Goal: Entertainment & Leisure: Consume media (video, audio)

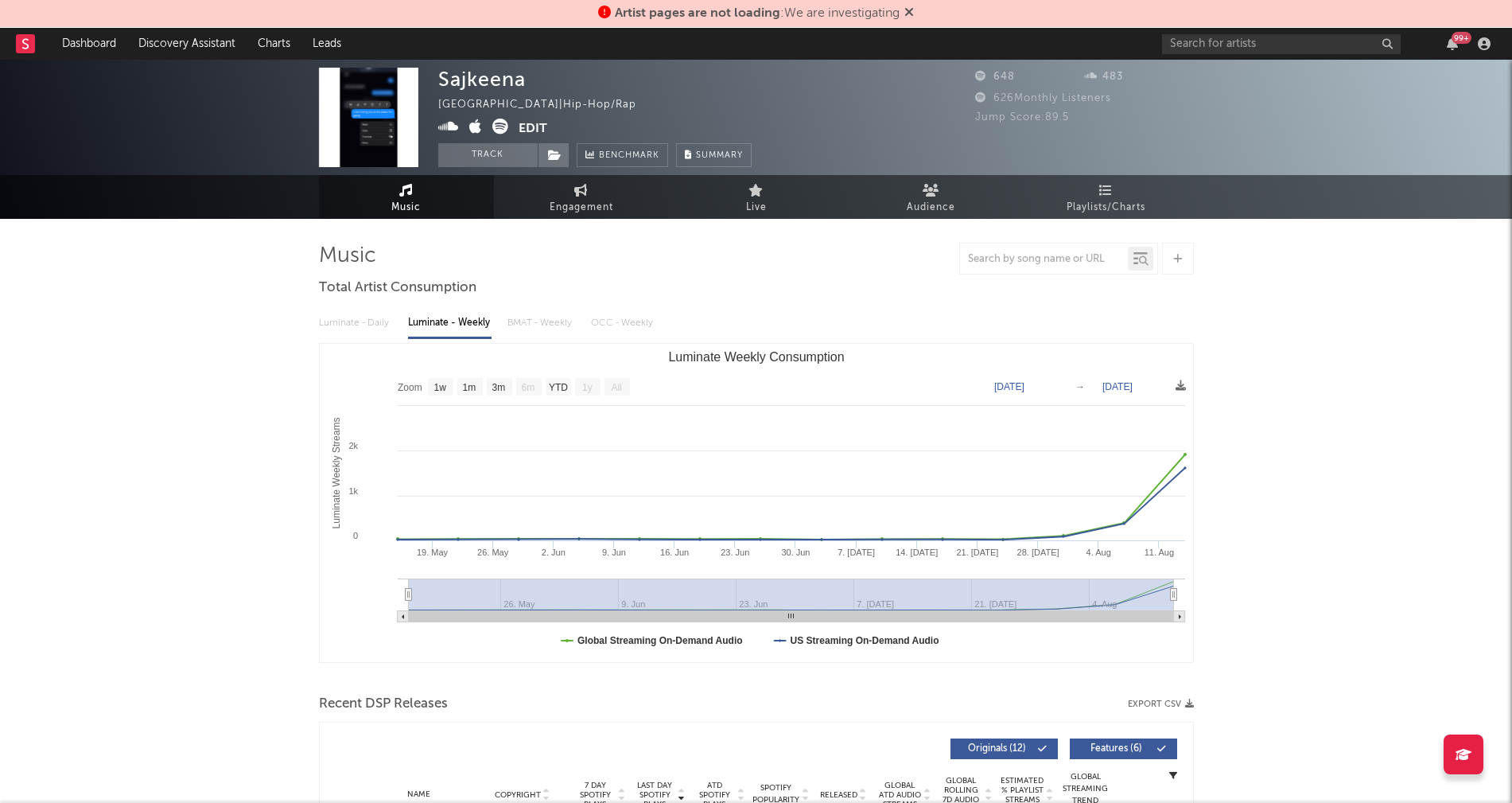
select select "1w"
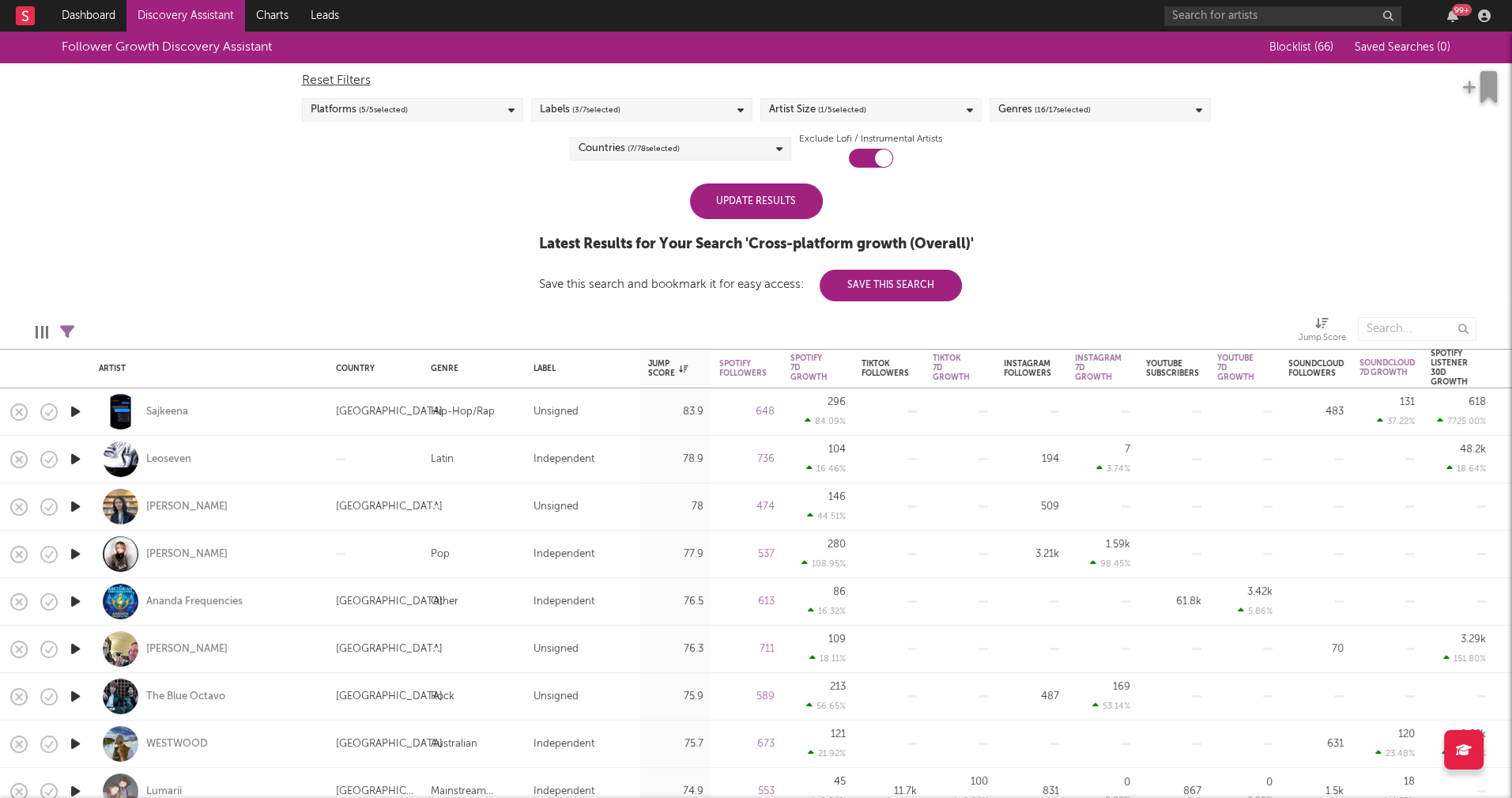
click at [789, 206] on div "Update Results" at bounding box center [756, 201] width 133 height 36
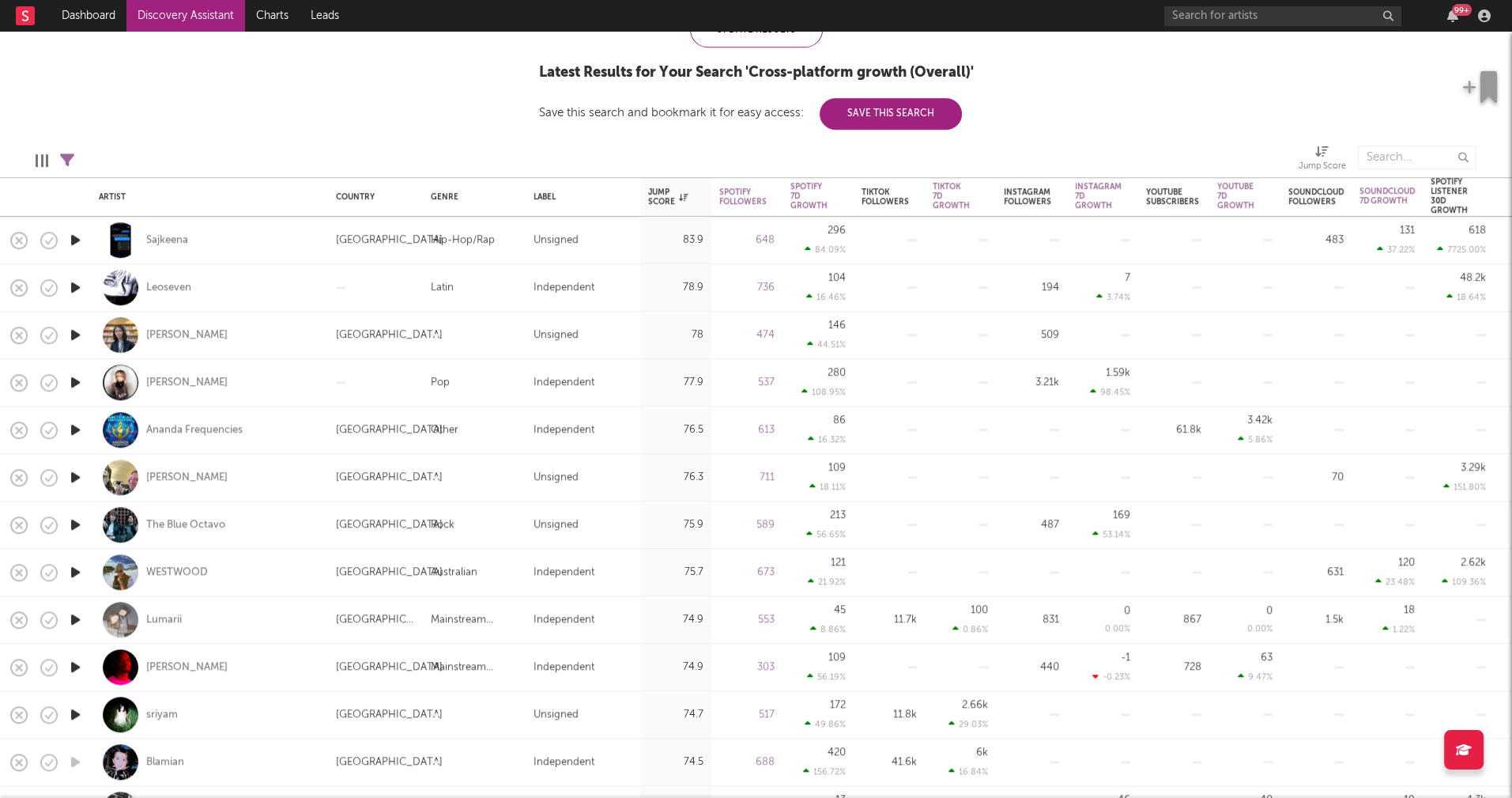
click at [72, 568] on icon "button" at bounding box center [75, 571] width 17 height 20
click at [71, 569] on icon "button" at bounding box center [74, 571] width 15 height 20
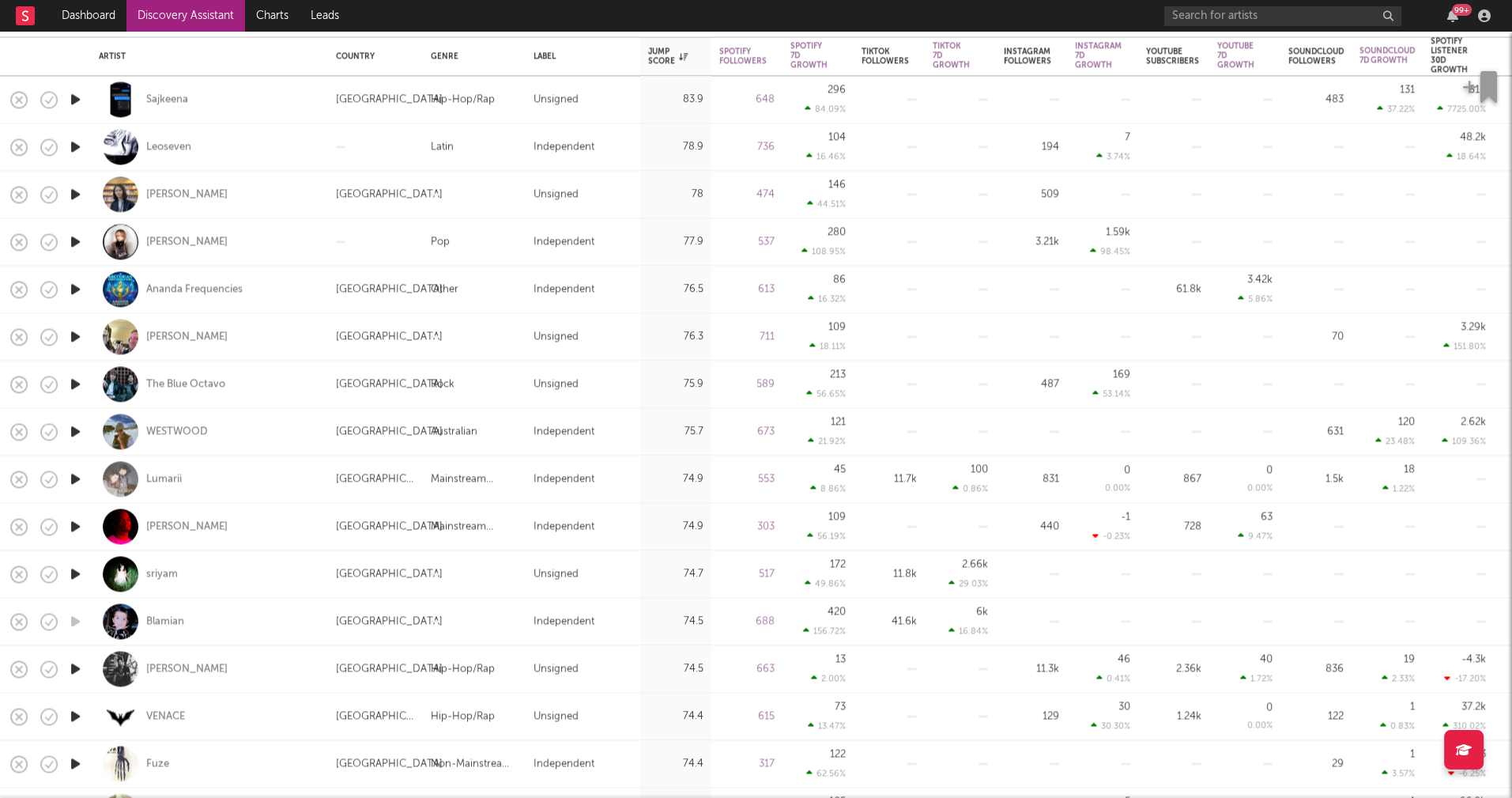
click at [74, 571] on icon "button" at bounding box center [75, 573] width 17 height 20
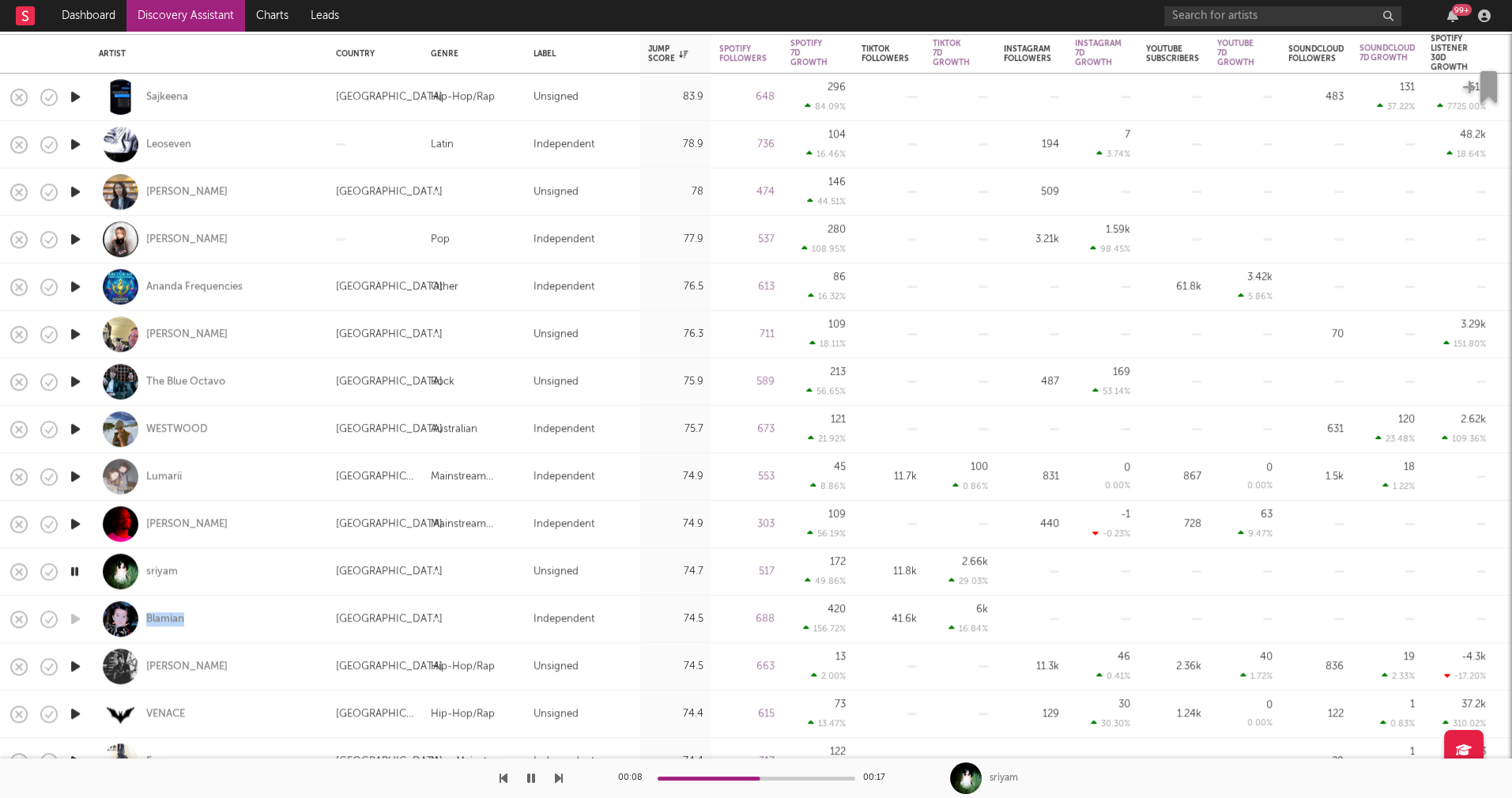
click at [76, 380] on icon "button" at bounding box center [75, 382] width 17 height 20
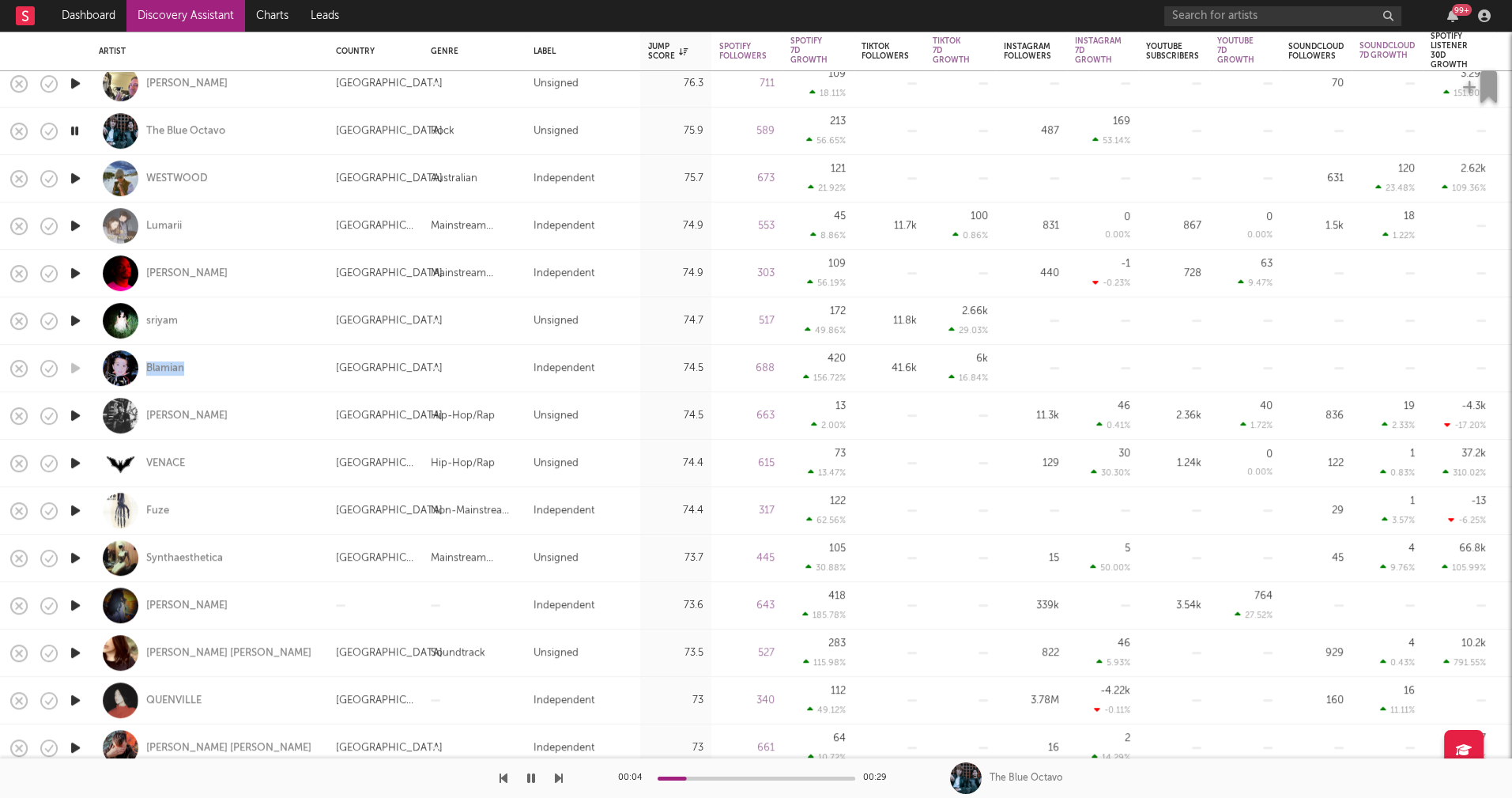
click at [73, 509] on icon "button" at bounding box center [75, 510] width 17 height 20
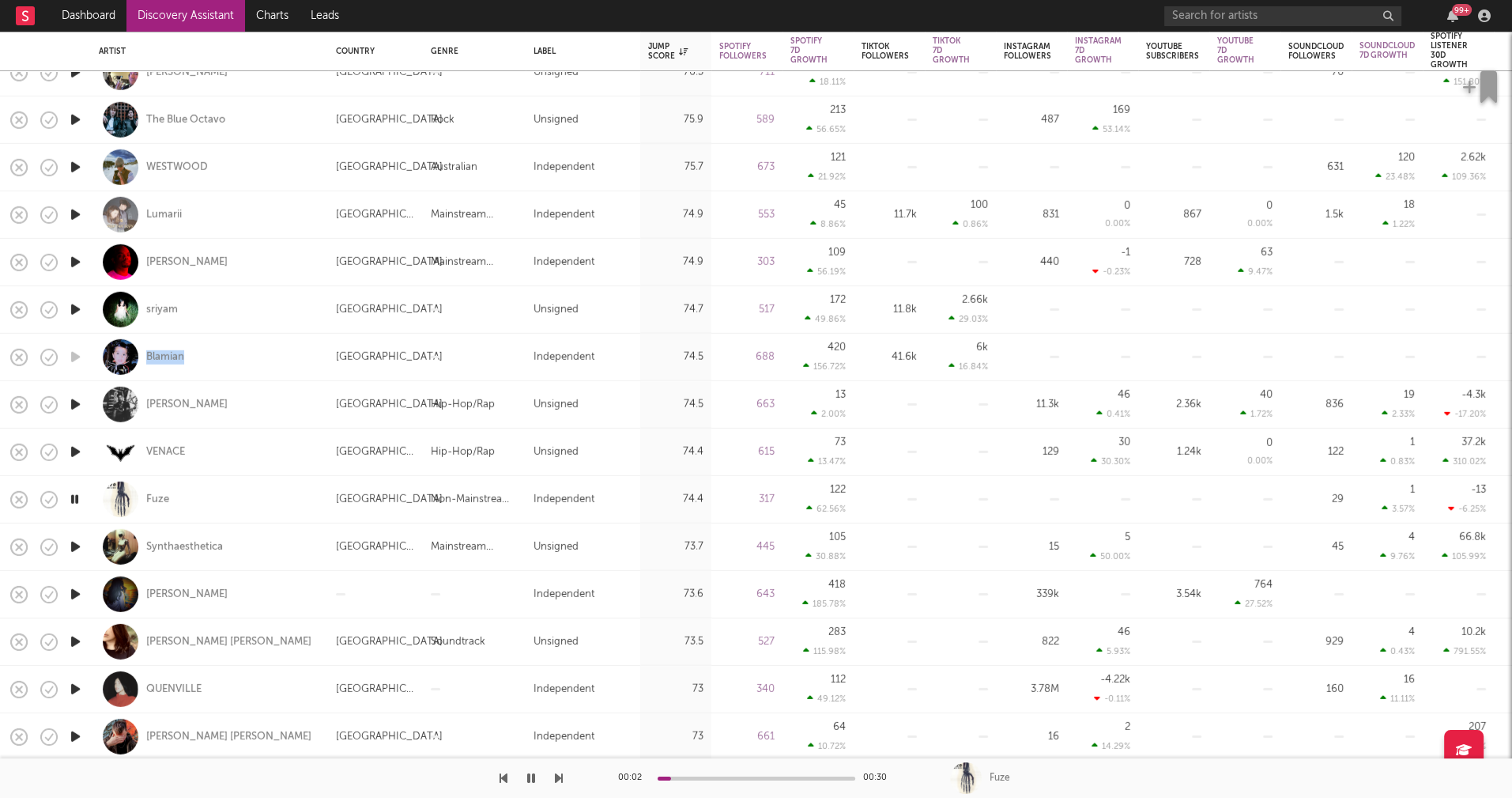
click at [75, 542] on icon "button" at bounding box center [75, 547] width 17 height 20
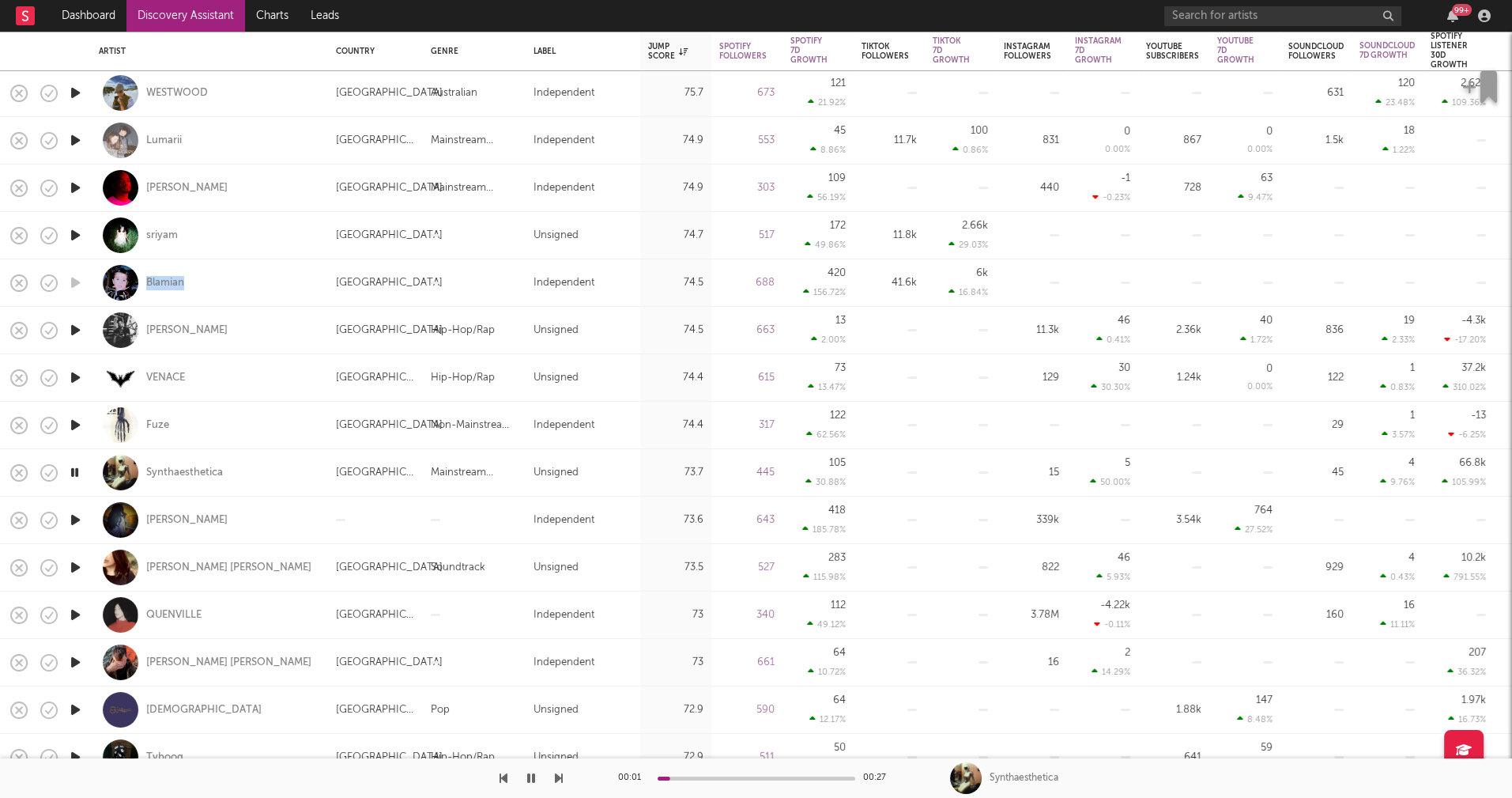
click at [73, 520] on icon "button" at bounding box center [75, 520] width 17 height 20
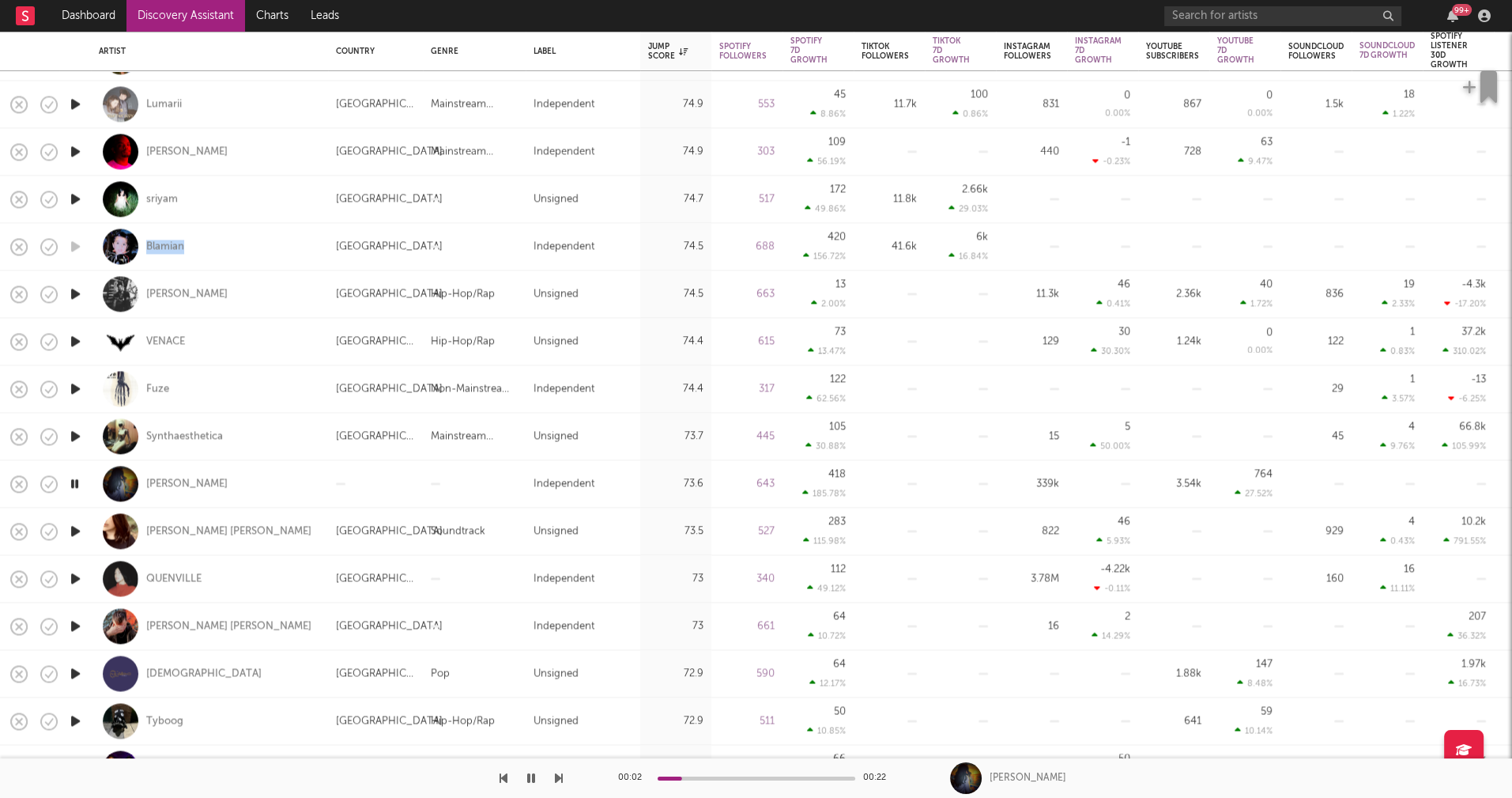
click at [77, 528] on icon "button" at bounding box center [75, 530] width 17 height 20
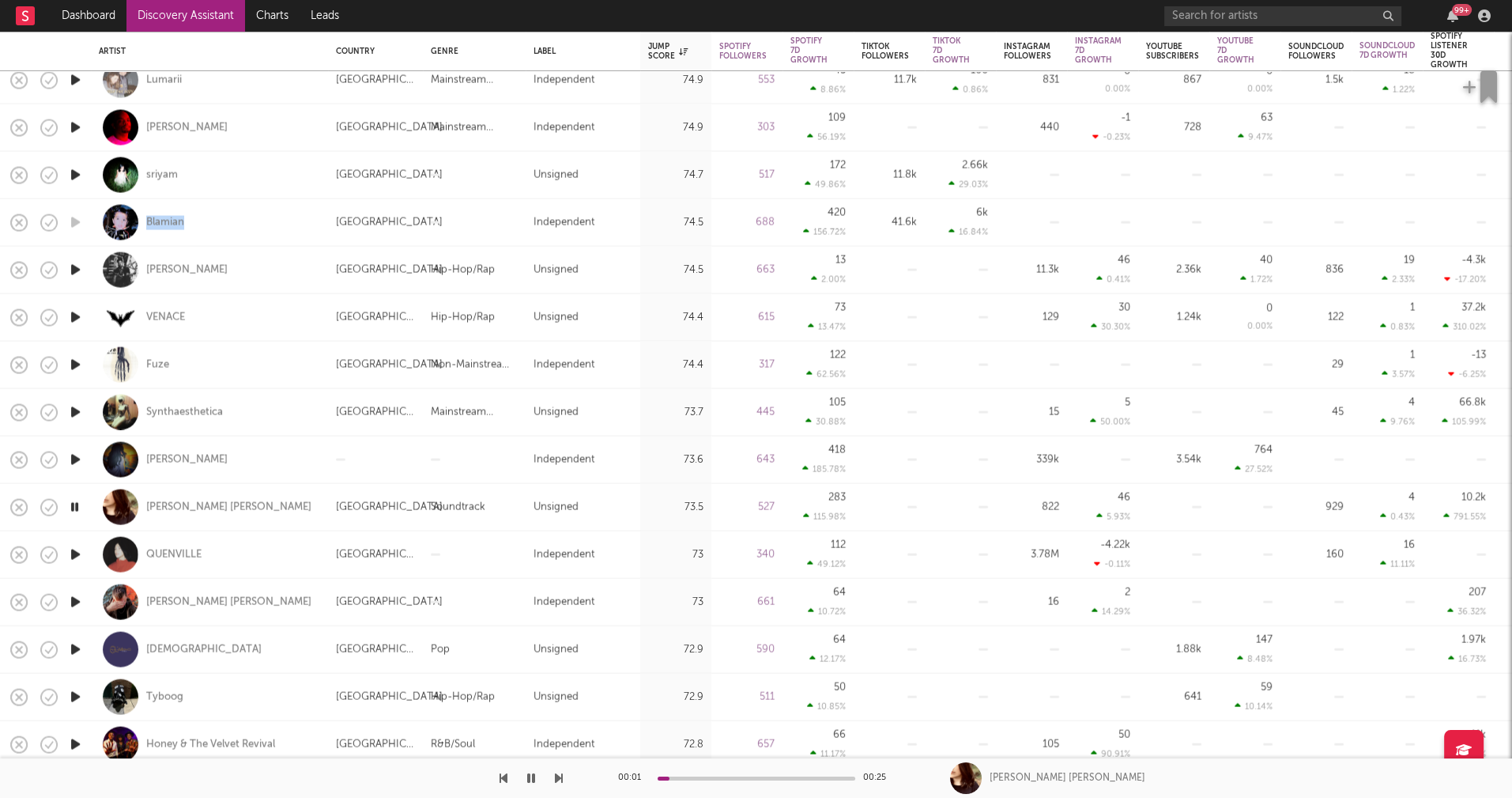
click at [75, 551] on icon "button" at bounding box center [75, 554] width 17 height 20
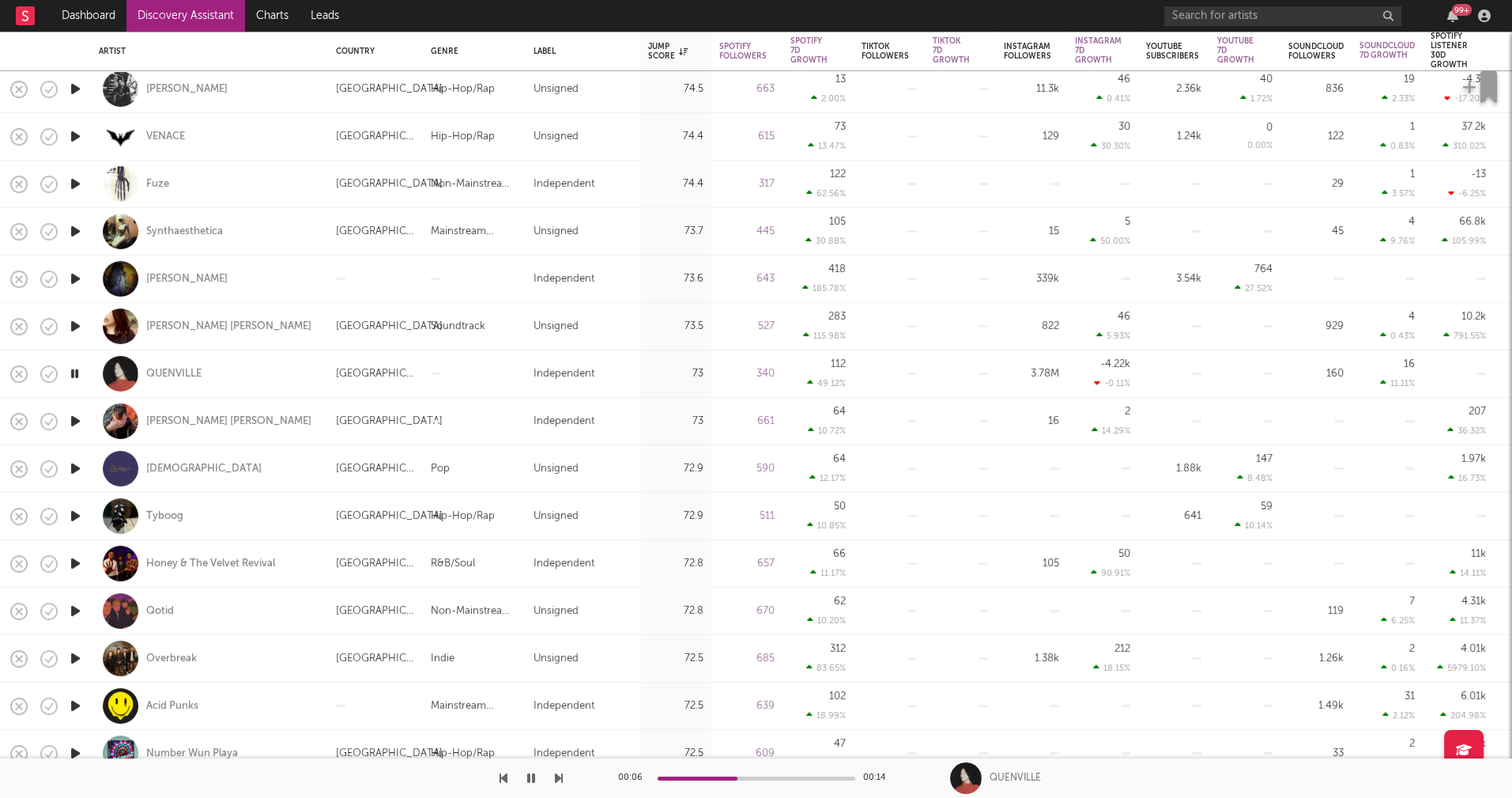
click at [77, 612] on icon "button" at bounding box center [75, 611] width 17 height 20
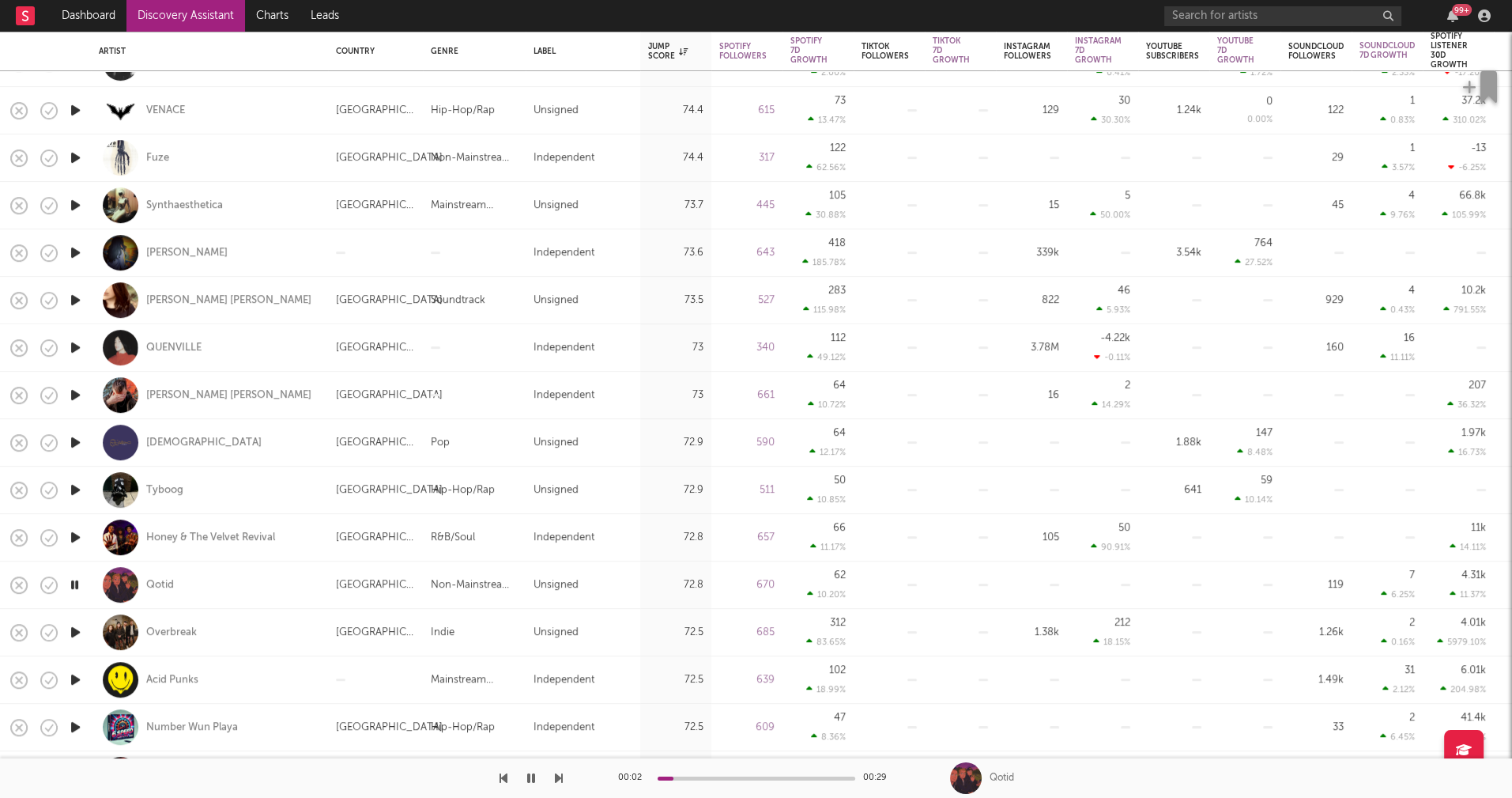
click at [78, 631] on icon "button" at bounding box center [75, 632] width 17 height 20
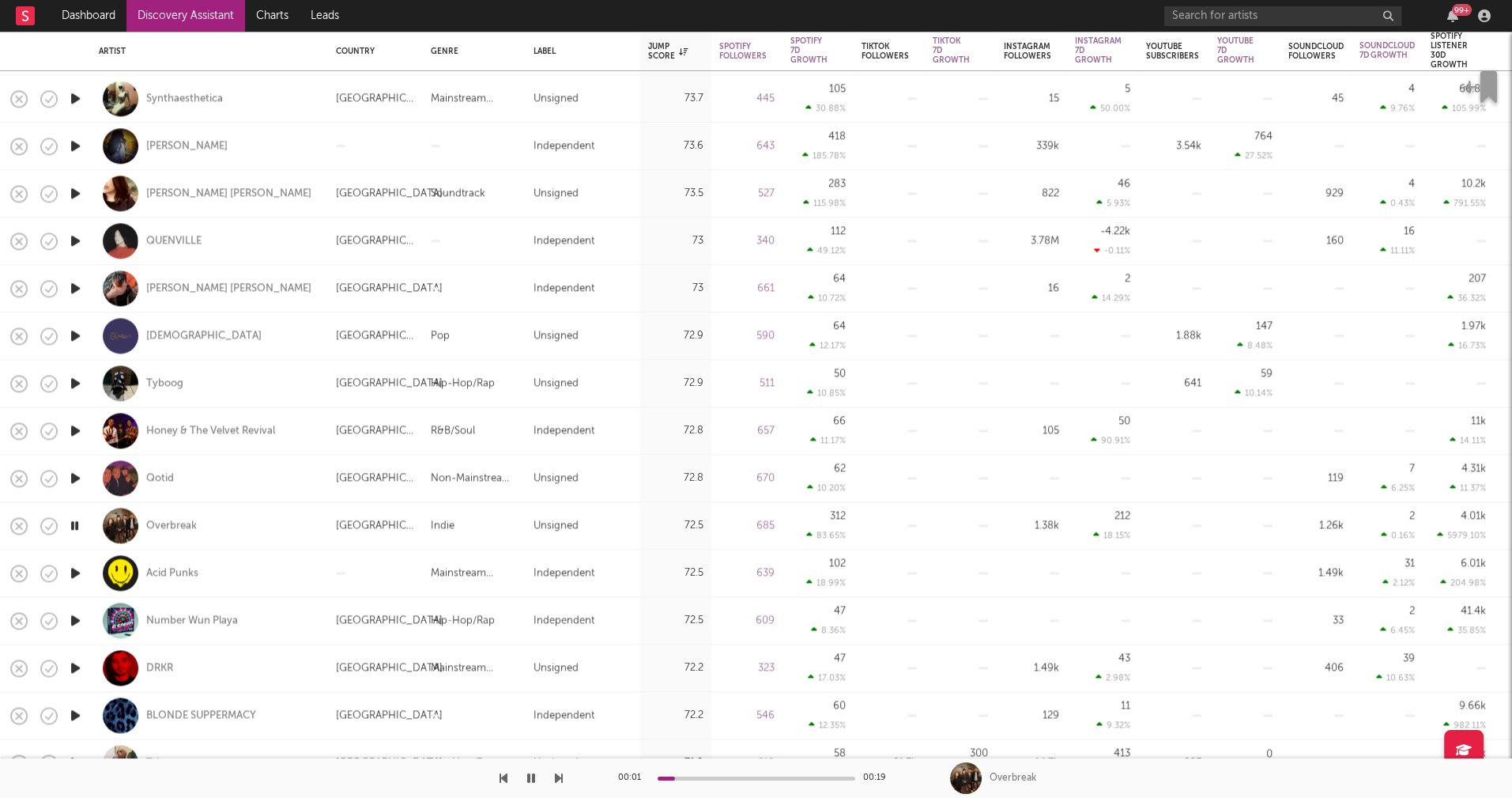
click at [76, 665] on icon "button" at bounding box center [75, 668] width 17 height 20
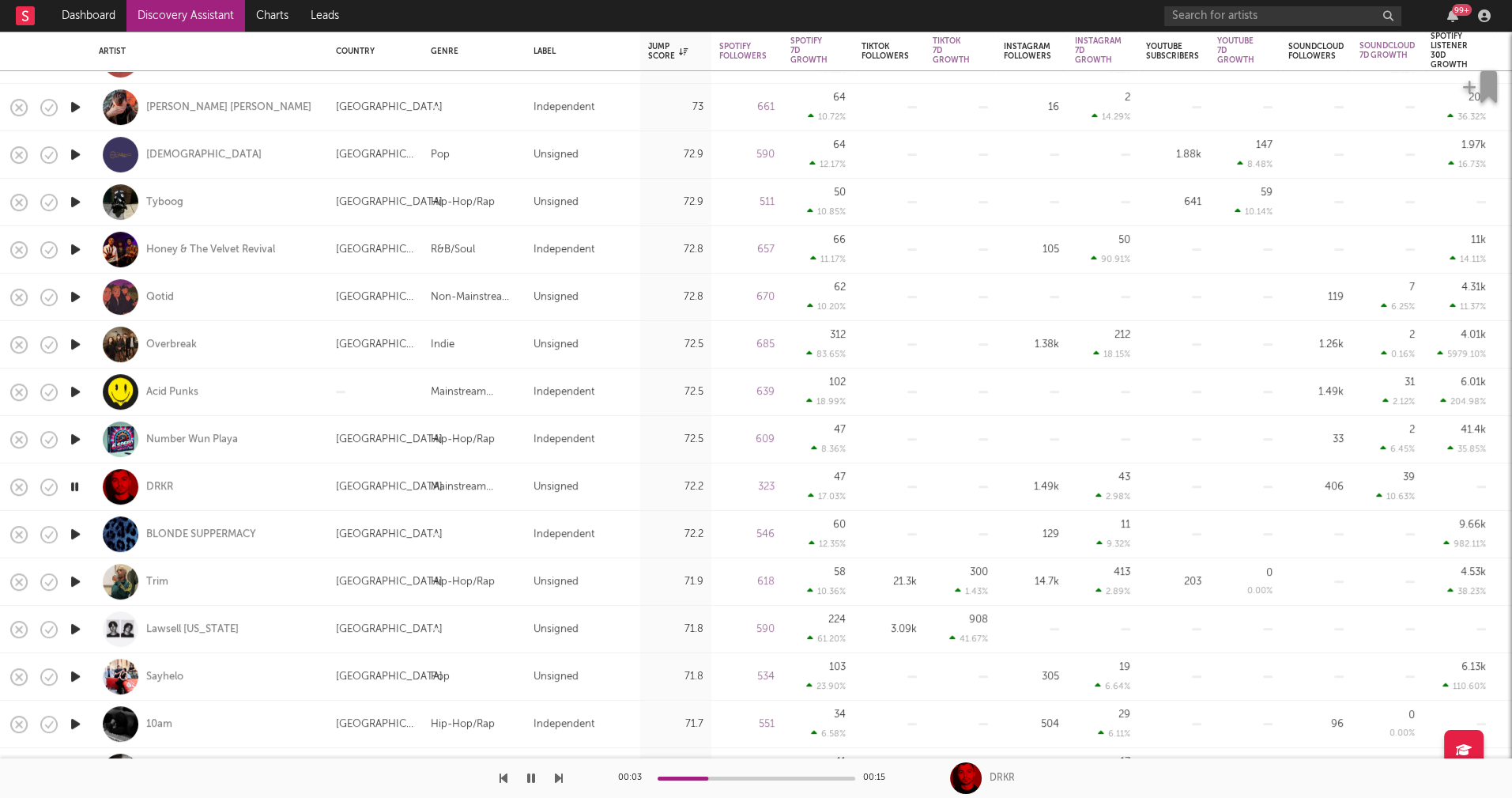
click at [77, 678] on icon "button" at bounding box center [75, 676] width 17 height 20
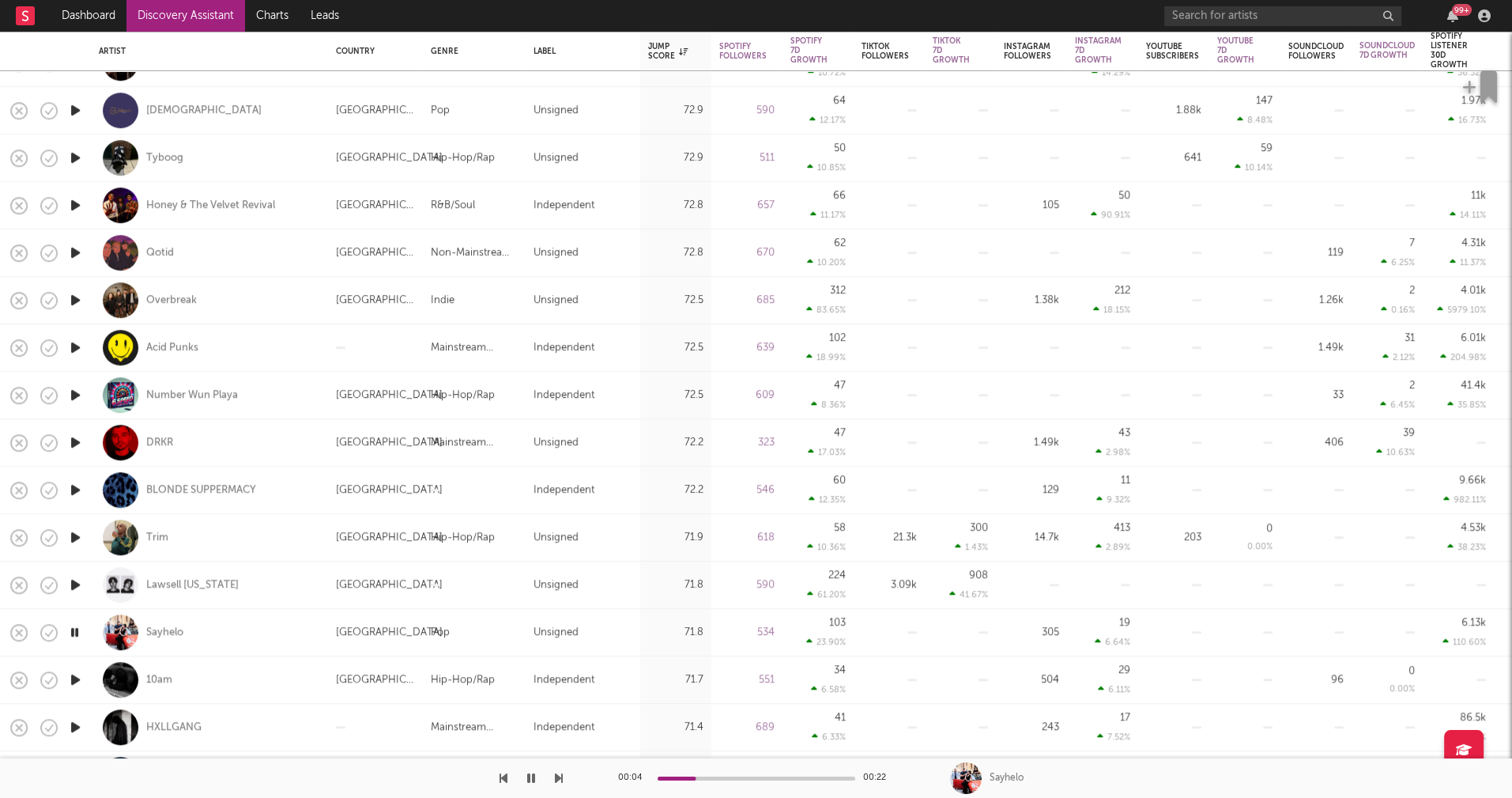
click at [73, 676] on icon "button" at bounding box center [75, 679] width 17 height 20
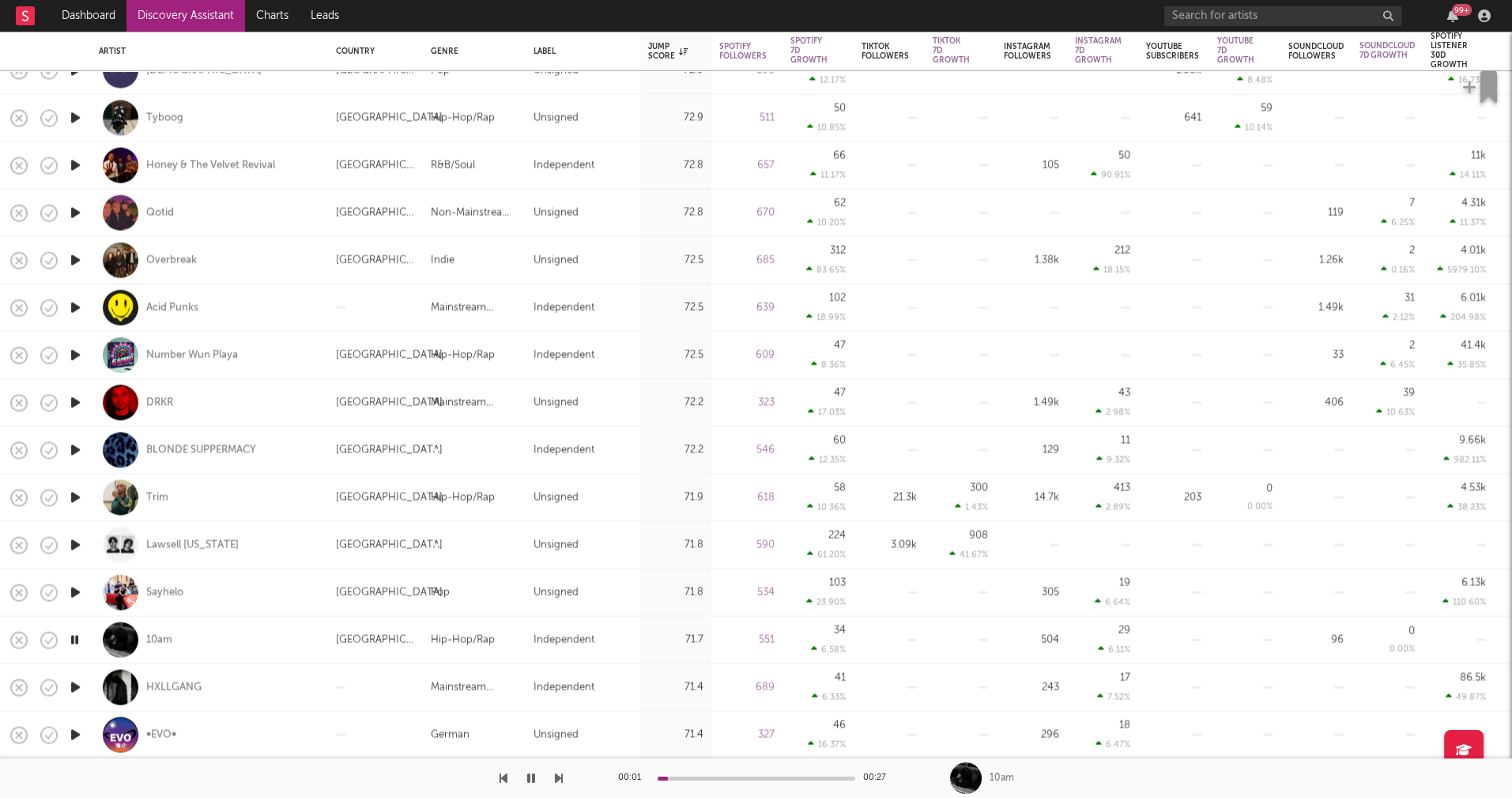
click at [73, 686] on icon "button" at bounding box center [75, 686] width 17 height 20
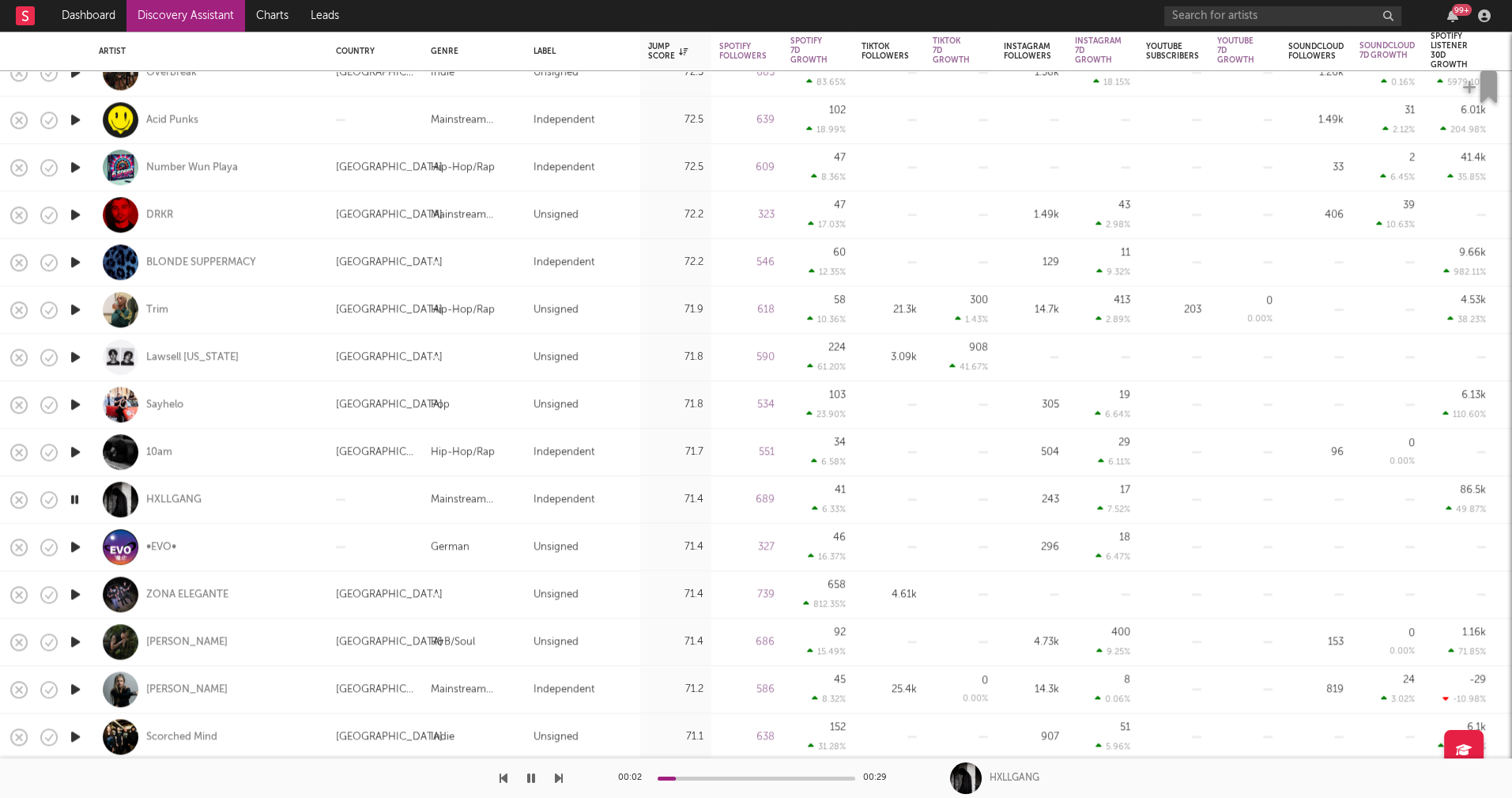
click at [76, 686] on icon "button" at bounding box center [75, 689] width 17 height 20
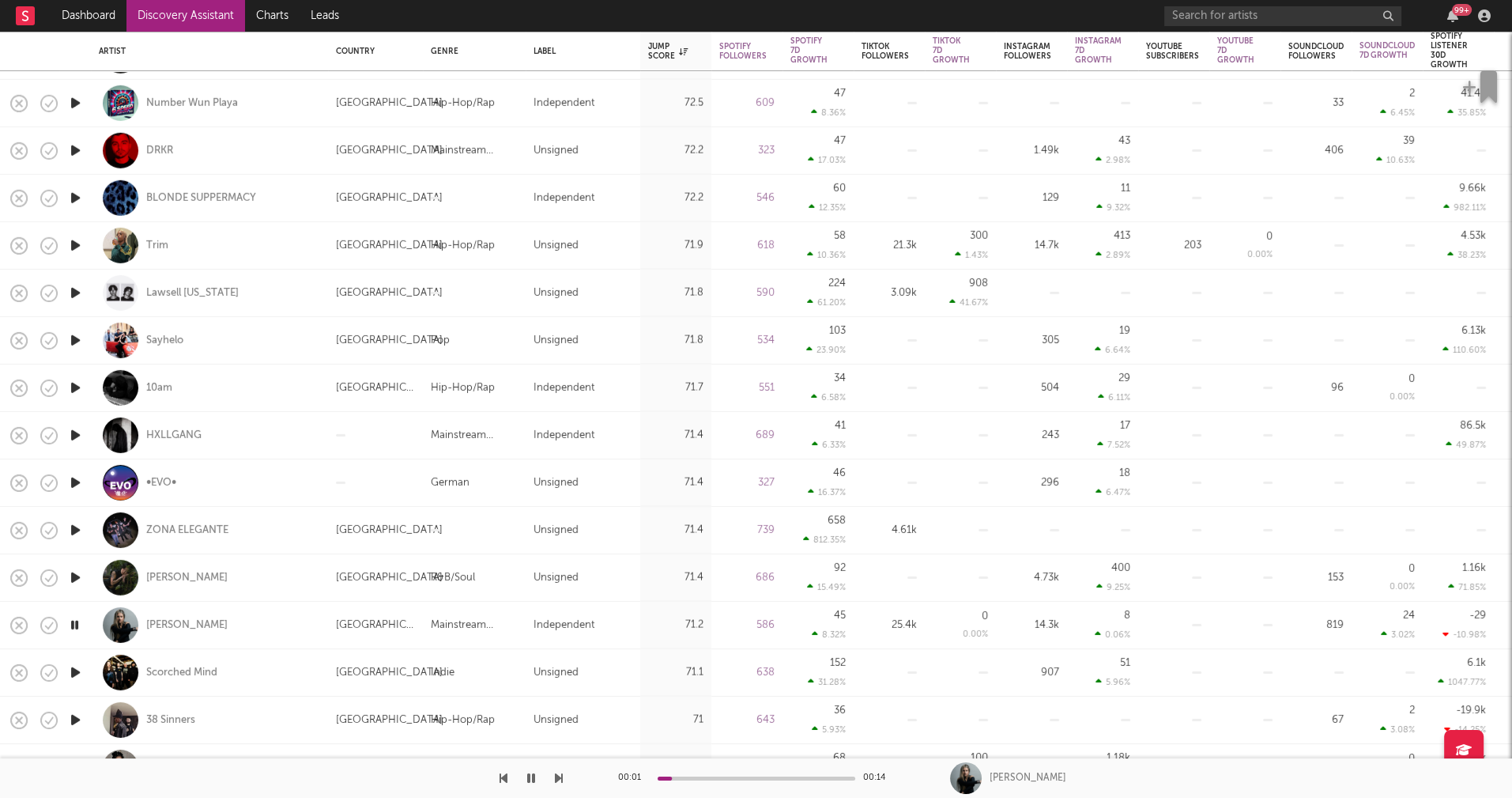
click at [74, 625] on icon "button" at bounding box center [74, 625] width 15 height 20
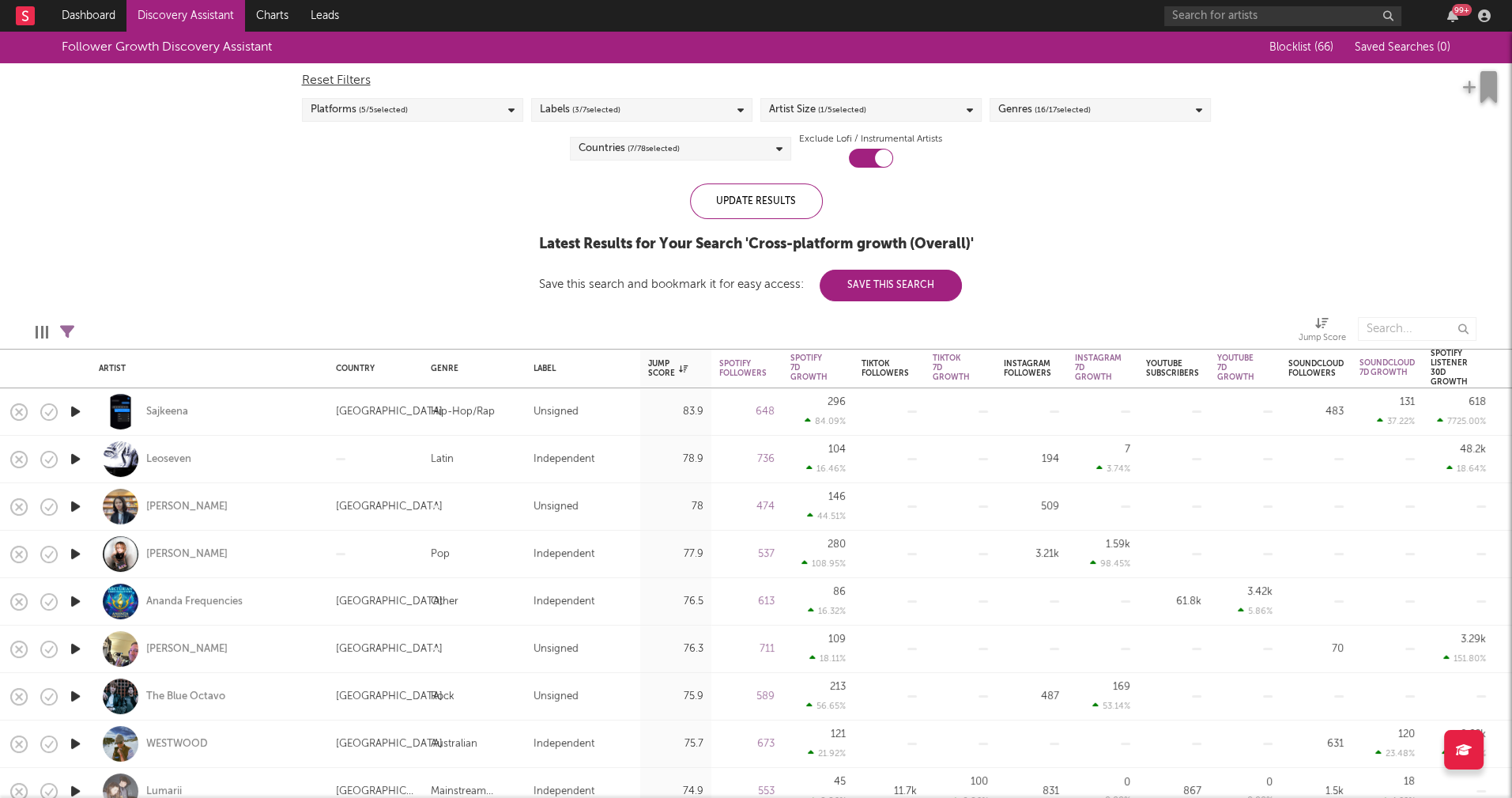
click at [901, 107] on div "Artist Size ( 1 / 5 selected)" at bounding box center [870, 109] width 221 height 24
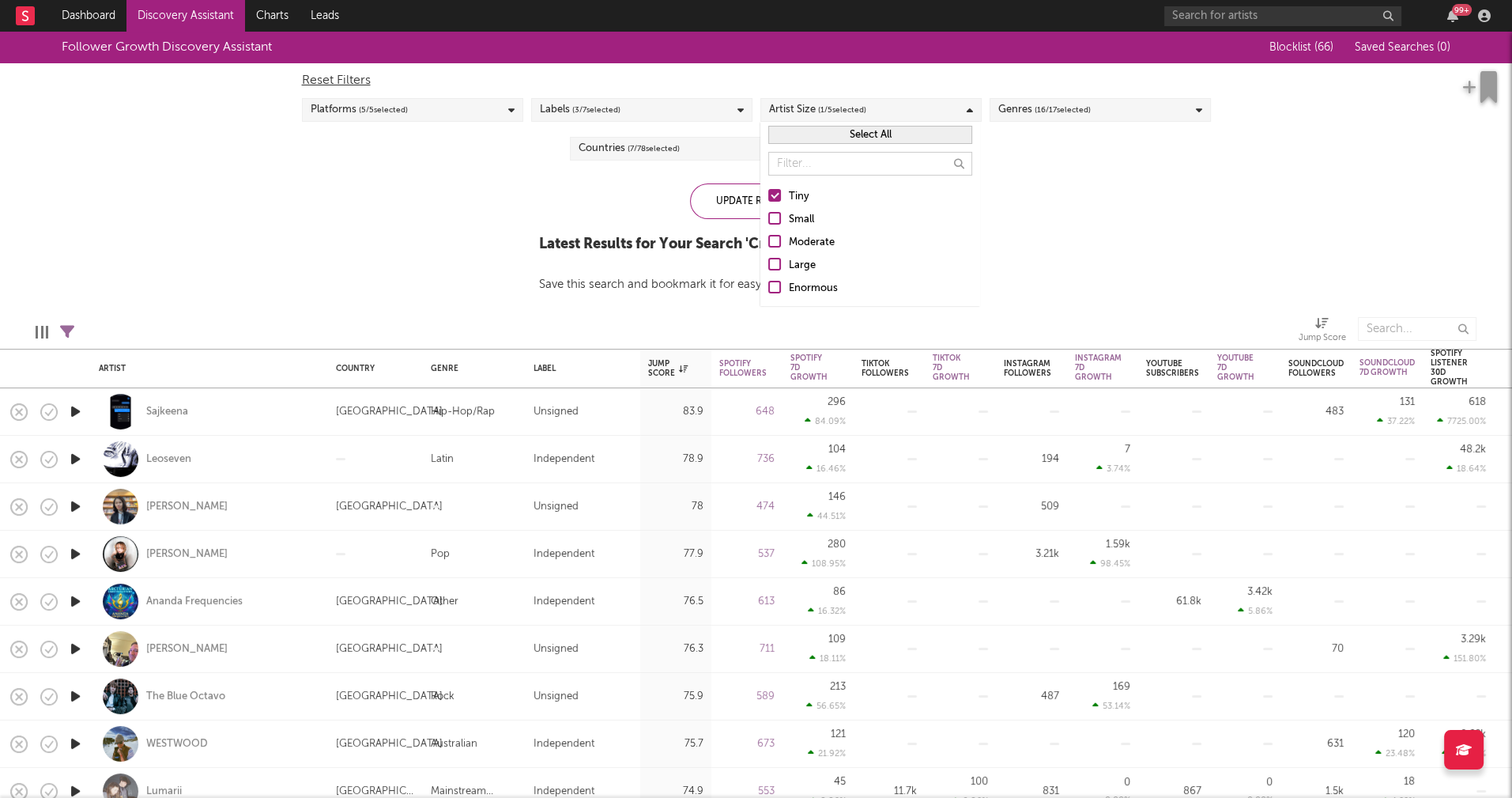
drag, startPoint x: 803, startPoint y: 219, endPoint x: 883, endPoint y: 214, distance: 80.2
click at [803, 219] on div "Small" at bounding box center [881, 220] width 184 height 19
click at [768, 219] on input "Small" at bounding box center [768, 220] width 0 height 19
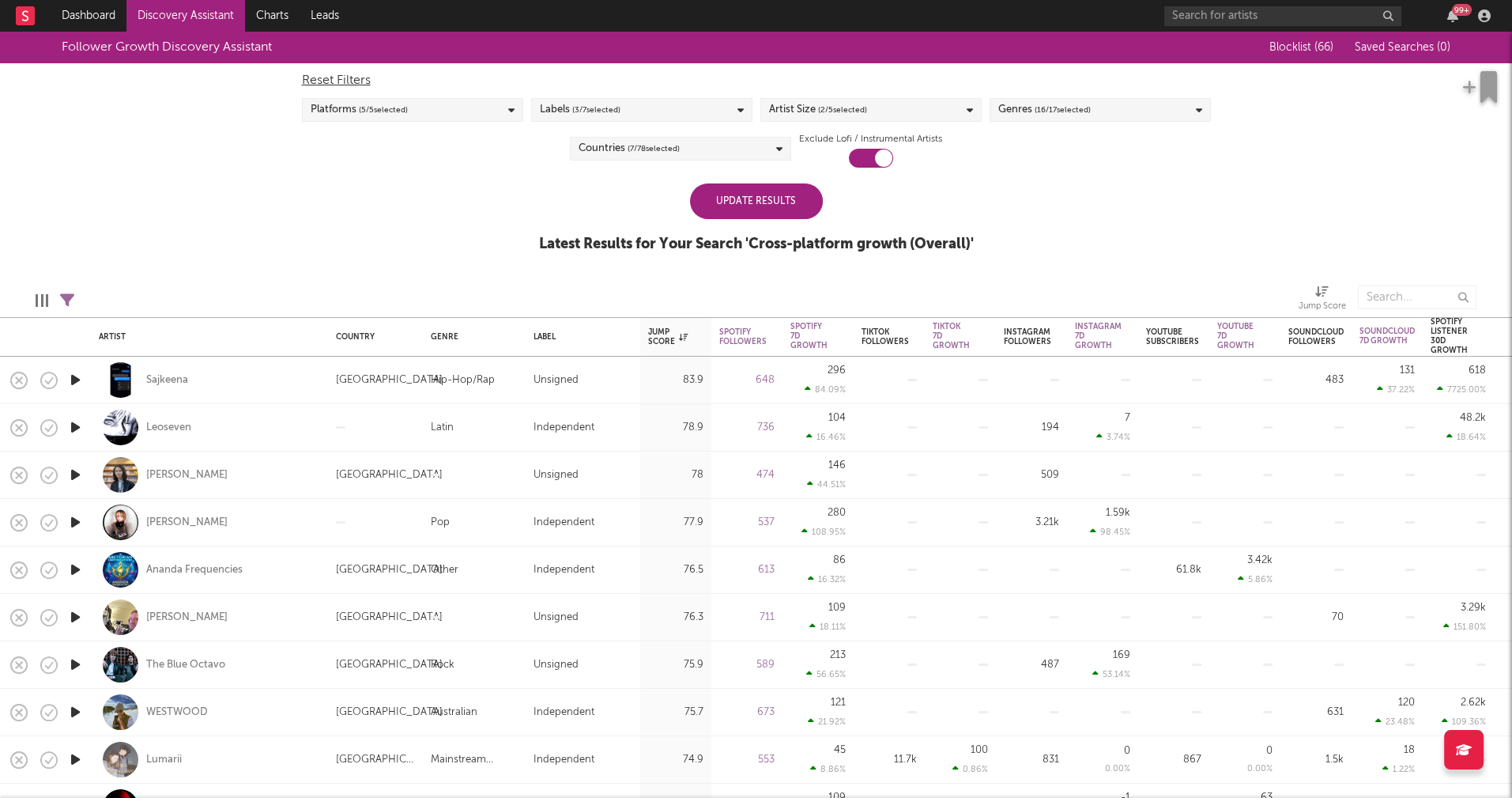
click at [1094, 214] on div "Follower Growth Discovery Assistant Blocklist ( 66 ) Saved Searches ( 0 ) Reset…" at bounding box center [756, 150] width 1512 height 238
click at [780, 204] on div "Update Results" at bounding box center [756, 201] width 133 height 36
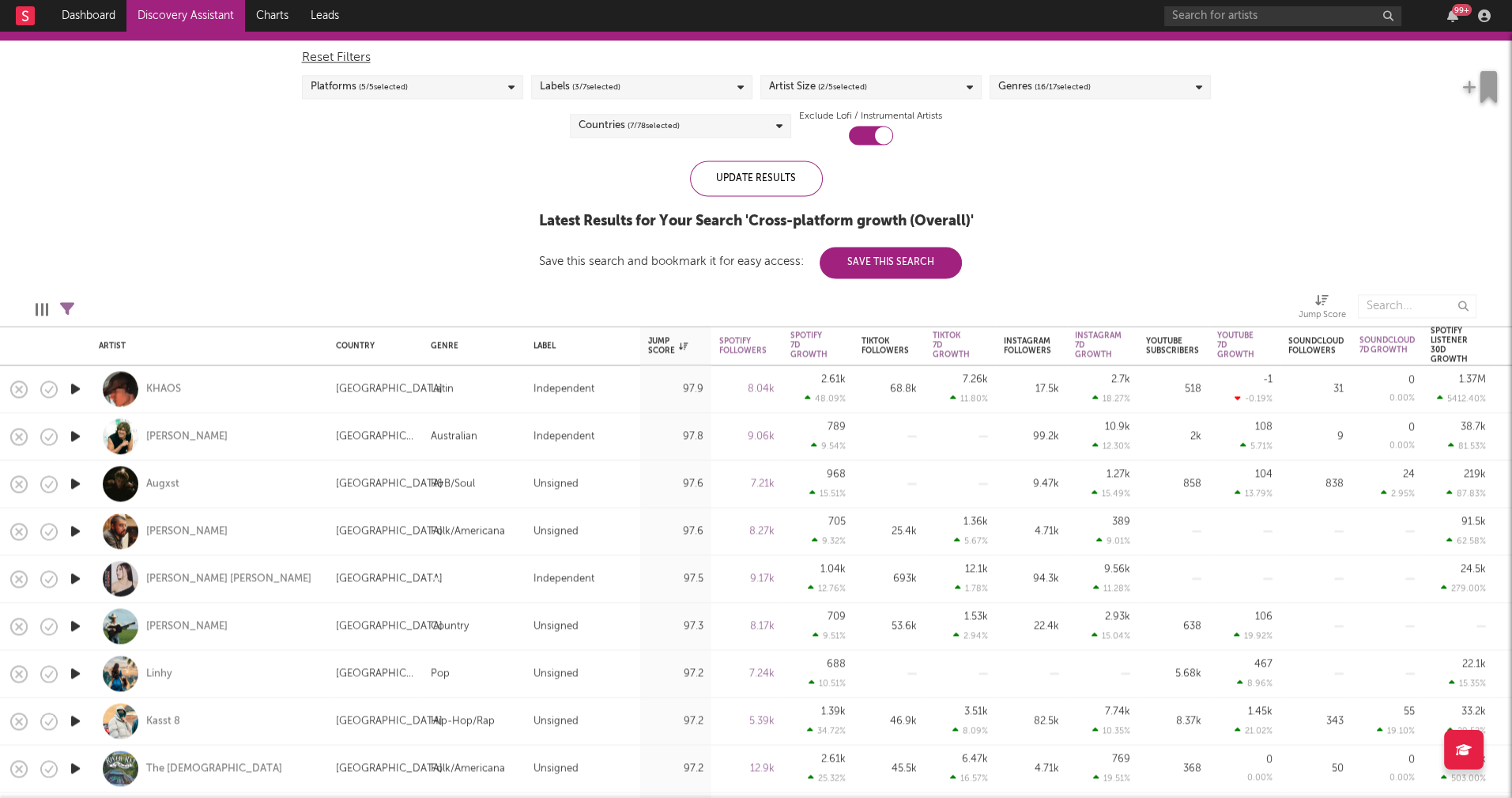
click at [74, 387] on icon "button" at bounding box center [75, 388] width 17 height 20
click at [74, 387] on icon "button" at bounding box center [74, 388] width 15 height 20
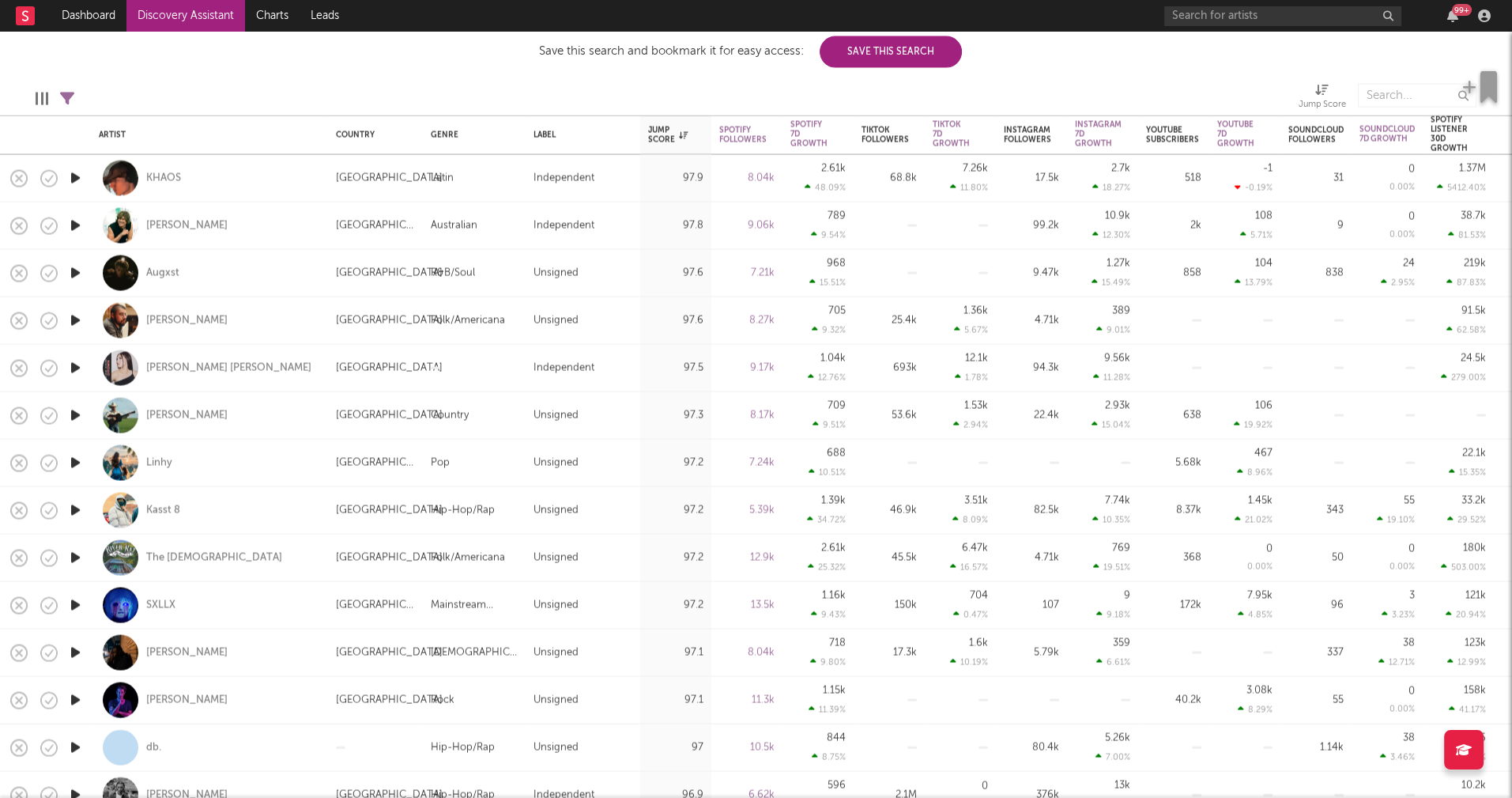
click at [73, 556] on icon "button" at bounding box center [75, 557] width 17 height 20
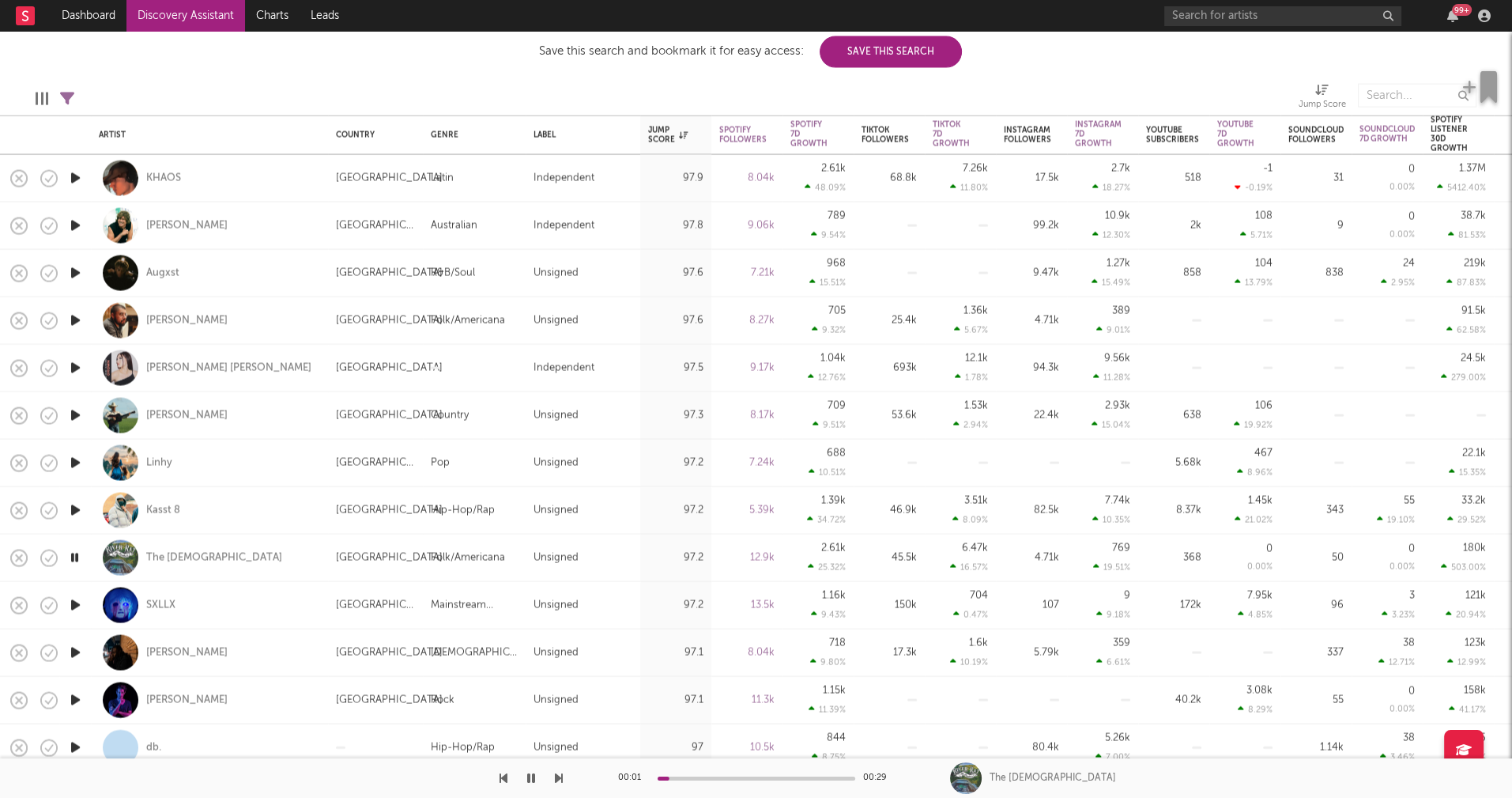
click at [76, 558] on icon "button" at bounding box center [74, 557] width 15 height 20
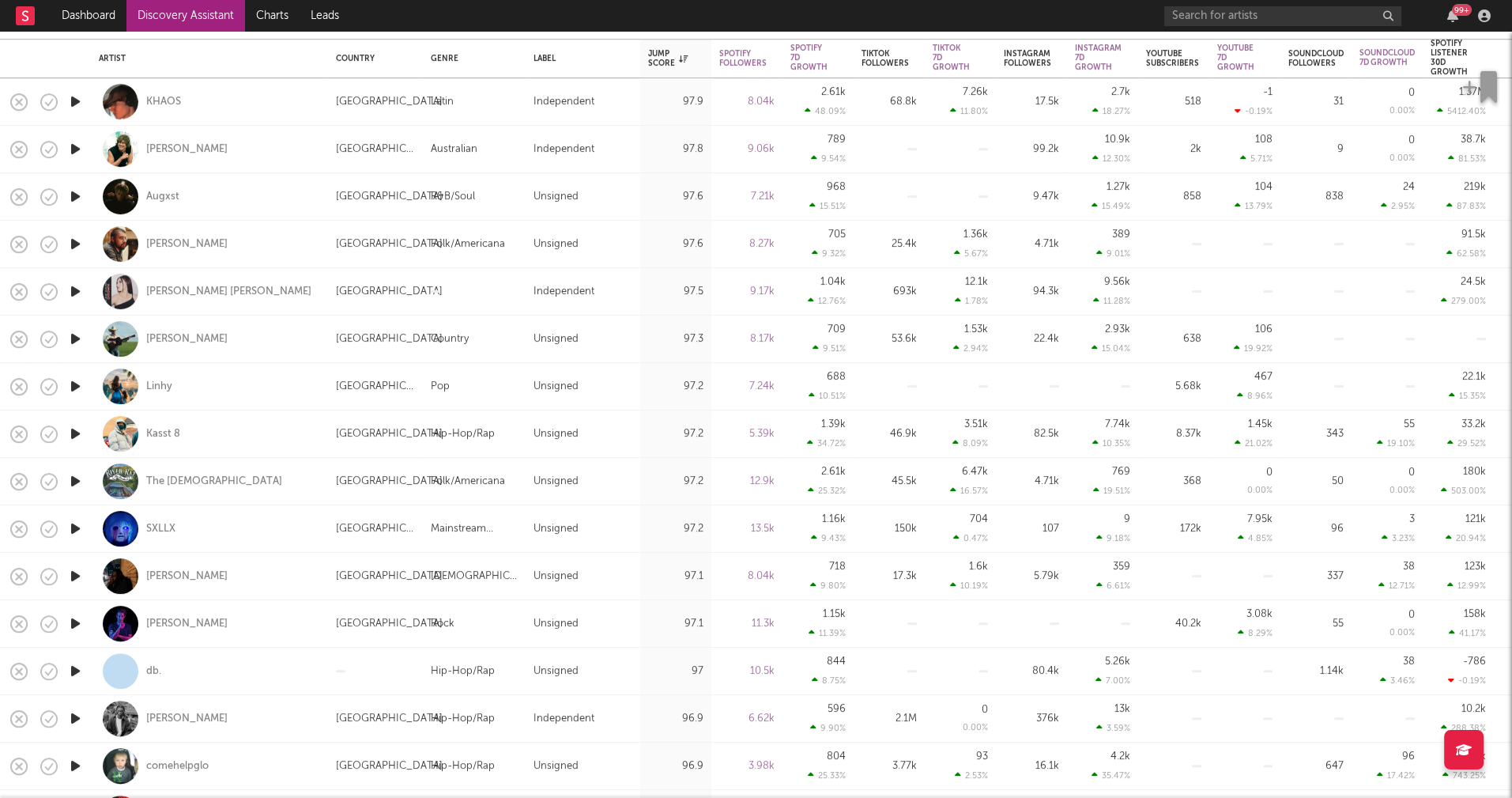
click at [73, 668] on icon "button" at bounding box center [75, 670] width 17 height 20
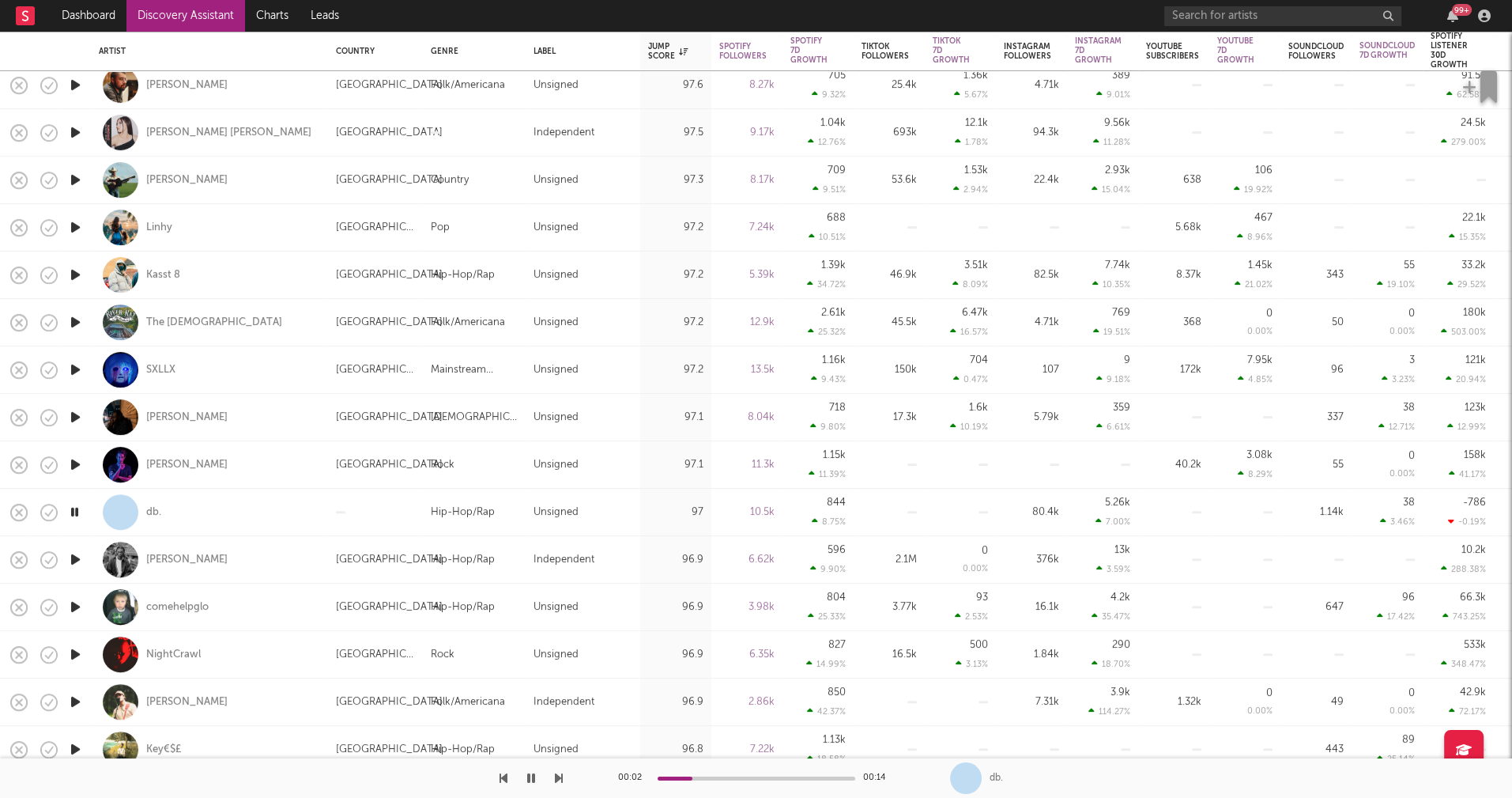
click at [78, 605] on icon "button" at bounding box center [75, 606] width 17 height 20
click at [74, 605] on icon "button" at bounding box center [74, 606] width 15 height 20
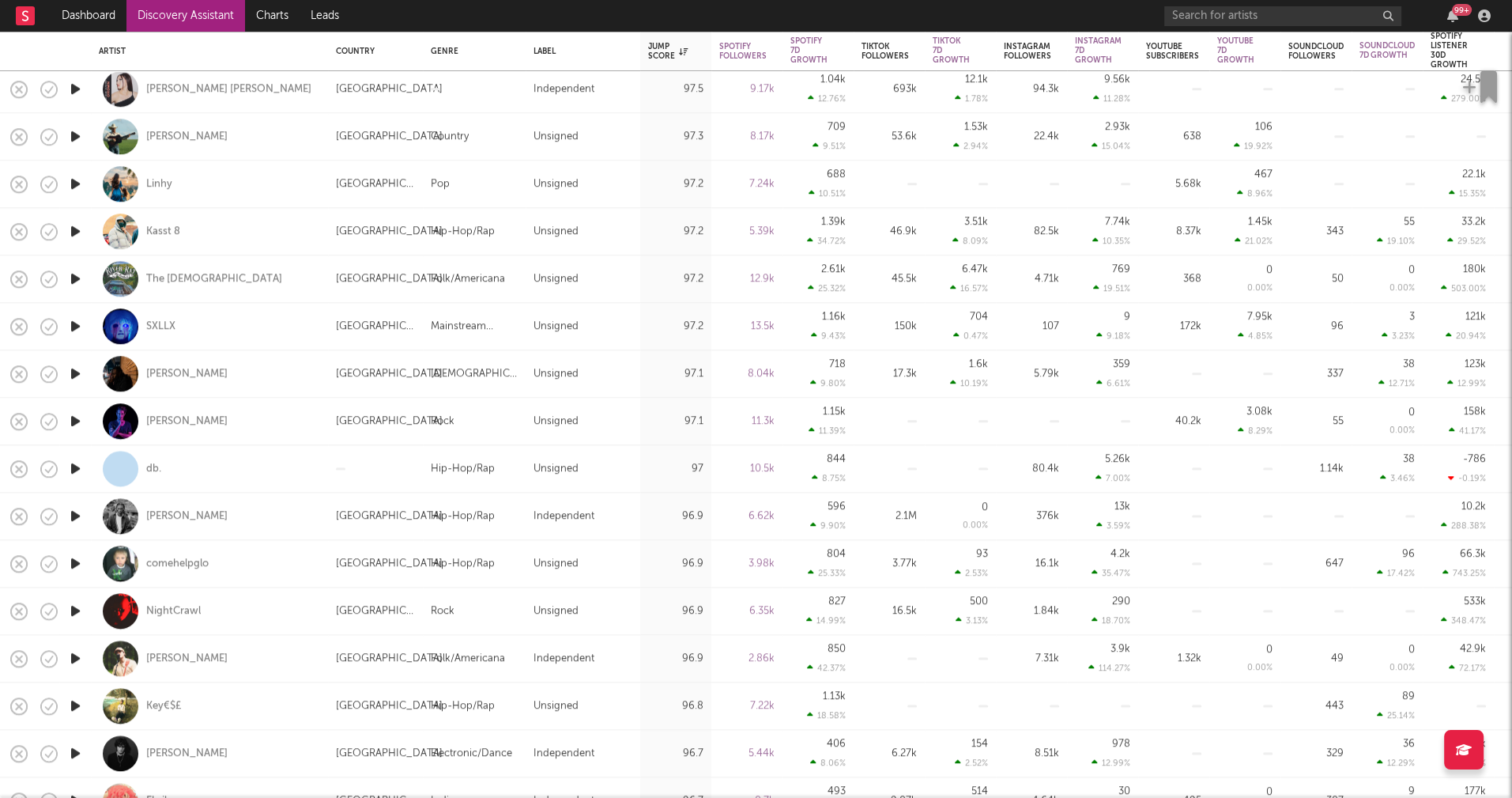
click at [73, 609] on icon "button" at bounding box center [75, 611] width 17 height 20
click at [74, 659] on icon "button" at bounding box center [75, 658] width 17 height 20
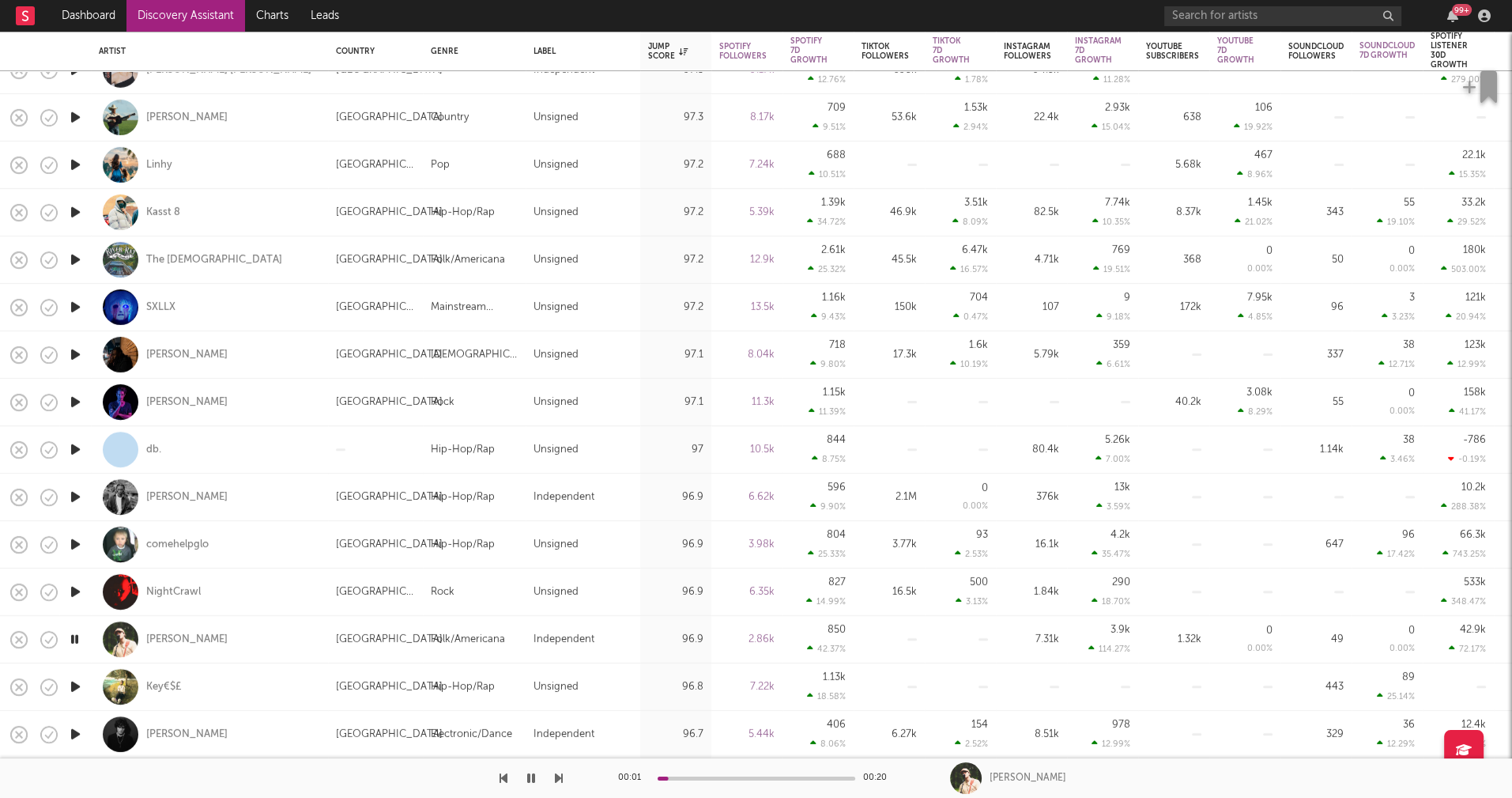
click at [76, 685] on icon "button" at bounding box center [75, 686] width 17 height 20
click at [77, 686] on icon "button" at bounding box center [74, 686] width 15 height 20
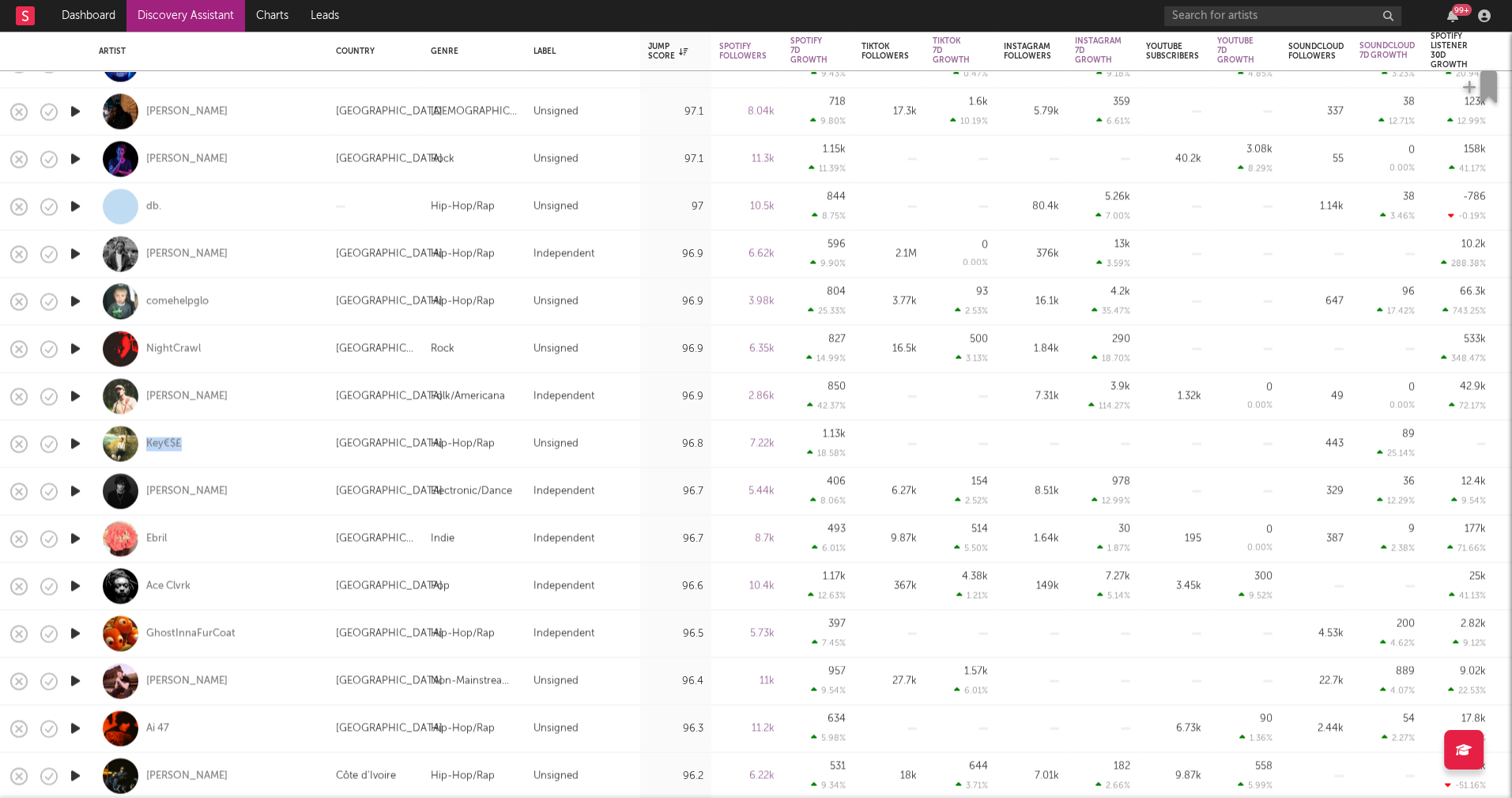
click at [78, 491] on icon "button" at bounding box center [75, 491] width 17 height 20
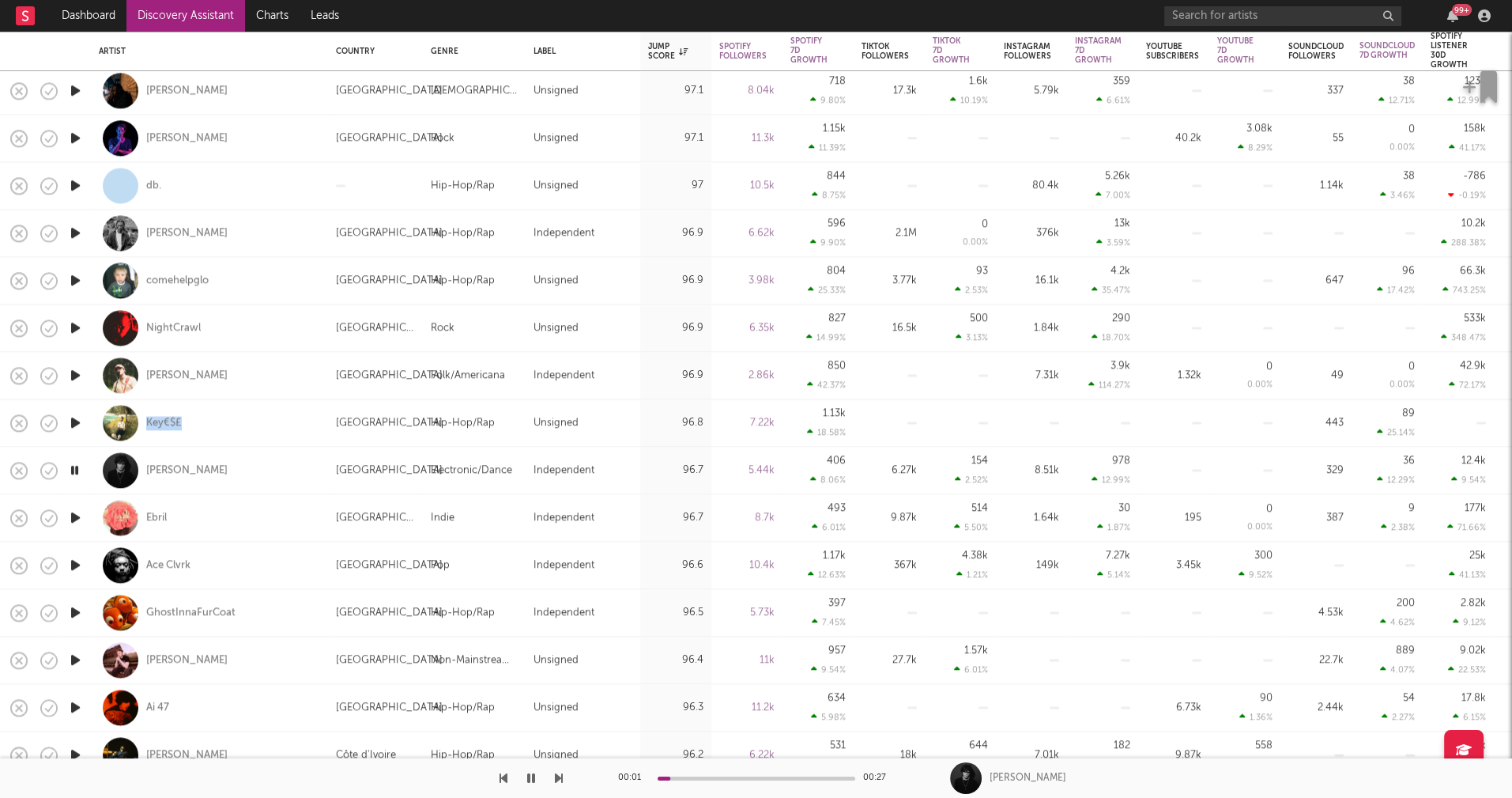
click at [73, 514] on icon "button" at bounding box center [75, 517] width 17 height 20
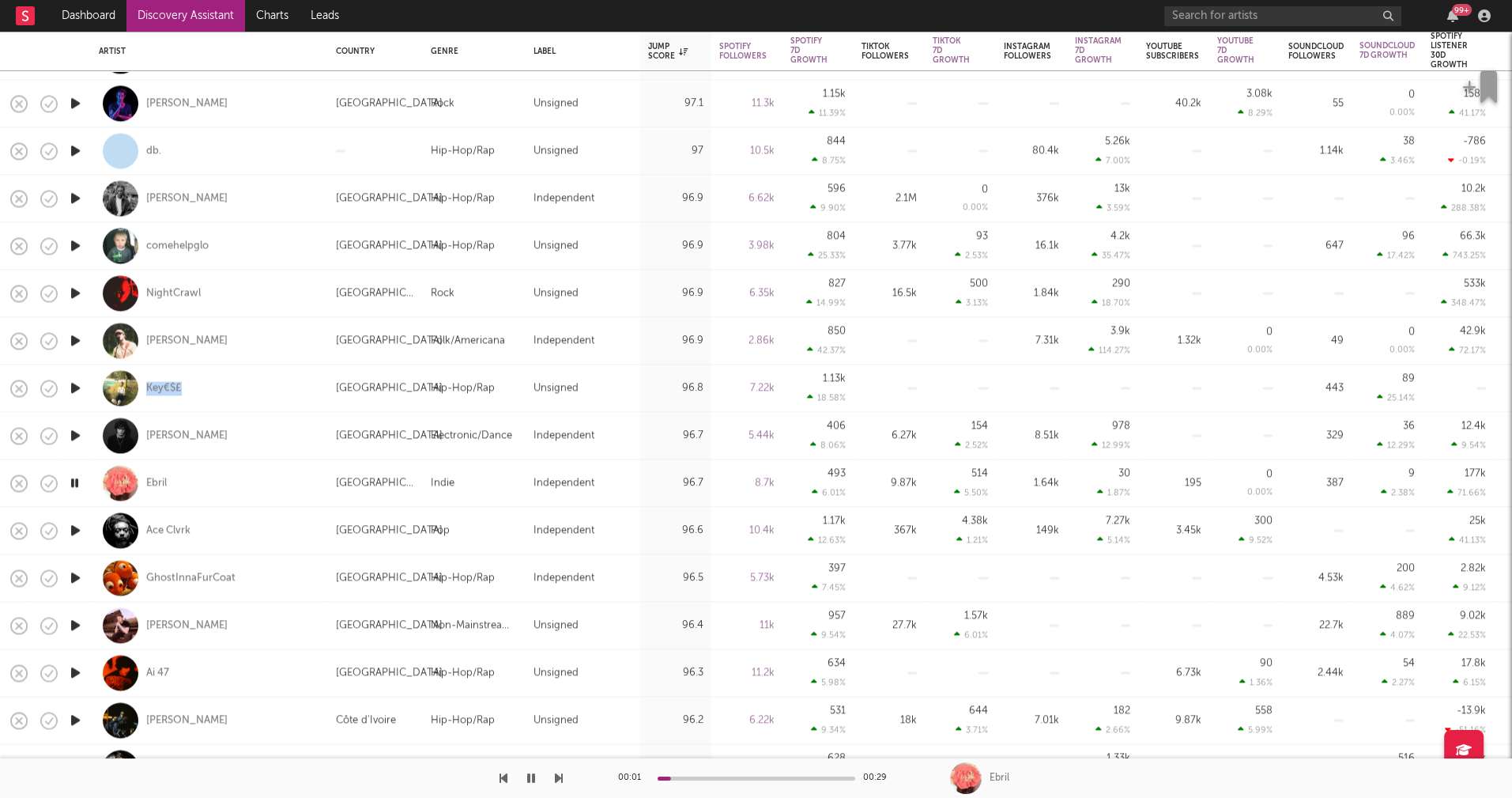
click at [74, 530] on icon "button" at bounding box center [75, 530] width 17 height 20
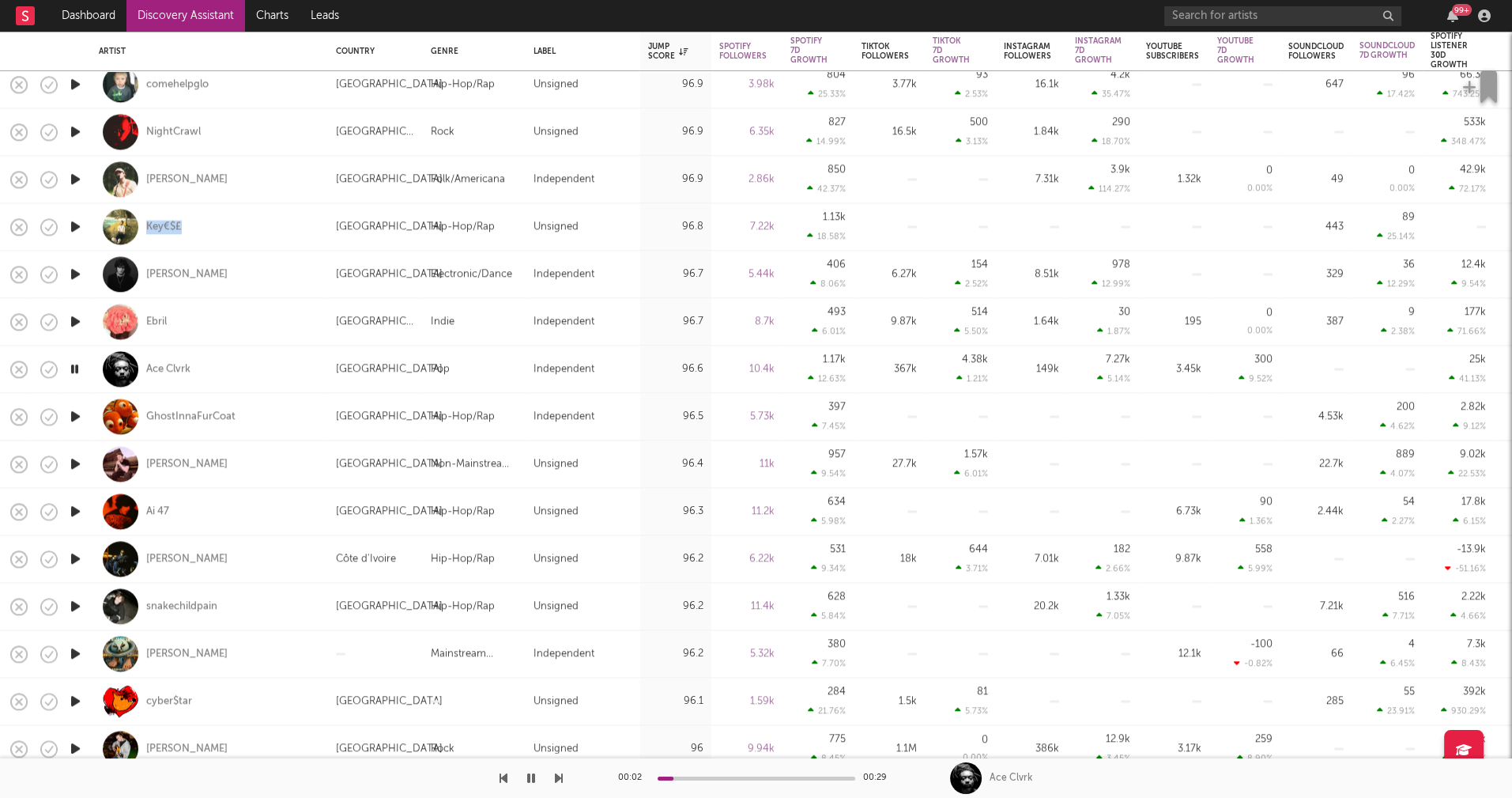
click at [75, 557] on icon "button" at bounding box center [75, 558] width 17 height 20
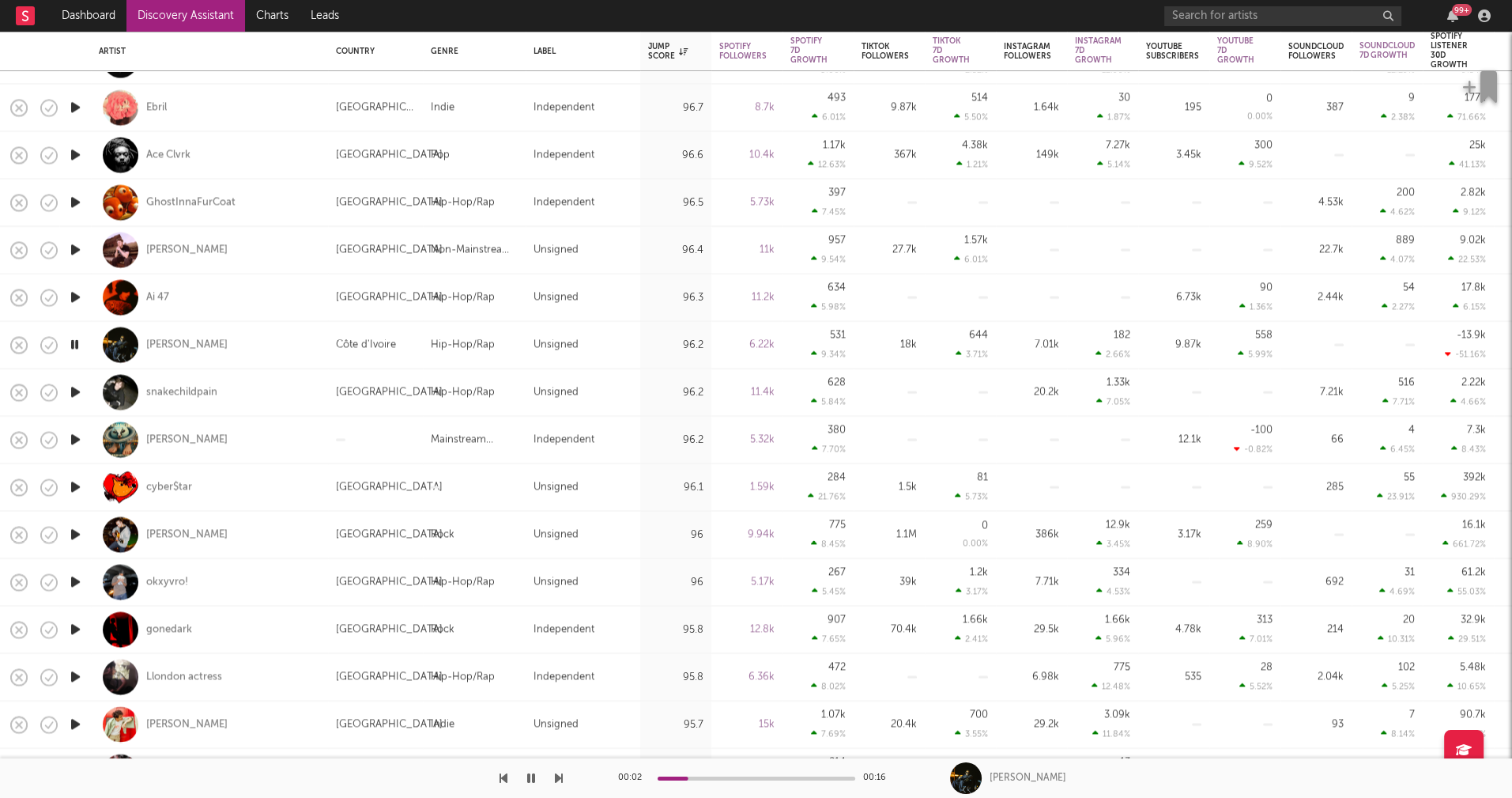
click at [76, 626] on icon "button" at bounding box center [75, 629] width 17 height 20
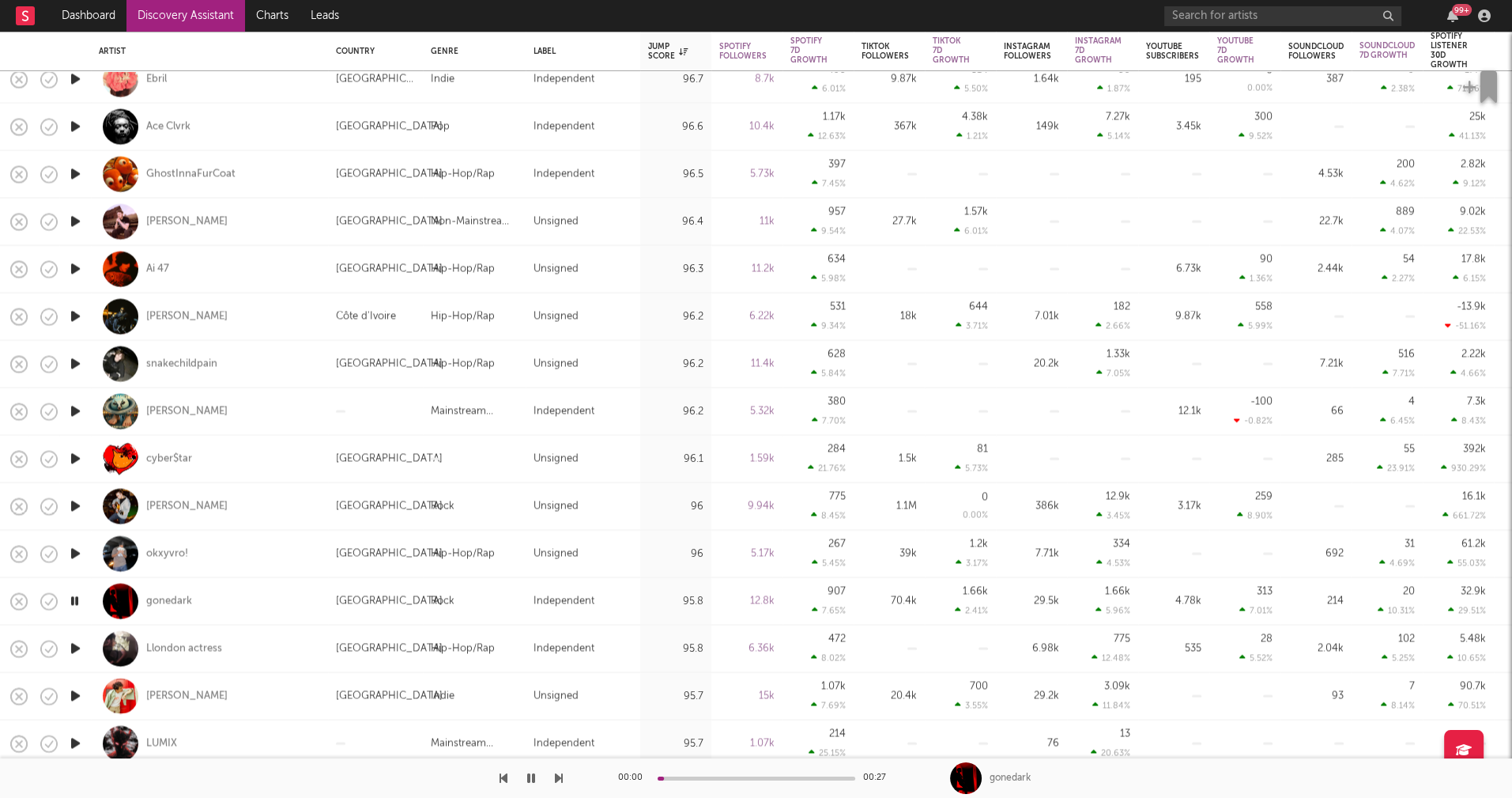
click at [78, 645] on icon "button" at bounding box center [75, 648] width 17 height 20
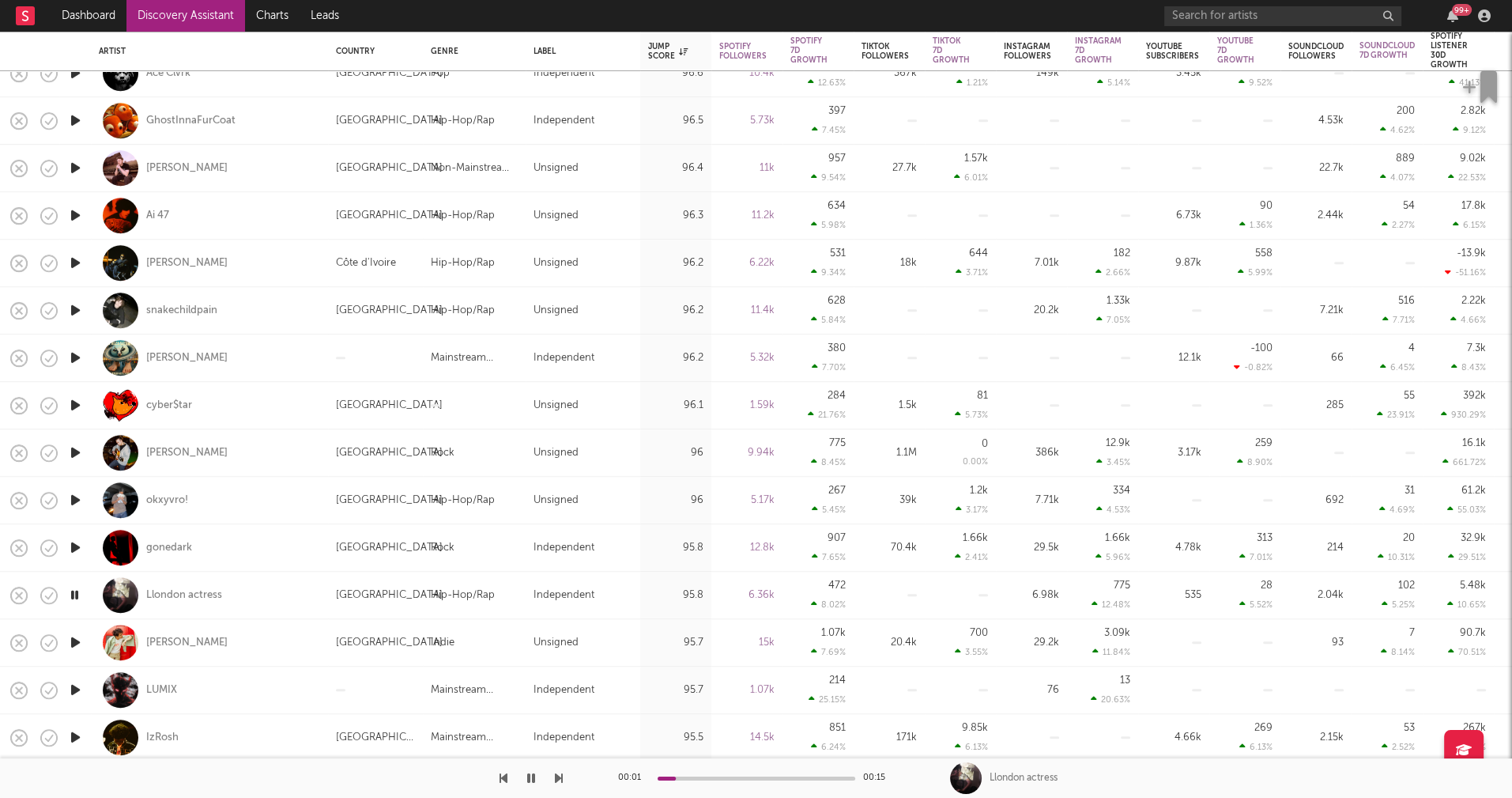
click at [79, 641] on icon "button" at bounding box center [75, 642] width 17 height 20
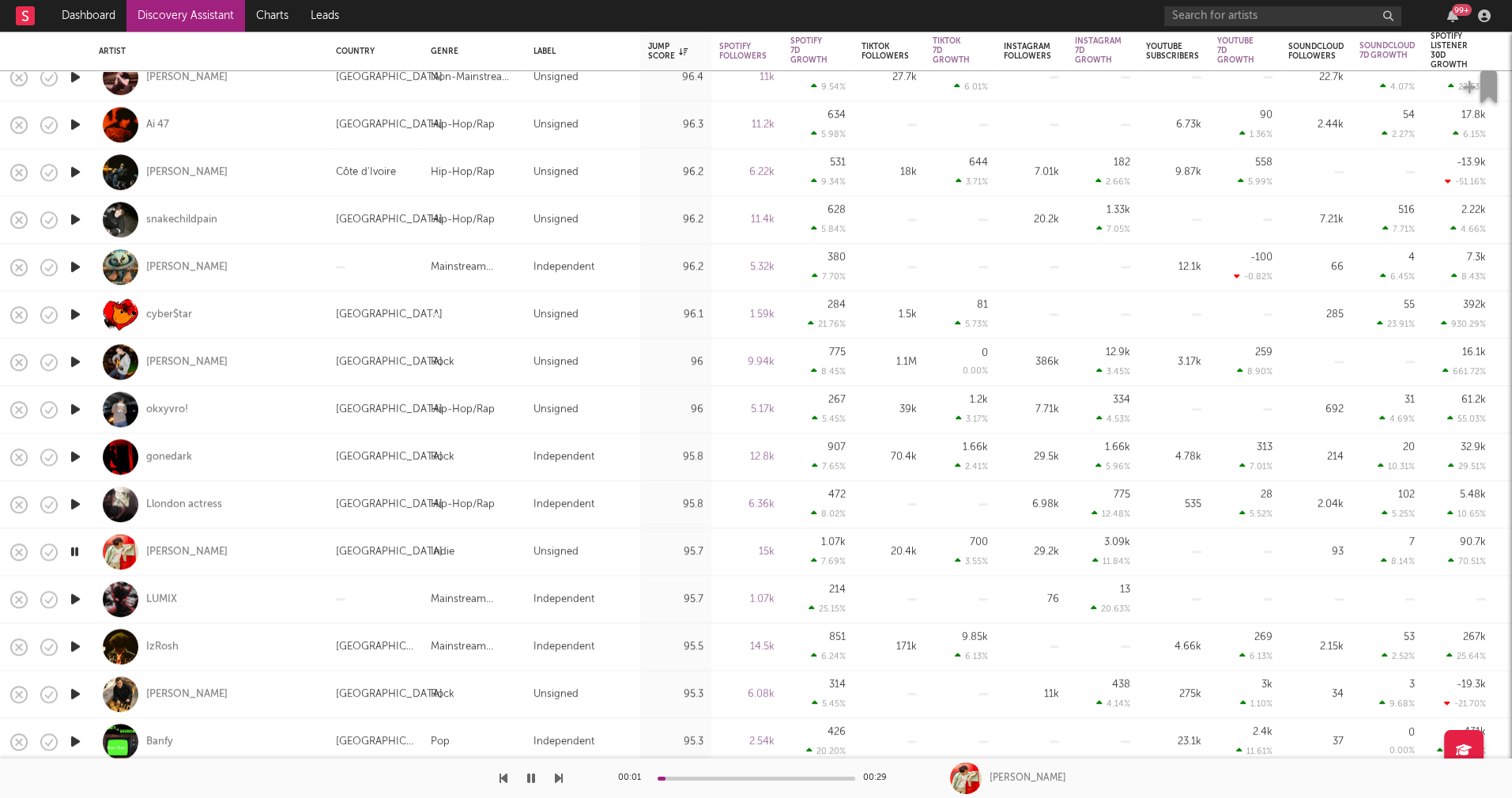
click at [78, 644] on icon "button" at bounding box center [75, 646] width 17 height 20
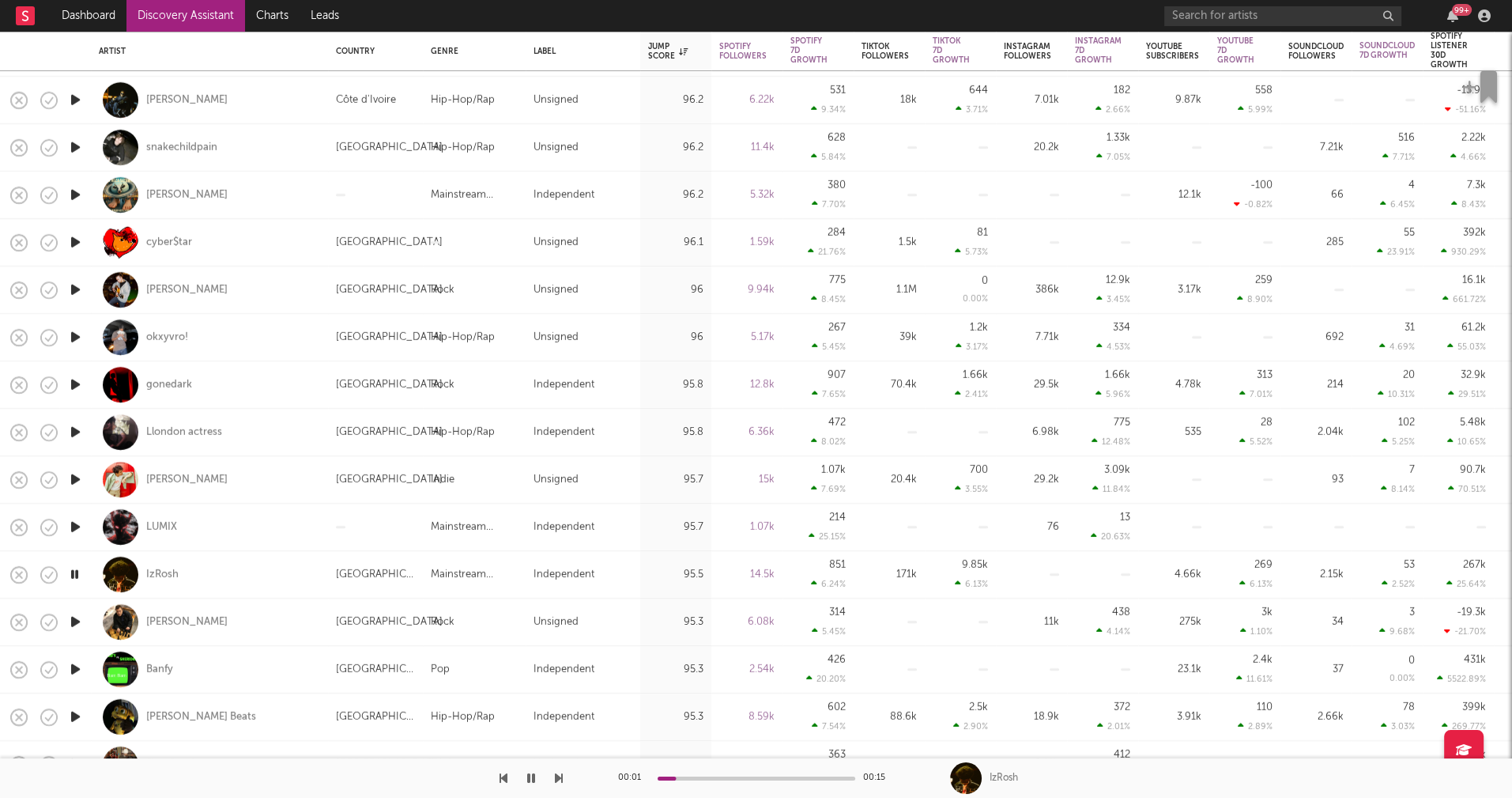
click at [73, 619] on icon "button" at bounding box center [75, 621] width 17 height 20
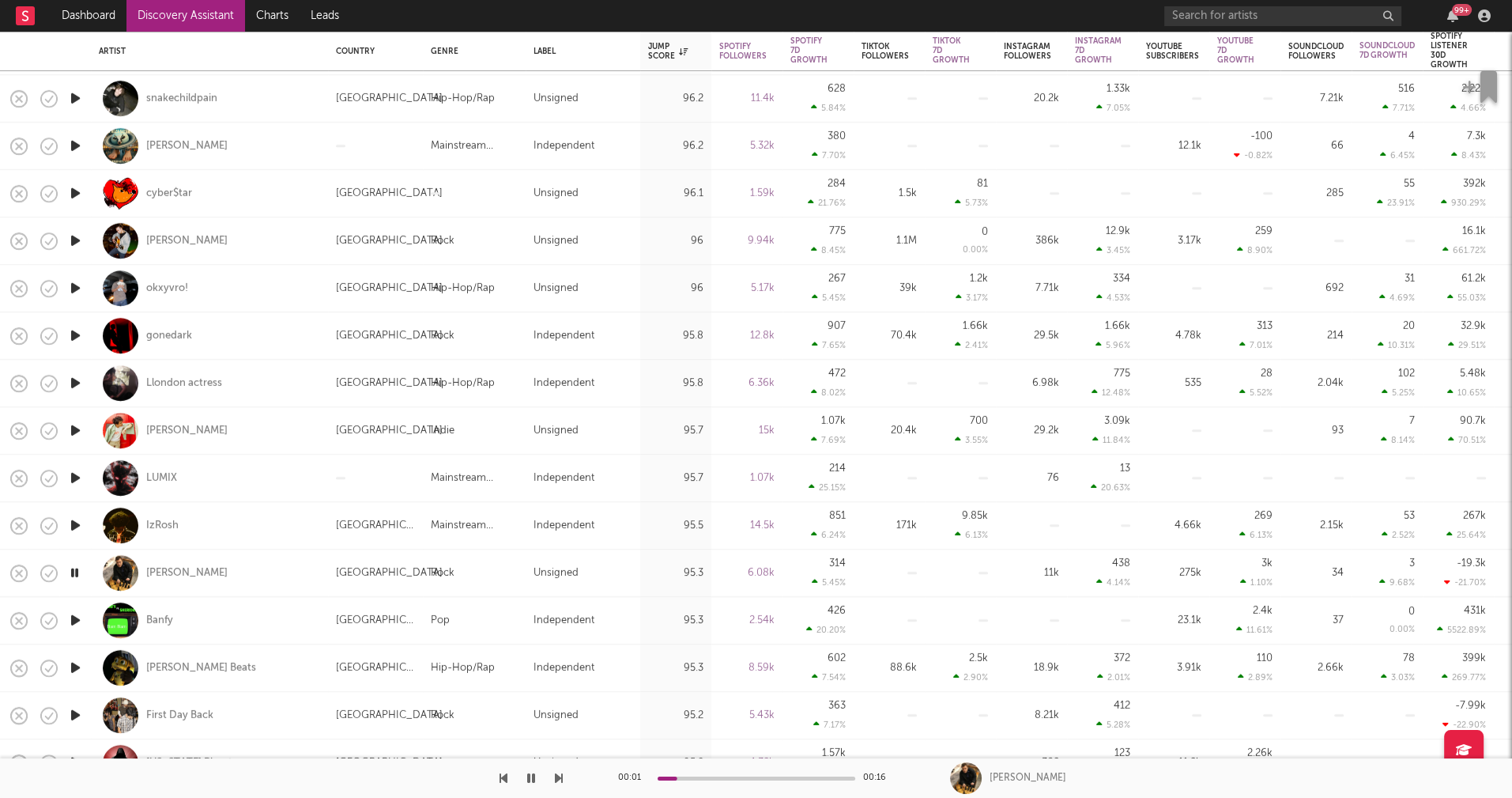
click at [75, 620] on icon "button" at bounding box center [75, 620] width 17 height 20
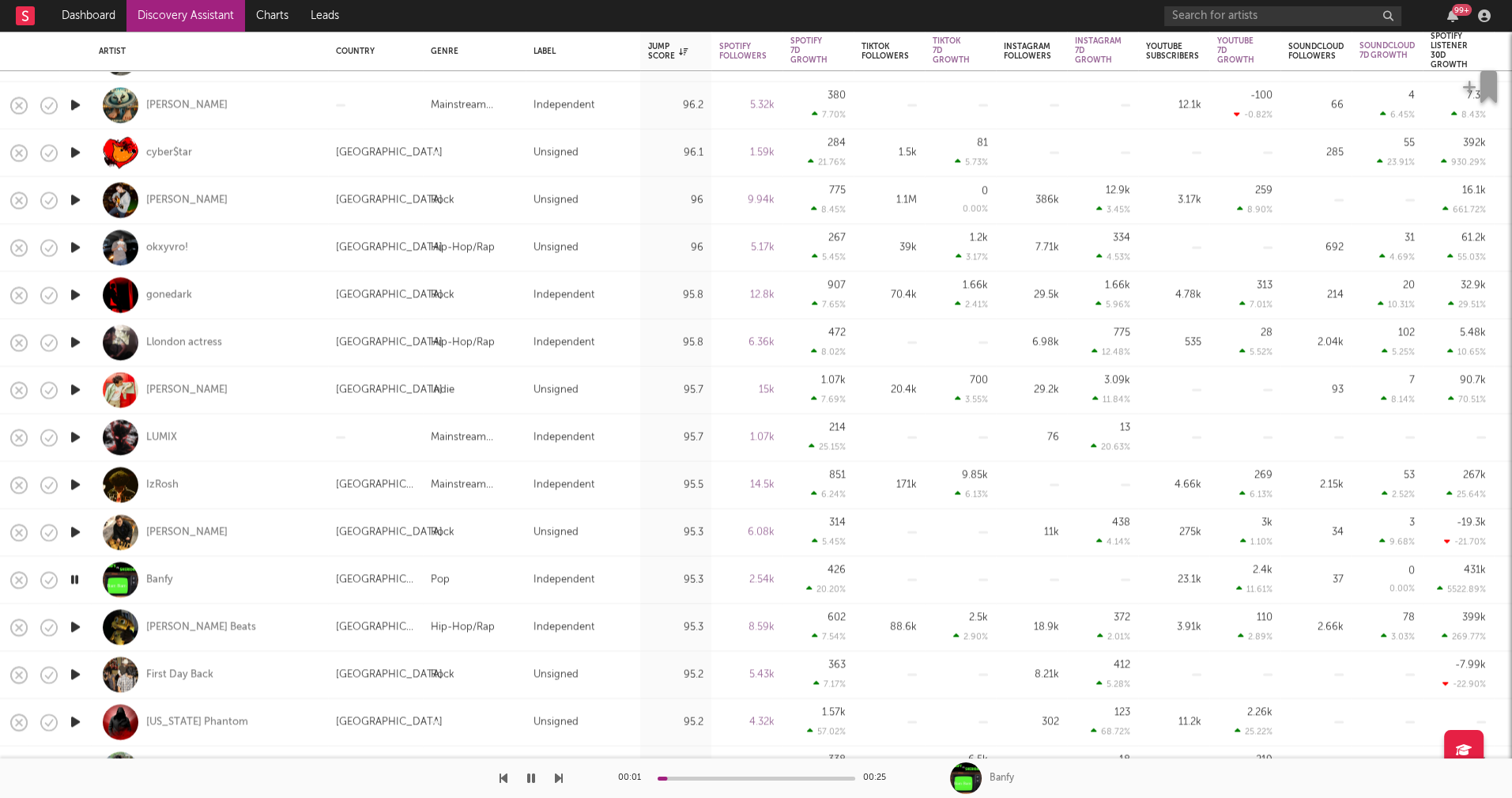
click at [78, 626] on icon "button" at bounding box center [75, 627] width 17 height 20
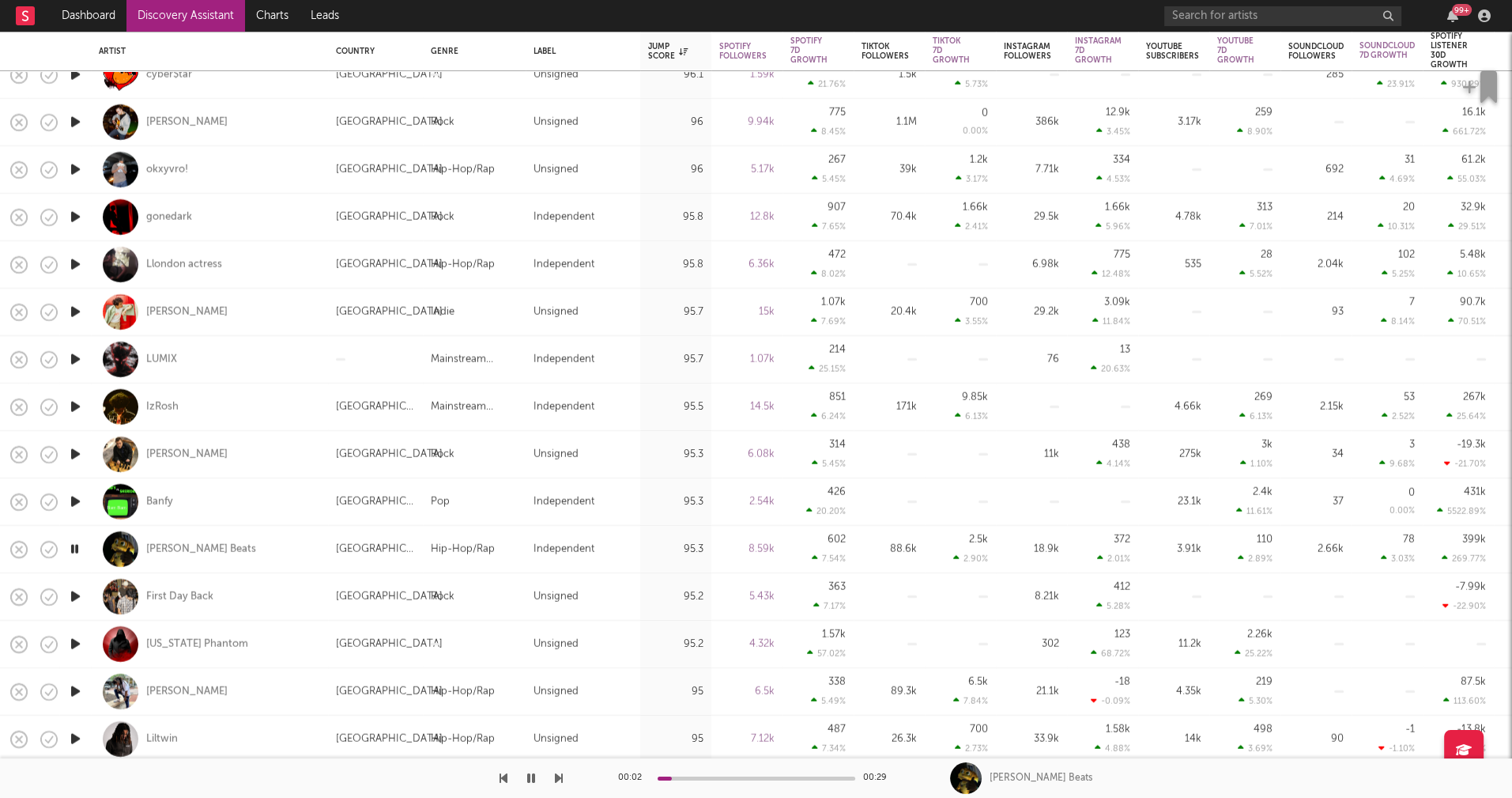
click at [75, 688] on icon "button" at bounding box center [75, 691] width 17 height 20
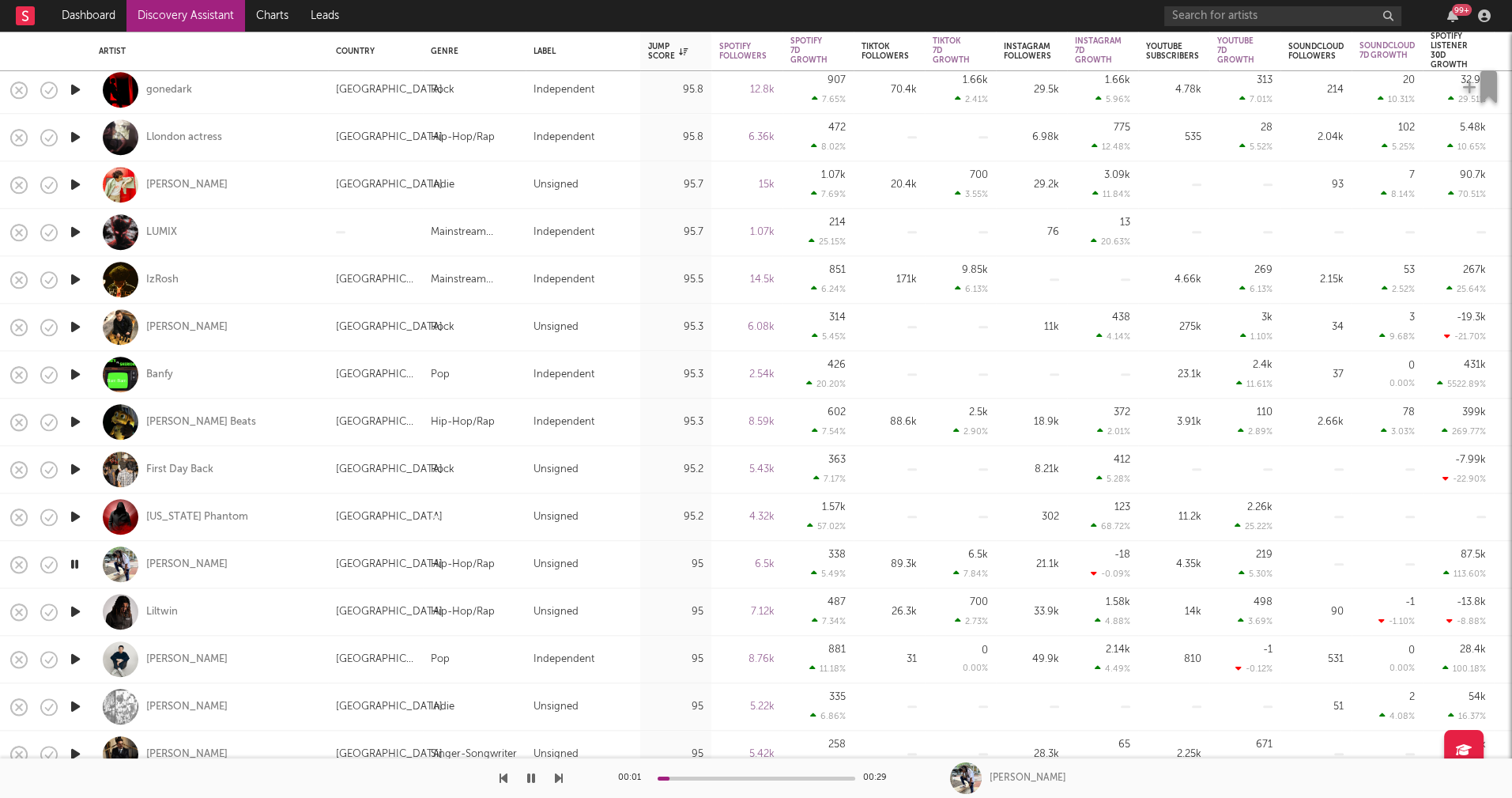
click at [78, 660] on icon "button" at bounding box center [75, 659] width 17 height 20
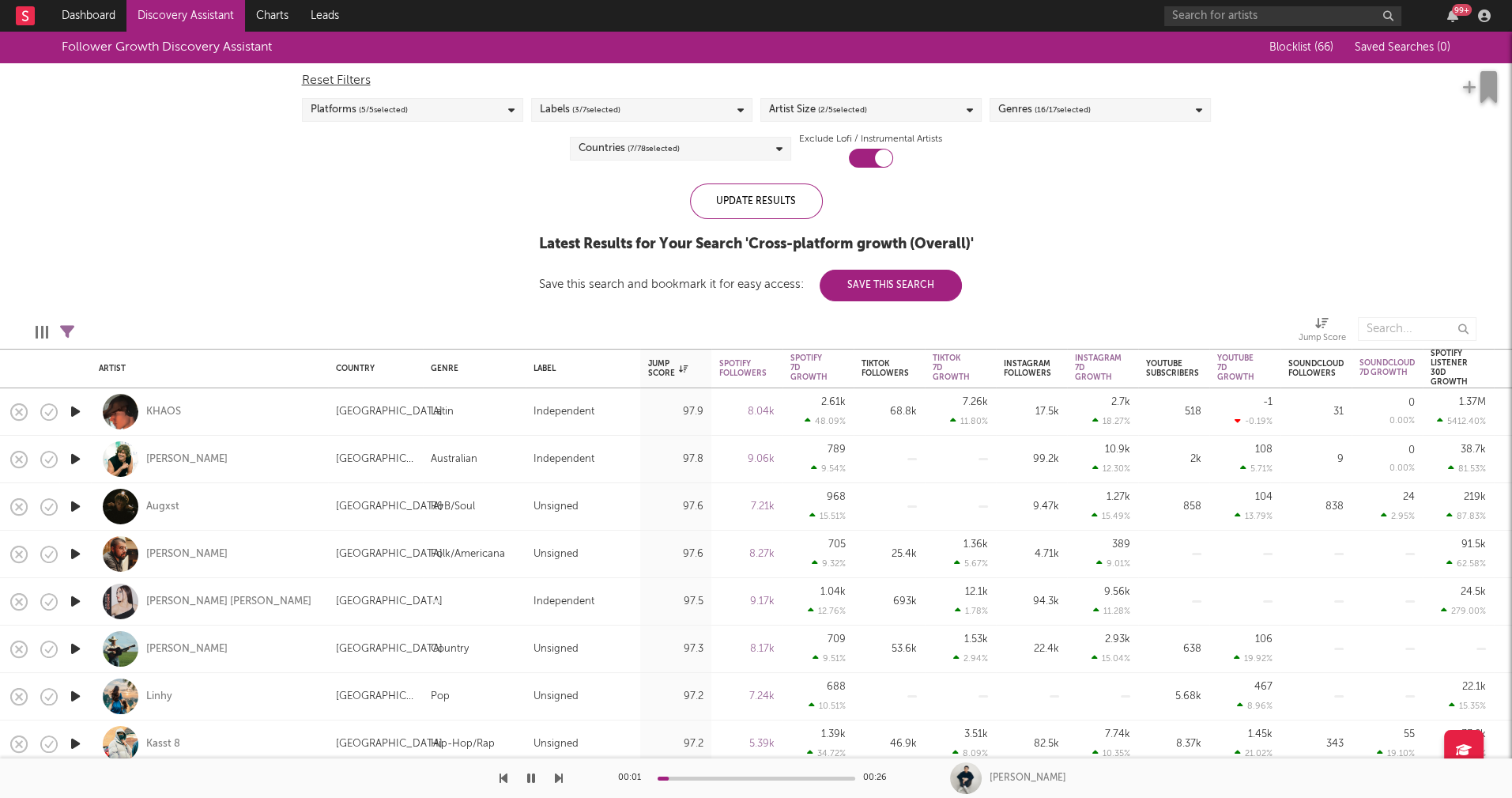
click at [1139, 112] on div "Genres ( 16 / 17 selected)" at bounding box center [1099, 109] width 221 height 24
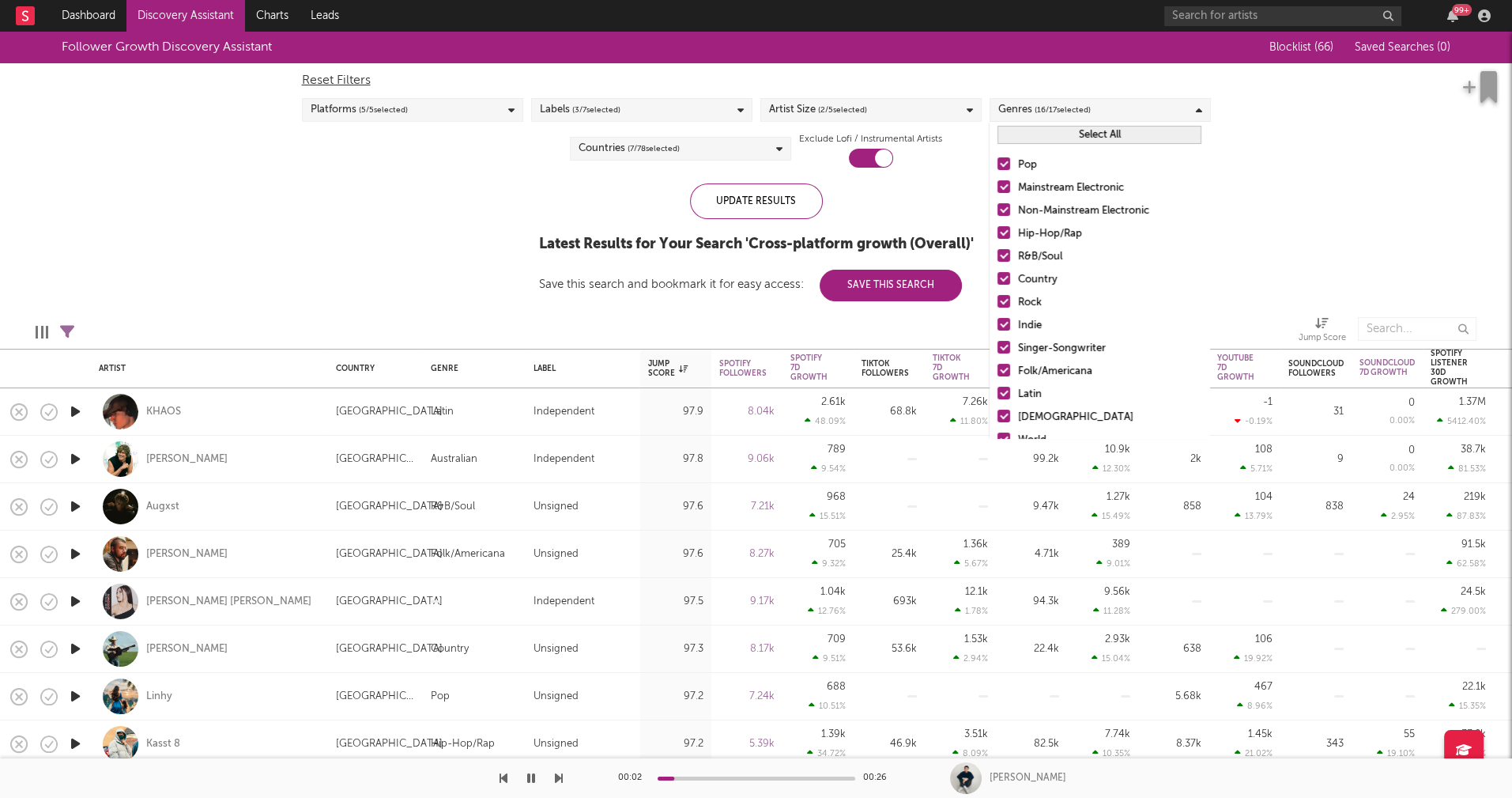
click at [1125, 129] on button "Select All" at bounding box center [1098, 135] width 204 height 18
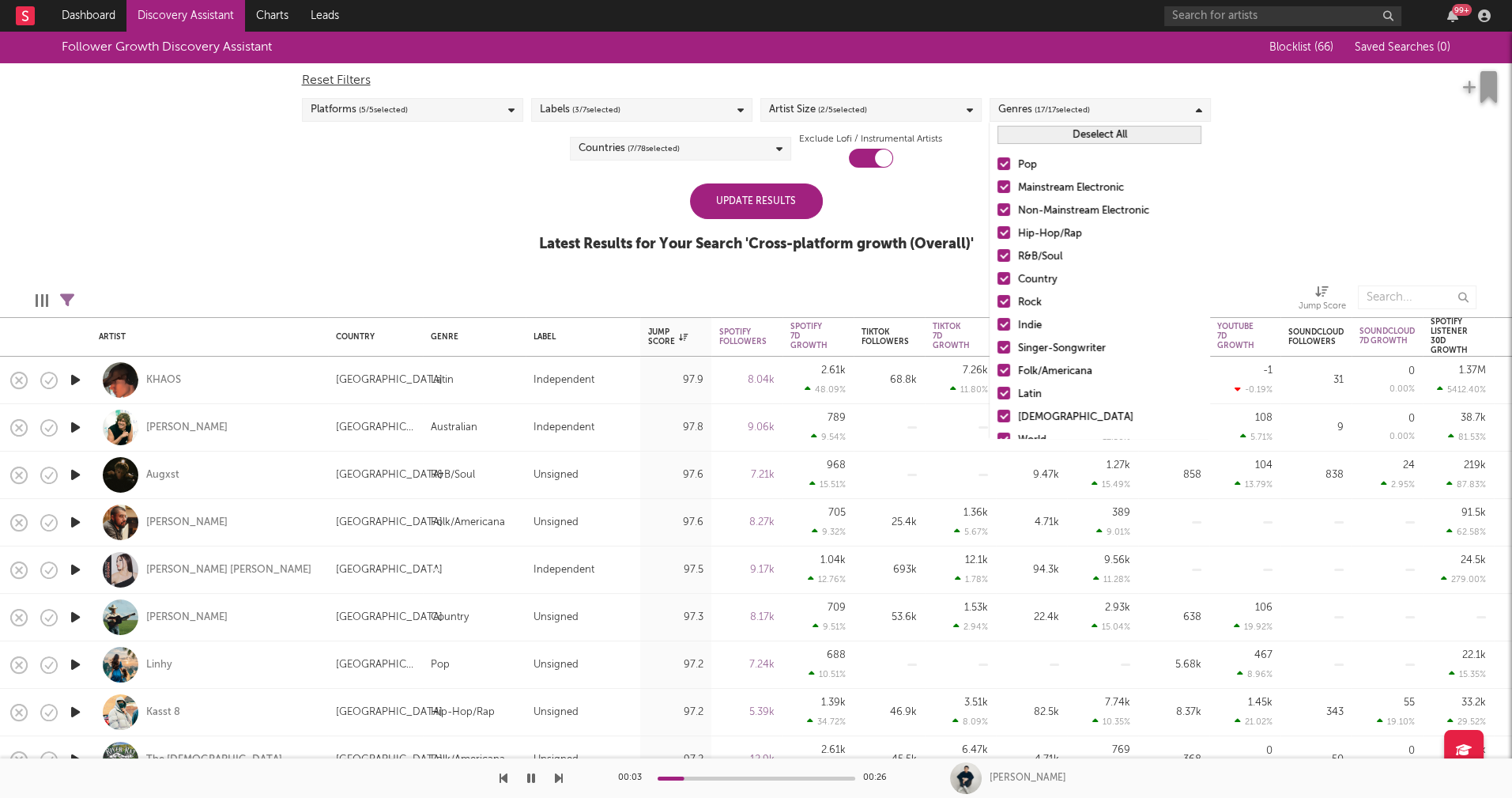
click at [1125, 129] on button "Deselect All" at bounding box center [1098, 135] width 204 height 18
click at [1052, 234] on div "Hip-Hop/Rap" at bounding box center [1110, 234] width 184 height 19
click at [997, 234] on input "Hip-Hop/Rap" at bounding box center [997, 234] width 0 height 19
click at [1036, 254] on div "R&B/Soul" at bounding box center [1110, 257] width 184 height 19
click at [997, 254] on input "R&B/Soul" at bounding box center [997, 257] width 0 height 19
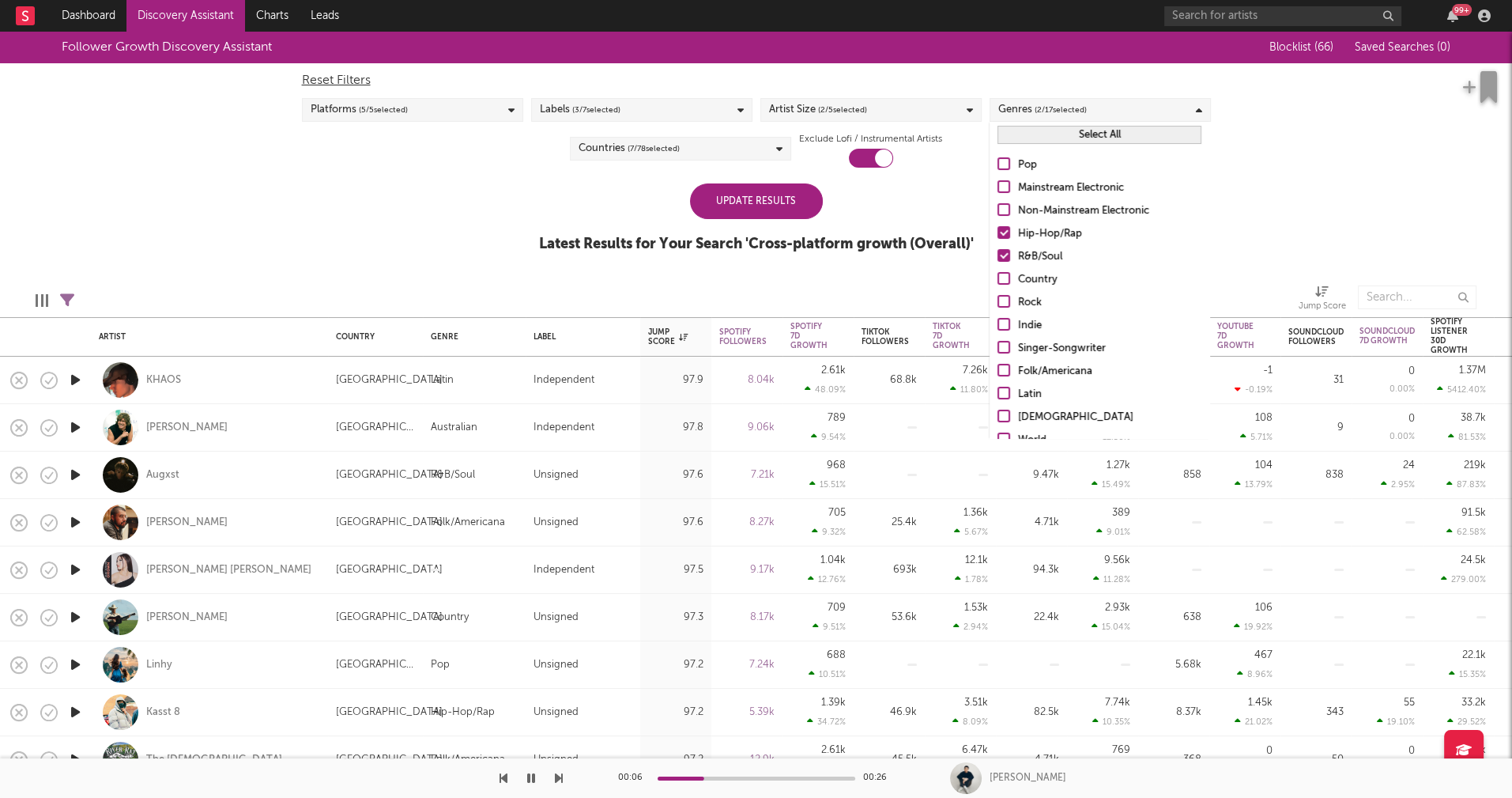
click at [769, 206] on div "Update Results" at bounding box center [756, 201] width 133 height 36
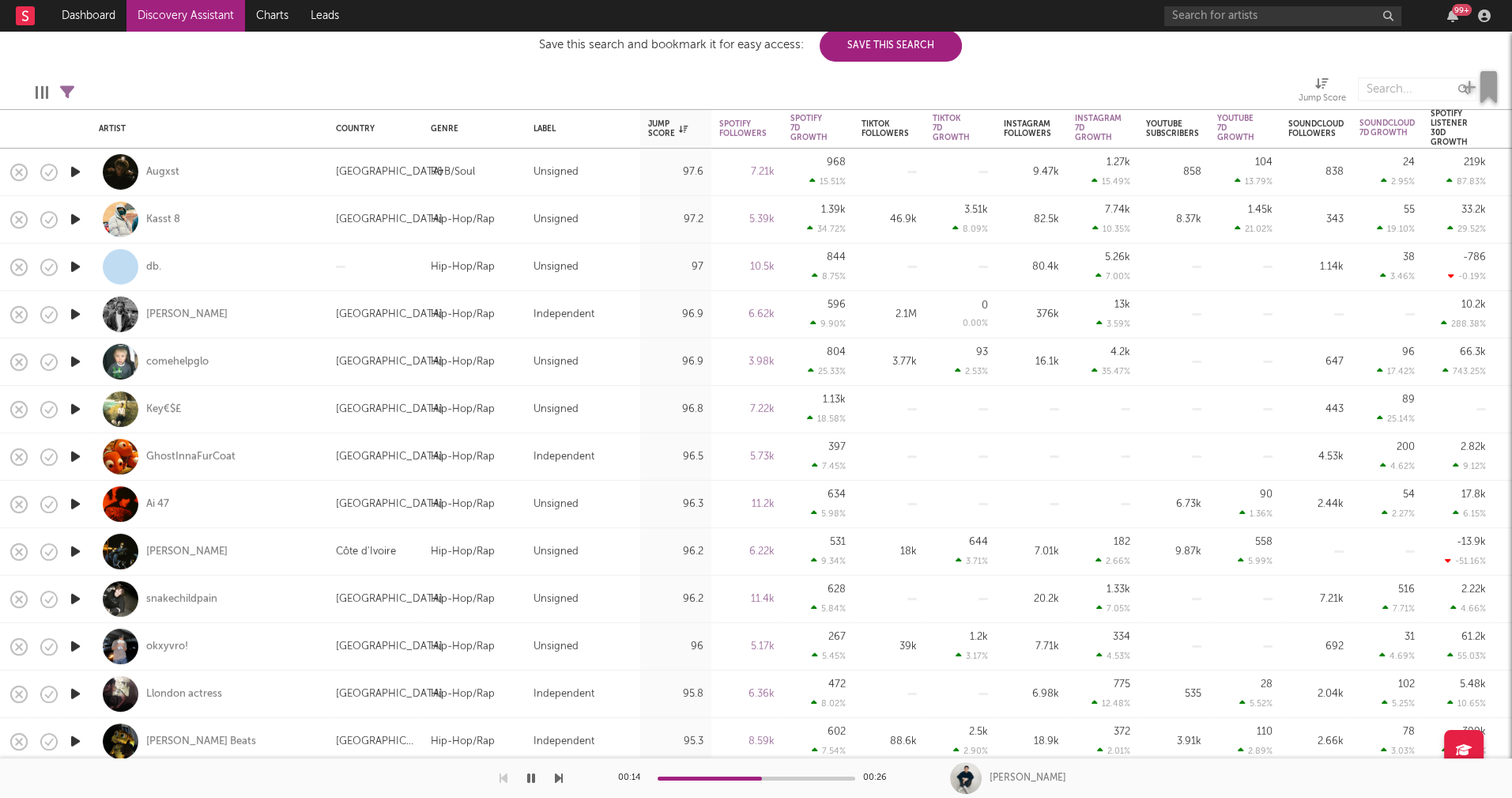
click at [74, 550] on icon "button" at bounding box center [75, 551] width 17 height 20
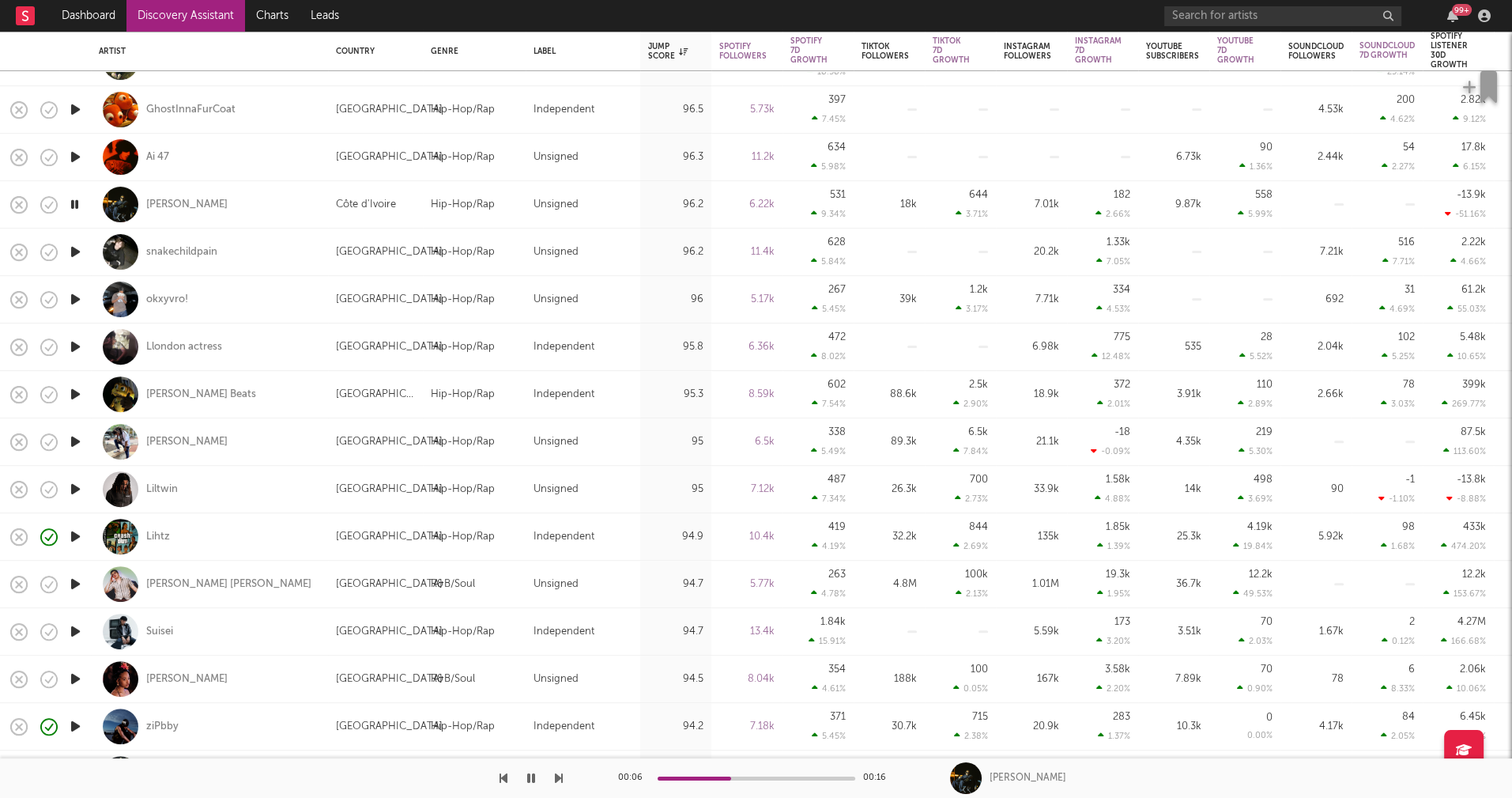
click at [77, 628] on icon "button" at bounding box center [75, 631] width 17 height 20
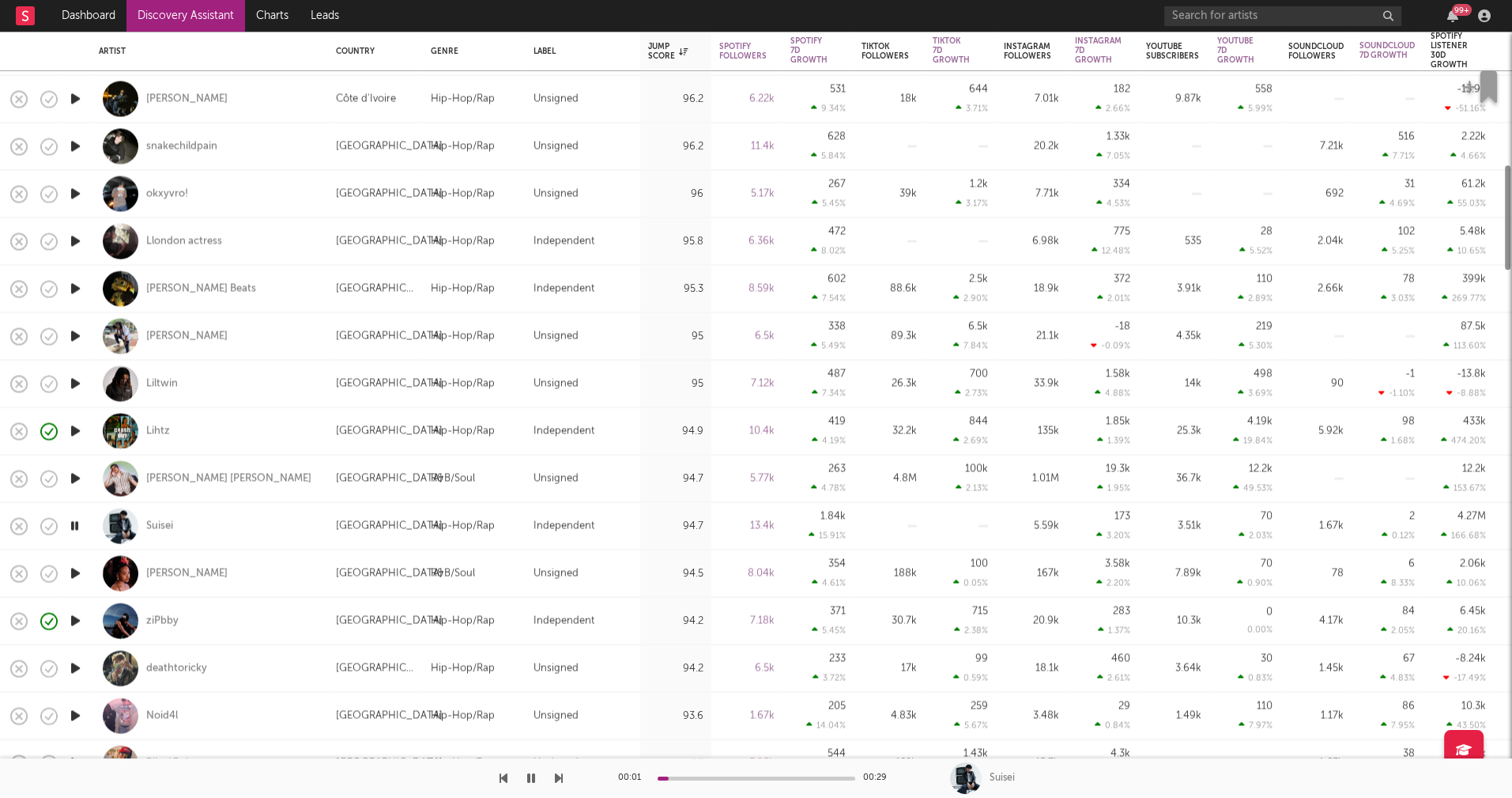
click at [74, 667] on icon "button" at bounding box center [75, 668] width 17 height 20
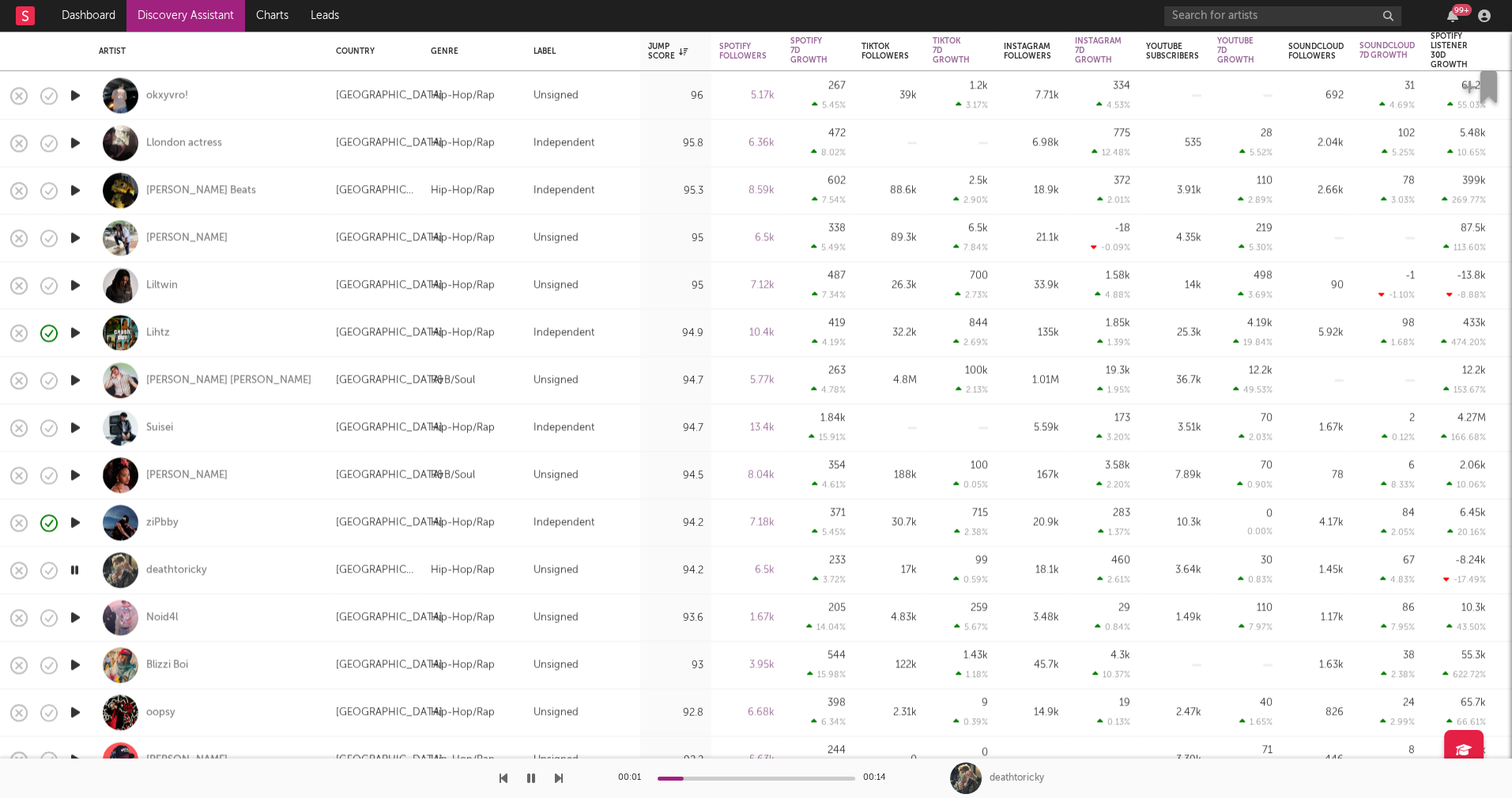
click at [74, 618] on icon "button" at bounding box center [75, 617] width 17 height 20
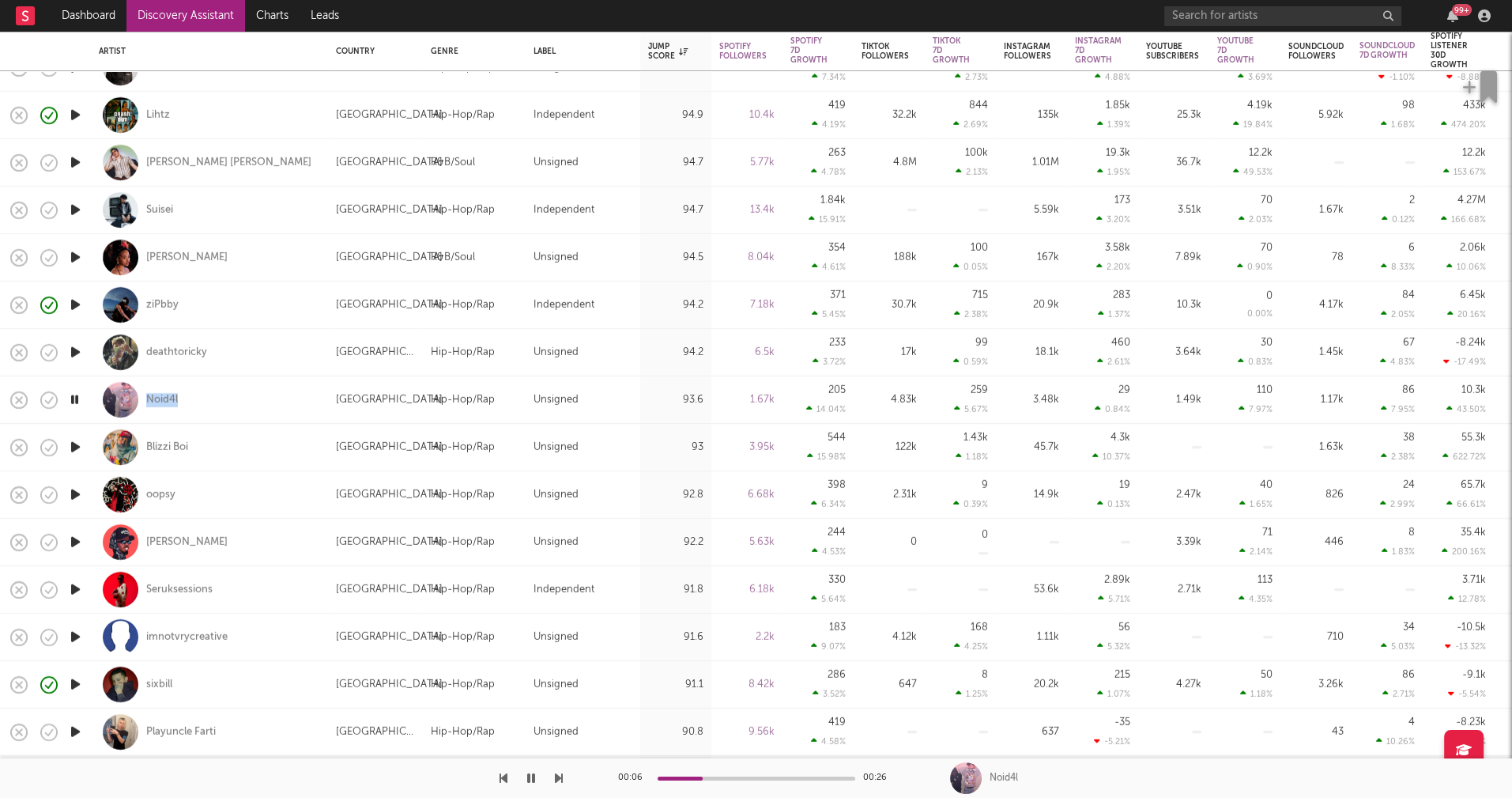
click at [70, 398] on icon "button" at bounding box center [74, 399] width 15 height 20
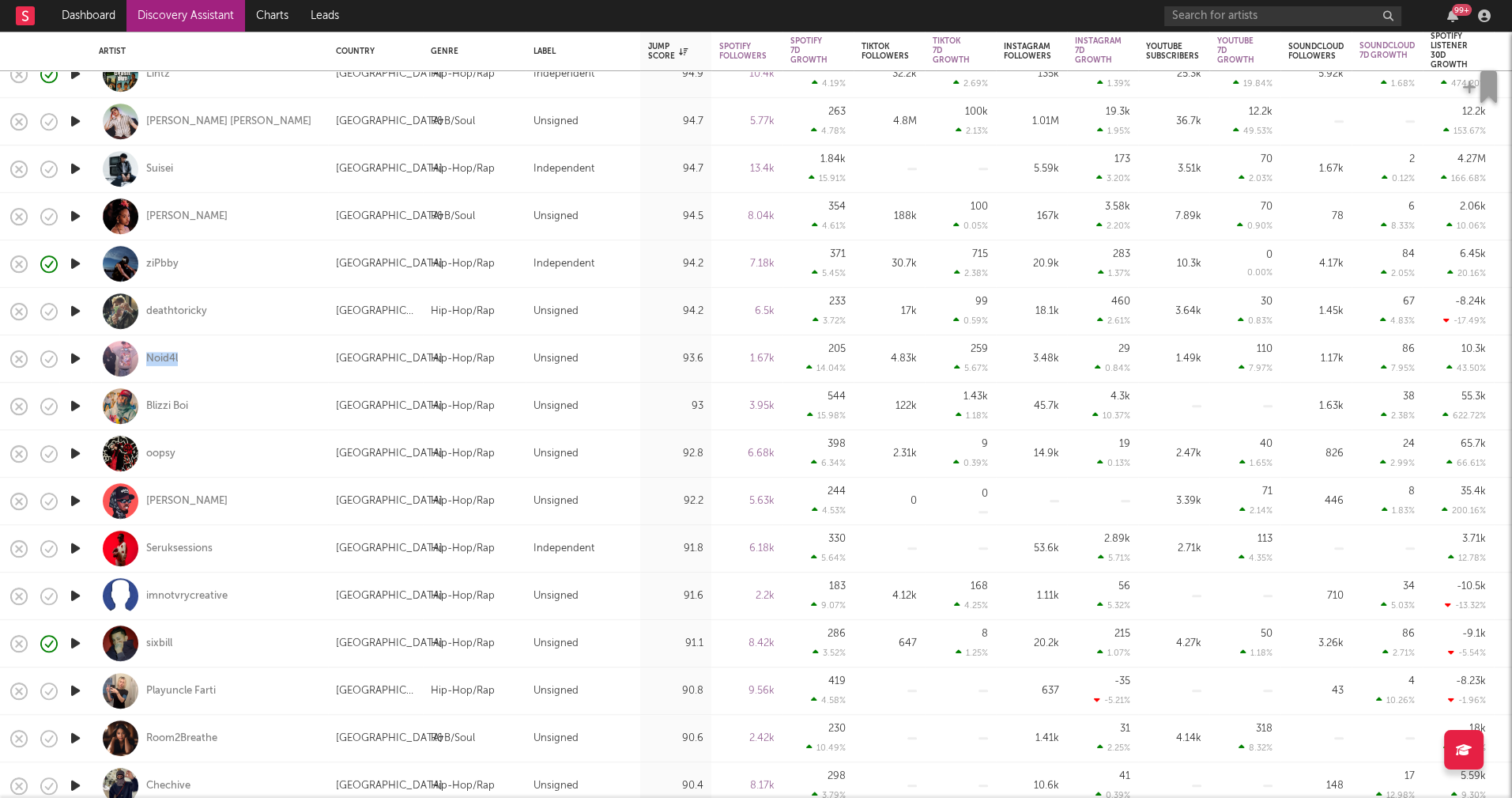
click at [74, 642] on icon "button" at bounding box center [75, 643] width 17 height 20
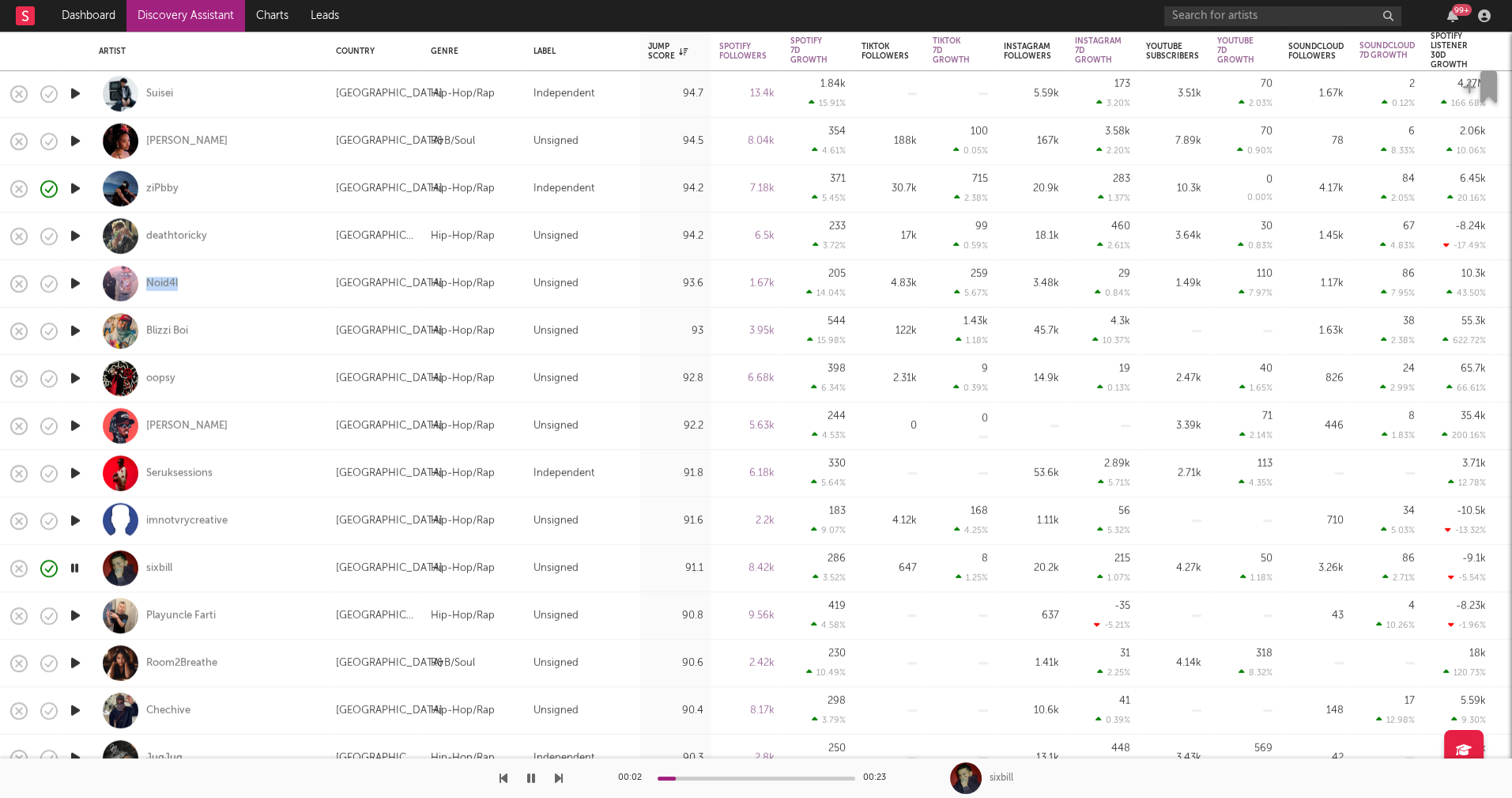
click at [78, 660] on icon "button" at bounding box center [75, 662] width 17 height 20
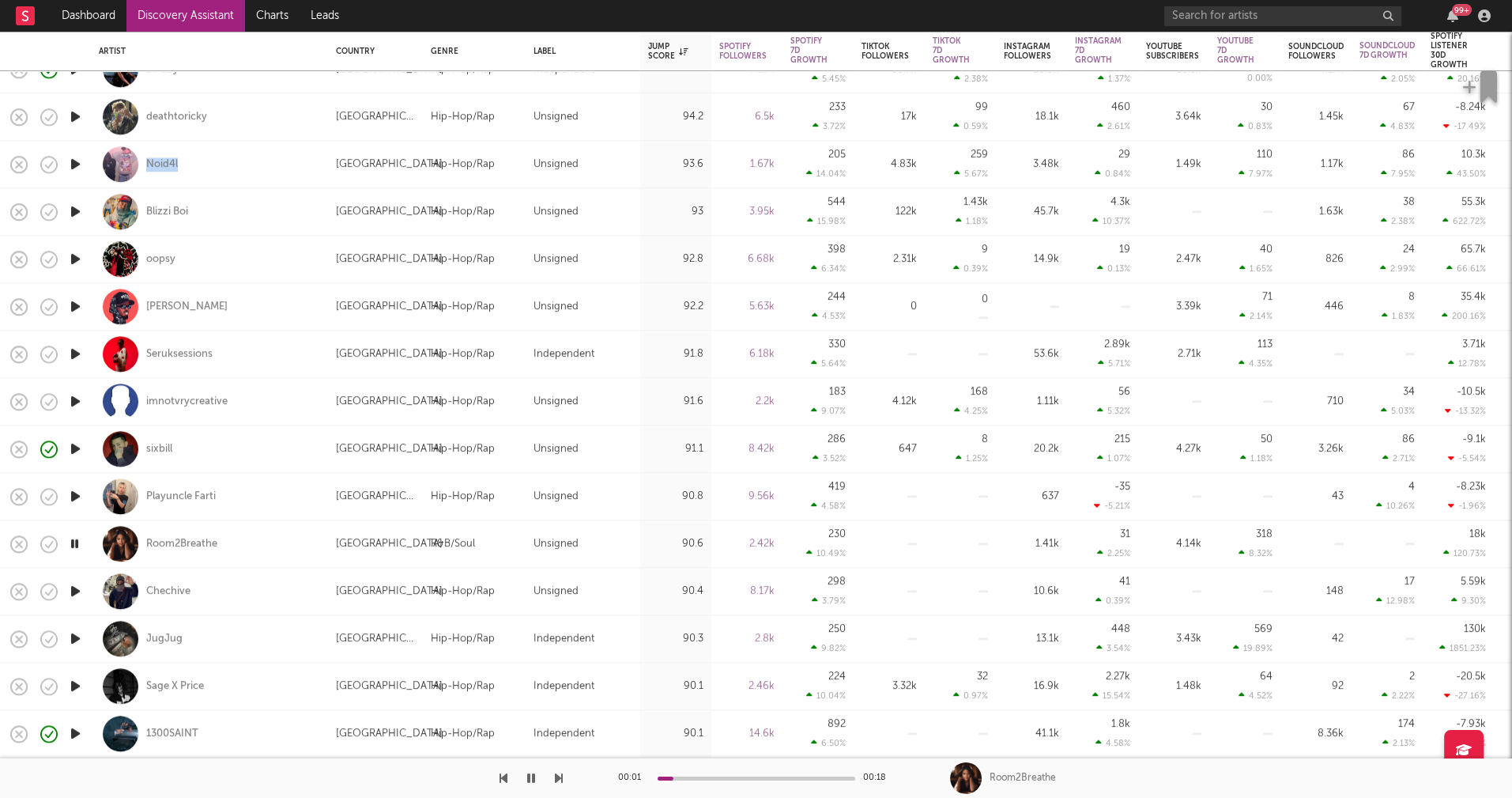
click at [77, 638] on icon "button" at bounding box center [75, 638] width 17 height 20
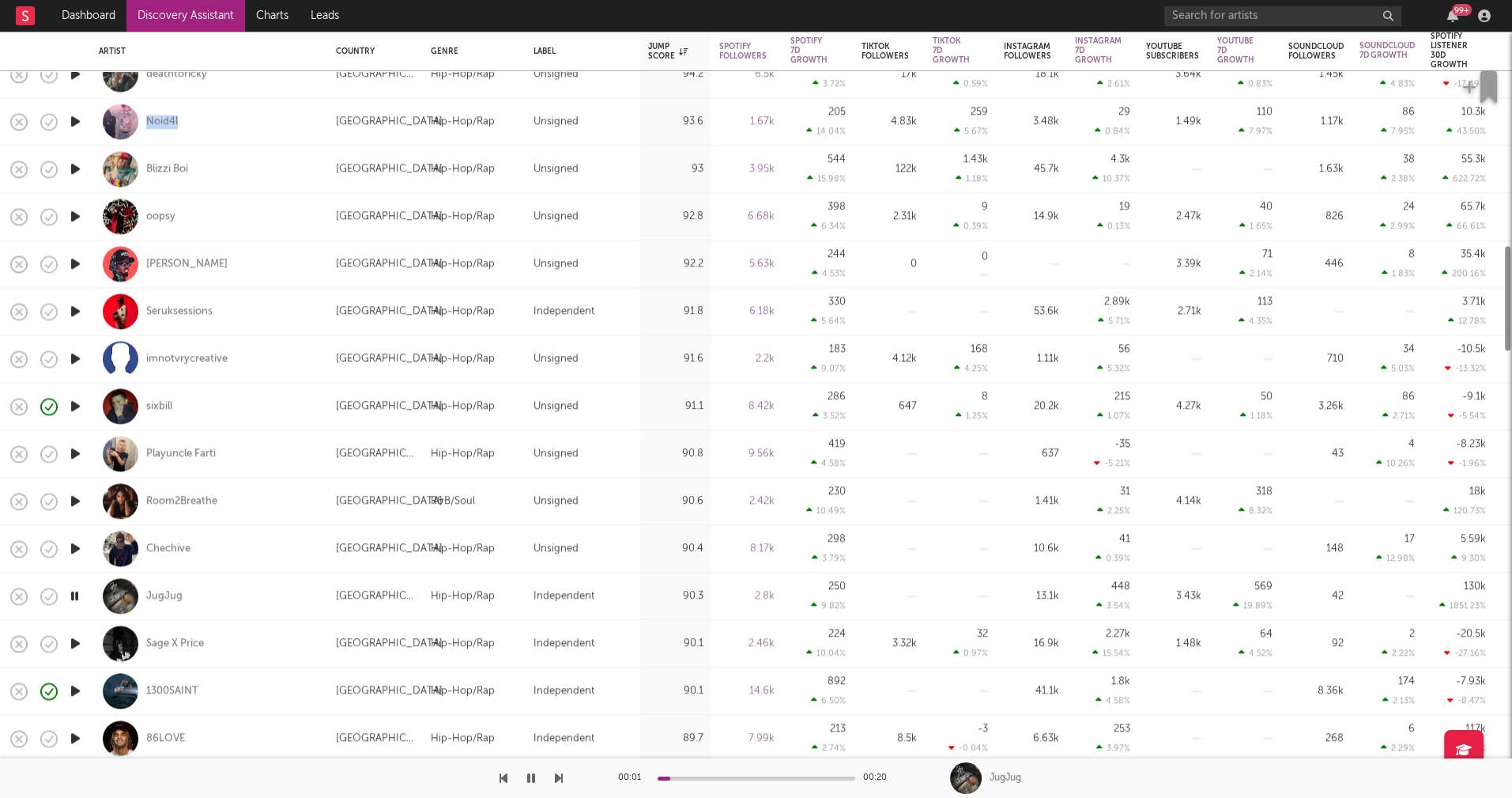
click at [77, 645] on icon "button" at bounding box center [75, 643] width 17 height 20
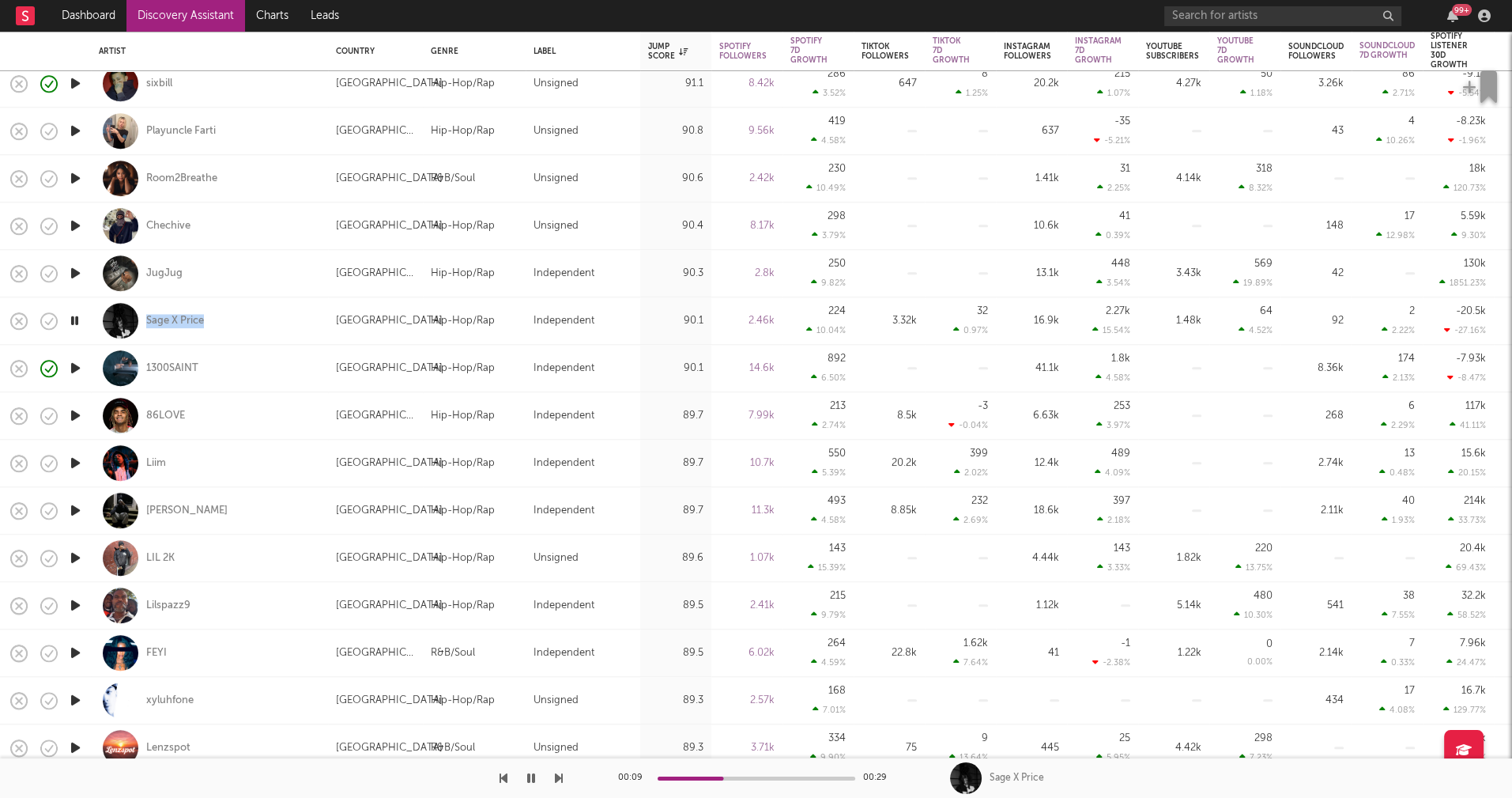
click at [77, 650] on icon "button" at bounding box center [75, 653] width 17 height 20
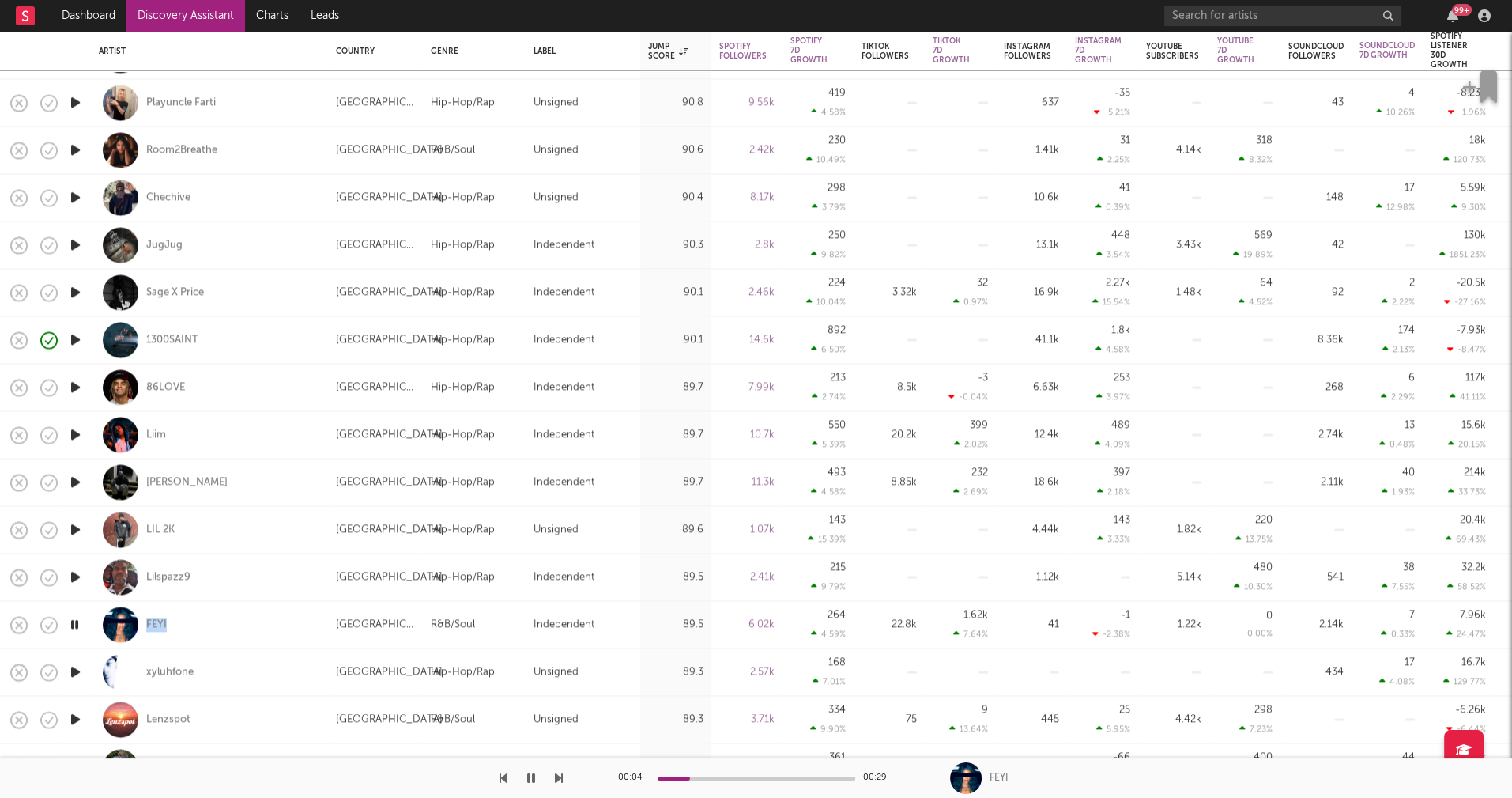
click at [75, 671] on icon "button" at bounding box center [75, 672] width 17 height 20
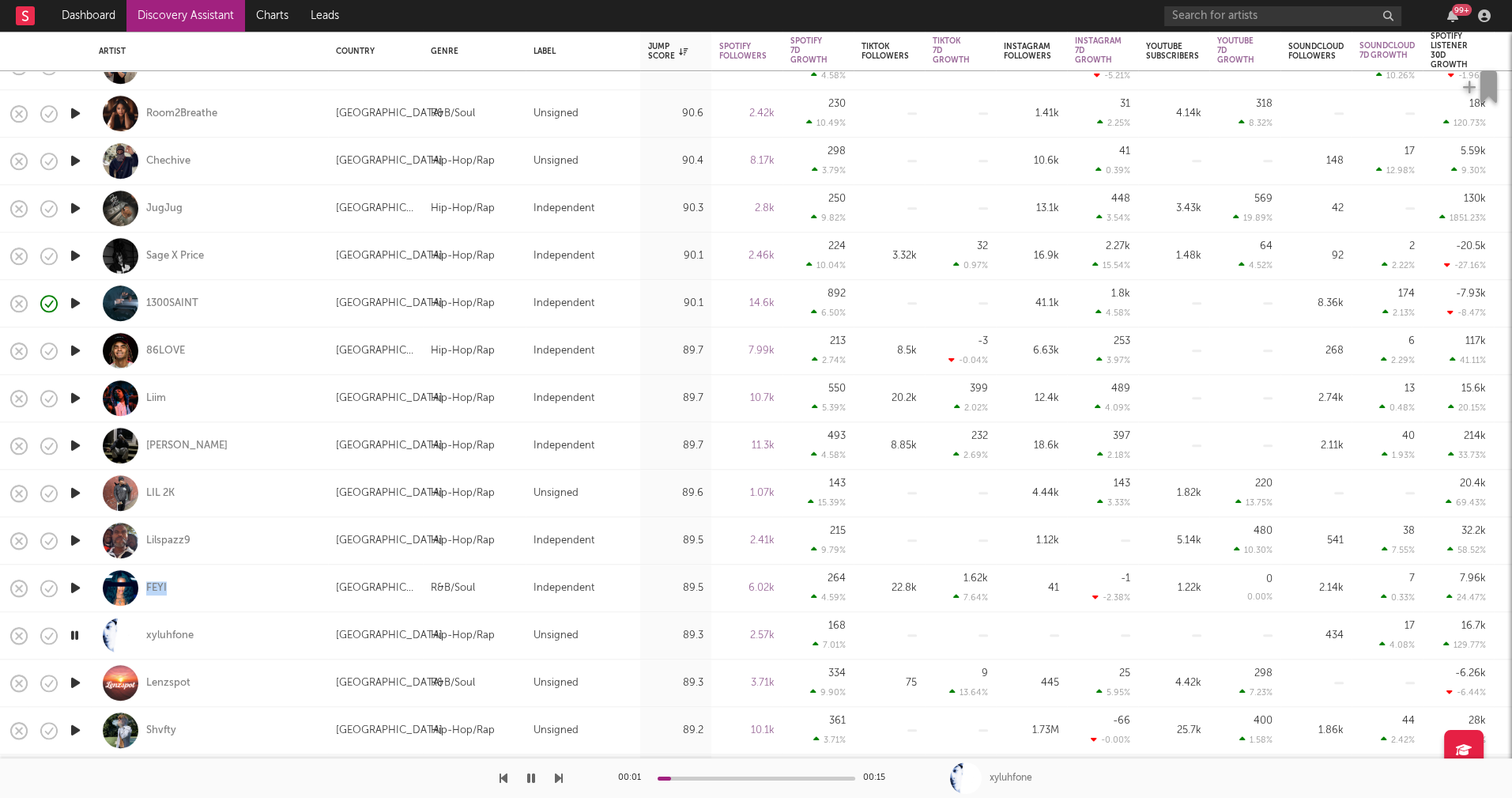
click at [75, 682] on icon "button" at bounding box center [75, 682] width 17 height 20
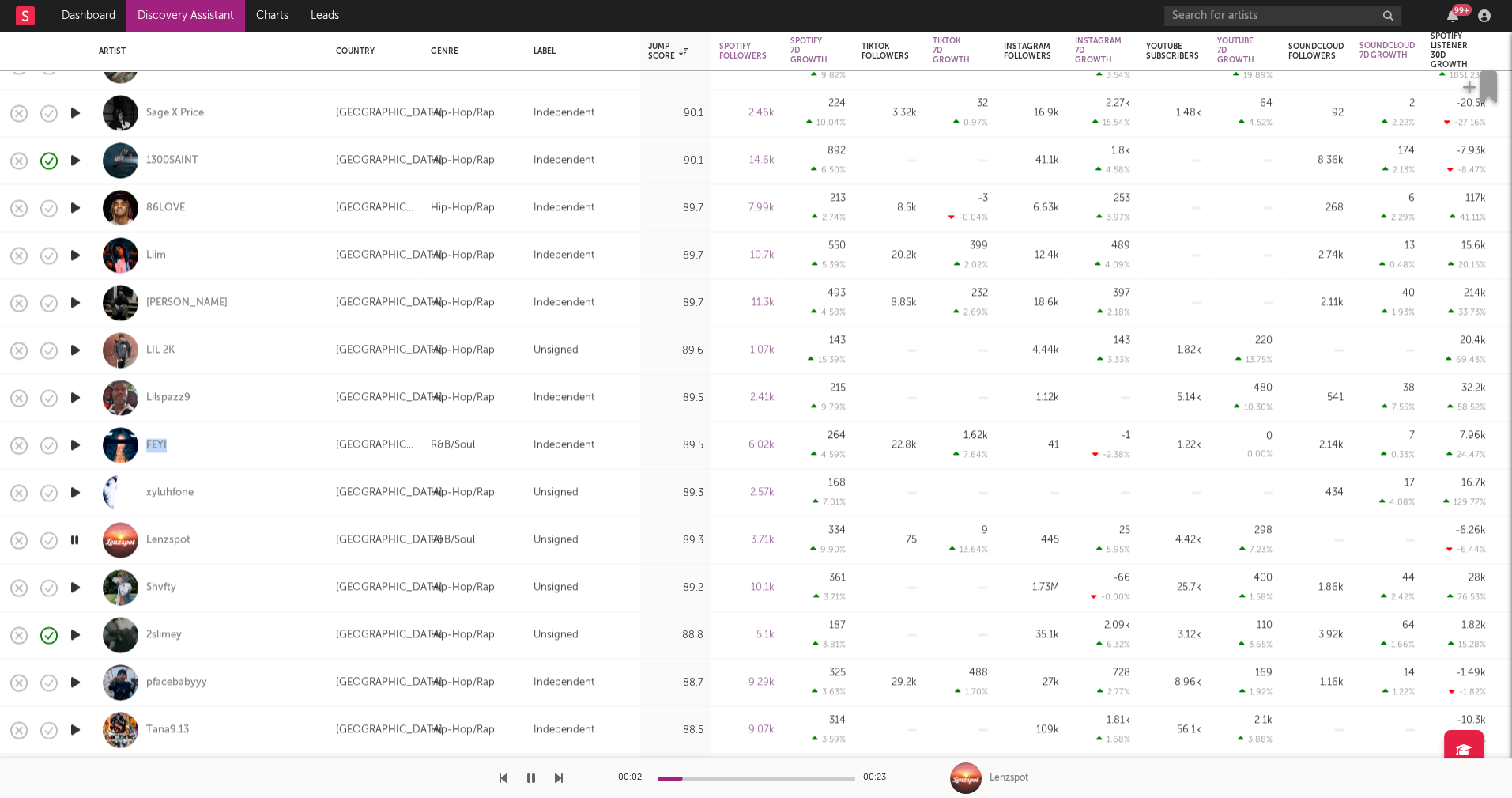
click at [74, 627] on icon "button" at bounding box center [75, 635] width 17 height 20
click at [77, 682] on icon "button" at bounding box center [75, 682] width 17 height 20
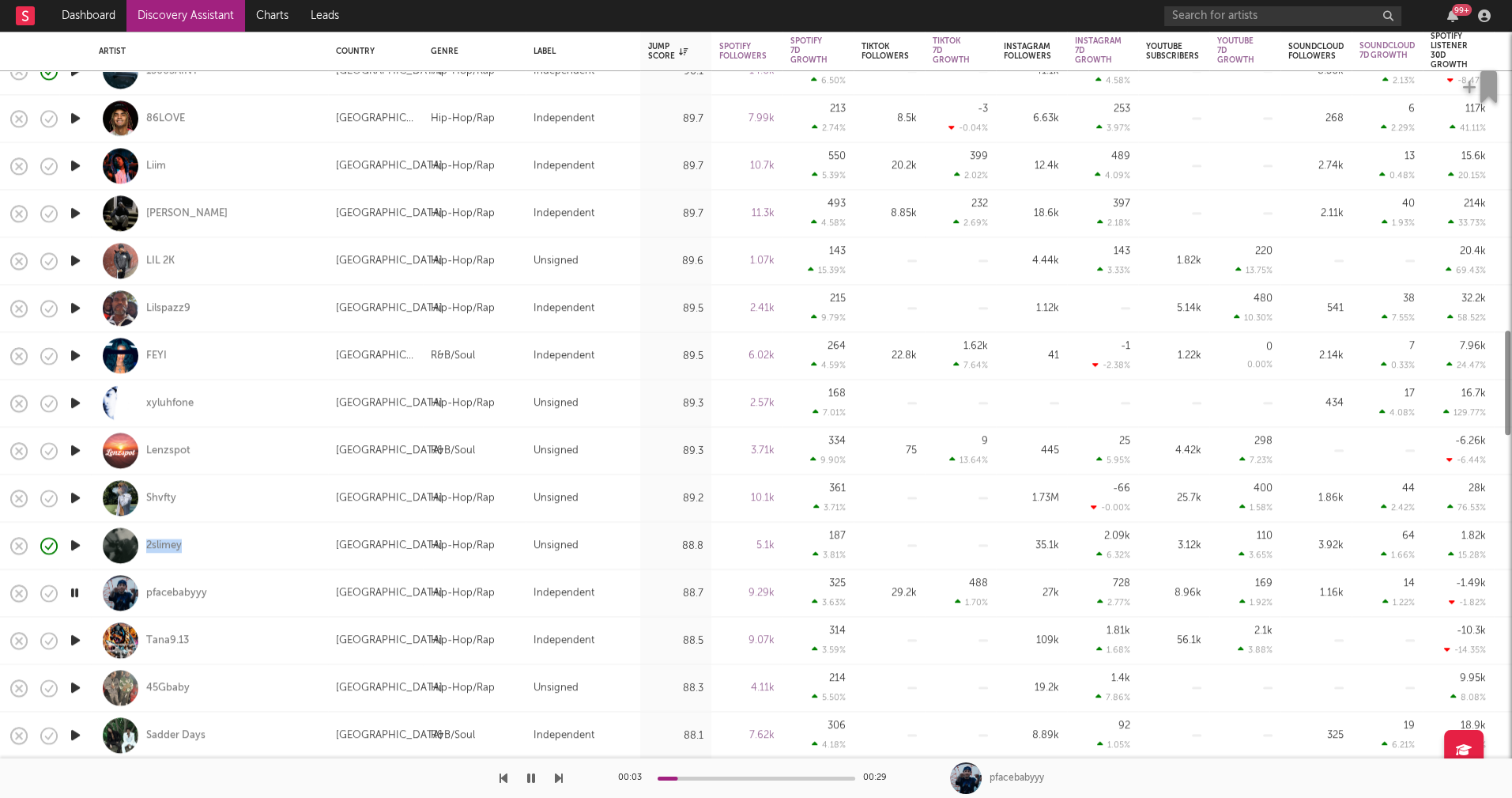
click at [76, 685] on icon "button" at bounding box center [75, 687] width 17 height 20
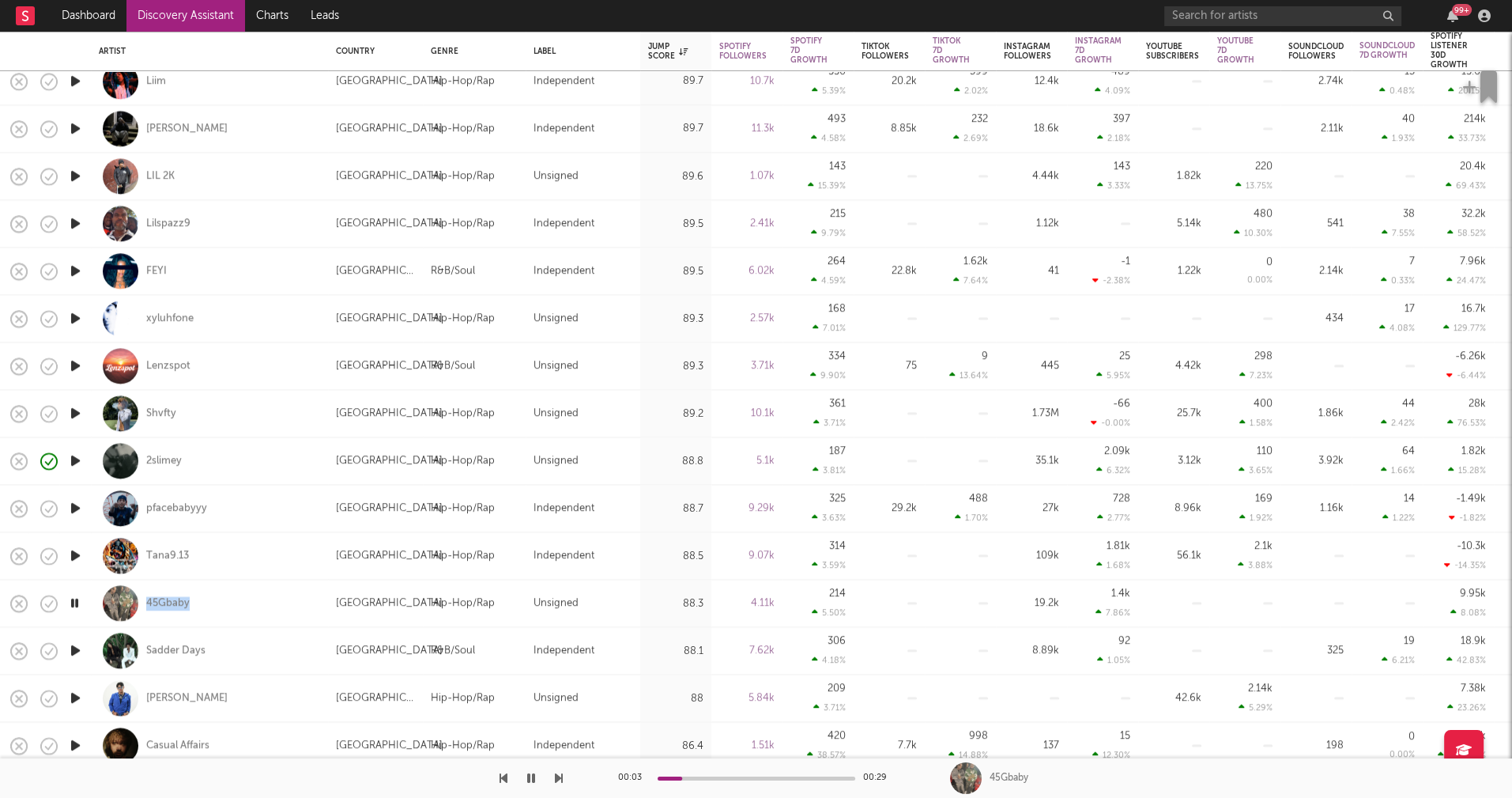
click at [75, 601] on icon "button" at bounding box center [74, 603] width 15 height 20
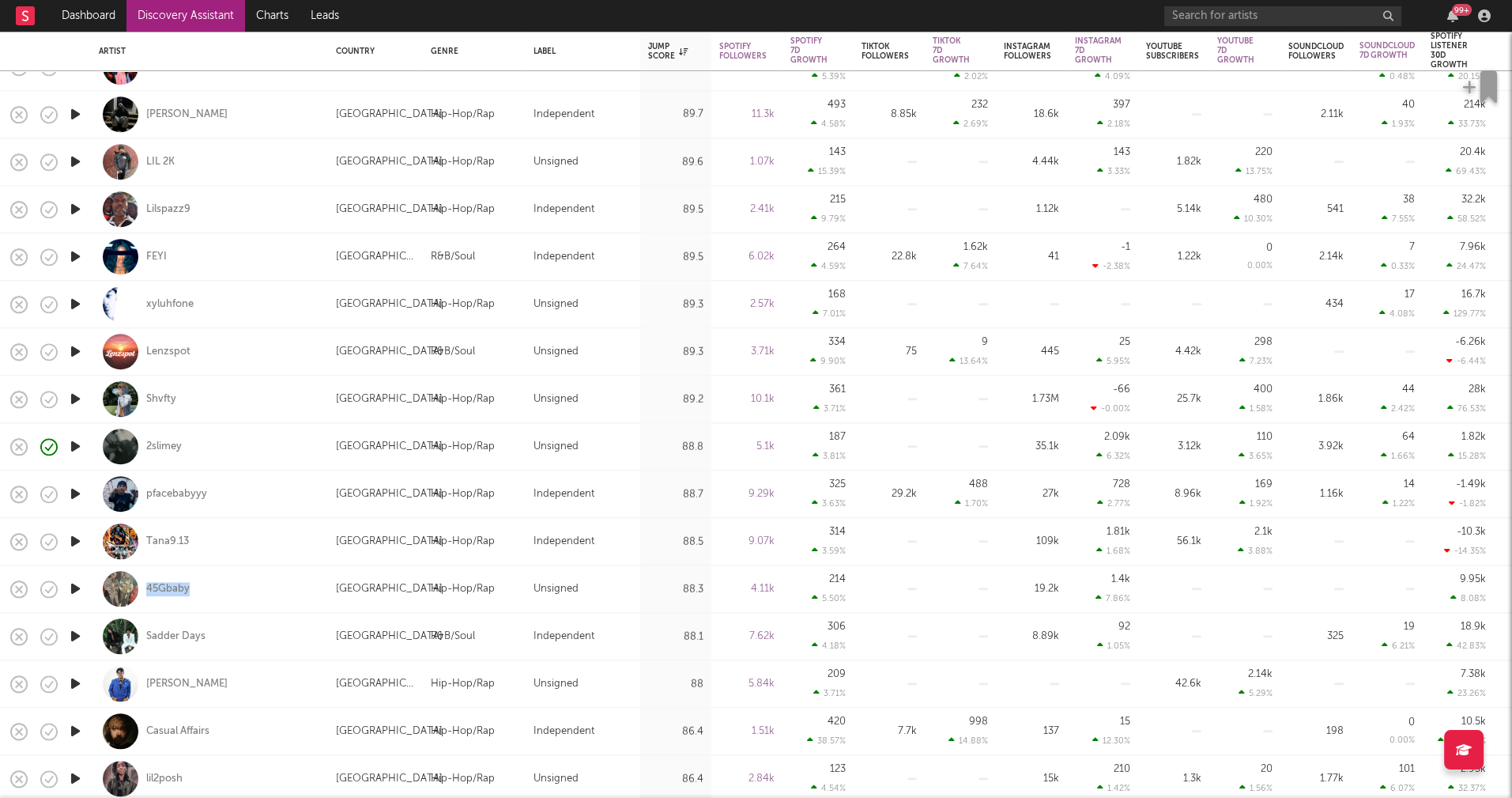
click at [73, 679] on icon "button" at bounding box center [75, 683] width 17 height 20
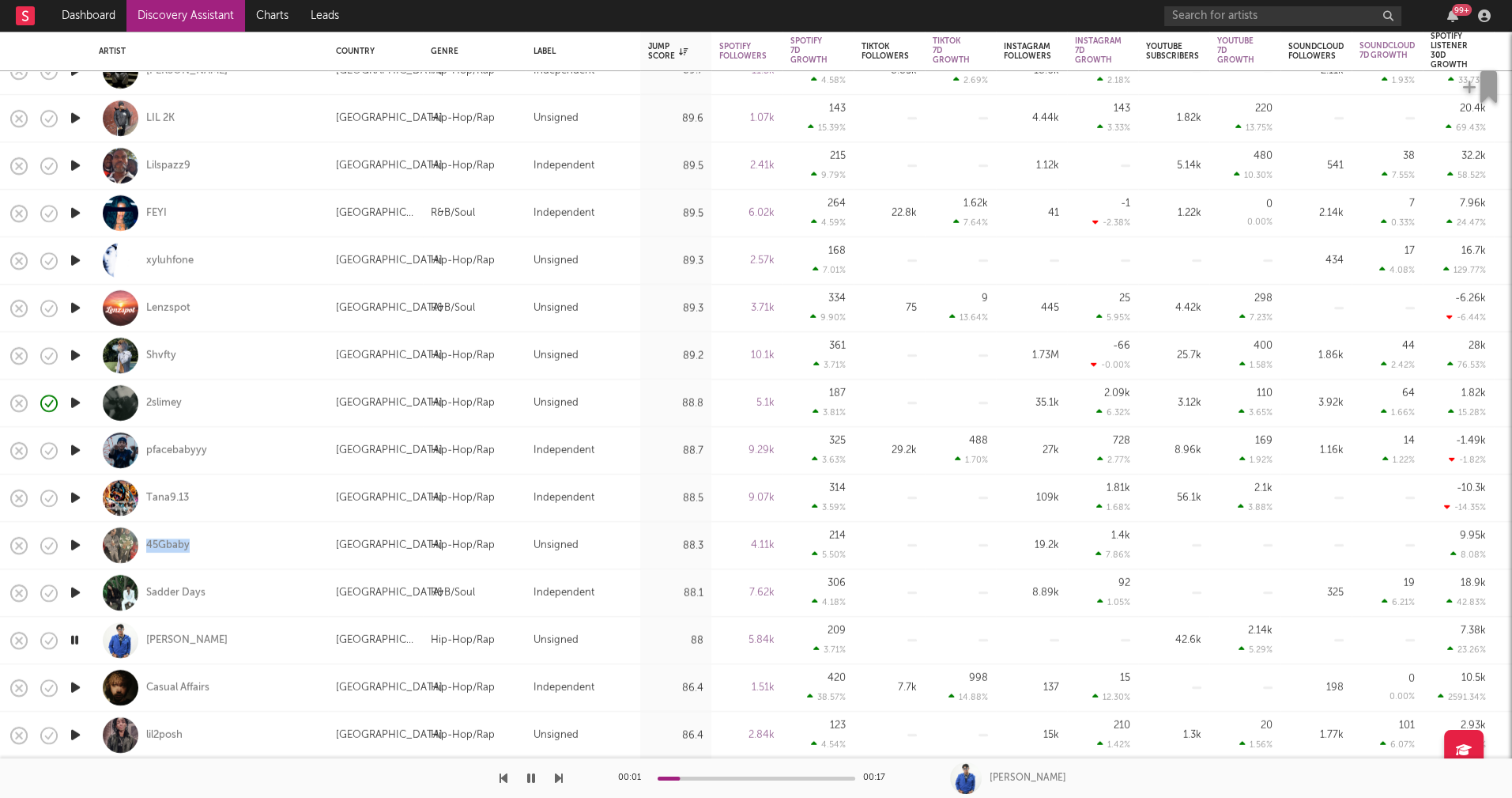
click at [77, 685] on icon "button" at bounding box center [75, 687] width 17 height 20
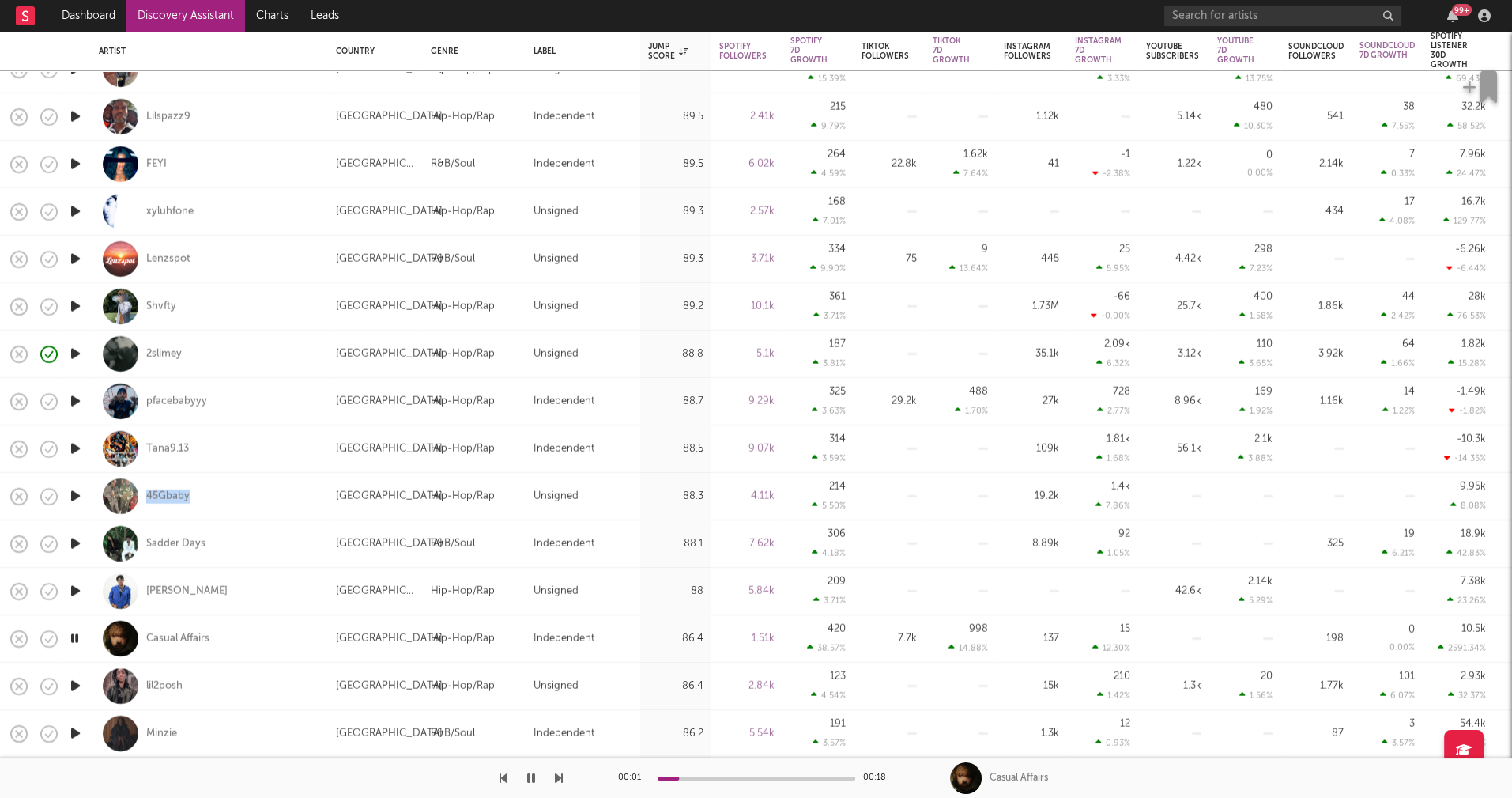
click at [75, 689] on icon "button" at bounding box center [75, 686] width 17 height 20
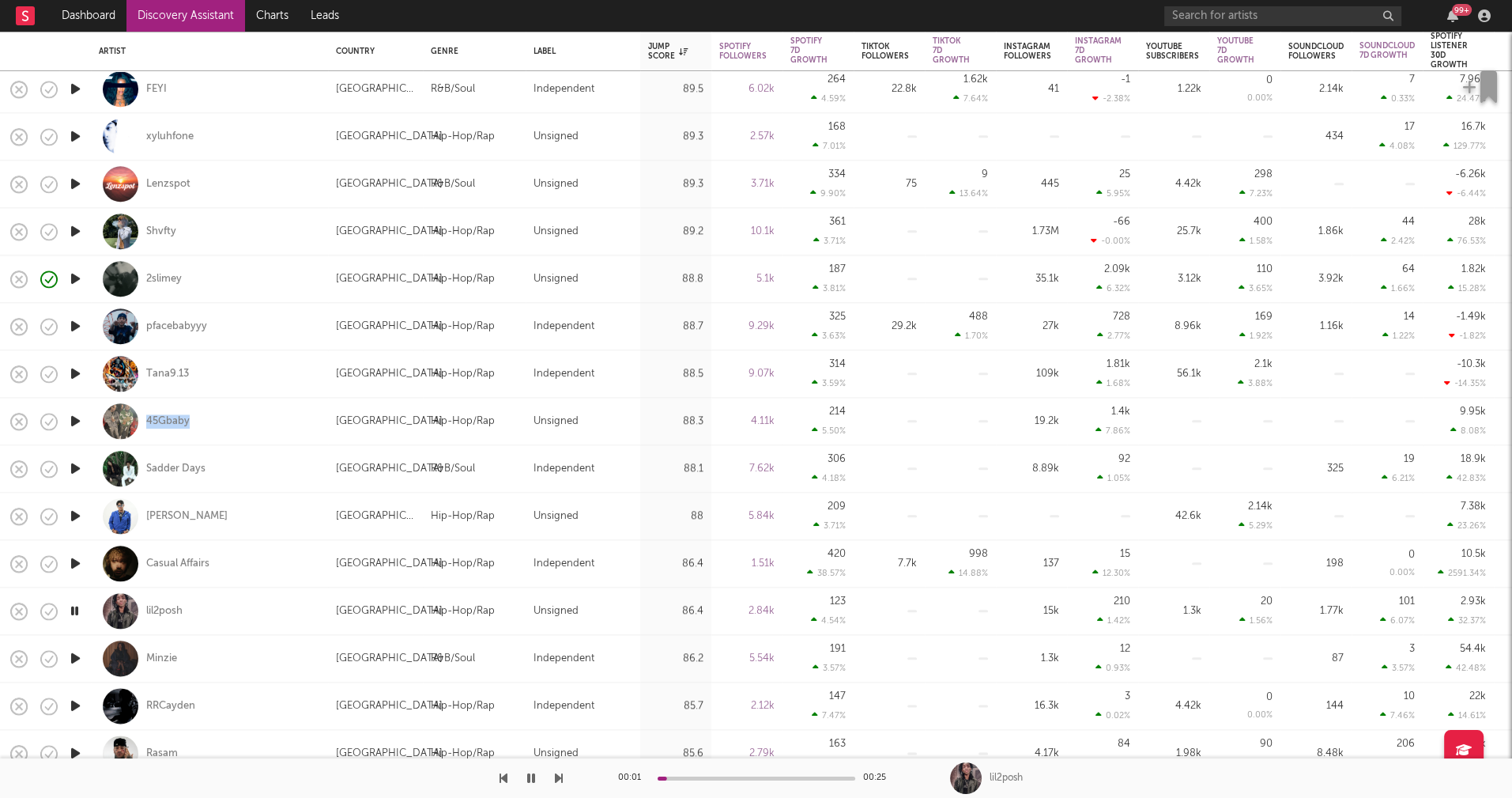
click at [75, 662] on icon "button" at bounding box center [75, 658] width 17 height 20
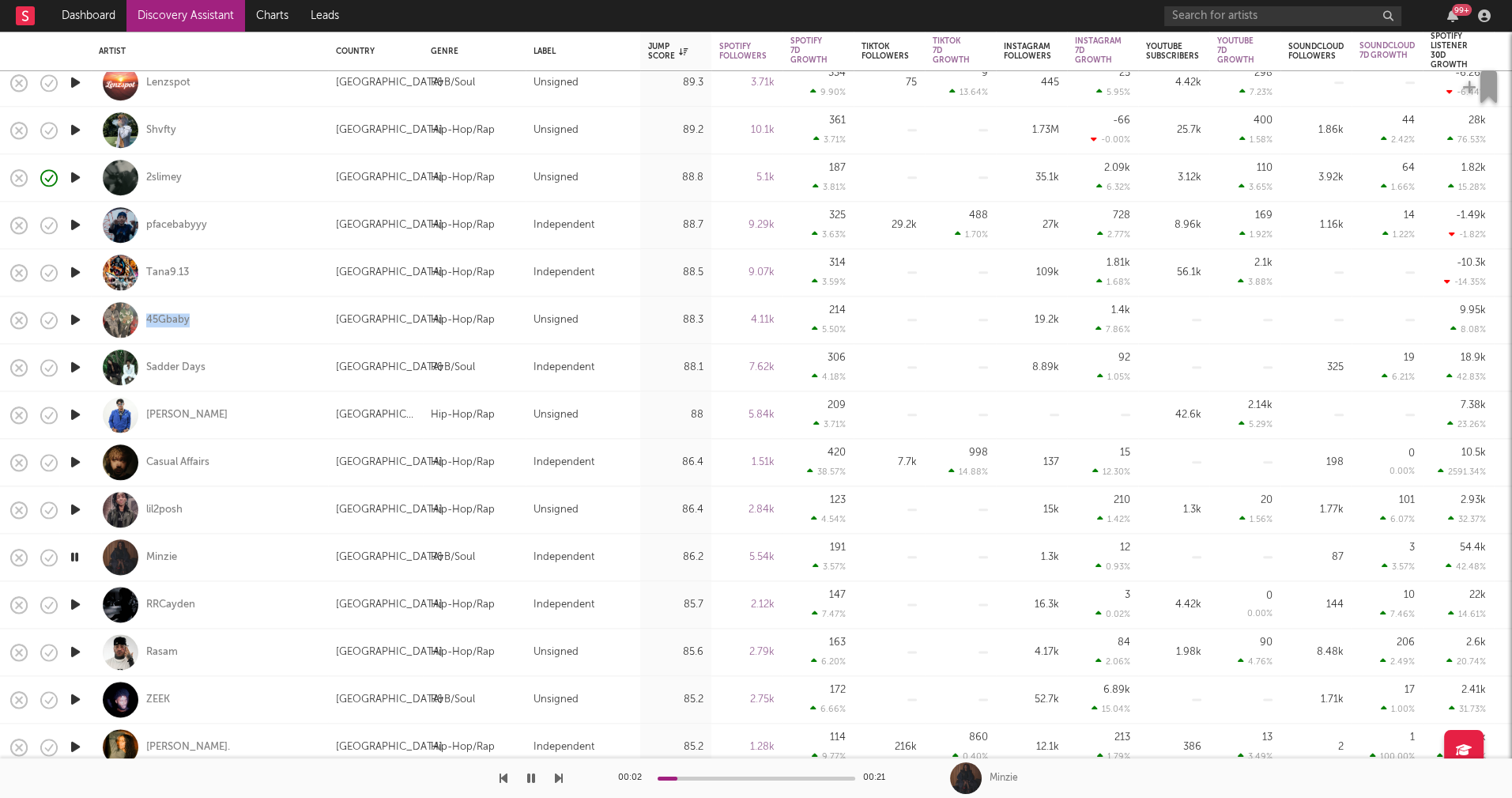
click at [76, 648] on icon "button" at bounding box center [75, 652] width 17 height 20
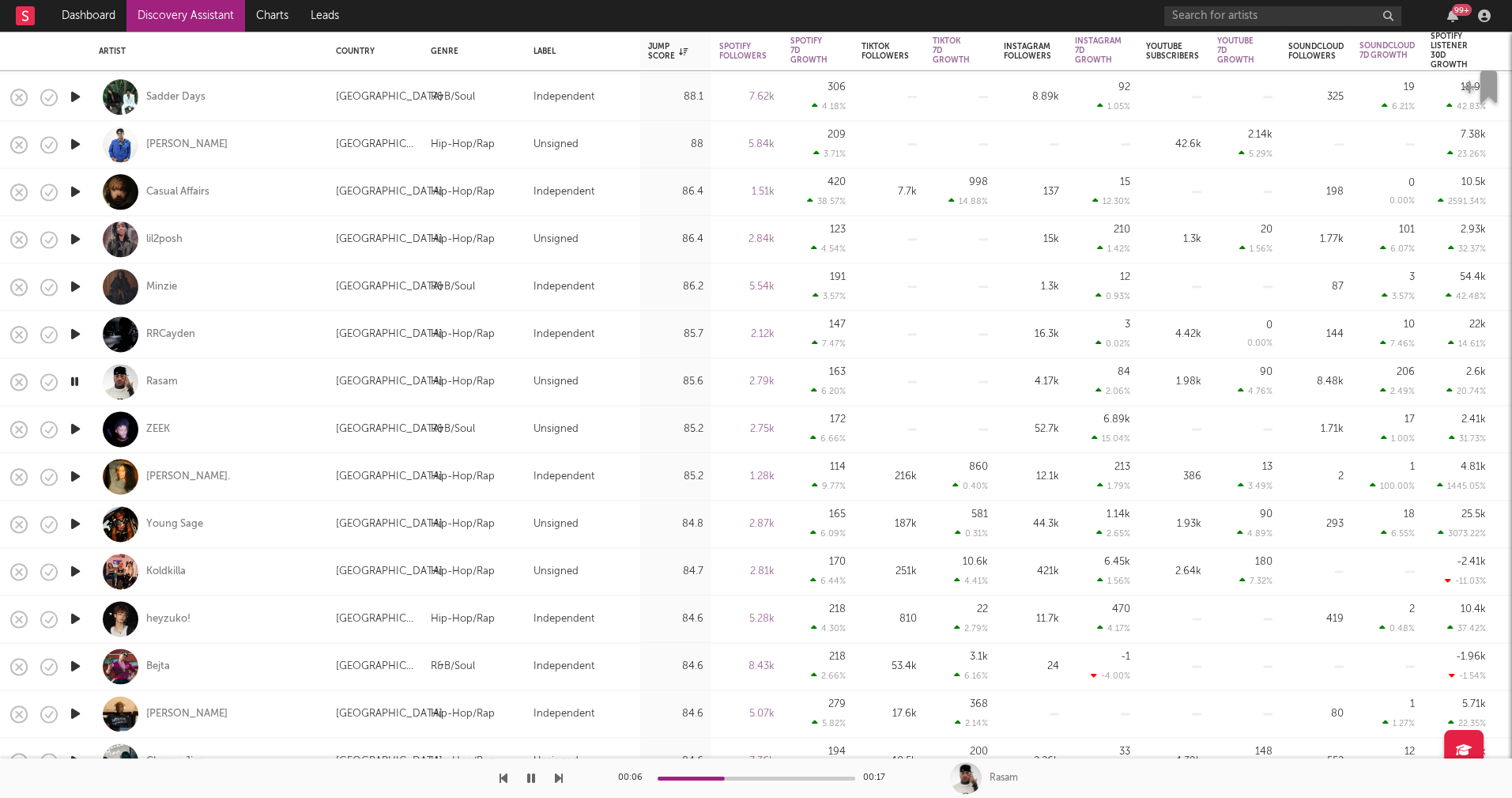
click at [77, 666] on icon "button" at bounding box center [75, 666] width 17 height 20
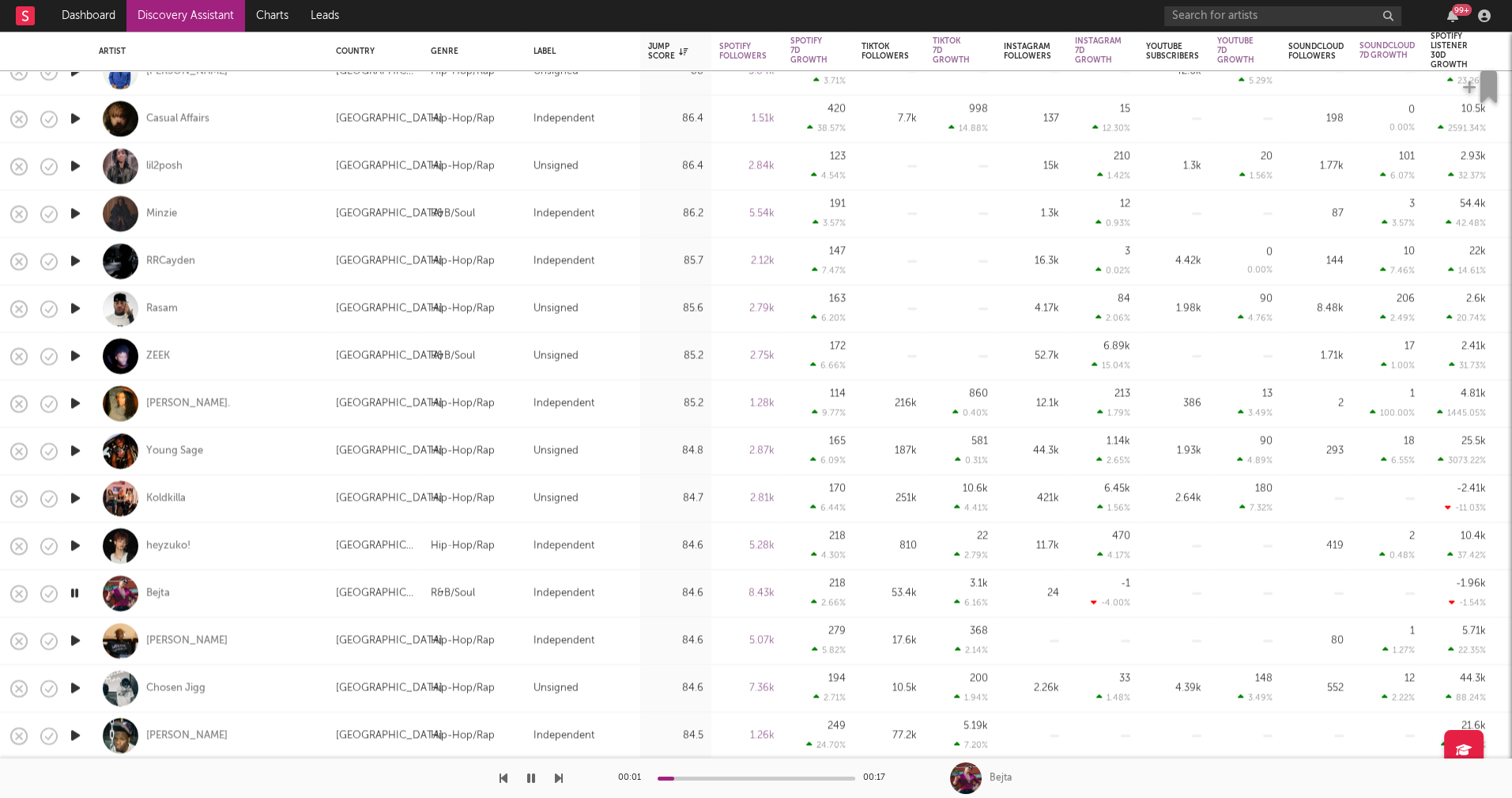
click at [74, 639] on icon "button" at bounding box center [75, 640] width 17 height 20
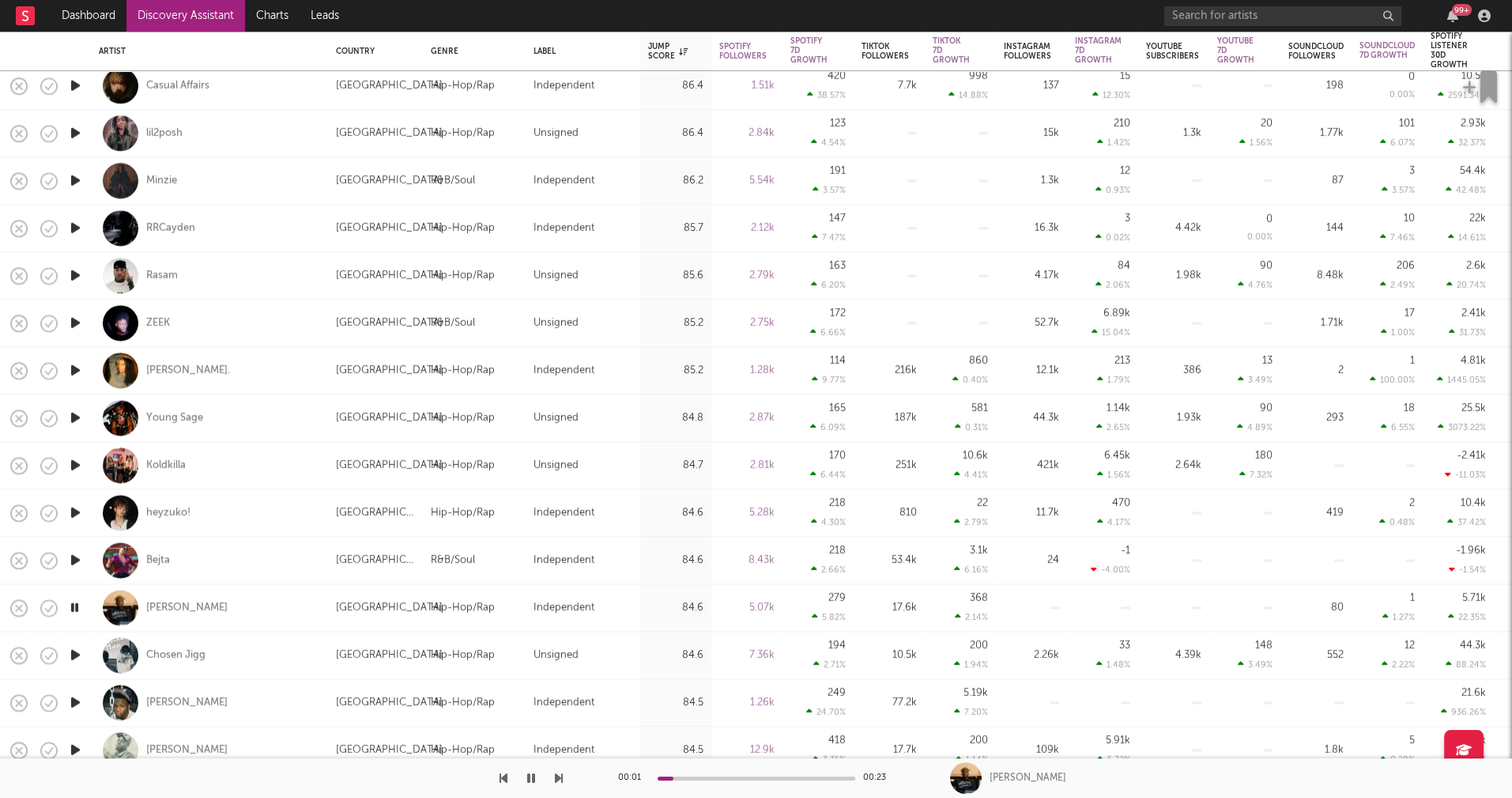
click at [74, 652] on icon "button" at bounding box center [75, 654] width 17 height 20
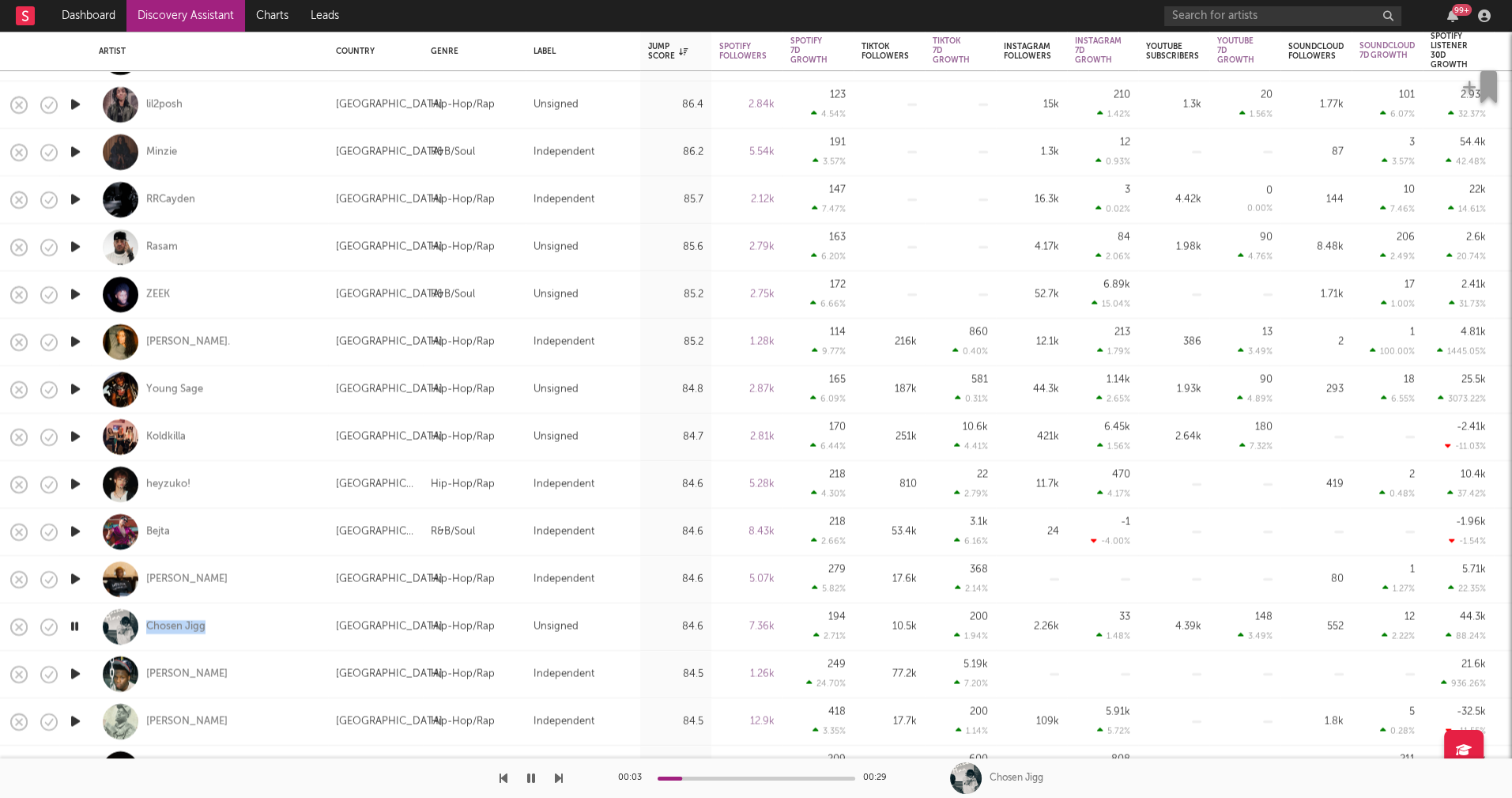
click at [78, 670] on icon "button" at bounding box center [75, 674] width 17 height 20
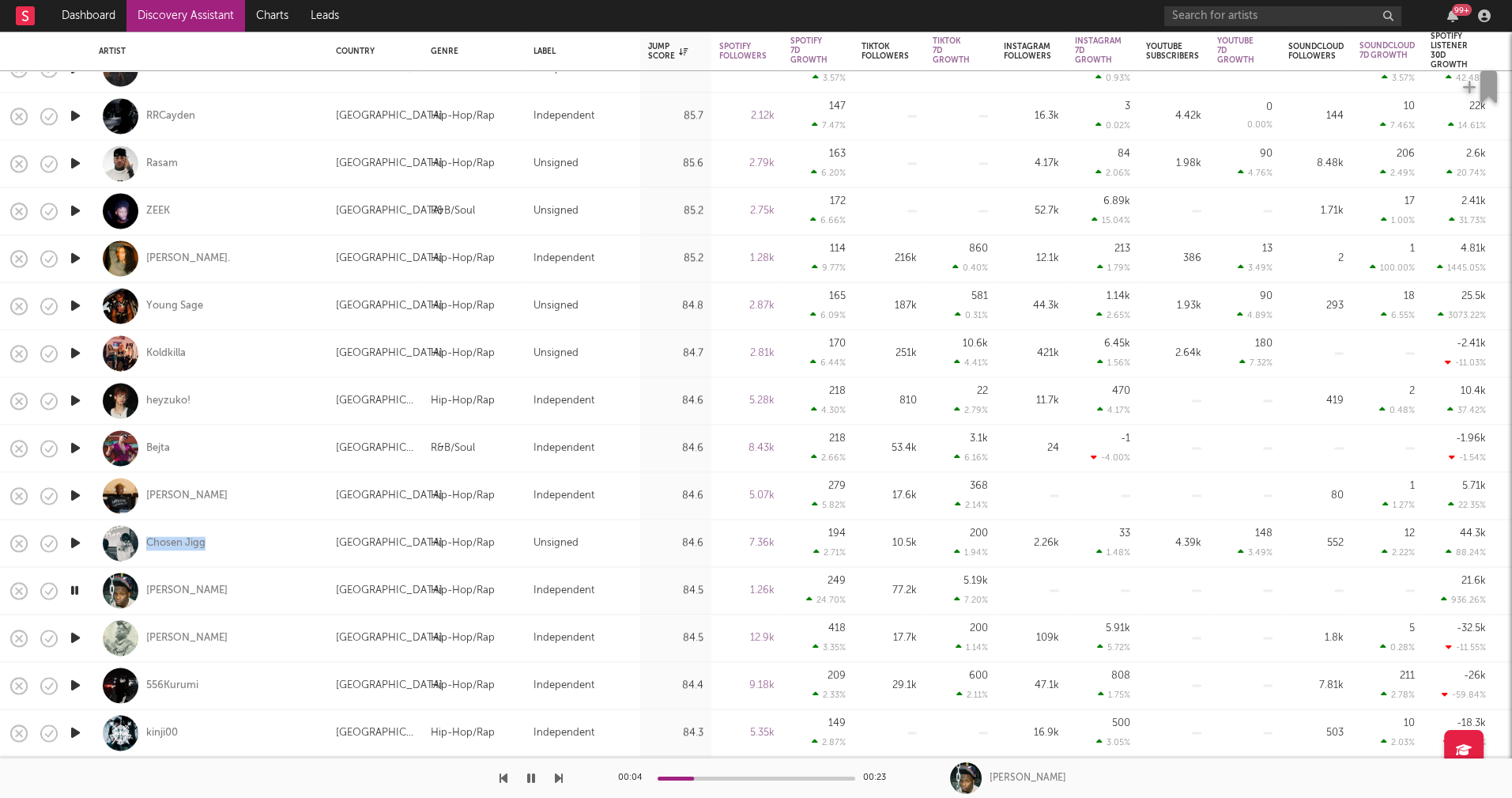
click at [75, 684] on icon "button" at bounding box center [75, 685] width 17 height 20
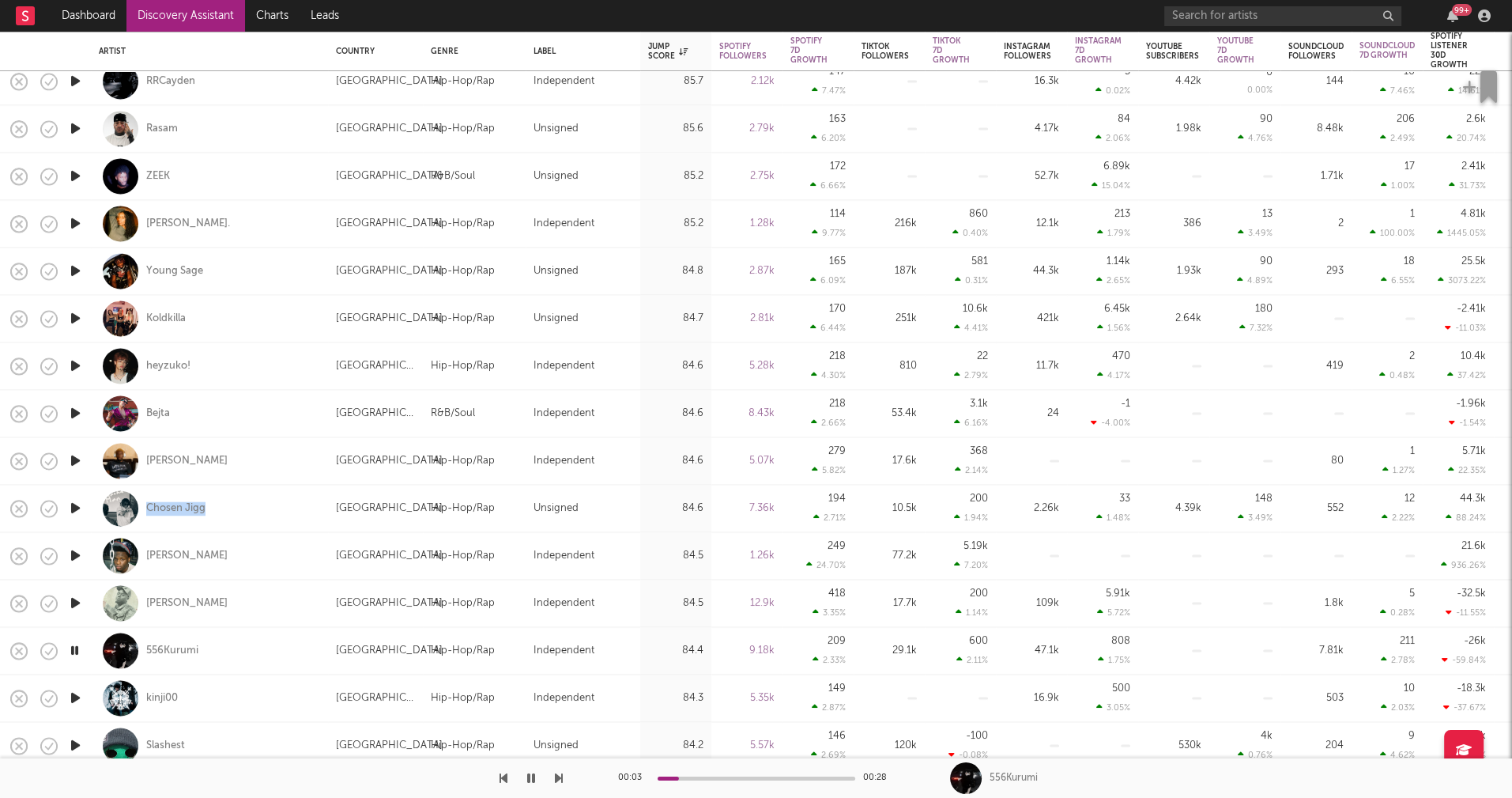
click at [76, 697] on icon "button" at bounding box center [75, 697] width 17 height 20
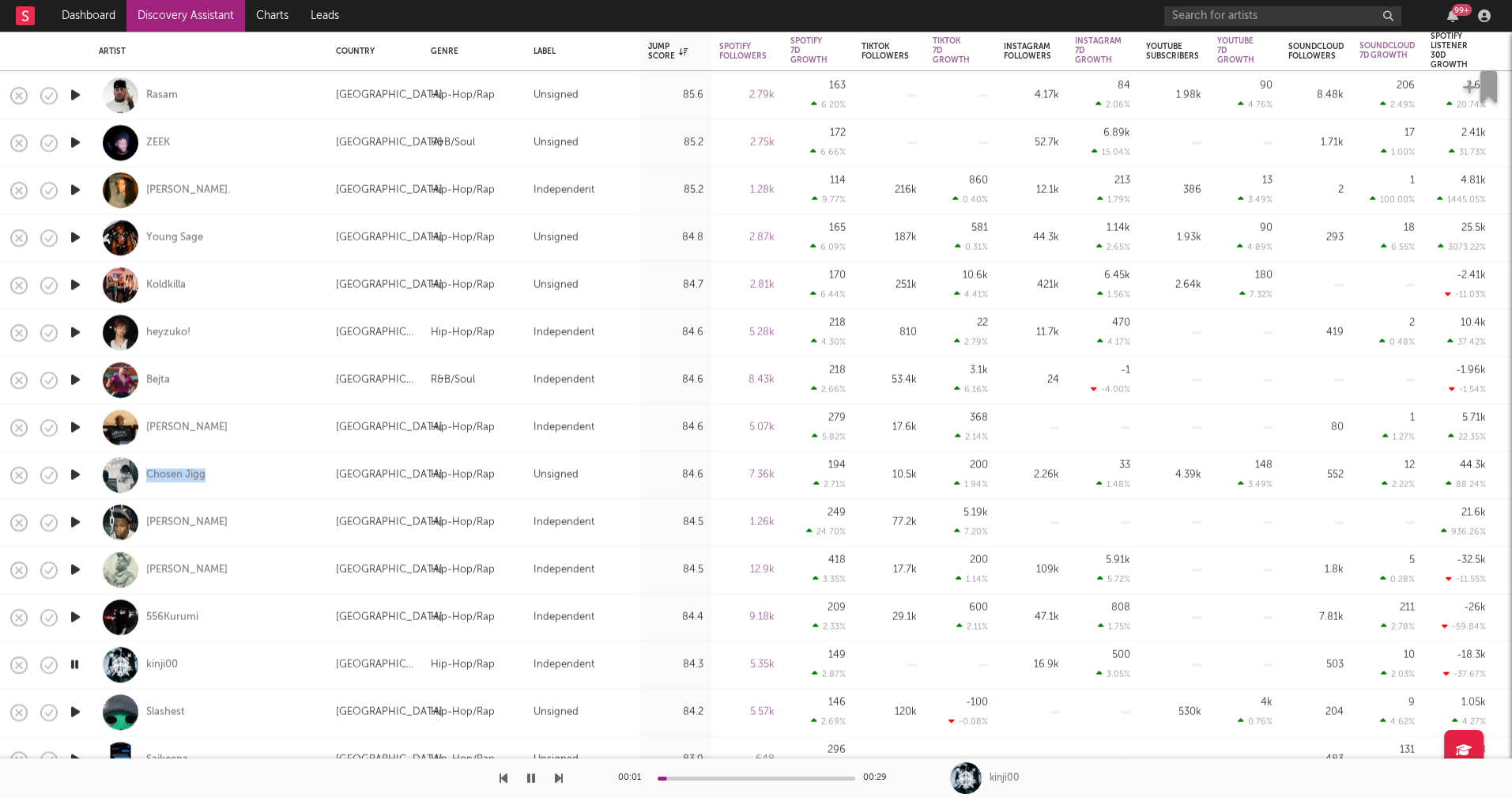
click at [76, 709] on icon "button" at bounding box center [75, 711] width 17 height 20
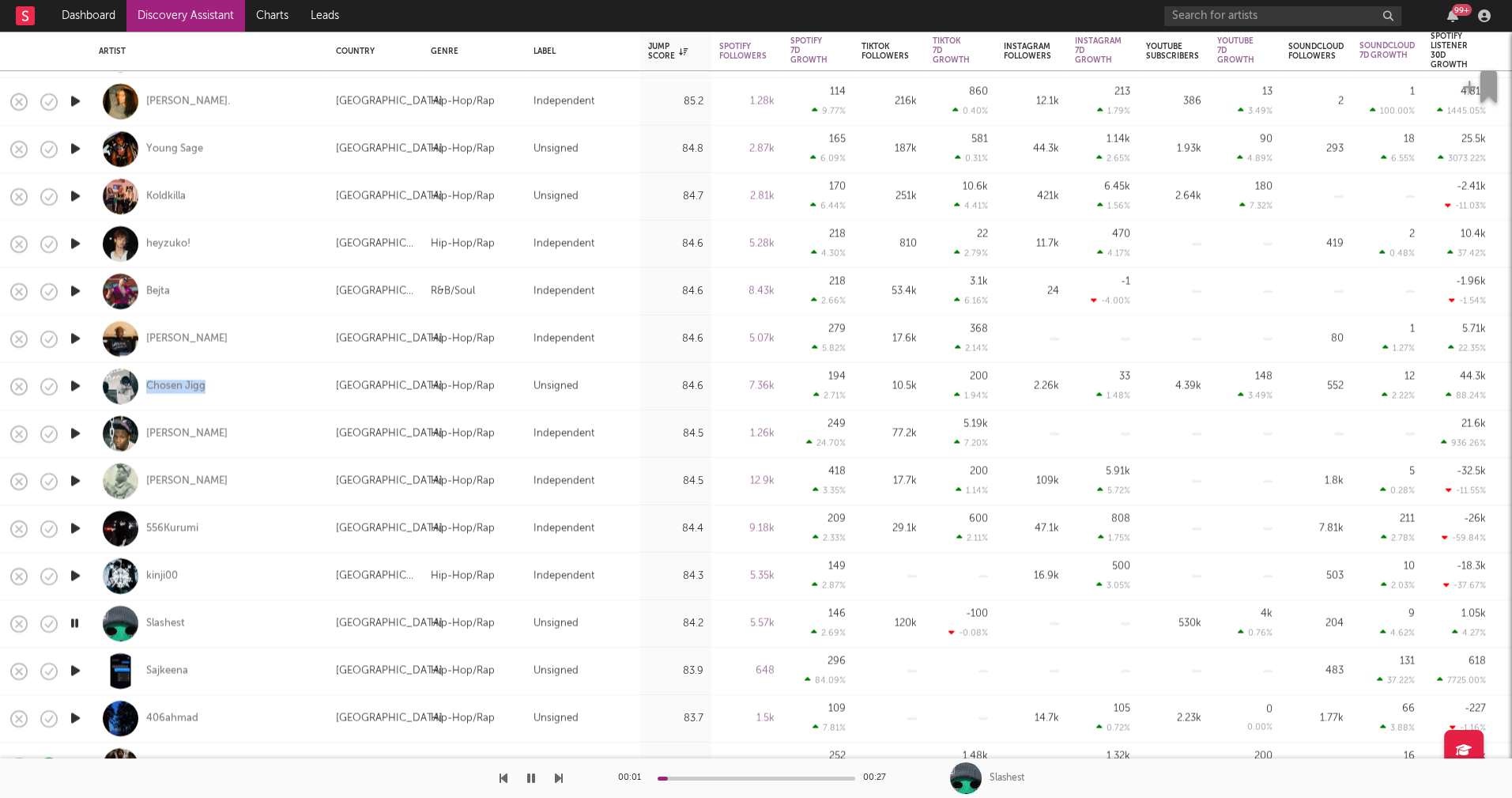
click at [73, 670] on icon "button" at bounding box center [75, 670] width 17 height 20
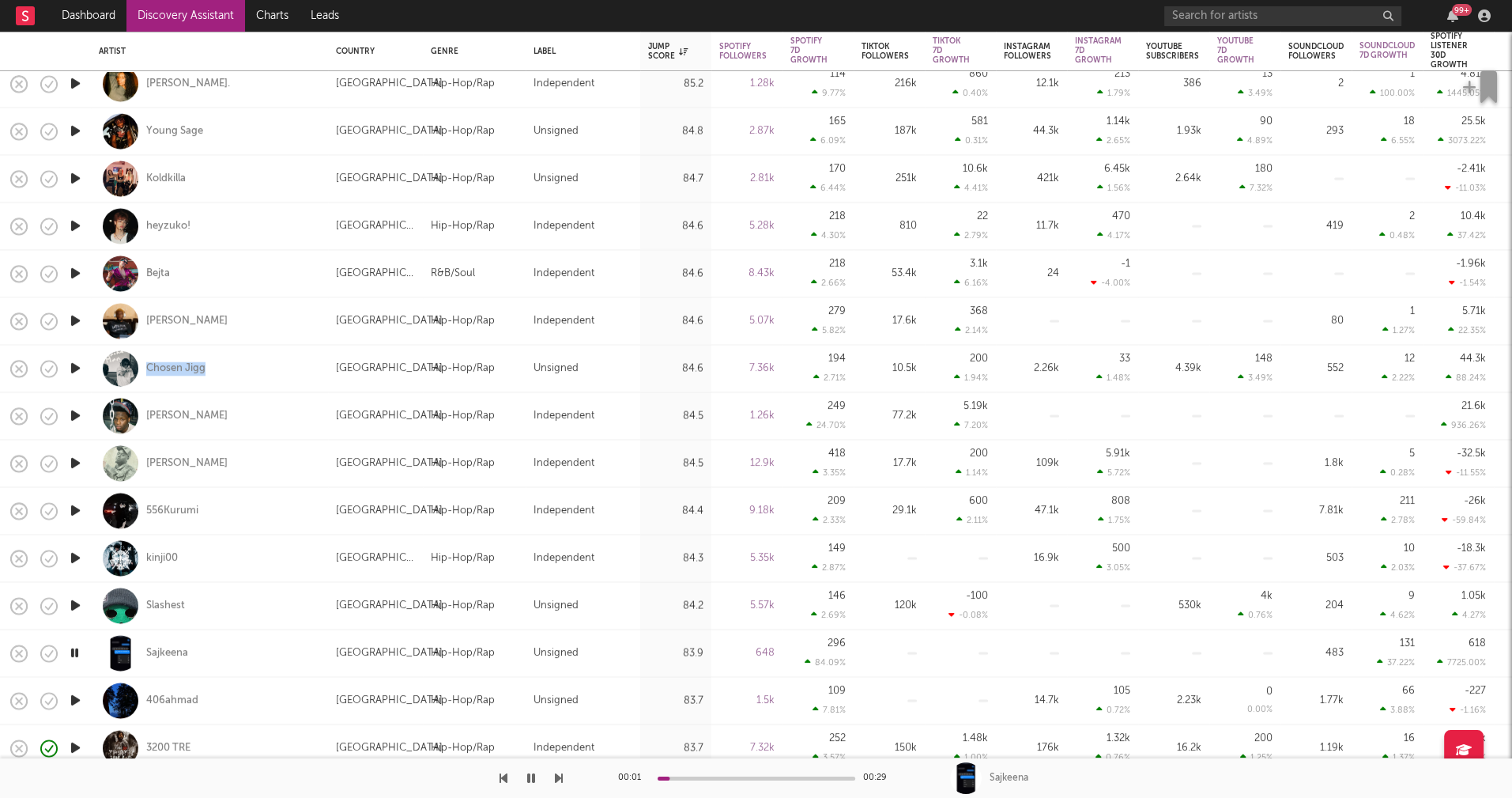
click at [76, 699] on icon "button" at bounding box center [75, 701] width 17 height 20
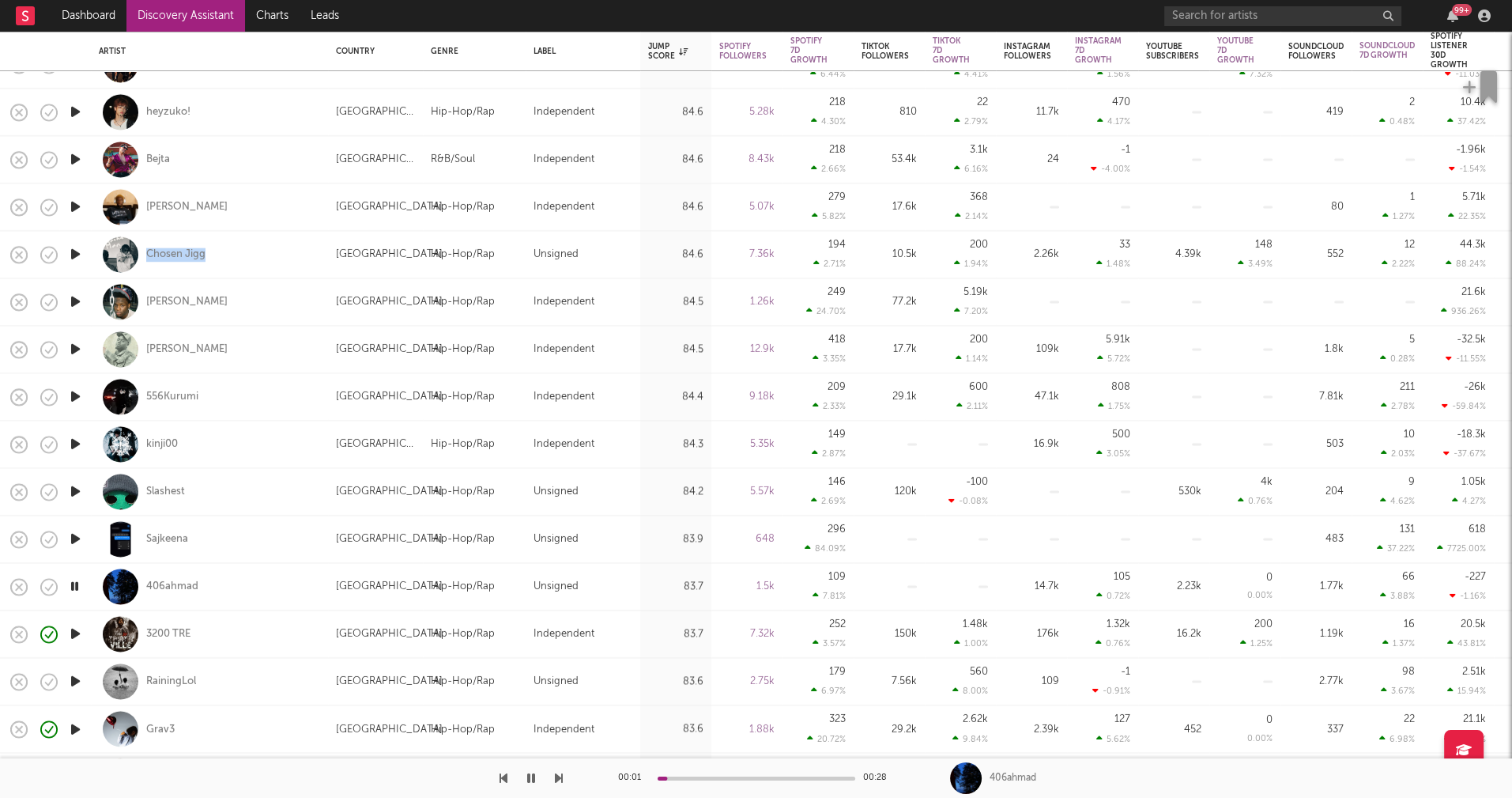
click at [73, 682] on icon "button" at bounding box center [75, 681] width 17 height 20
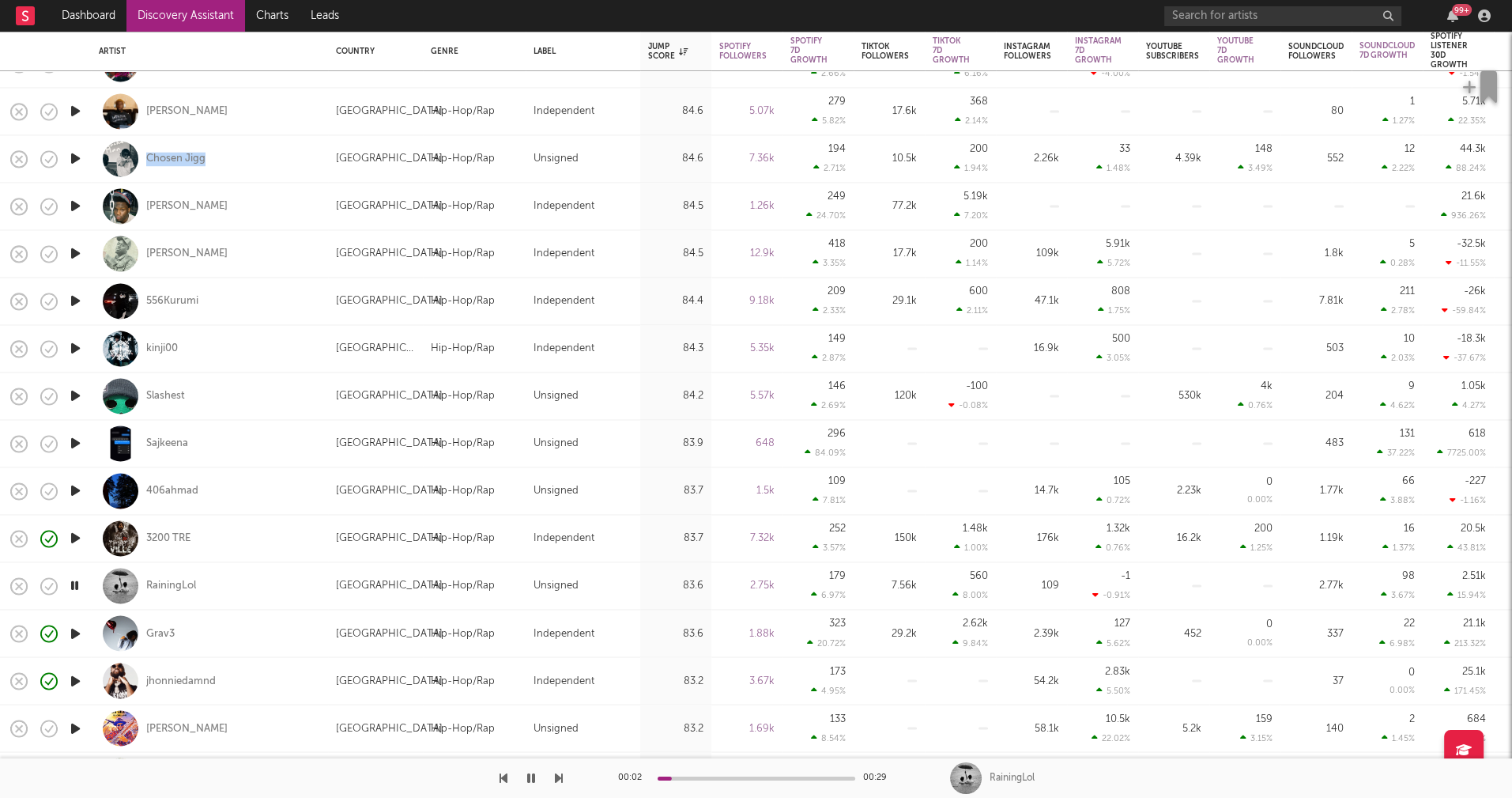
click at [76, 679] on icon "button" at bounding box center [75, 680] width 17 height 20
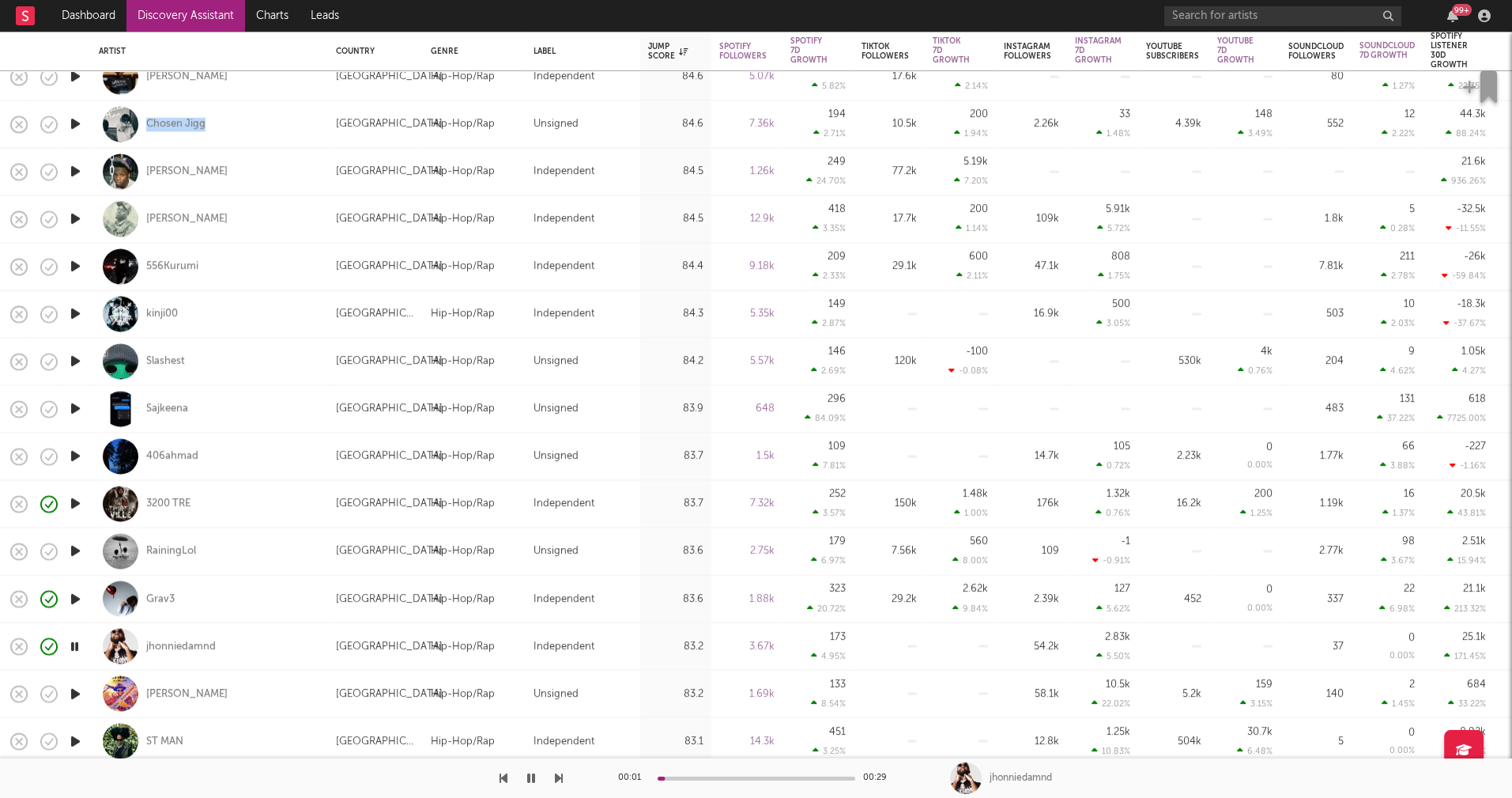
click at [77, 688] on icon "button" at bounding box center [75, 694] width 17 height 20
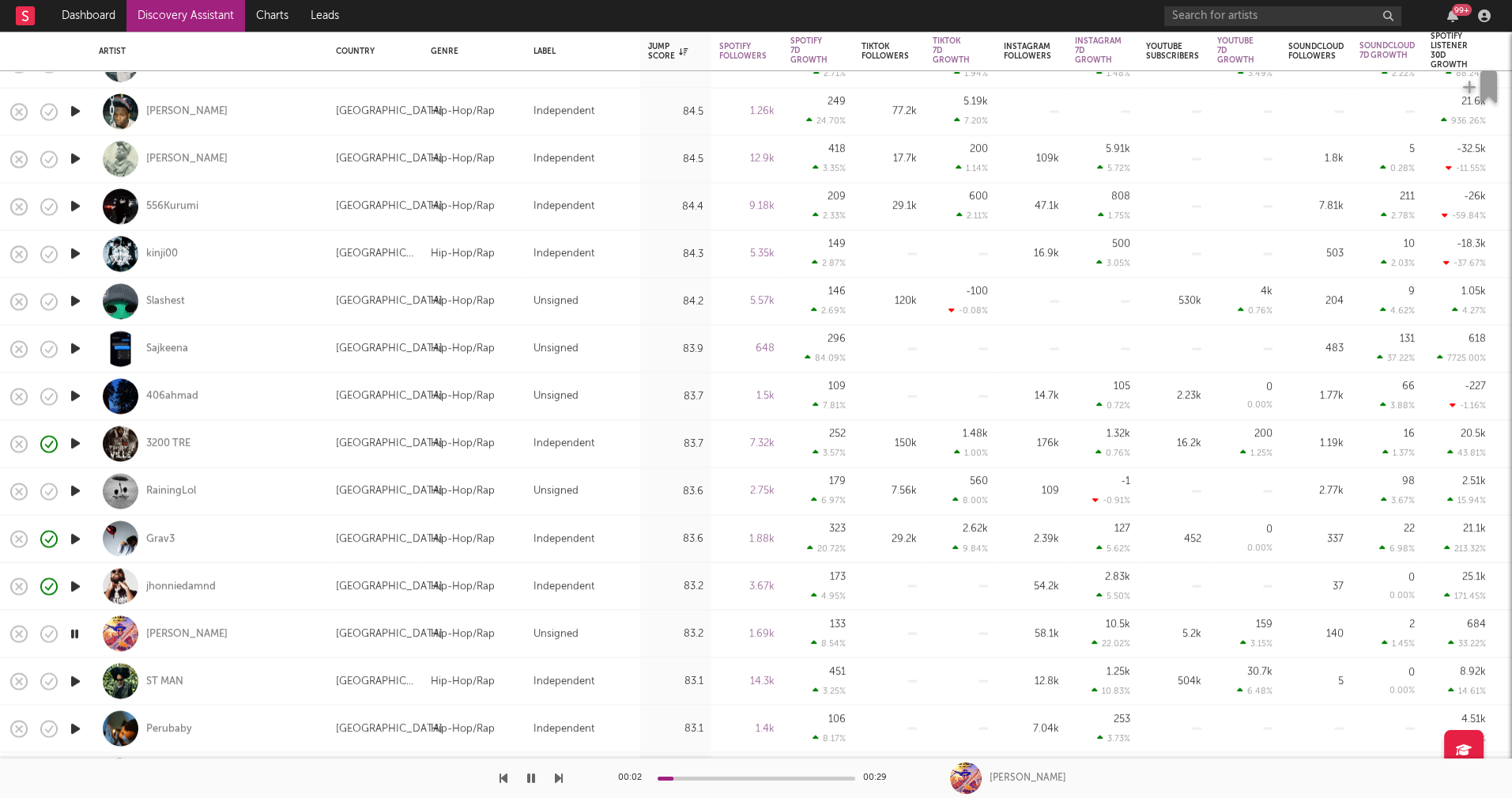
click at [73, 680] on icon "button" at bounding box center [75, 681] width 17 height 20
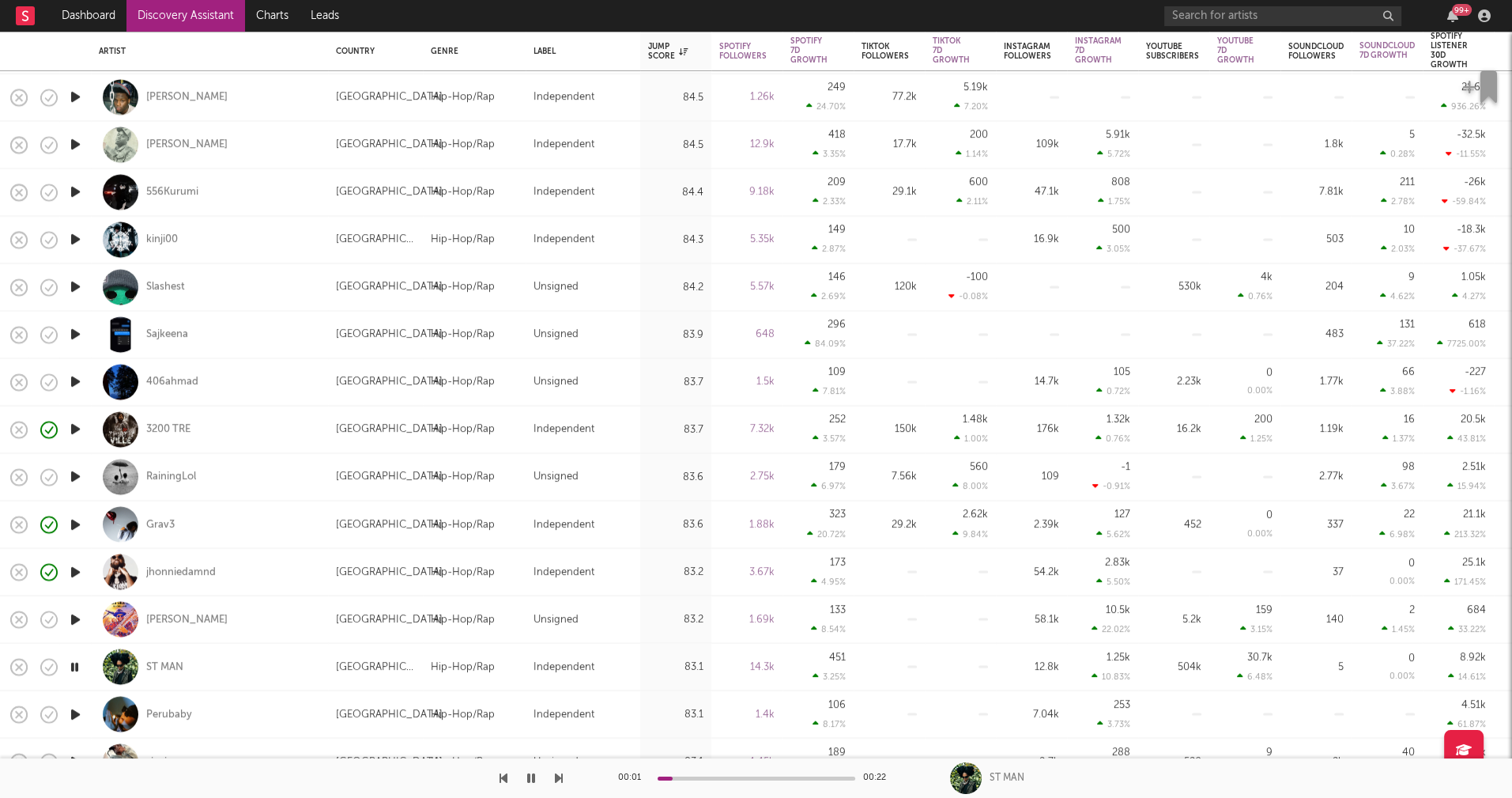
click at [74, 710] on icon "button" at bounding box center [75, 714] width 17 height 20
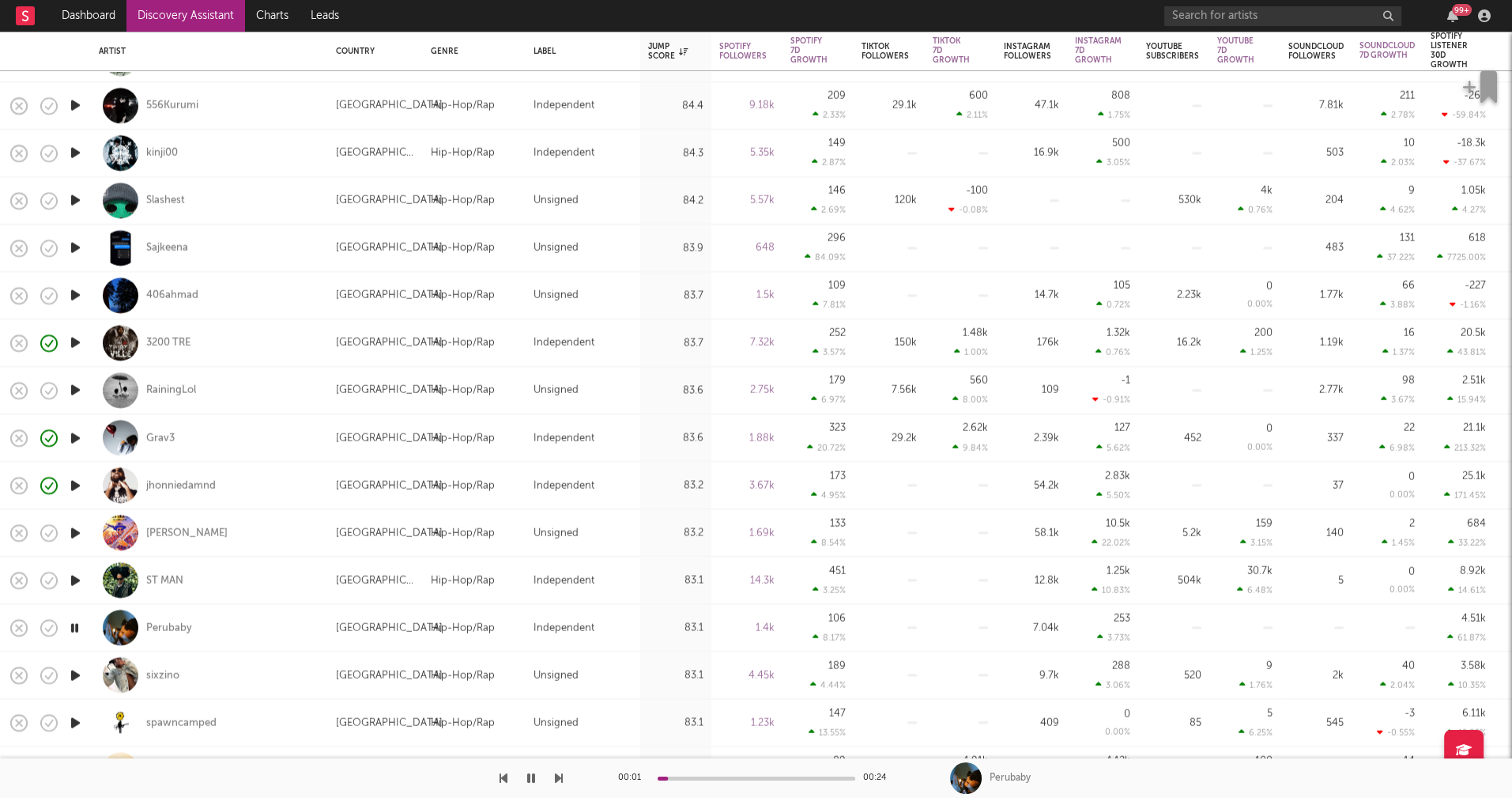
click at [75, 674] on icon "button" at bounding box center [75, 675] width 17 height 20
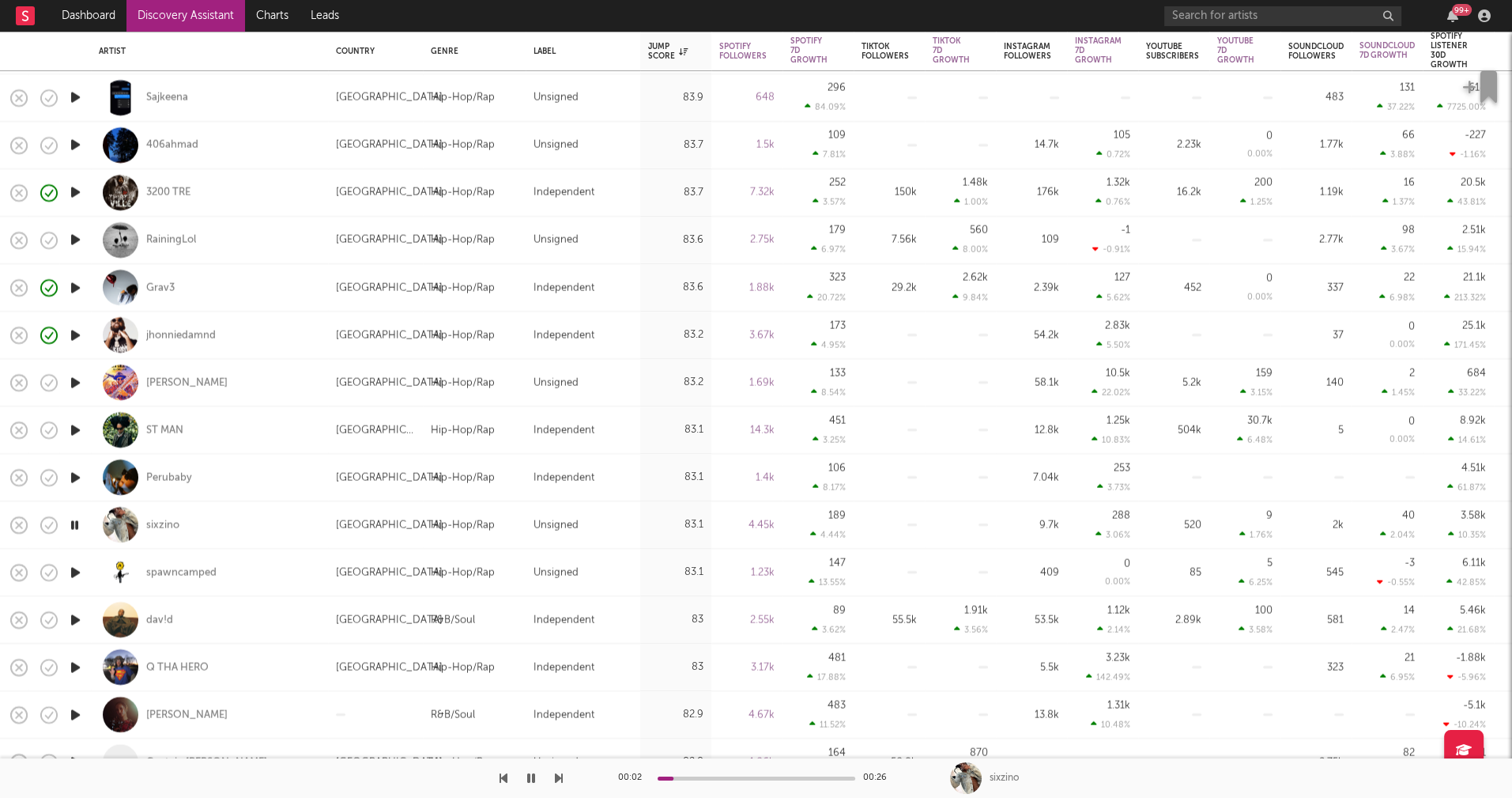
click at [73, 668] on icon "button" at bounding box center [75, 667] width 17 height 20
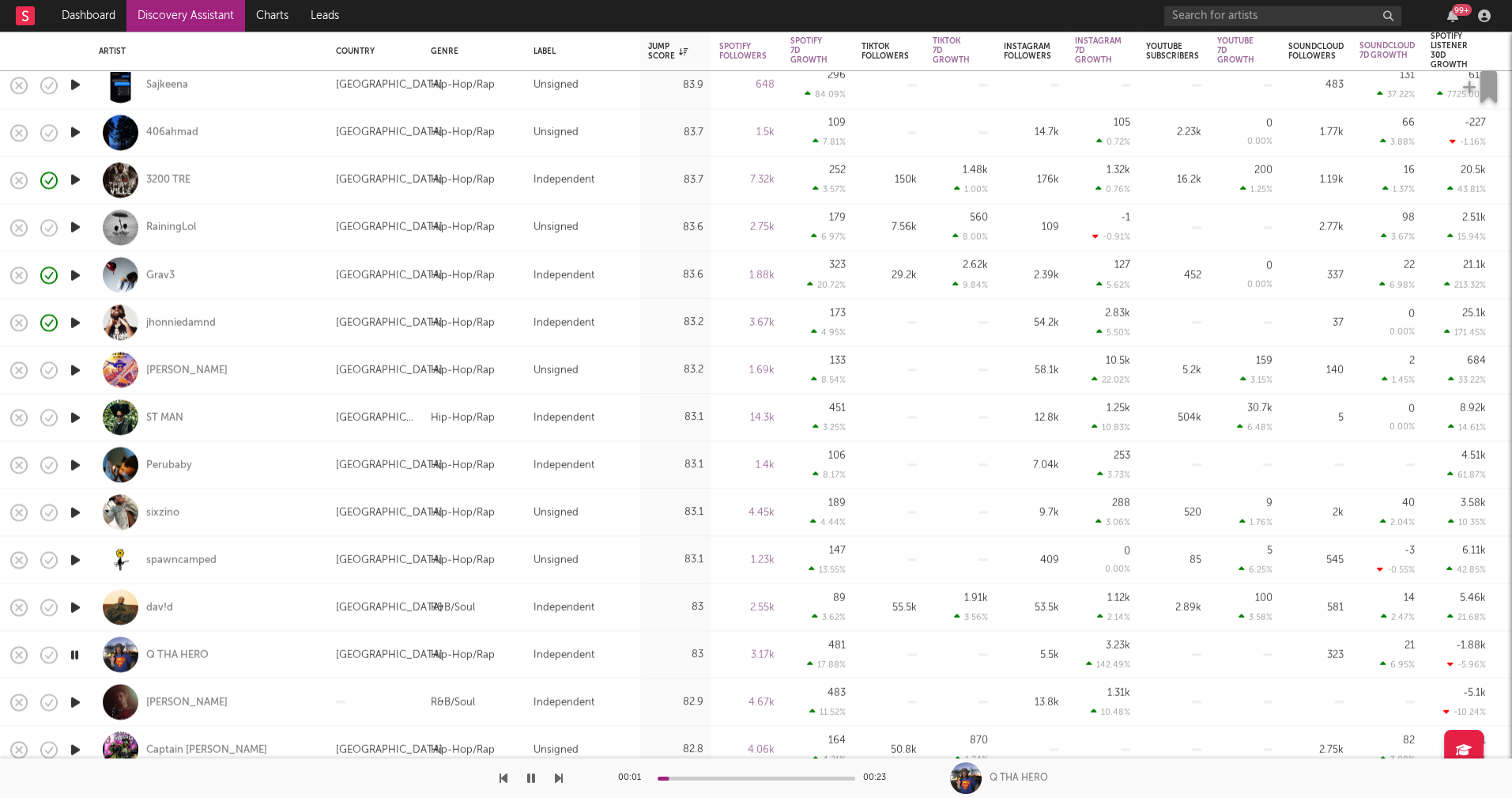
click at [78, 700] on icon "button" at bounding box center [75, 702] width 17 height 20
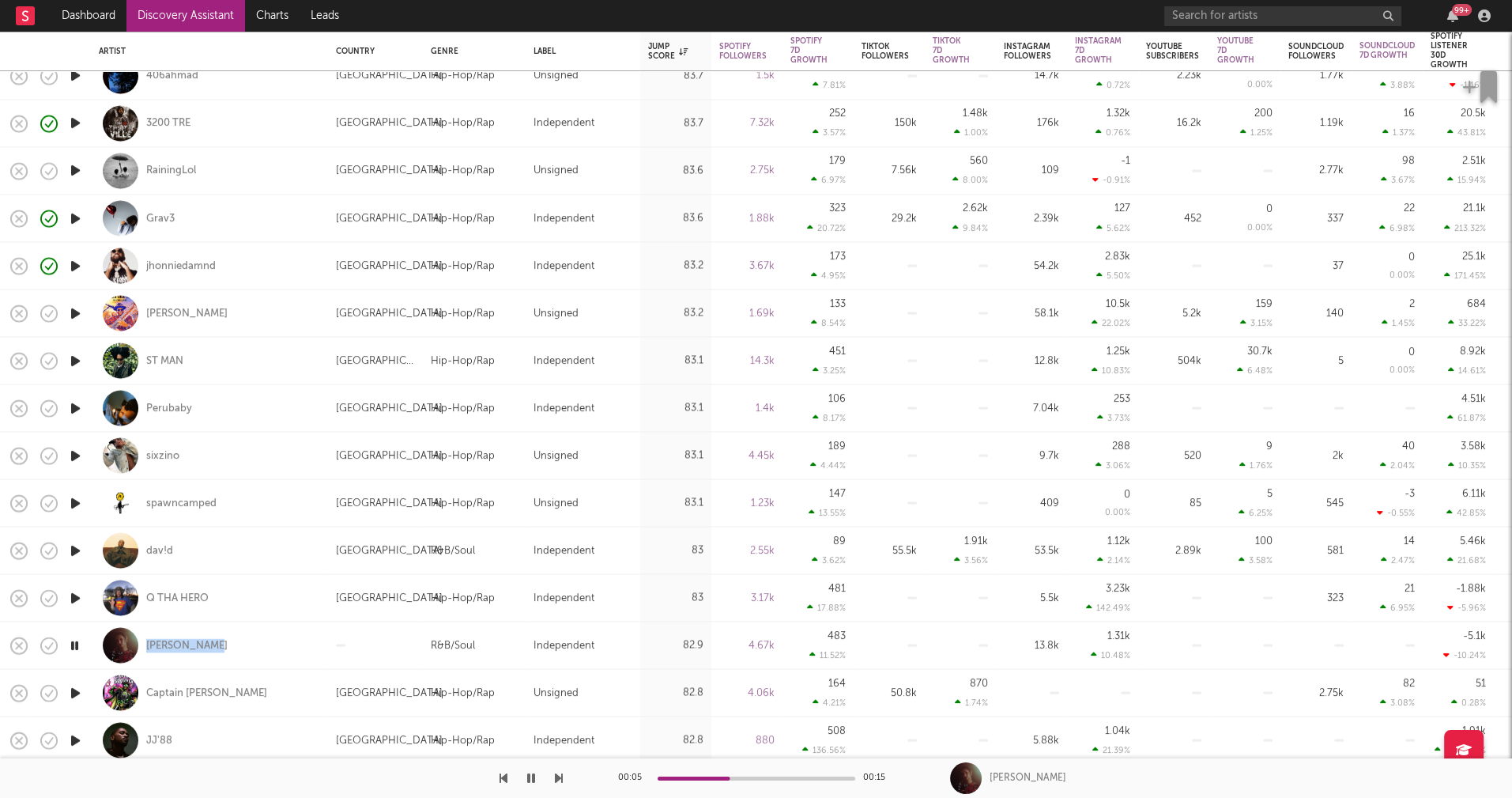
click at [74, 690] on icon "button" at bounding box center [75, 693] width 17 height 20
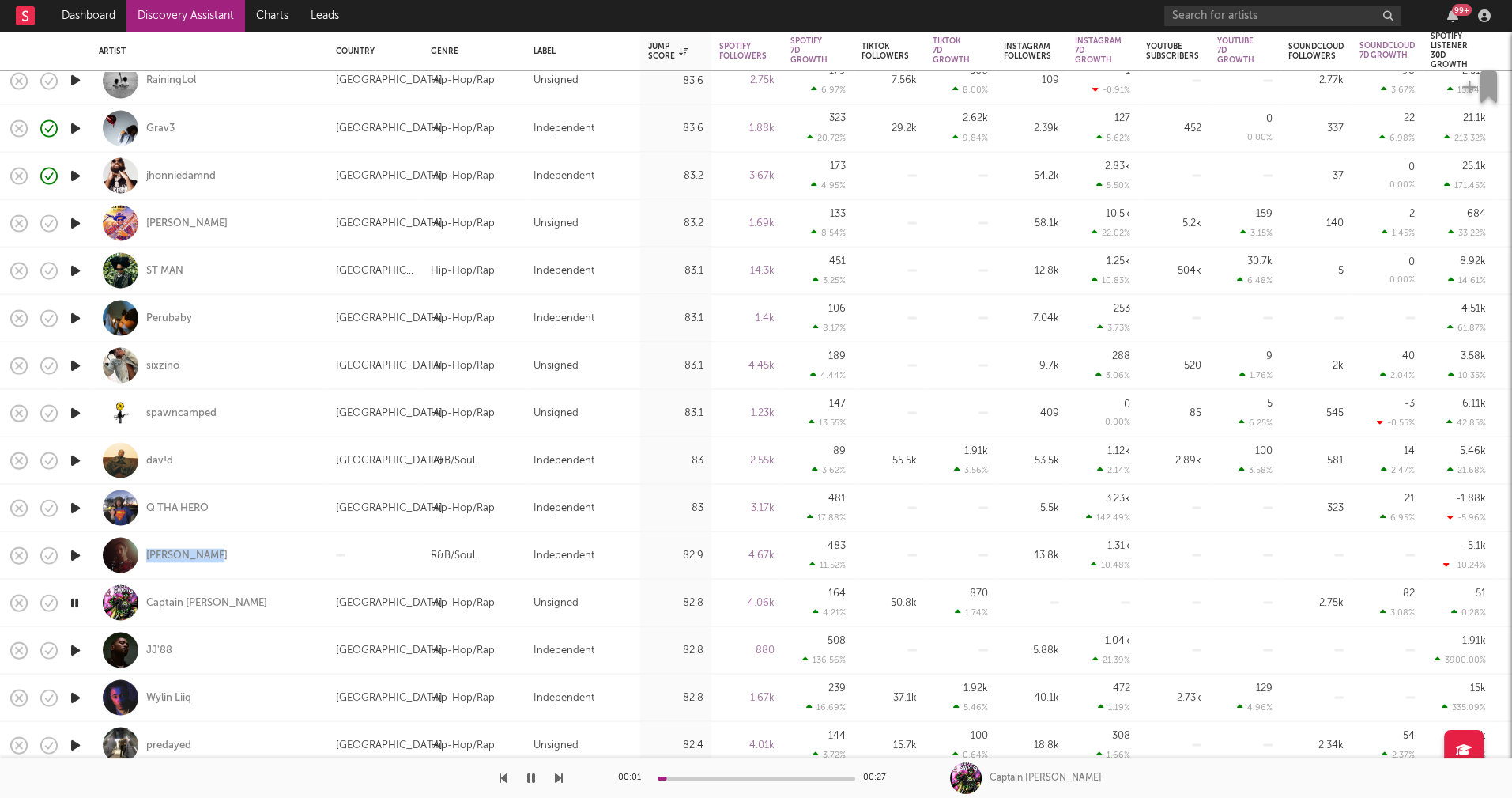
click at [74, 645] on icon "button" at bounding box center [75, 650] width 17 height 20
click at [73, 693] on icon "button" at bounding box center [75, 695] width 17 height 20
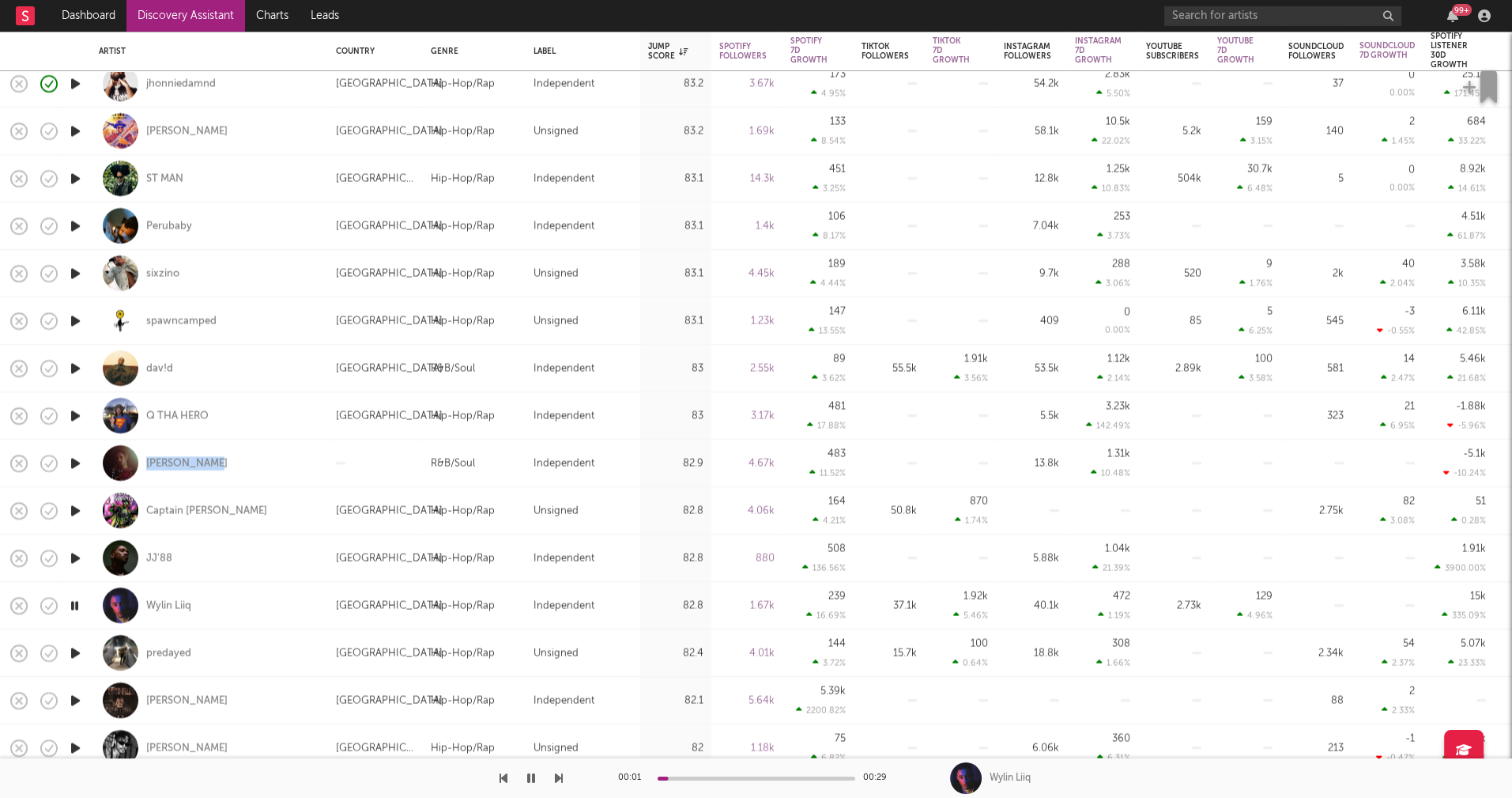
click at [76, 652] on icon "button" at bounding box center [75, 653] width 17 height 20
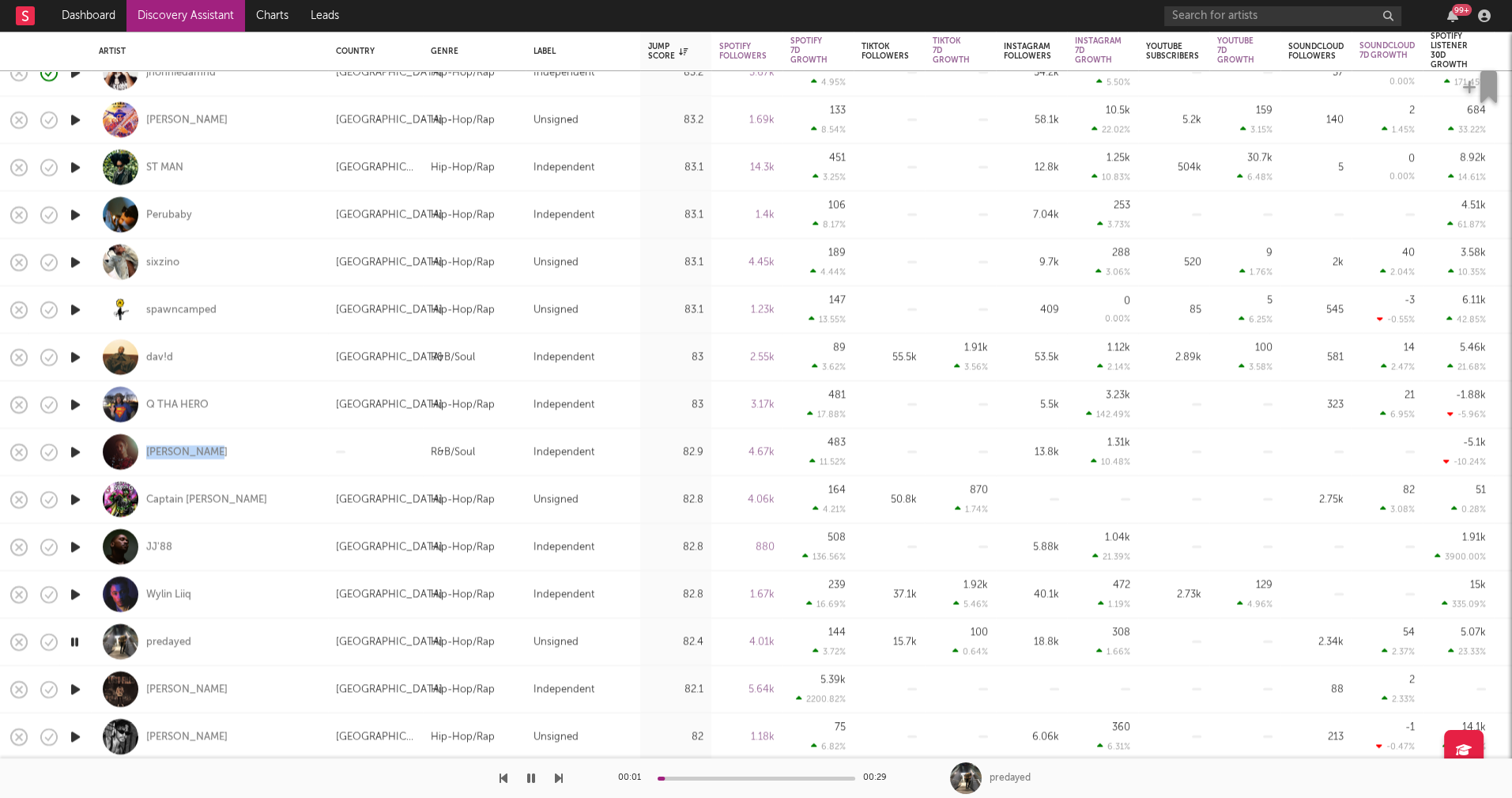
click at [77, 686] on icon "button" at bounding box center [75, 689] width 17 height 20
click at [74, 689] on icon "button" at bounding box center [74, 689] width 15 height 20
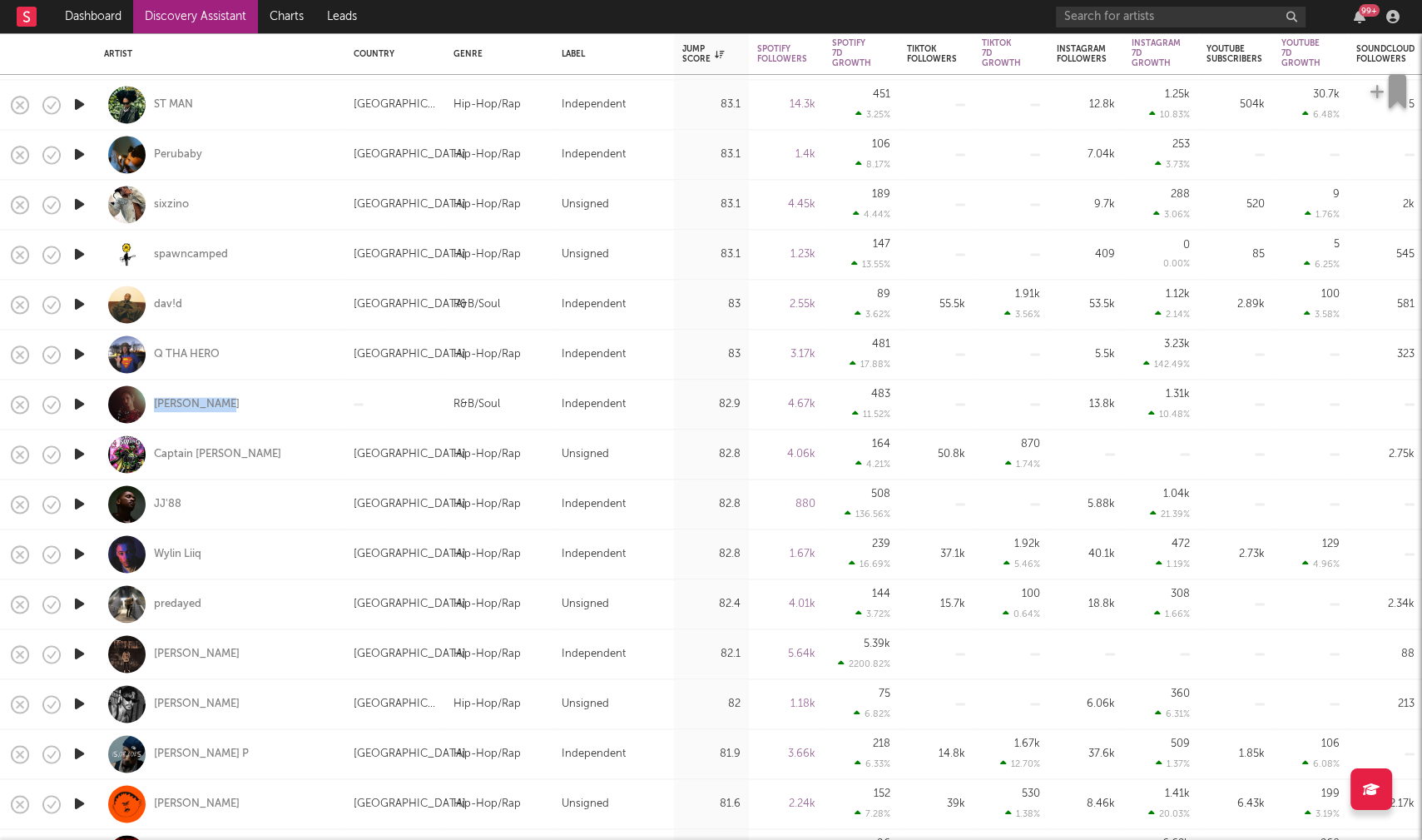
click at [83, 502] on icon "button" at bounding box center [79, 504] width 17 height 21
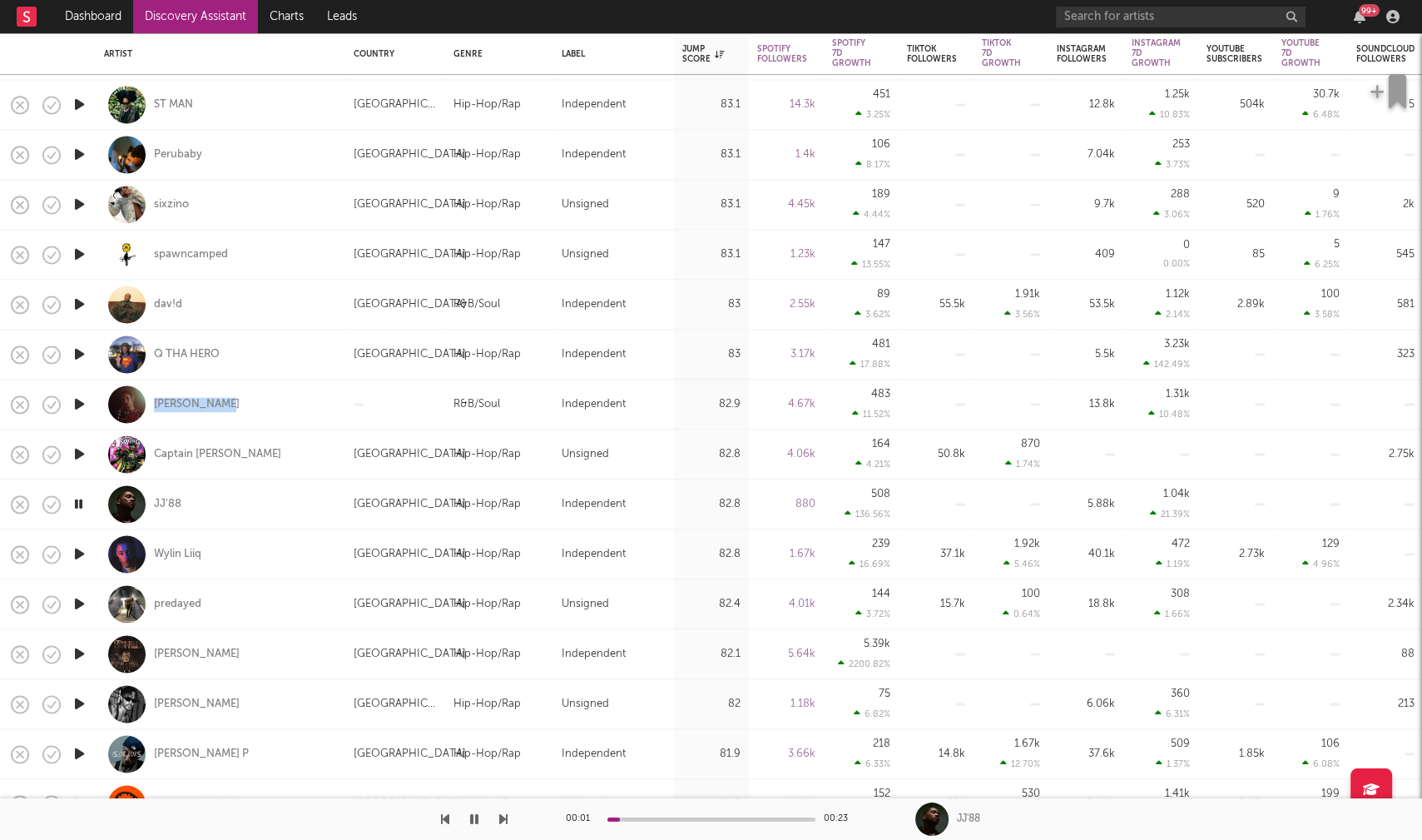
click at [77, 554] on icon "button" at bounding box center [79, 554] width 17 height 21
click at [80, 601] on icon "button" at bounding box center [79, 603] width 17 height 21
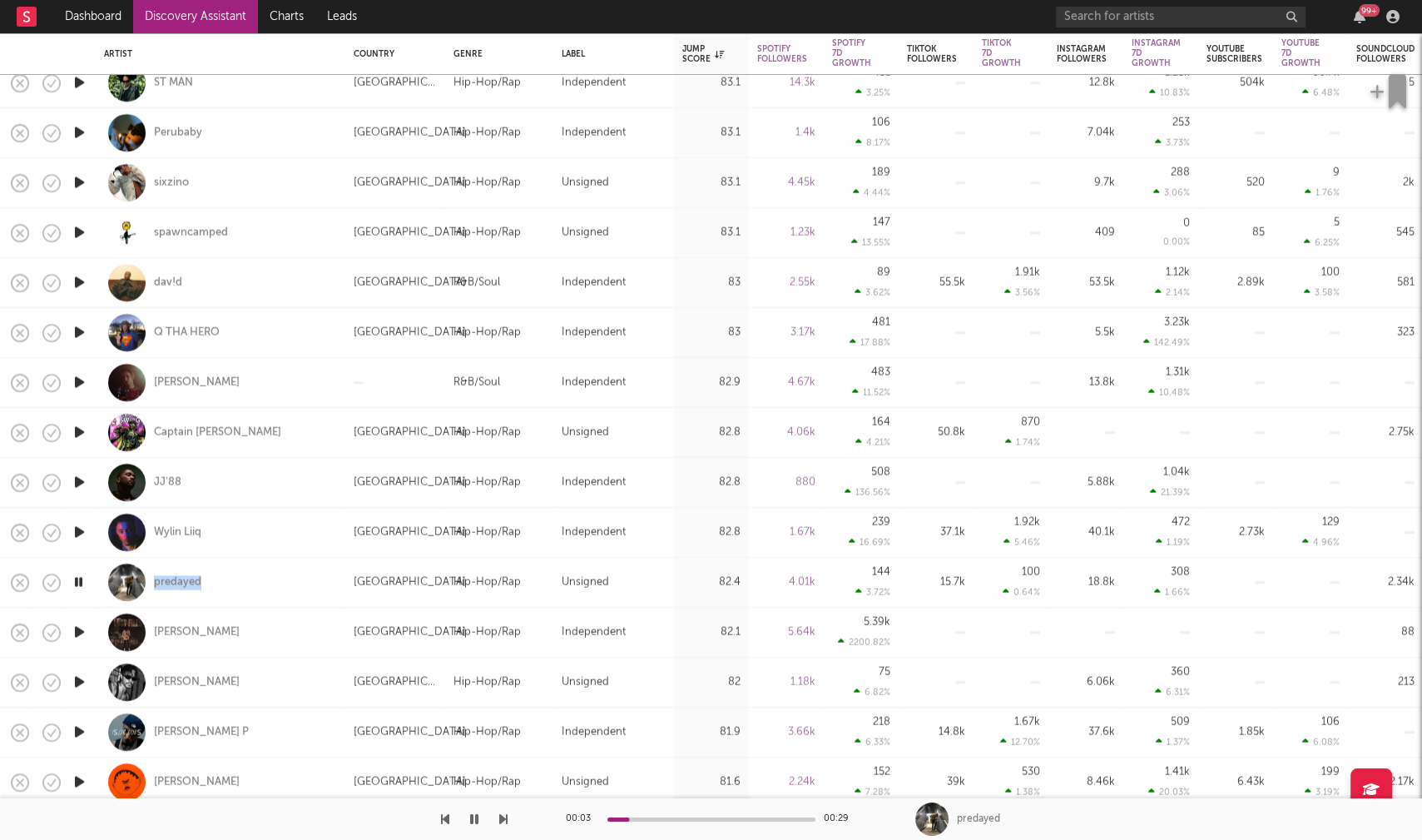
click at [84, 631] on icon "button" at bounding box center [79, 632] width 17 height 21
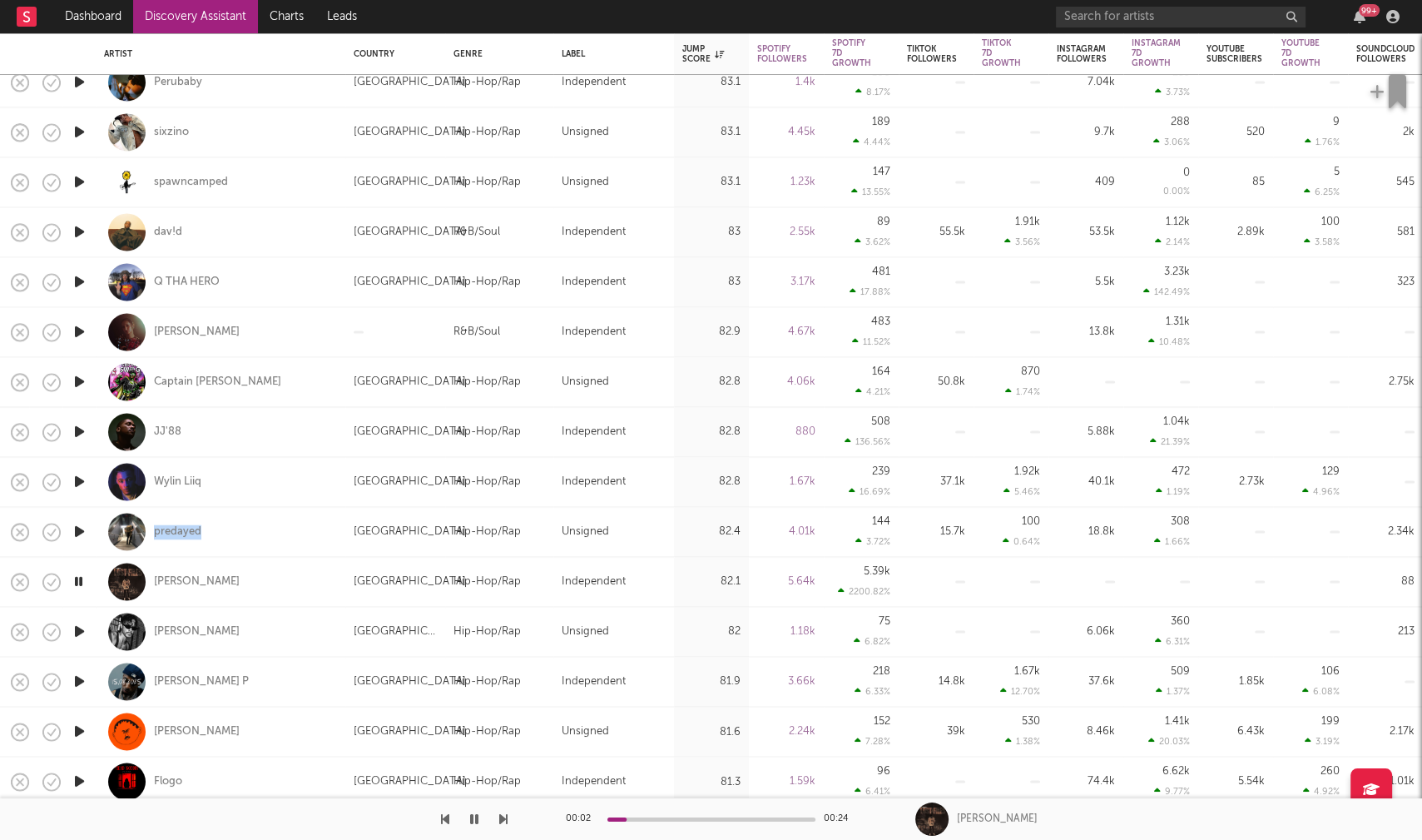
click at [75, 629] on icon "button" at bounding box center [79, 631] width 17 height 21
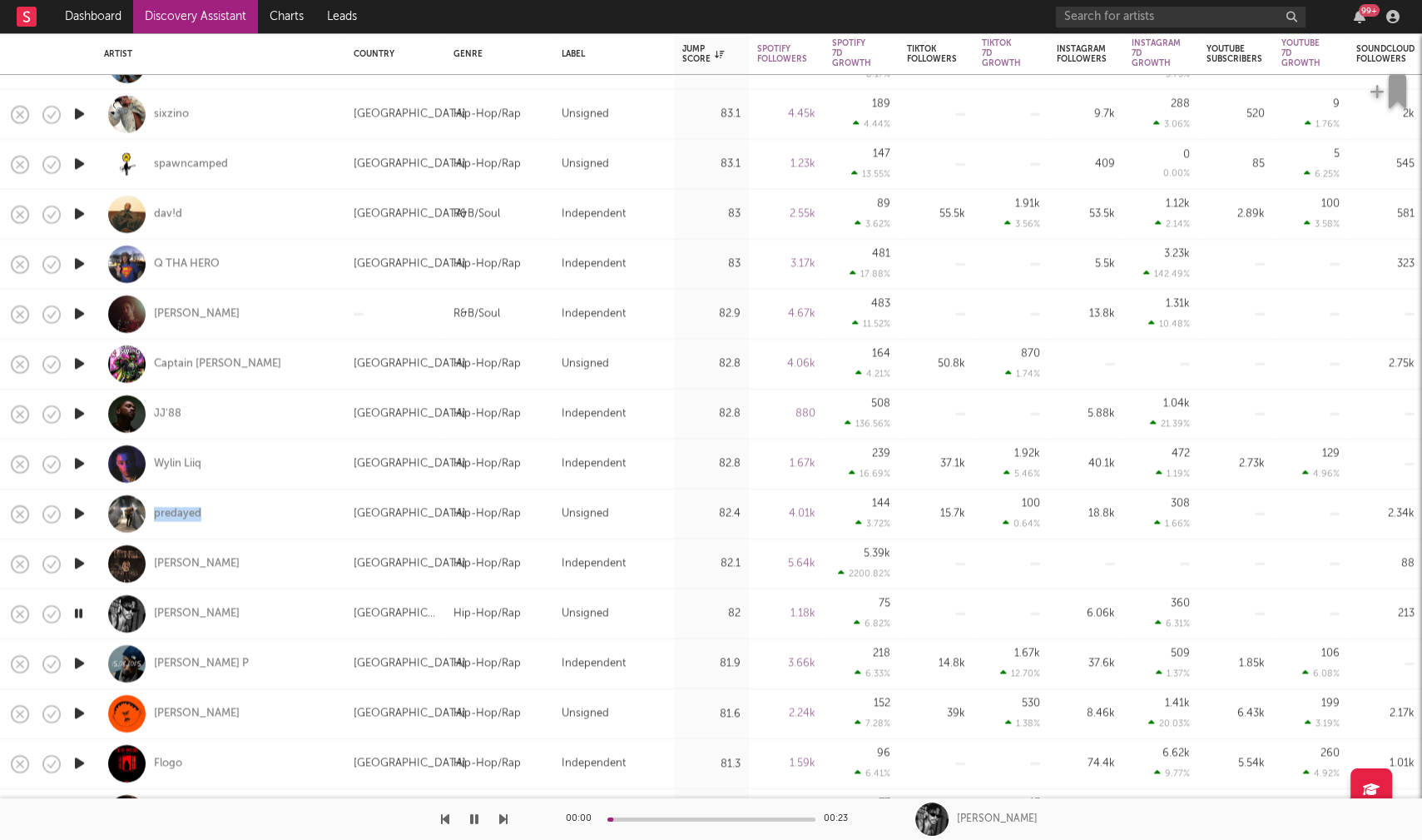
click at [77, 659] on icon "button" at bounding box center [79, 663] width 17 height 21
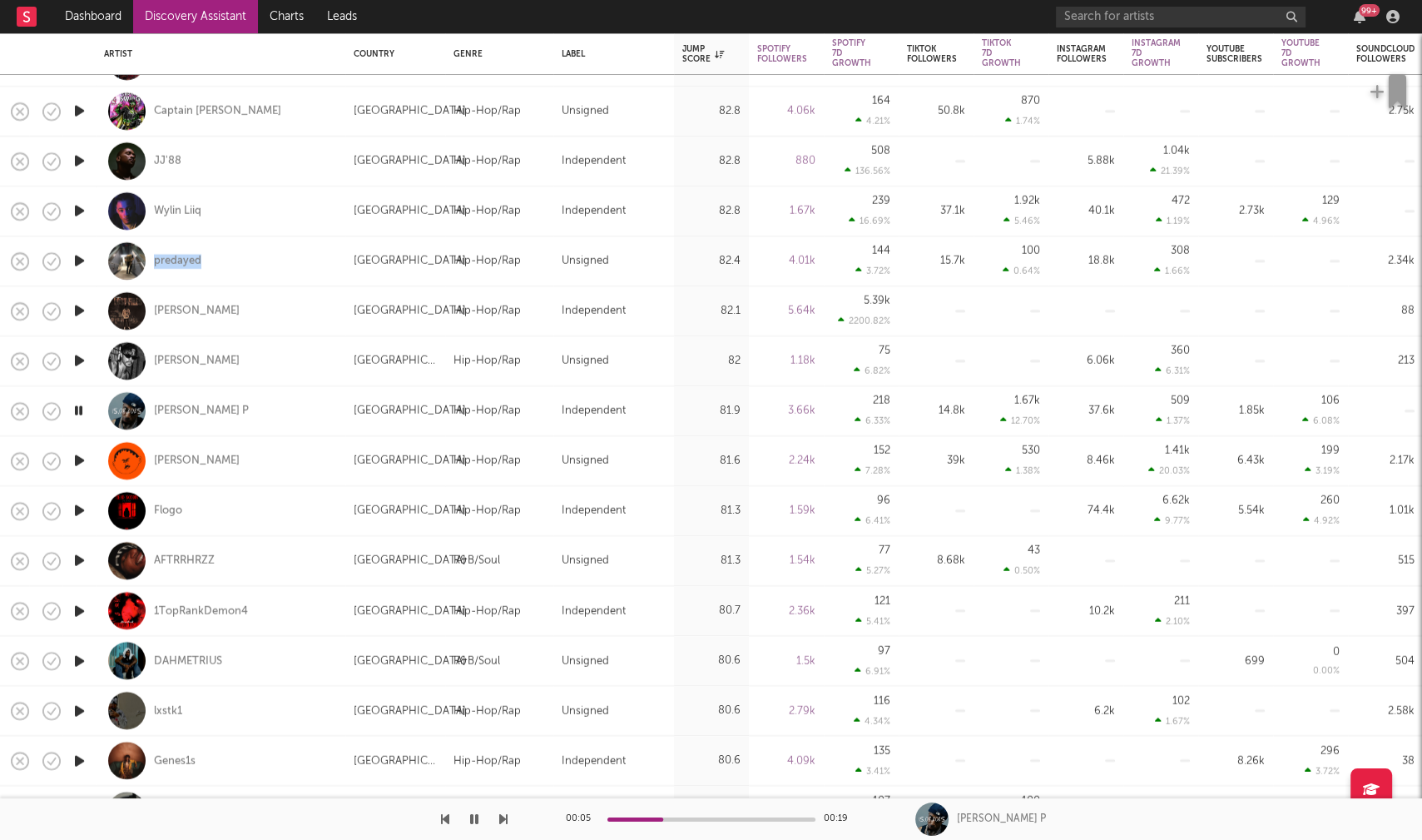
click at [83, 655] on icon "button" at bounding box center [79, 660] width 17 height 21
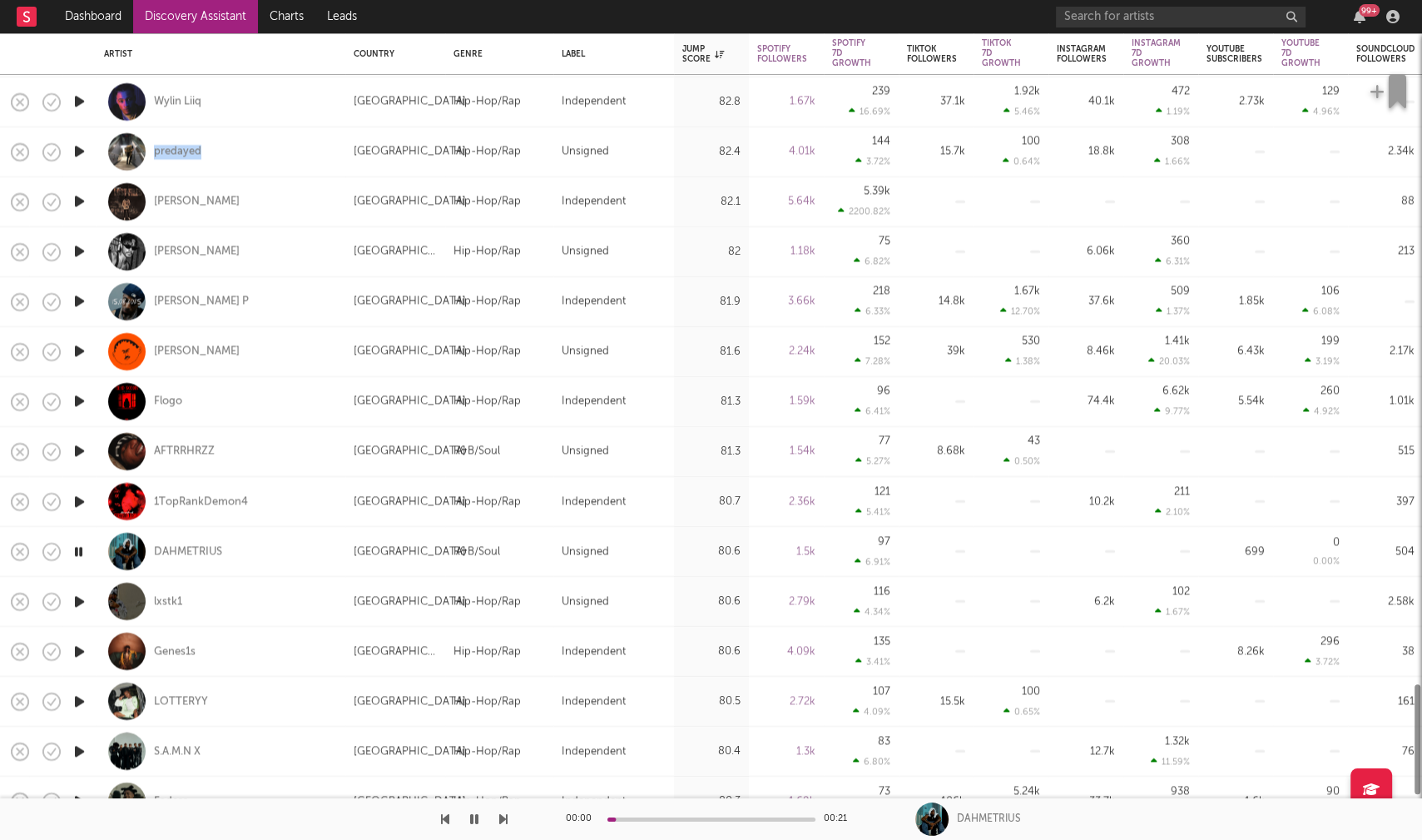
click at [80, 652] on icon "button" at bounding box center [79, 651] width 17 height 21
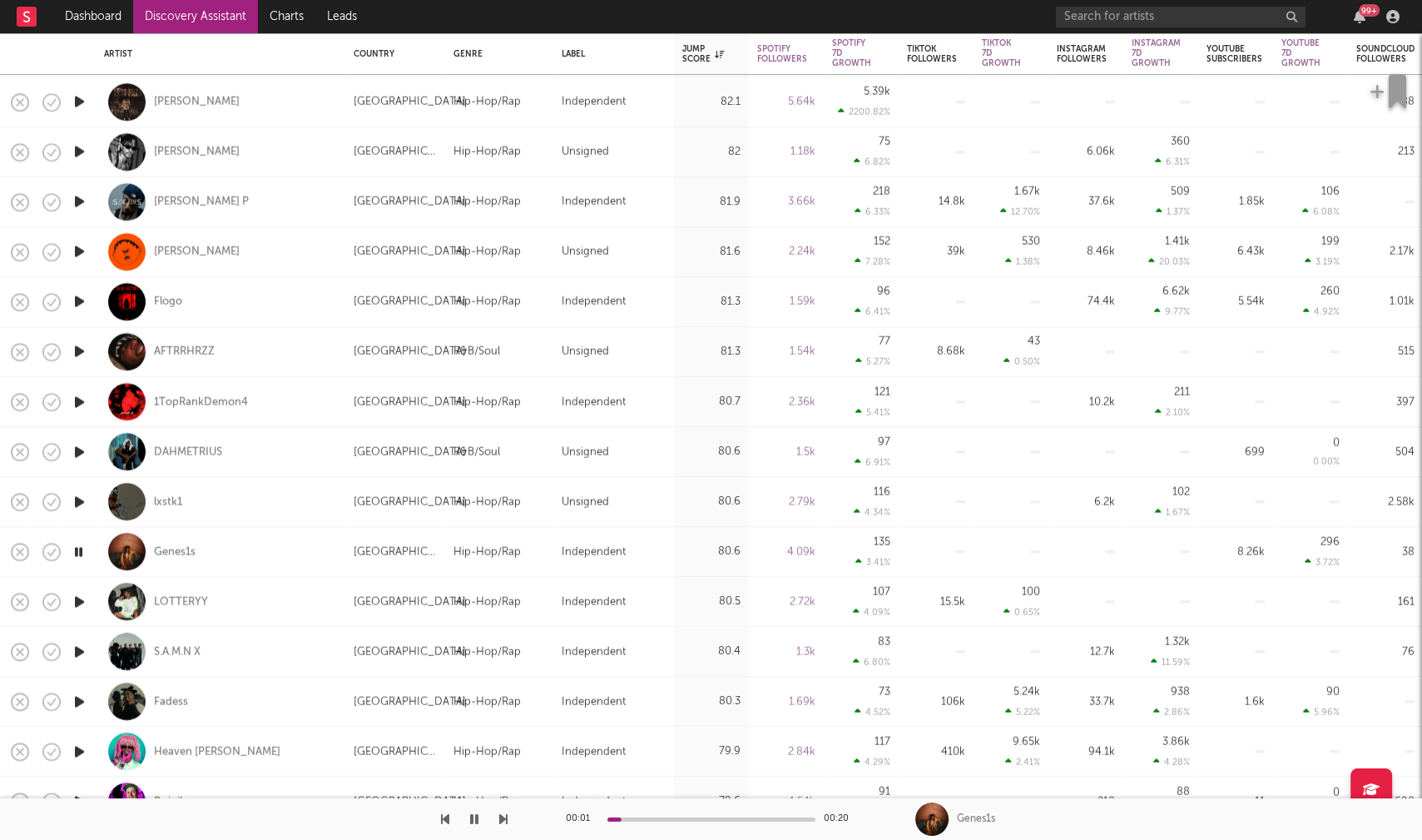
click at [81, 652] on icon "button" at bounding box center [79, 651] width 17 height 21
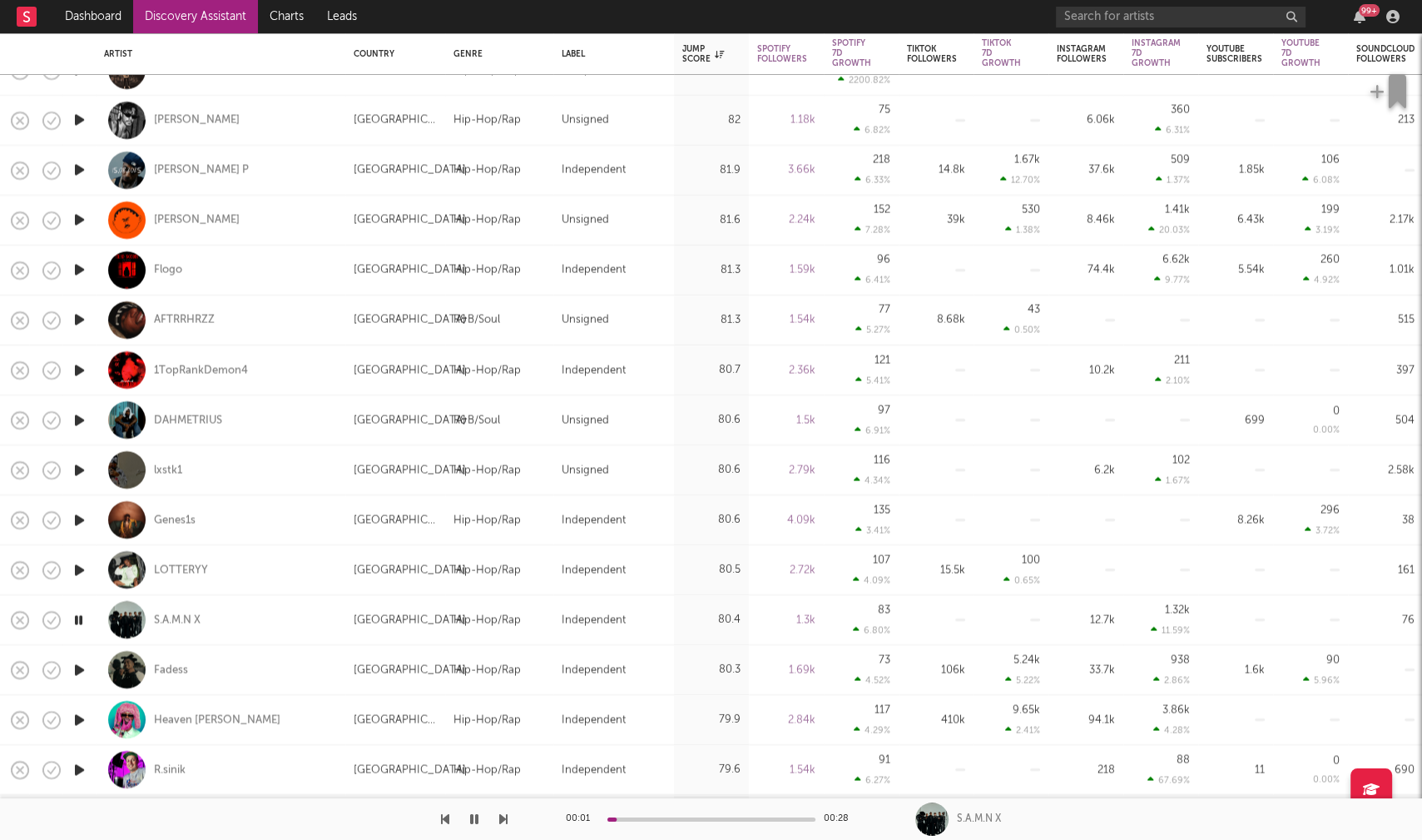
click at [82, 669] on icon "button" at bounding box center [79, 670] width 17 height 21
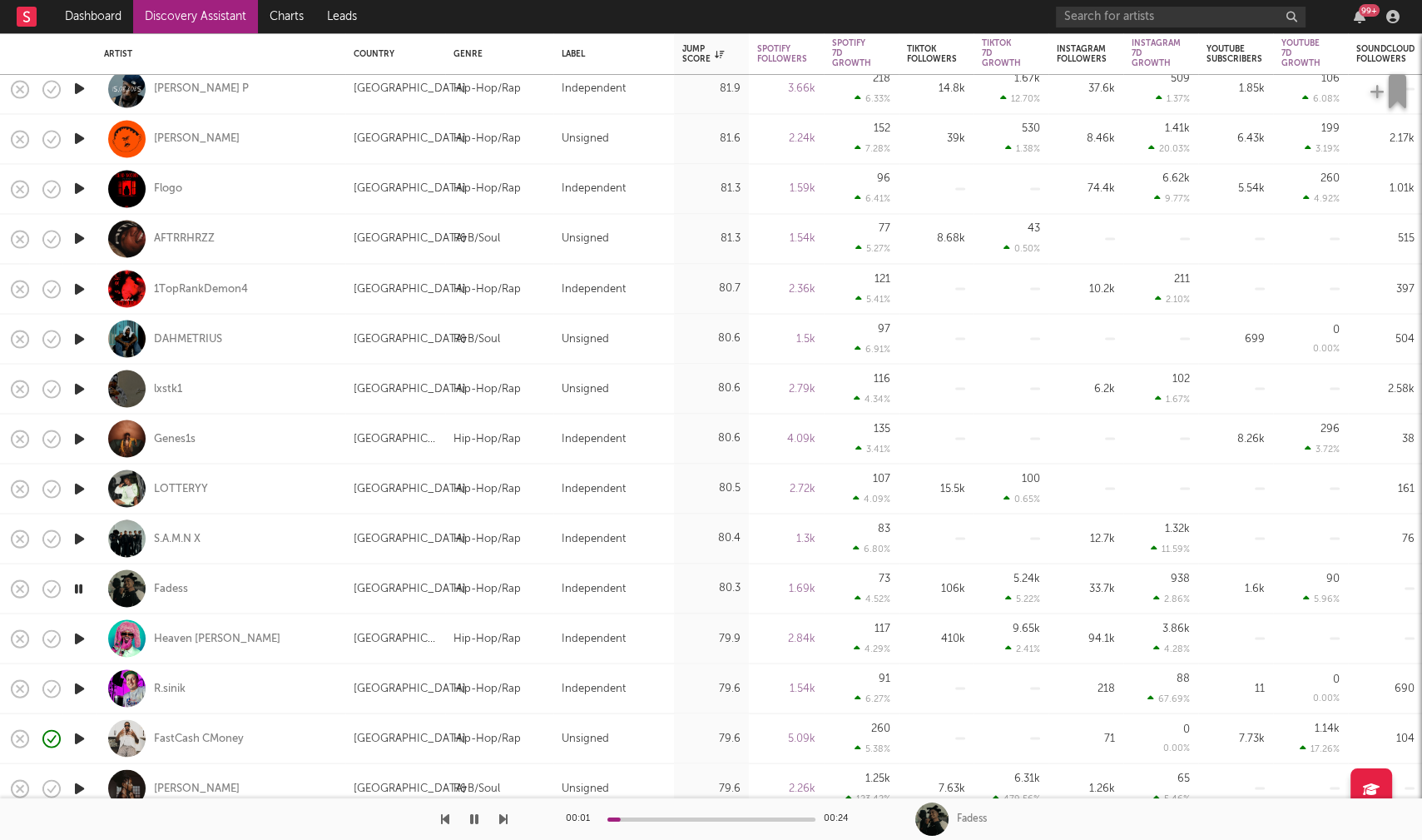
click at [78, 636] on icon "button" at bounding box center [79, 637] width 17 height 21
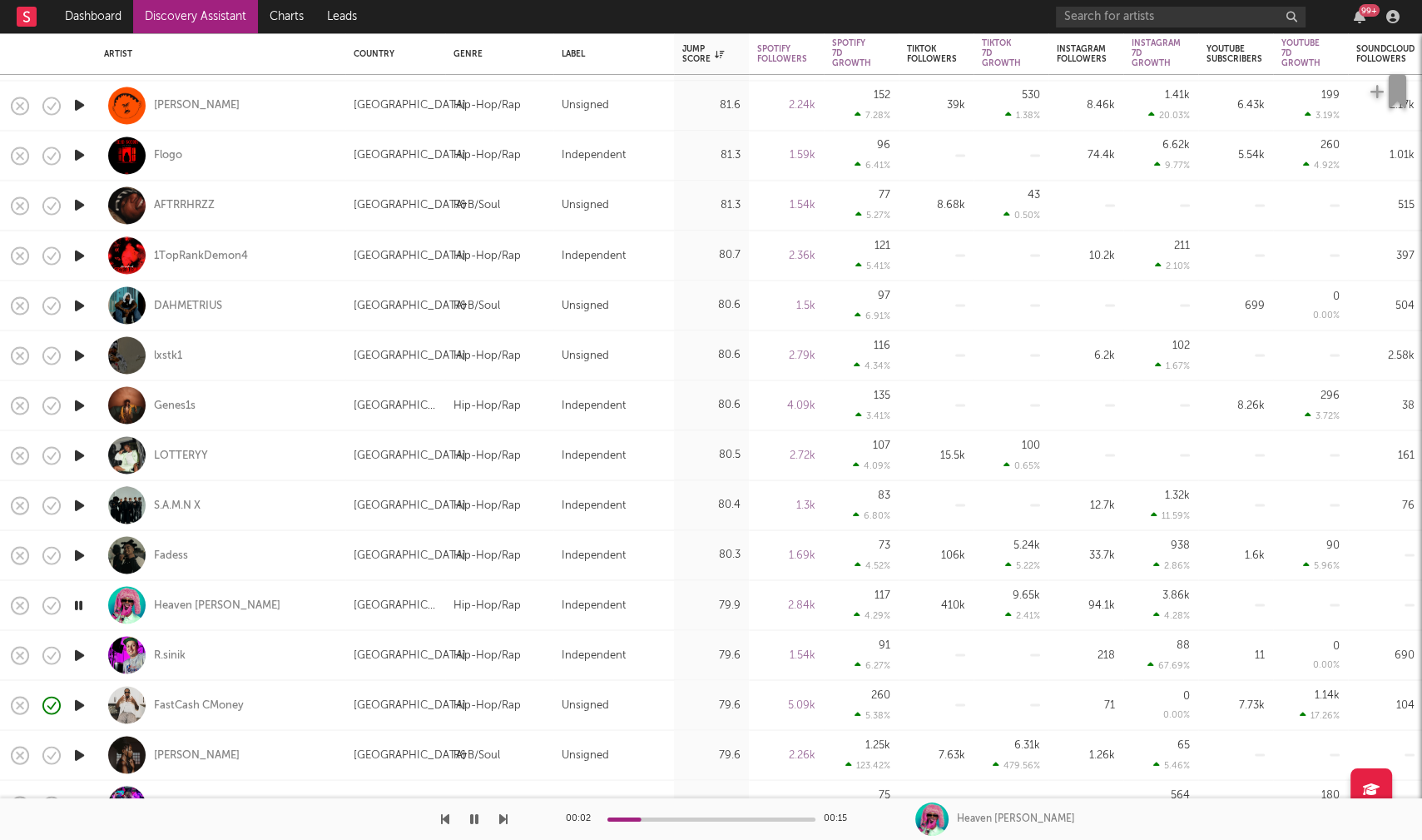
click at [77, 653] on icon "button" at bounding box center [79, 654] width 17 height 21
click at [82, 657] on icon "button" at bounding box center [78, 654] width 16 height 21
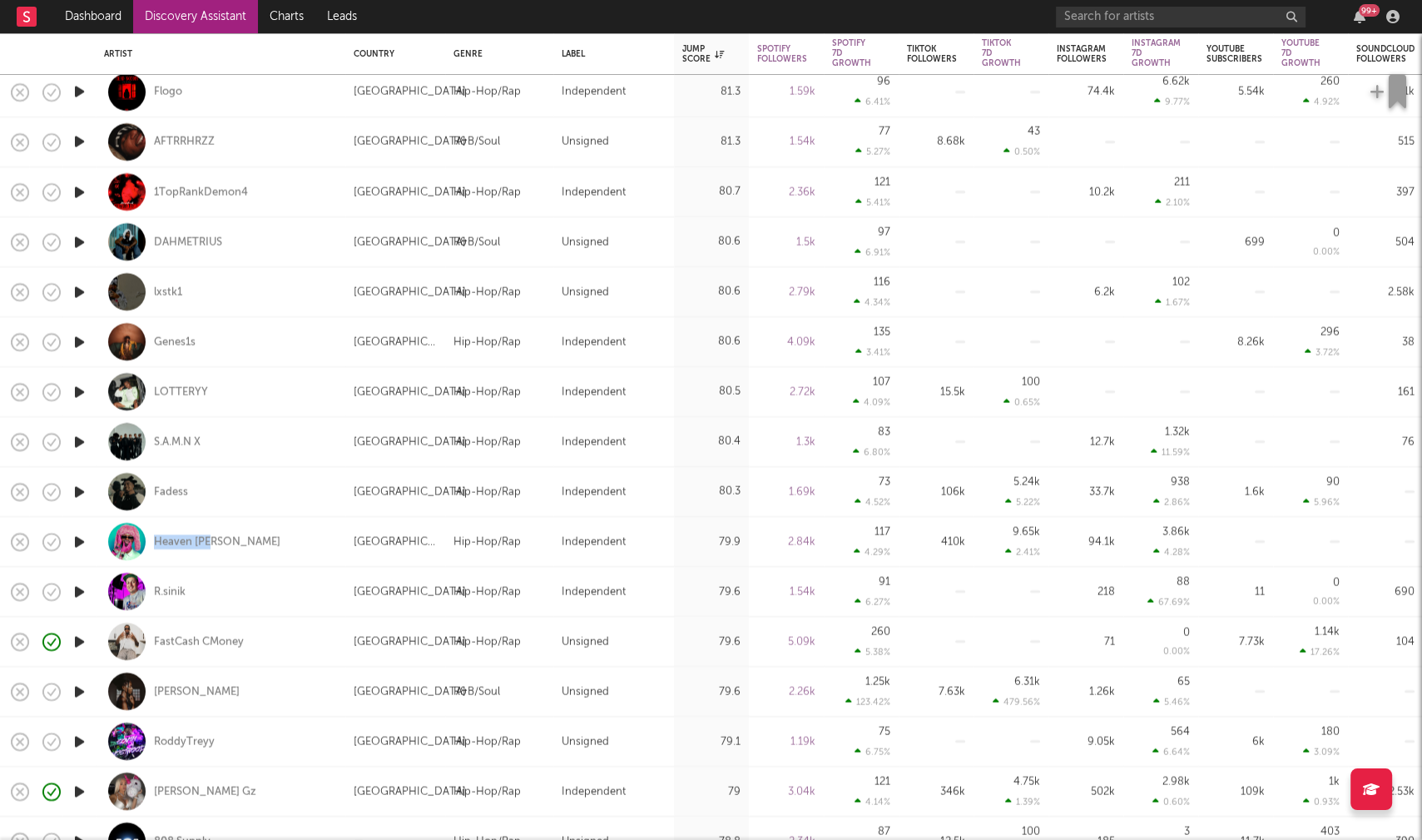
click at [76, 687] on icon "button" at bounding box center [79, 691] width 17 height 21
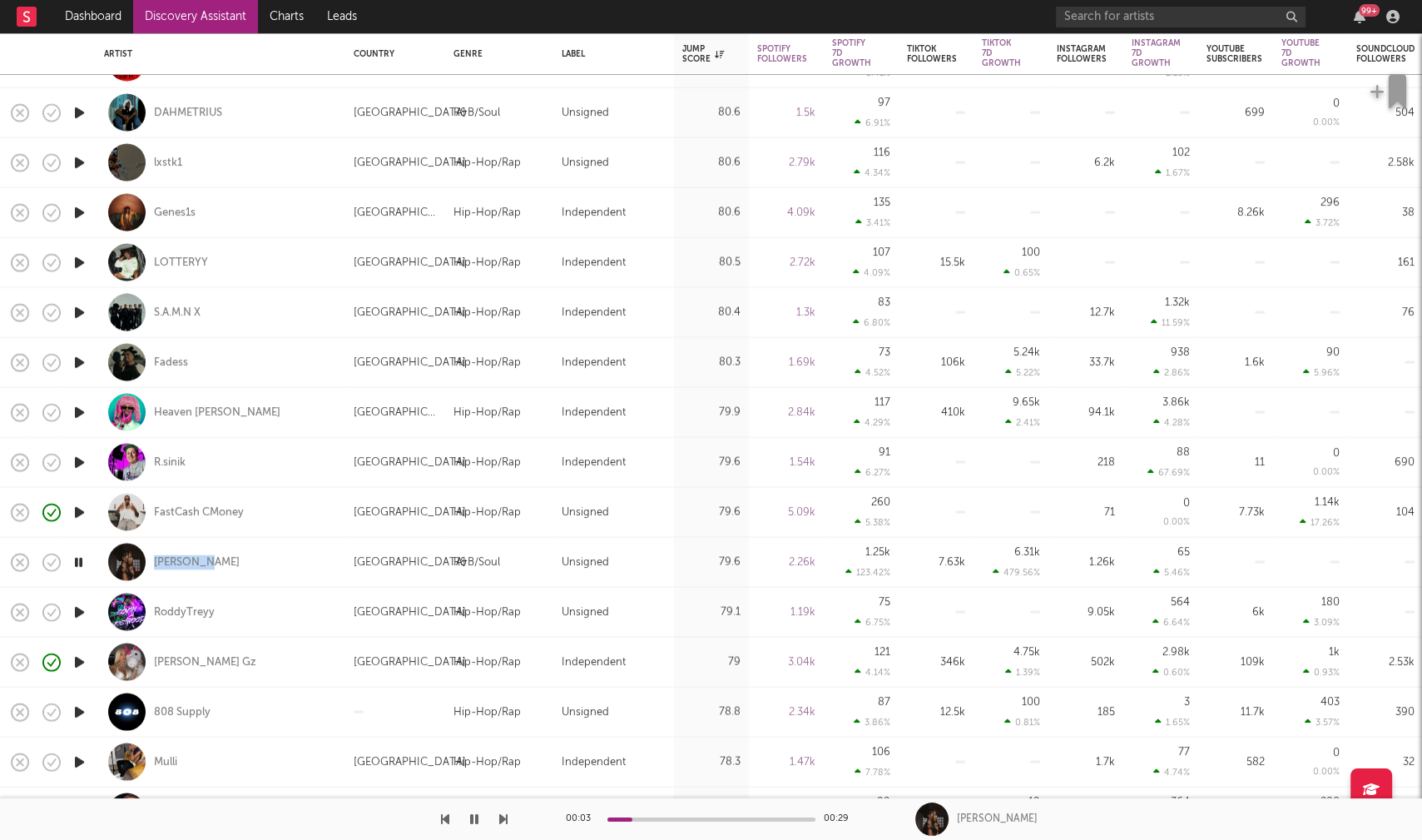
click at [75, 607] on icon "button" at bounding box center [79, 612] width 17 height 21
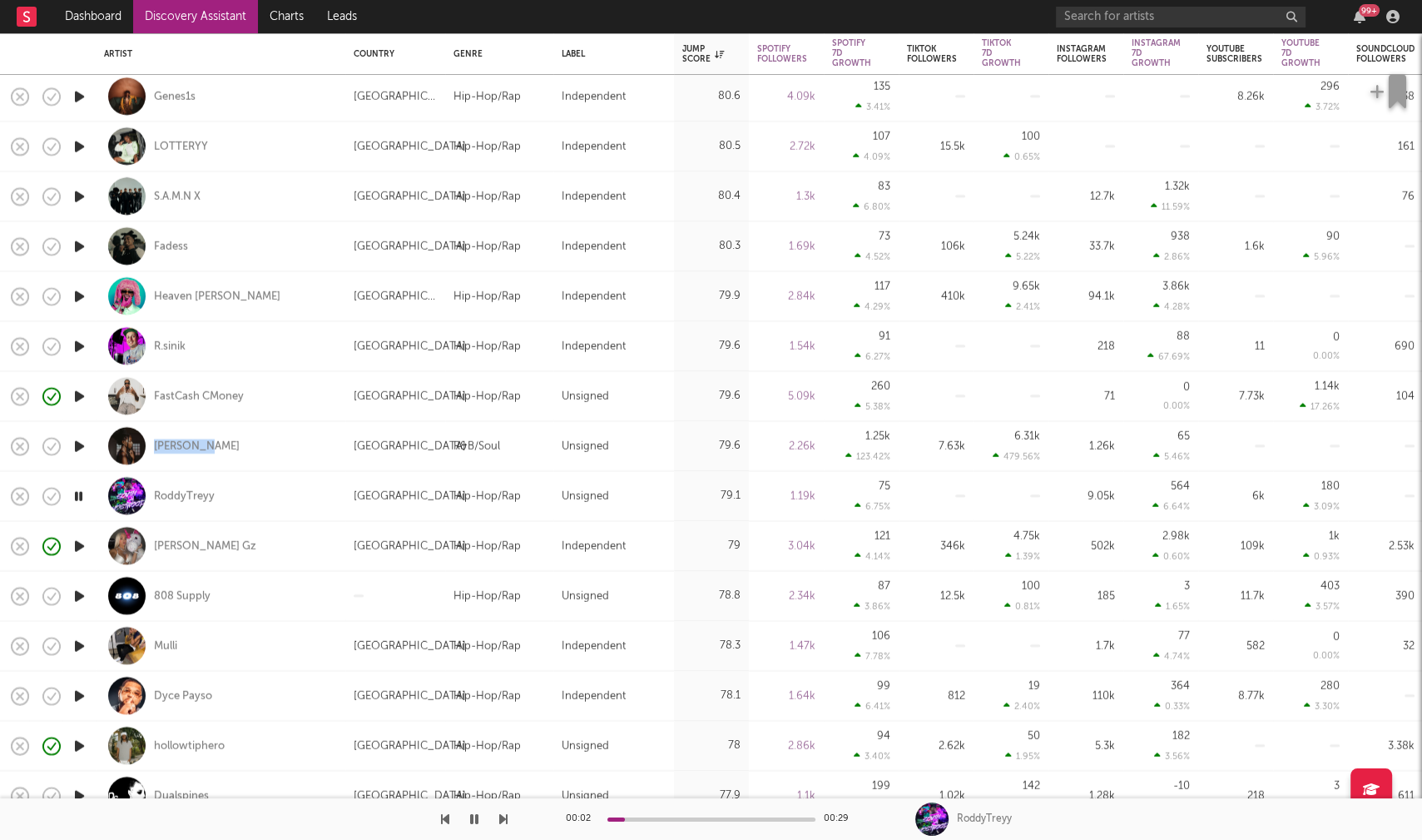
click at [79, 645] on icon "button" at bounding box center [79, 645] width 17 height 21
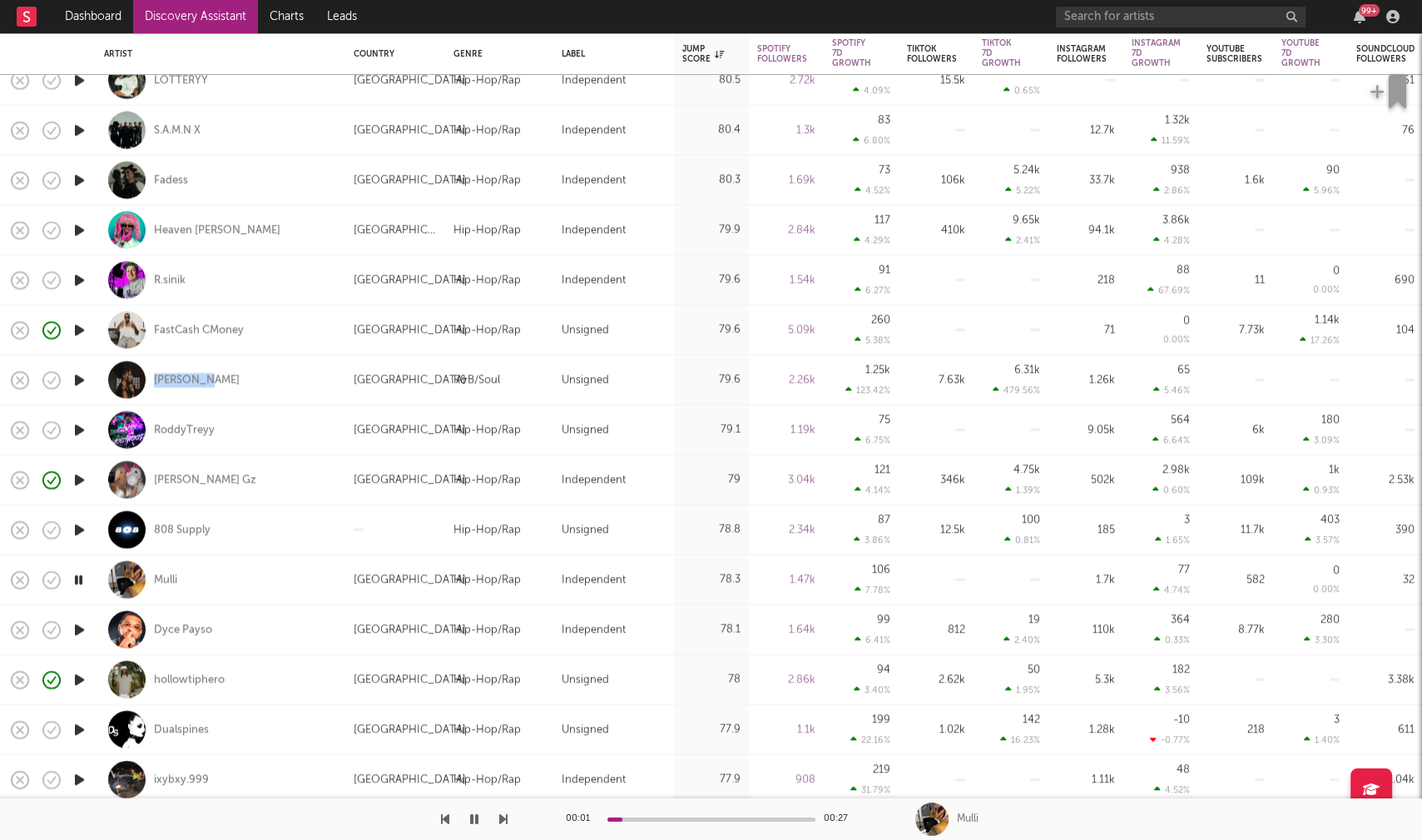
click at [77, 632] on icon "button" at bounding box center [79, 629] width 17 height 21
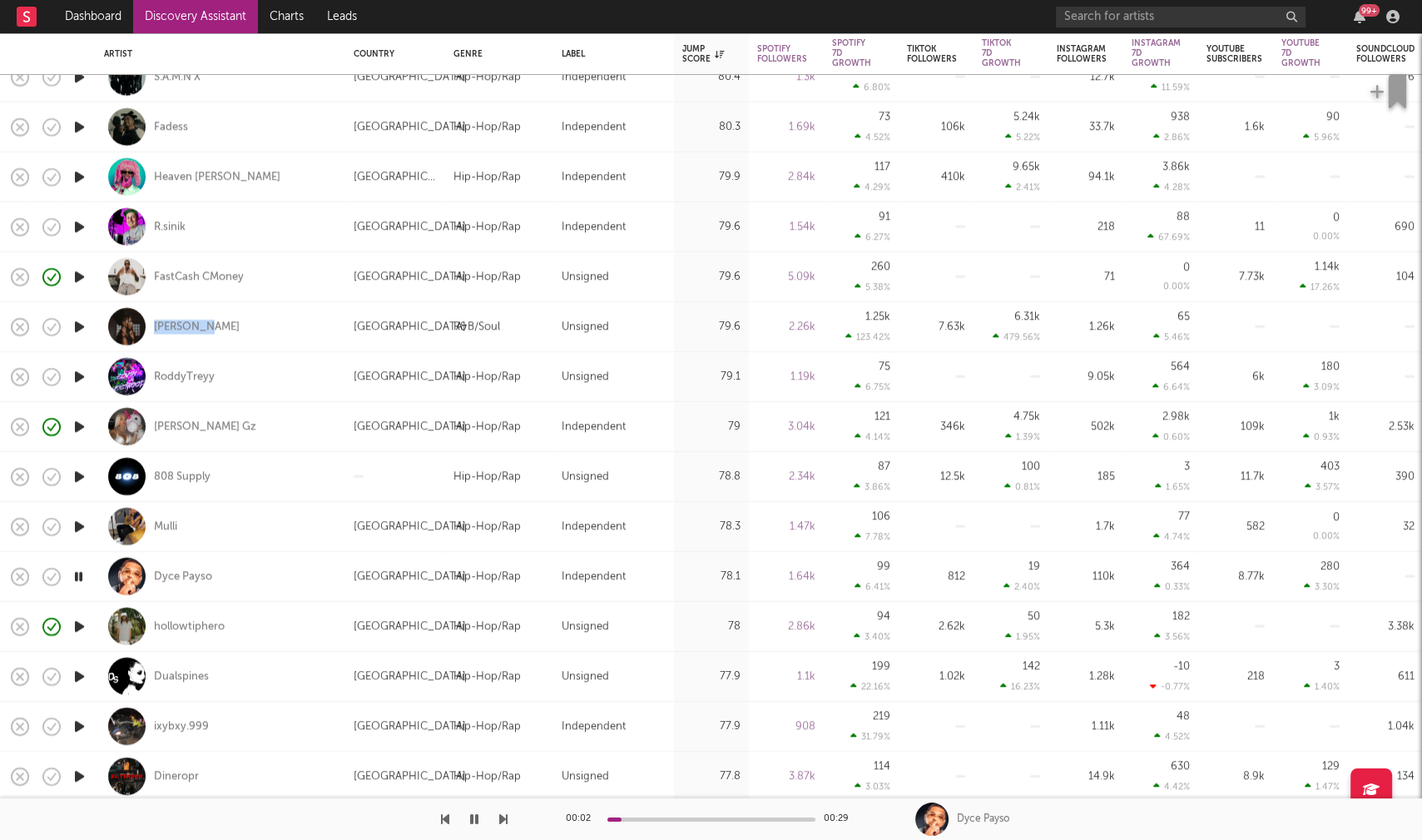
click at [76, 675] on icon "button" at bounding box center [79, 676] width 17 height 21
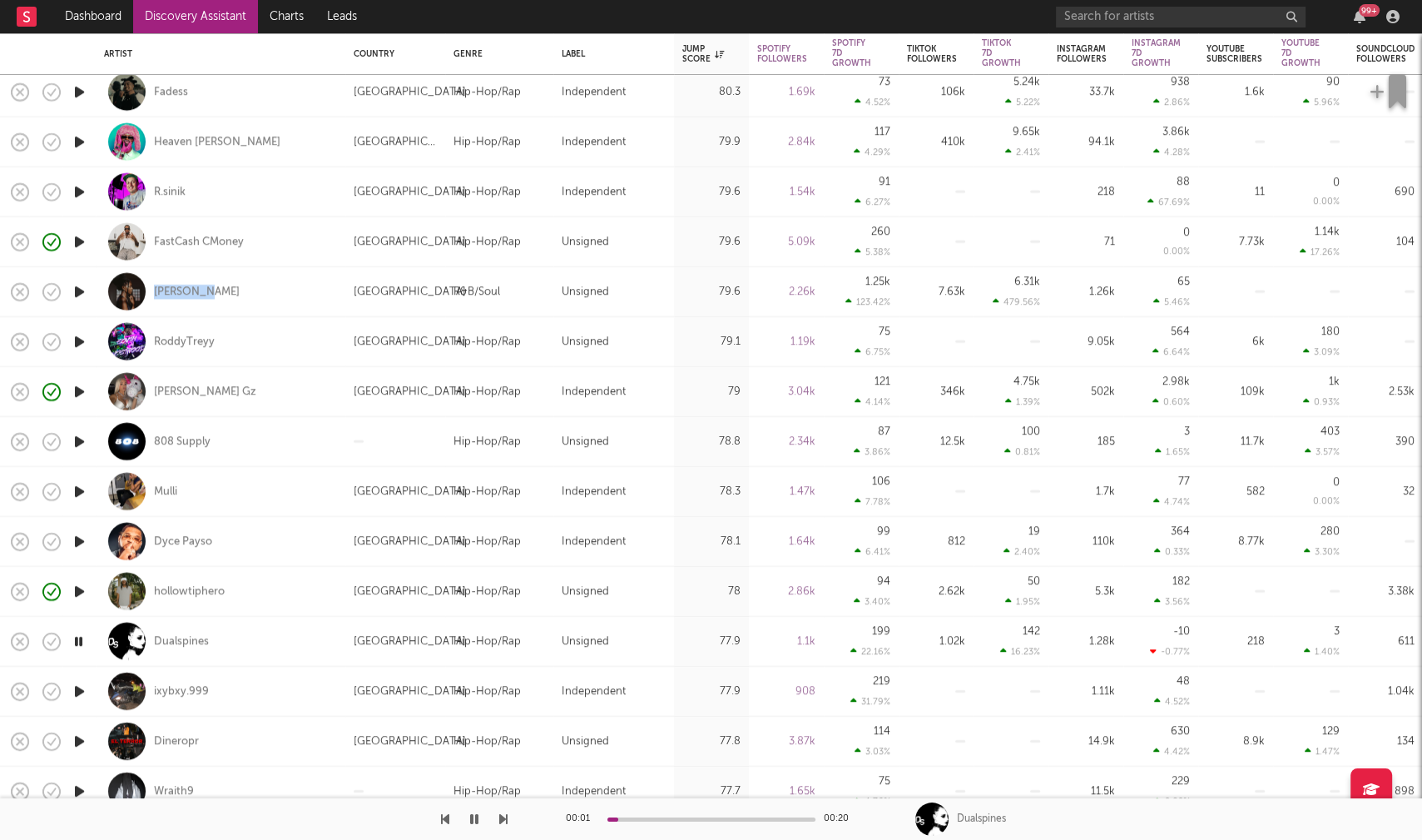
click at [77, 685] on icon "button" at bounding box center [79, 691] width 17 height 21
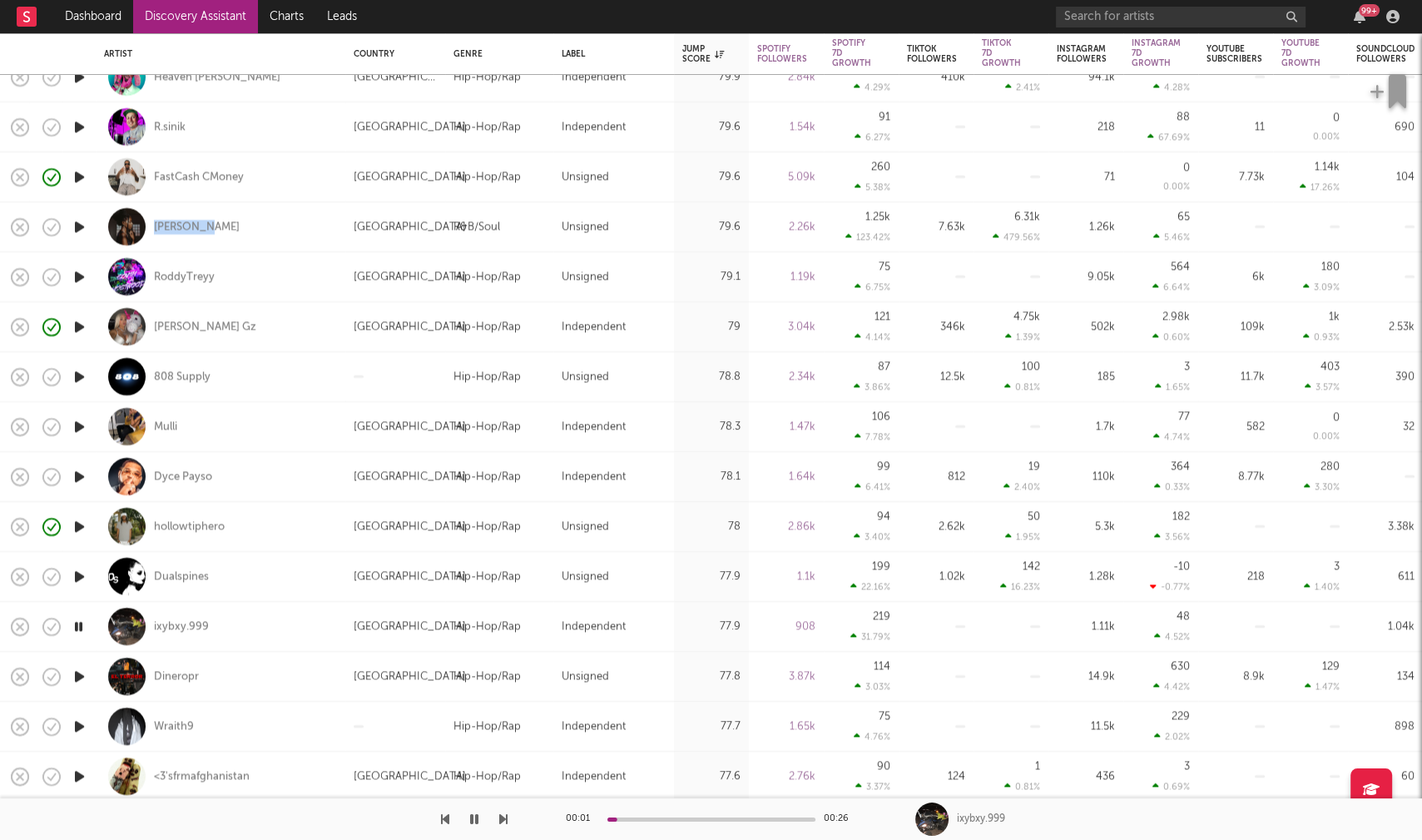
click at [78, 678] on icon "button" at bounding box center [79, 676] width 17 height 21
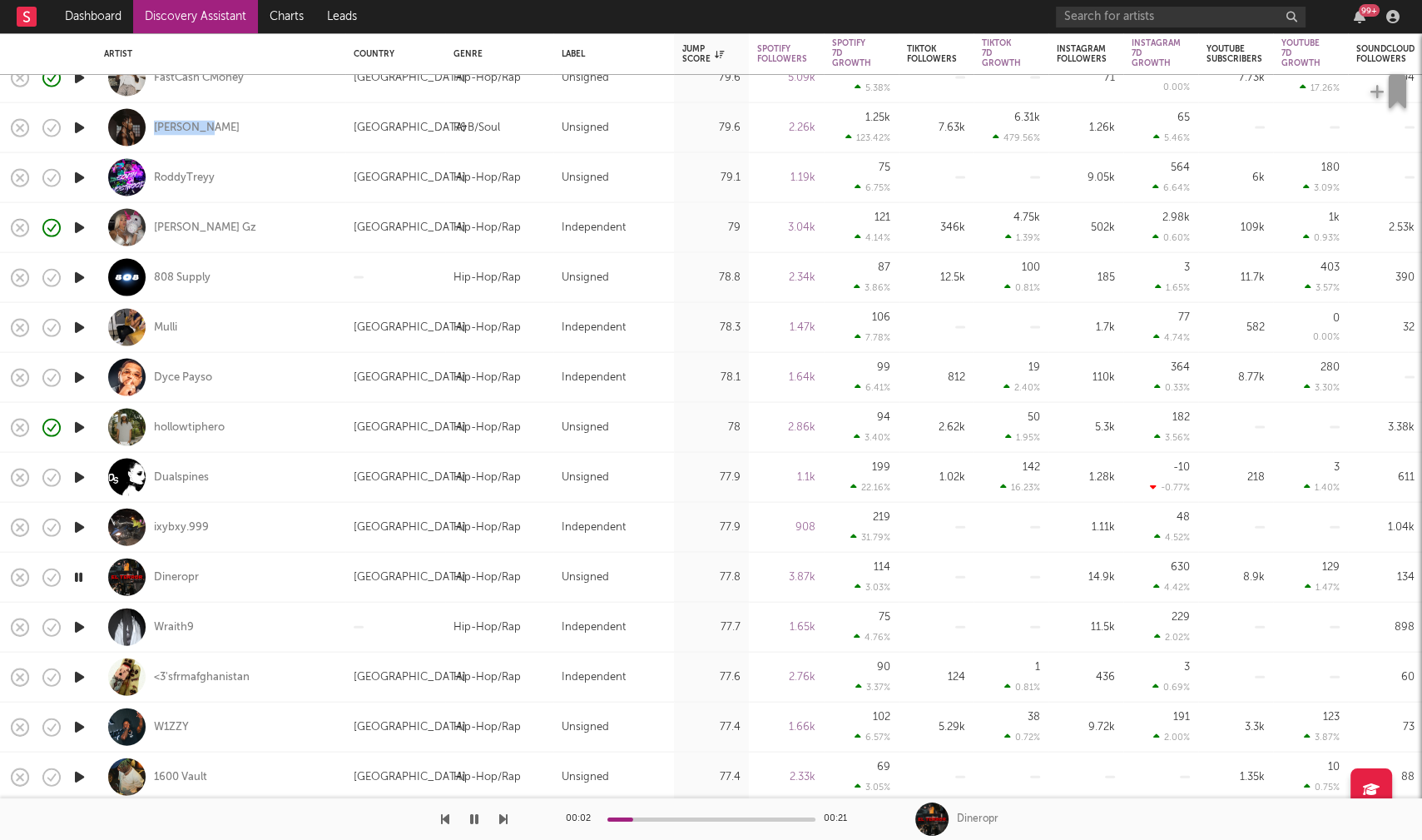
click at [82, 677] on icon "button" at bounding box center [79, 677] width 17 height 21
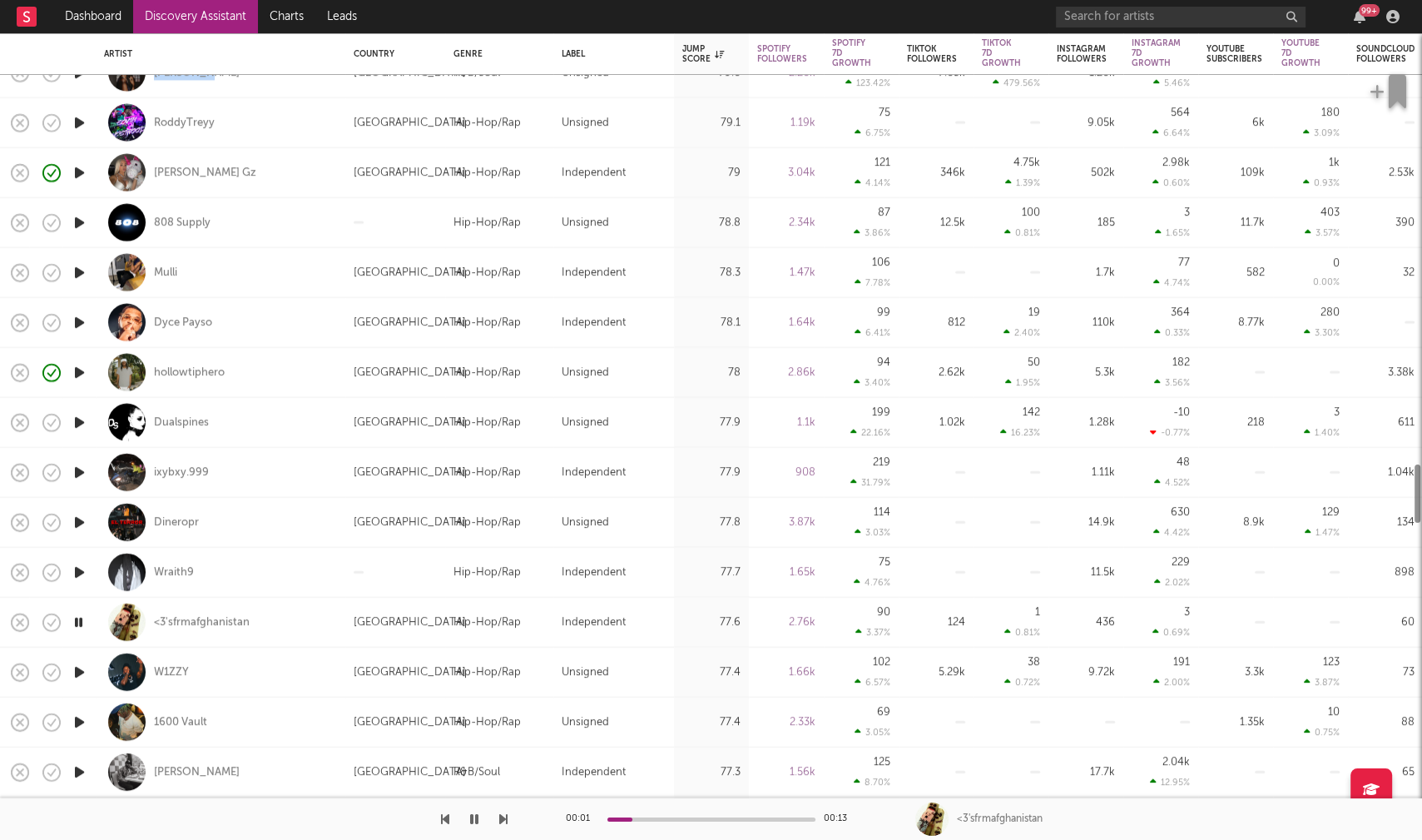
click at [82, 677] on icon "button" at bounding box center [79, 671] width 17 height 21
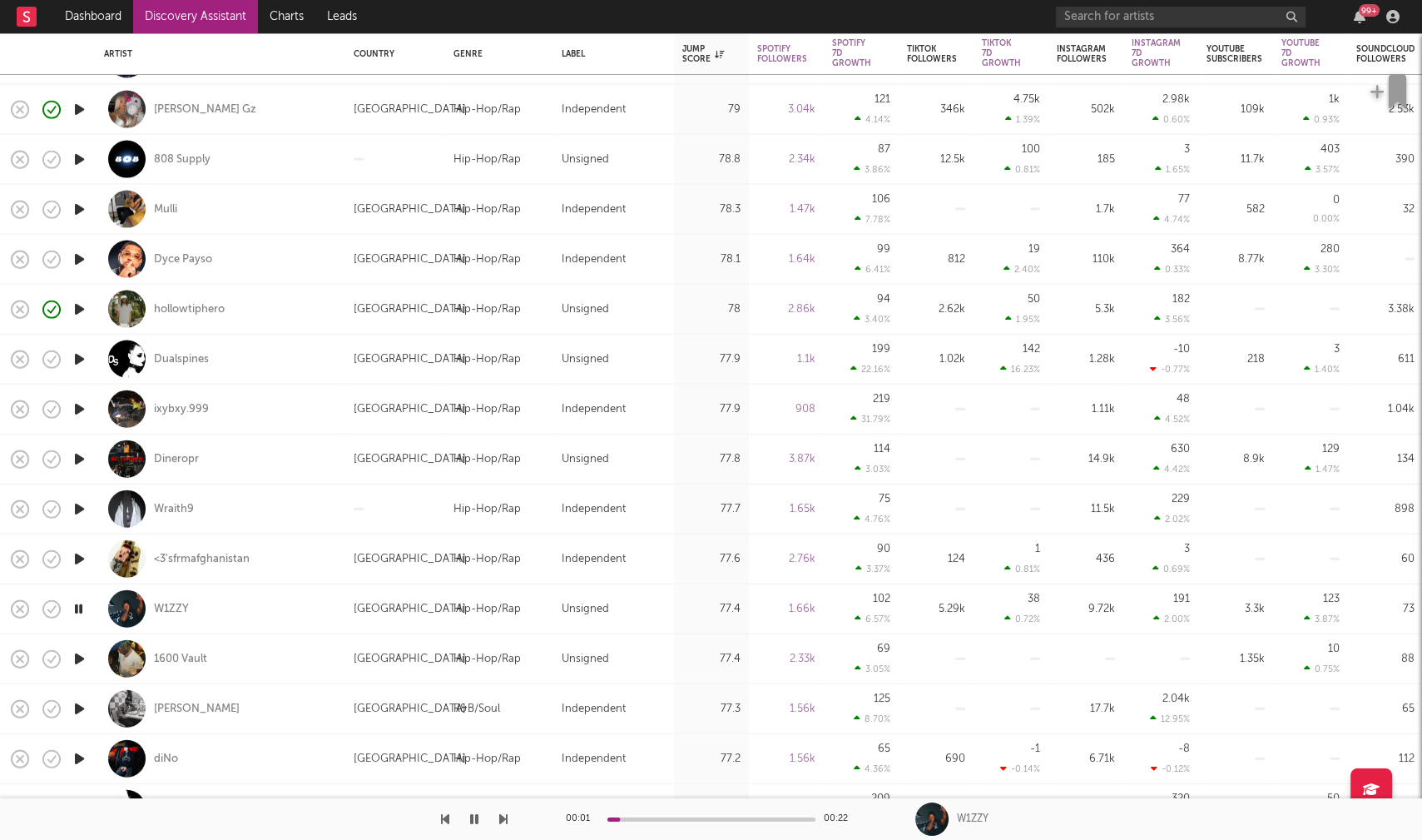
click at [80, 657] on icon "button" at bounding box center [79, 659] width 17 height 21
click at [81, 706] on icon "button" at bounding box center [79, 708] width 17 height 21
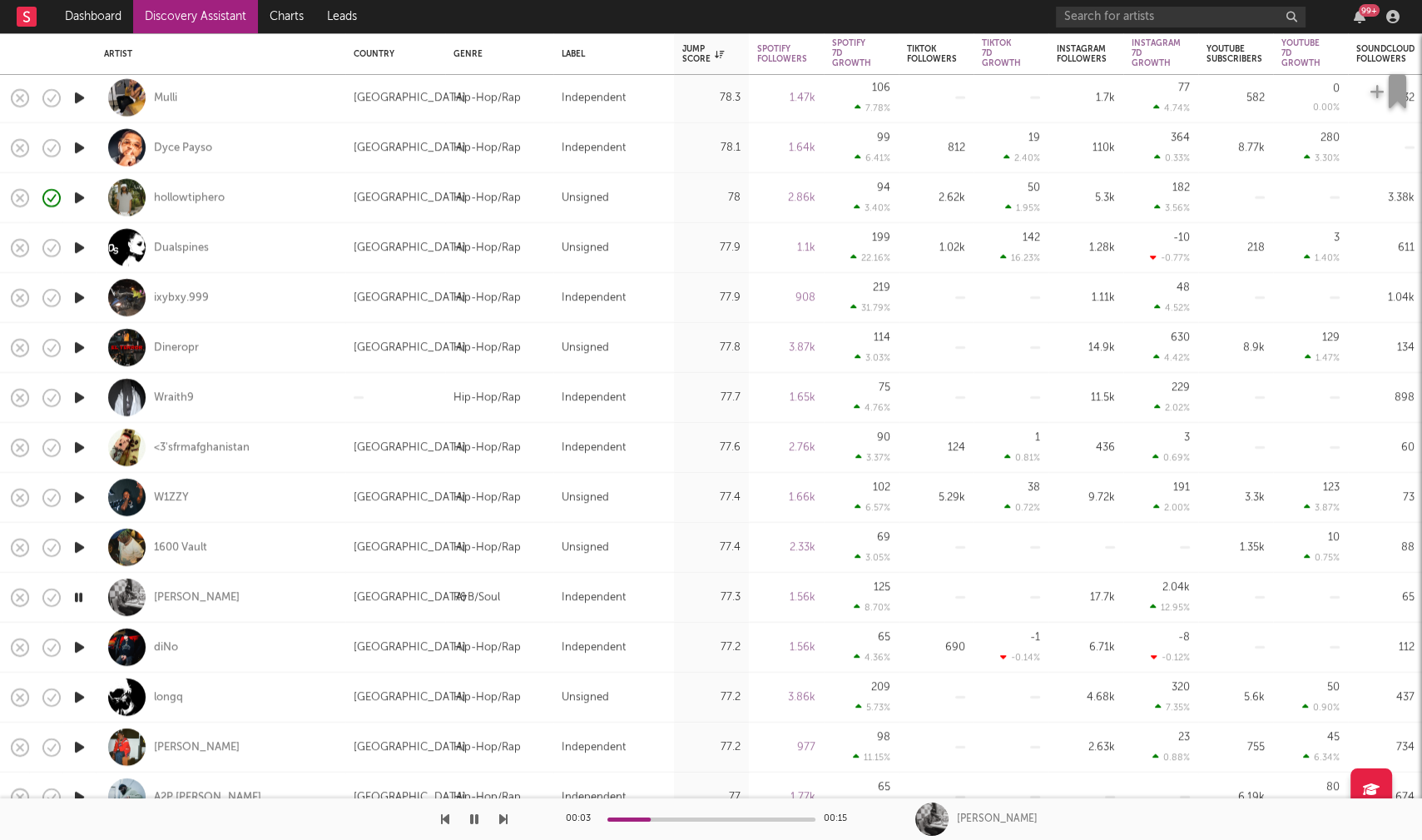
click at [82, 693] on icon "button" at bounding box center [79, 696] width 17 height 21
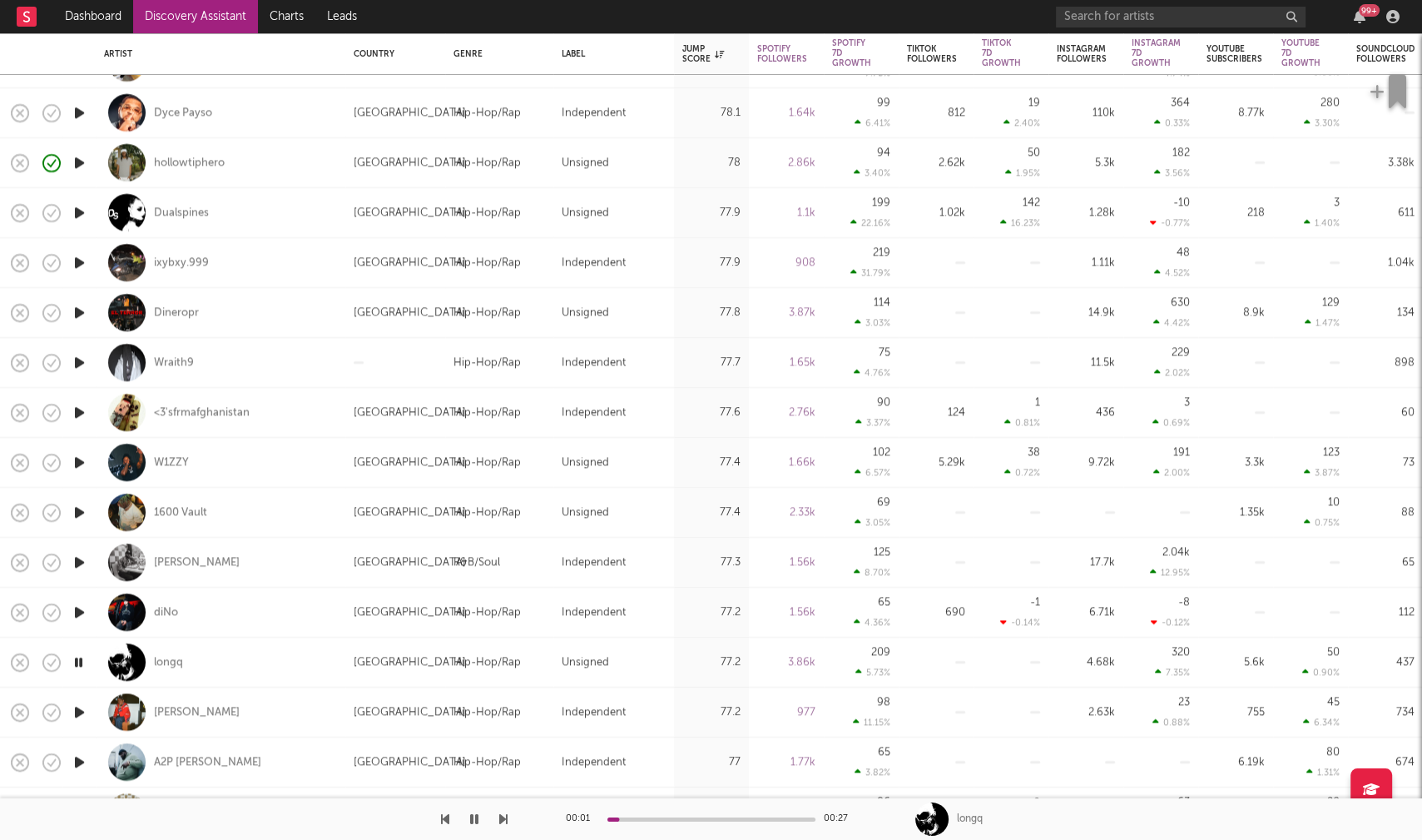
click at [76, 711] on icon "button" at bounding box center [79, 712] width 17 height 21
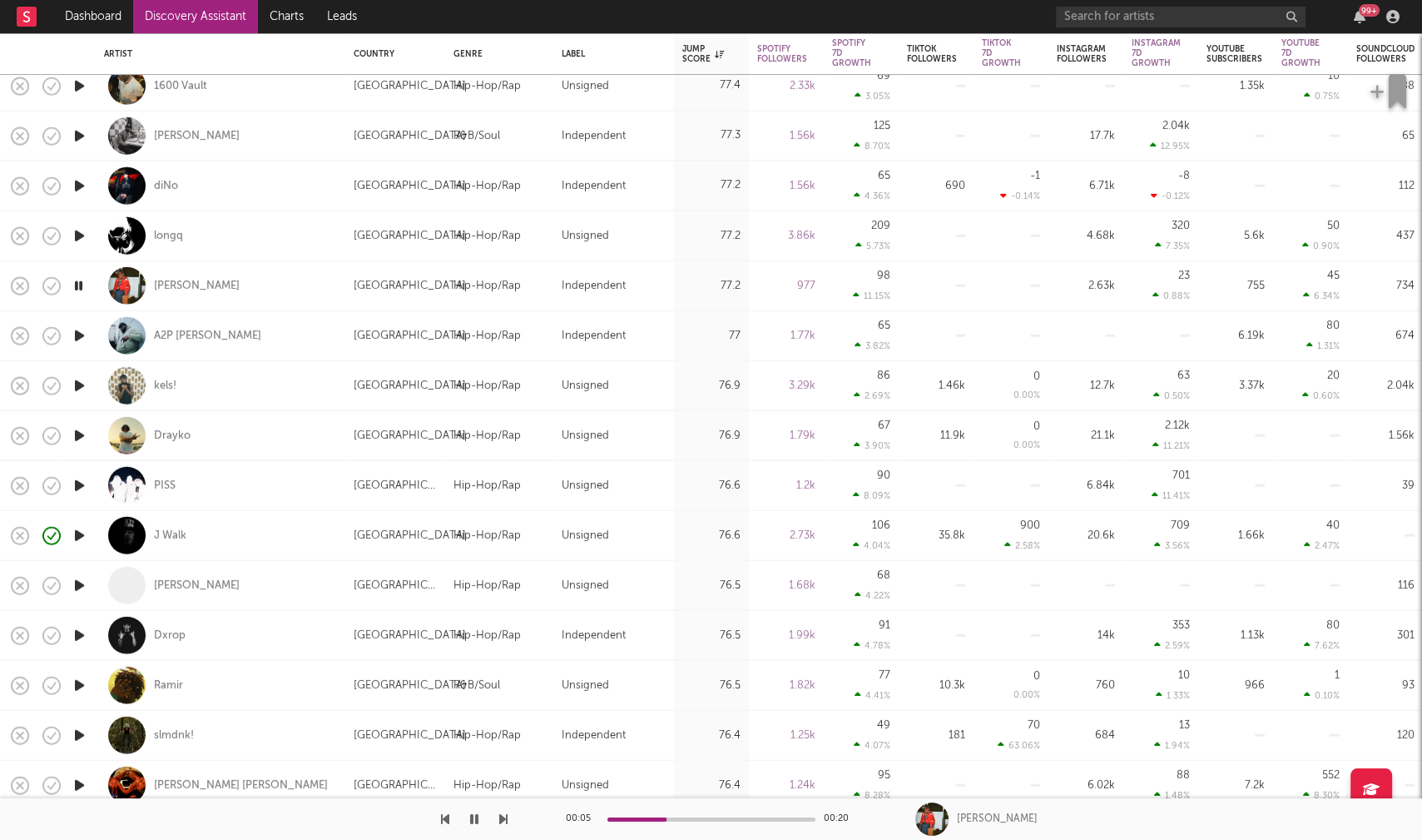
click at [78, 734] on icon "button" at bounding box center [79, 734] width 17 height 21
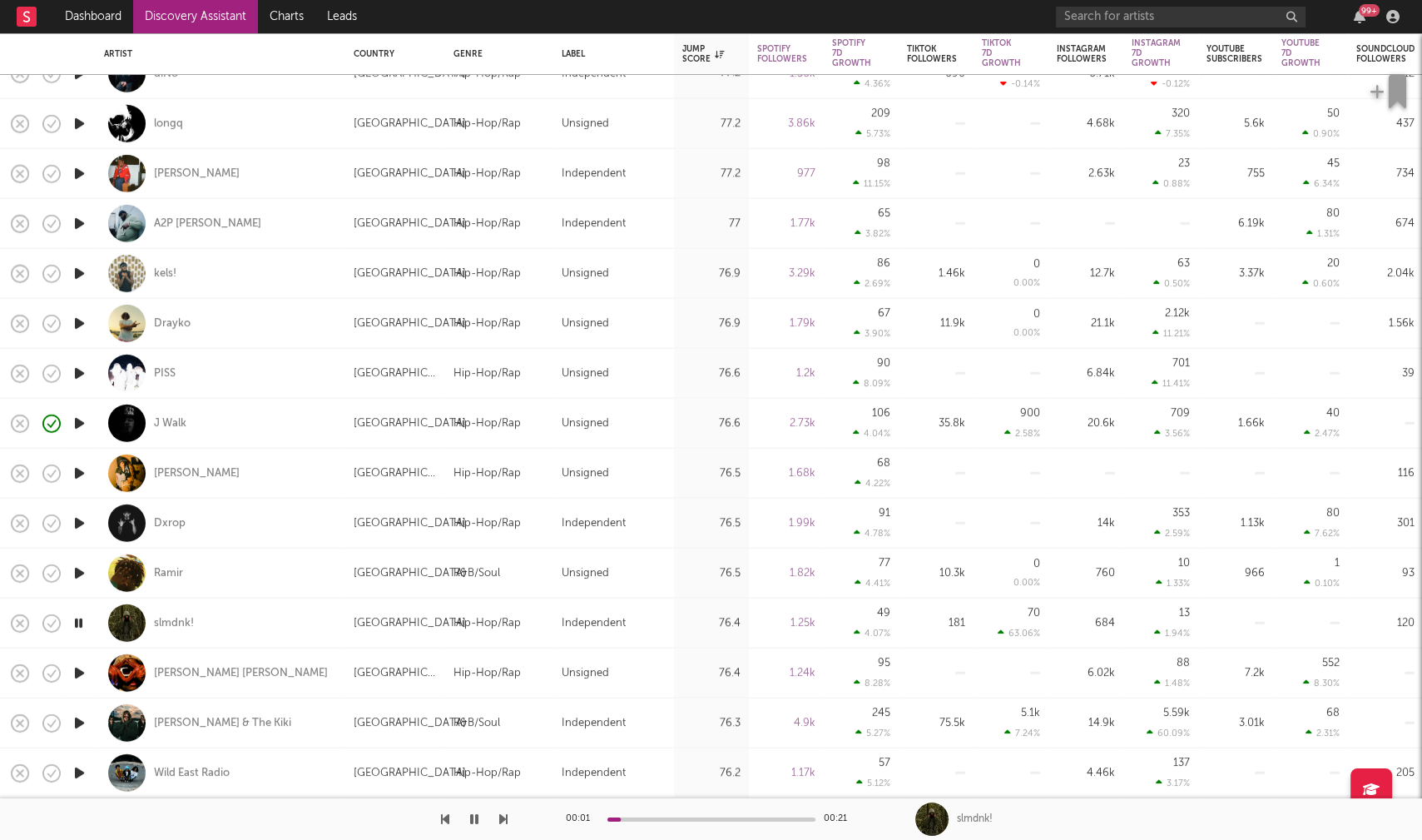
click at [77, 668] on icon "button" at bounding box center [79, 672] width 17 height 21
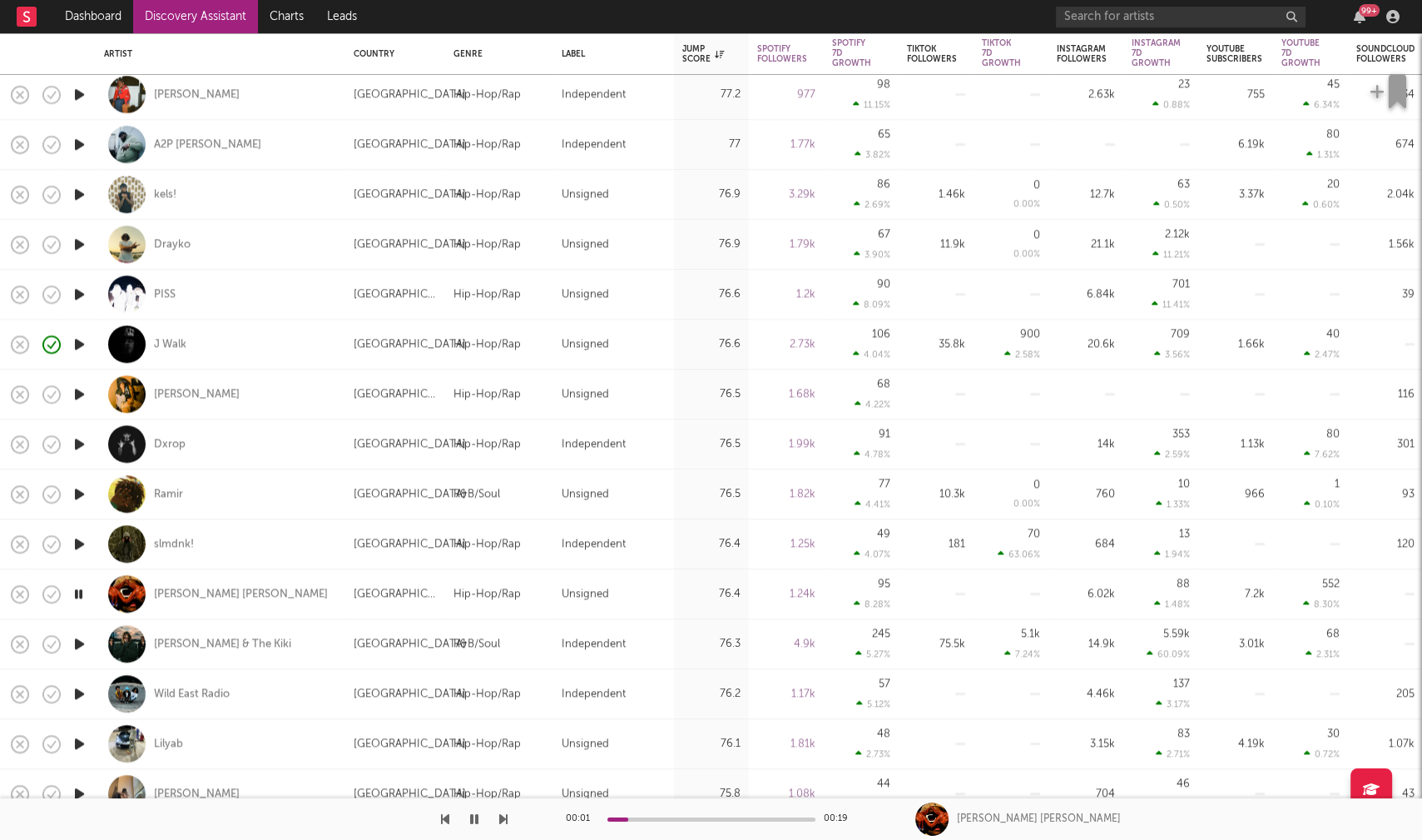
click at [79, 692] on icon "button" at bounding box center [79, 694] width 17 height 21
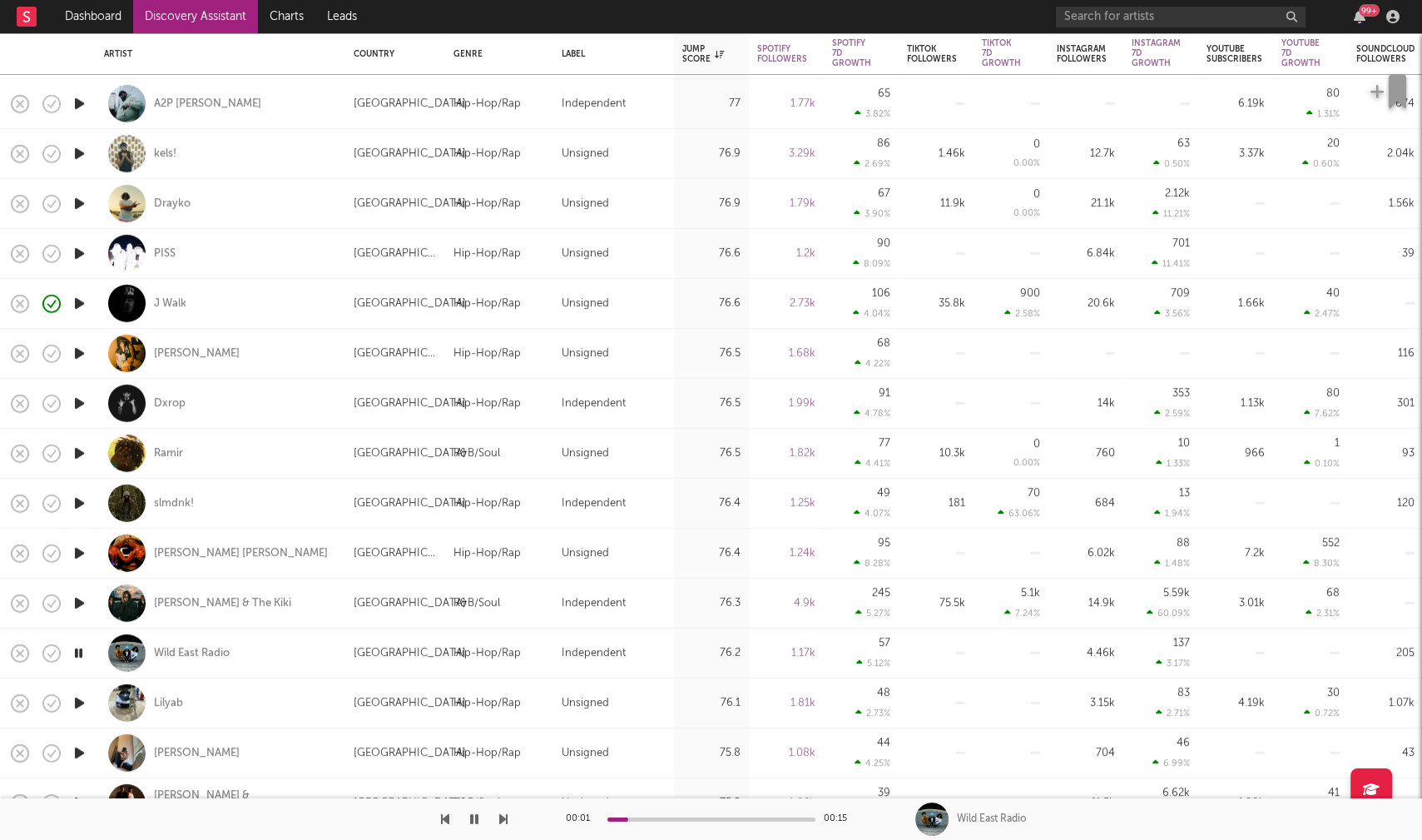
click at [81, 699] on icon "button" at bounding box center [79, 703] width 17 height 21
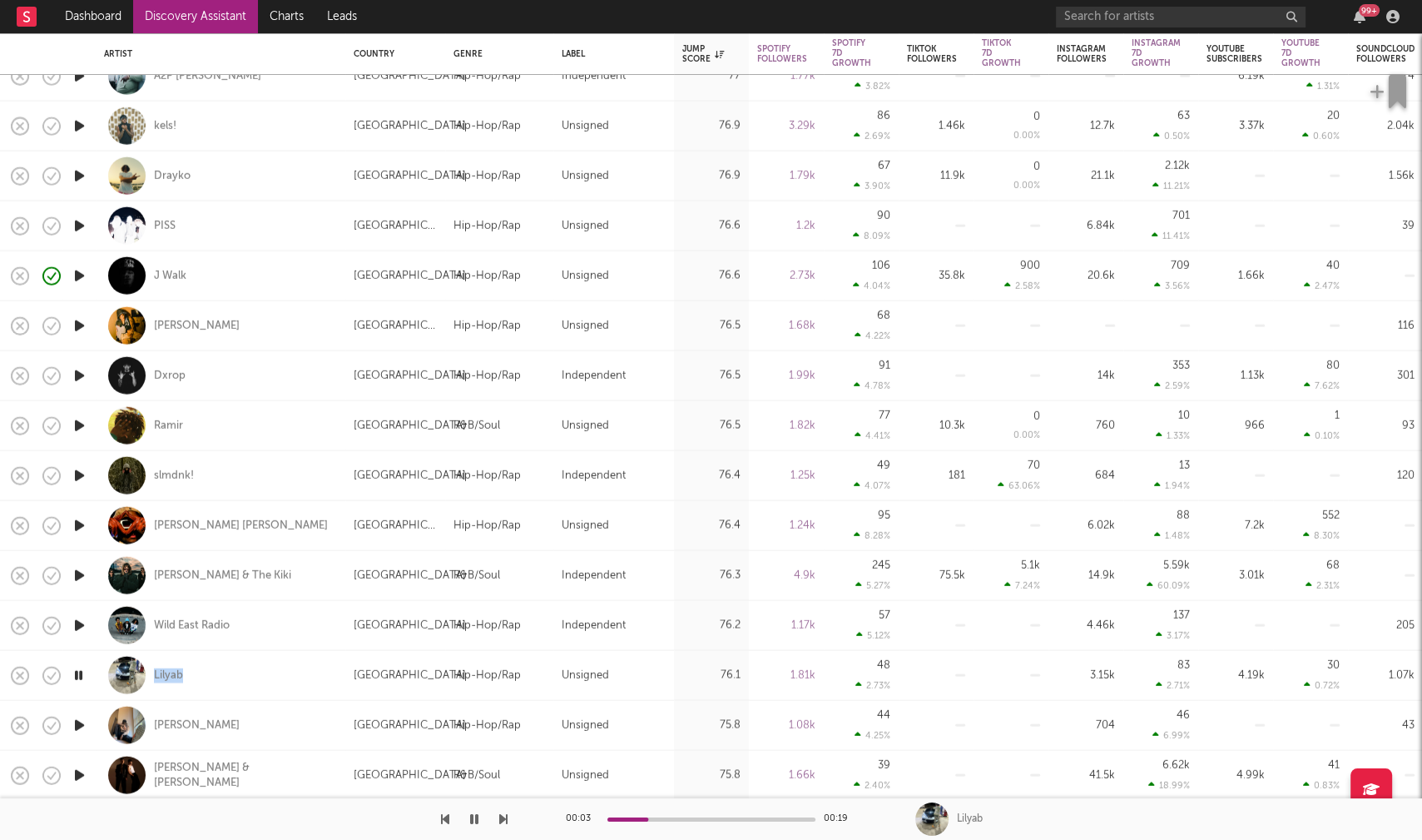
click at [81, 672] on icon "button" at bounding box center [78, 674] width 16 height 21
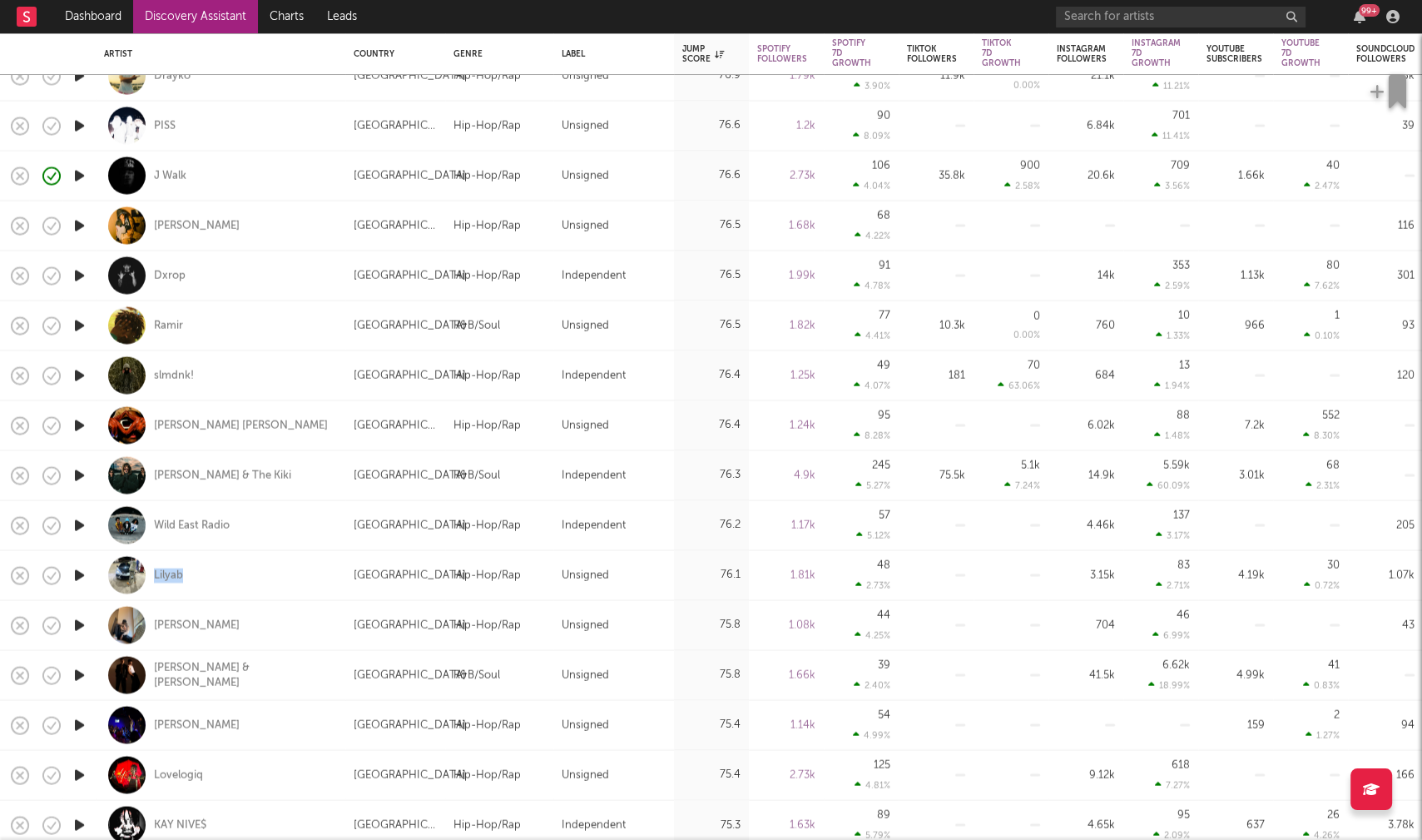
click at [78, 627] on icon "button" at bounding box center [79, 624] width 17 height 21
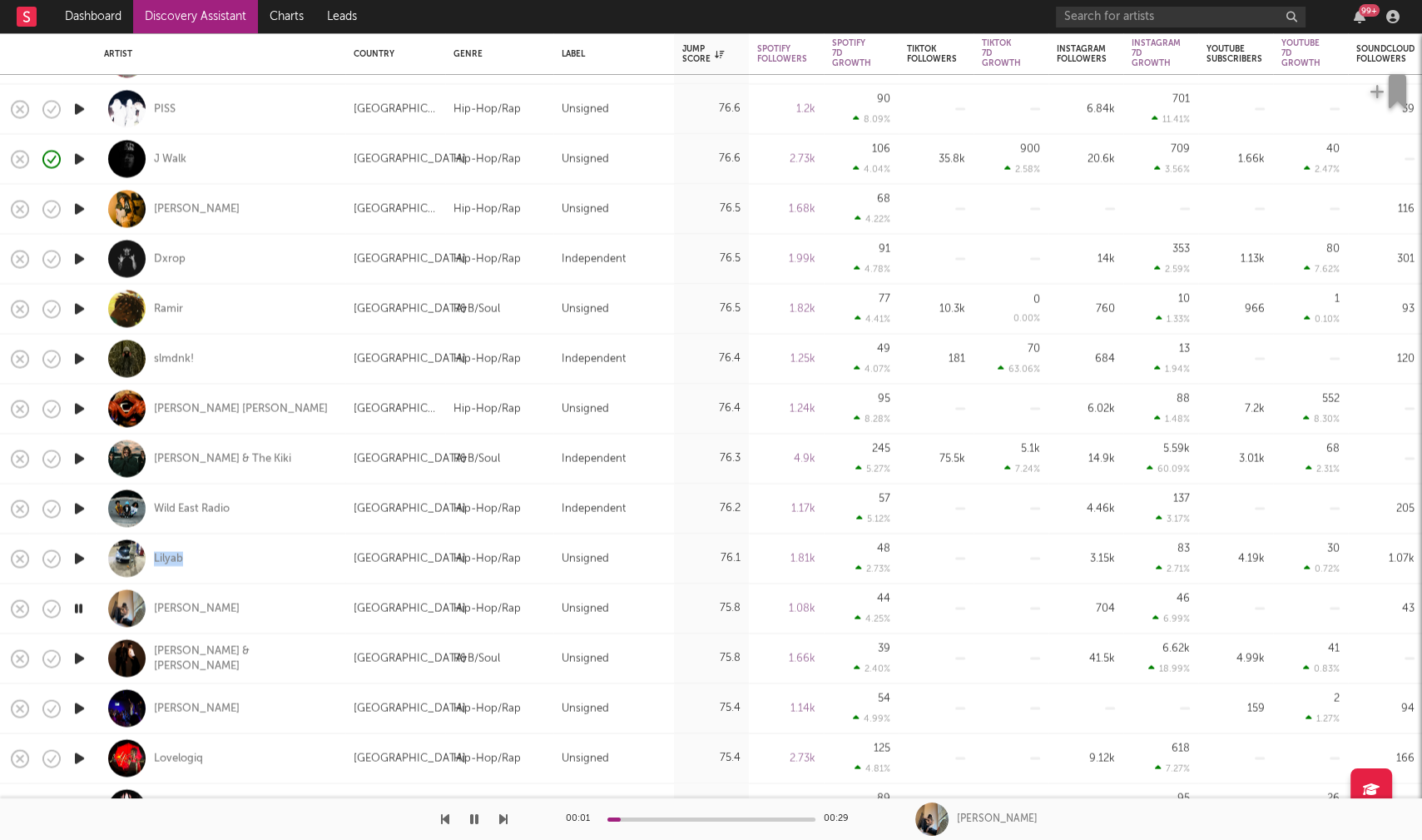
click at [82, 653] on icon "button" at bounding box center [79, 658] width 17 height 21
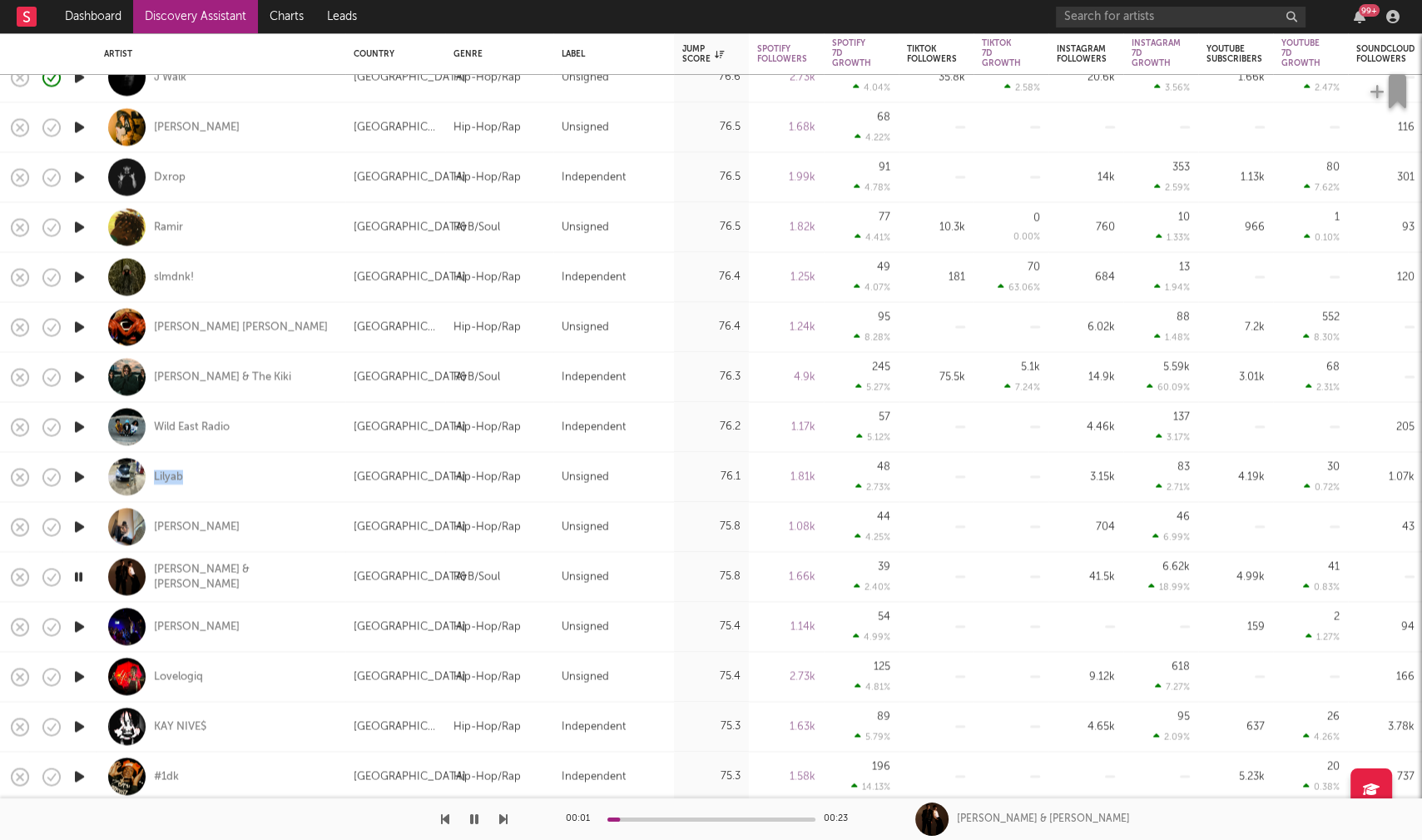
click at [82, 621] on icon "button" at bounding box center [79, 626] width 17 height 21
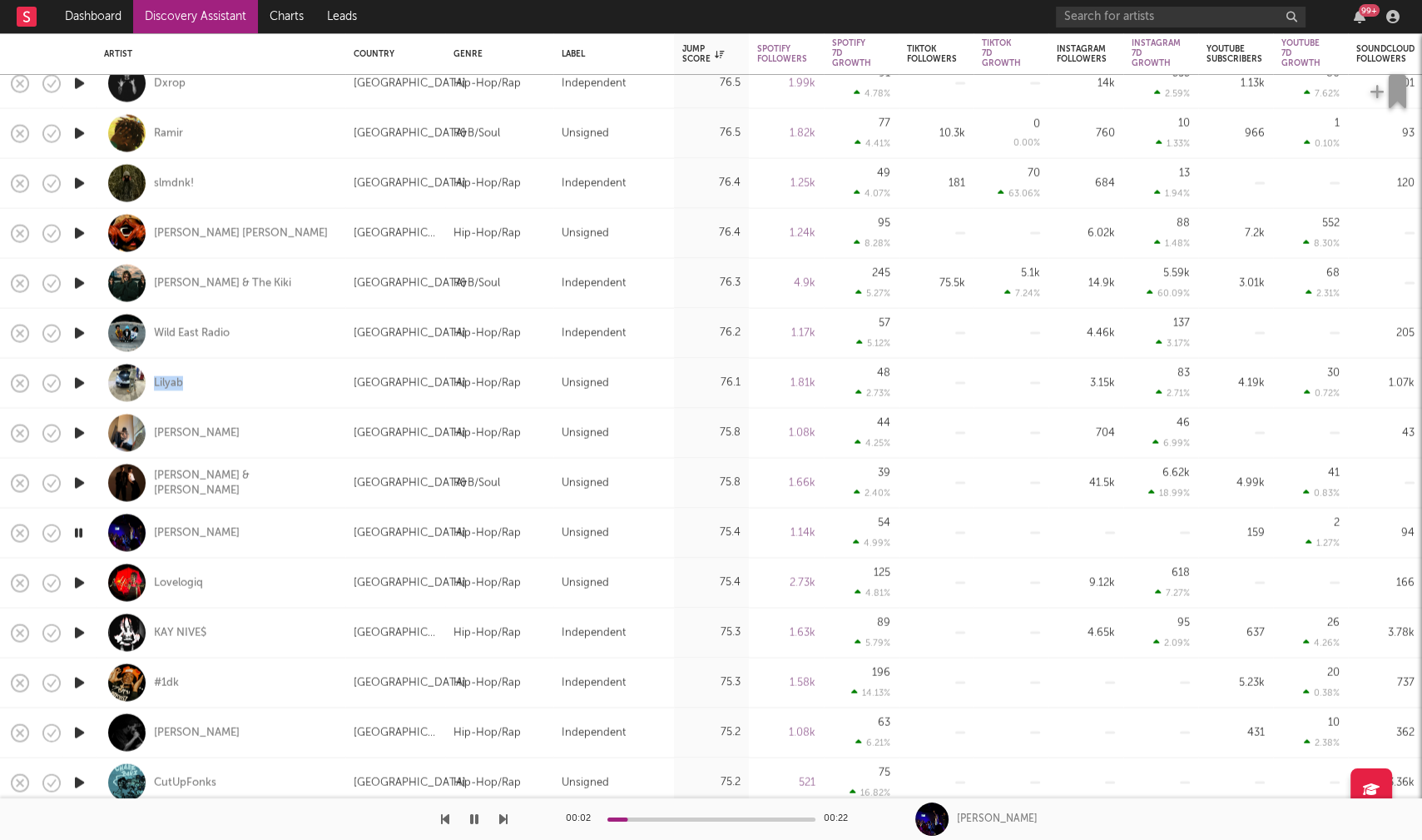
click at [80, 631] on icon "button" at bounding box center [79, 632] width 17 height 21
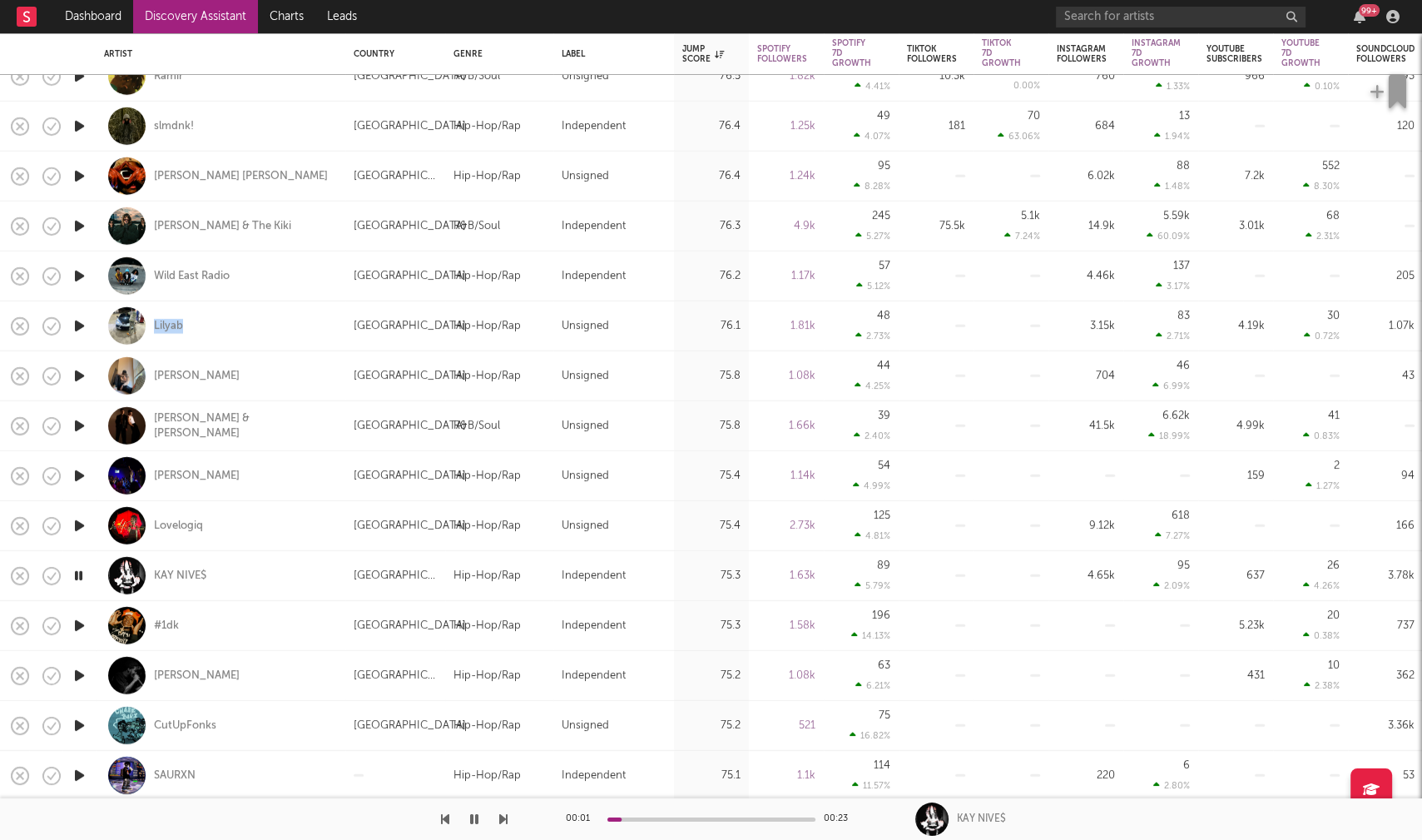
click at [79, 673] on icon "button" at bounding box center [79, 675] width 17 height 21
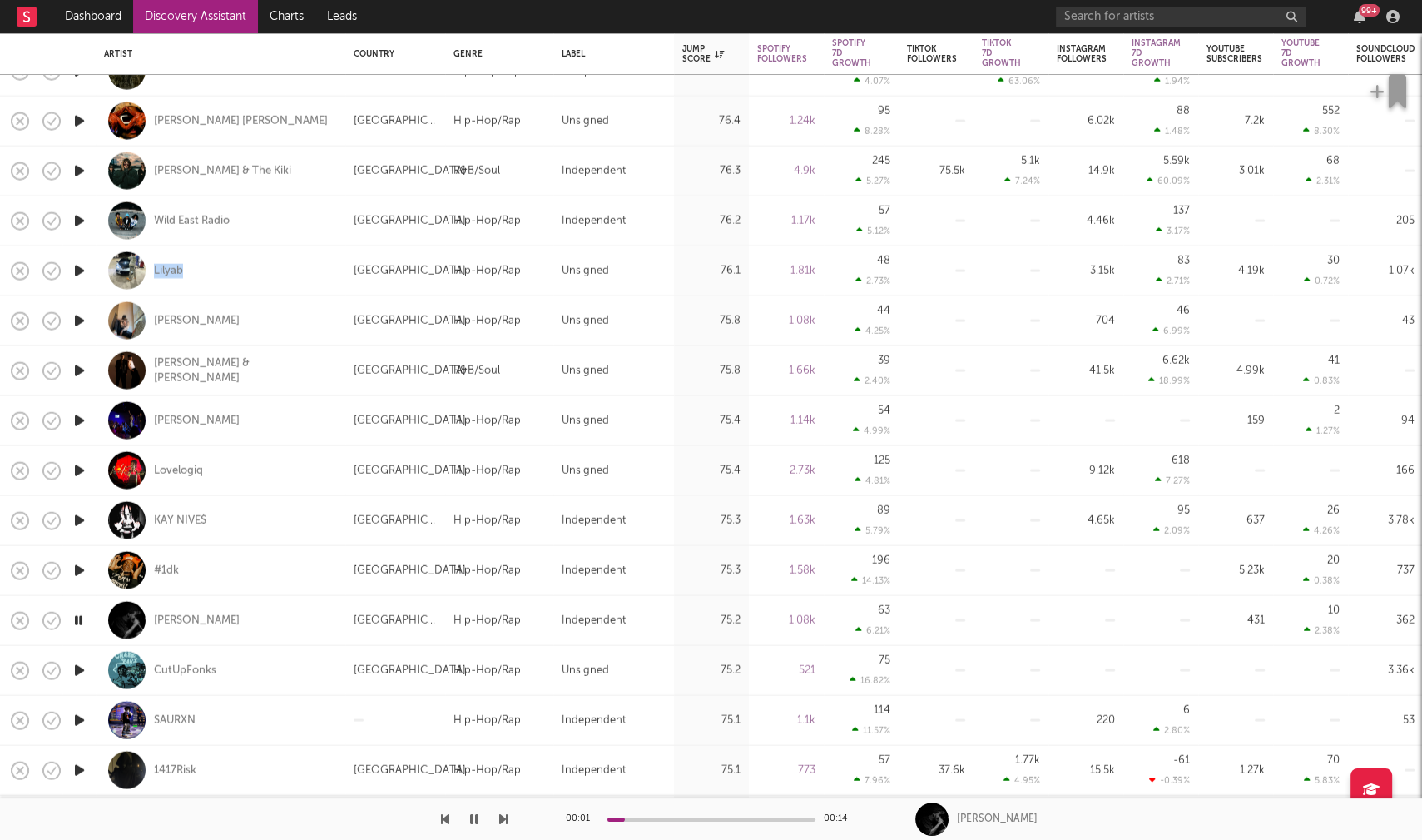
click at [80, 668] on icon "button" at bounding box center [79, 670] width 17 height 21
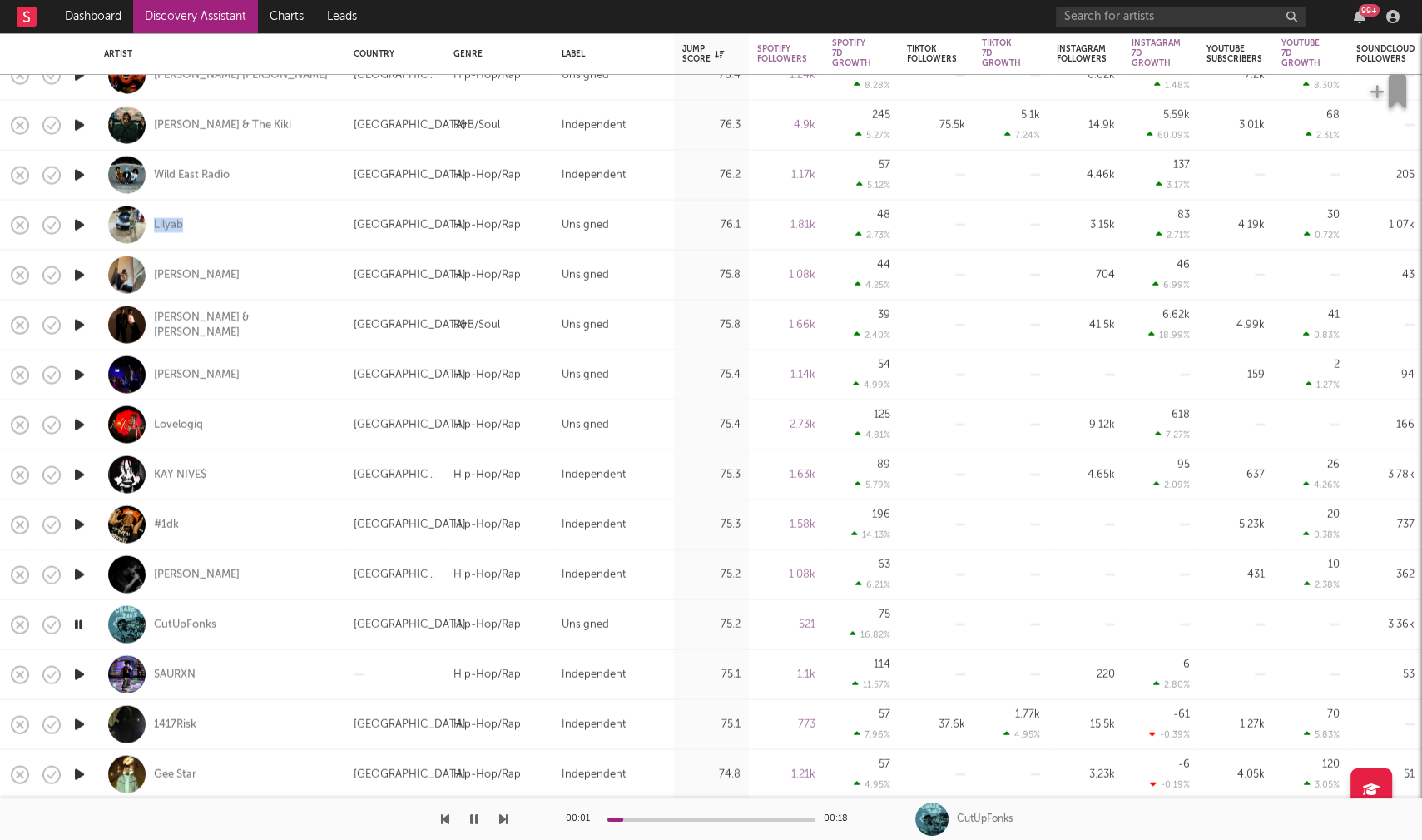
click at [80, 672] on icon "button" at bounding box center [79, 673] width 17 height 21
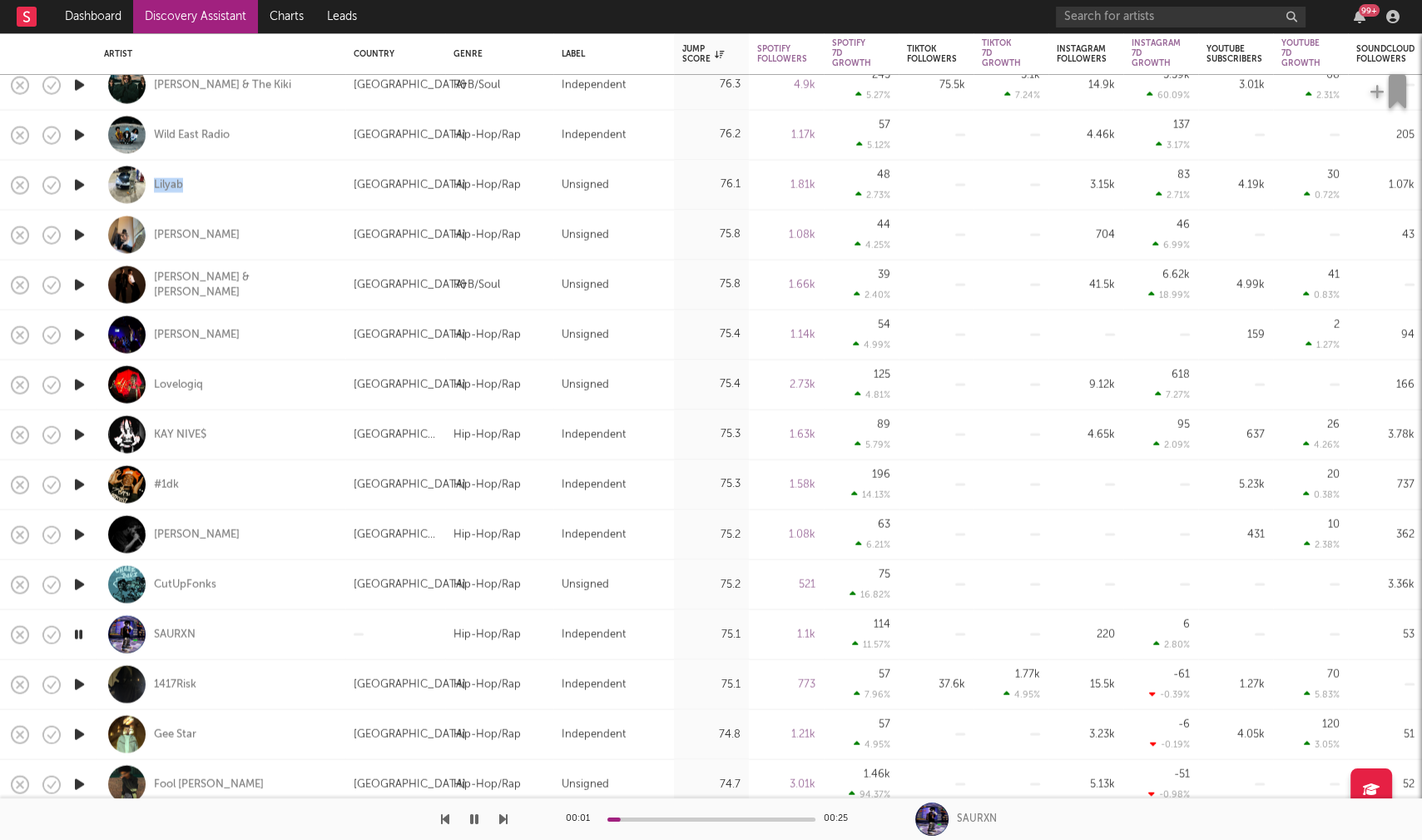
click at [75, 683] on icon "button" at bounding box center [79, 683] width 17 height 21
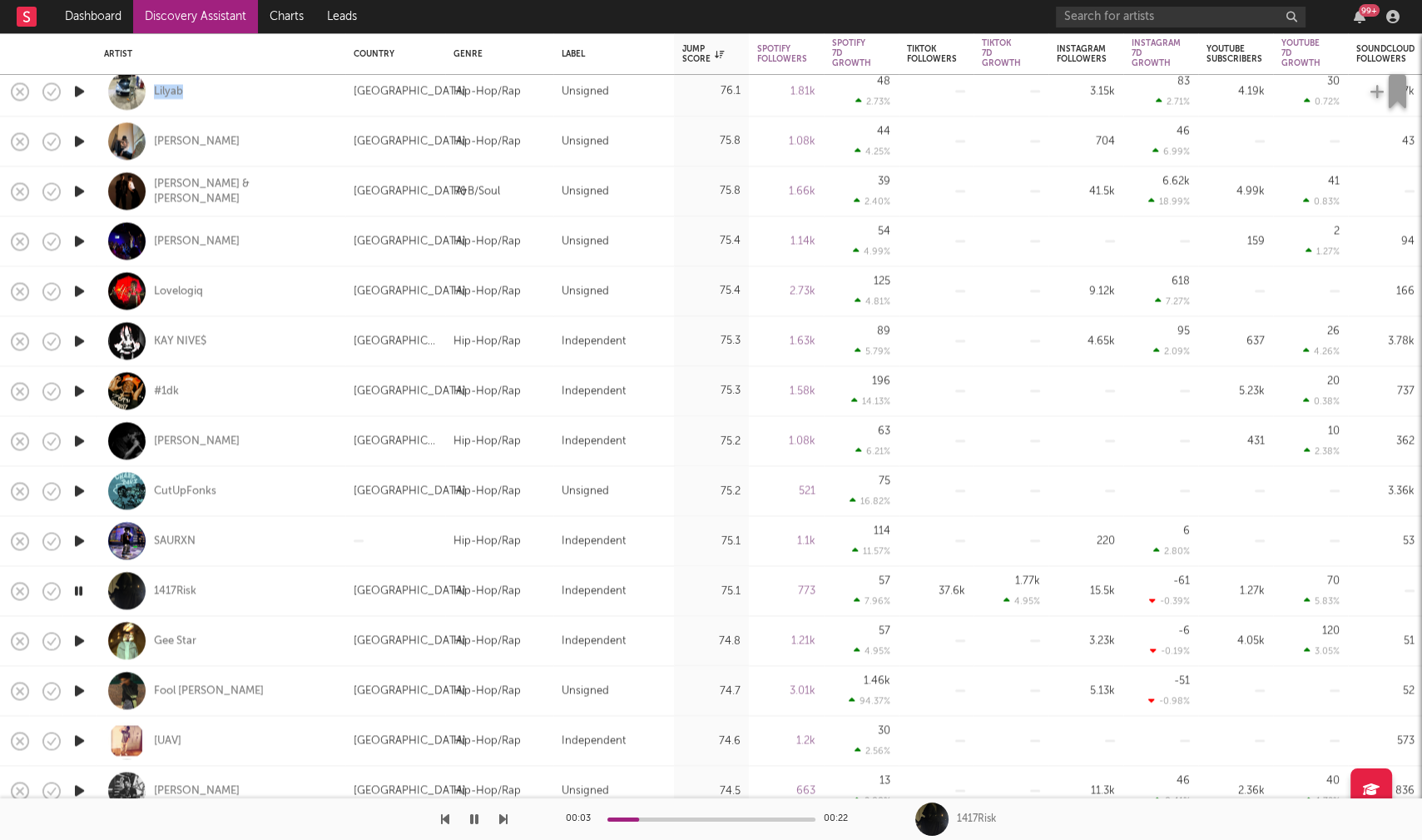
click at [76, 636] on icon "button" at bounding box center [79, 640] width 17 height 21
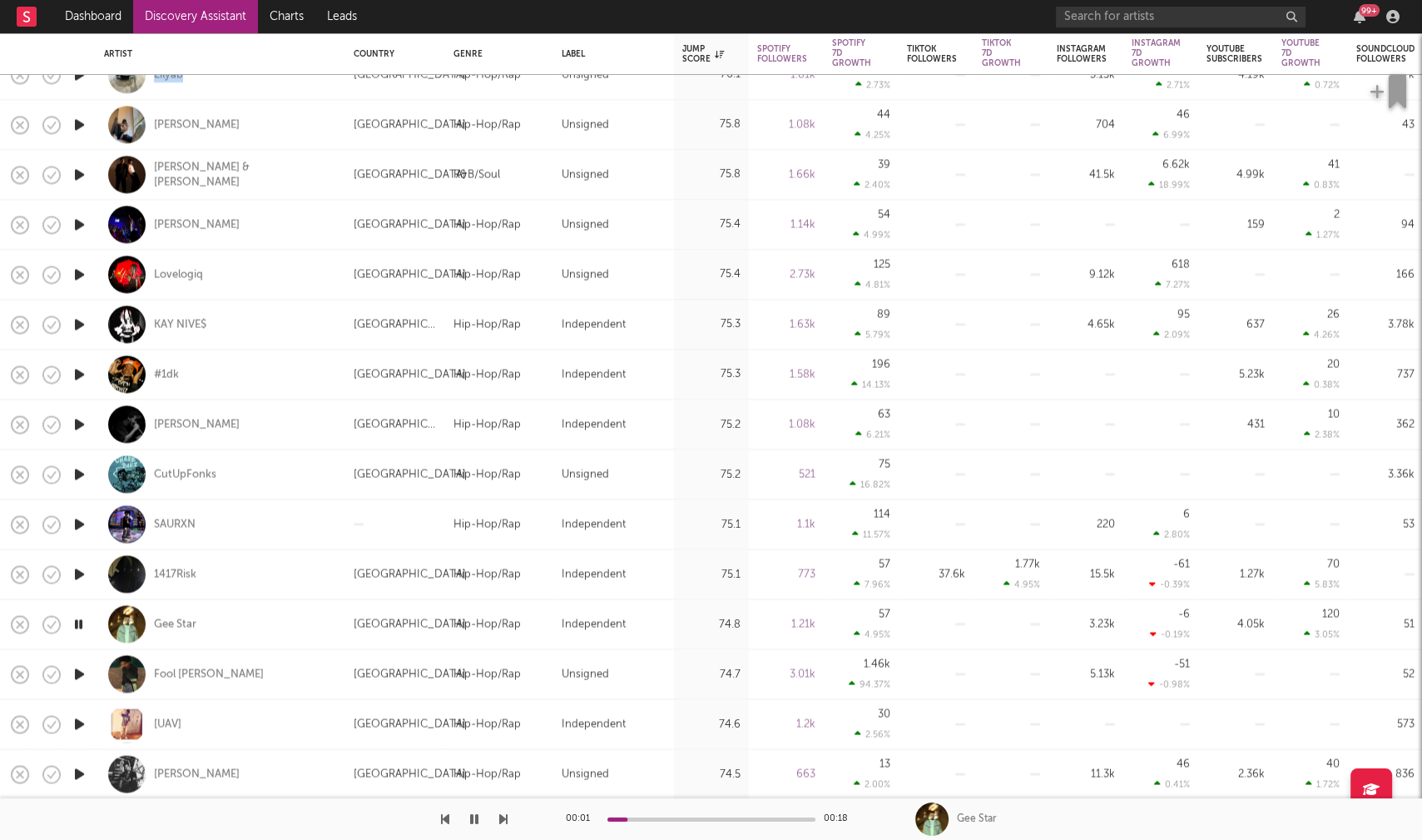
click at [76, 674] on icon "button" at bounding box center [79, 673] width 17 height 21
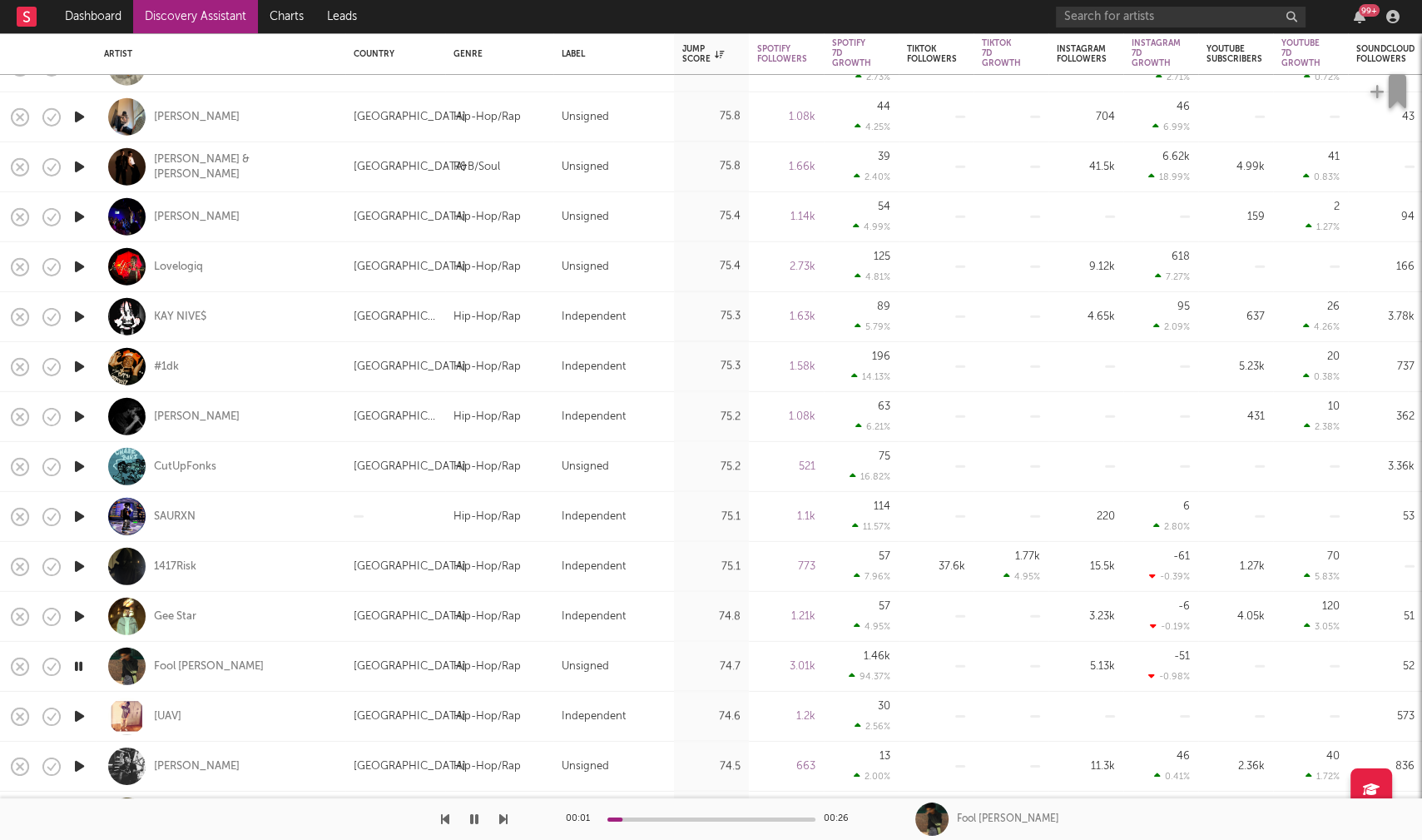
click at [81, 711] on icon "button" at bounding box center [79, 716] width 17 height 21
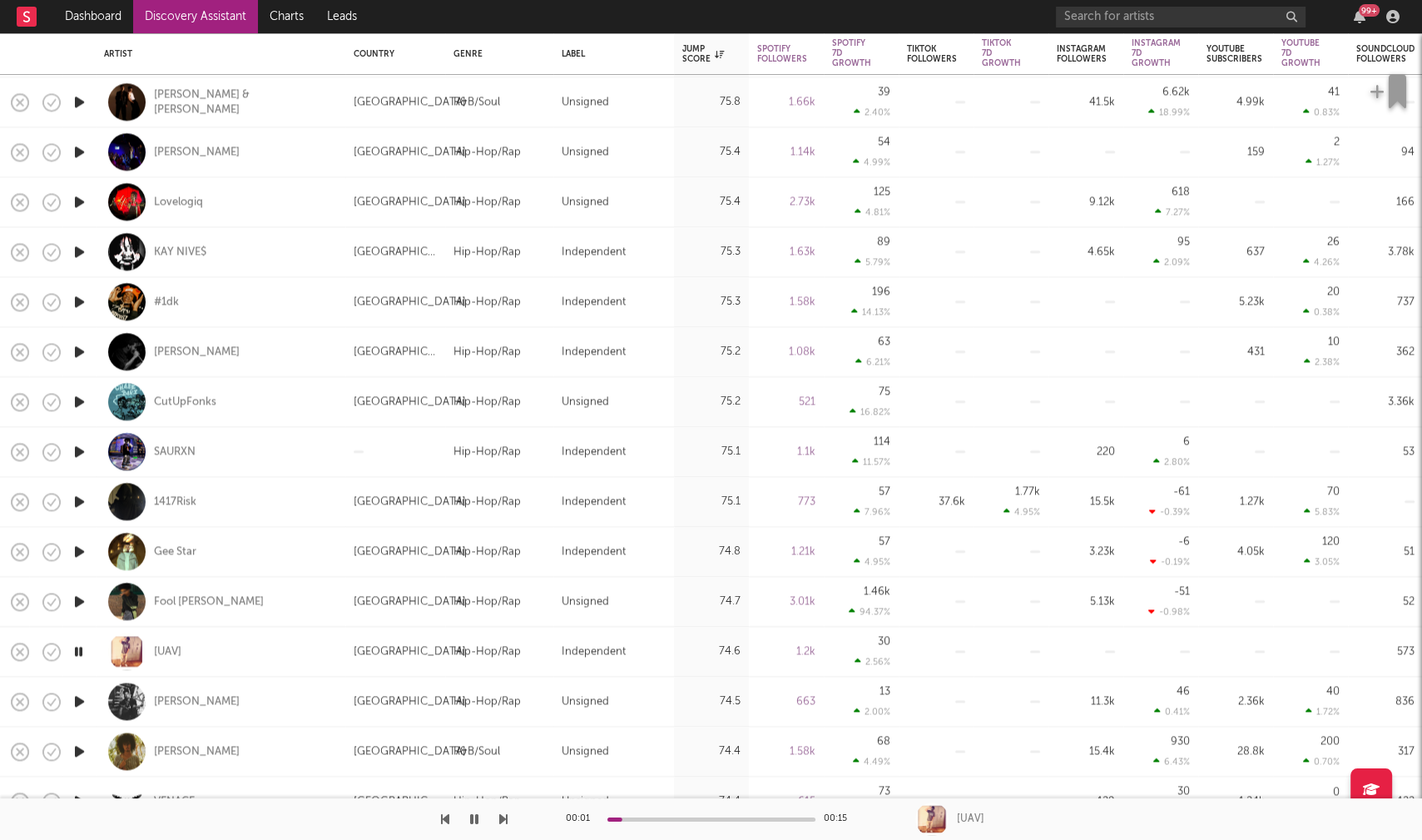
click at [82, 704] on icon "button" at bounding box center [79, 701] width 17 height 21
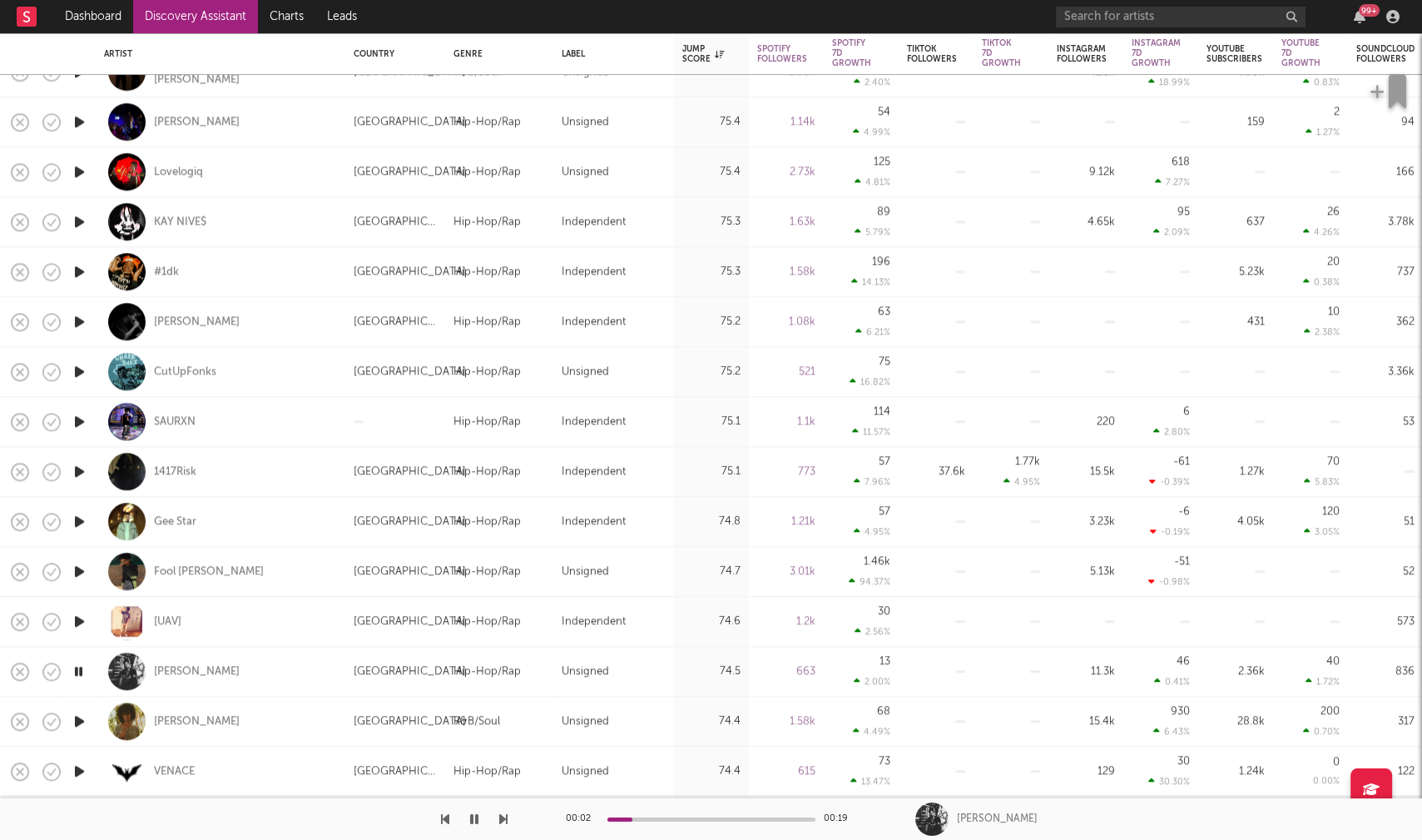
click at [81, 718] on icon "button" at bounding box center [79, 721] width 17 height 21
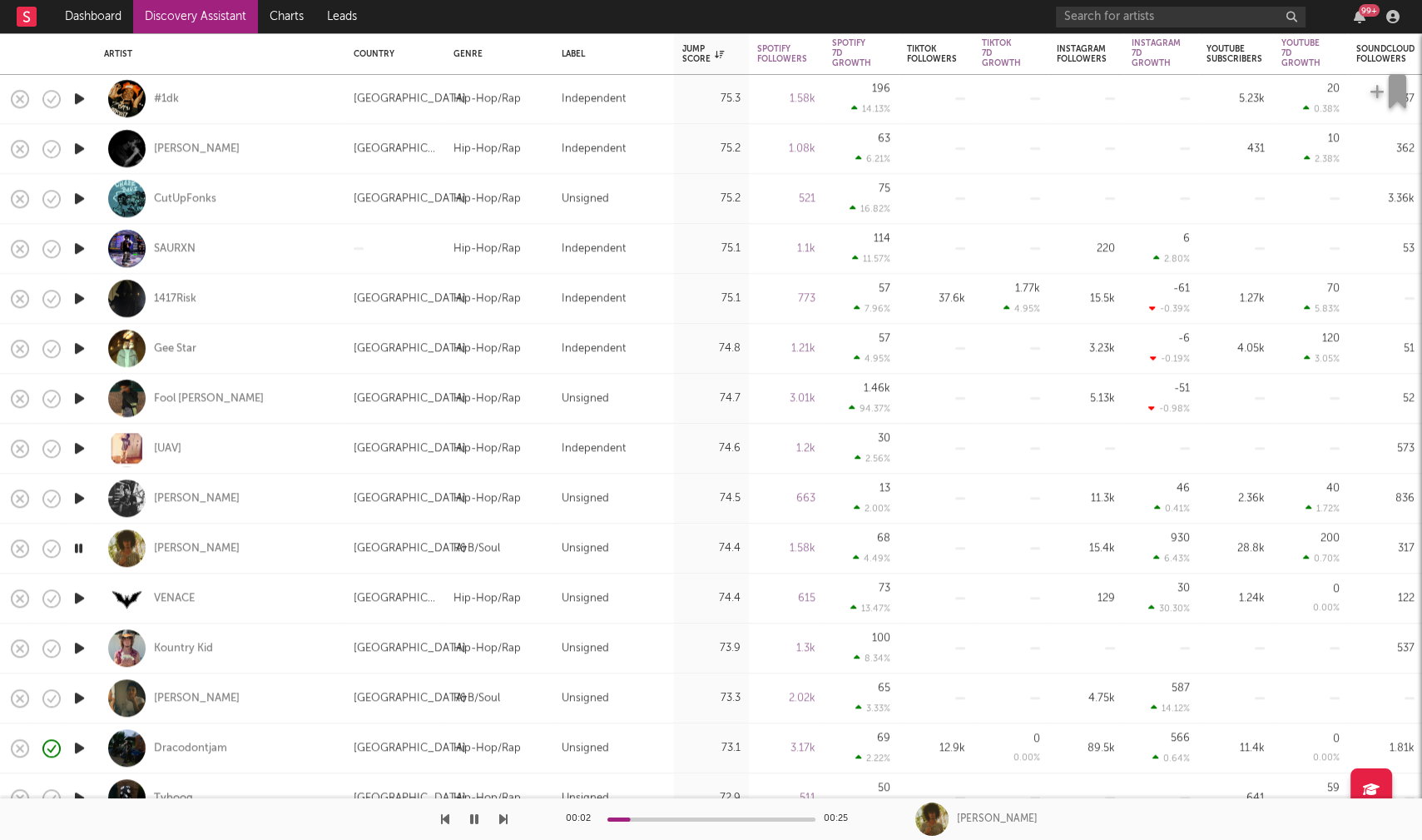
click at [77, 648] on icon "button" at bounding box center [79, 648] width 17 height 21
click at [80, 697] on icon "button" at bounding box center [79, 697] width 17 height 21
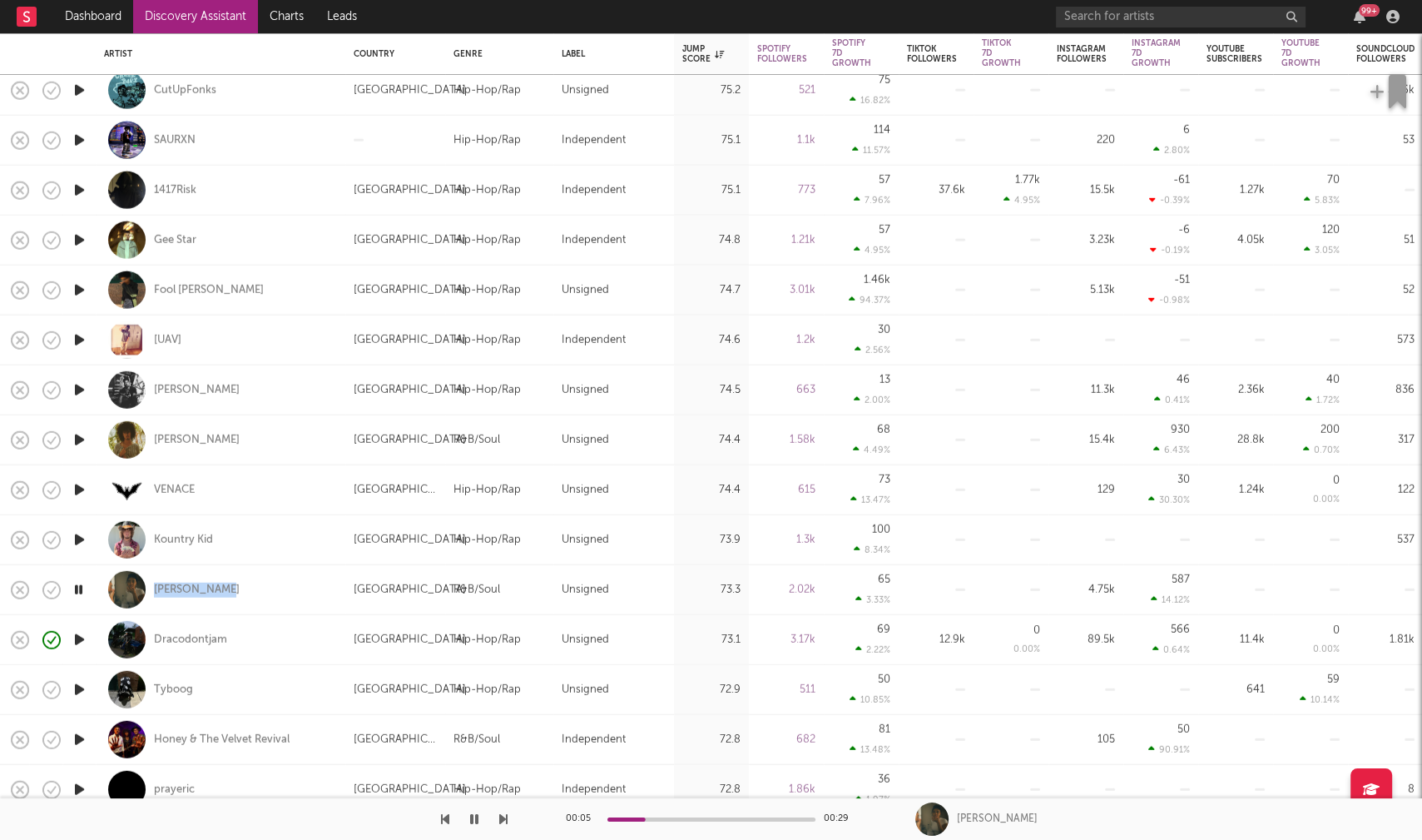
click at [81, 686] on icon "button" at bounding box center [79, 689] width 17 height 21
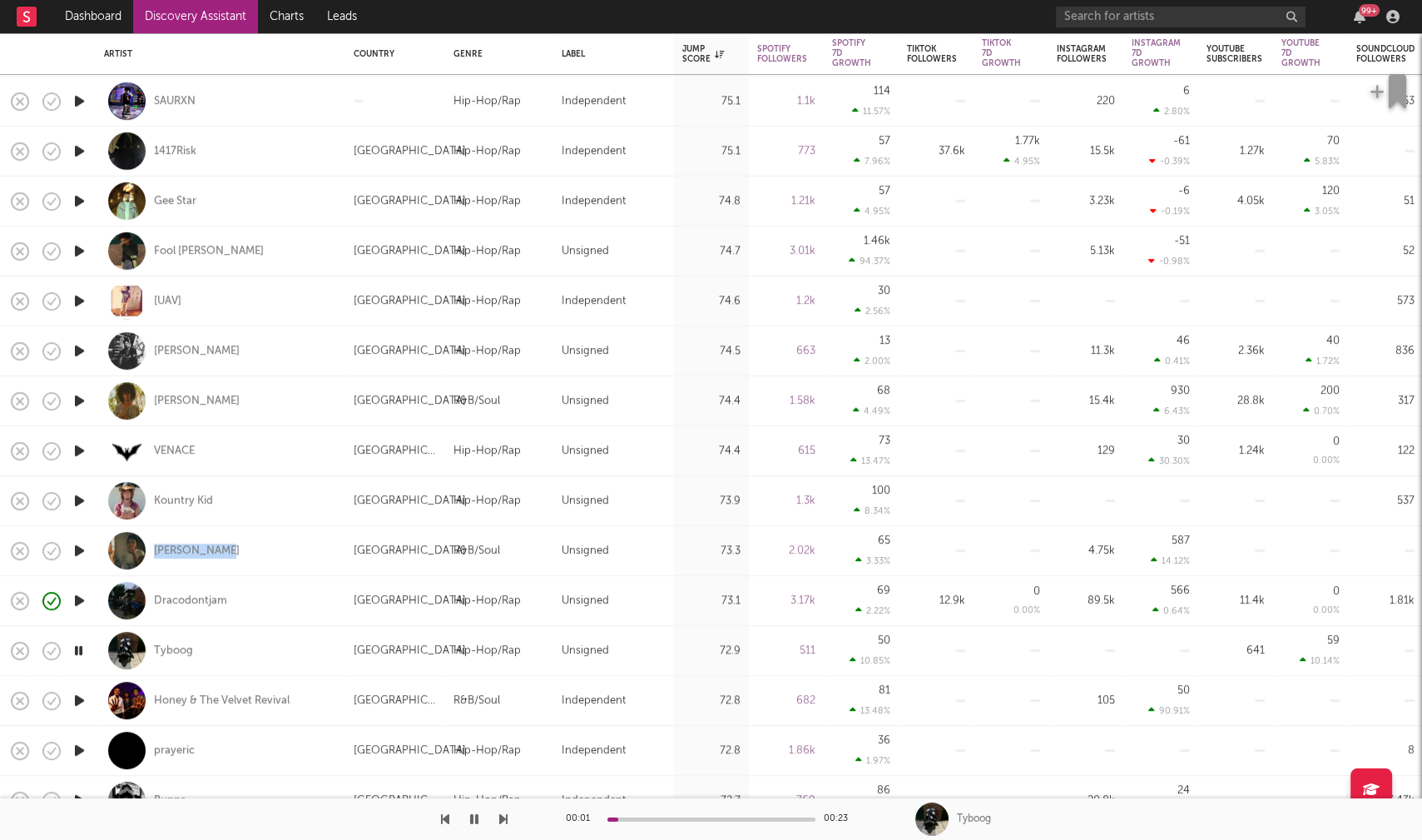
click at [77, 745] on icon "button" at bounding box center [79, 750] width 17 height 21
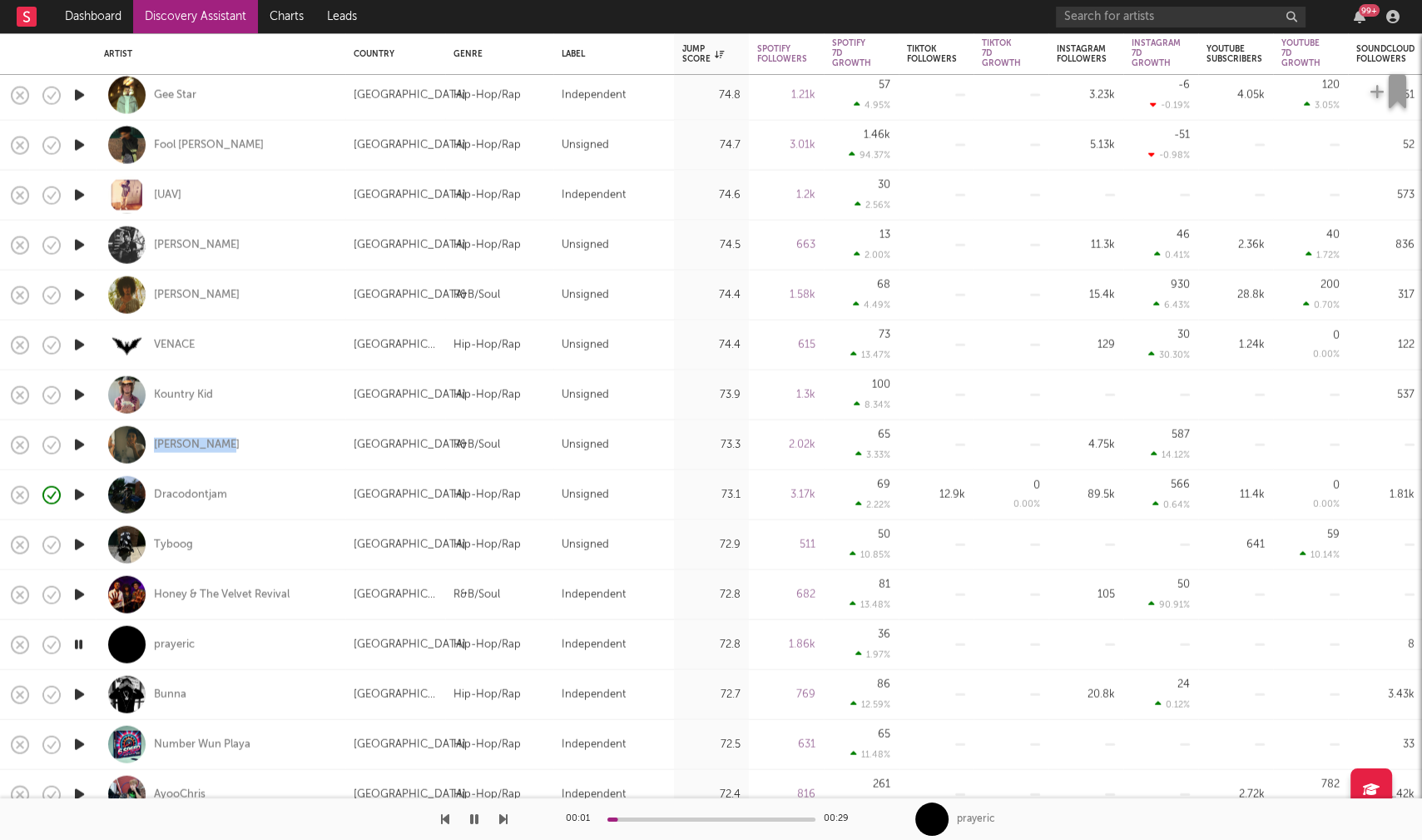
click at [76, 691] on icon "button" at bounding box center [79, 694] width 17 height 21
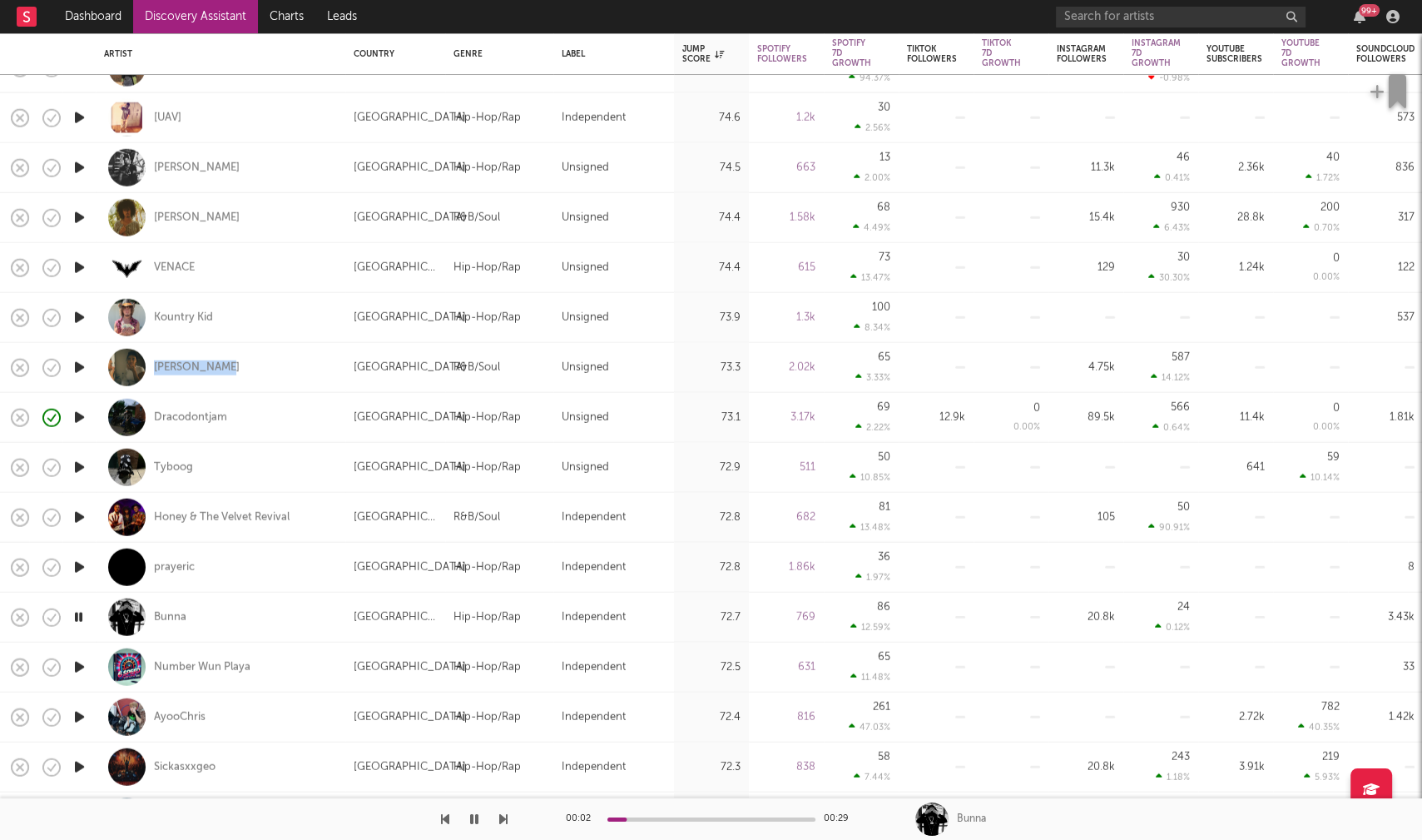
click at [78, 716] on icon "button" at bounding box center [79, 717] width 17 height 21
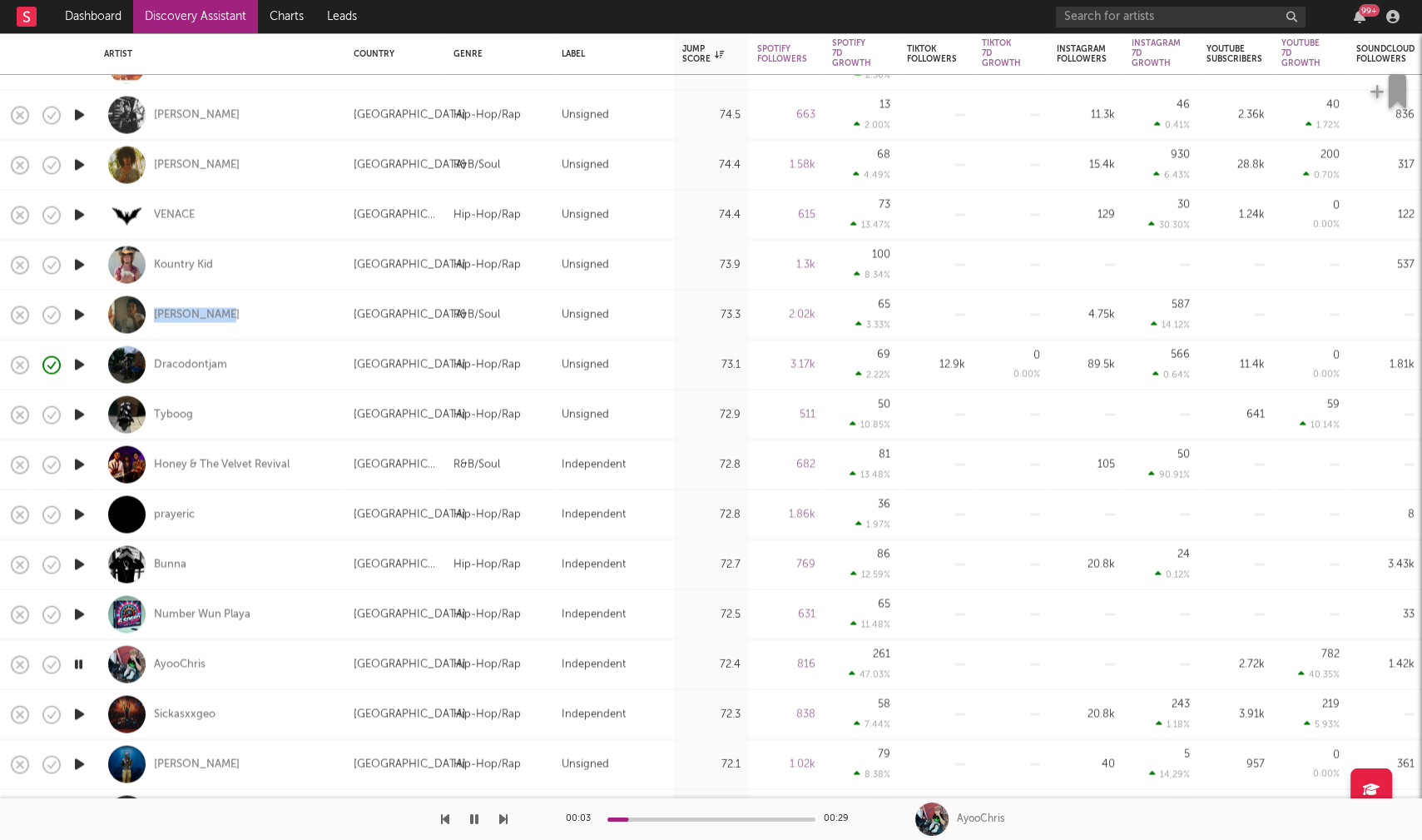
click at [78, 716] on icon "button" at bounding box center [79, 714] width 17 height 21
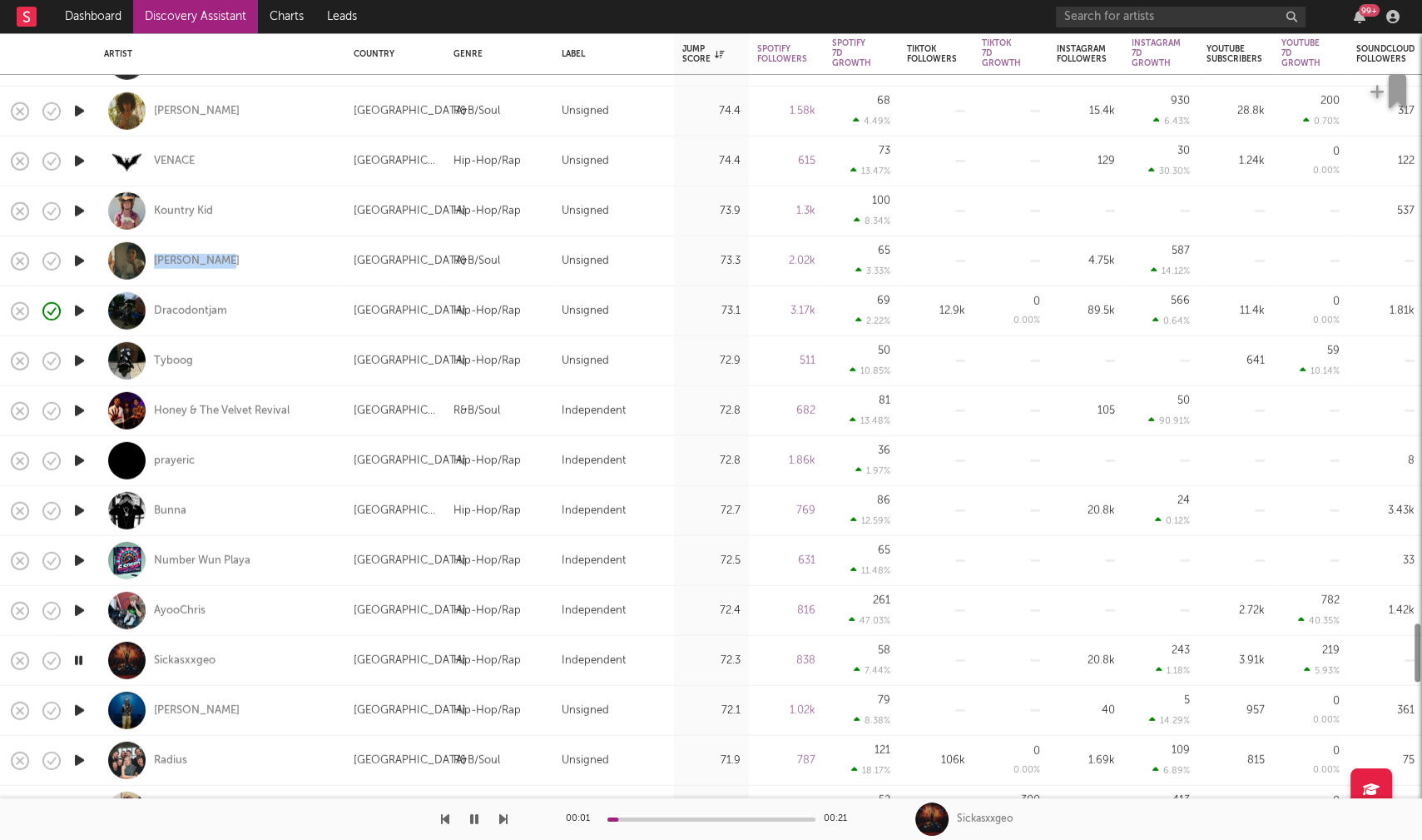
click at [78, 707] on icon "button" at bounding box center [79, 710] width 17 height 21
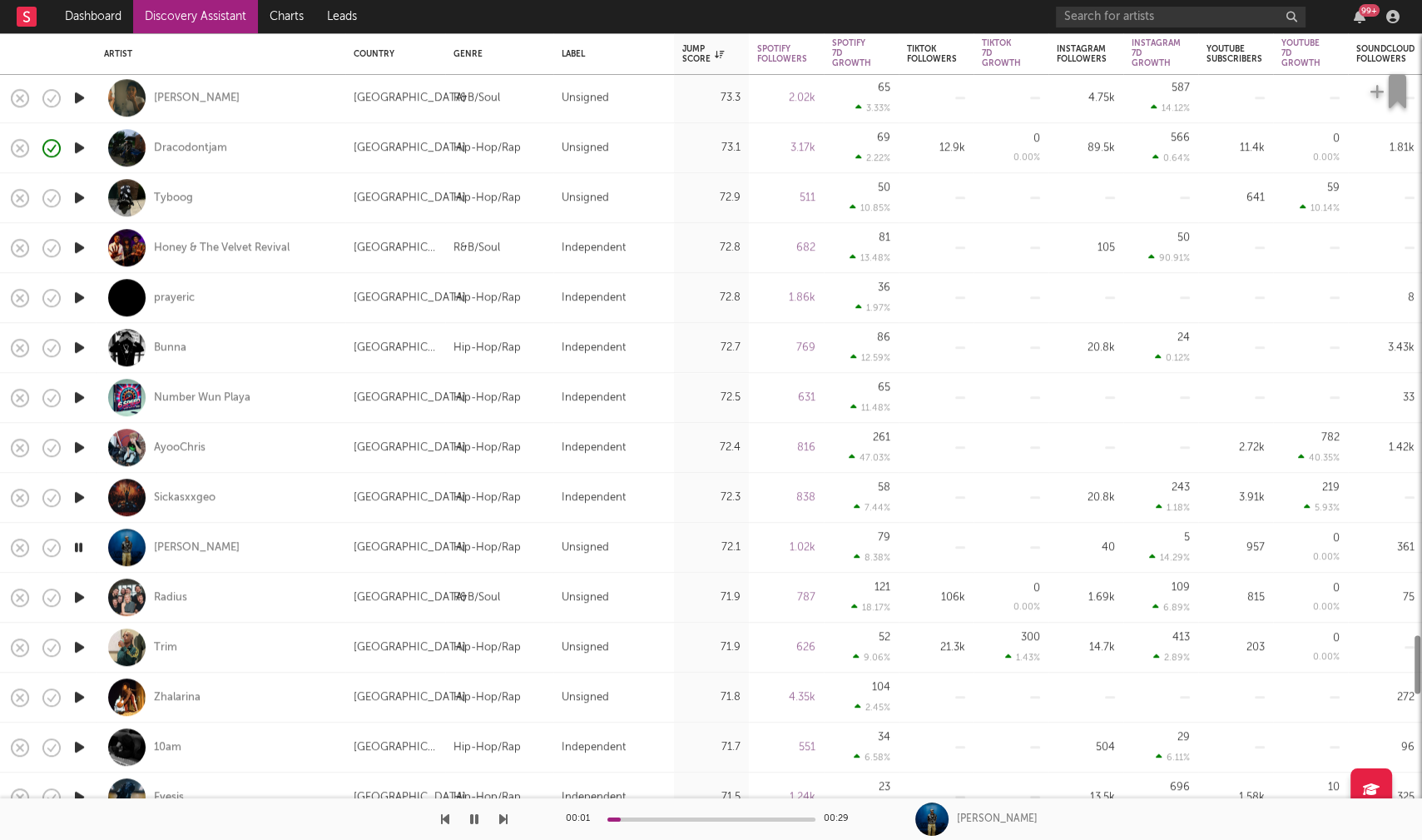
click at [78, 707] on div at bounding box center [79, 697] width 33 height 50
select select "1w"
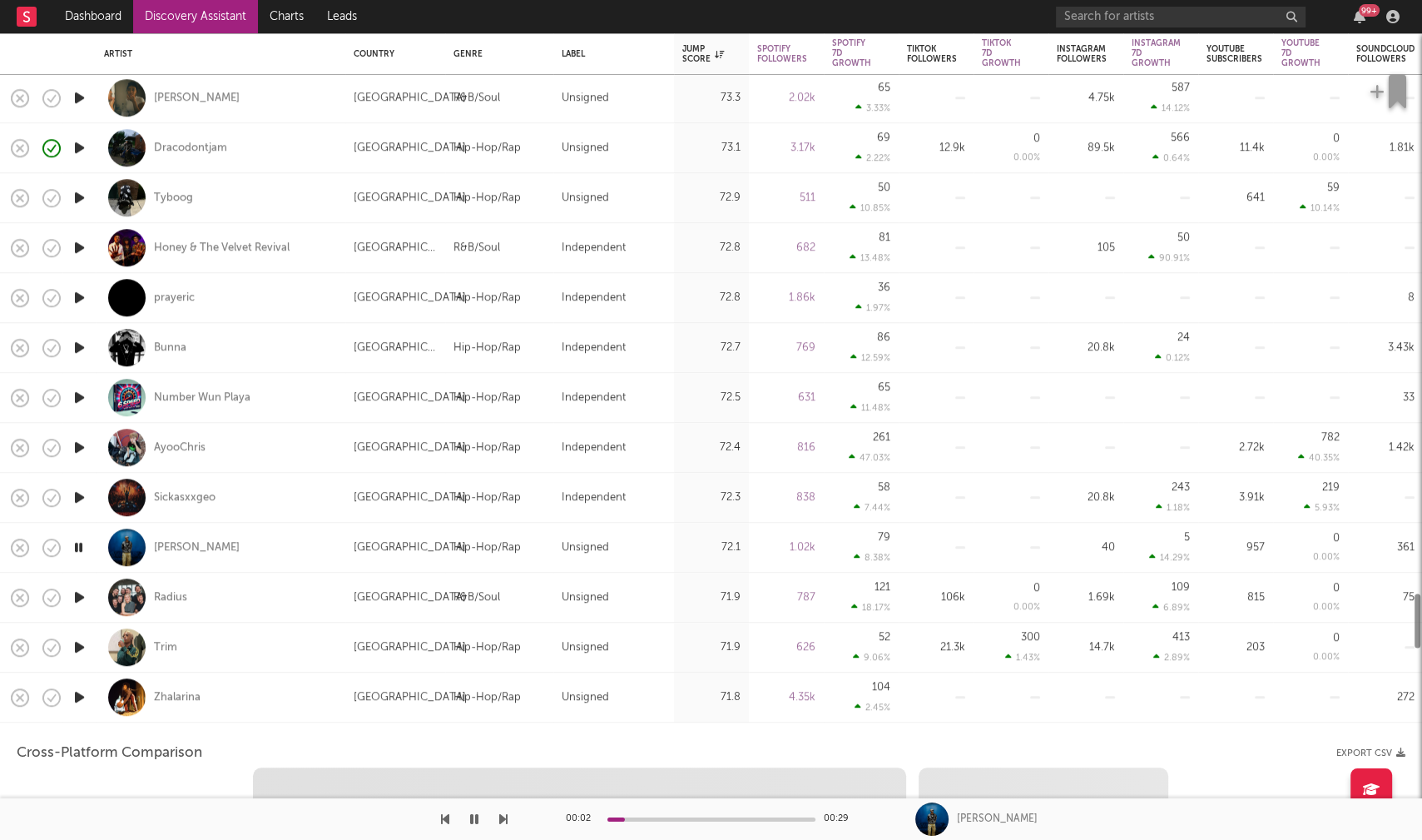
click at [79, 697] on icon "button" at bounding box center [79, 696] width 17 height 21
select select "1w"
select select "1m"
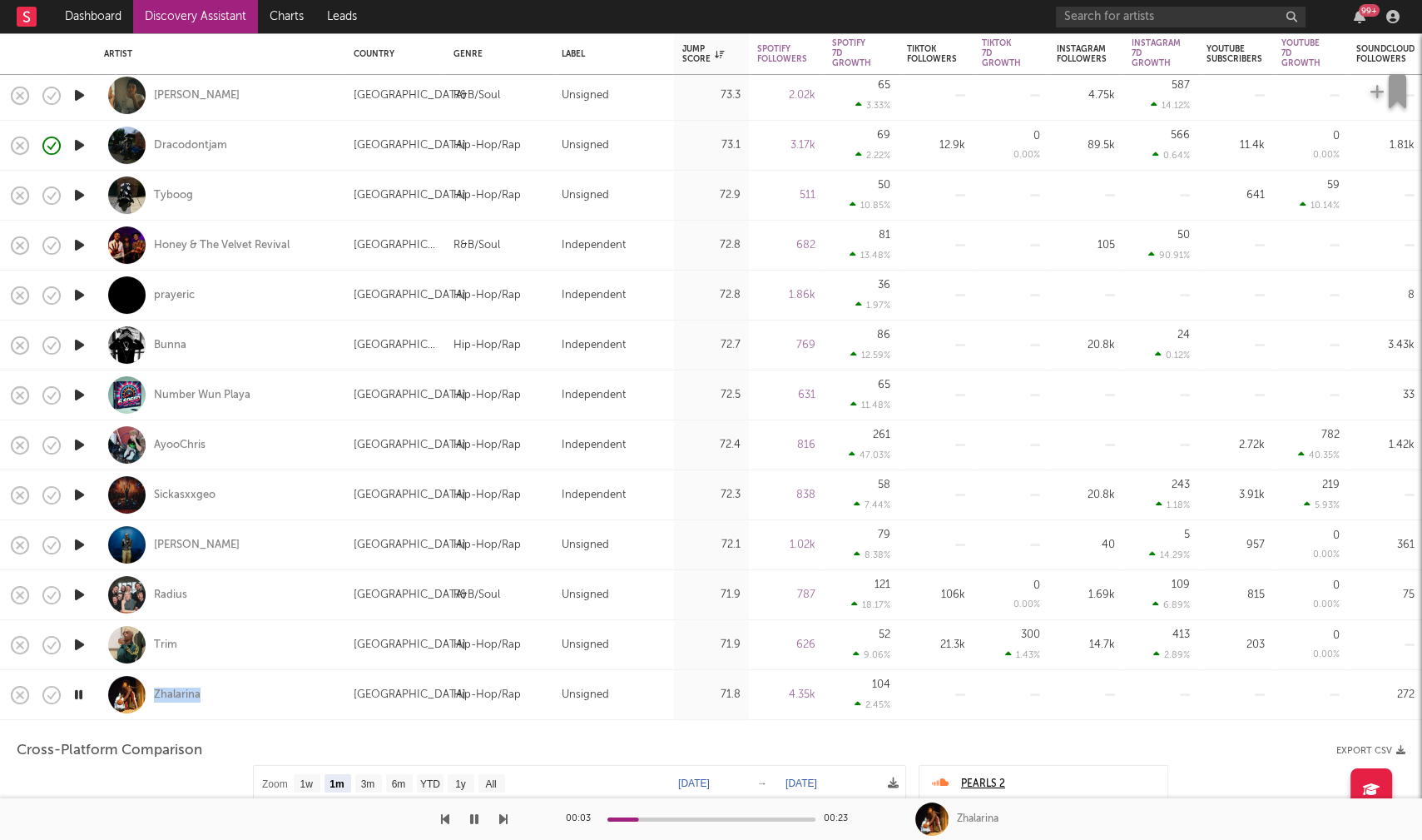
click at [77, 696] on icon "button" at bounding box center [78, 694] width 16 height 21
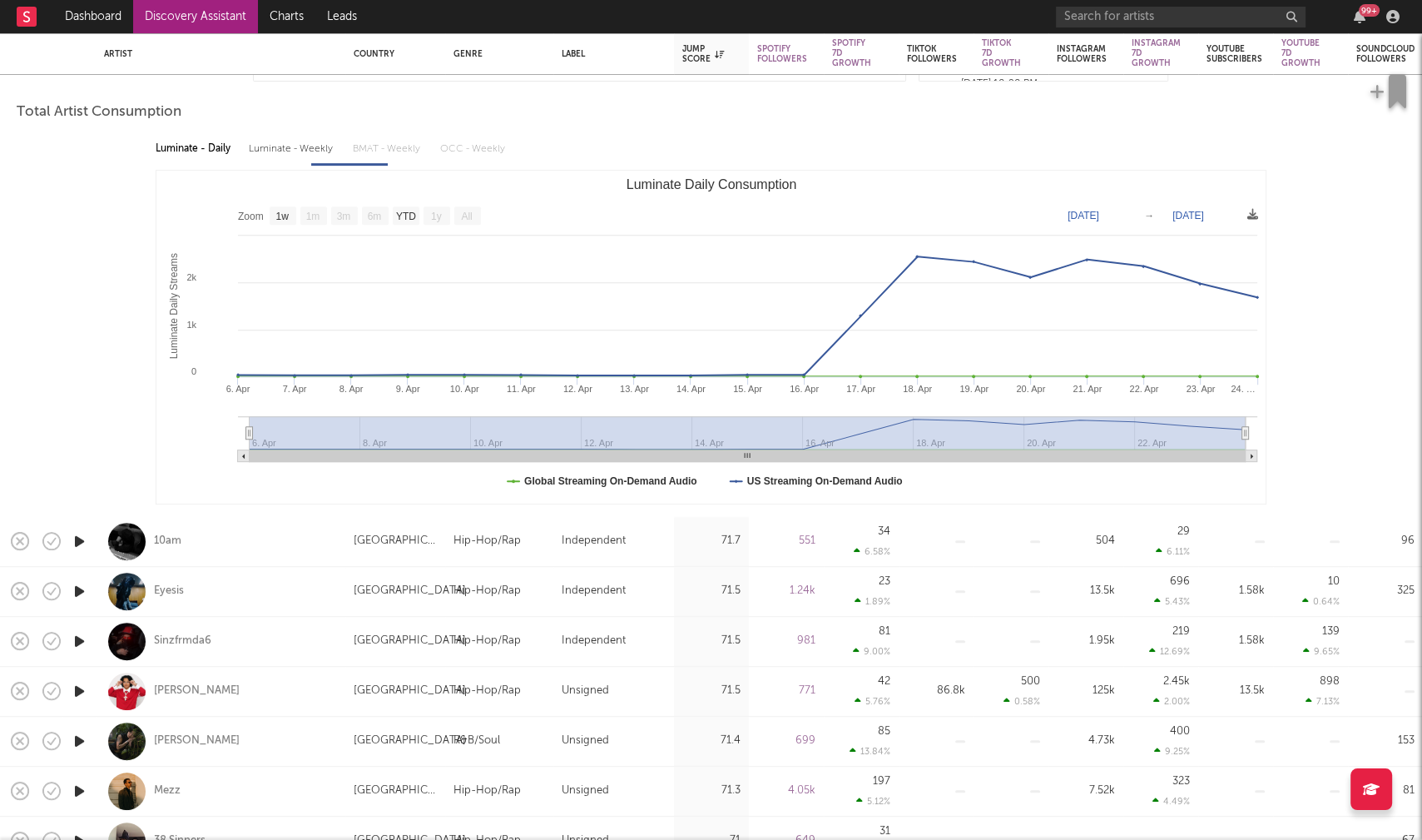
click at [78, 591] on icon "button" at bounding box center [79, 591] width 17 height 21
click at [78, 637] on icon "button" at bounding box center [79, 641] width 17 height 21
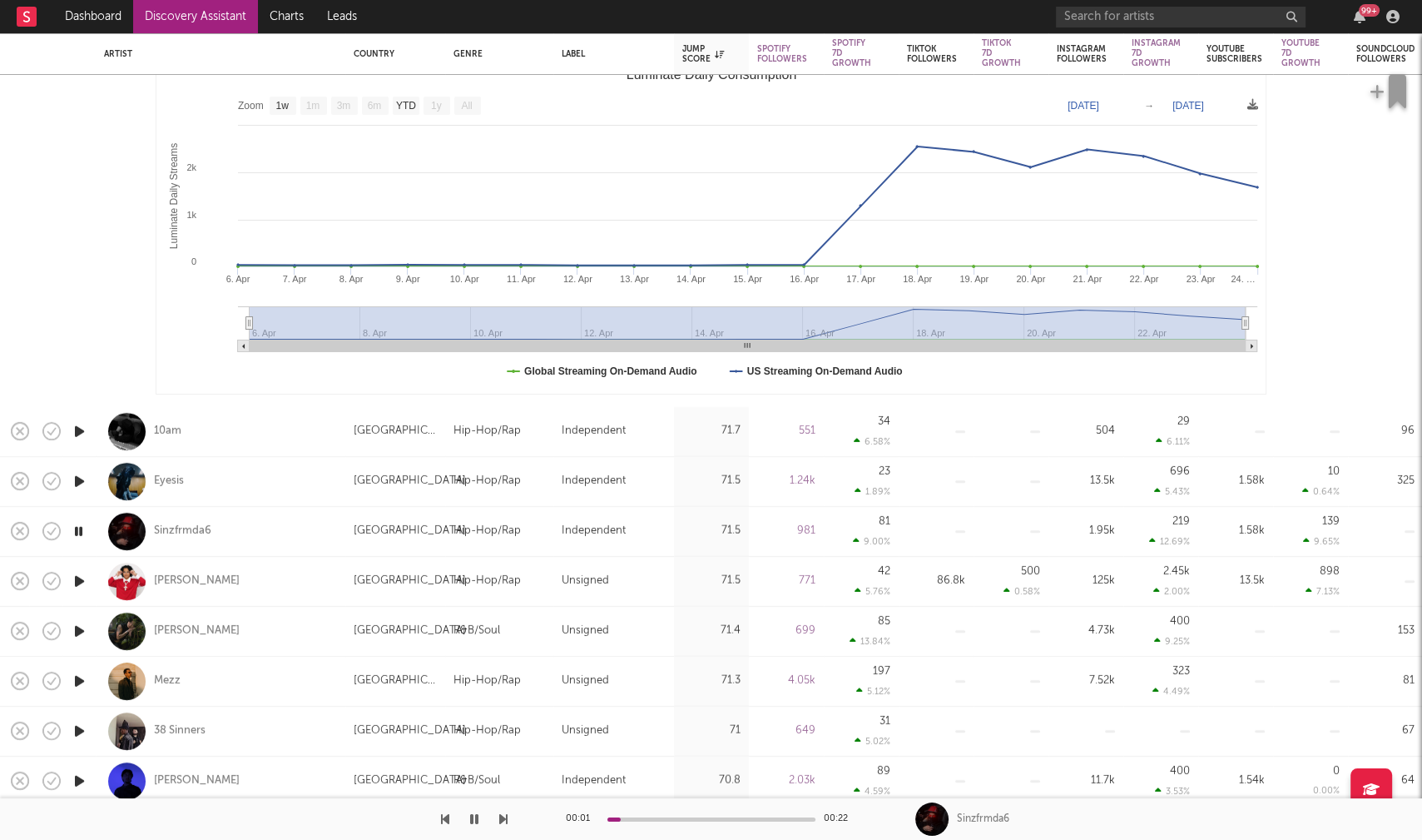
click at [76, 629] on icon "button" at bounding box center [79, 630] width 17 height 21
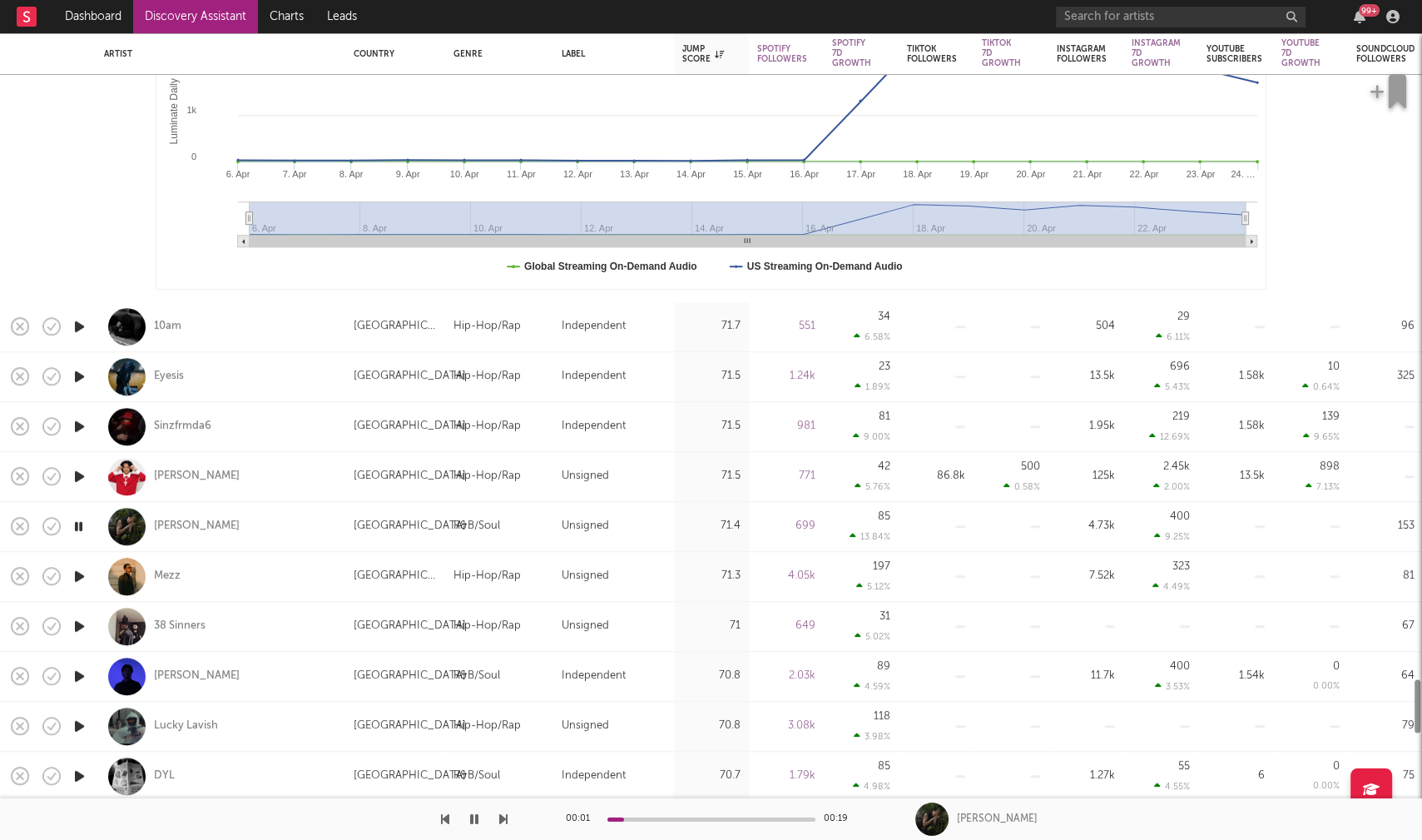
click at [75, 676] on icon "button" at bounding box center [79, 676] width 17 height 21
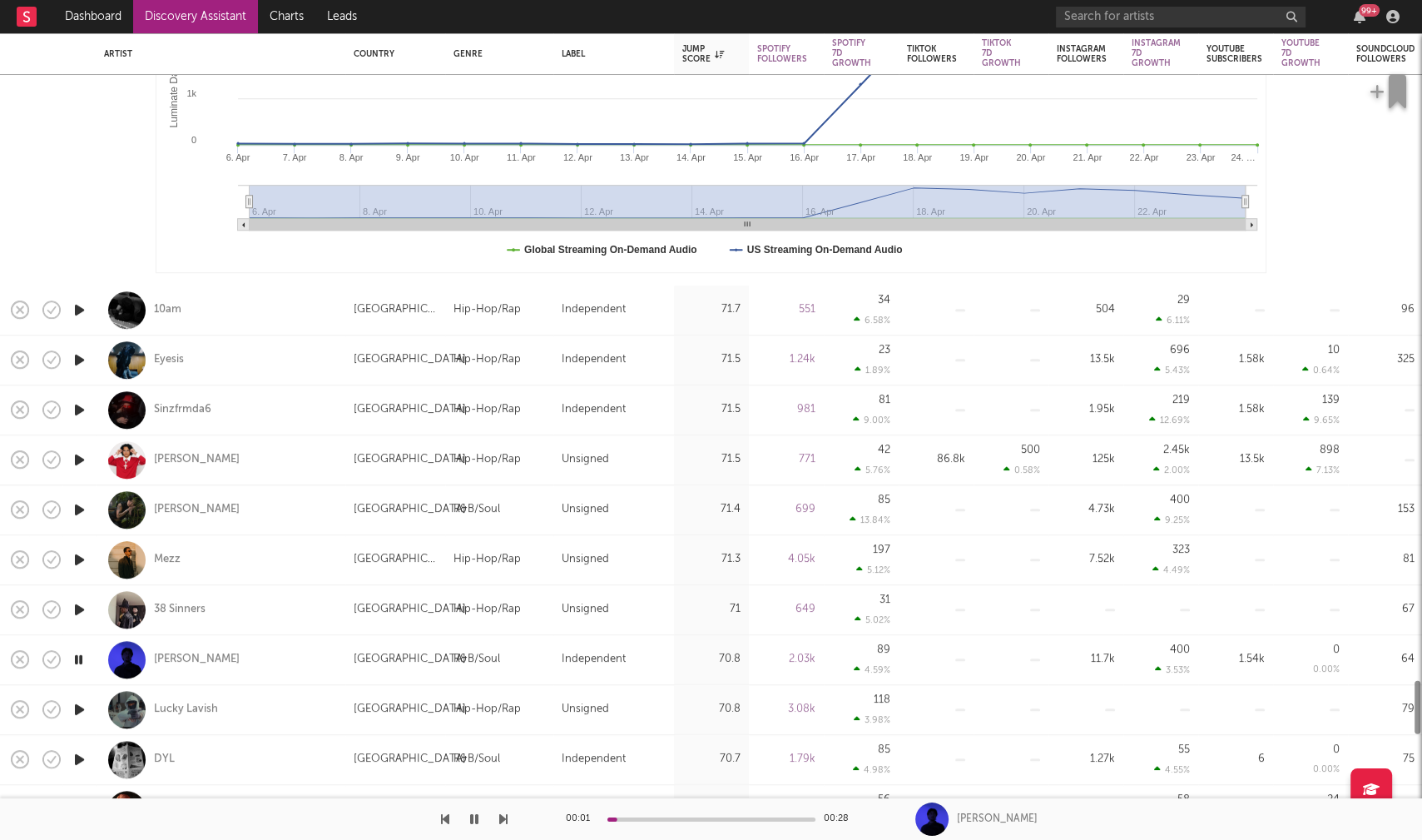
click at [81, 703] on icon "button" at bounding box center [79, 709] width 17 height 21
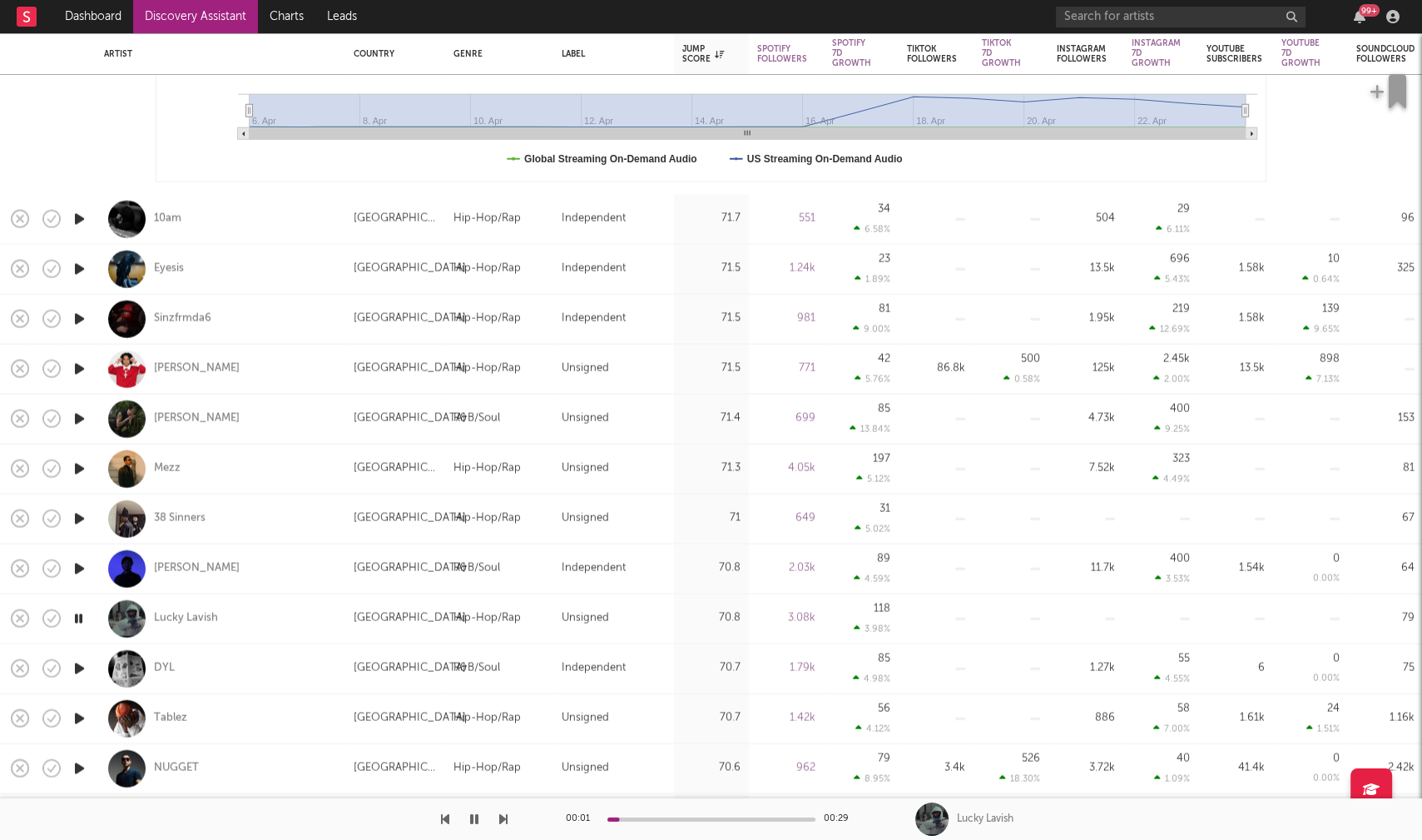
click at [78, 669] on icon "button" at bounding box center [79, 668] width 17 height 21
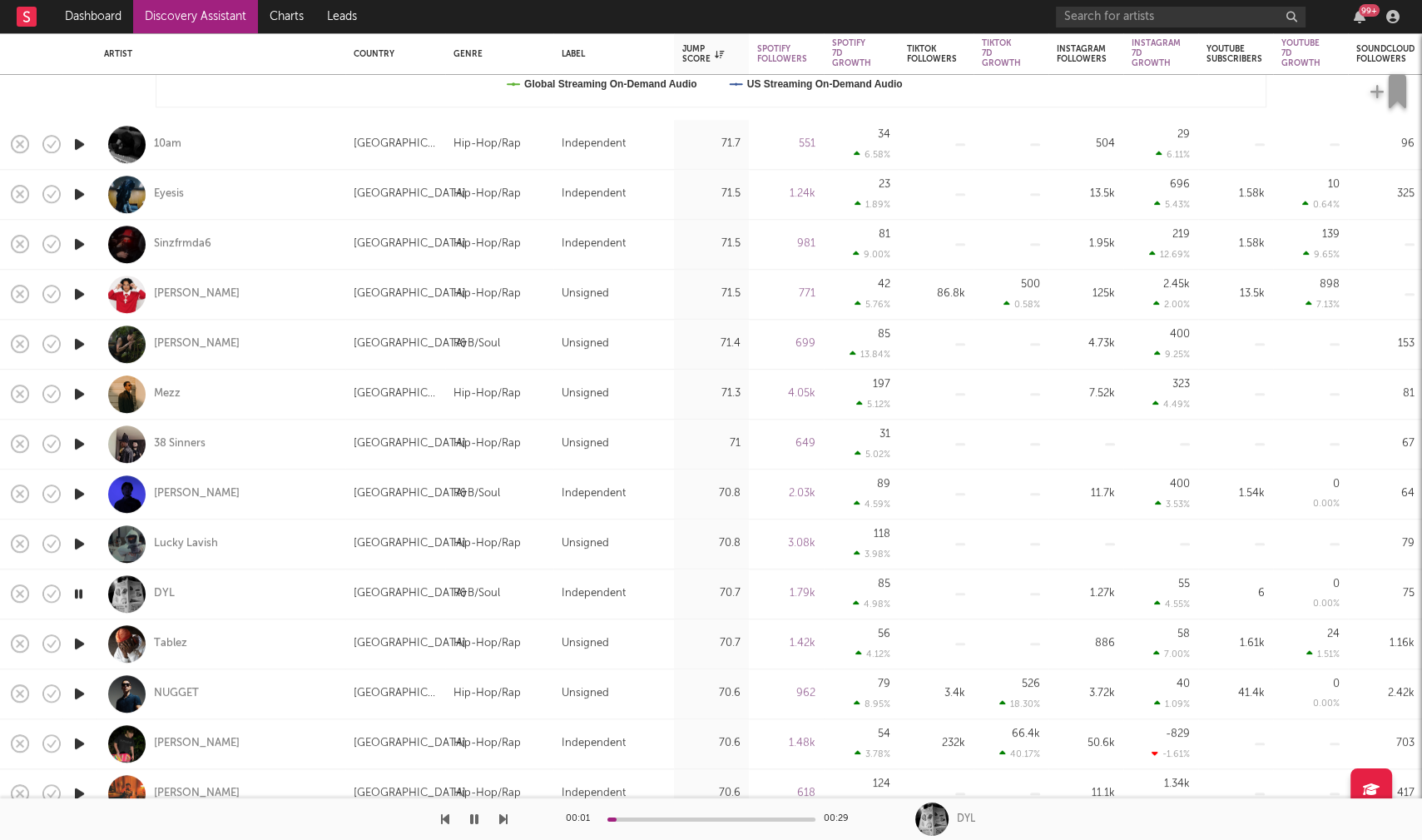
click at [81, 641] on icon "button" at bounding box center [79, 644] width 17 height 21
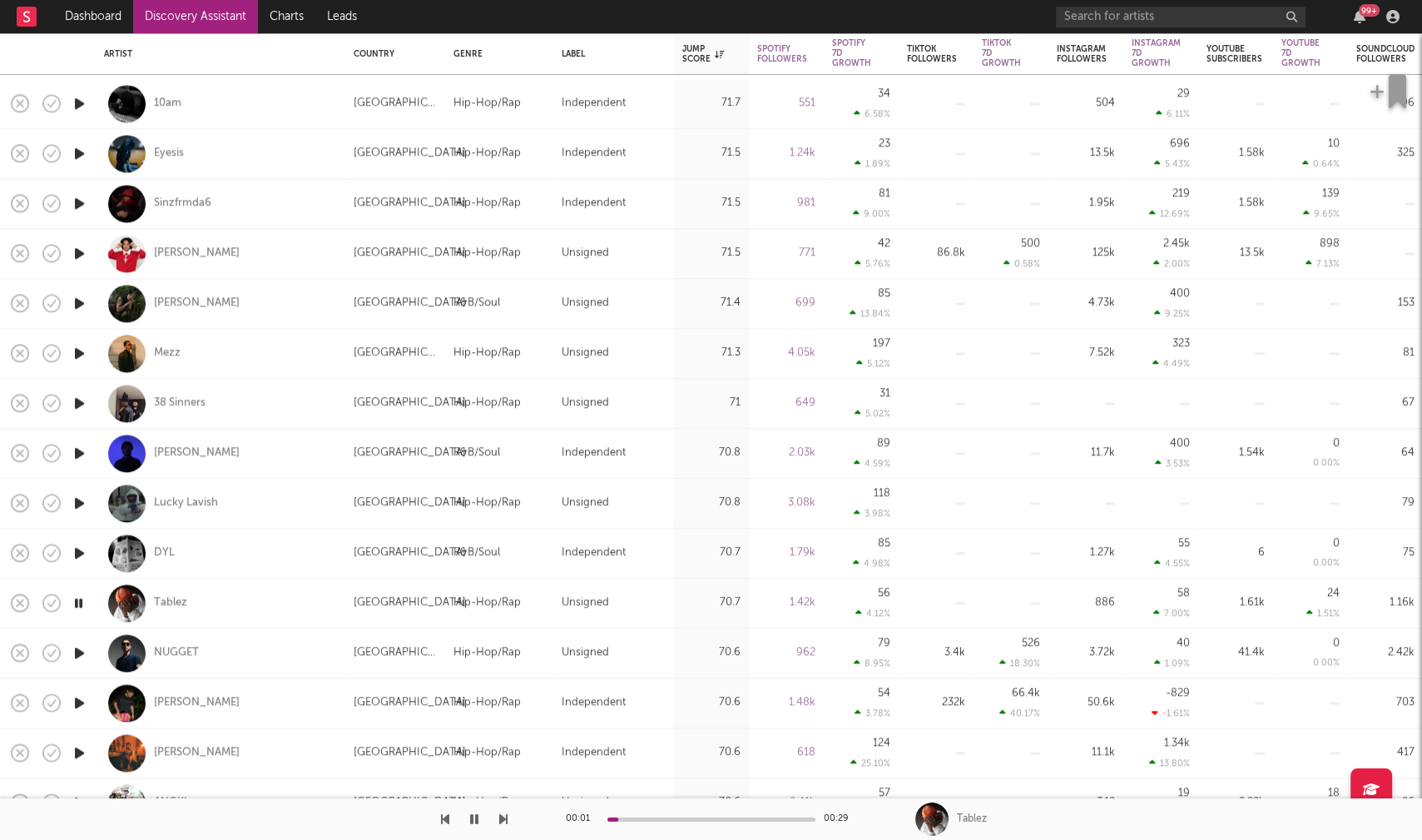
click at [79, 653] on icon "button" at bounding box center [79, 653] width 17 height 21
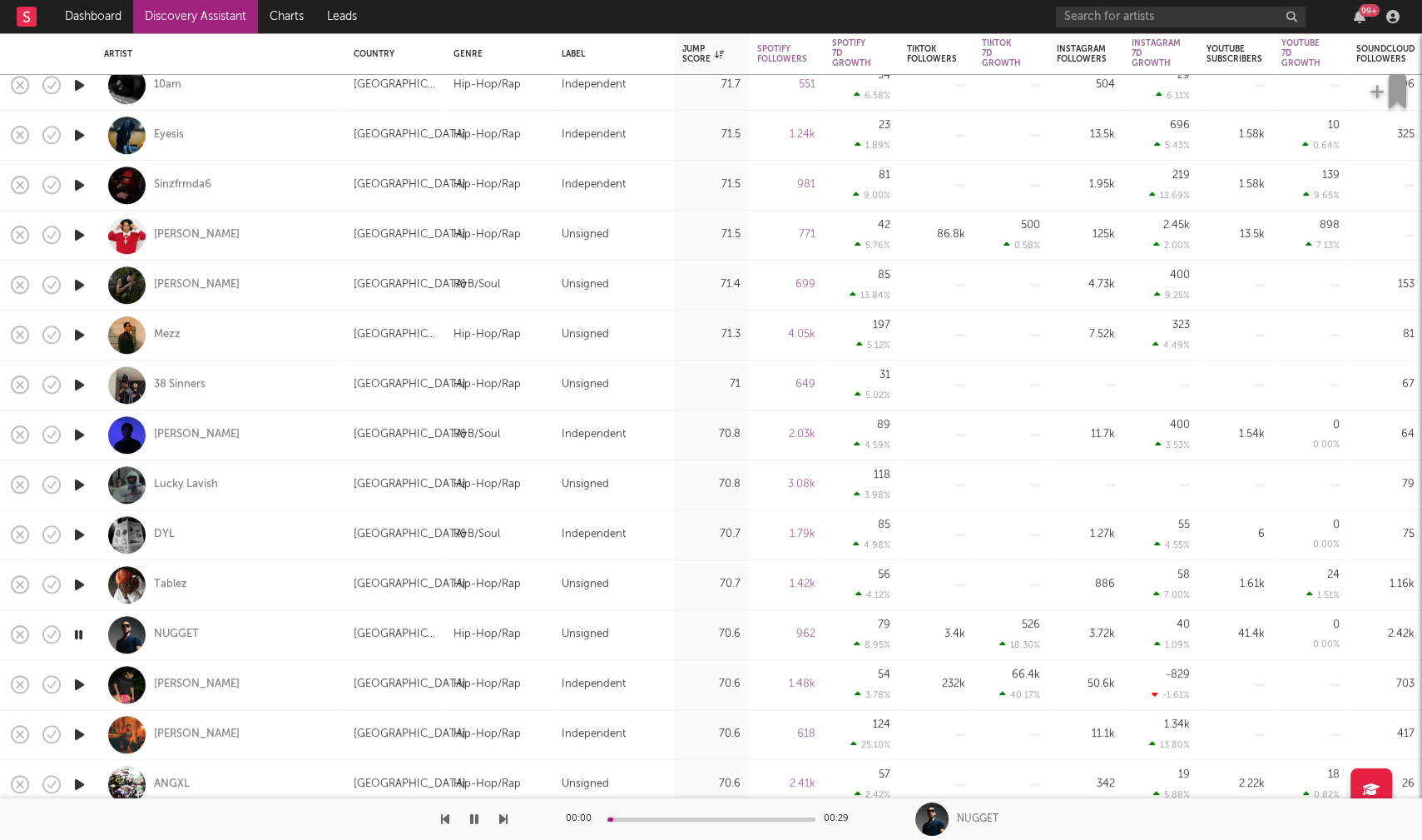
click at [79, 691] on icon "button" at bounding box center [79, 684] width 17 height 21
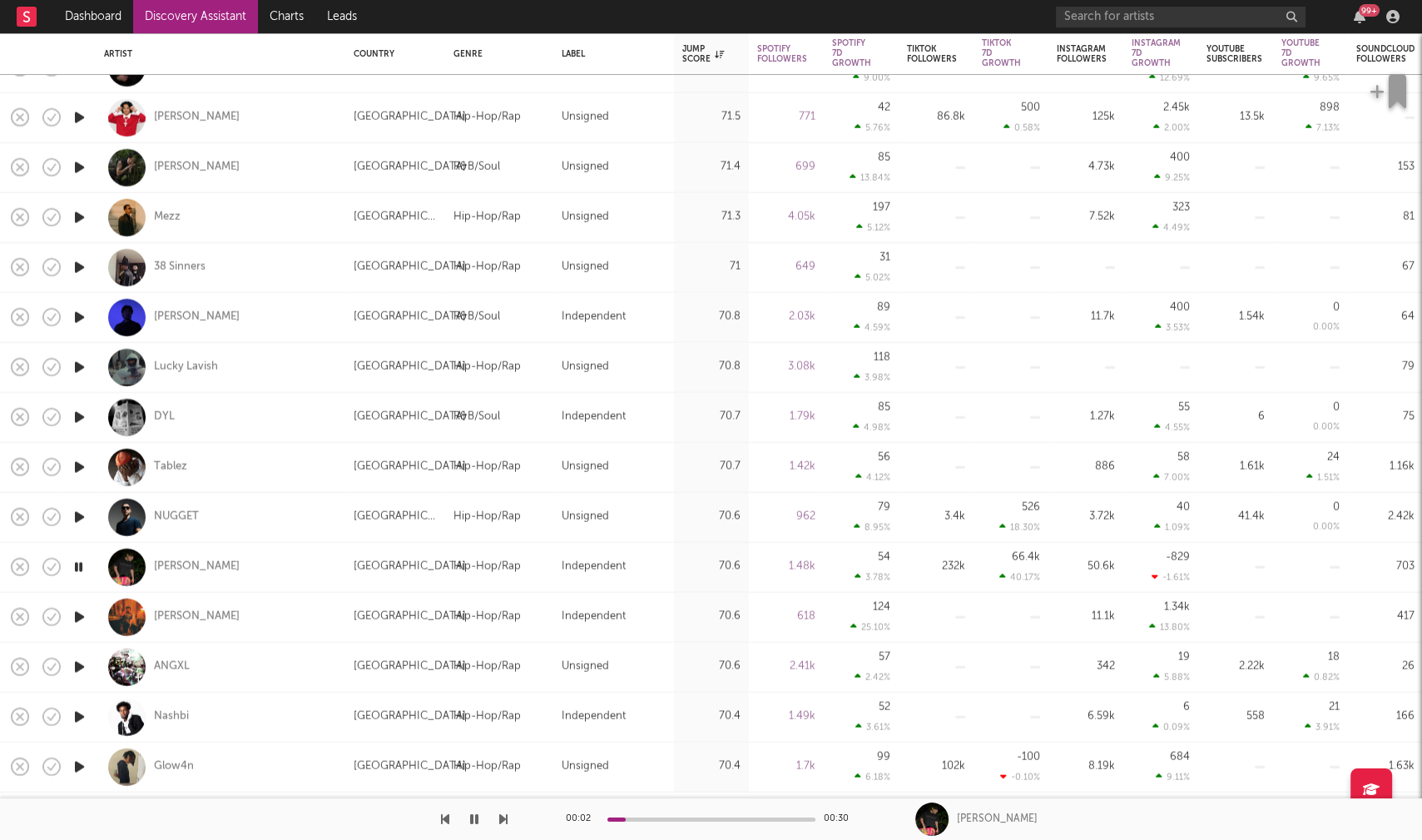
click at [76, 615] on icon "button" at bounding box center [79, 616] width 17 height 21
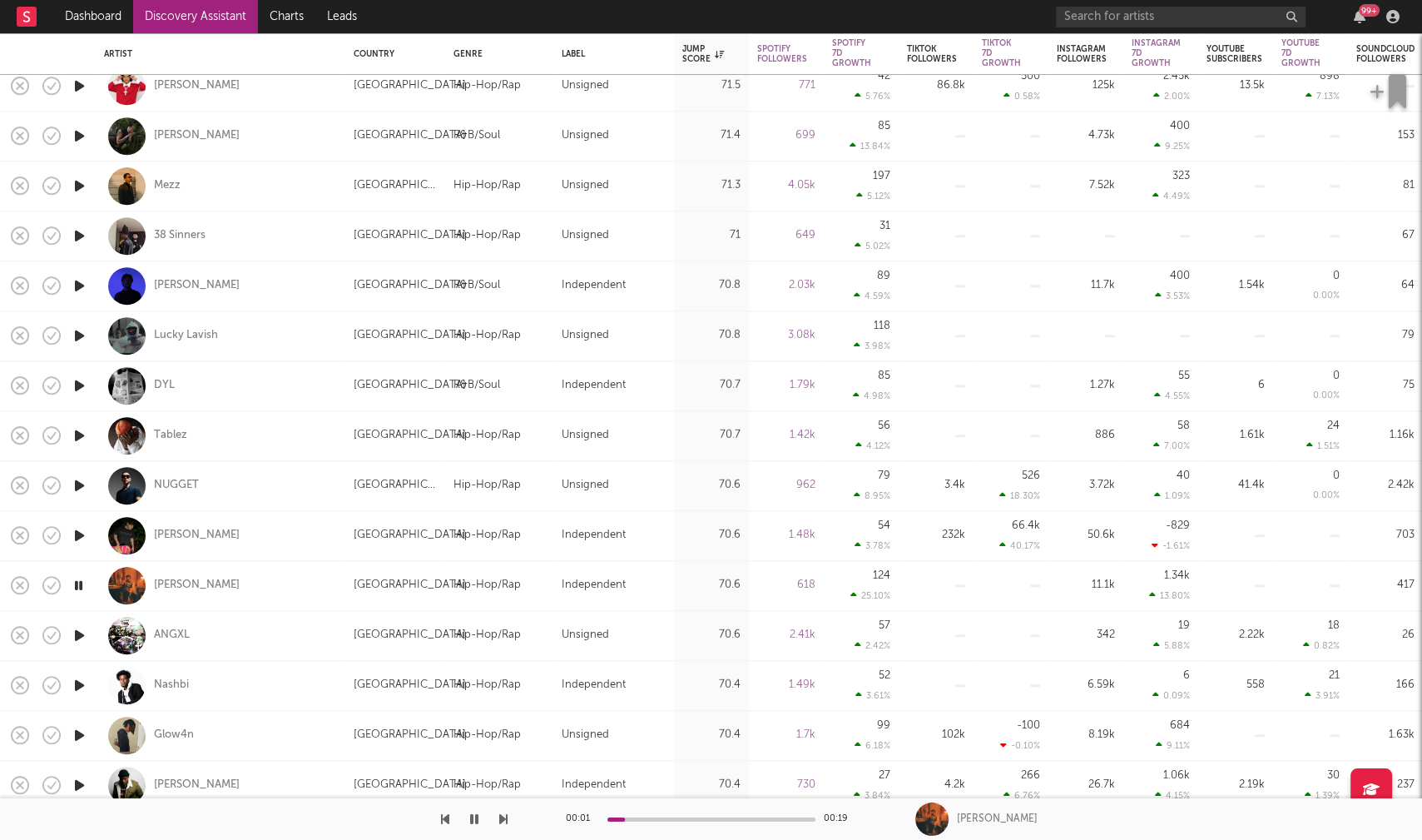
click at [78, 635] on icon "button" at bounding box center [79, 636] width 17 height 21
click at [74, 671] on div at bounding box center [79, 685] width 33 height 50
select select "1w"
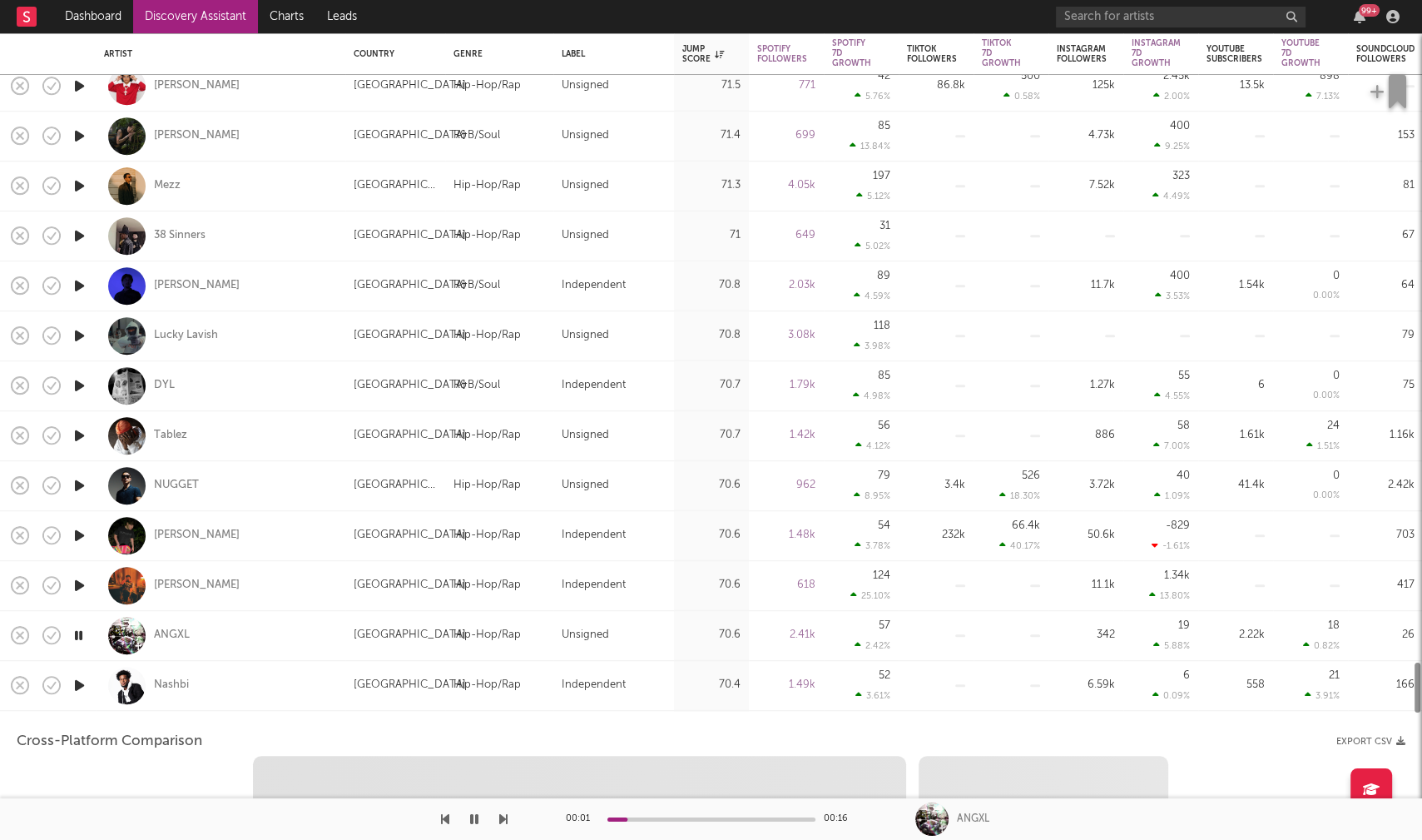
select select "1w"
click at [78, 681] on icon "button" at bounding box center [79, 685] width 17 height 21
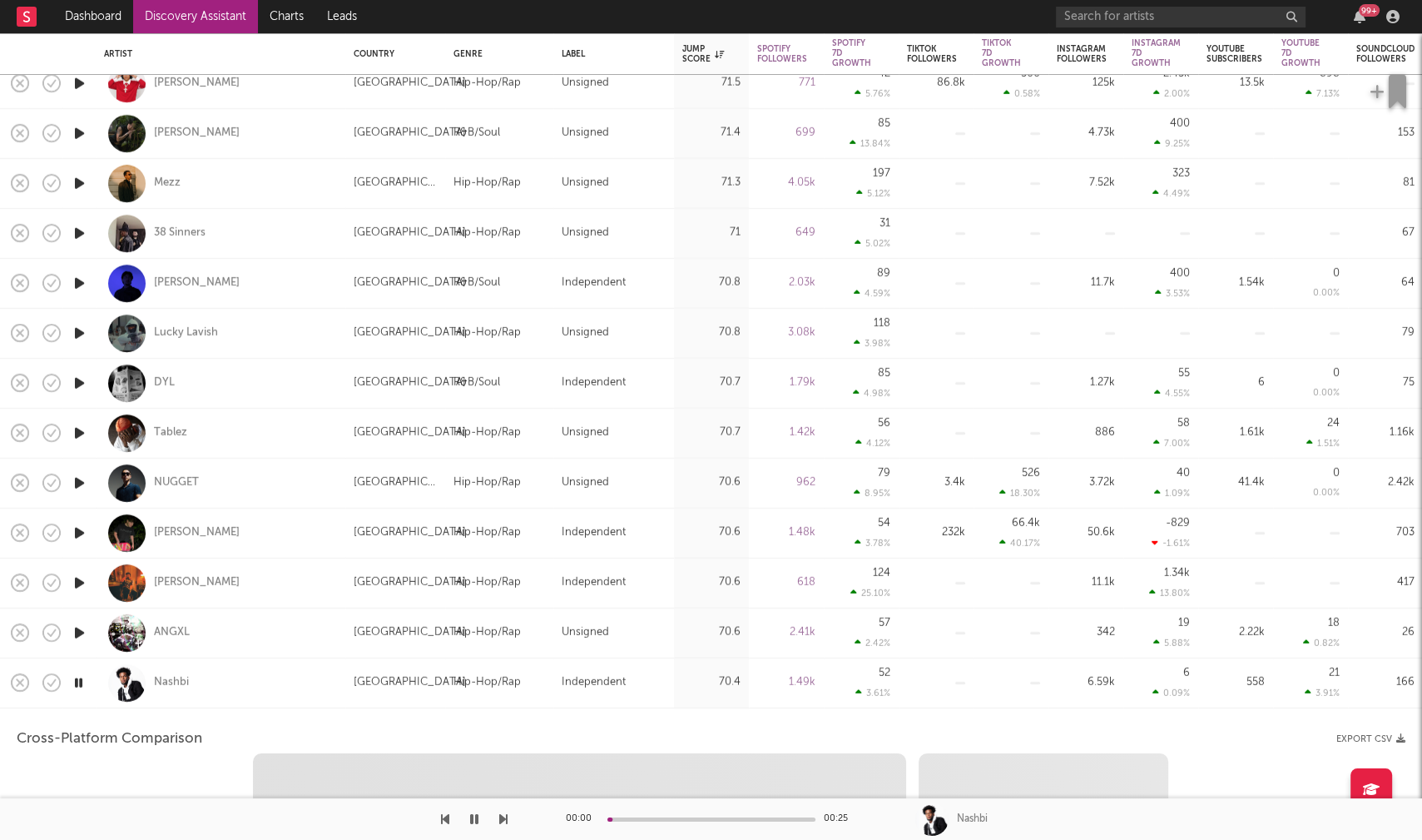
select select "1m"
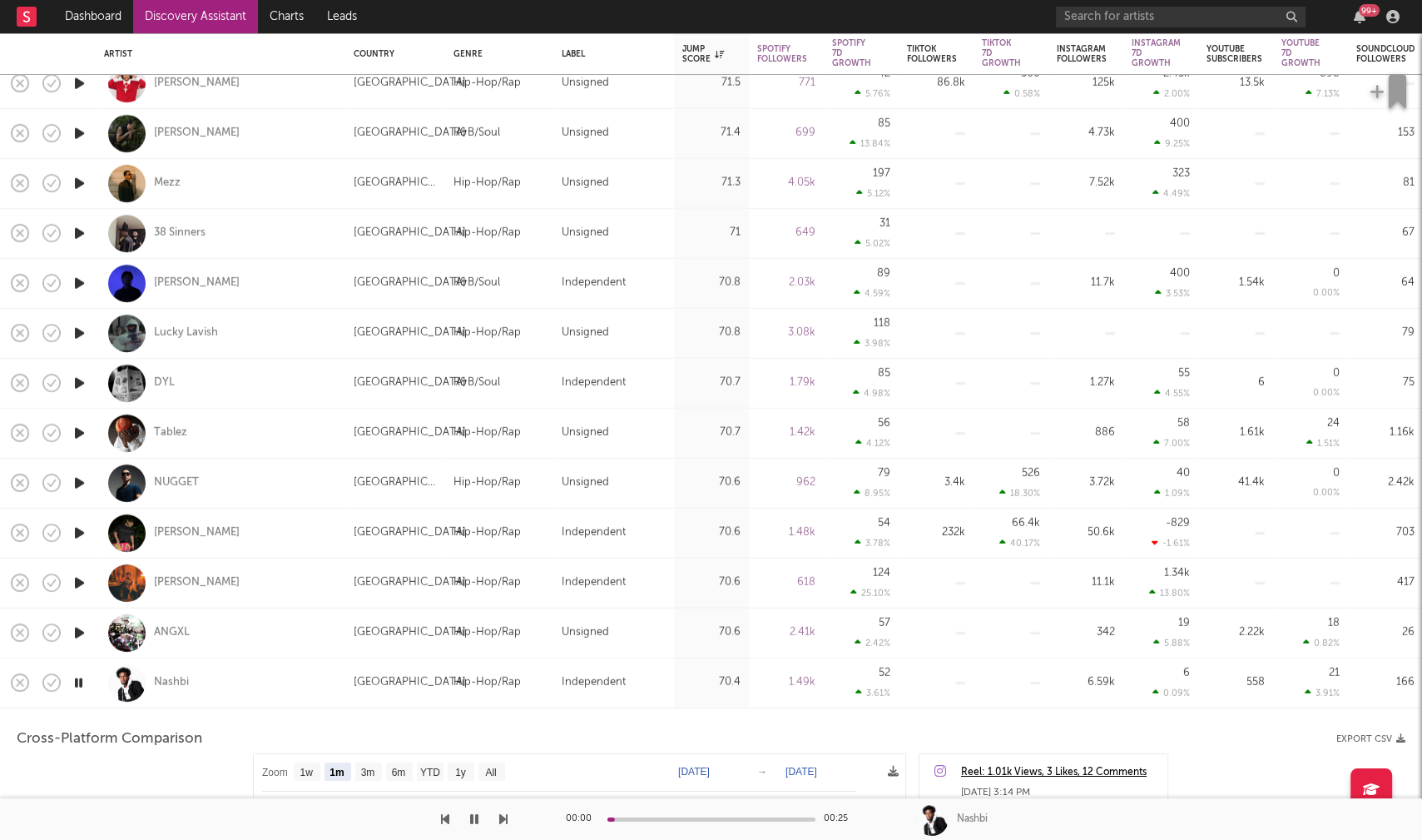
click at [81, 682] on icon "button" at bounding box center [78, 682] width 16 height 21
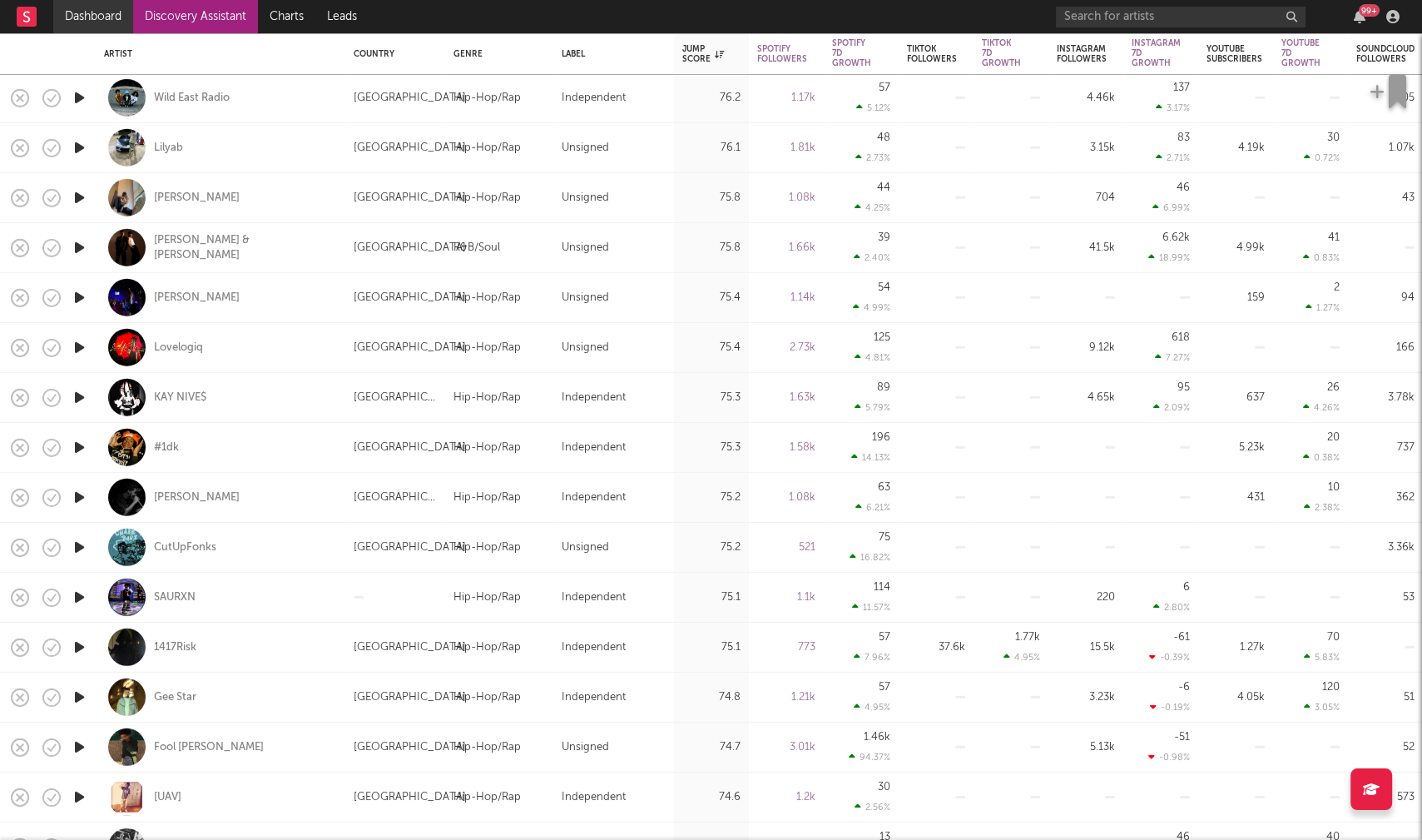
click at [87, 14] on link "Dashboard" at bounding box center [93, 17] width 80 height 33
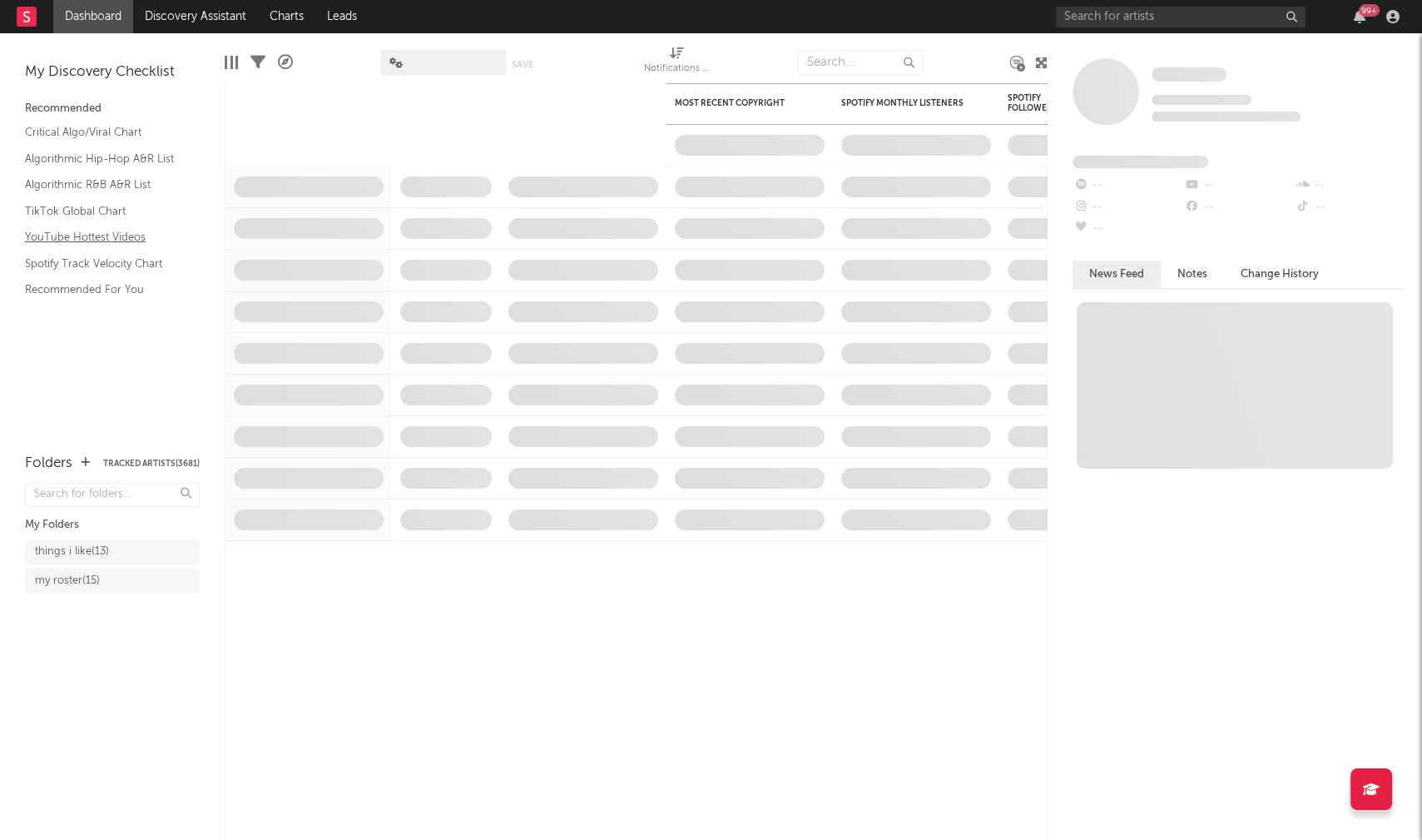
click at [61, 237] on link "YouTube Hottest Videos" at bounding box center [104, 238] width 158 height 18
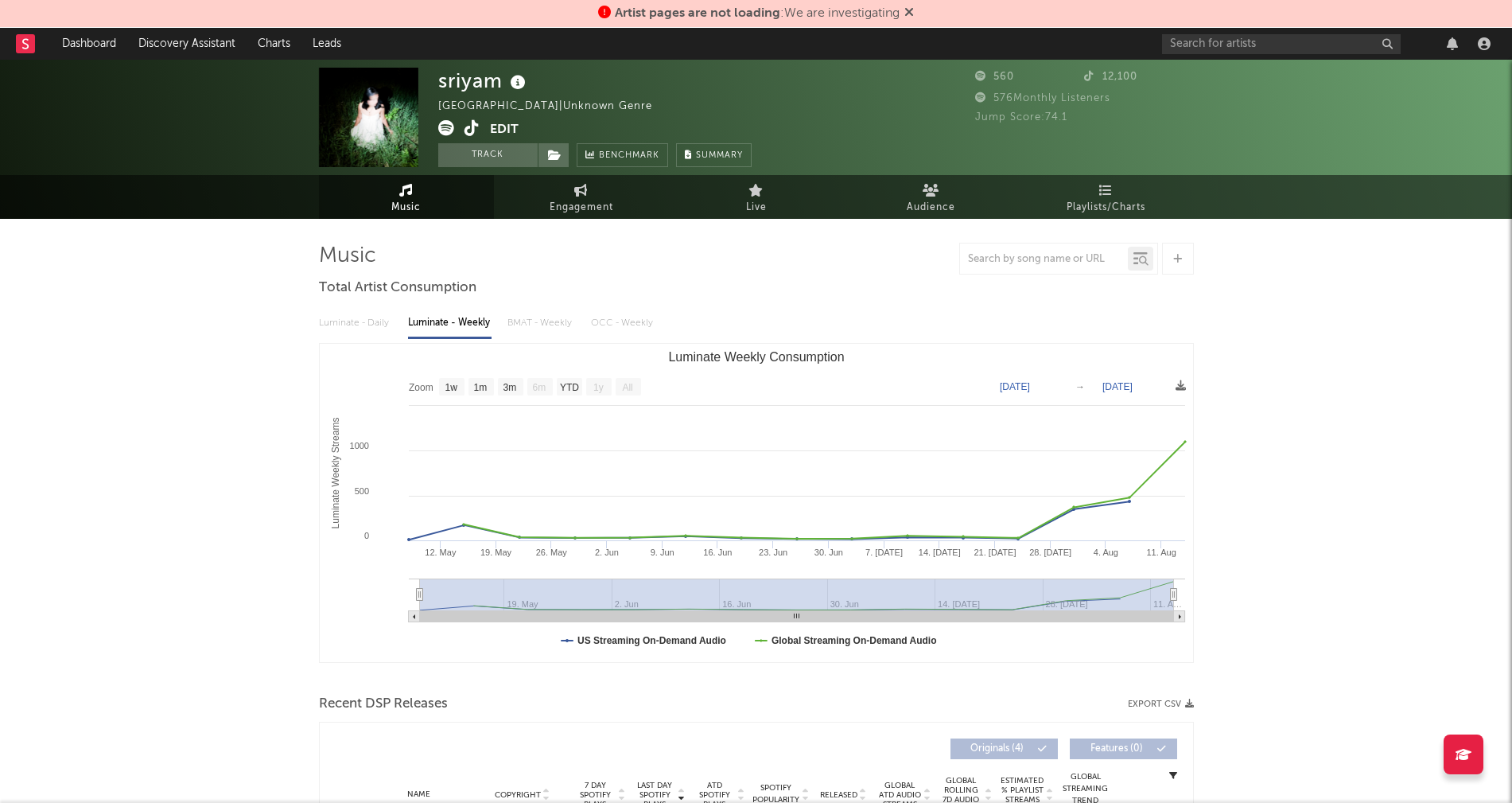
select select "1w"
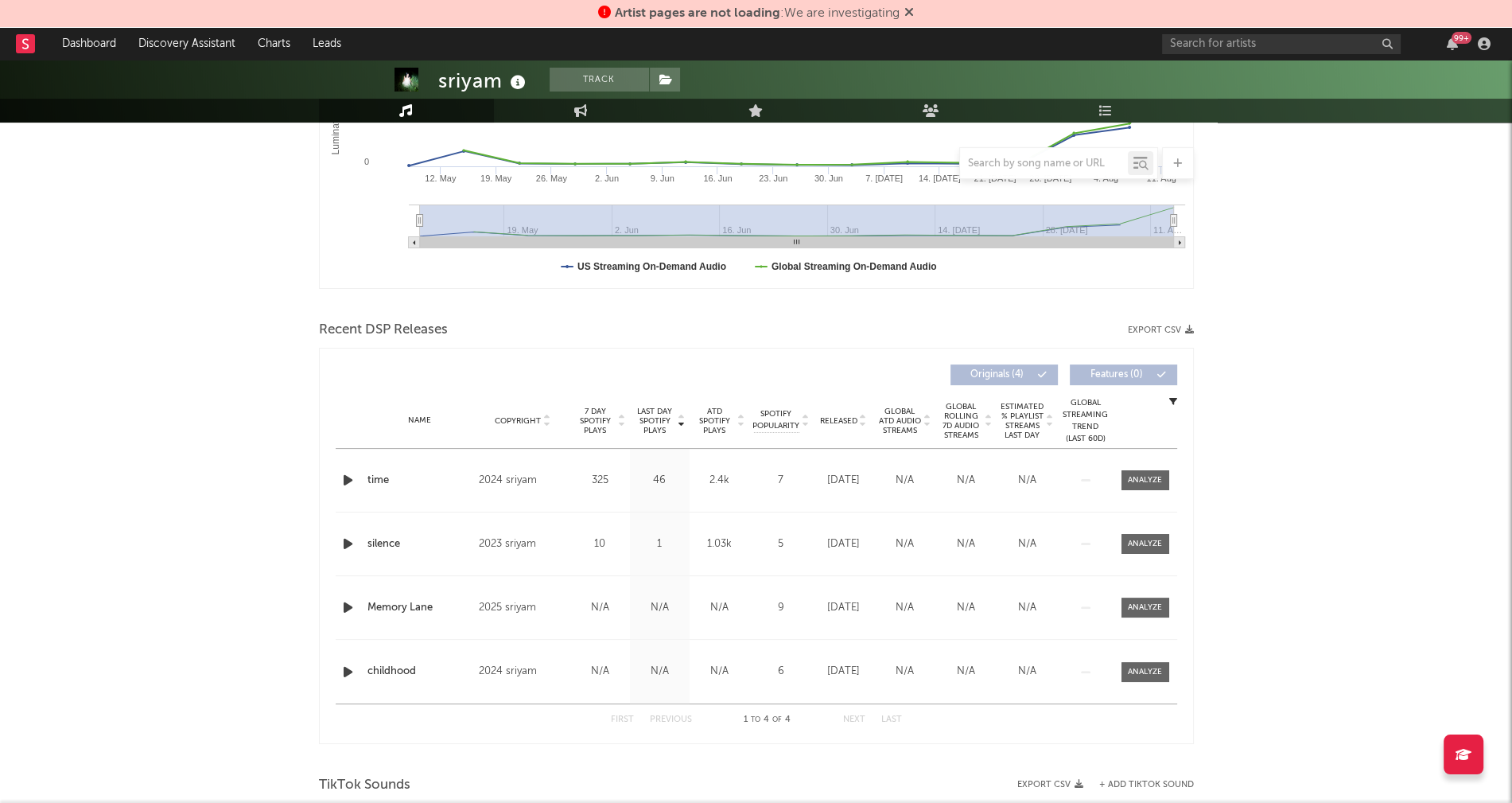
scroll to position [376, 0]
click at [343, 475] on icon "button" at bounding box center [348, 477] width 17 height 20
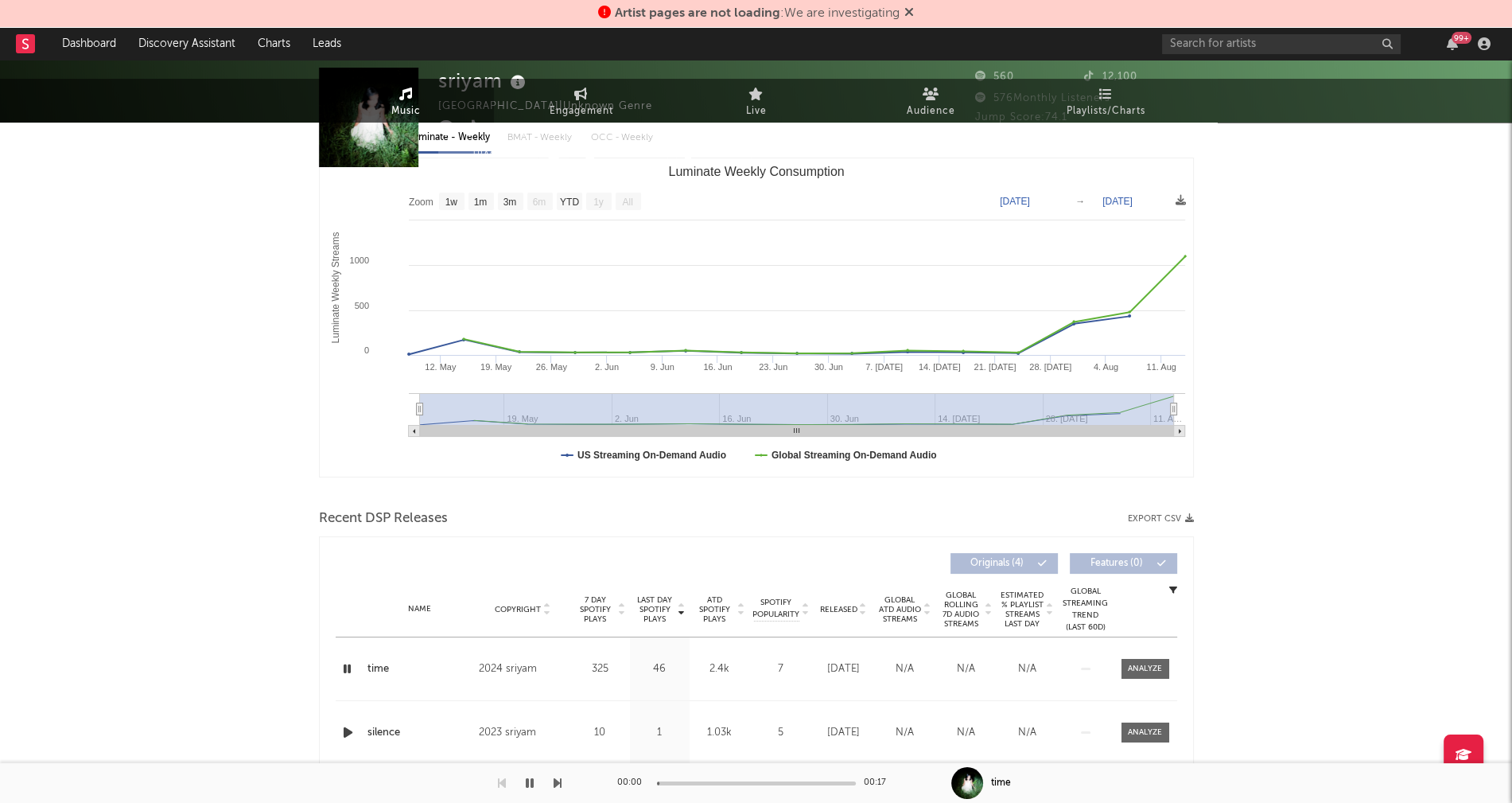
scroll to position [0, 0]
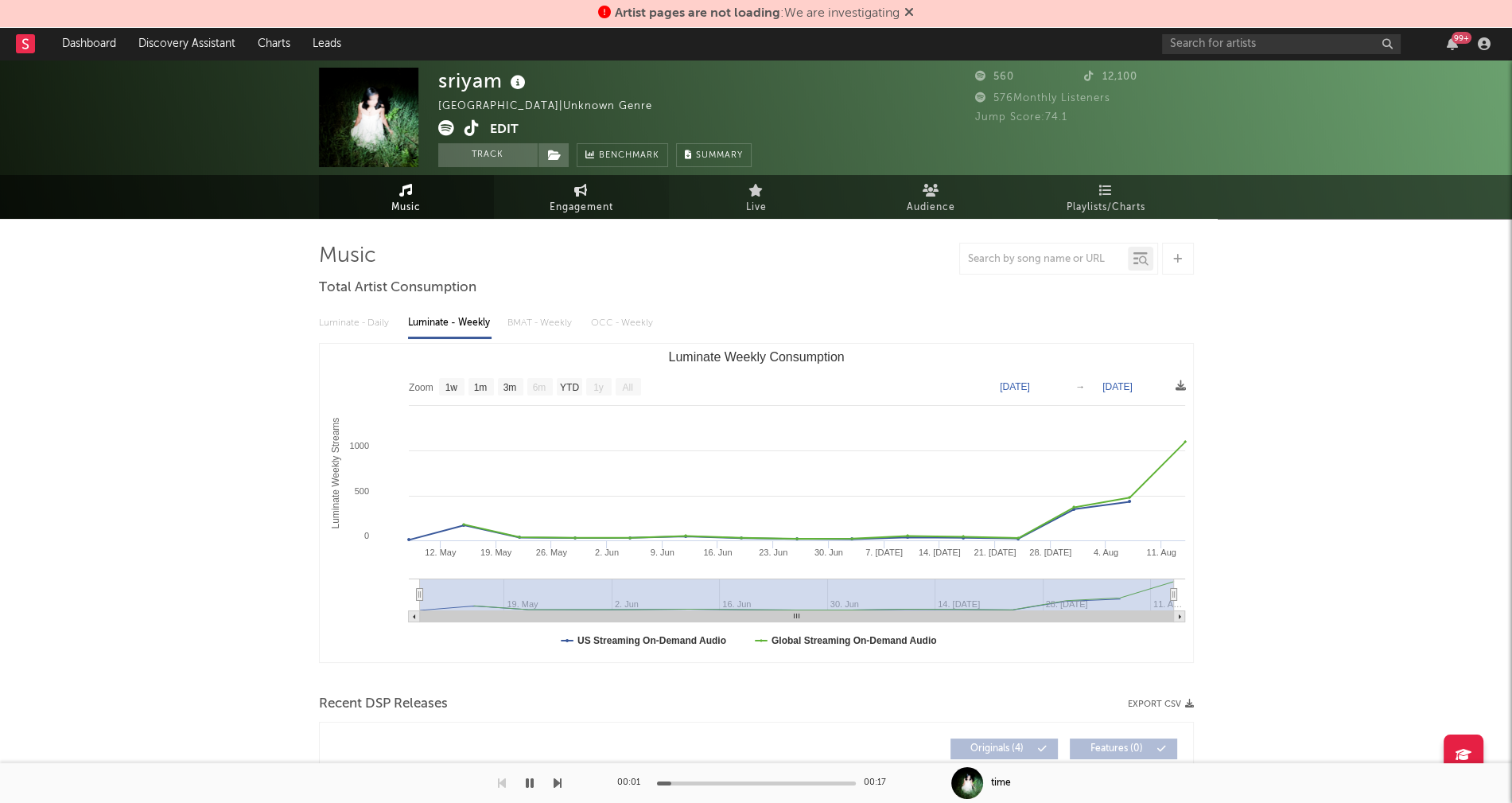
click at [585, 202] on span "Engagement" at bounding box center [581, 208] width 63 height 19
select select "1w"
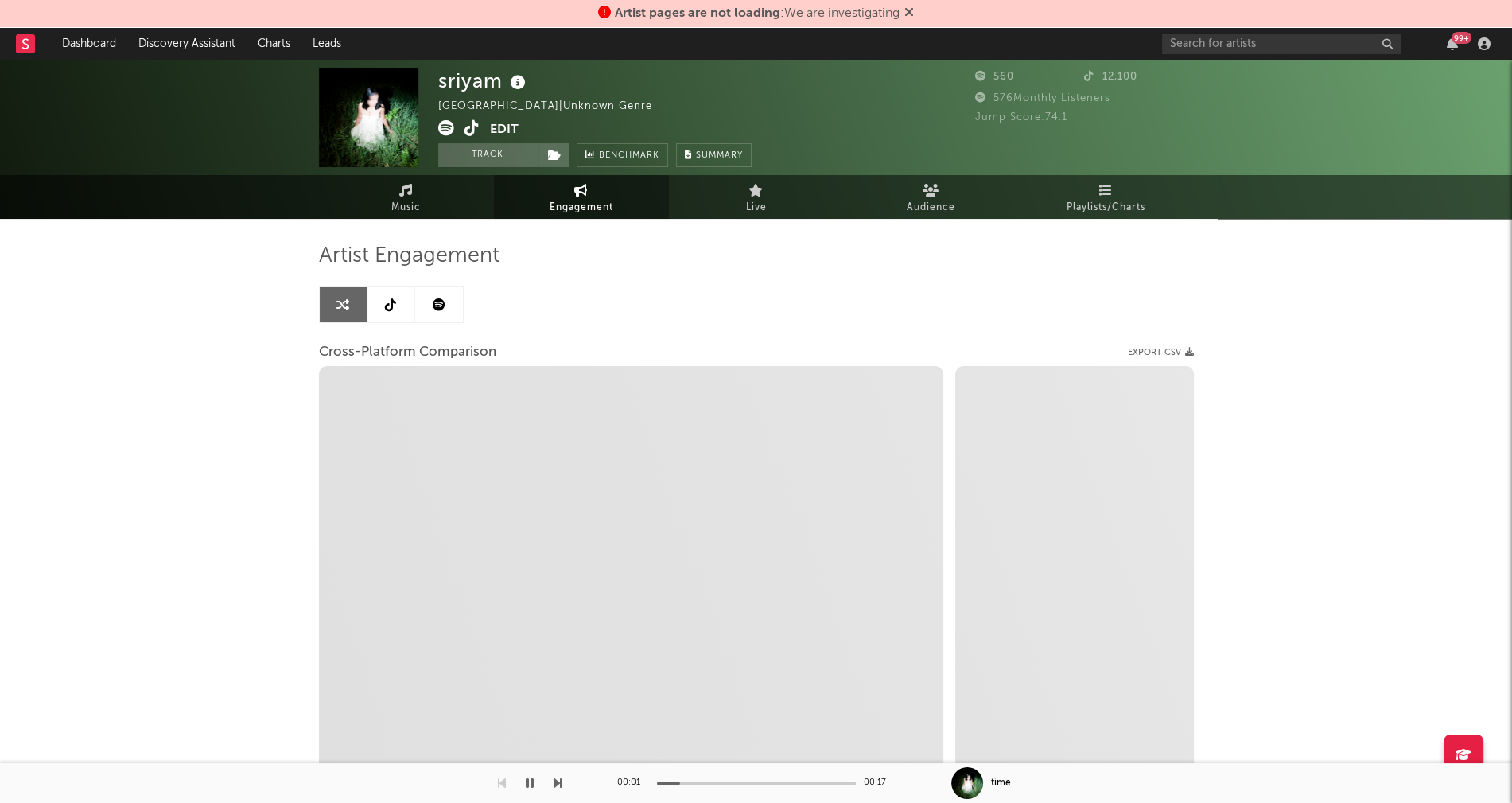
select select "1m"
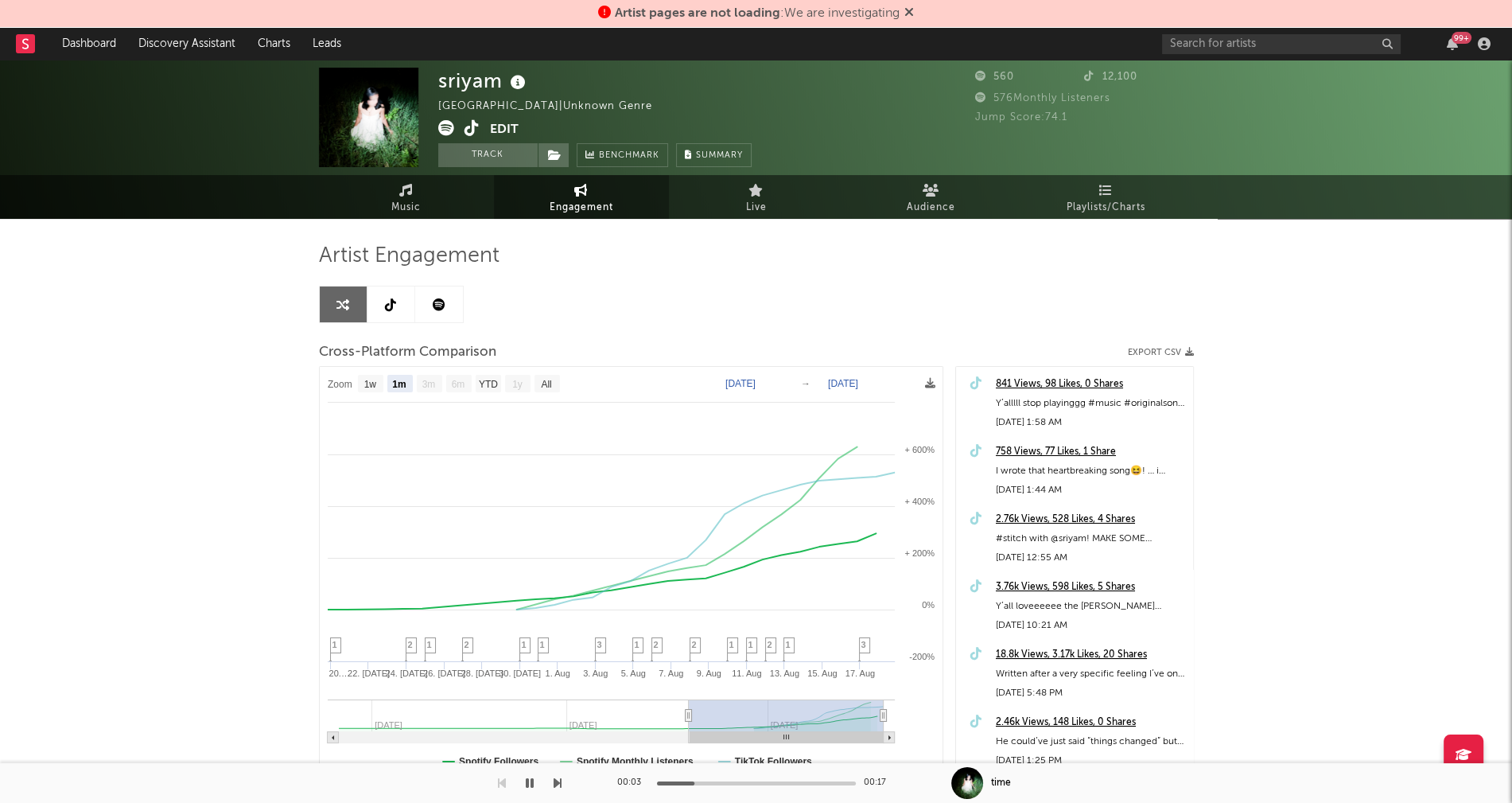
click at [467, 127] on icon at bounding box center [472, 128] width 15 height 16
drag, startPoint x: 438, startPoint y: 82, endPoint x: 497, endPoint y: 81, distance: 59.0
click at [497, 81] on div "sriyam" at bounding box center [484, 81] width 92 height 26
copy div "sriyam"
click at [525, 783] on icon "button" at bounding box center [529, 783] width 8 height 12
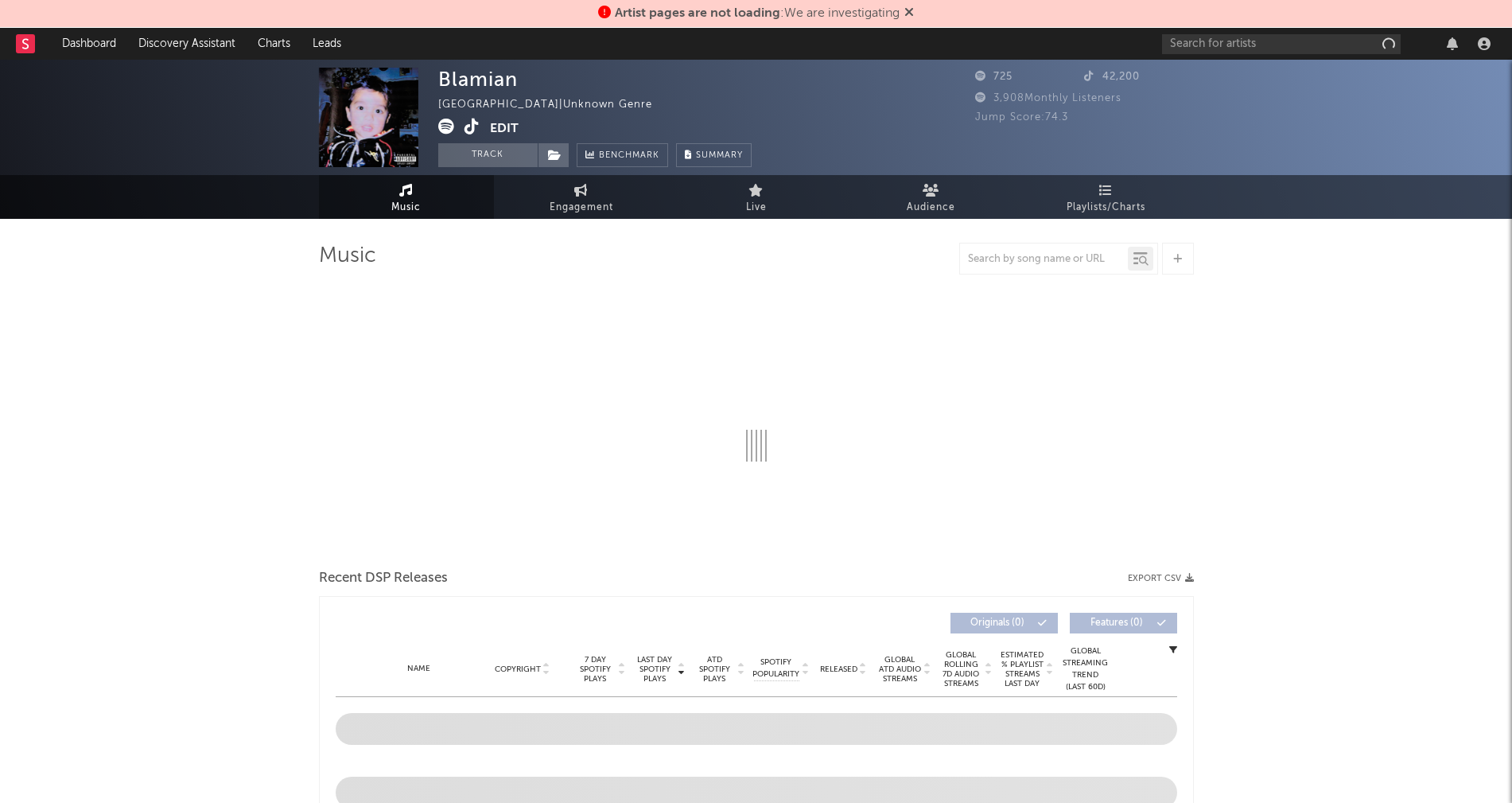
select select "1w"
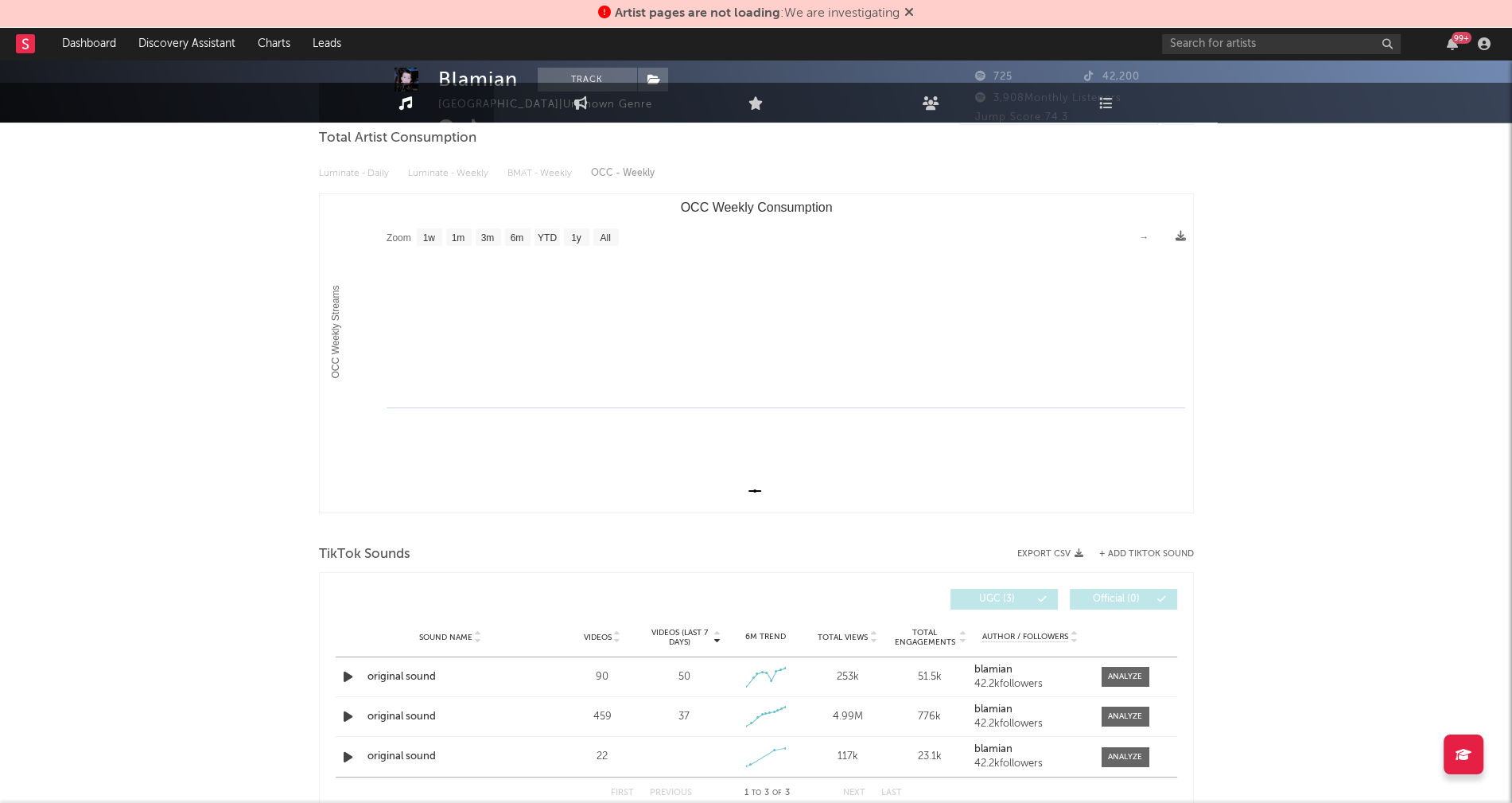
scroll to position [204, 0]
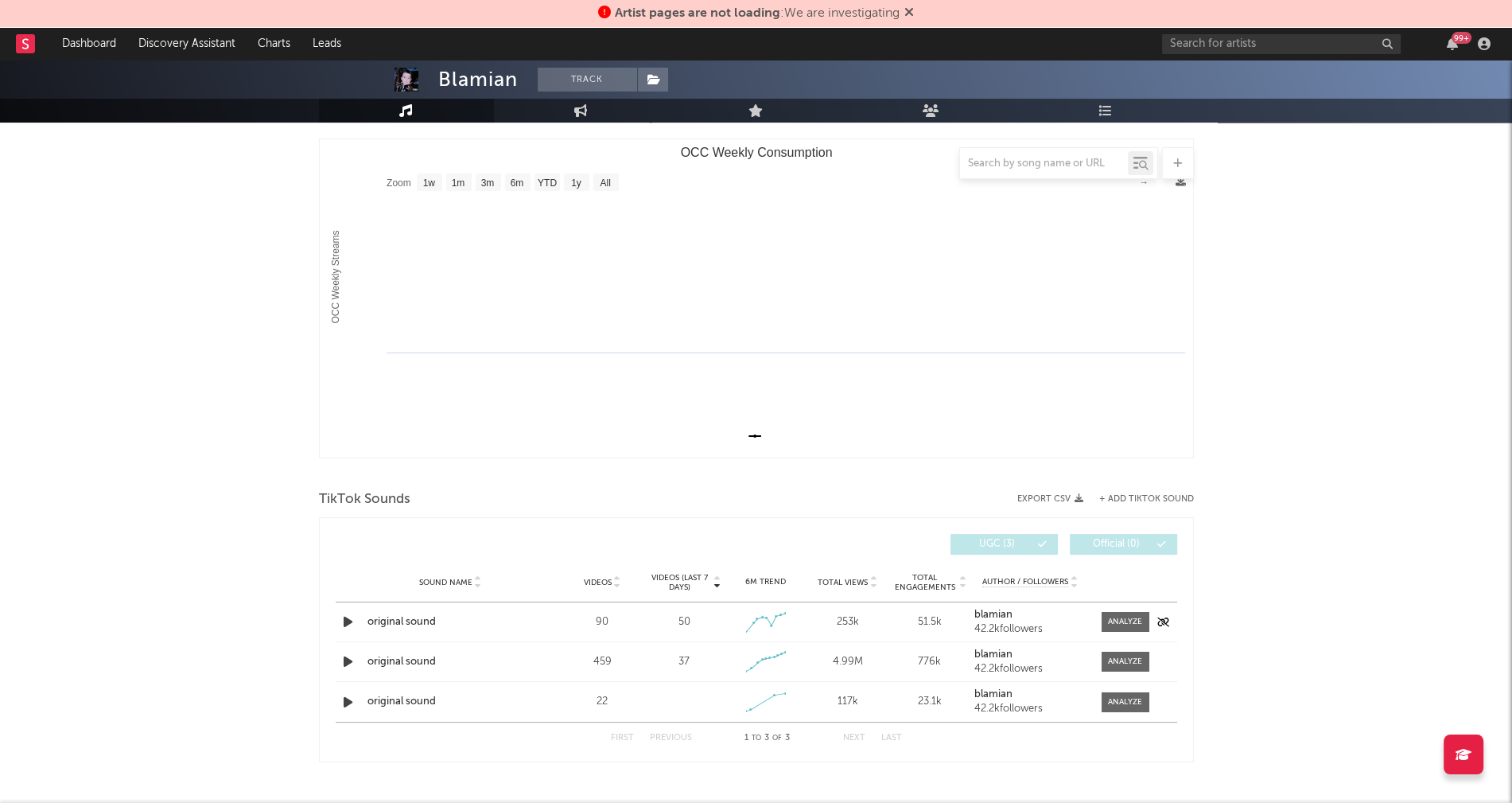
click at [346, 623] on icon "button" at bounding box center [348, 622] width 17 height 20
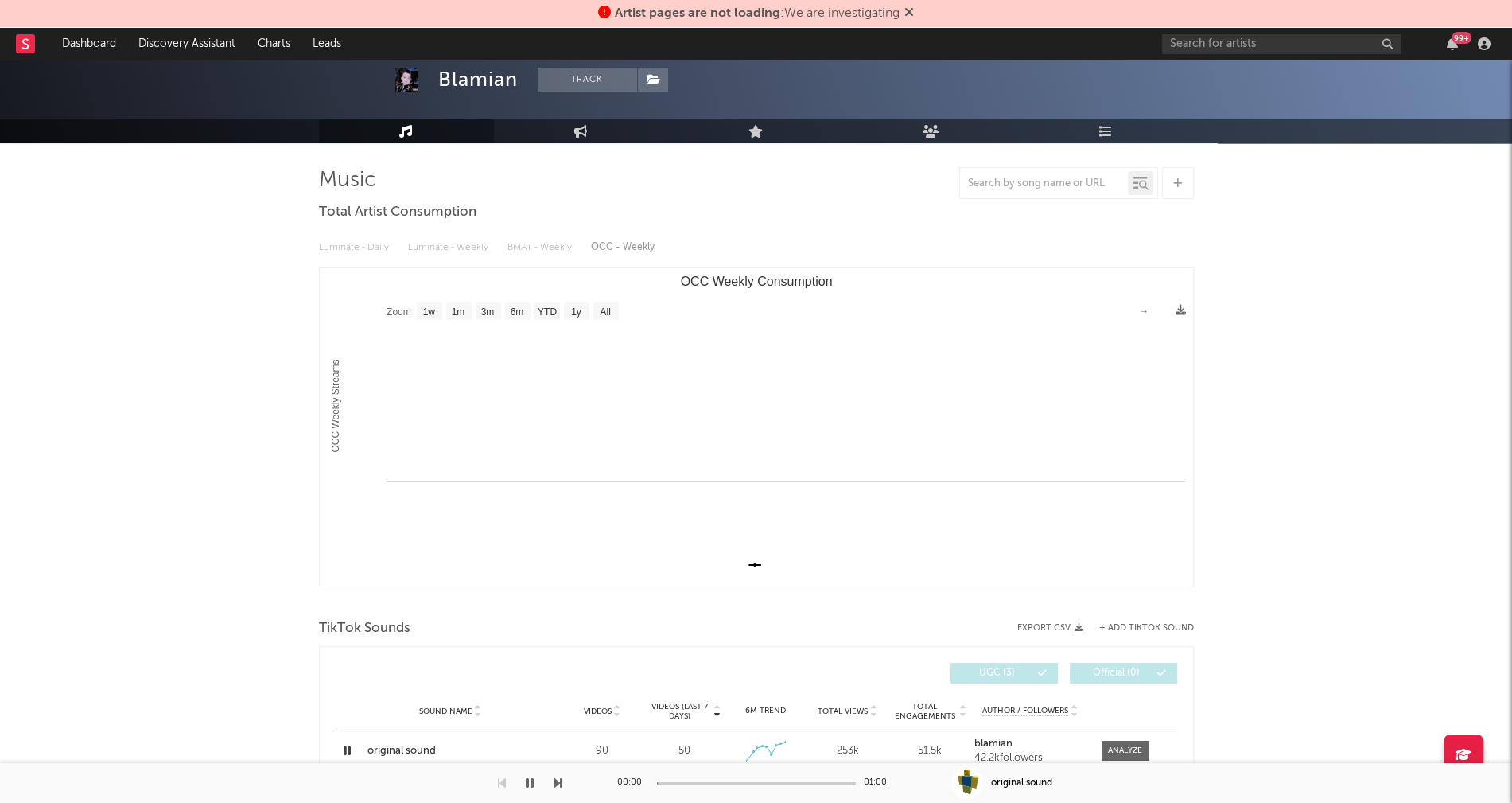
scroll to position [0, 0]
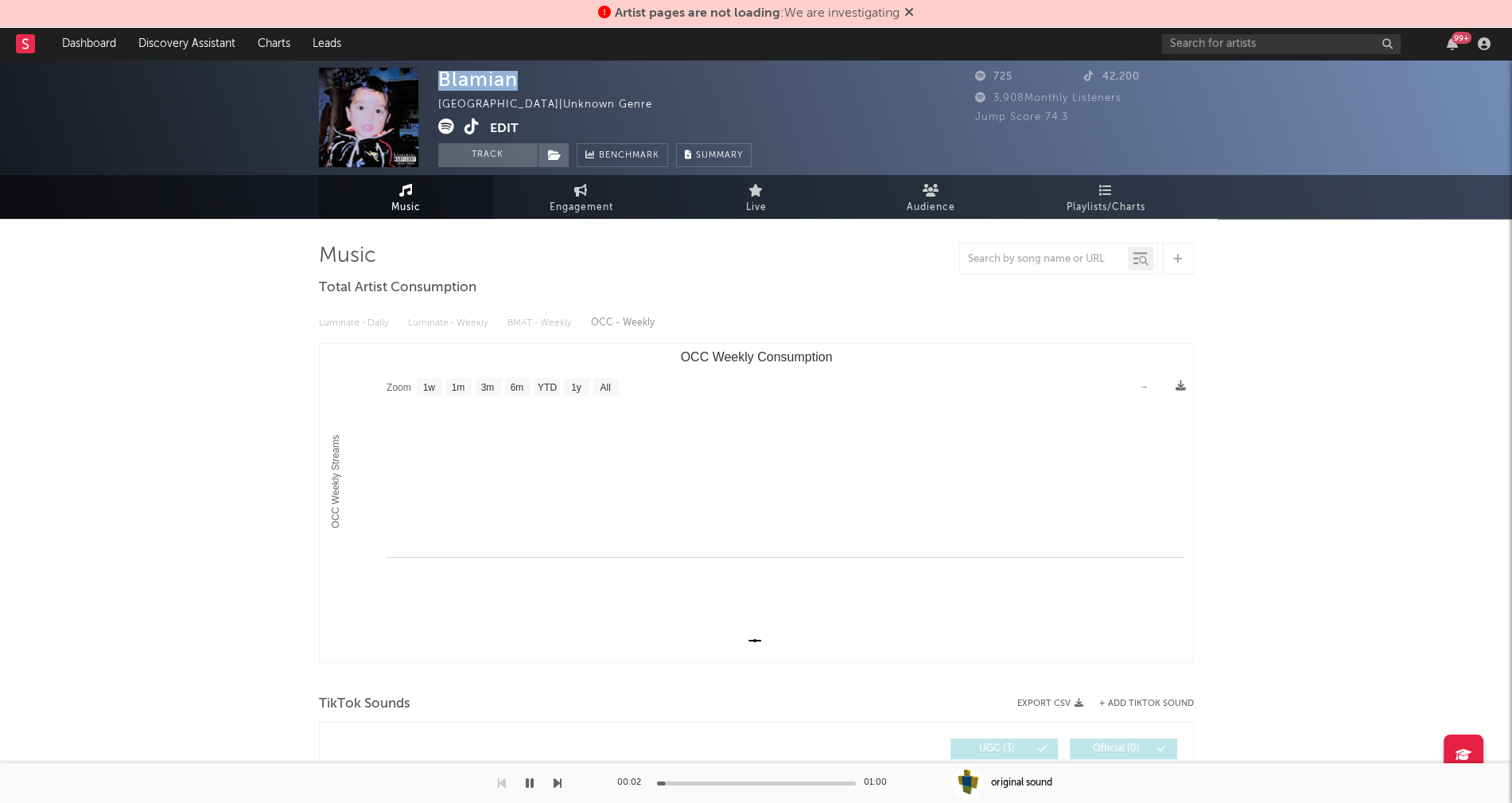
drag, startPoint x: 440, startPoint y: 78, endPoint x: 517, endPoint y: 81, distance: 77.1
click at [517, 81] on div "Blamian United States | Unknown Genre Edit Track Benchmark Summary" at bounding box center [595, 117] width 313 height 99
copy div "Blamian"
click at [473, 121] on icon at bounding box center [472, 127] width 15 height 16
click at [530, 777] on icon "button" at bounding box center [529, 783] width 8 height 12
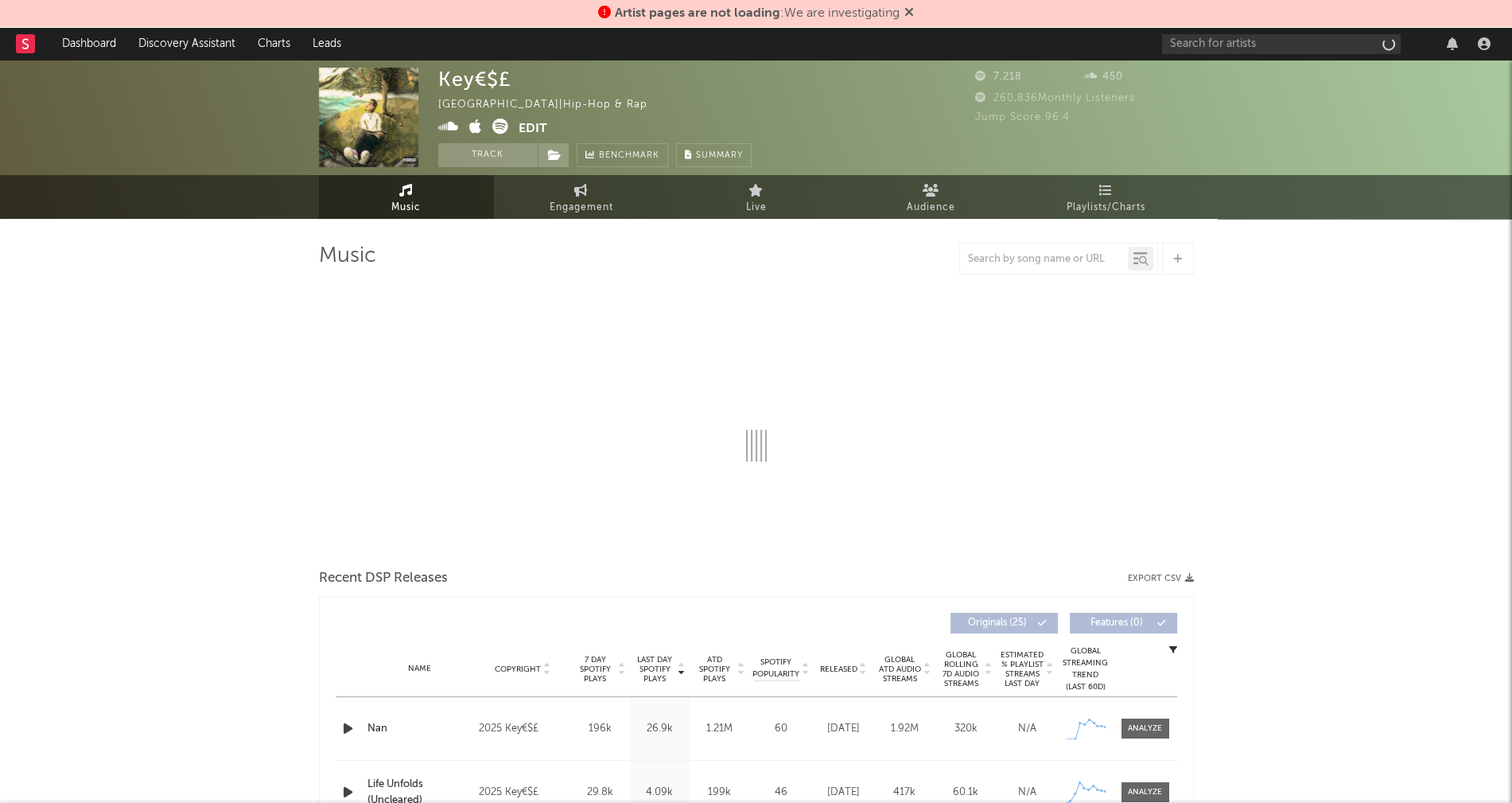
select select "1w"
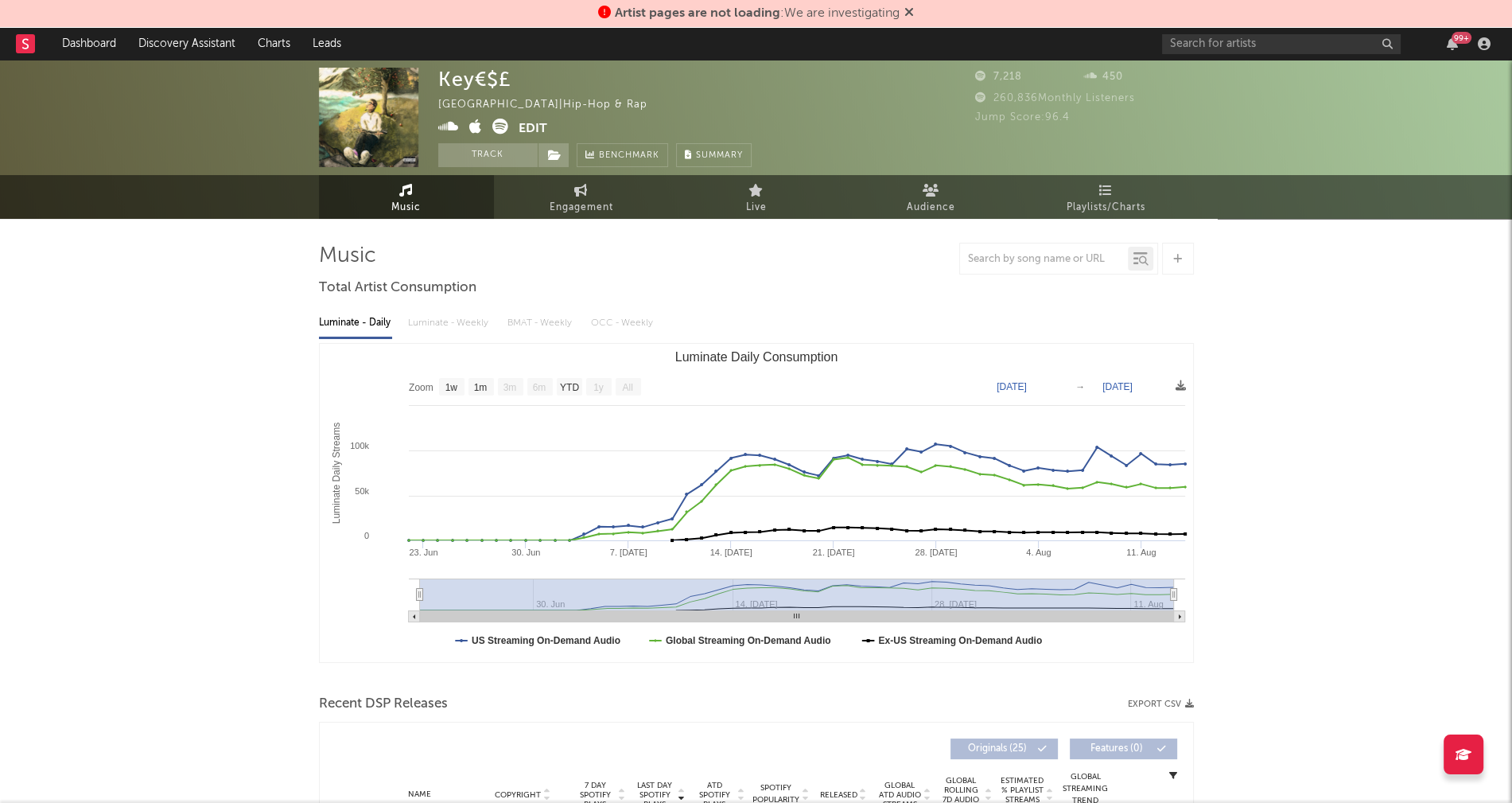
click at [448, 124] on icon at bounding box center [448, 127] width 20 height 16
drag, startPoint x: 438, startPoint y: 79, endPoint x: 505, endPoint y: 76, distance: 67.1
click at [505, 76] on div "Key€$£ [GEOGRAPHIC_DATA] | Hip-hop & Rap Edit Track Benchmark Summary 7,218 450…" at bounding box center [756, 117] width 1512 height 115
copy div "Key€$£"
click at [497, 124] on icon at bounding box center [500, 127] width 16 height 16
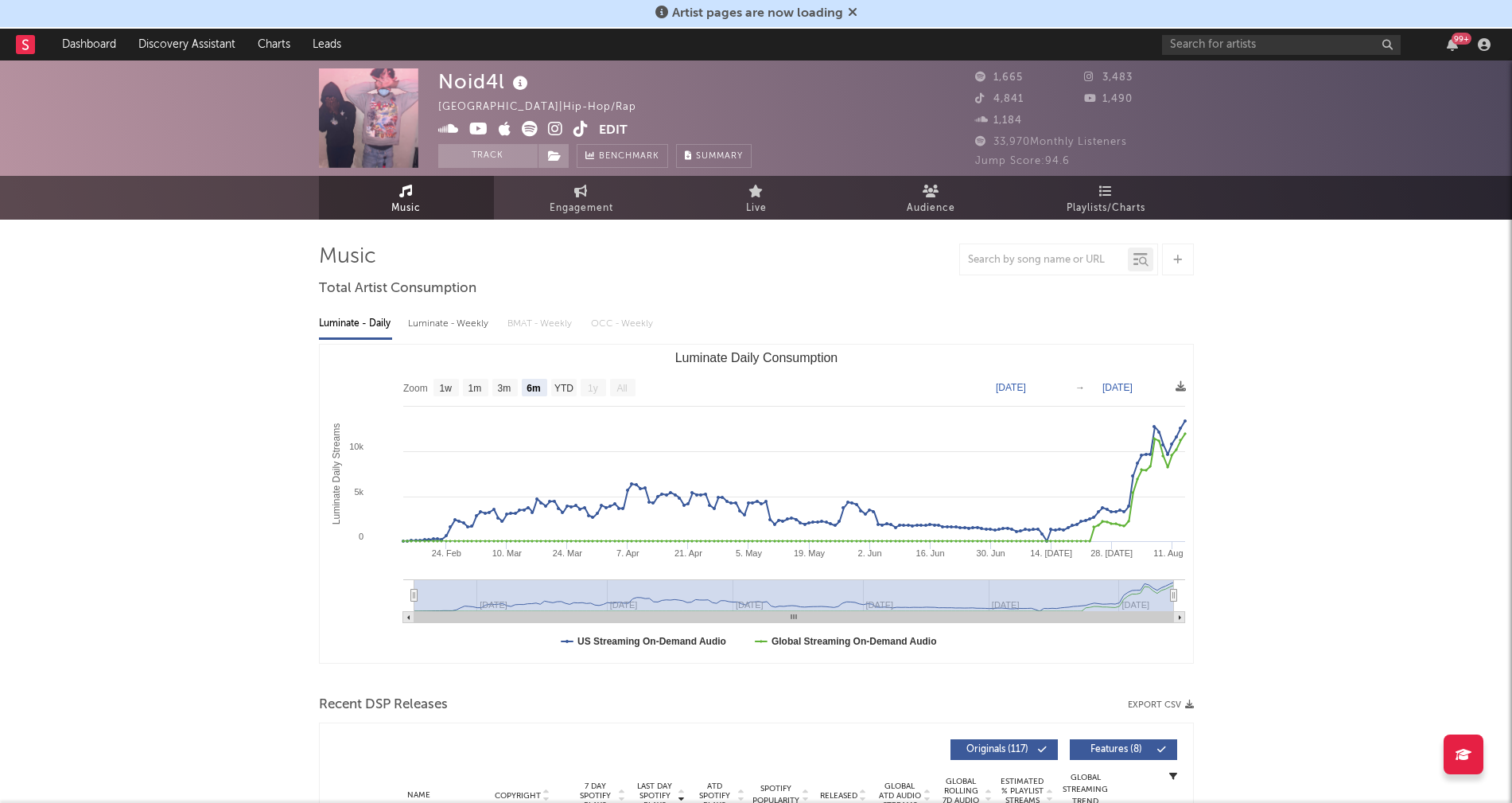
select select "6m"
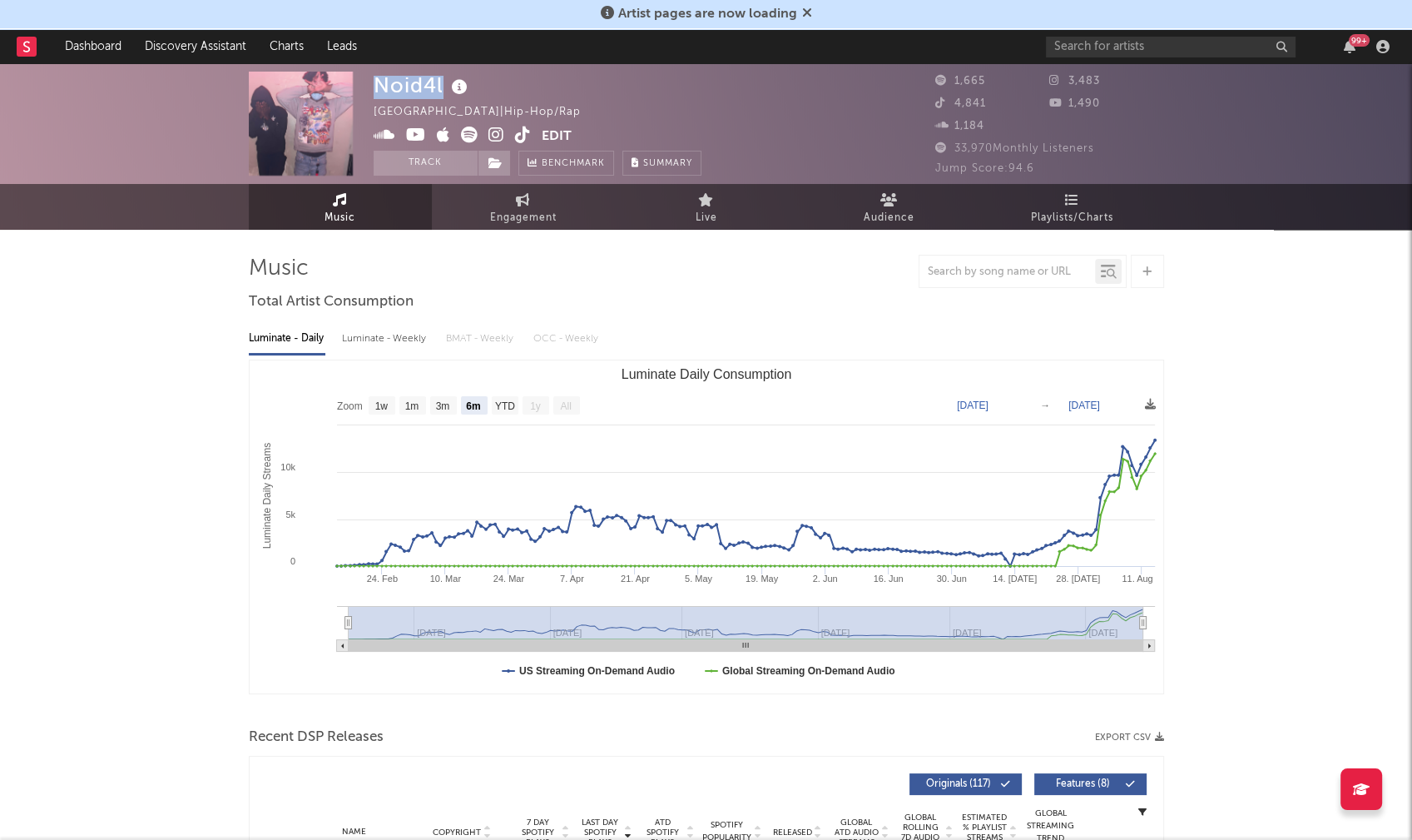
drag, startPoint x: 377, startPoint y: 84, endPoint x: 445, endPoint y: 84, distance: 68.0
click at [445, 84] on div "Noid4l" at bounding box center [423, 86] width 99 height 28
copy div "Noid4l"
click at [368, 334] on div "Luminate - Weekly" at bounding box center [385, 338] width 88 height 29
select select "6m"
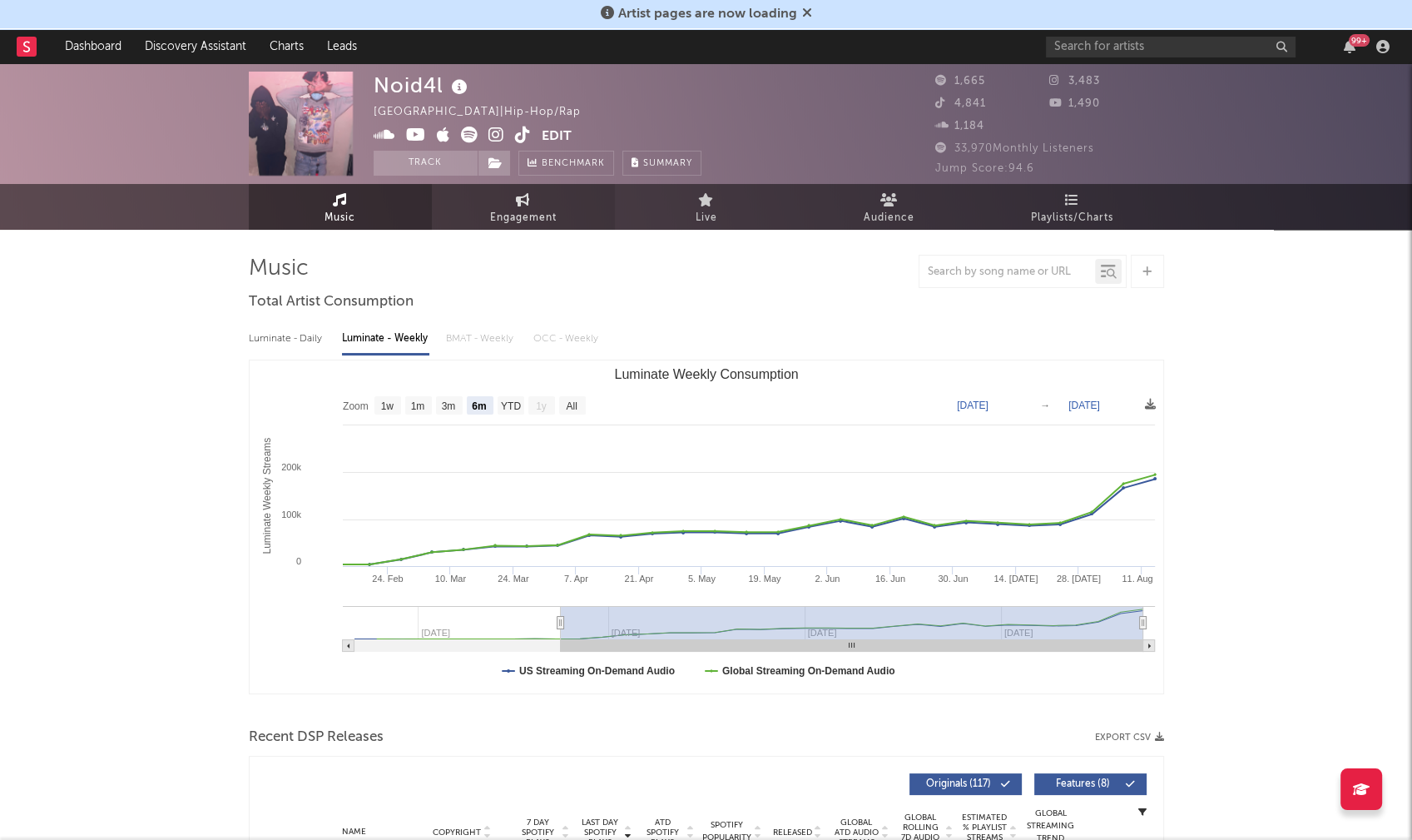
click at [531, 208] on span "Engagement" at bounding box center [523, 218] width 66 height 20
select select "1w"
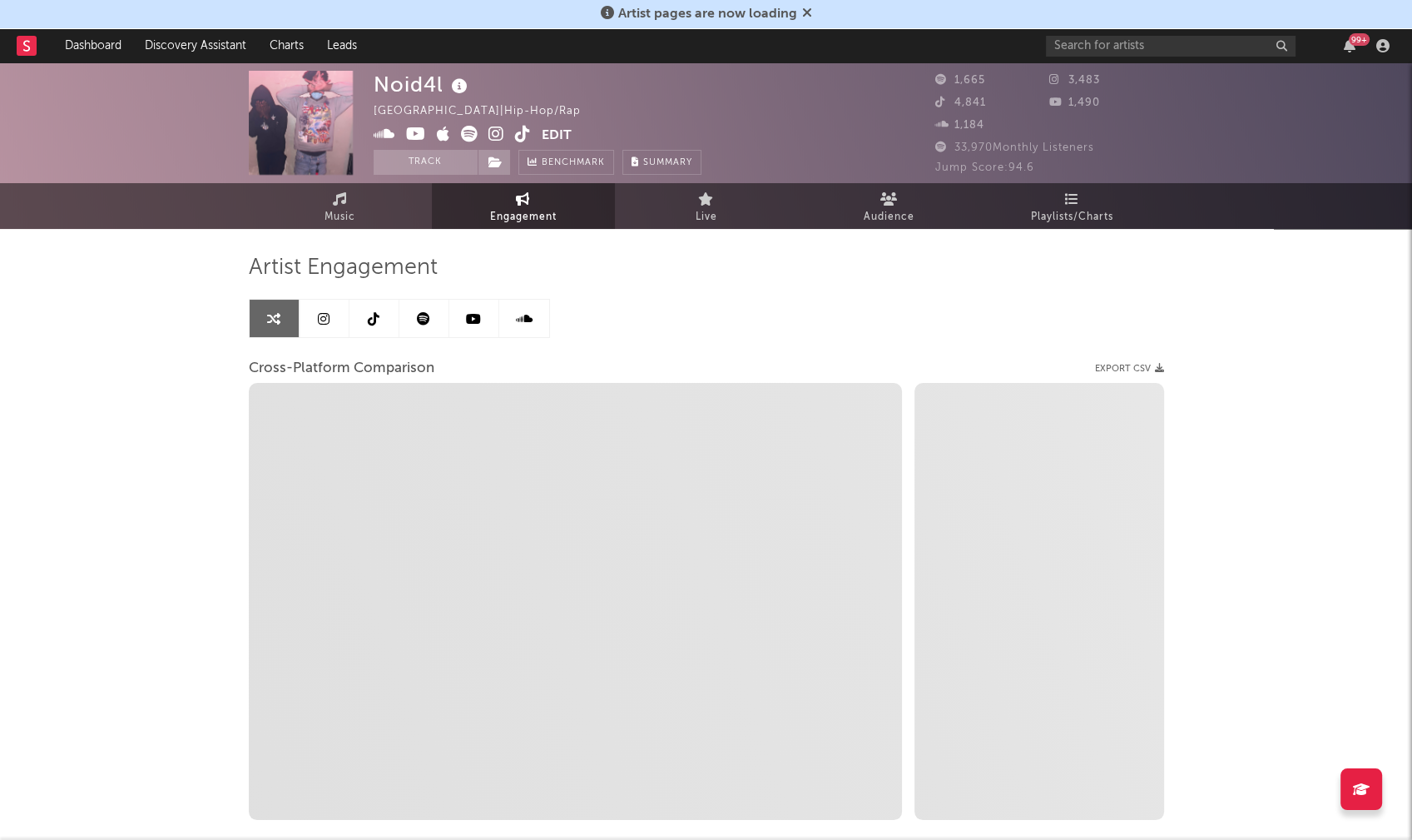
select select "1m"
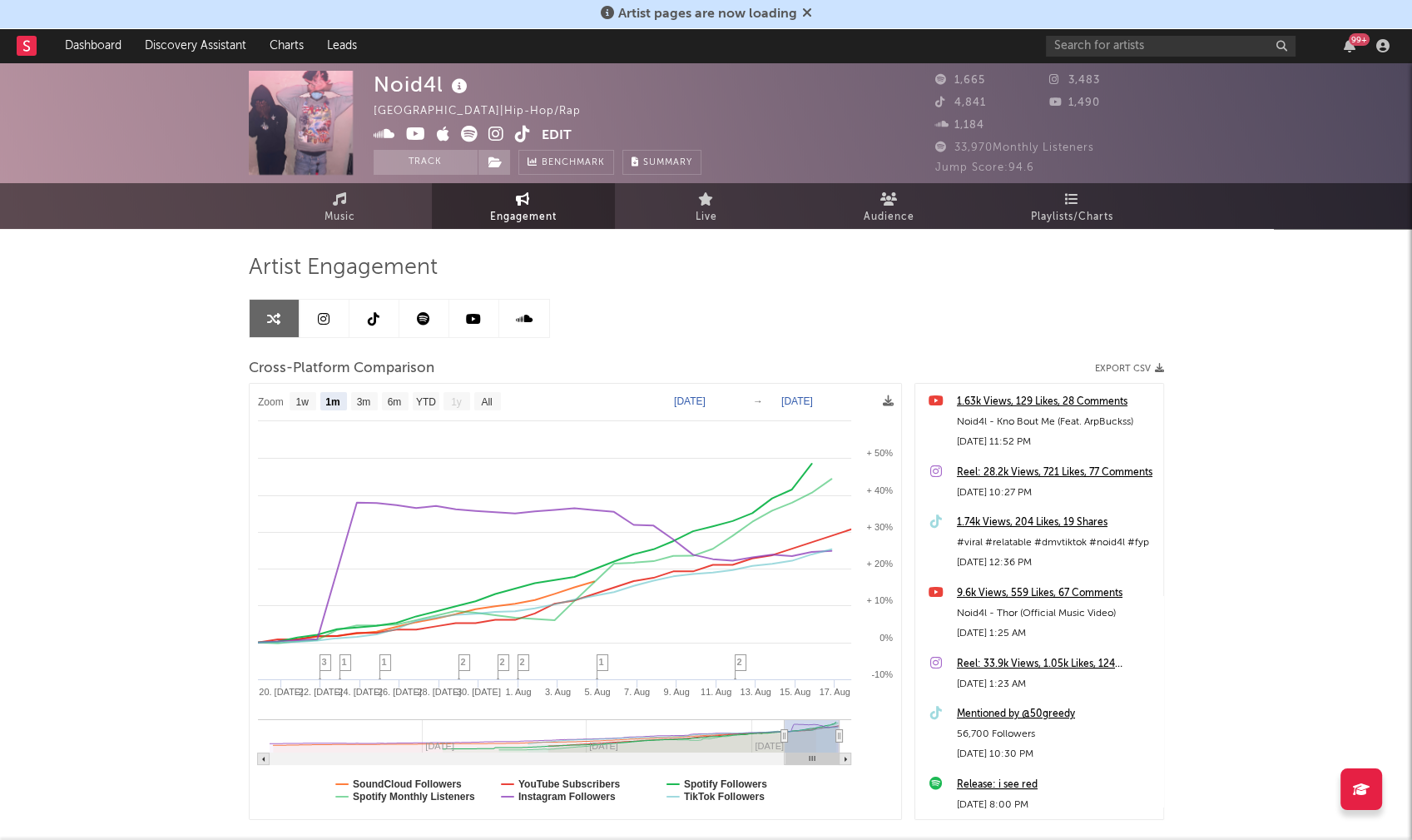
click at [493, 131] on icon at bounding box center [496, 134] width 16 height 17
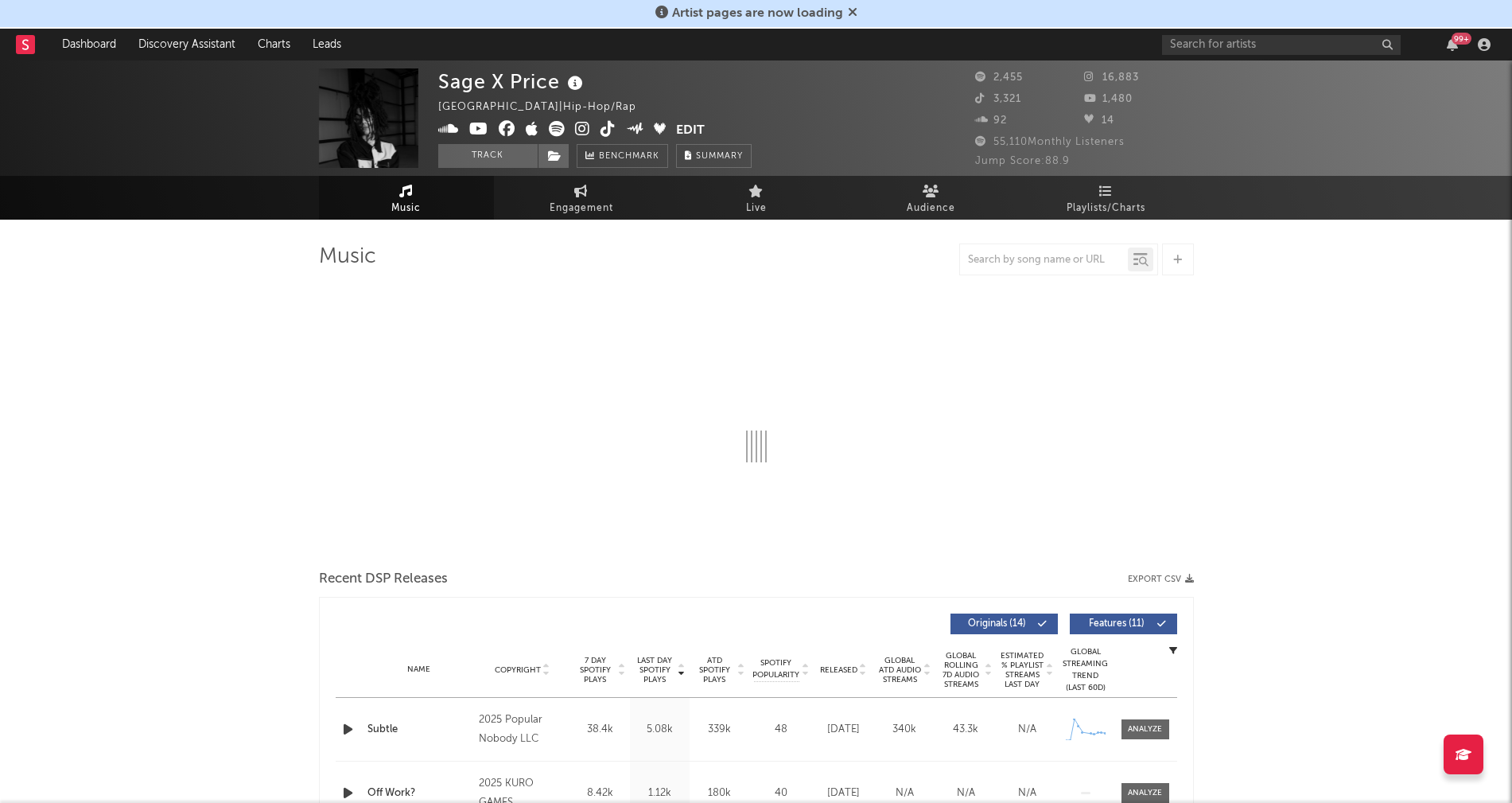
select select "6m"
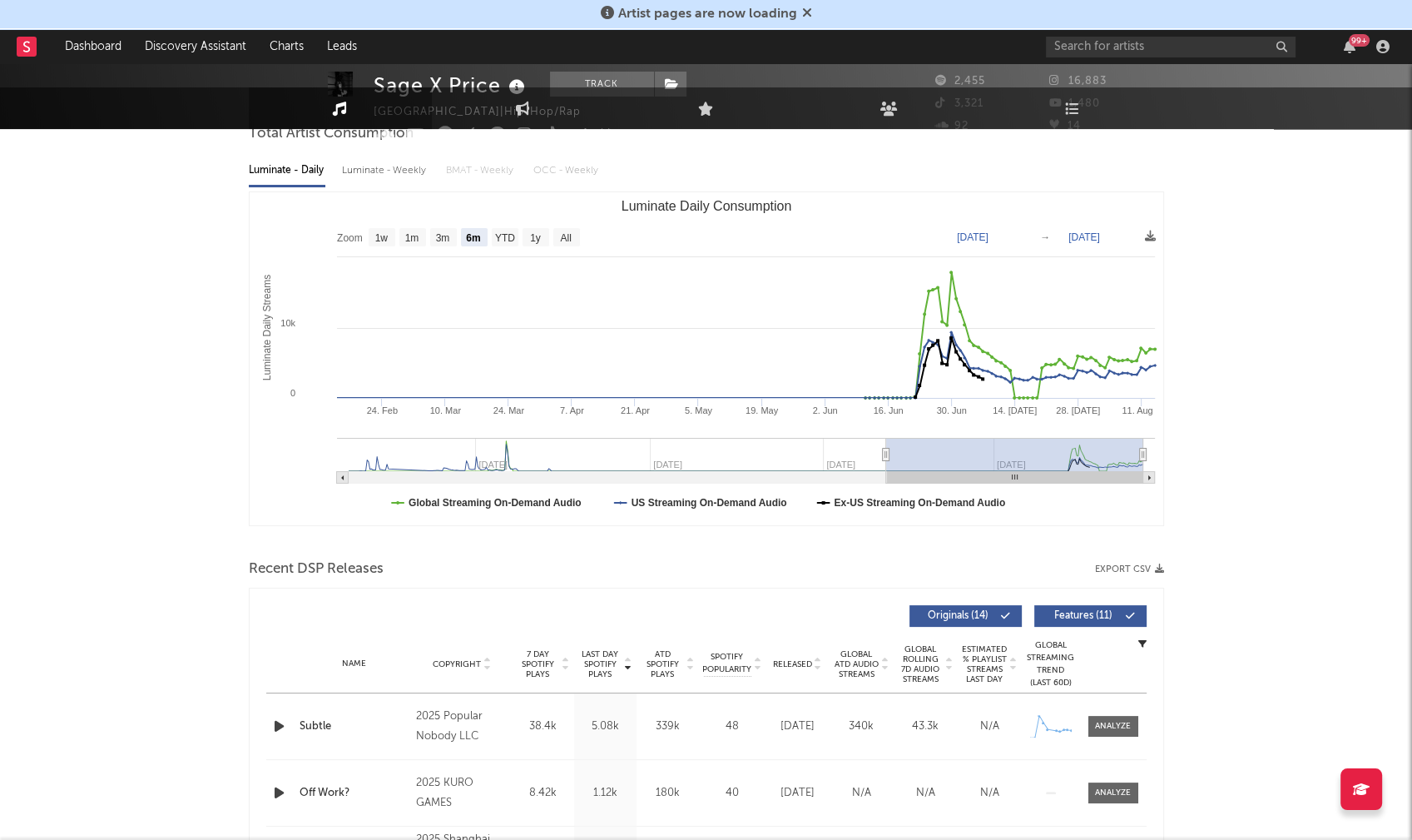
scroll to position [210, 0]
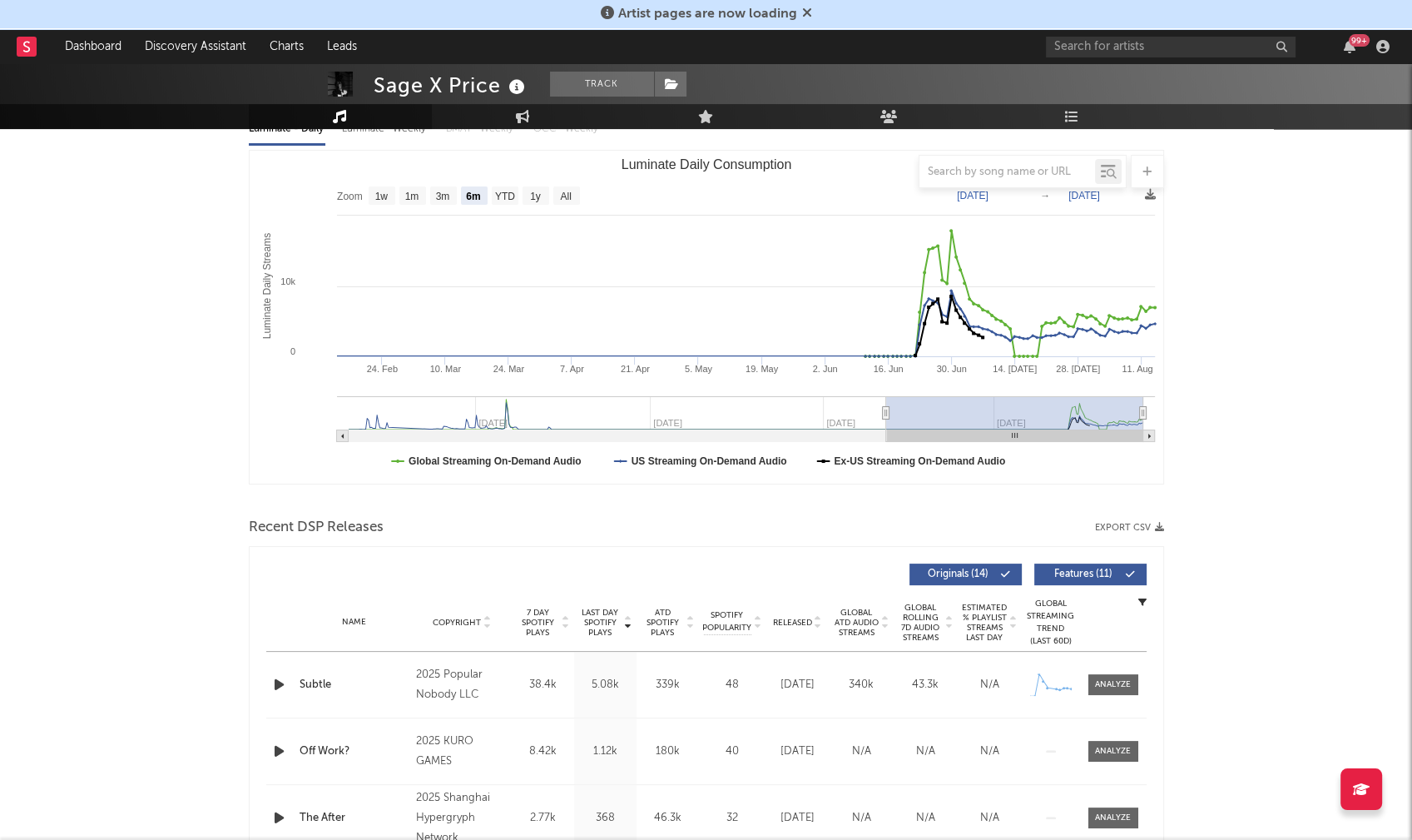
click at [279, 686] on icon "button" at bounding box center [279, 684] width 18 height 21
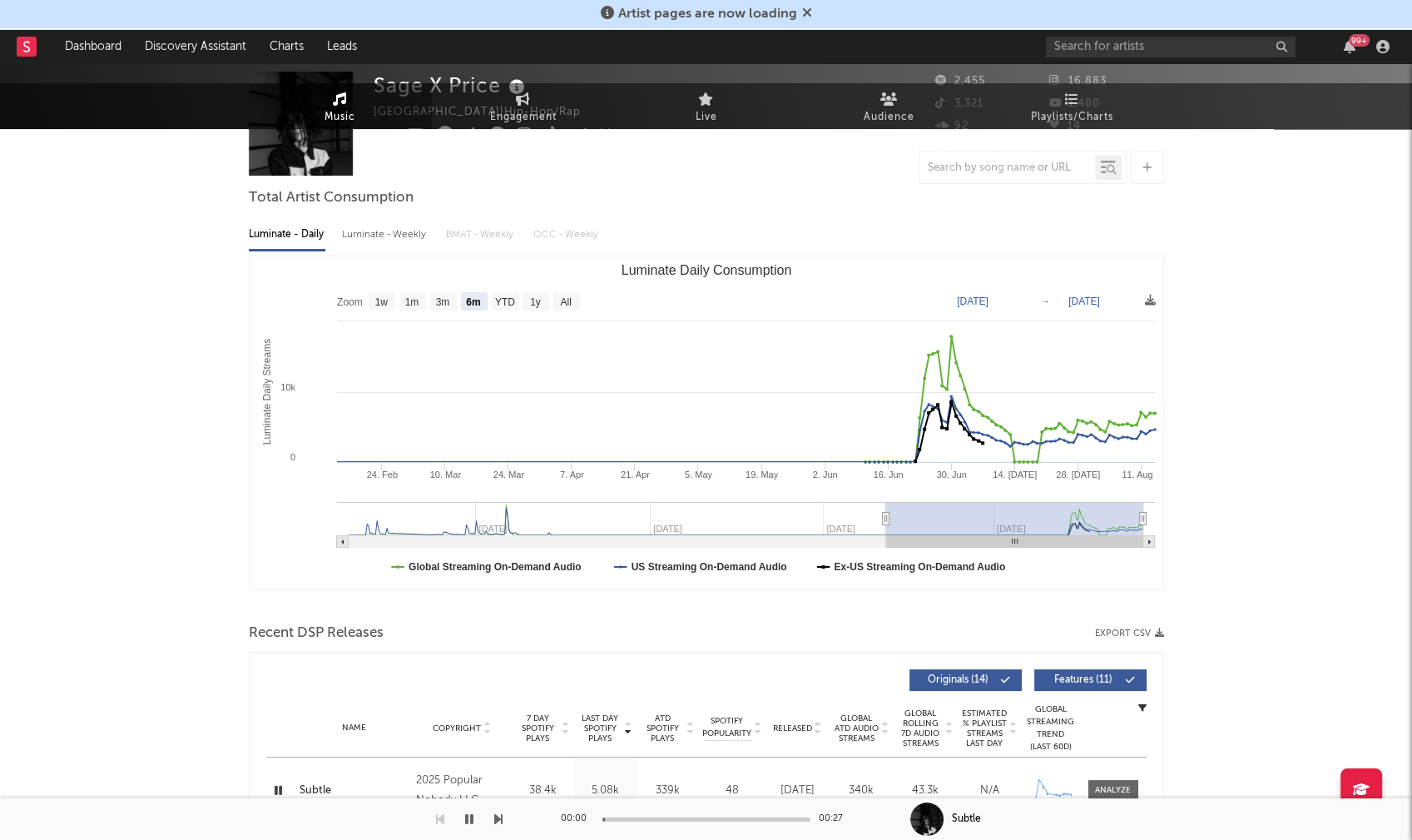
scroll to position [0, 0]
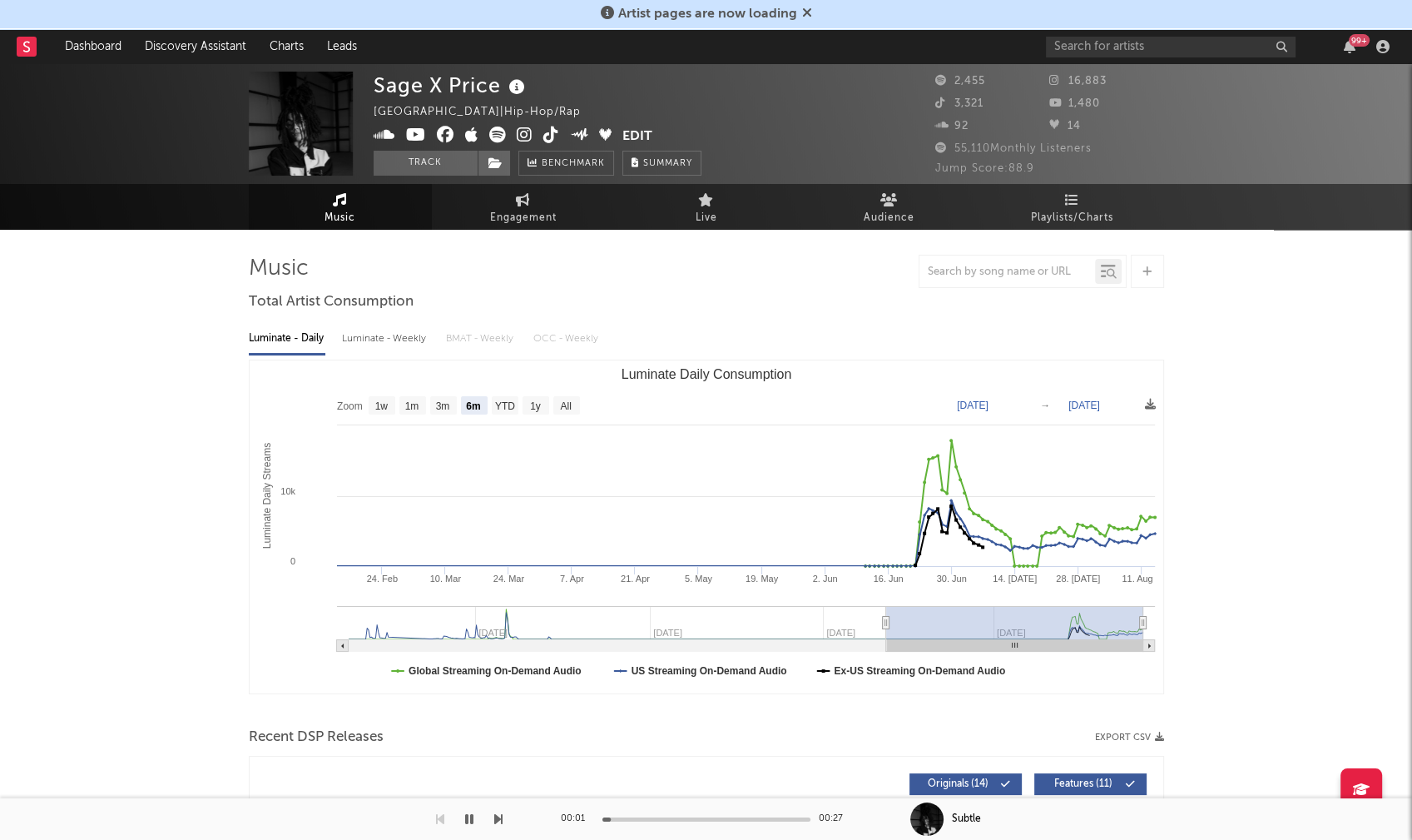
click at [371, 332] on div "Luminate - Weekly" at bounding box center [385, 338] width 88 height 29
select select "6m"
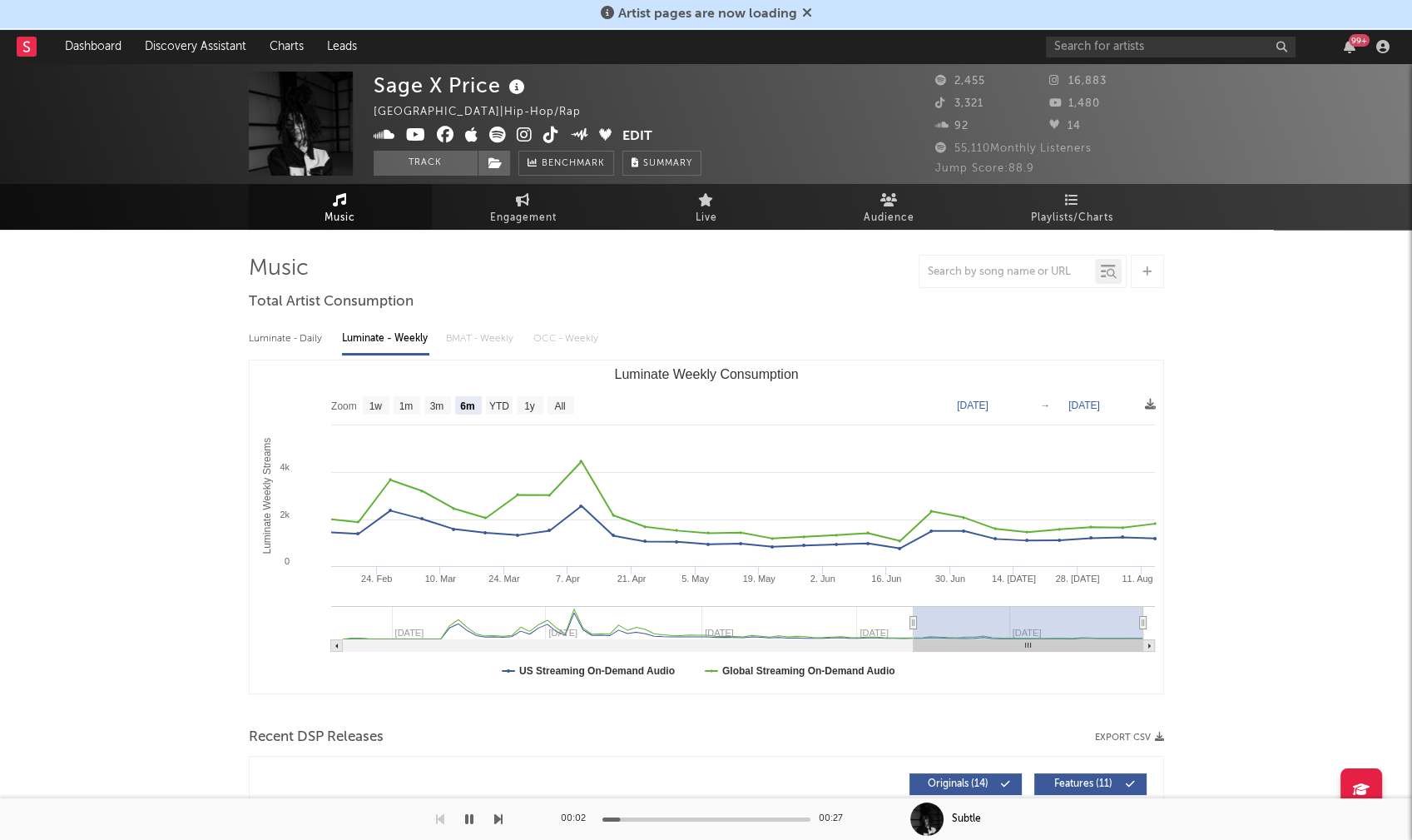
click at [521, 130] on icon at bounding box center [524, 134] width 16 height 17
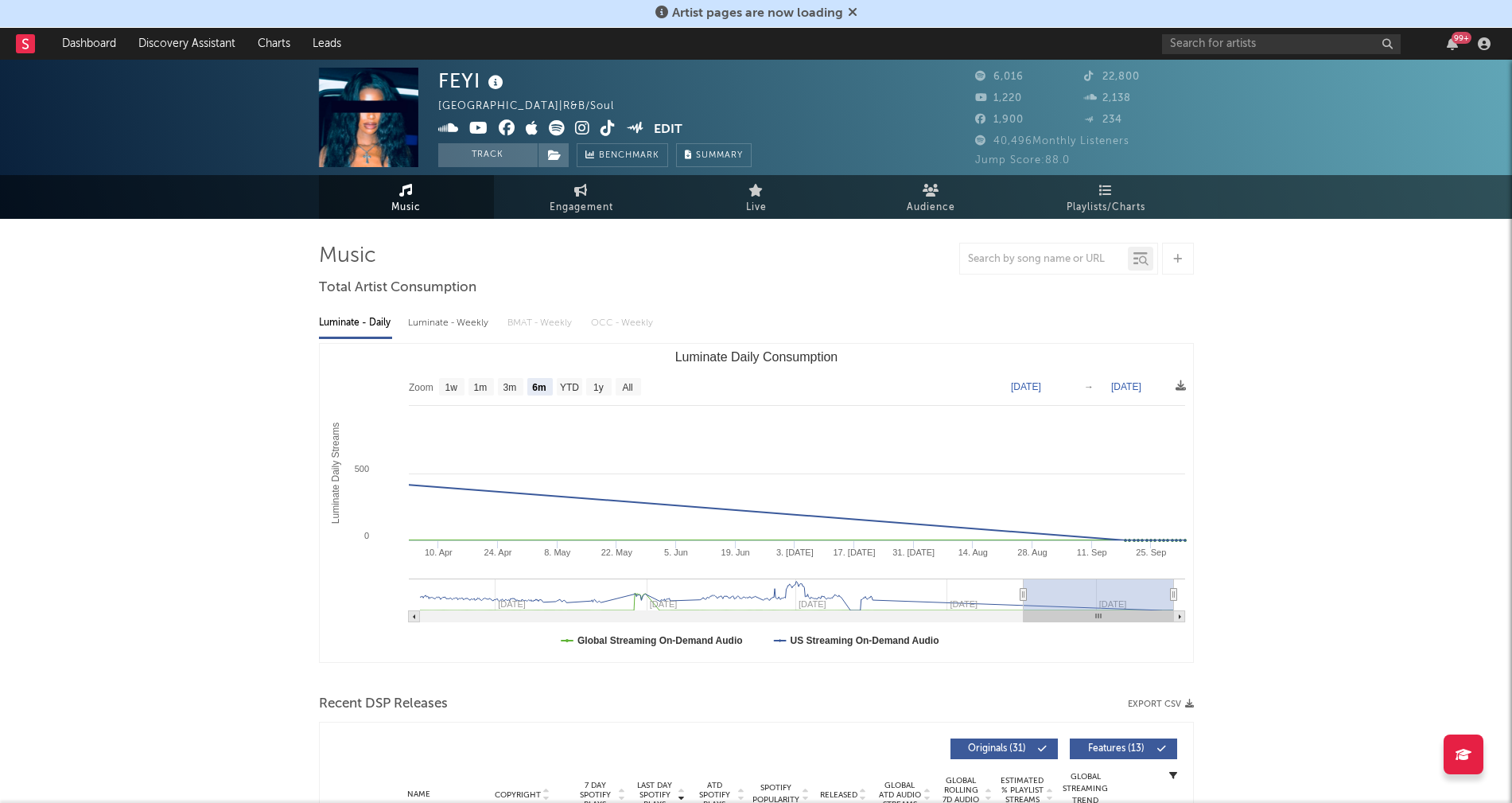
select select "6m"
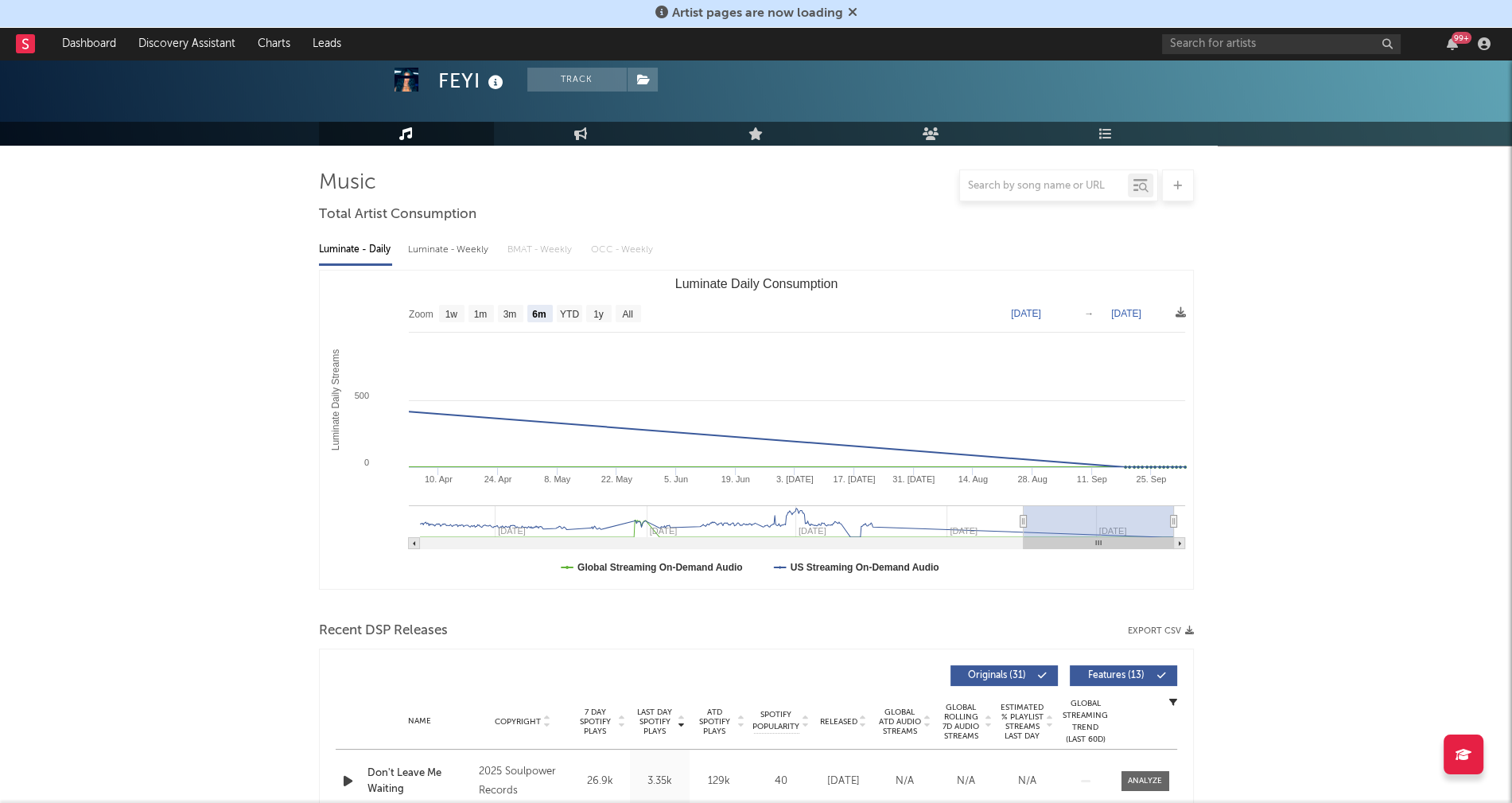
scroll to position [401, 0]
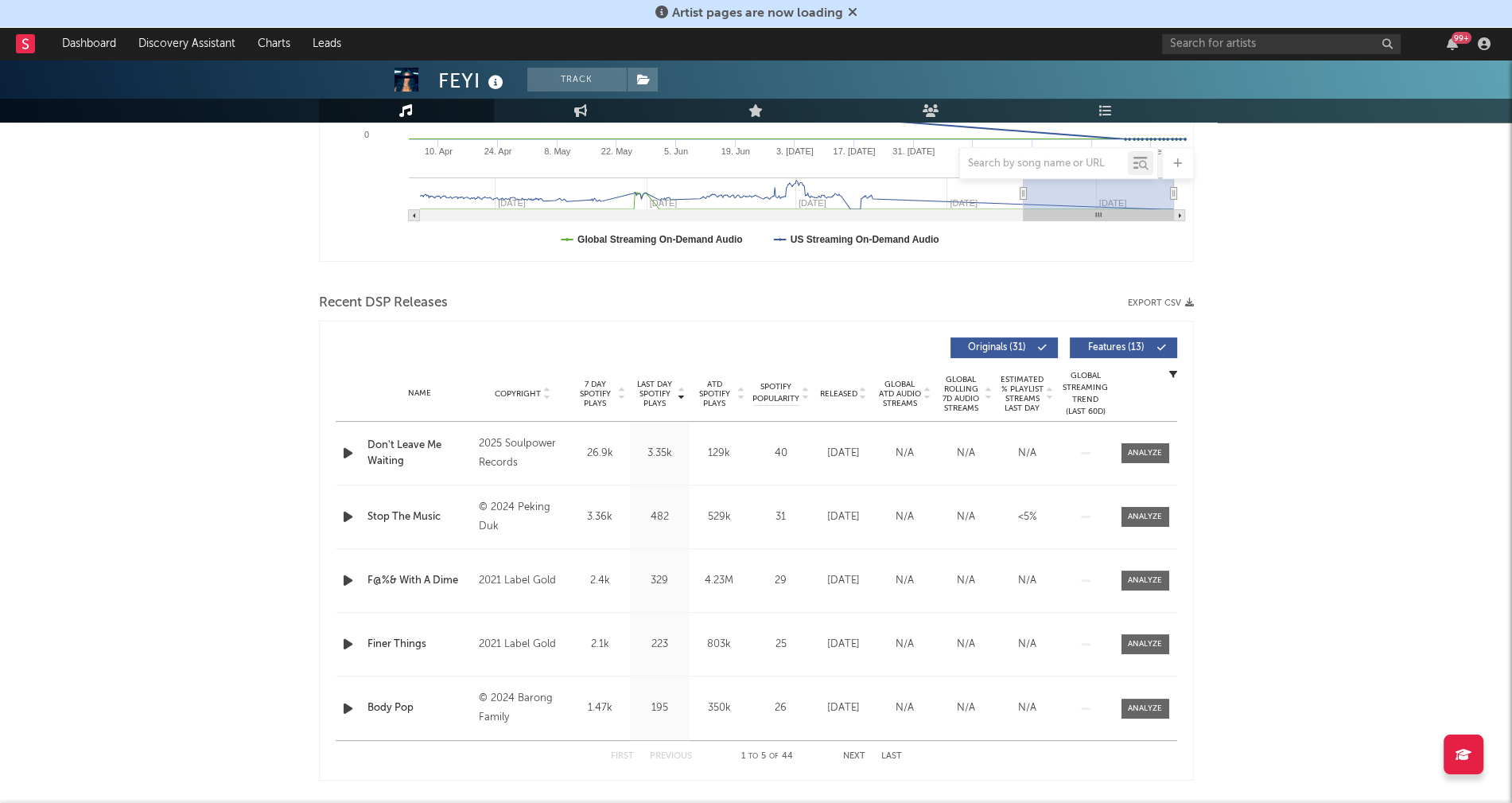
click at [343, 451] on icon "button" at bounding box center [348, 453] width 17 height 20
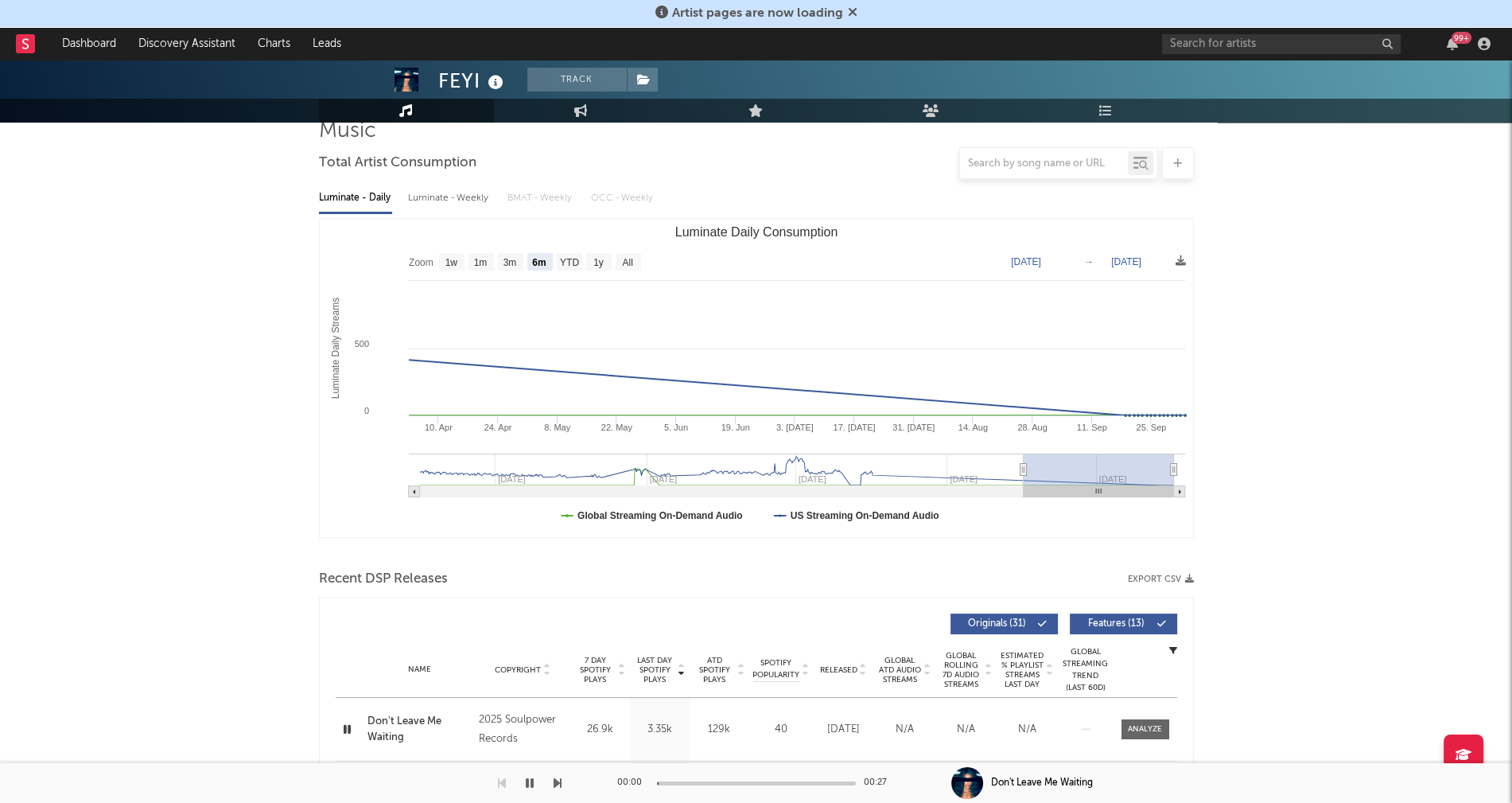
scroll to position [0, 0]
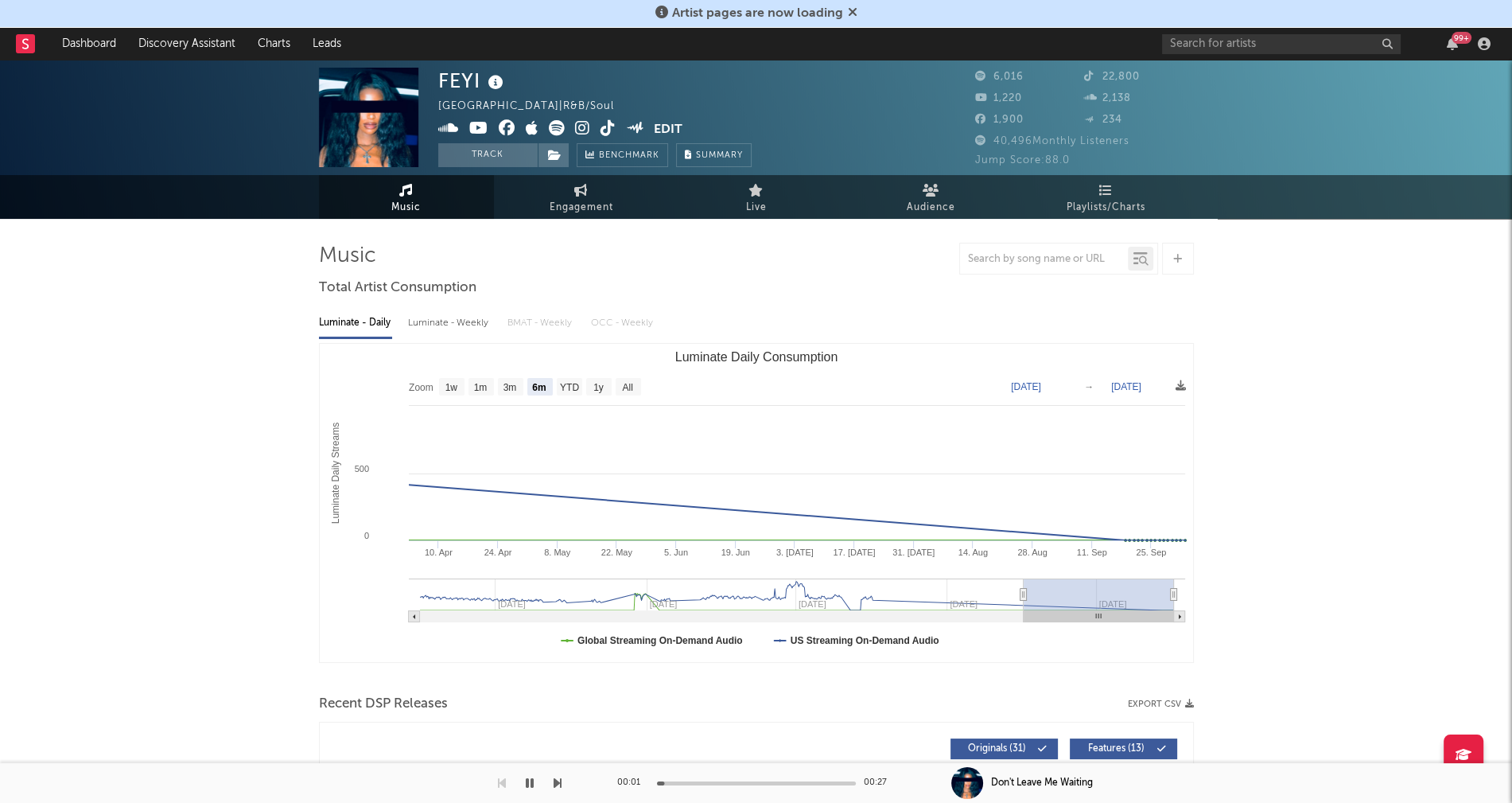
click at [435, 325] on div "Luminate - Weekly" at bounding box center [450, 322] width 84 height 27
select select "6m"
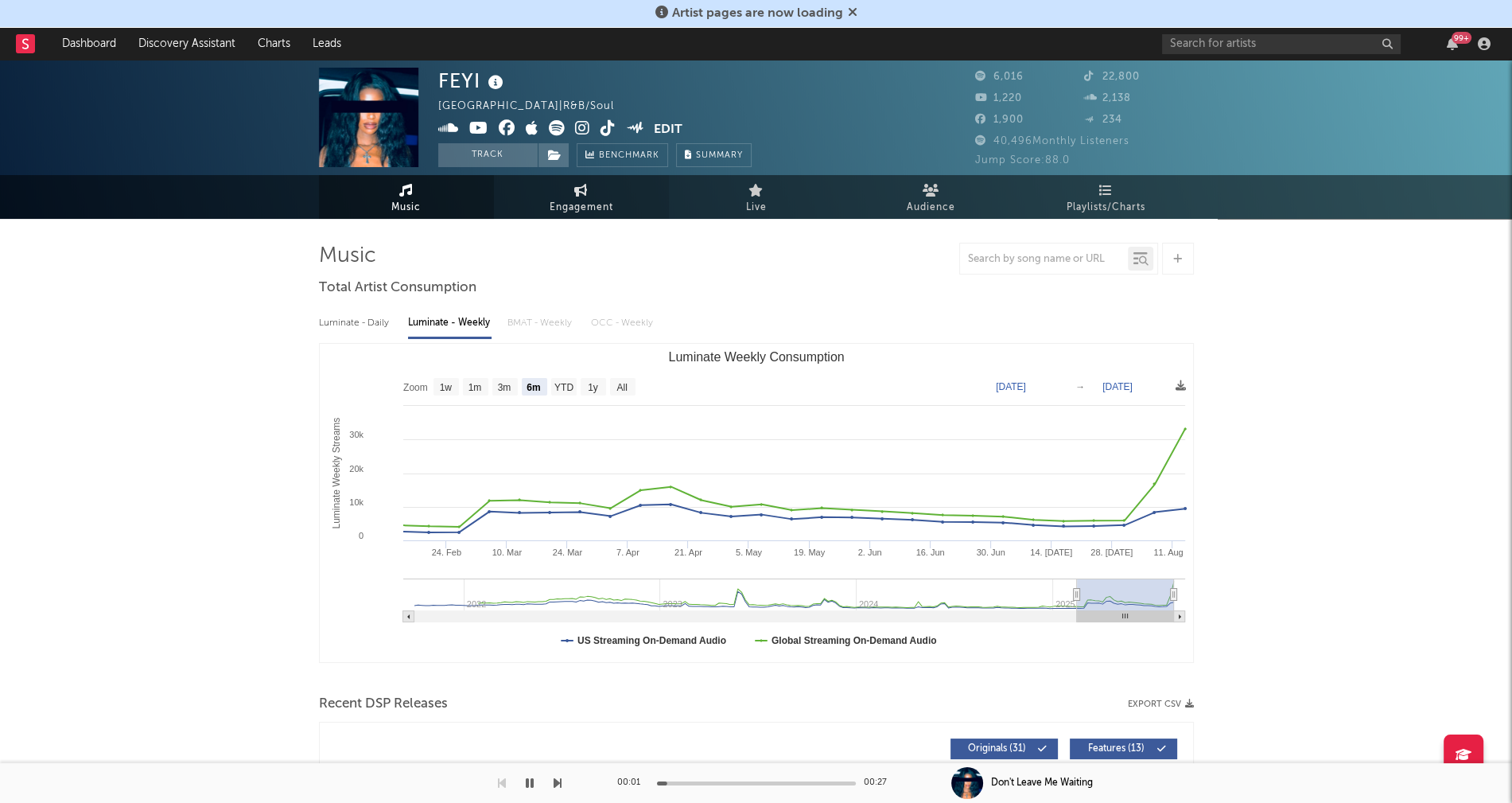
click at [576, 203] on span "Engagement" at bounding box center [581, 208] width 63 height 19
select select "1w"
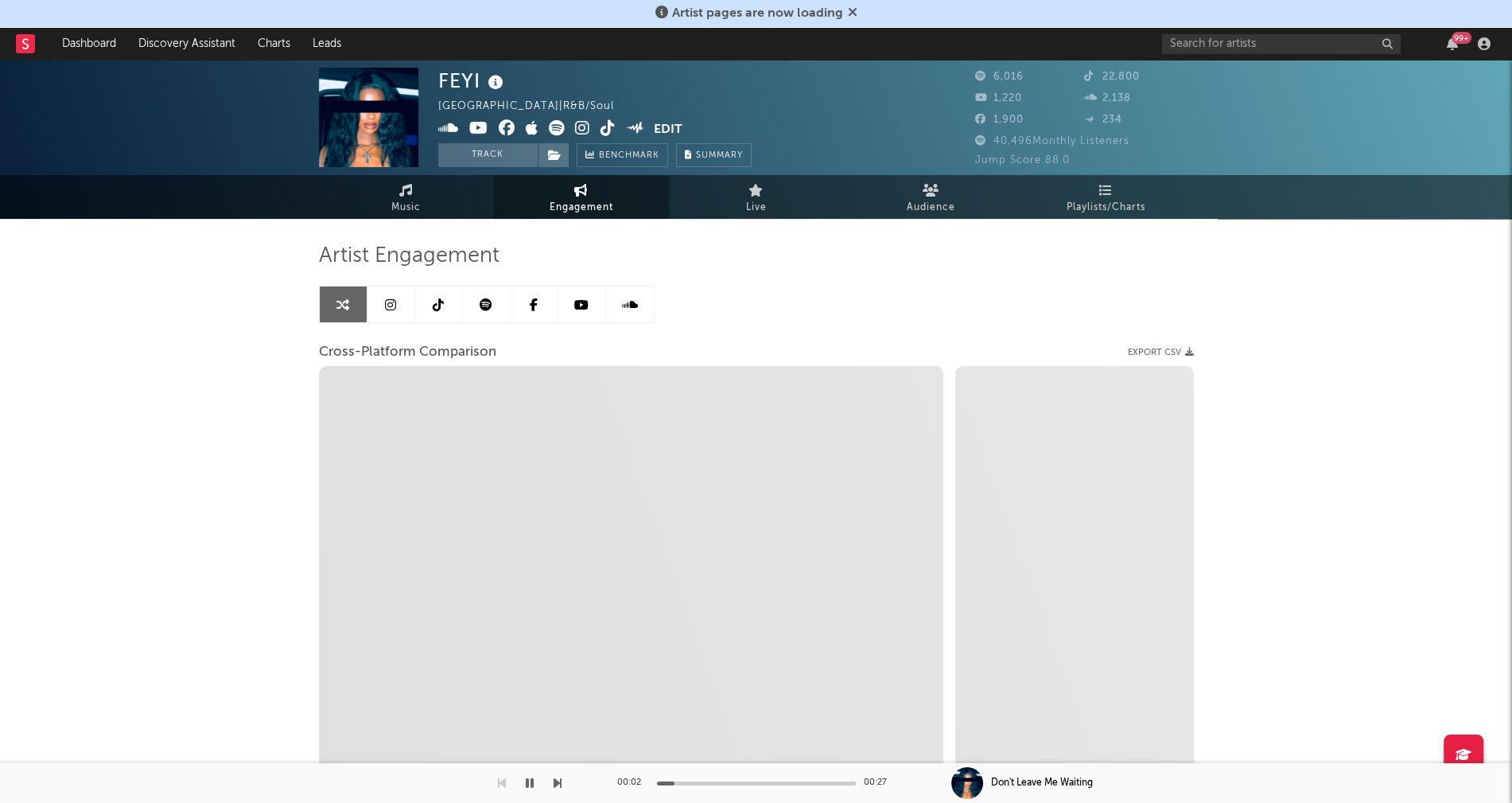
click at [585, 125] on icon at bounding box center [582, 128] width 15 height 16
select select "1m"
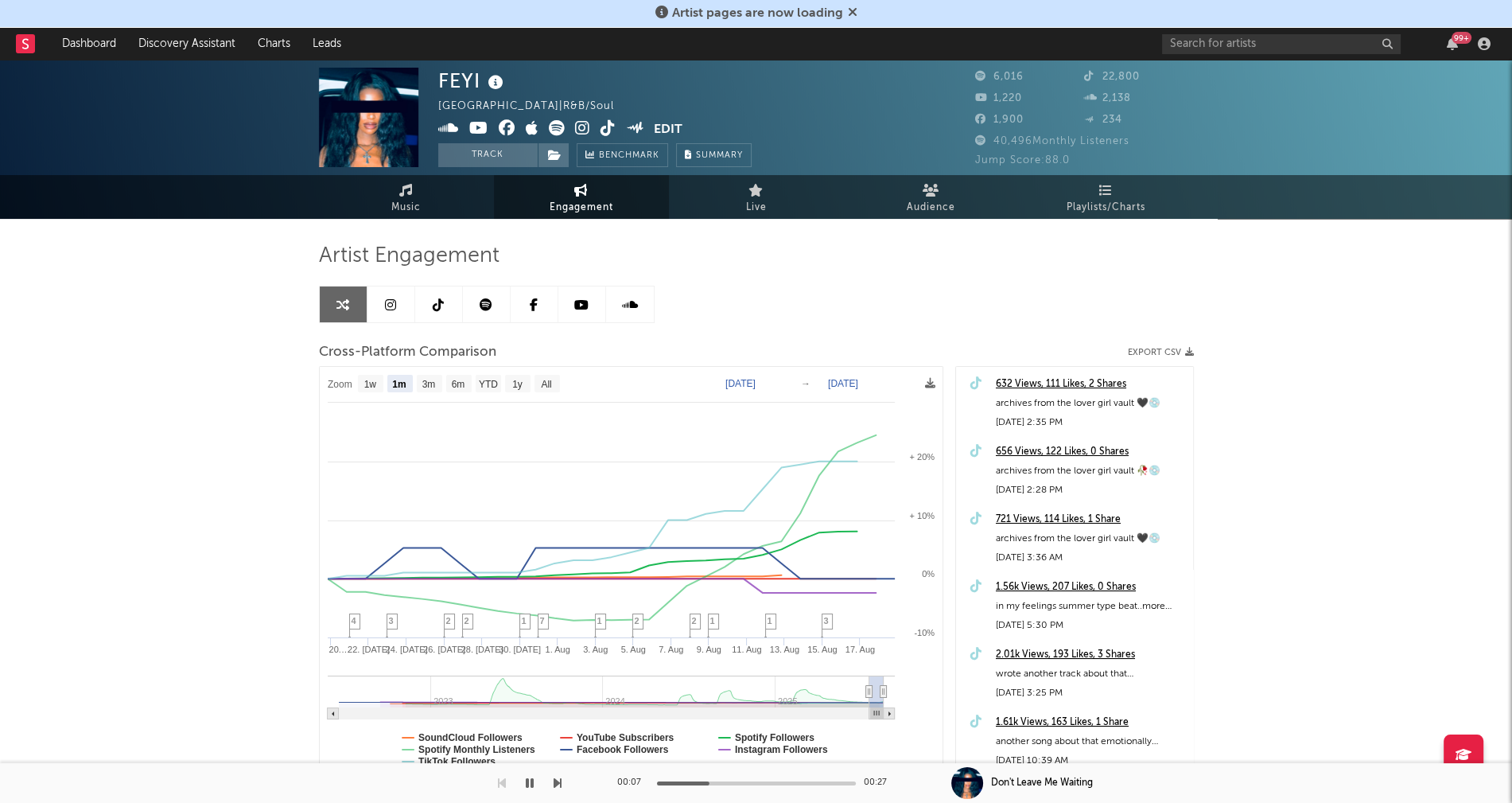
click at [477, 126] on icon at bounding box center [479, 128] width 19 height 16
drag, startPoint x: 440, startPoint y: 71, endPoint x: 480, endPoint y: 77, distance: 40.4
click at [480, 77] on div "FEYI" at bounding box center [473, 81] width 70 height 26
copy div "FEYI"
click at [391, 191] on link "Music" at bounding box center [406, 197] width 175 height 44
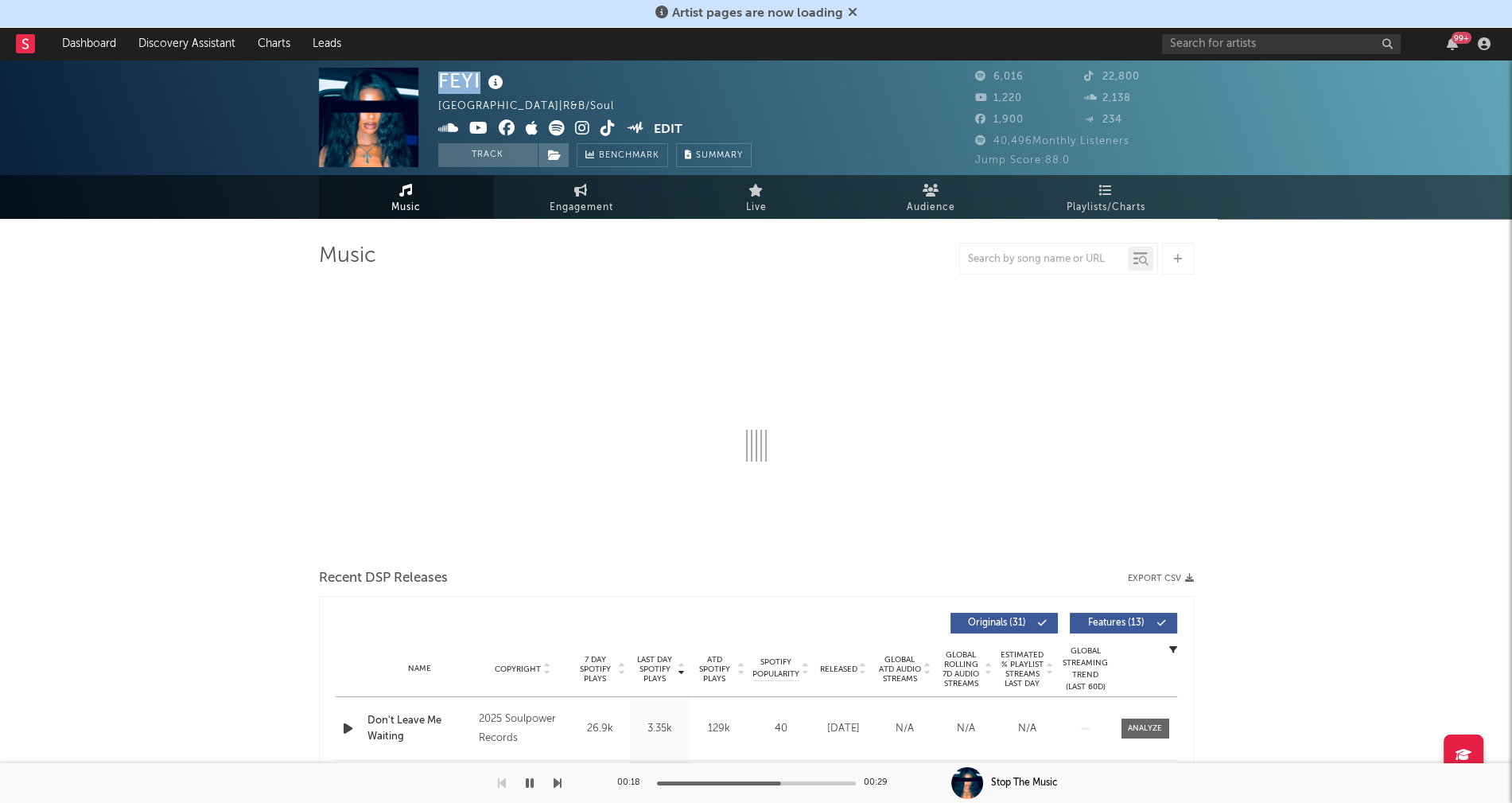
select select "6m"
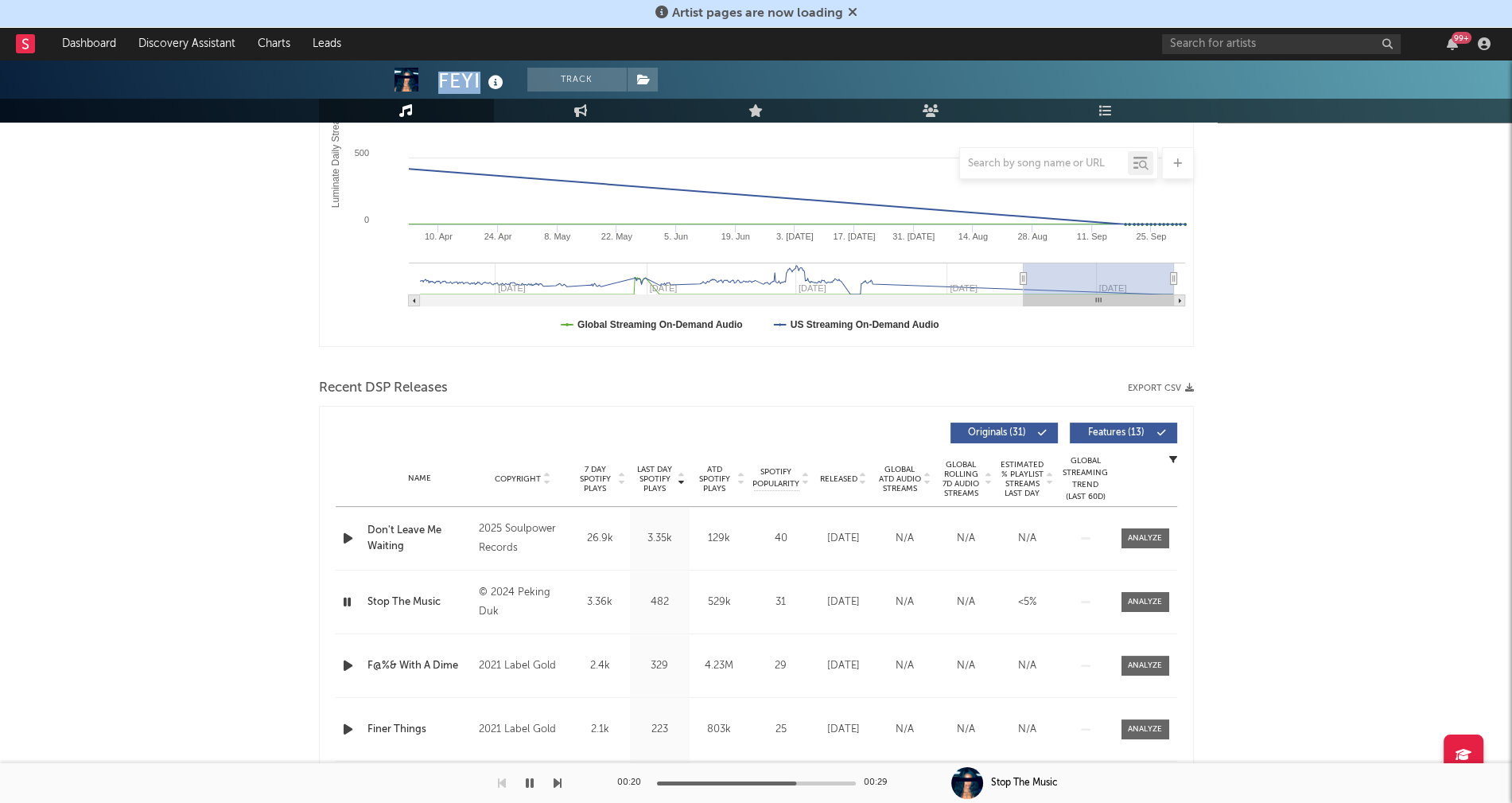
scroll to position [401, 0]
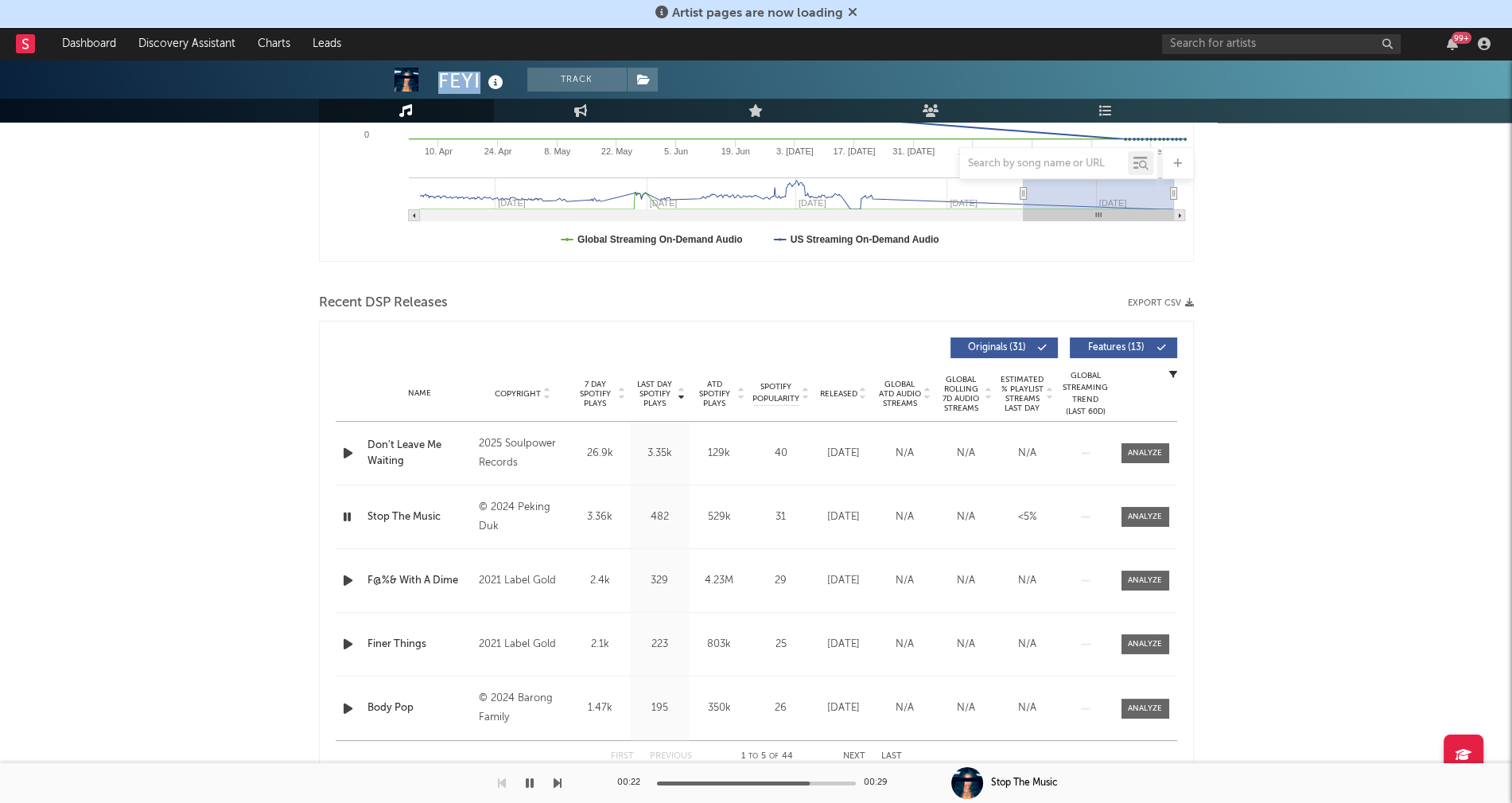
click at [342, 513] on icon "button" at bounding box center [347, 517] width 15 height 20
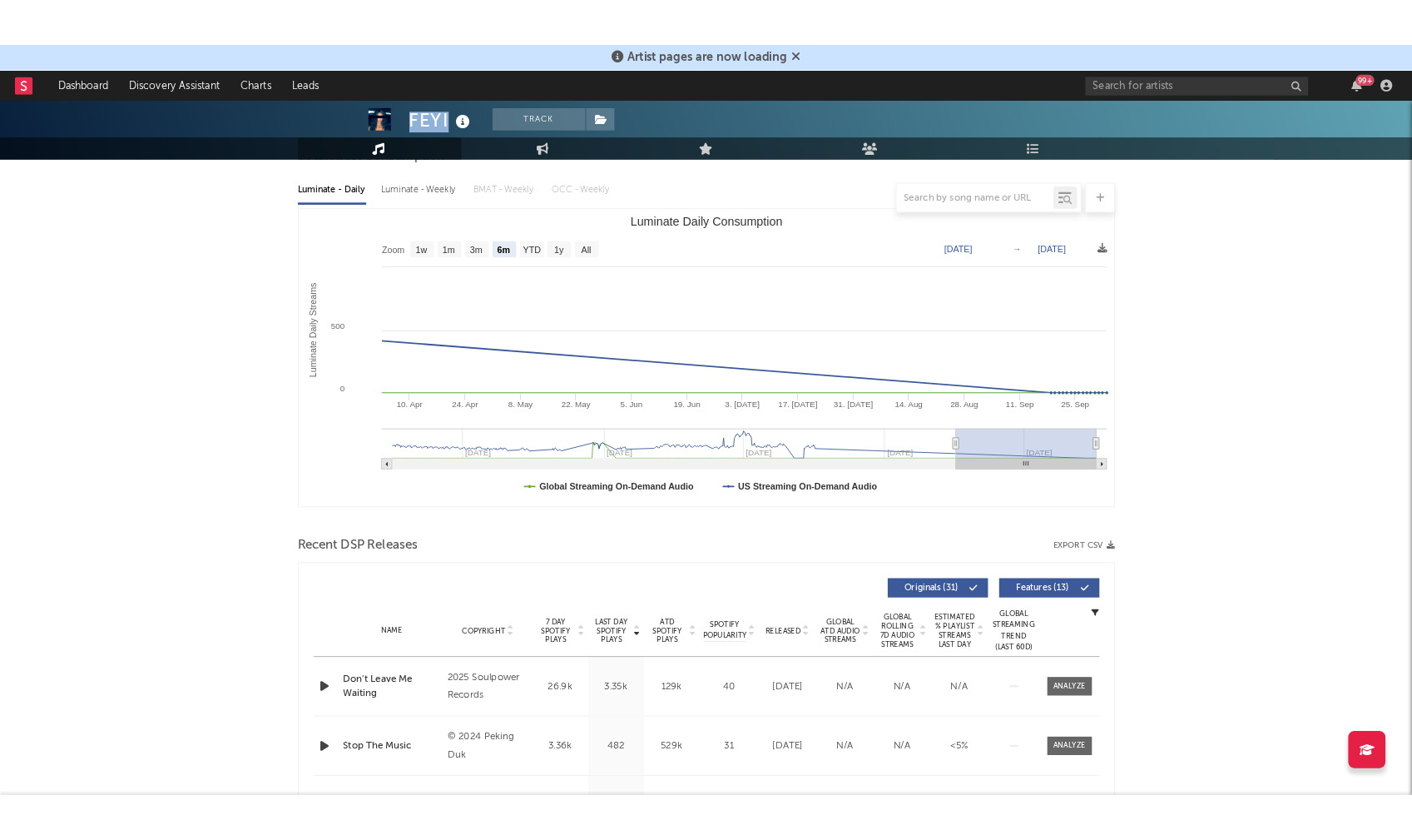
scroll to position [0, 0]
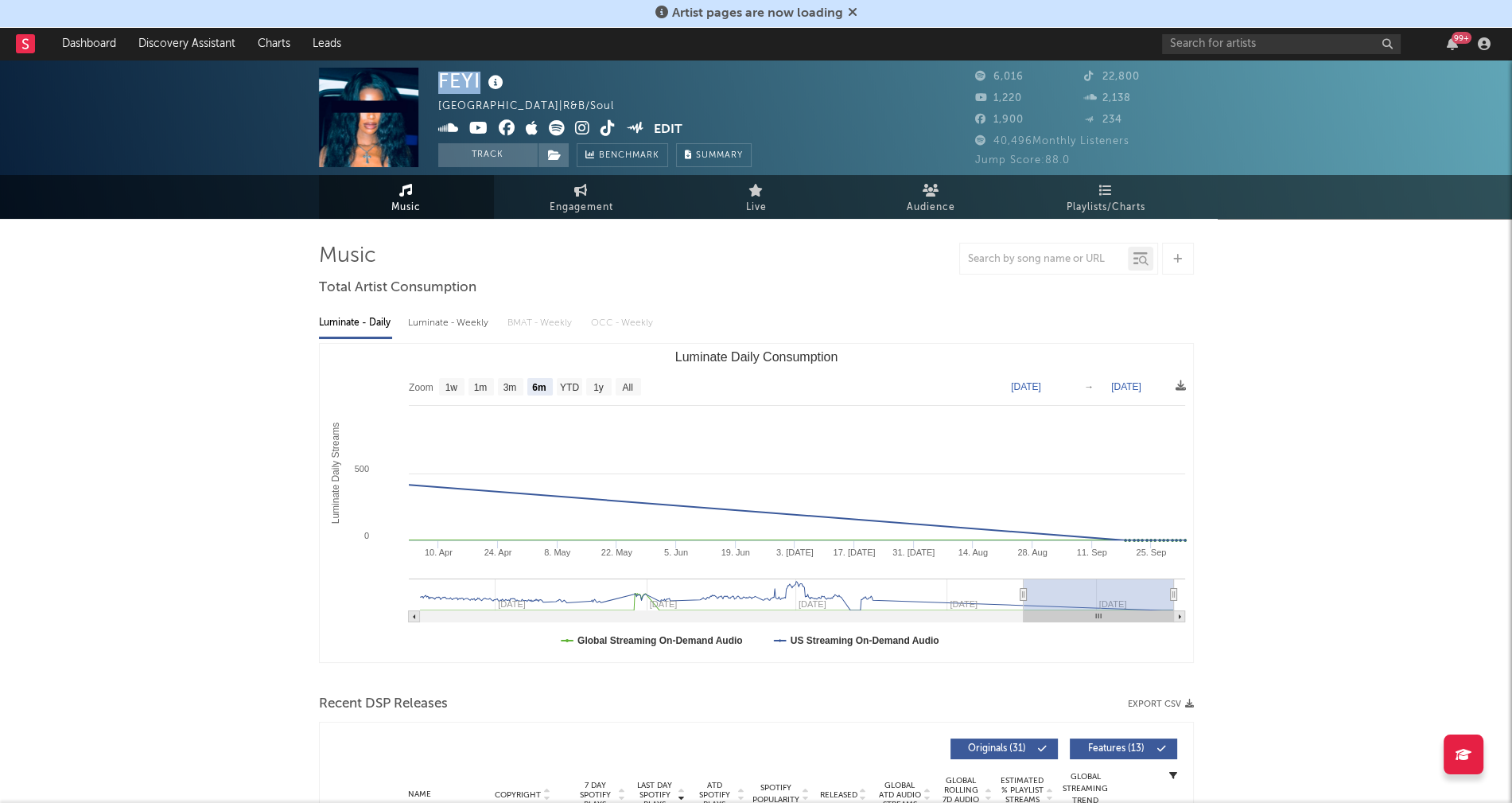
click at [479, 128] on icon at bounding box center [479, 128] width 19 height 16
click at [472, 128] on icon at bounding box center [479, 128] width 19 height 16
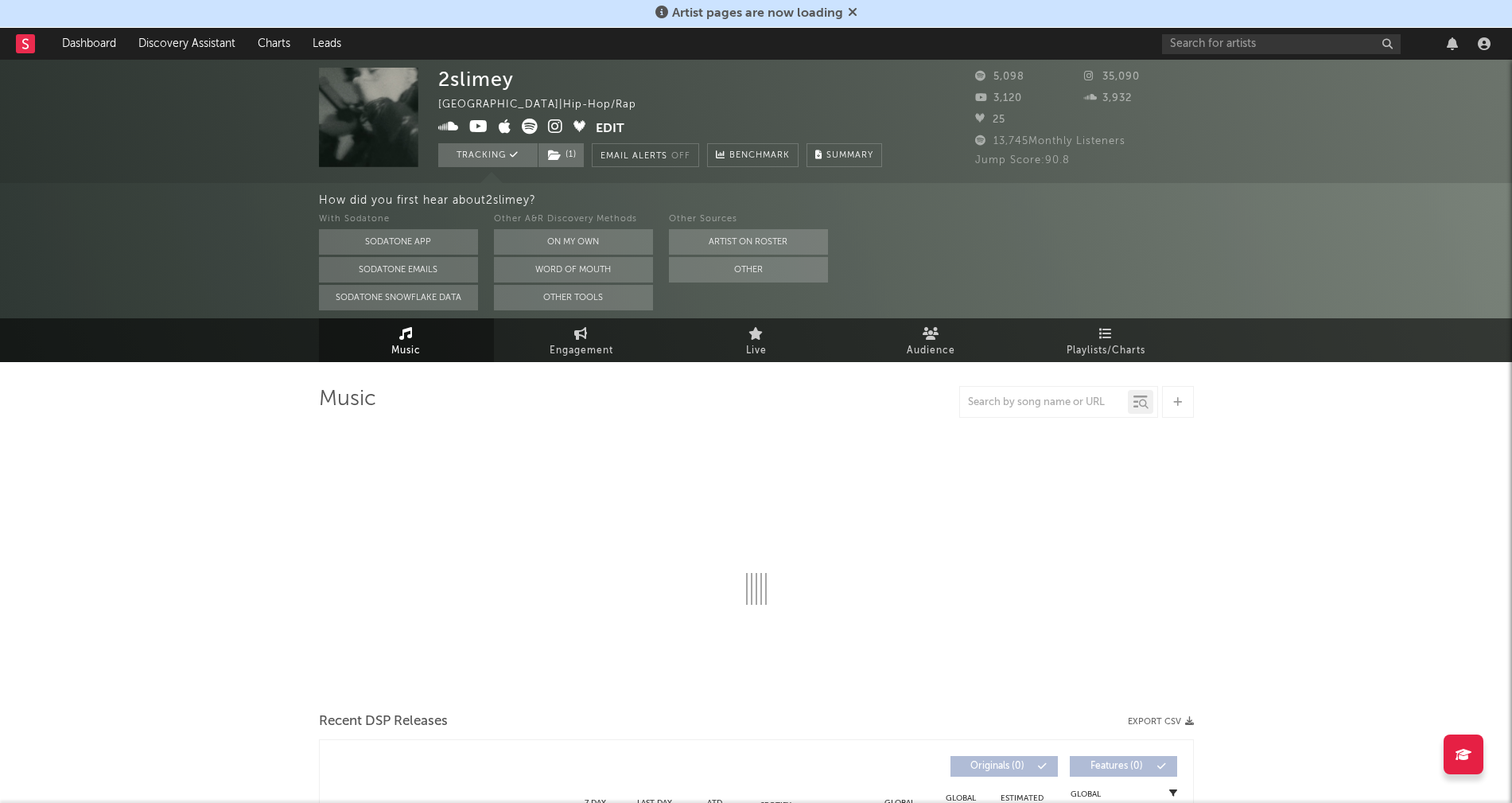
select select "6m"
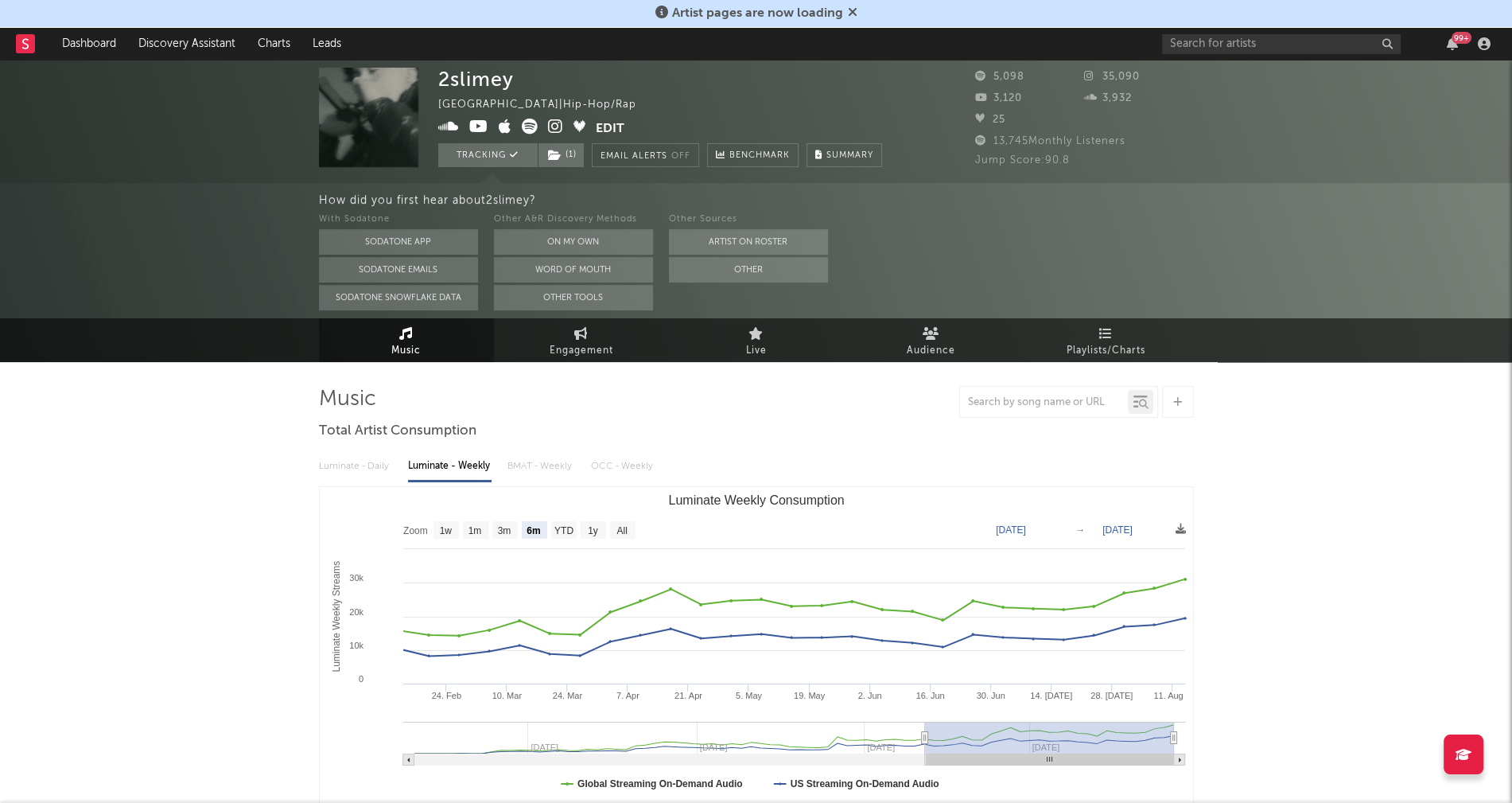
scroll to position [3, 0]
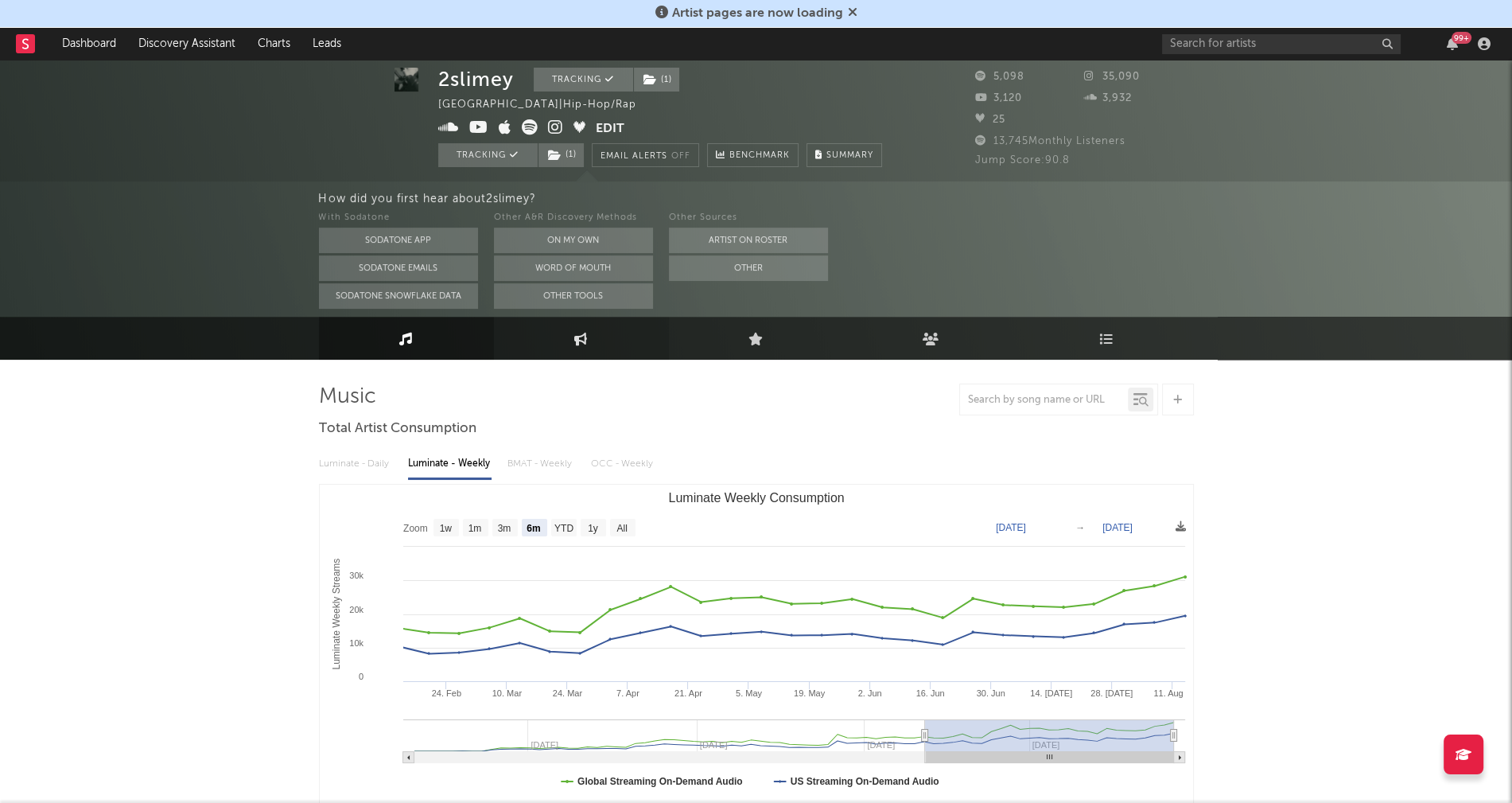
click at [580, 357] on link "Engagement" at bounding box center [581, 338] width 175 height 43
select select "1w"
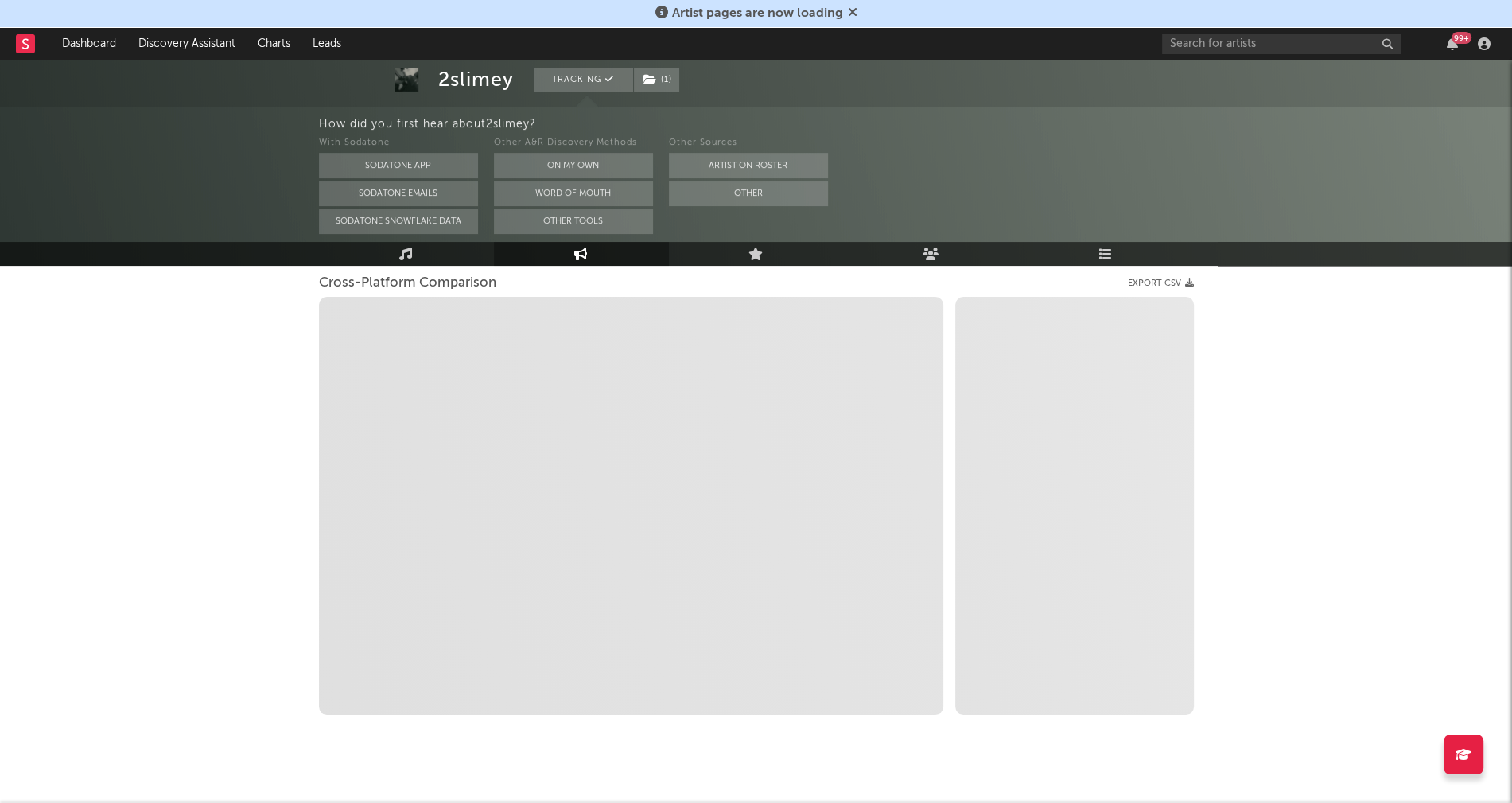
select select "1m"
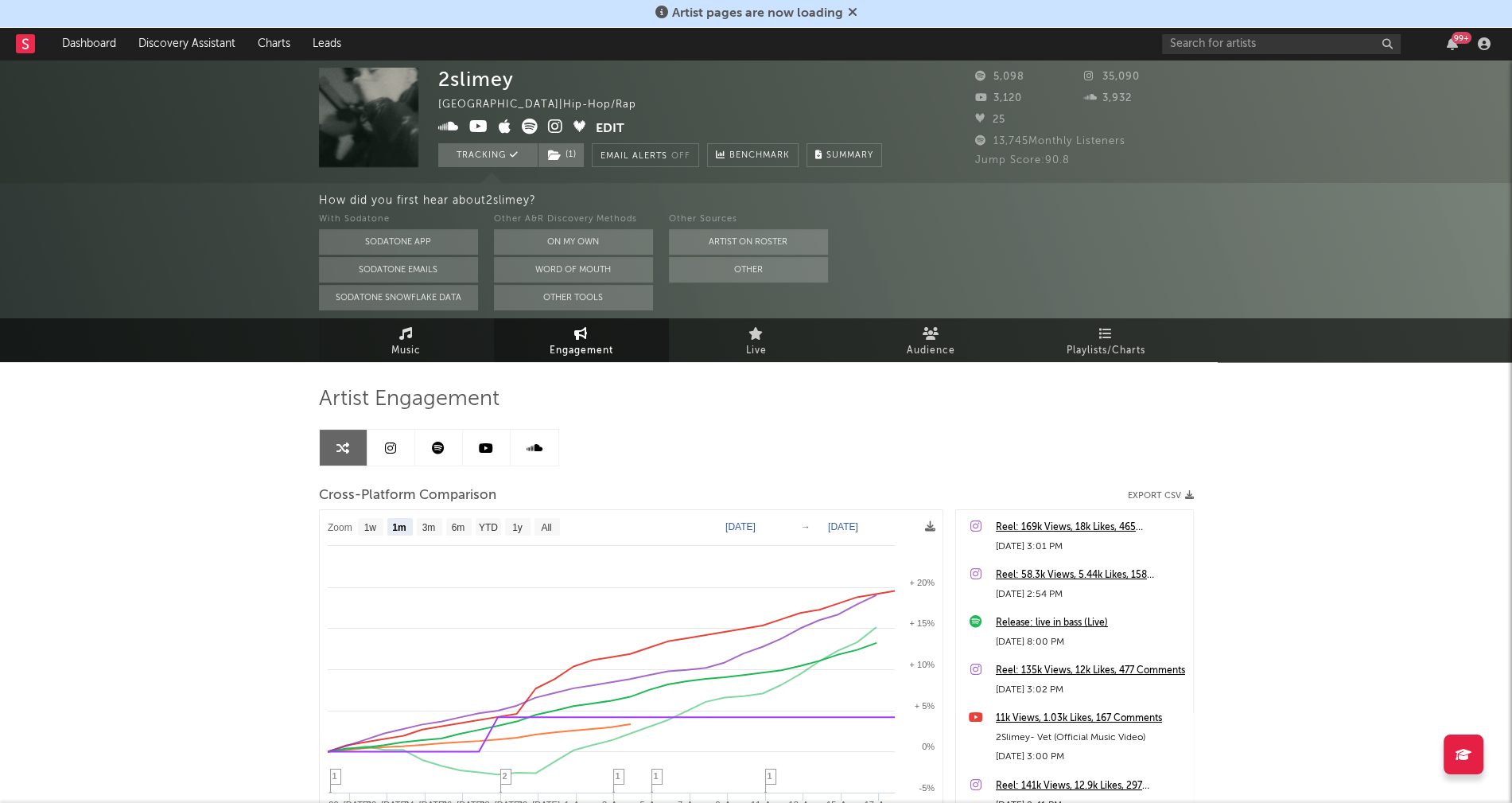
click at [404, 349] on span "Music" at bounding box center [406, 351] width 29 height 19
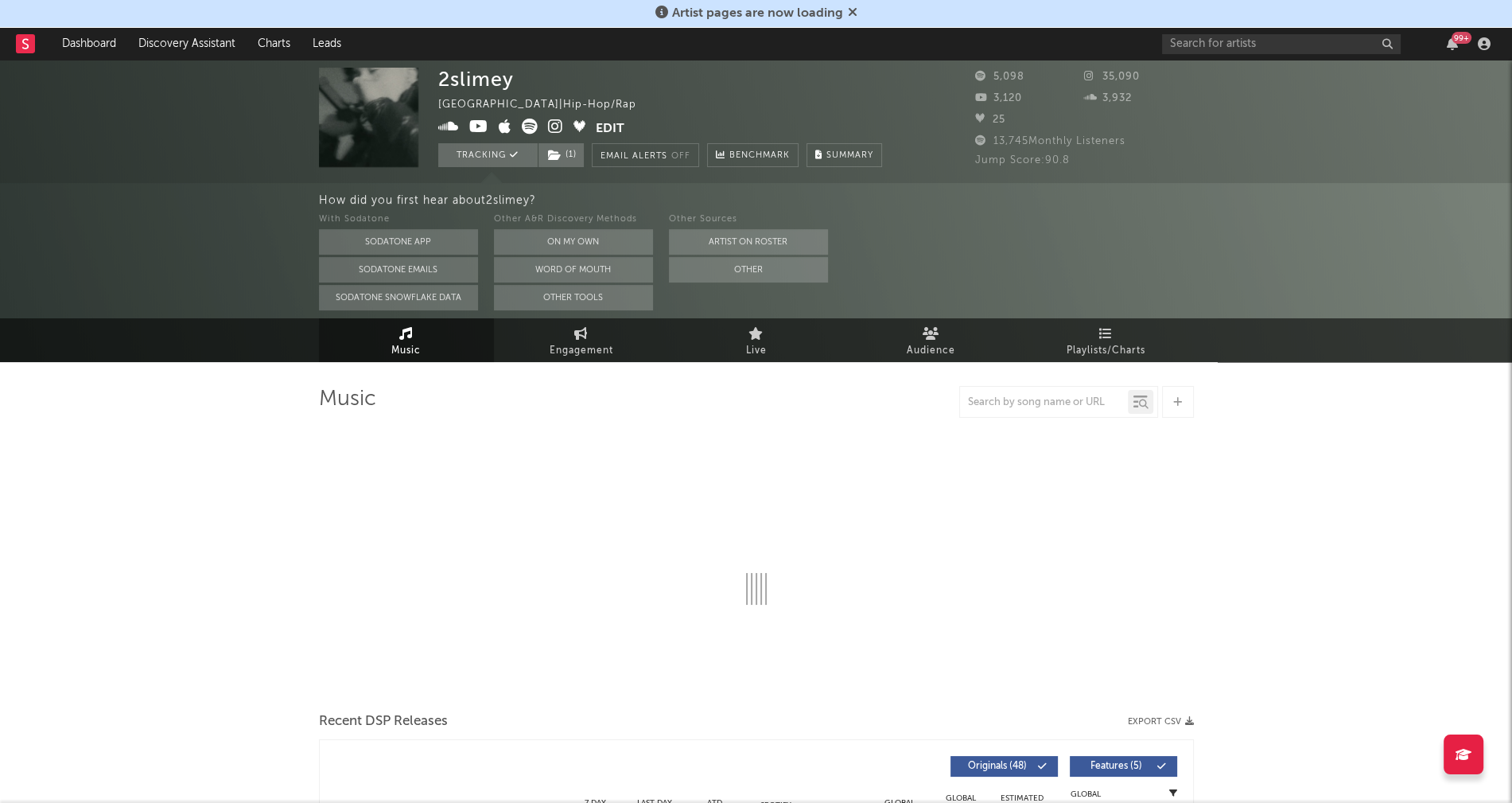
select select "6m"
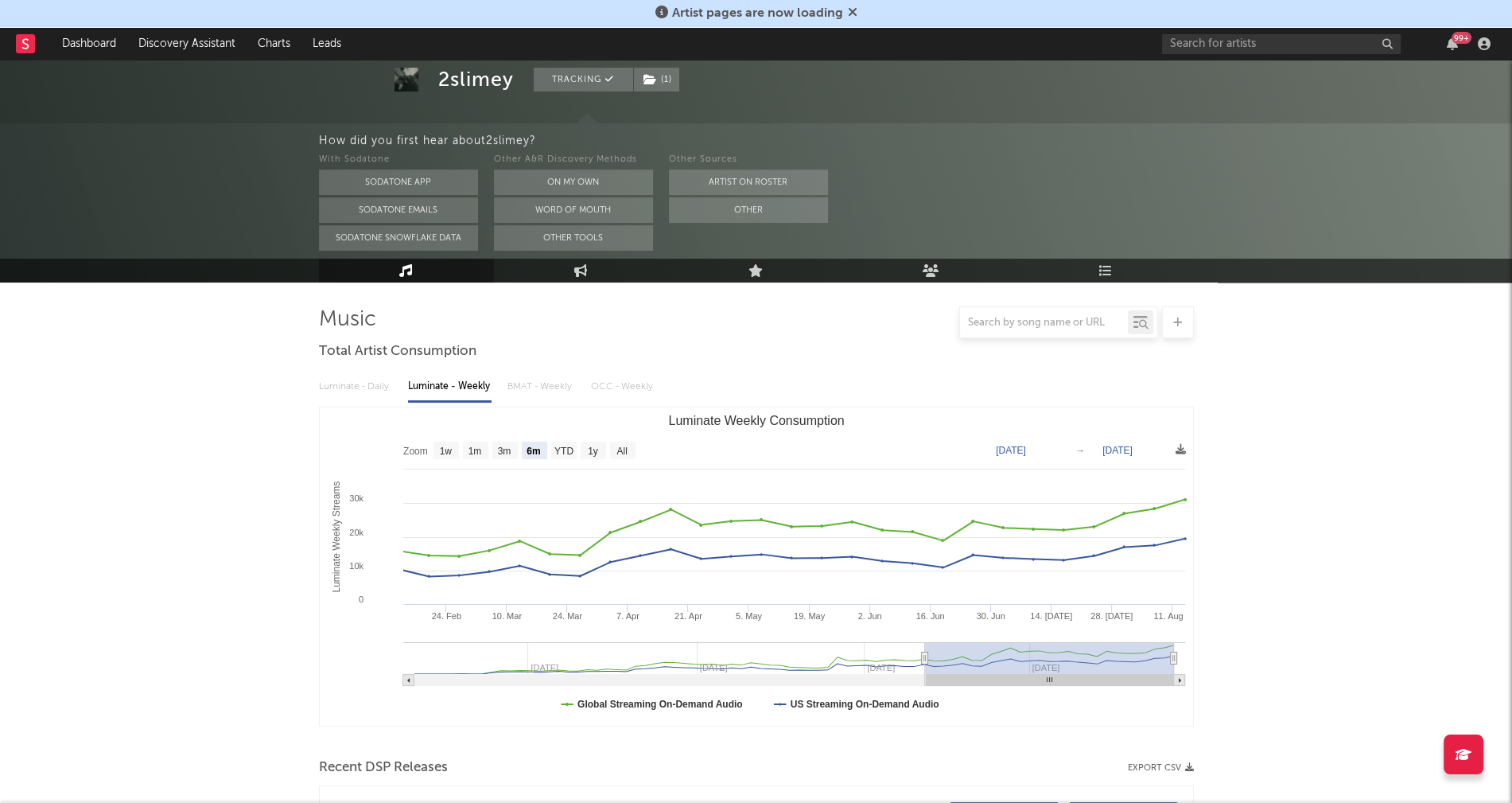
scroll to position [394, 0]
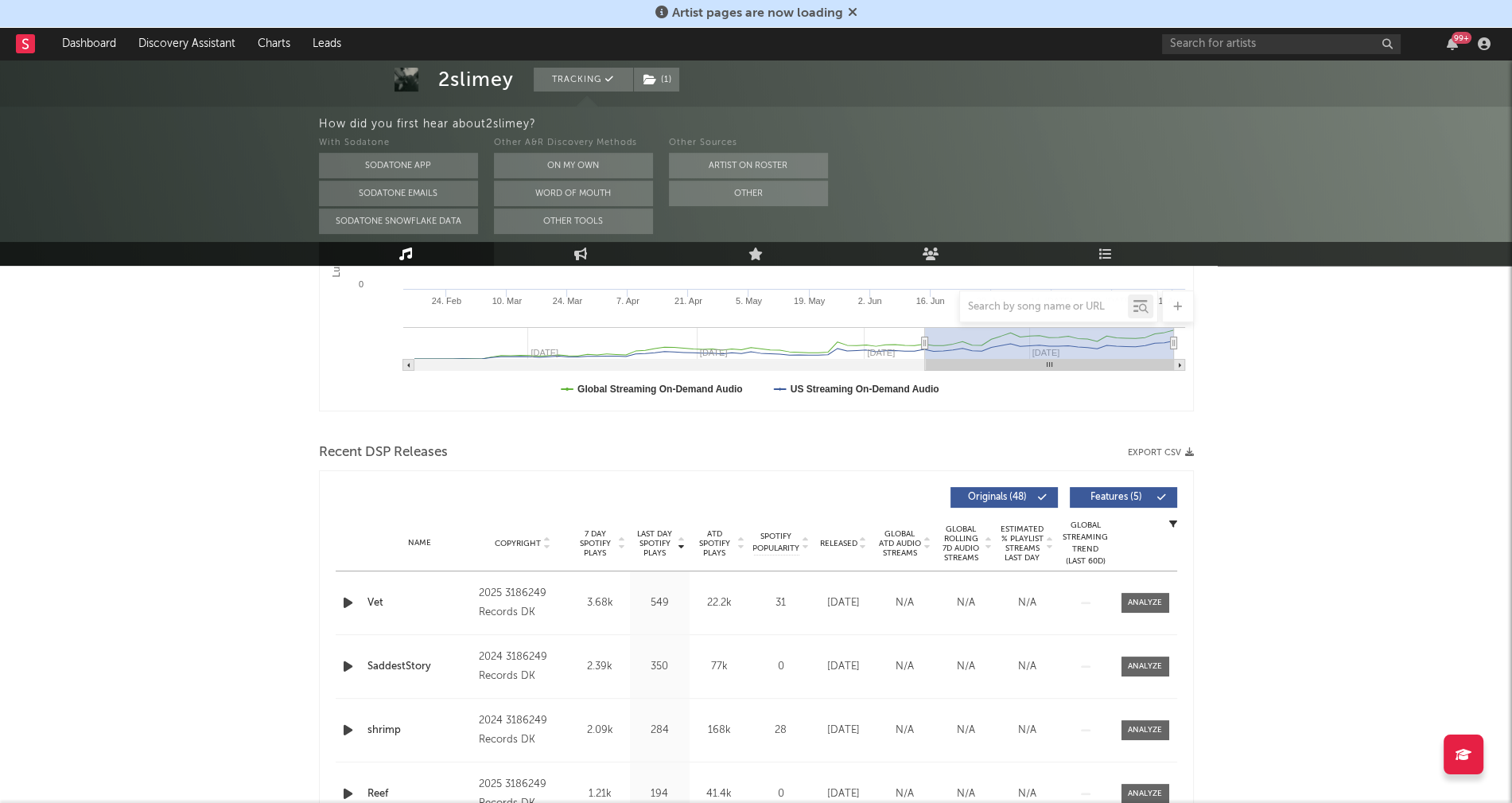
click at [348, 602] on icon "button" at bounding box center [348, 602] width 17 height 20
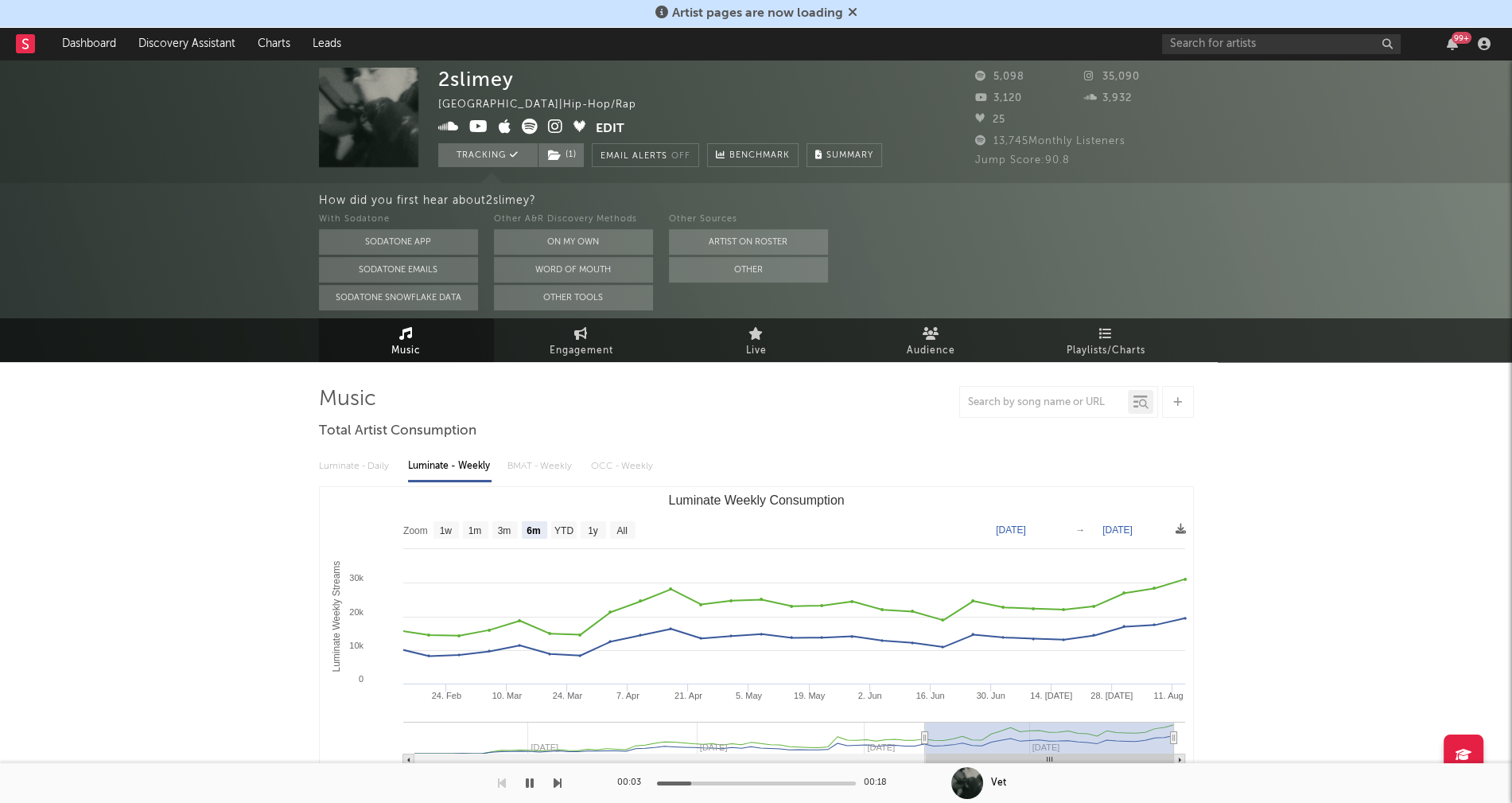
click at [553, 125] on icon at bounding box center [555, 127] width 15 height 16
click at [533, 784] on button "button" at bounding box center [530, 783] width 16 height 40
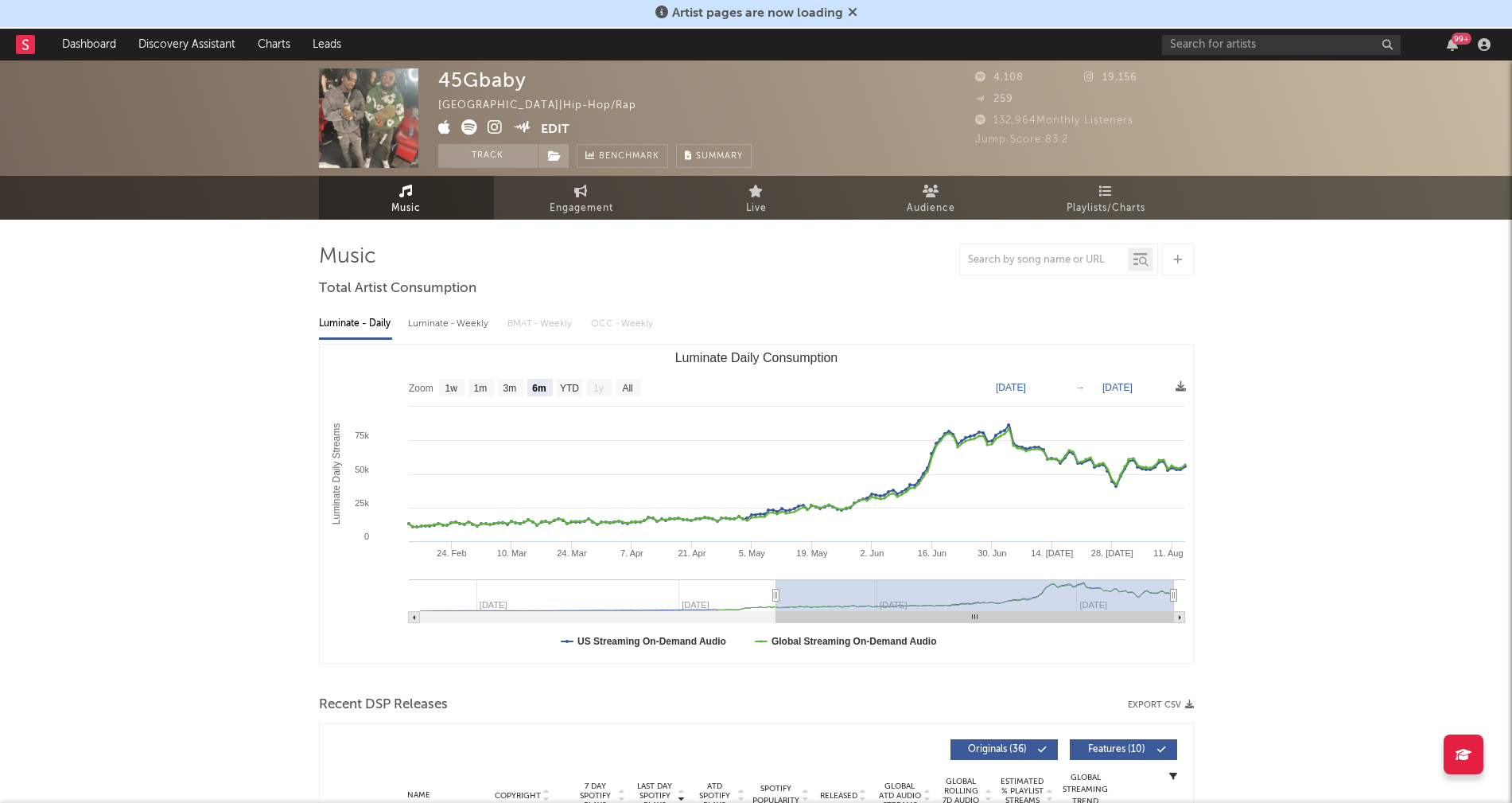
select select "6m"
click at [462, 326] on div "Luminate - Weekly" at bounding box center [450, 323] width 84 height 27
select select "1w"
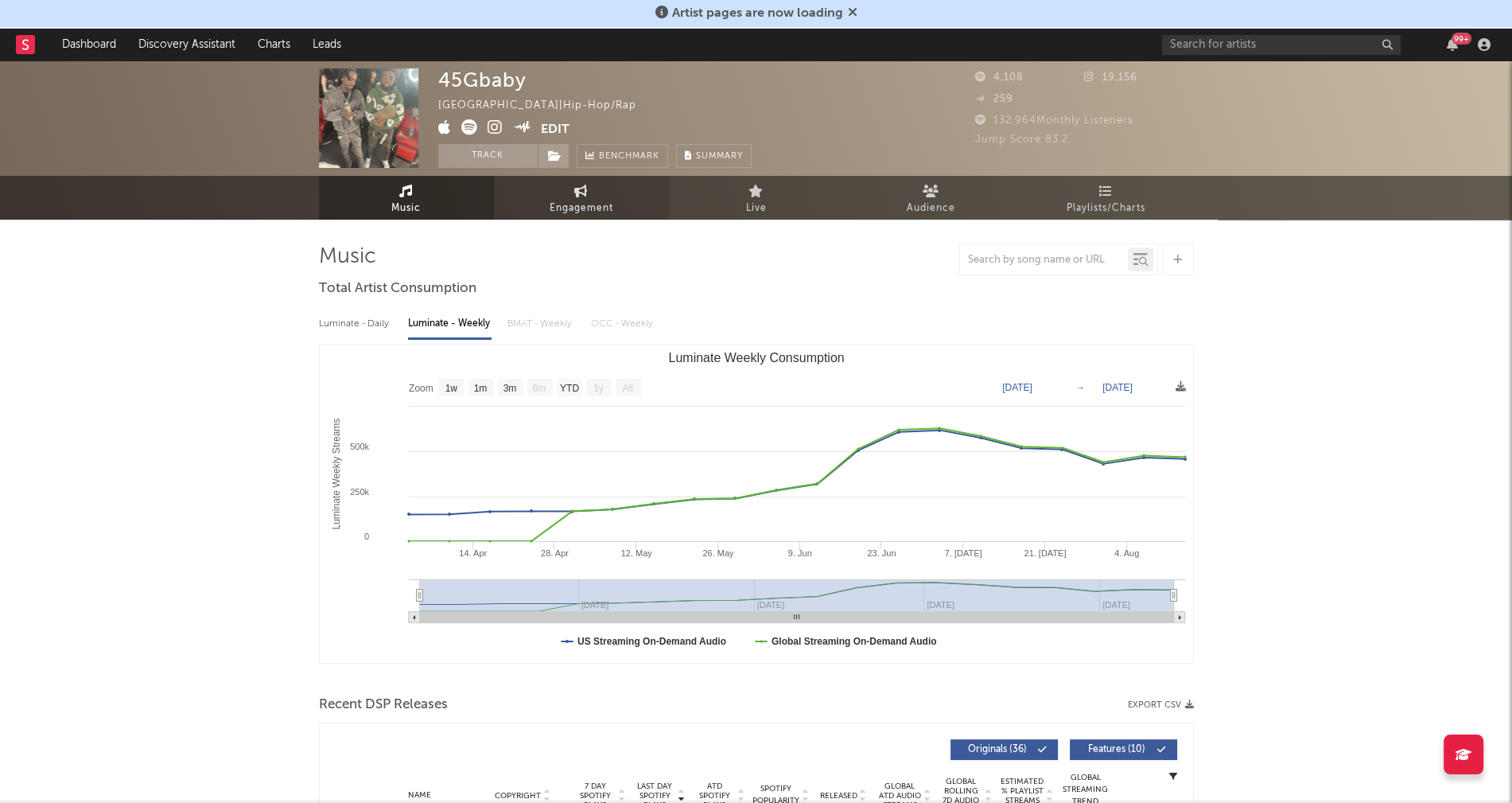
click at [602, 199] on span "Engagement" at bounding box center [581, 209] width 63 height 19
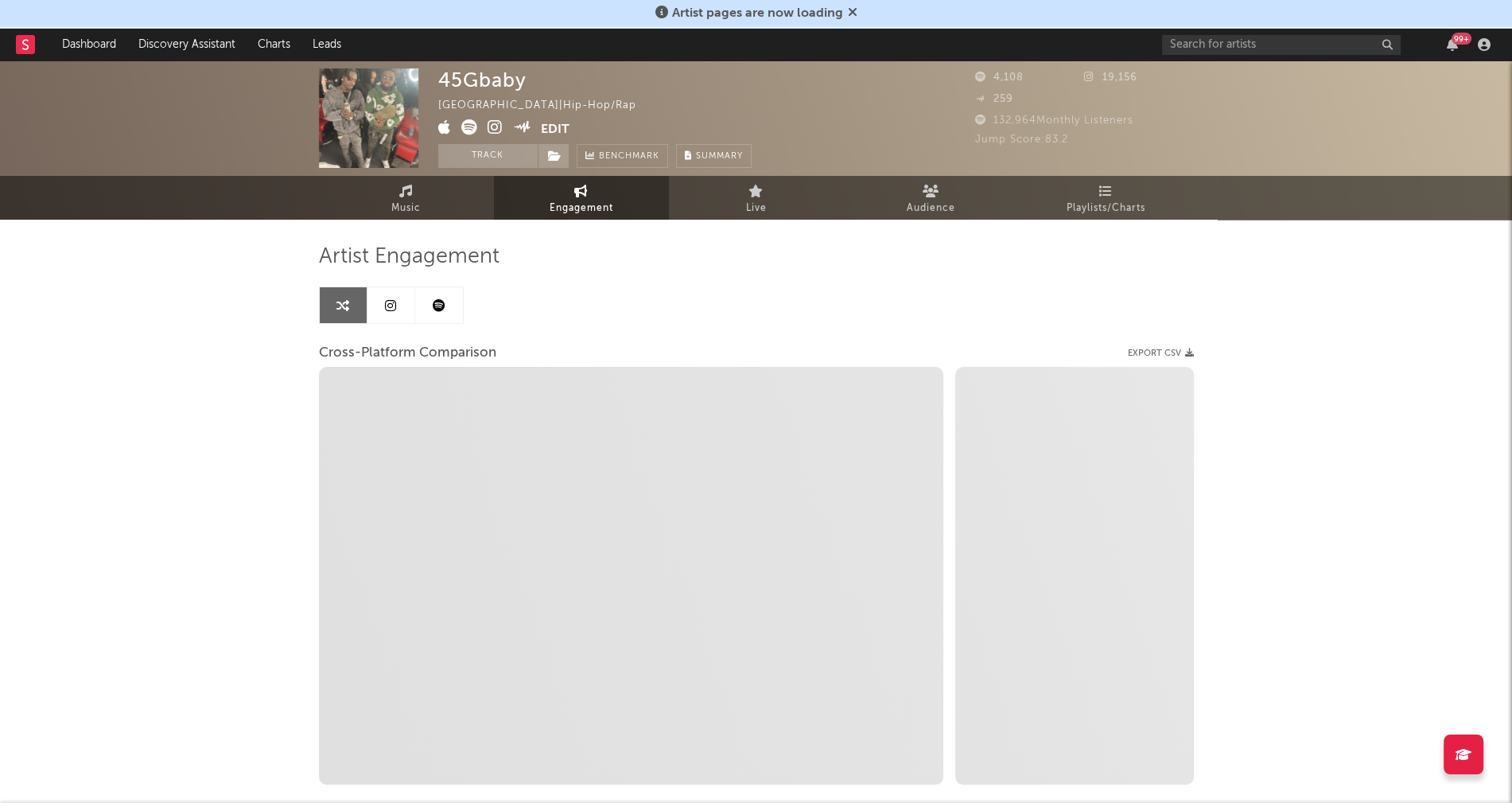
select select "1w"
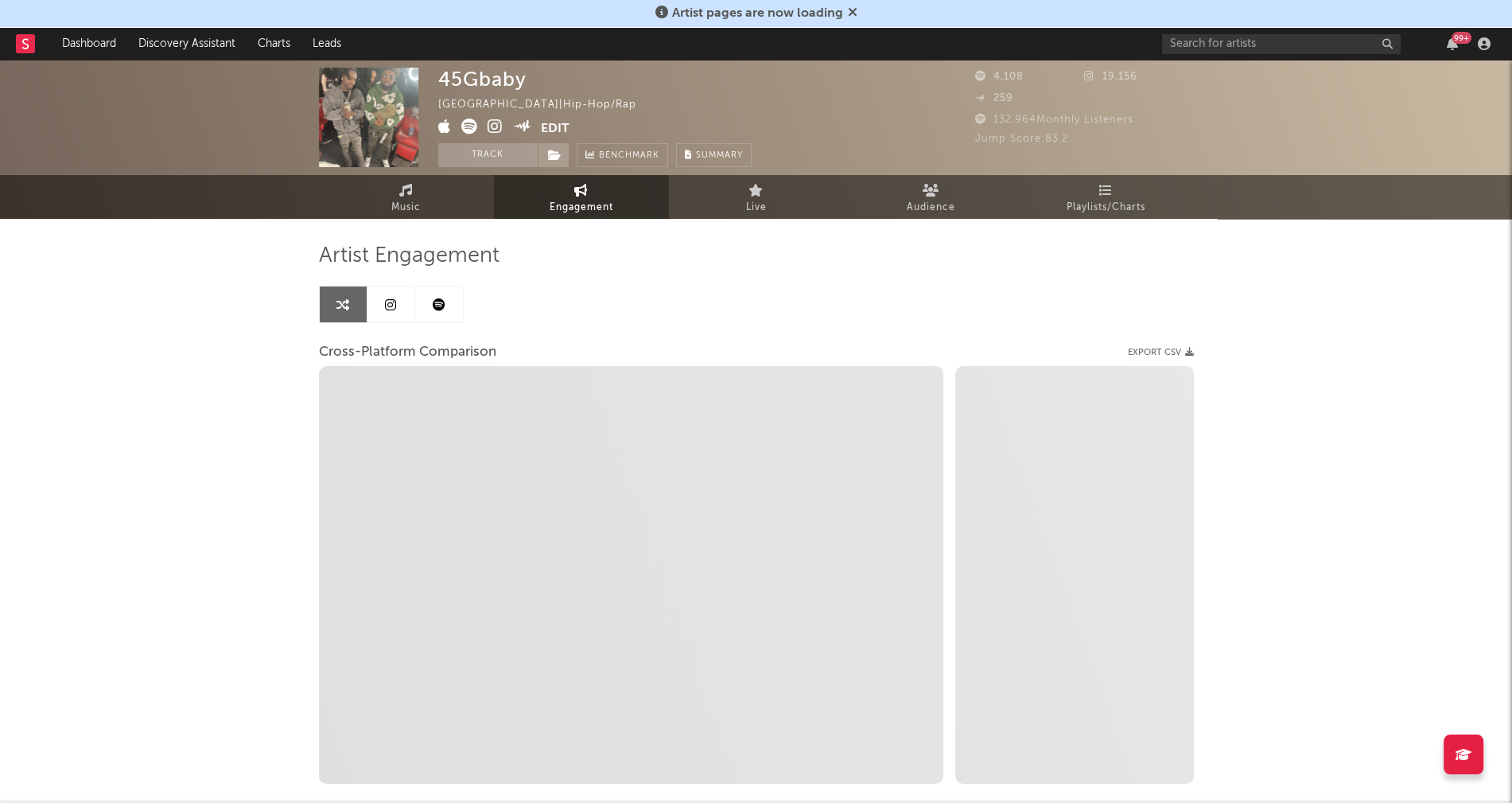
select select "1m"
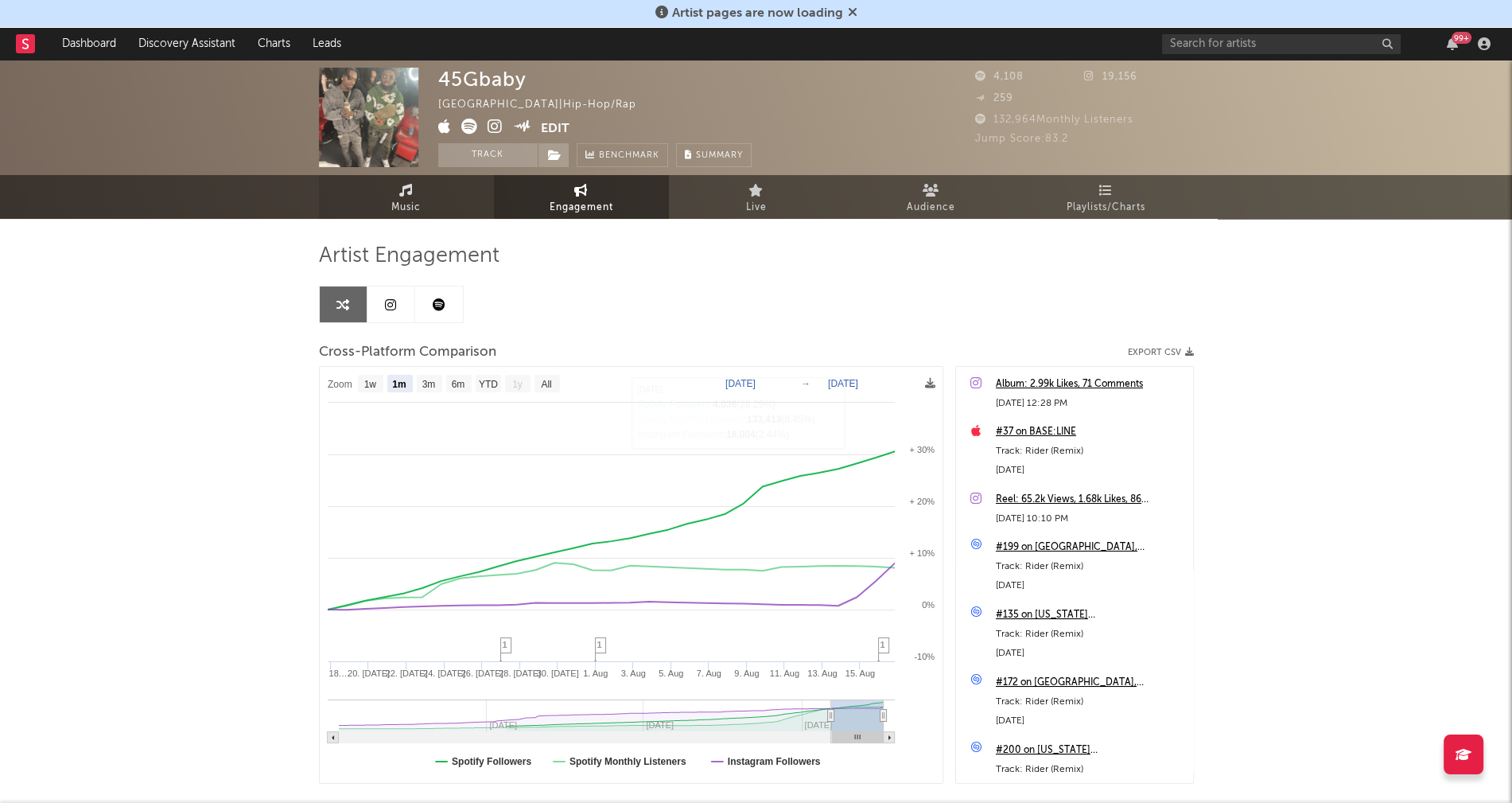
click at [379, 211] on link "Music" at bounding box center [406, 197] width 175 height 44
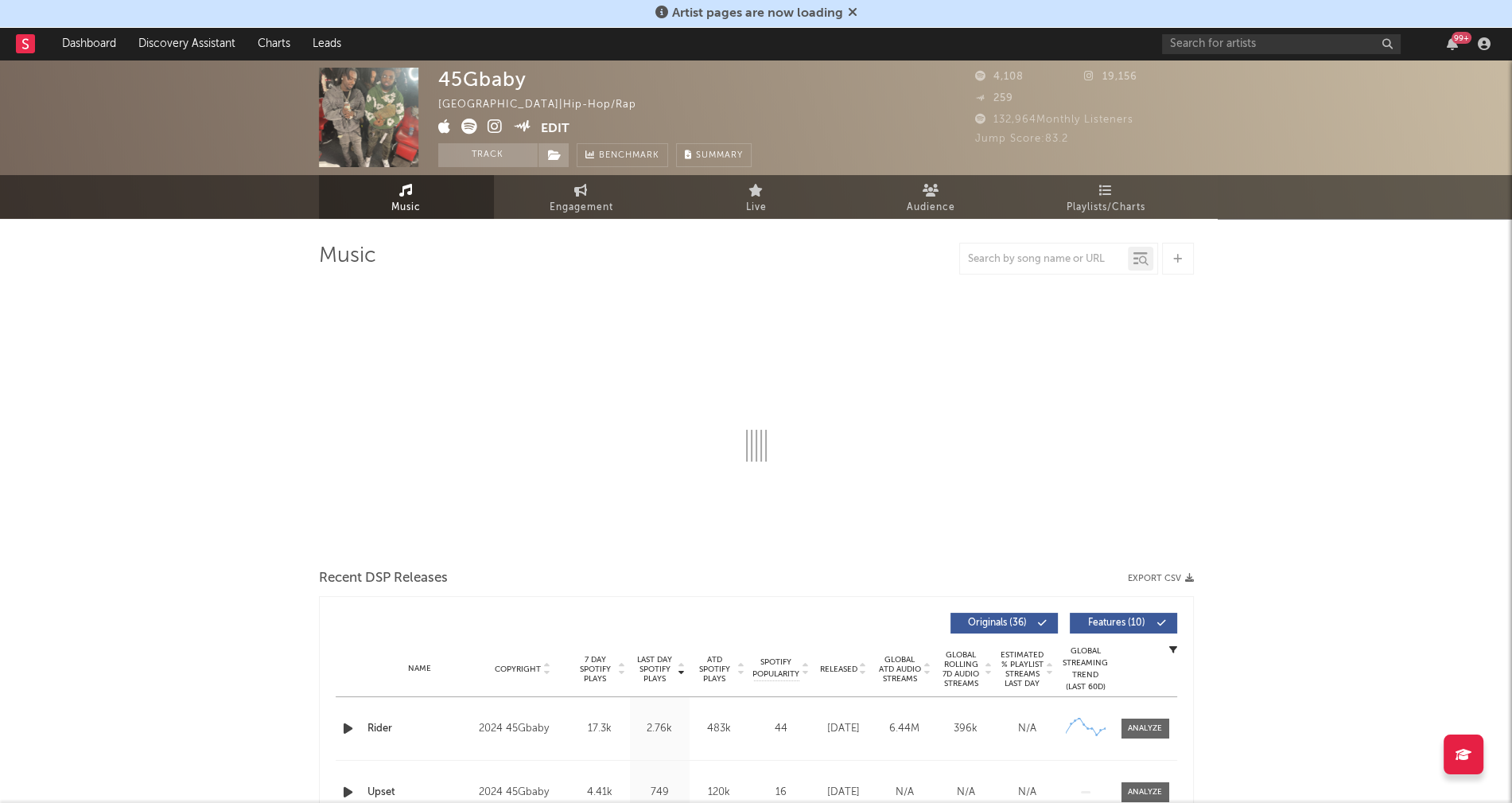
select select "6m"
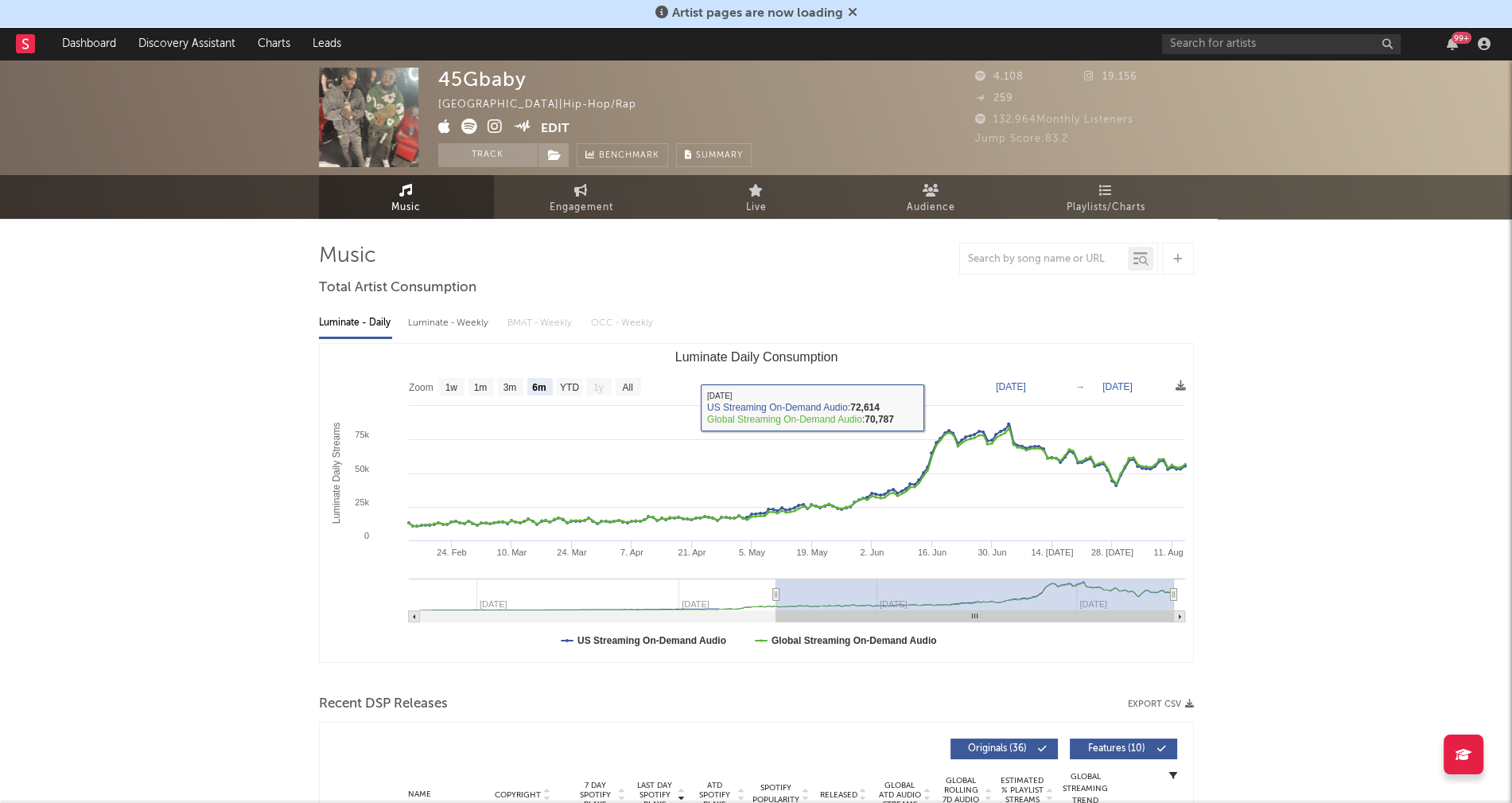
click at [454, 317] on div "Luminate - Weekly" at bounding box center [450, 322] width 84 height 27
select select "1w"
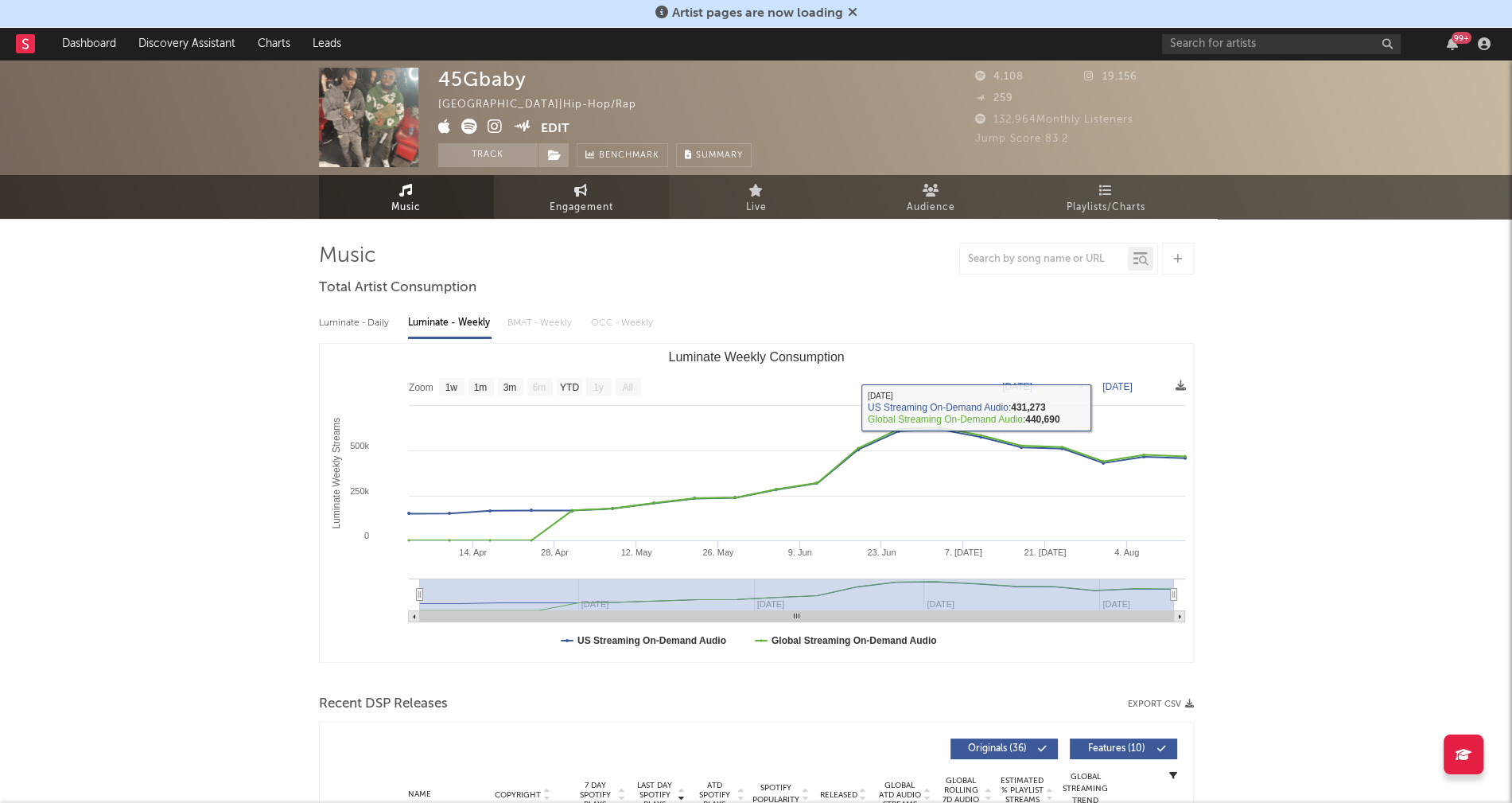
click at [572, 202] on span "Engagement" at bounding box center [581, 208] width 63 height 19
select select "1w"
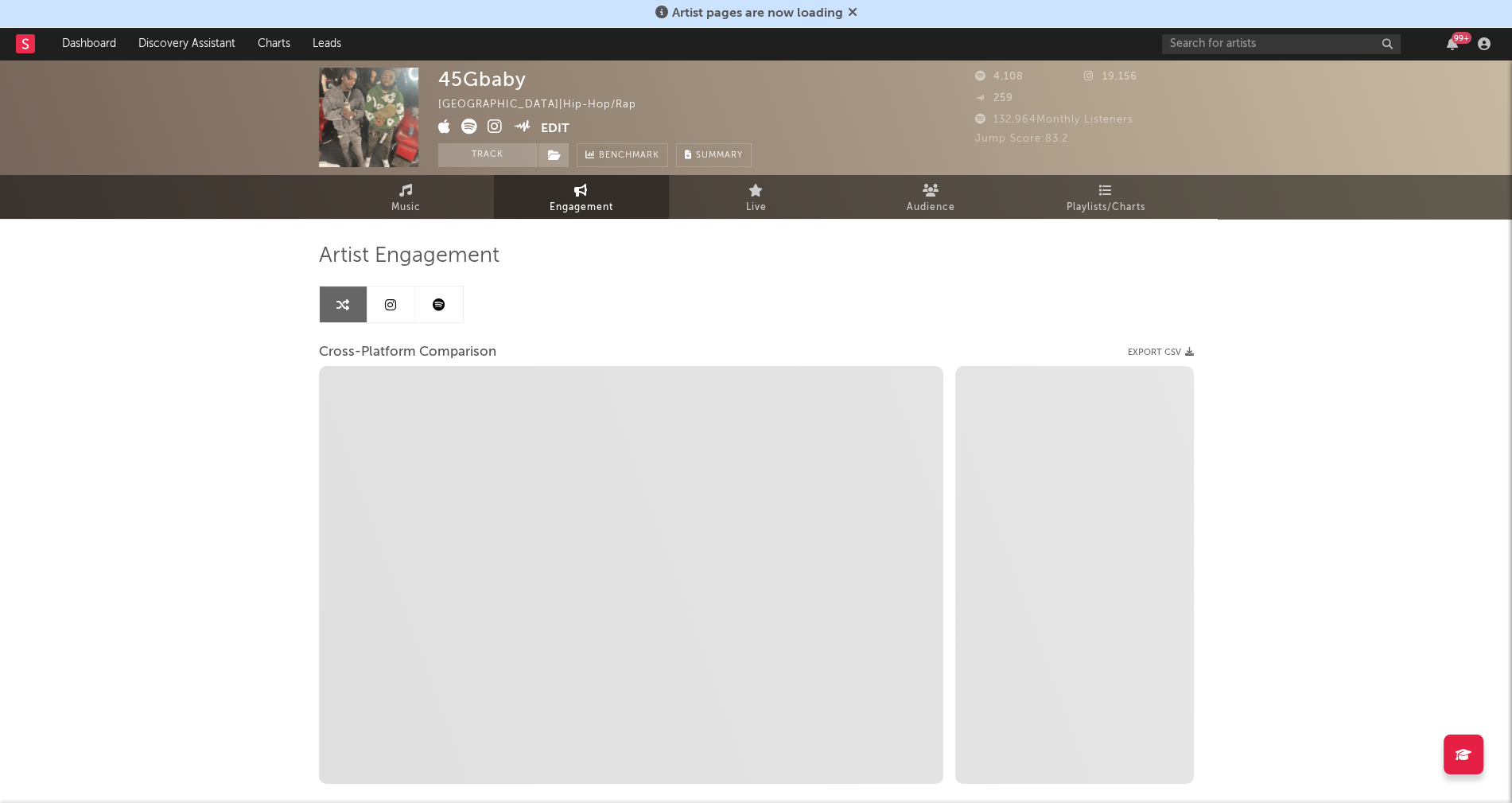
select select "1m"
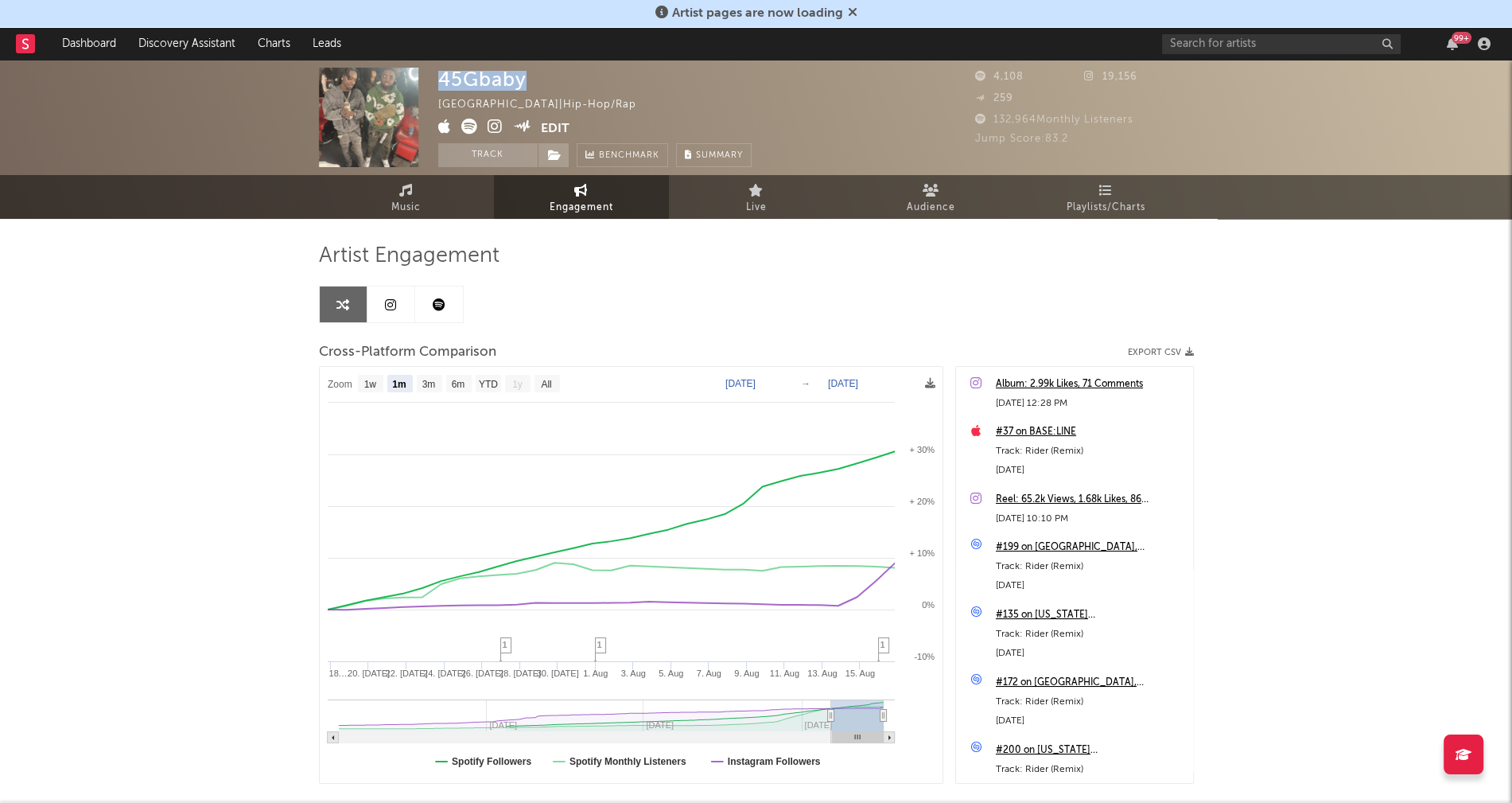
drag, startPoint x: 439, startPoint y: 77, endPoint x: 525, endPoint y: 78, distance: 86.0
click at [525, 78] on div "45Gbaby" at bounding box center [482, 79] width 88 height 23
copy div "45Gbaby"
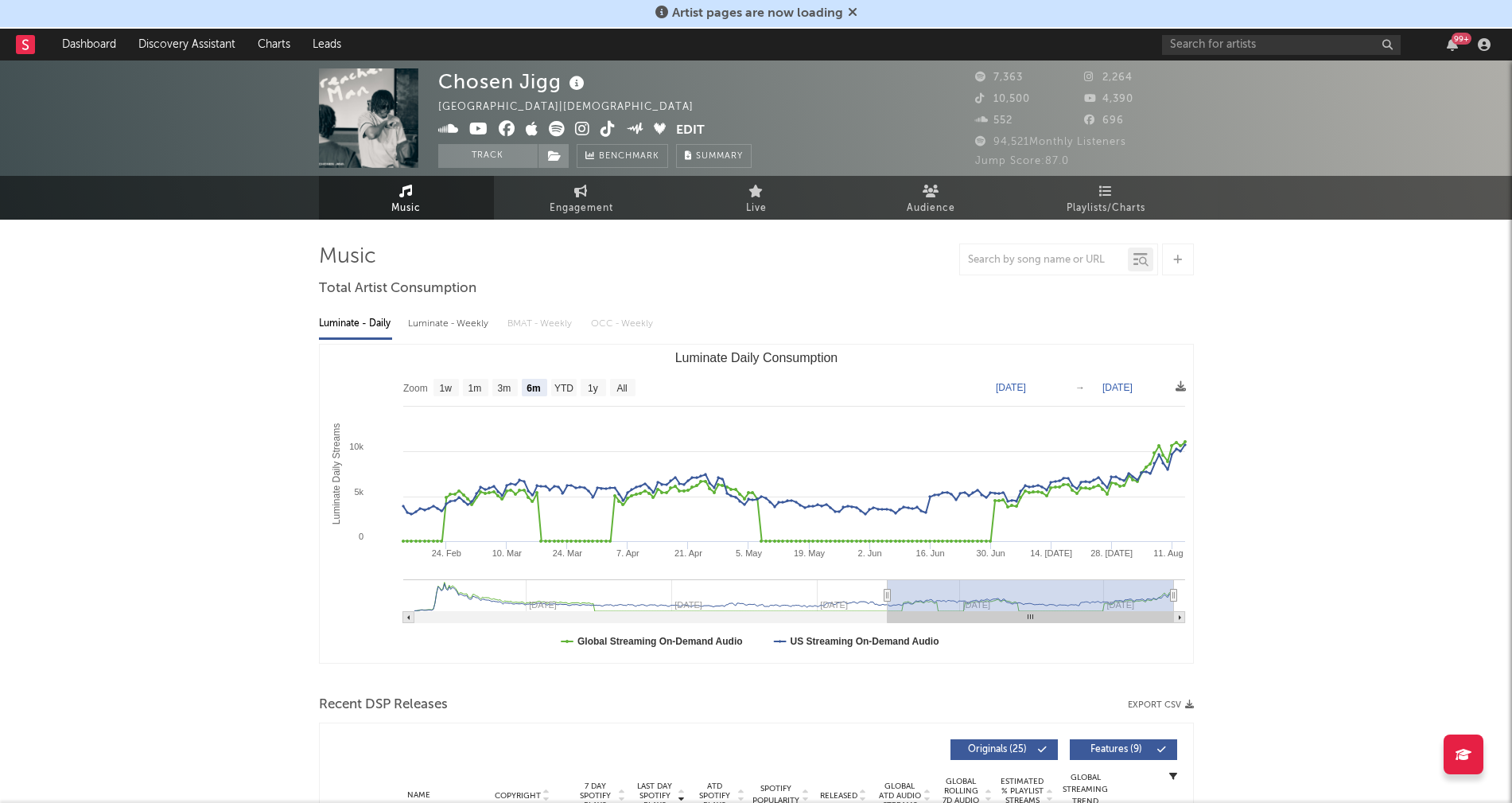
select select "6m"
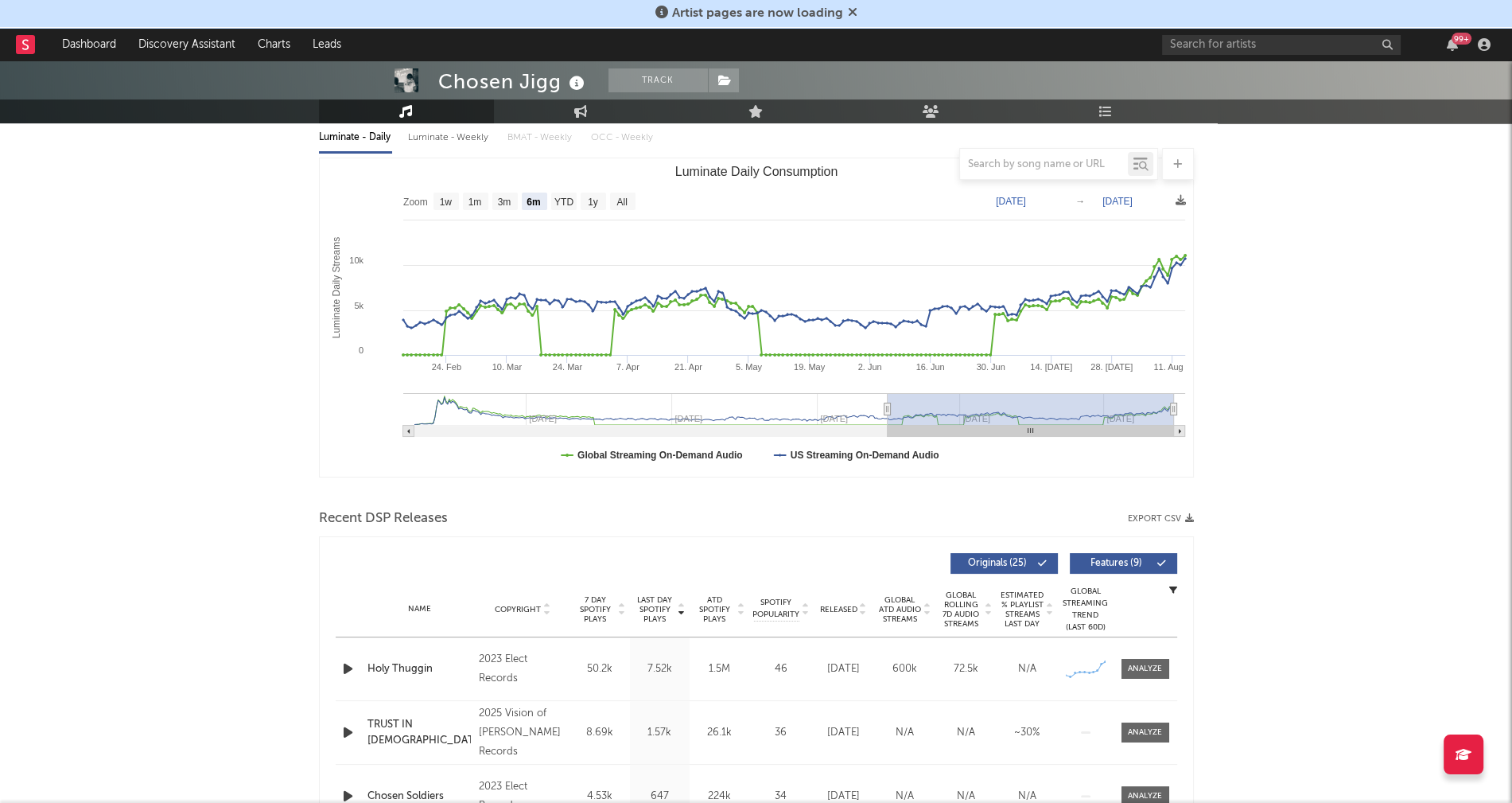
scroll to position [228, 0]
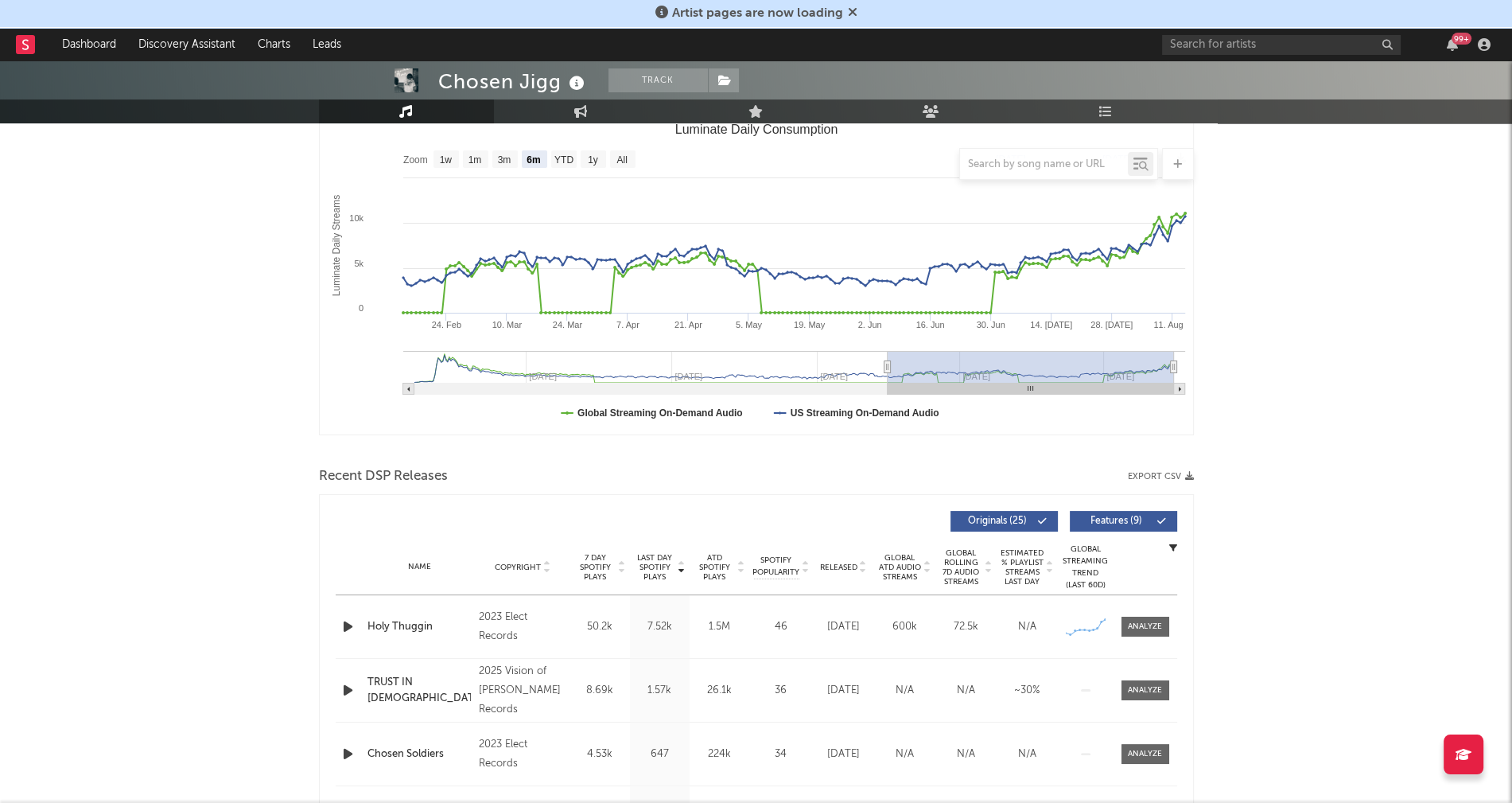
click at [348, 626] on icon "button" at bounding box center [348, 626] width 17 height 20
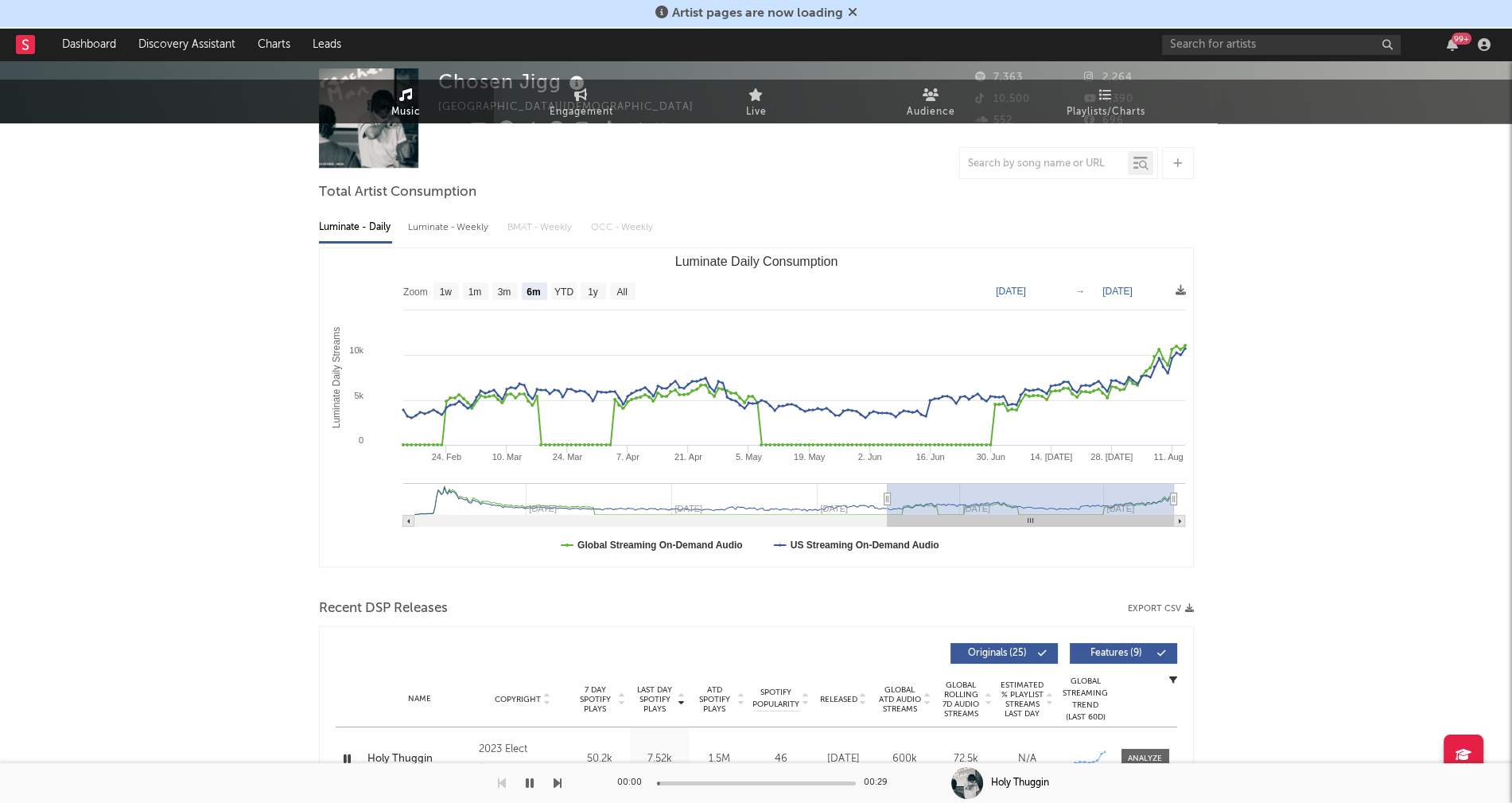
scroll to position [0, 0]
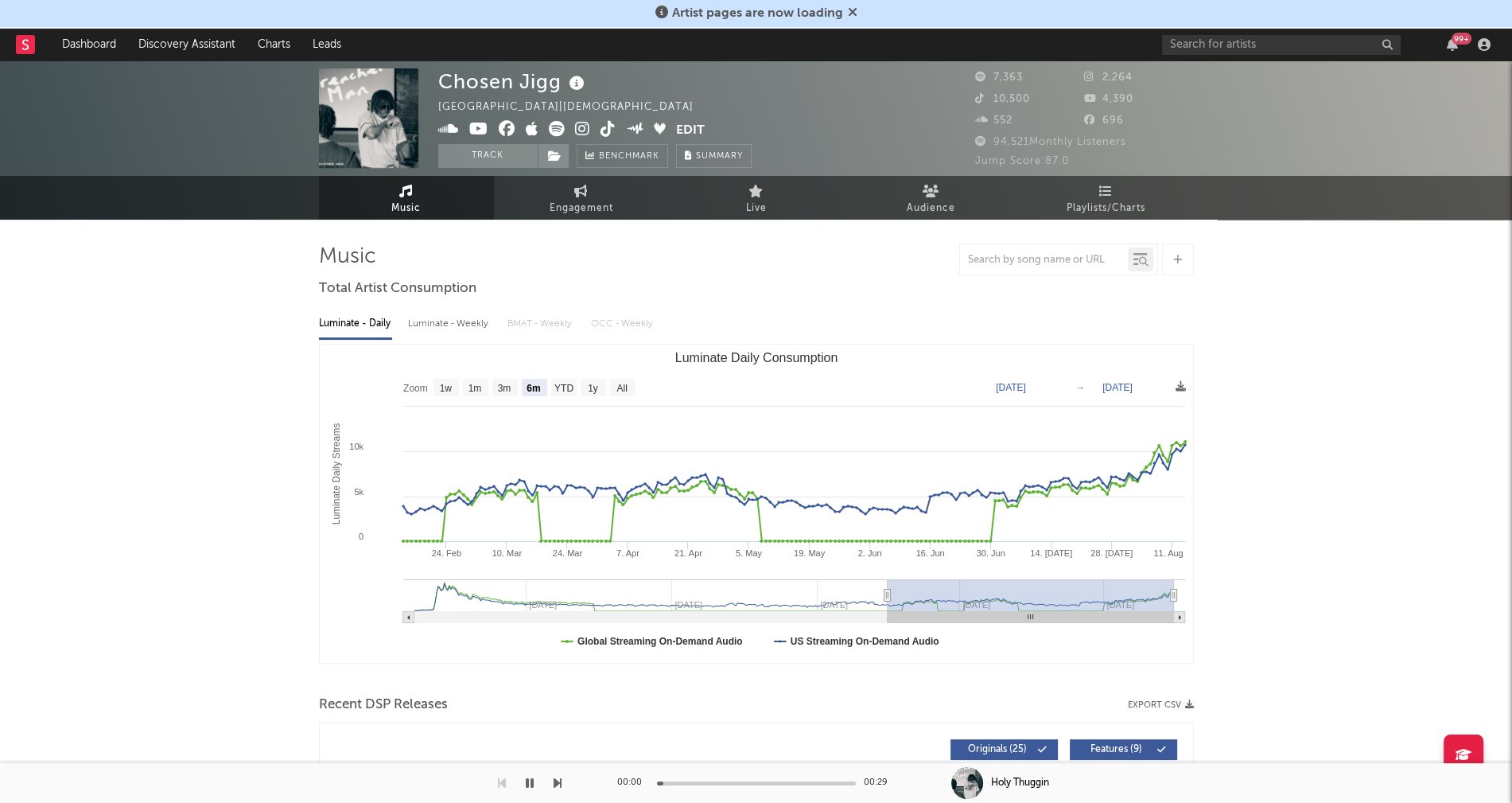
click at [444, 320] on div "Luminate - Weekly" at bounding box center [450, 323] width 84 height 27
select select "6m"
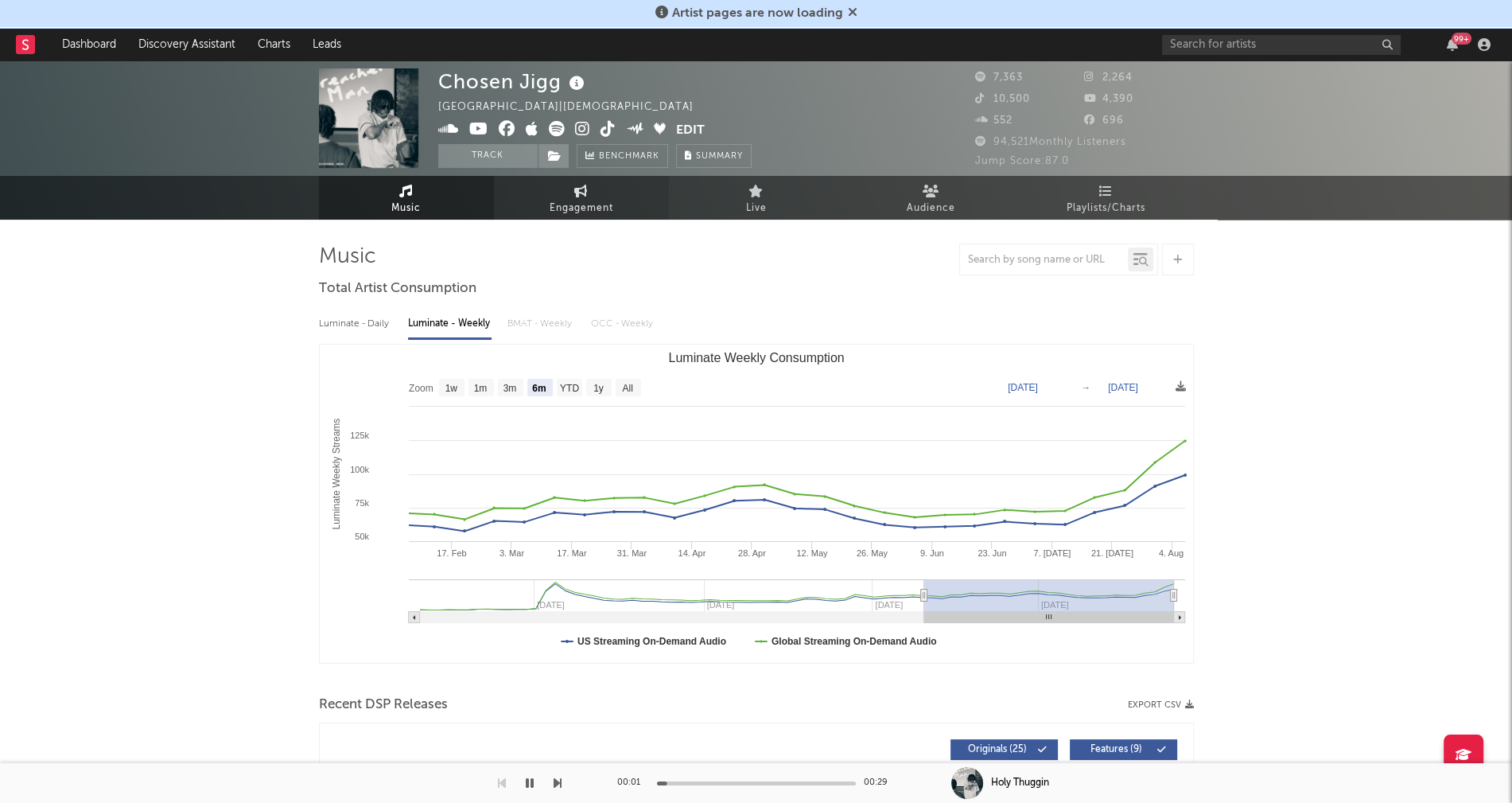
click at [581, 195] on icon at bounding box center [580, 191] width 13 height 12
select select "1w"
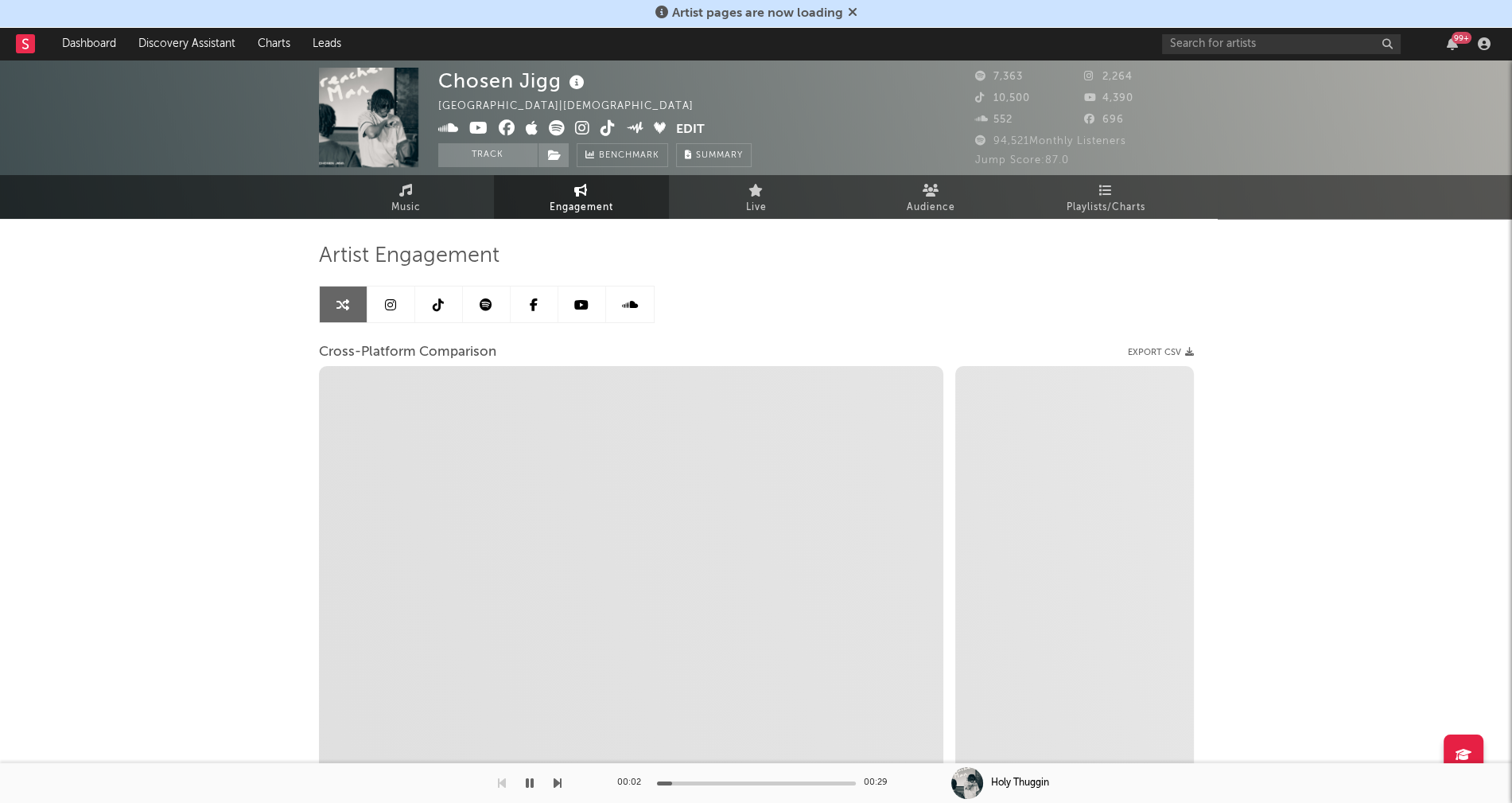
click at [584, 127] on icon at bounding box center [582, 128] width 15 height 16
select select "1m"
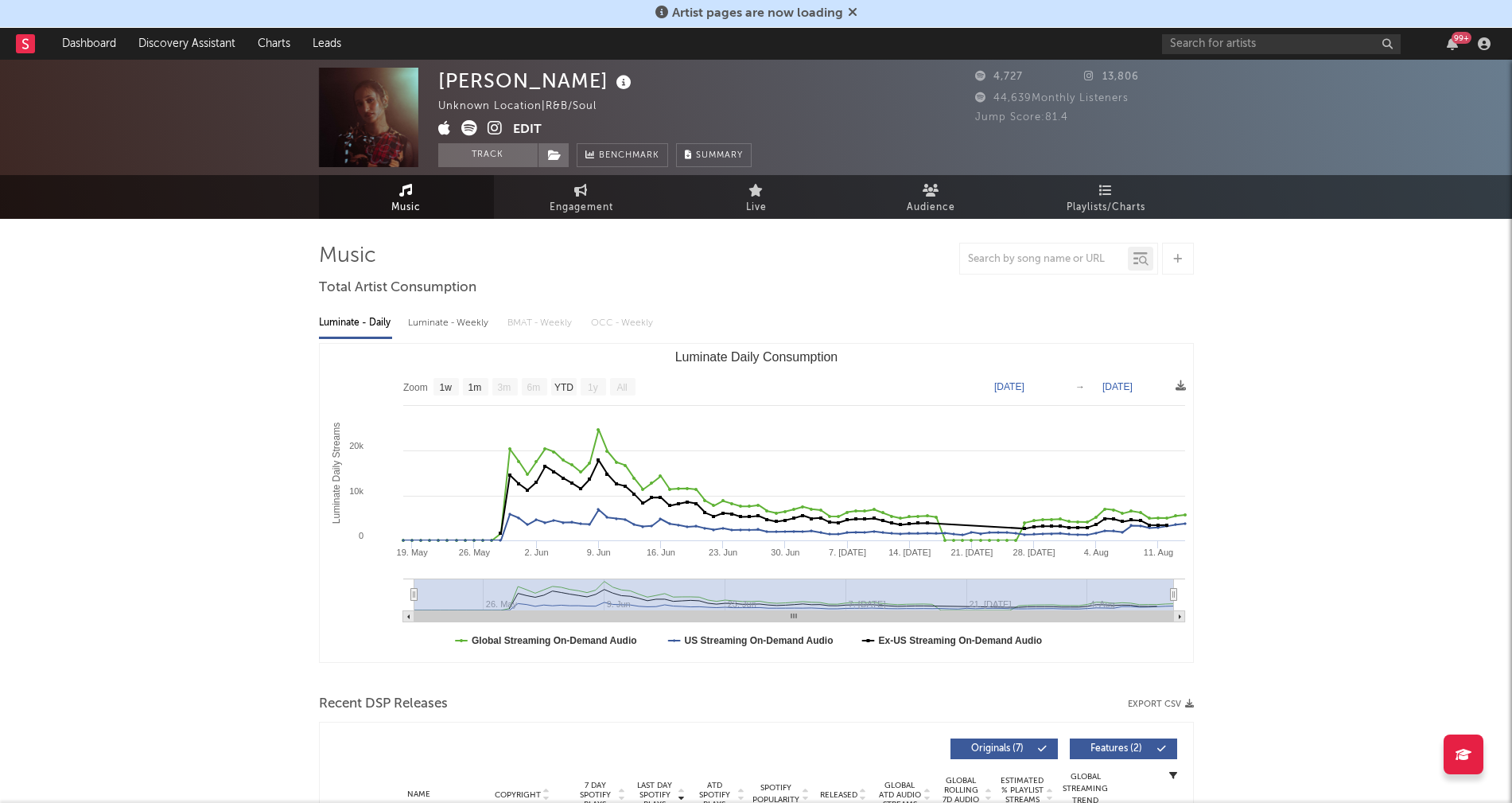
select select "1w"
click at [426, 319] on div "Luminate - Weekly" at bounding box center [450, 322] width 84 height 27
select select "1w"
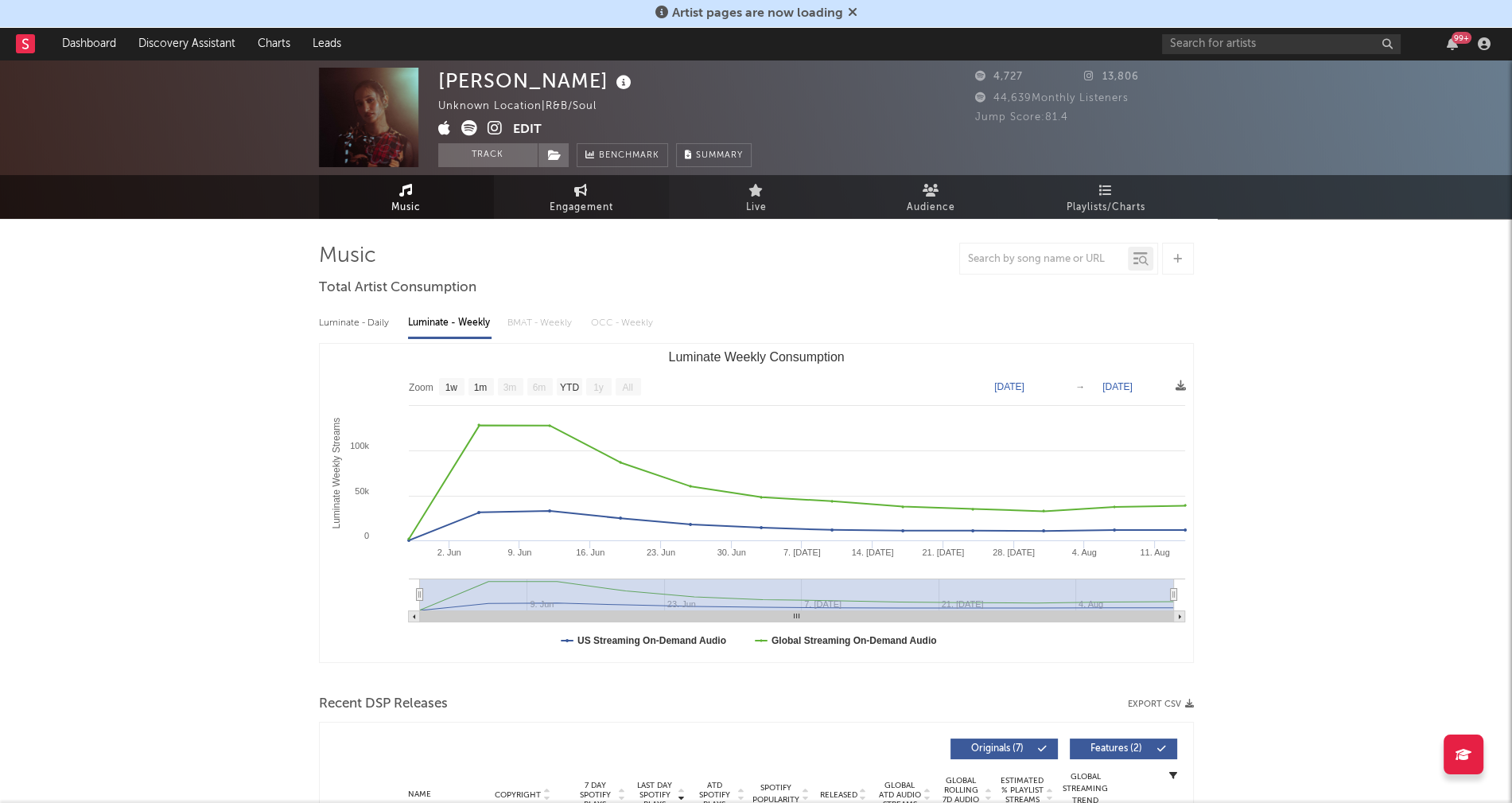
click at [582, 205] on span "Engagement" at bounding box center [581, 208] width 63 height 19
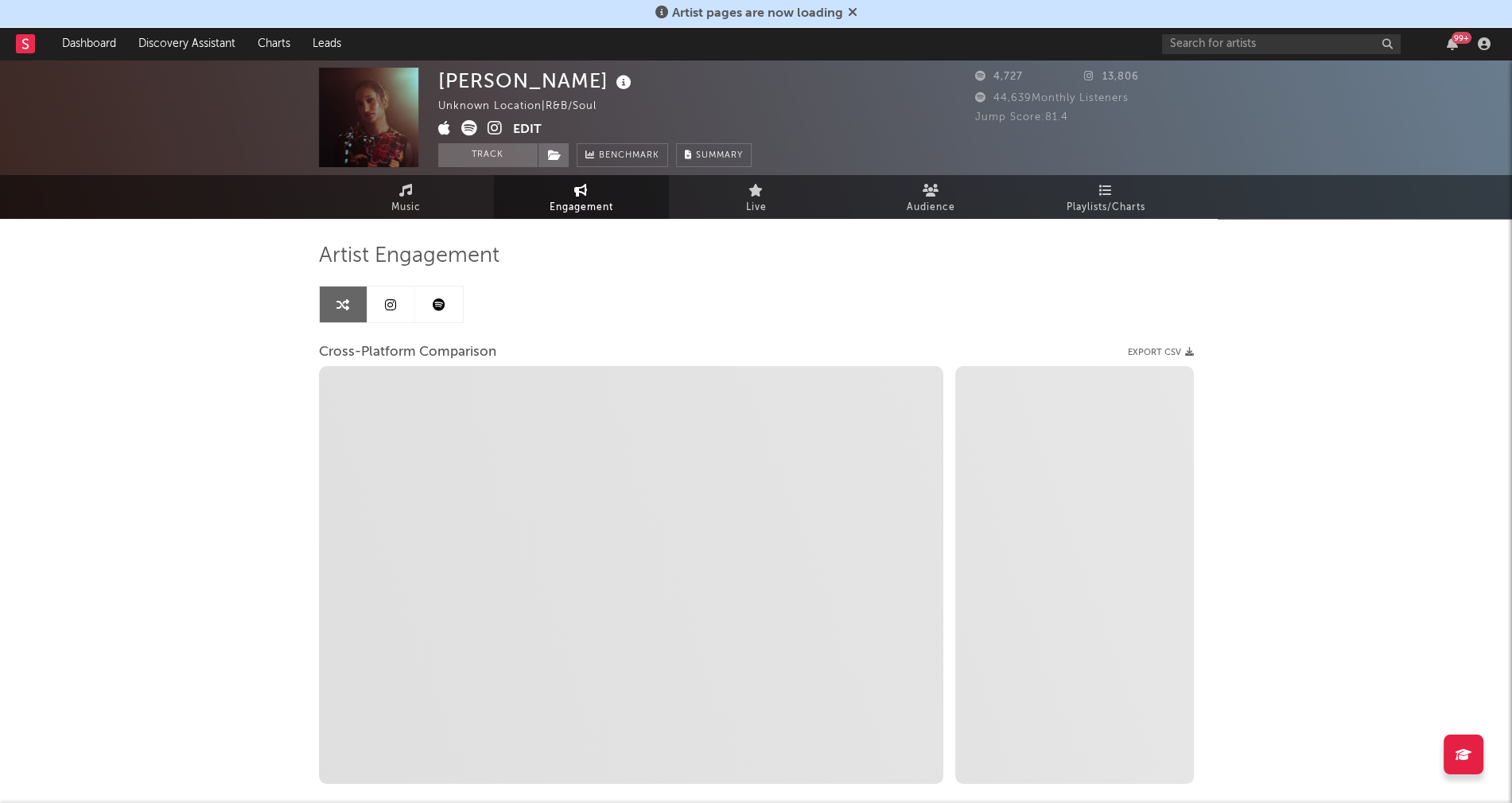
select select "1w"
click at [495, 128] on icon at bounding box center [495, 128] width 15 height 16
select select "1m"
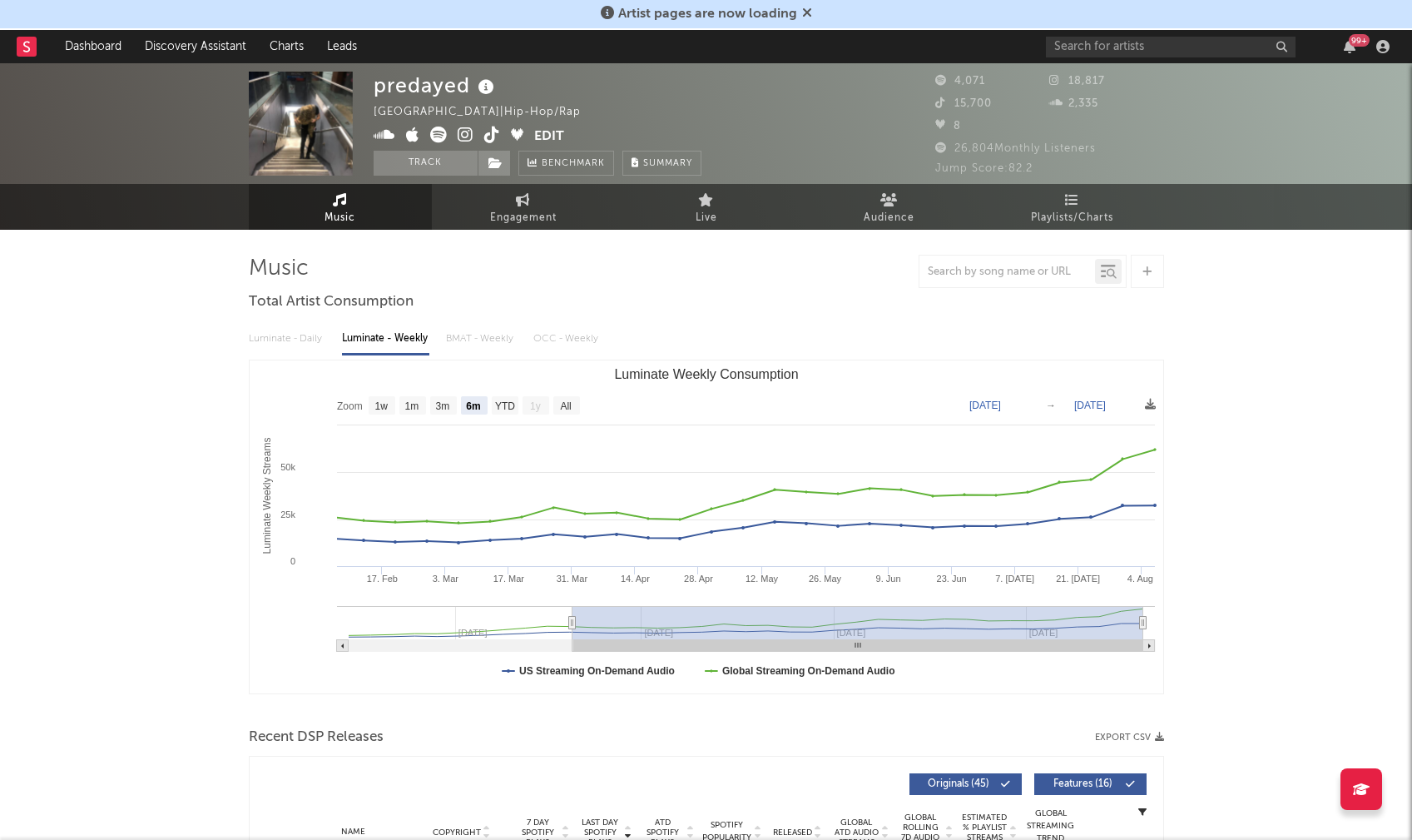
select select "6m"
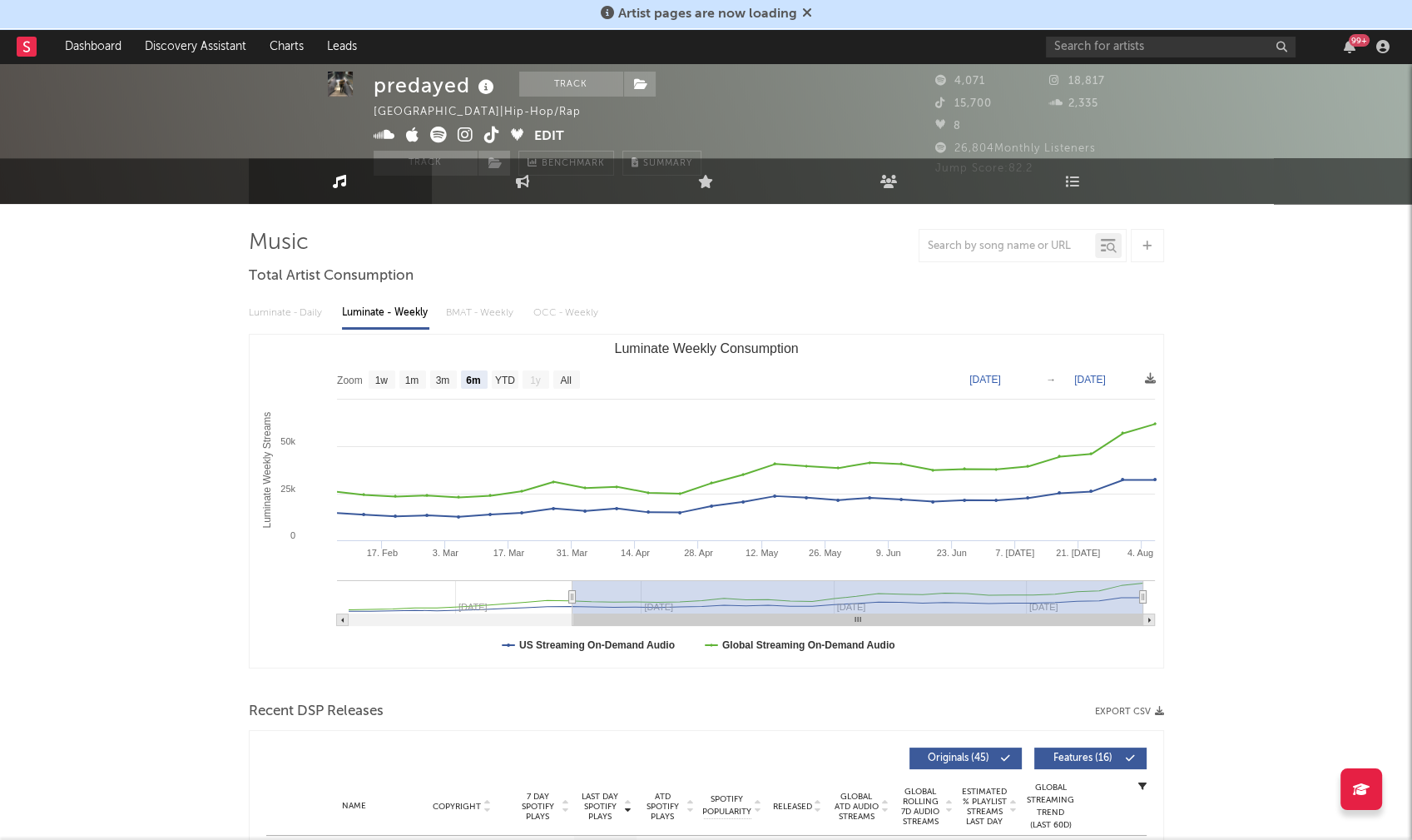
scroll to position [225, 0]
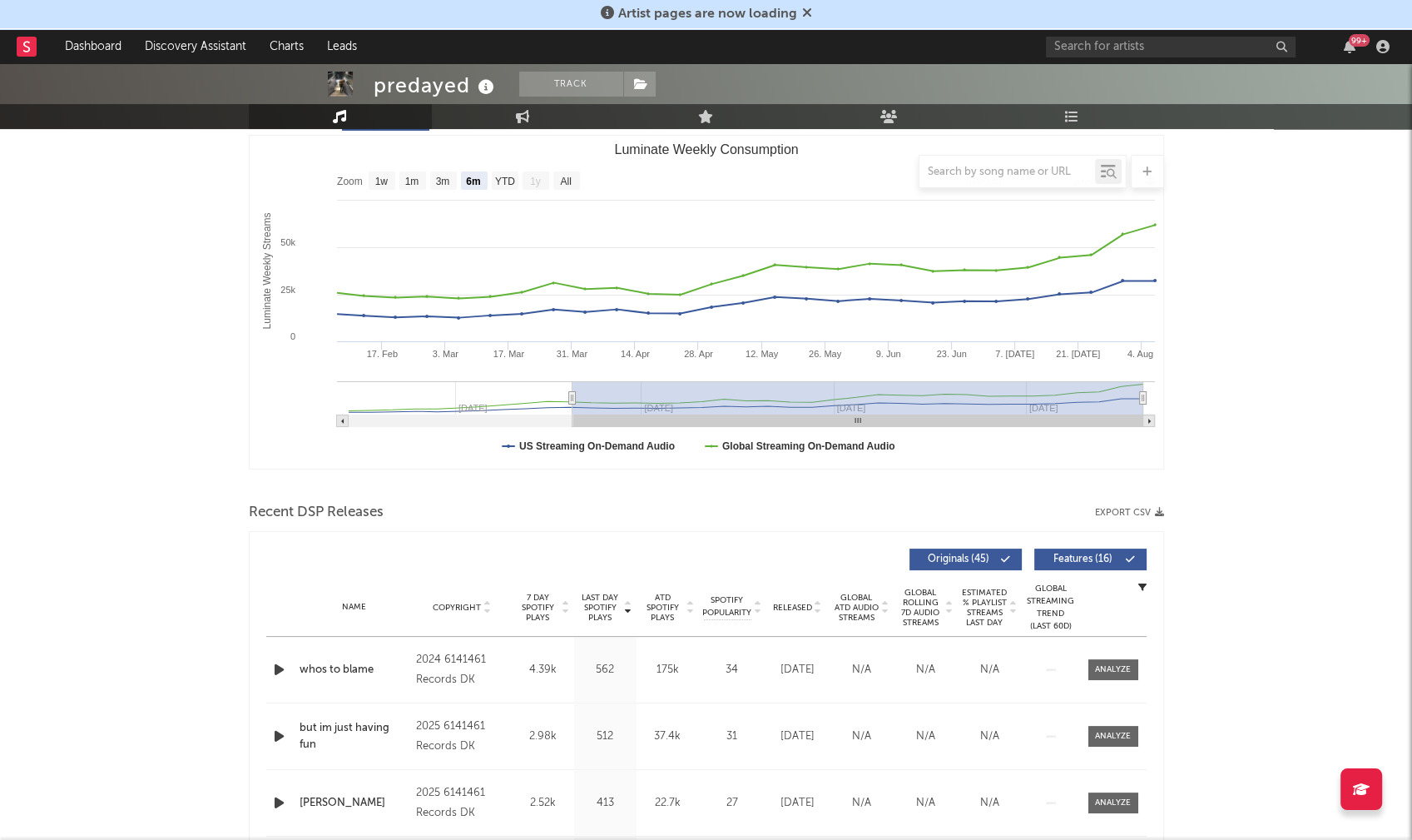
click at [278, 668] on icon "button" at bounding box center [279, 670] width 18 height 21
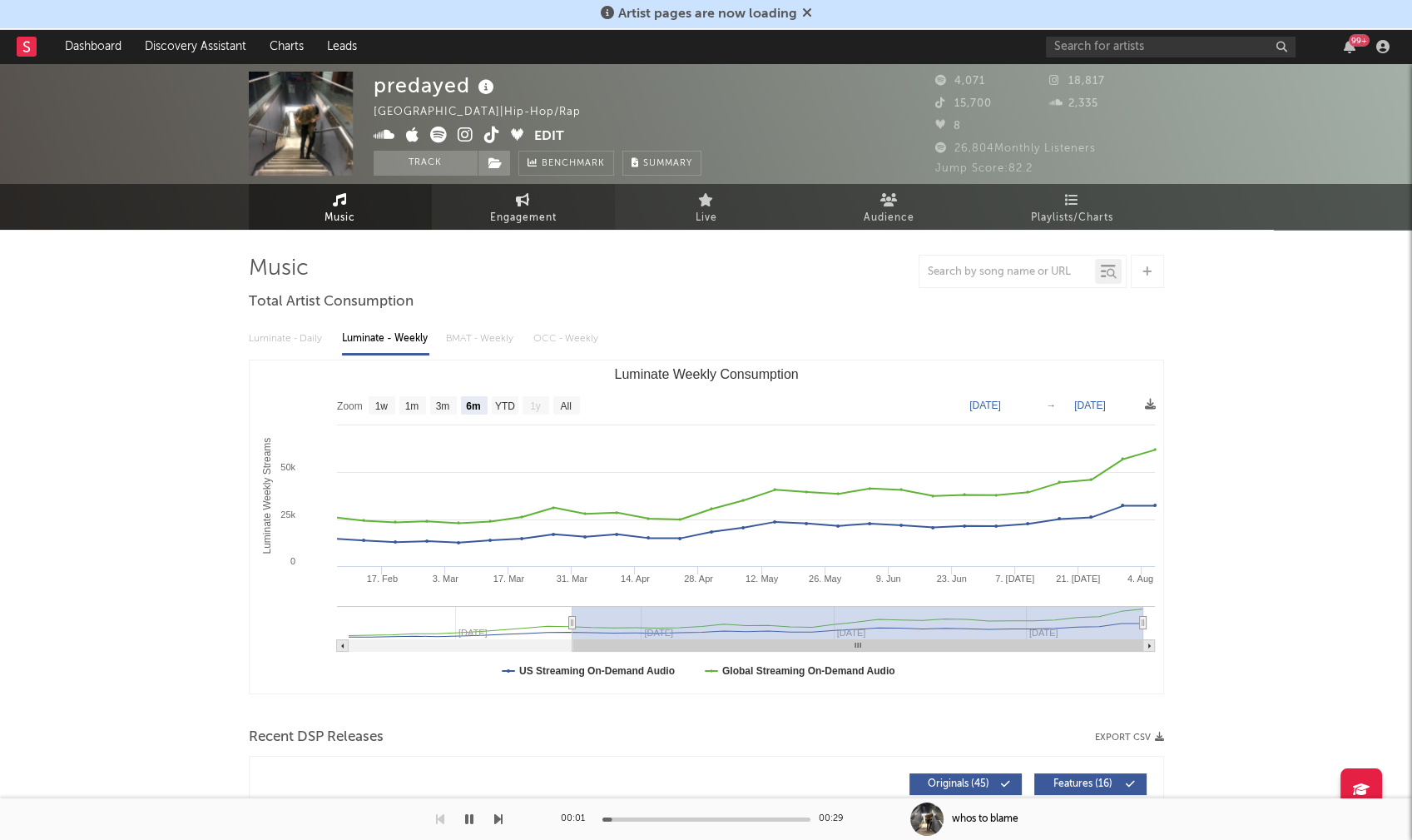
click at [550, 219] on span "Engagement" at bounding box center [523, 218] width 66 height 20
select select "1w"
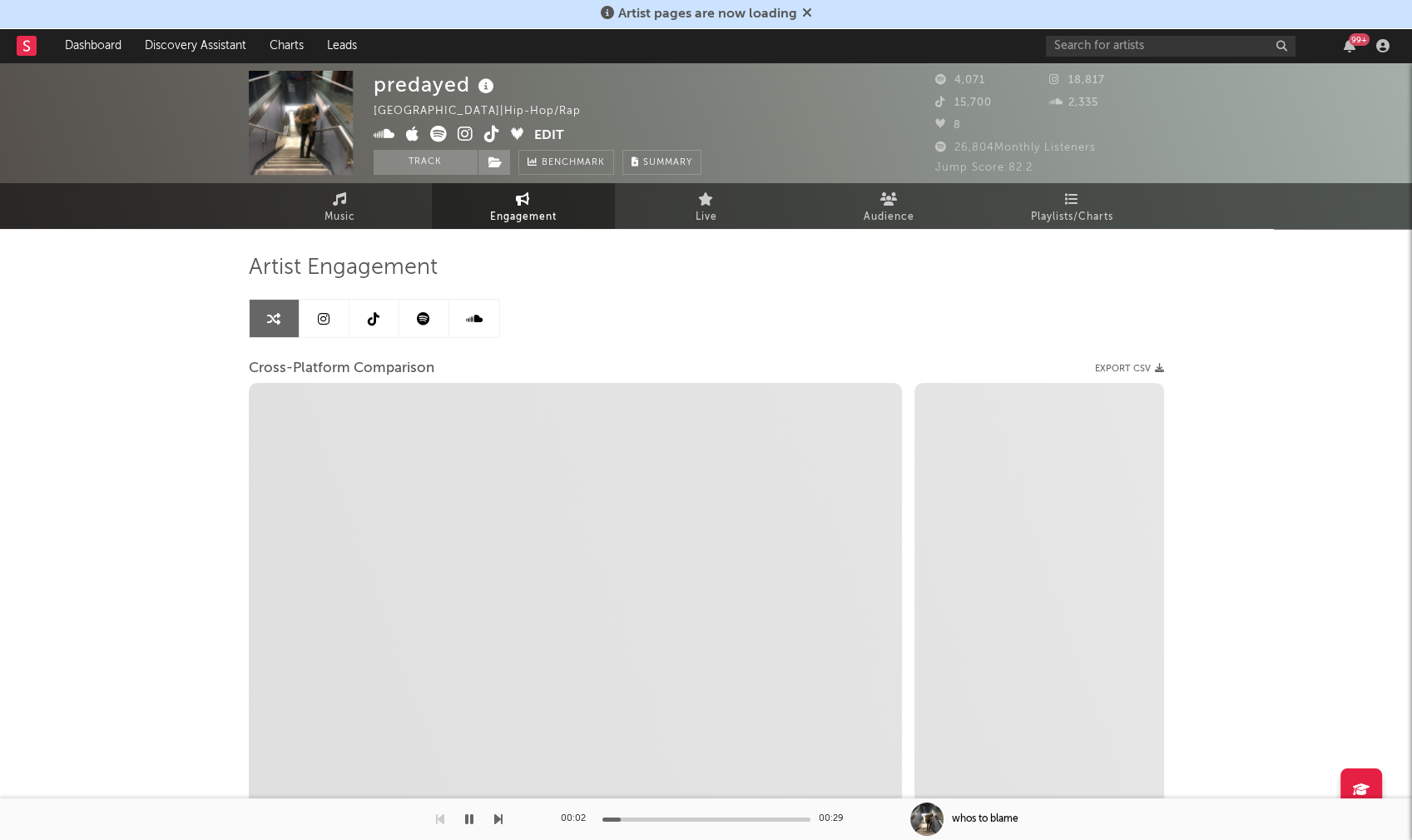
click at [461, 128] on icon at bounding box center [465, 134] width 16 height 17
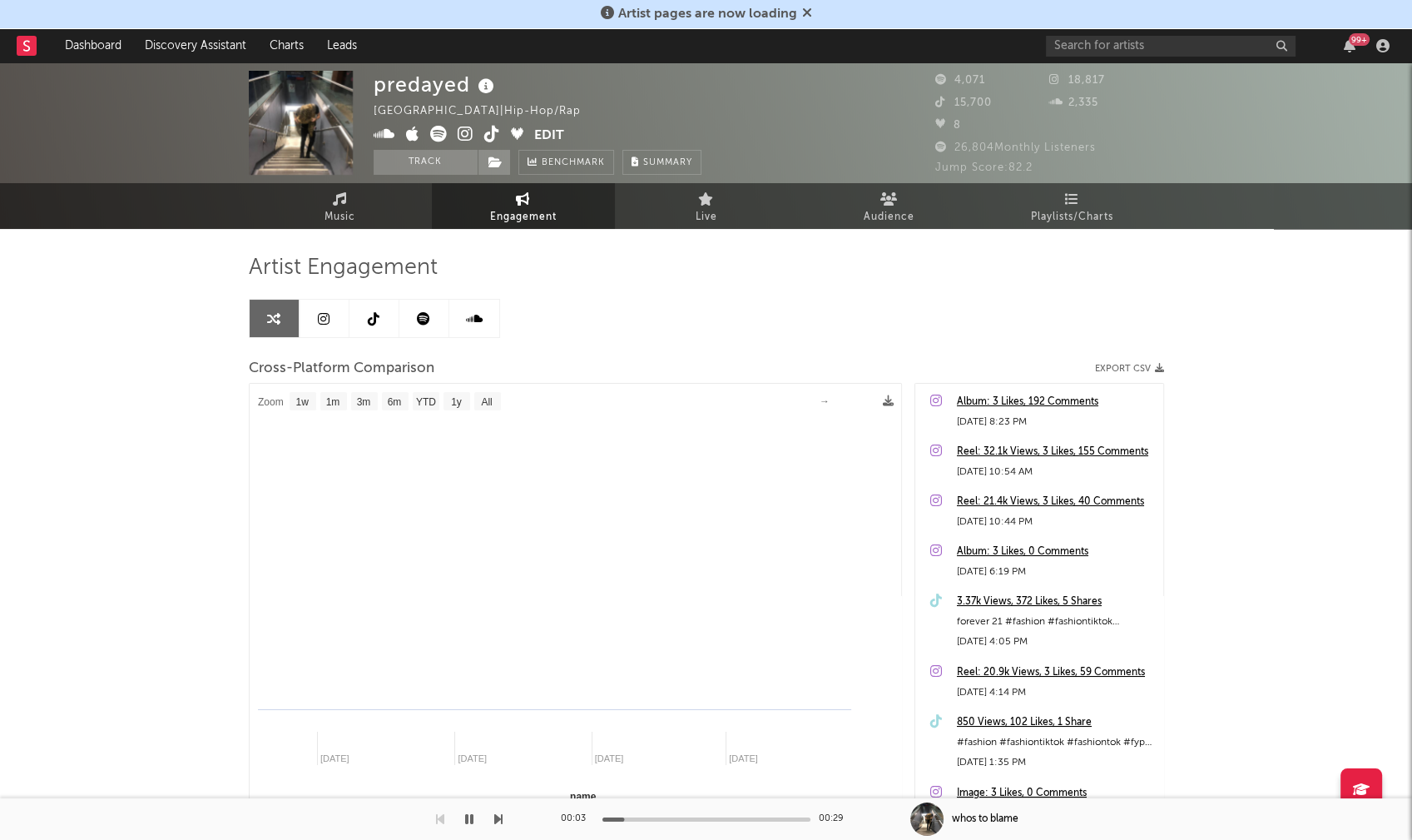
select select "1m"
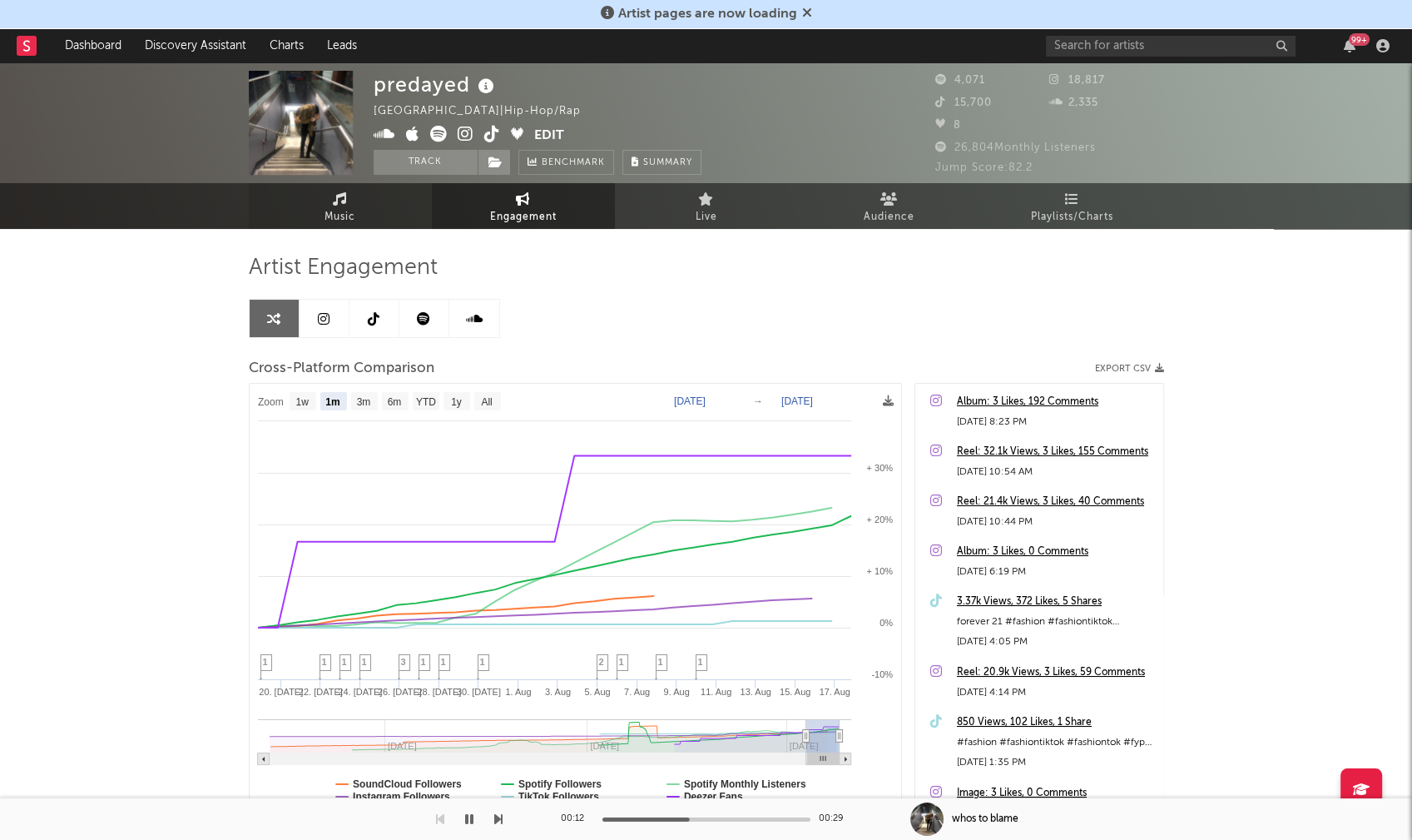
click at [327, 215] on span "Music" at bounding box center [339, 217] width 30 height 20
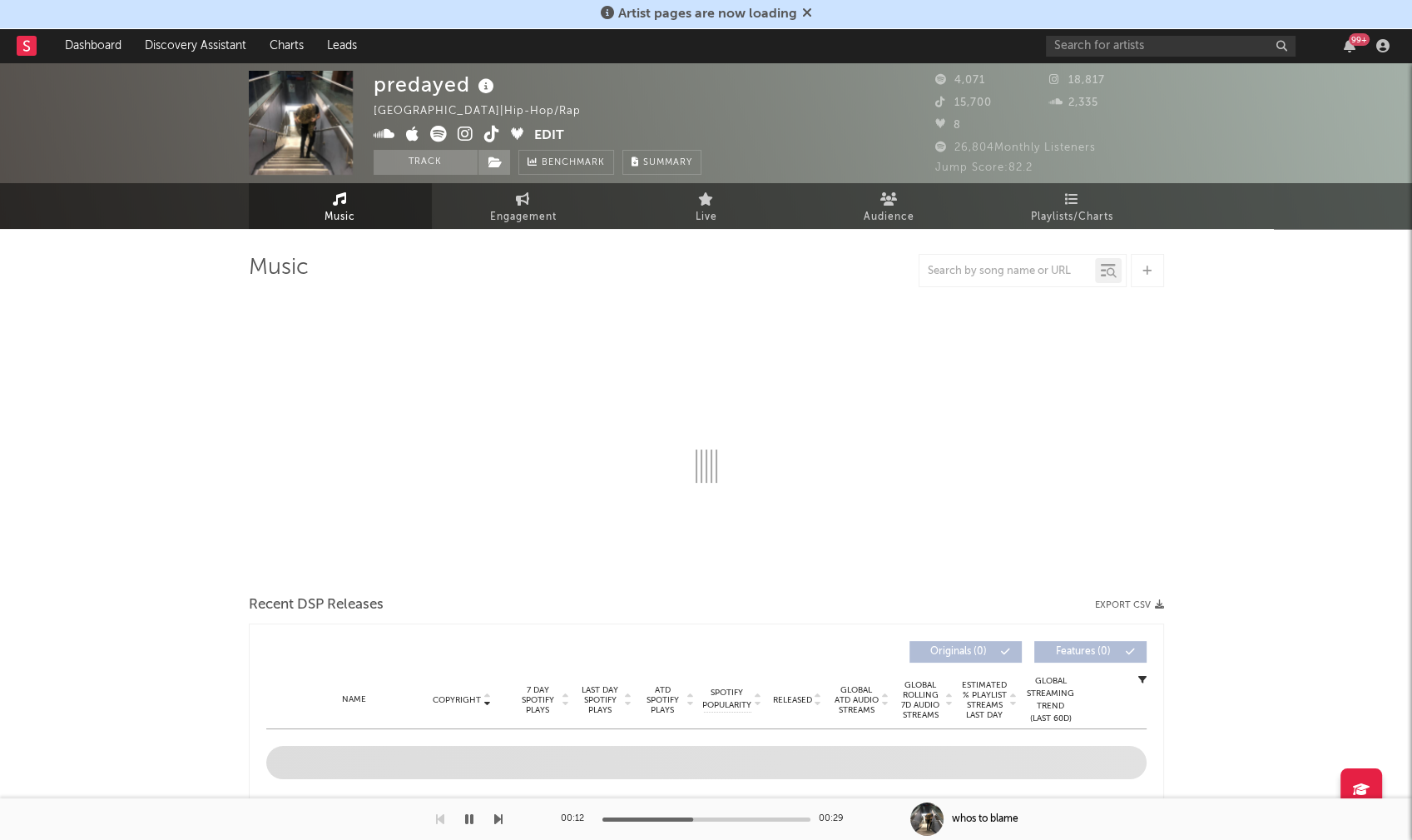
select select "6m"
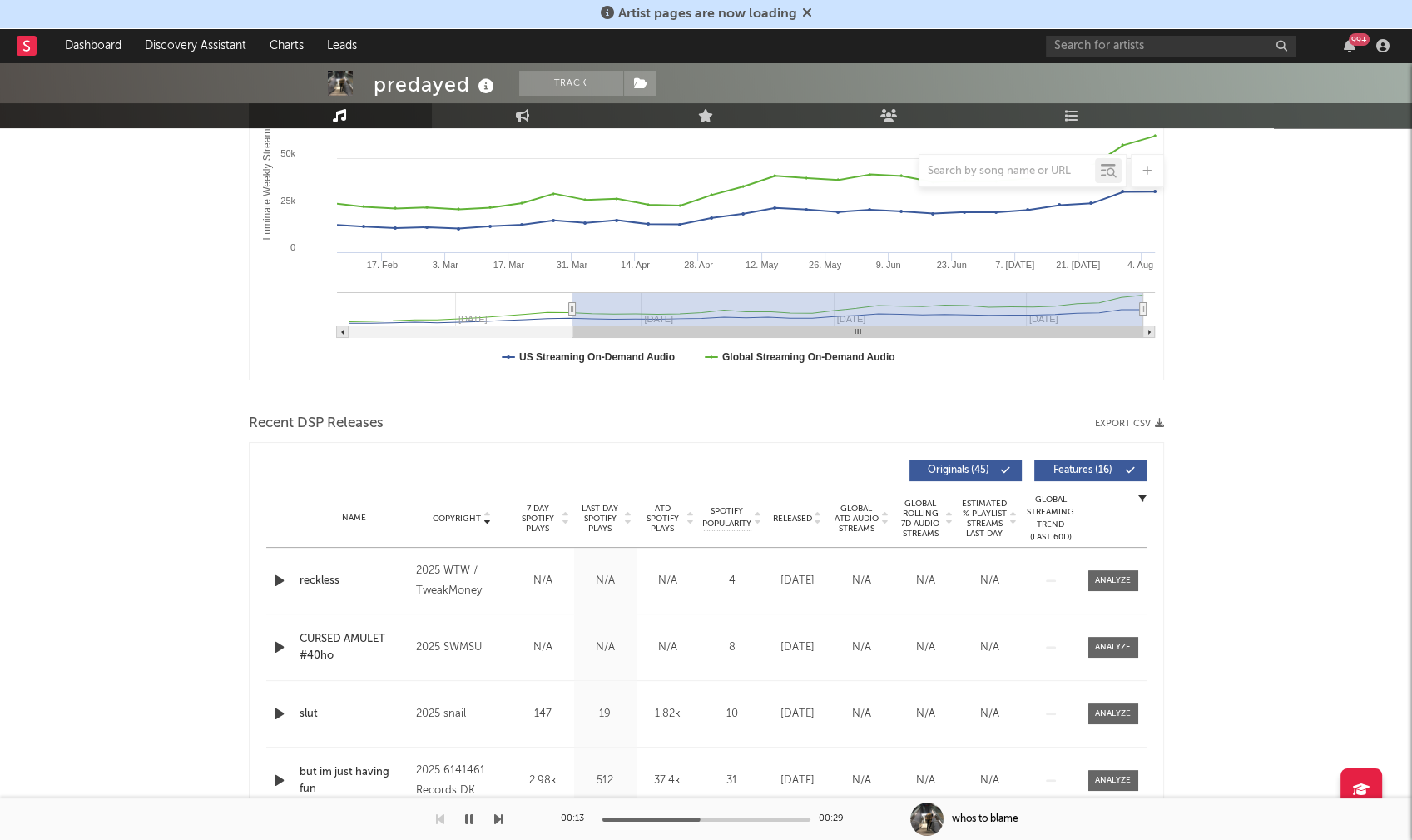
scroll to position [322, 0]
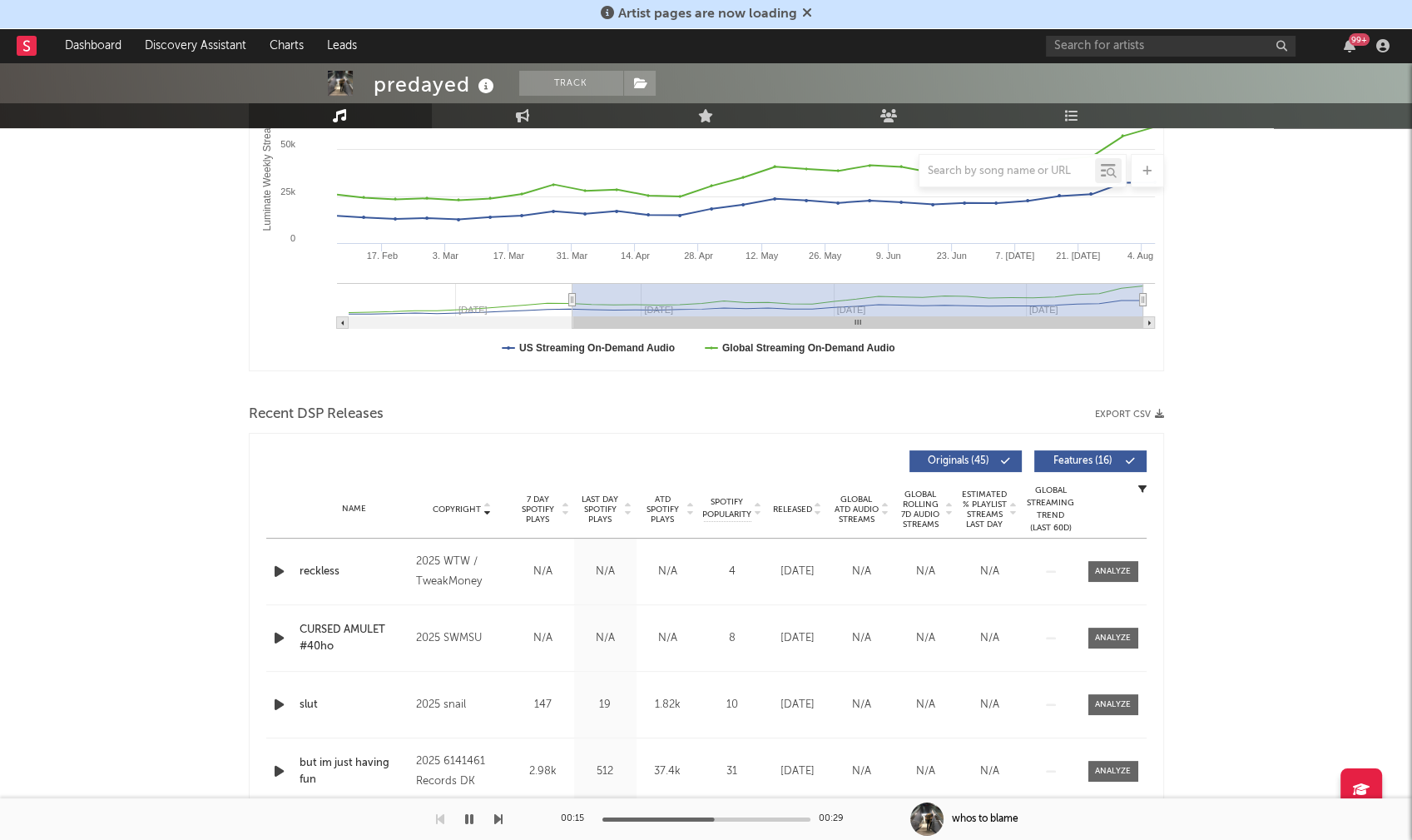
click at [274, 569] on icon "button" at bounding box center [279, 571] width 18 height 21
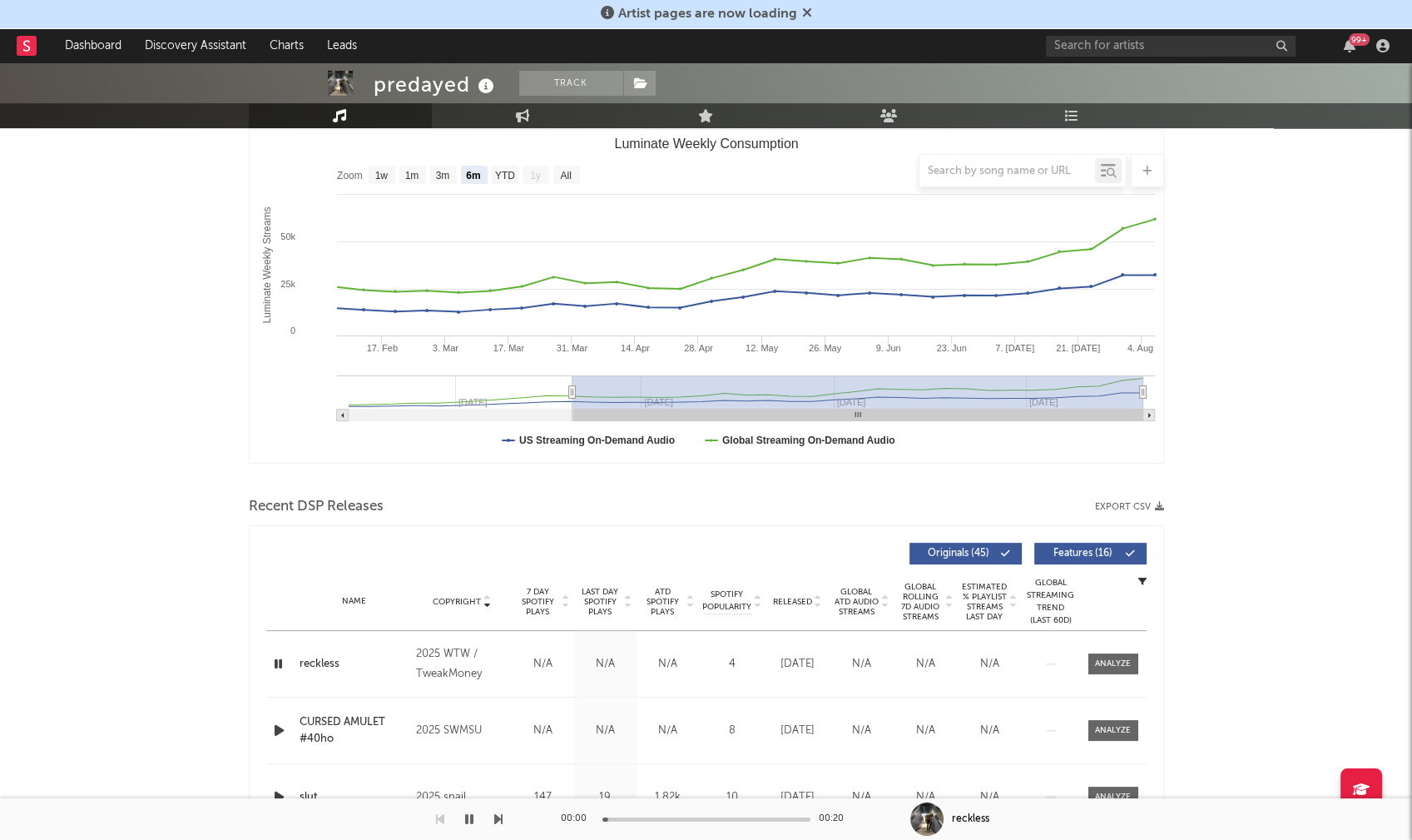
scroll to position [0, 0]
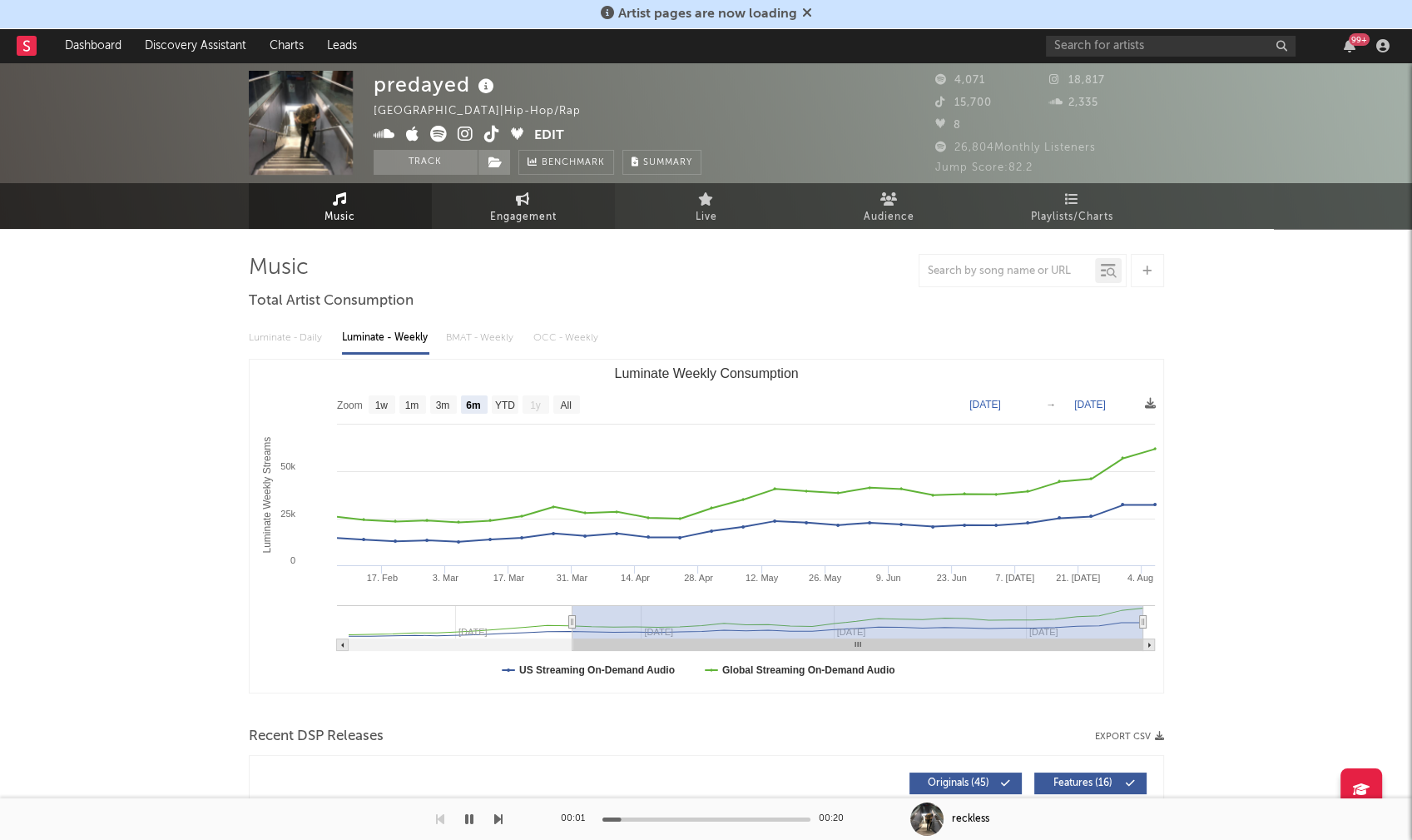
click at [514, 219] on span "Engagement" at bounding box center [523, 217] width 66 height 20
select select "1w"
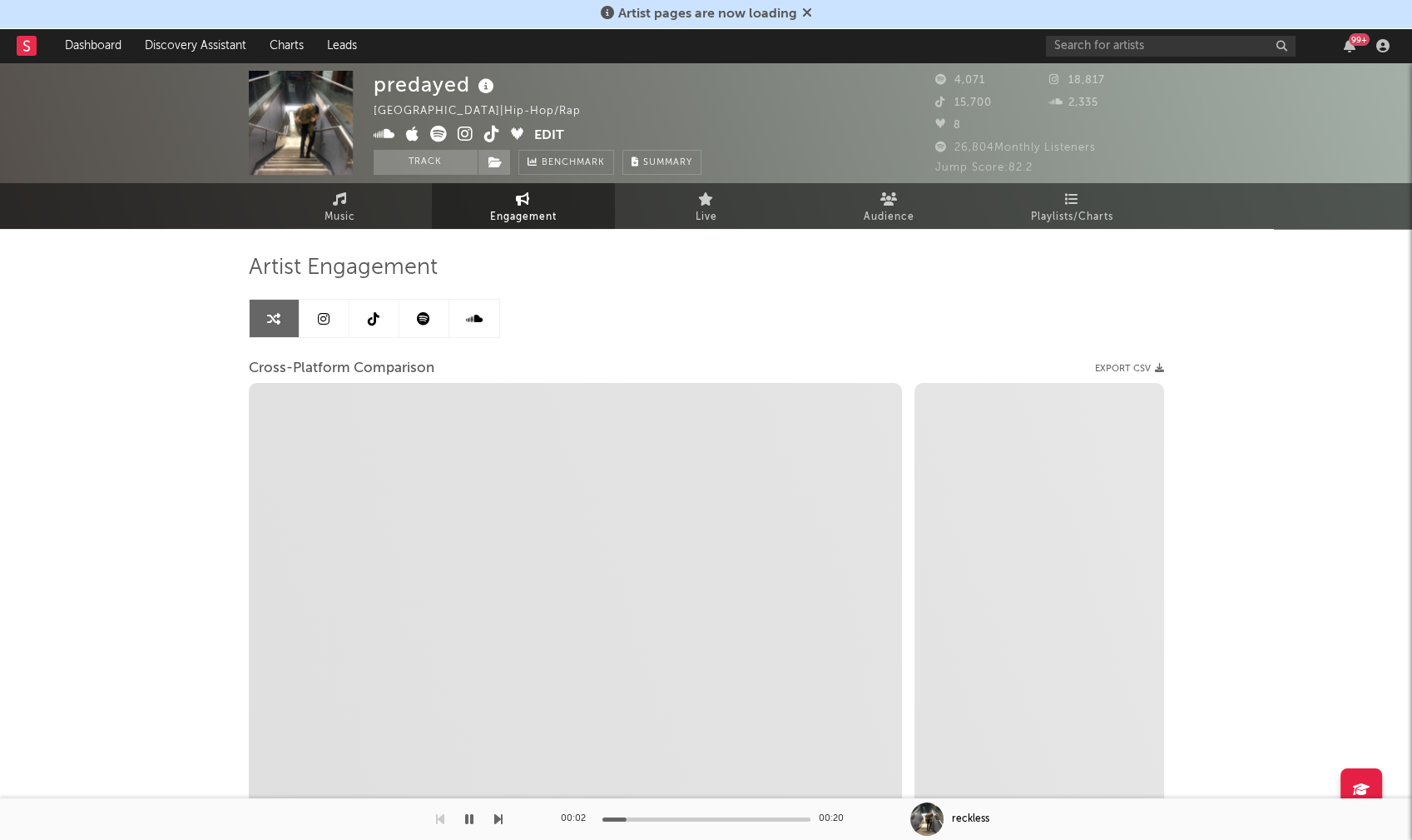
select select "1m"
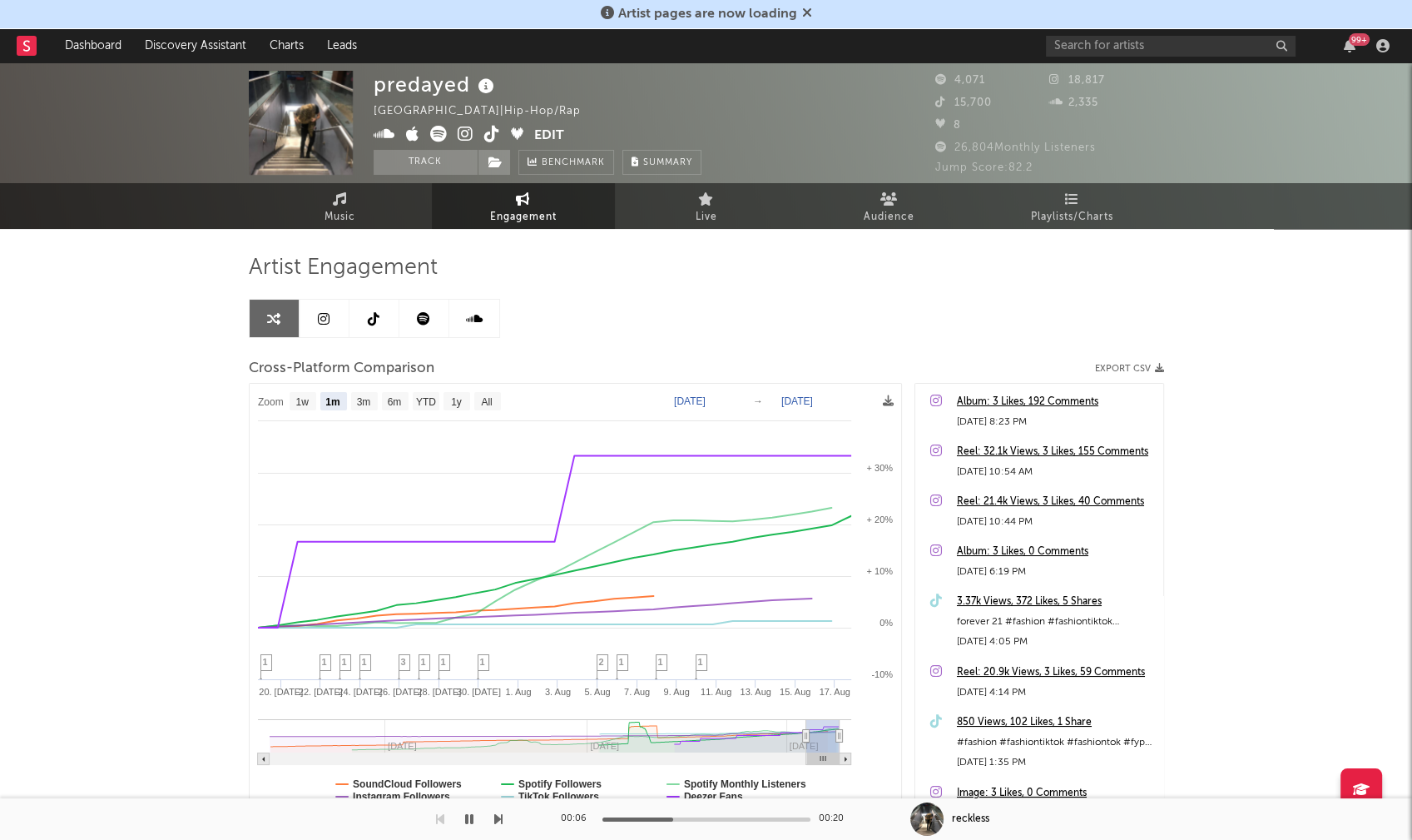
click at [466, 819] on icon "button" at bounding box center [469, 819] width 8 height 13
click at [384, 131] on icon at bounding box center [384, 134] width 21 height 17
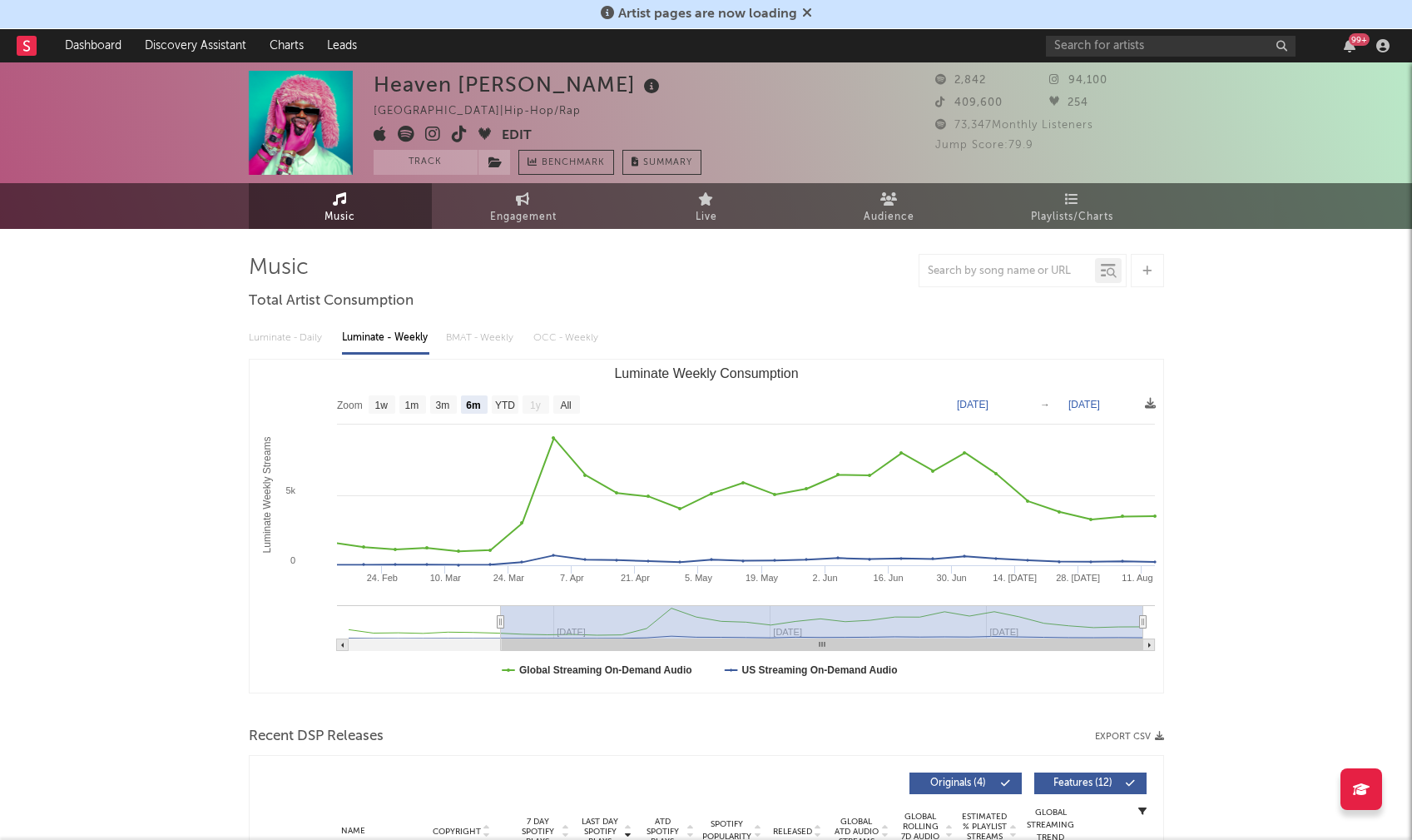
select select "6m"
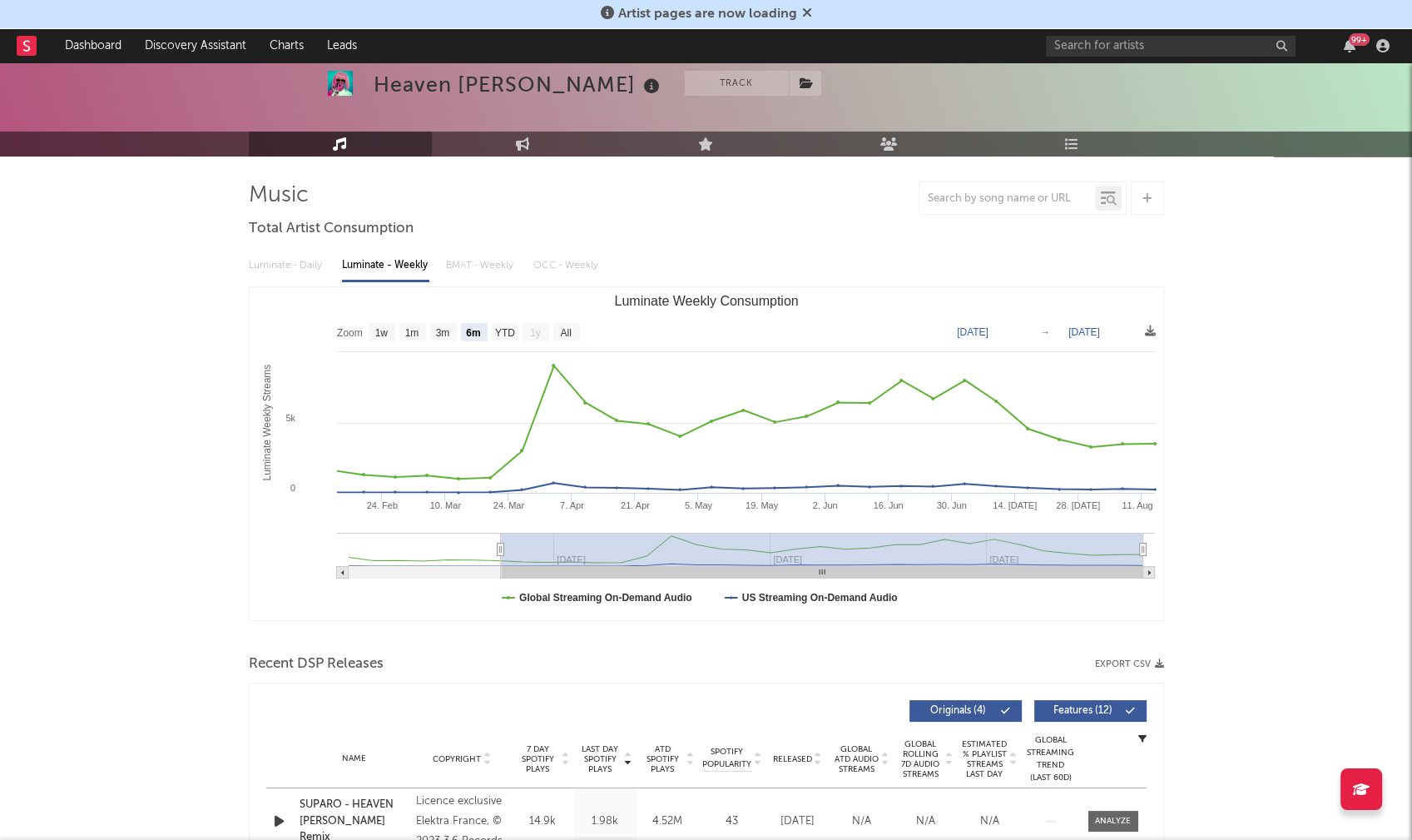
scroll to position [289, 0]
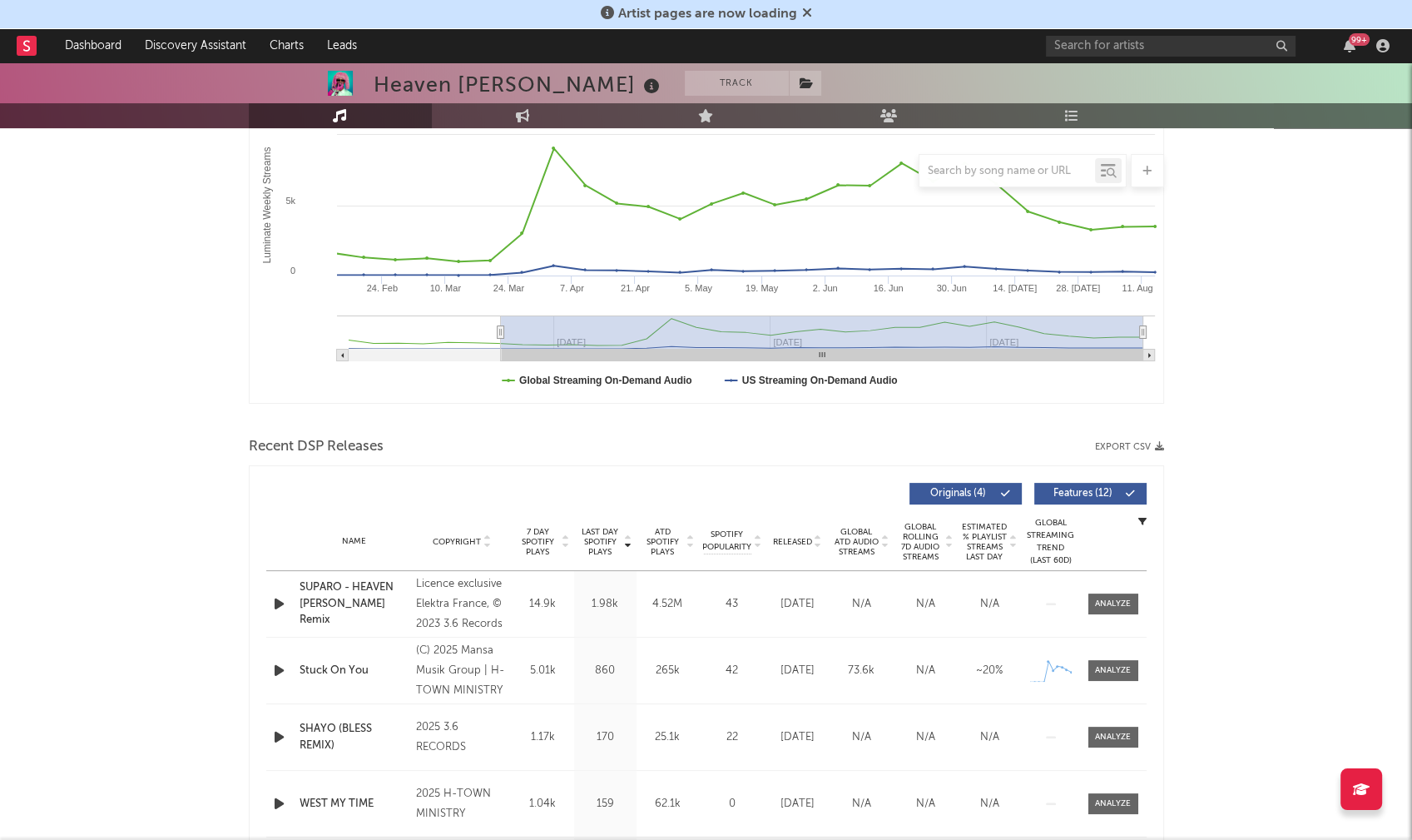
click at [276, 599] on icon "button" at bounding box center [279, 603] width 18 height 21
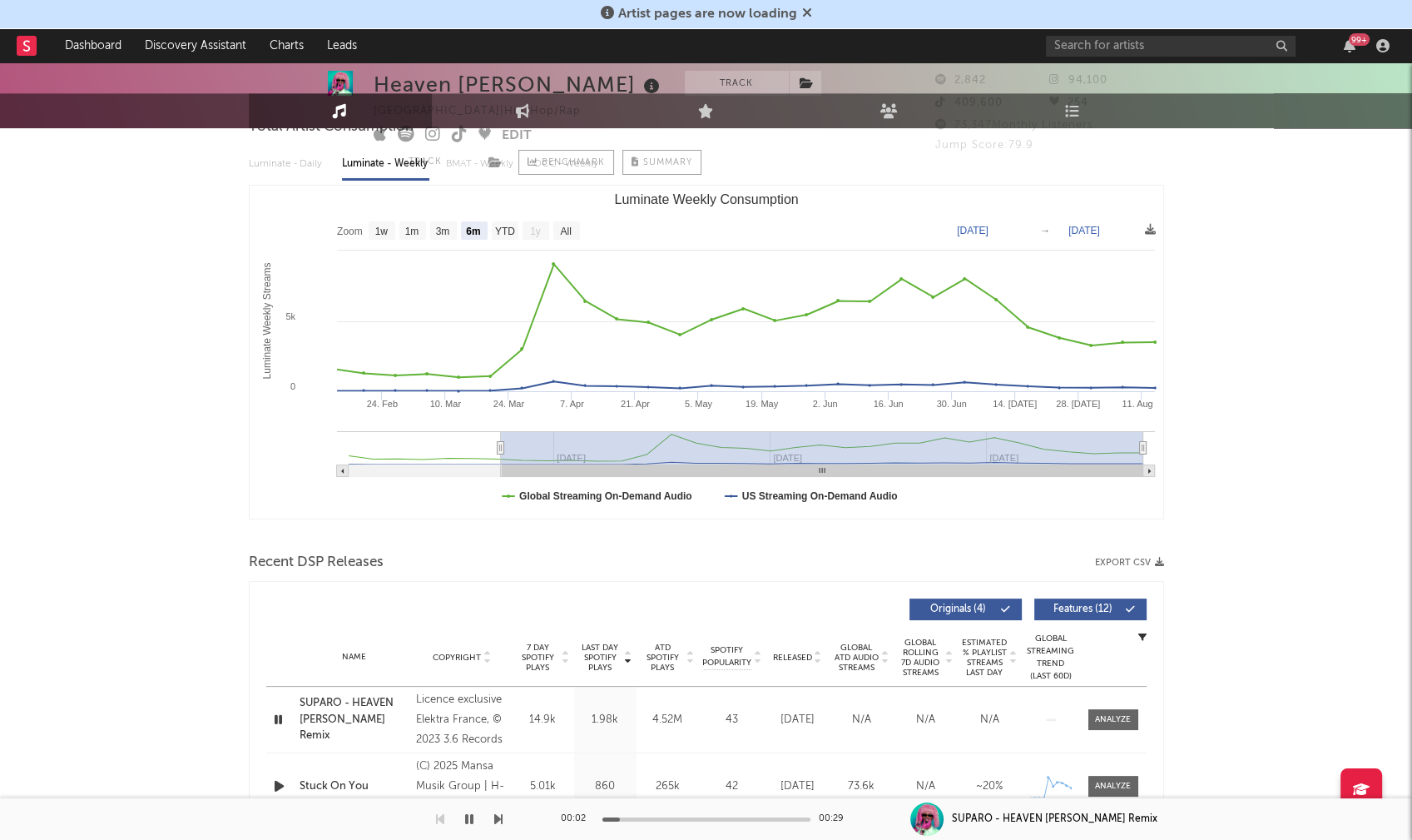
scroll to position [0, 0]
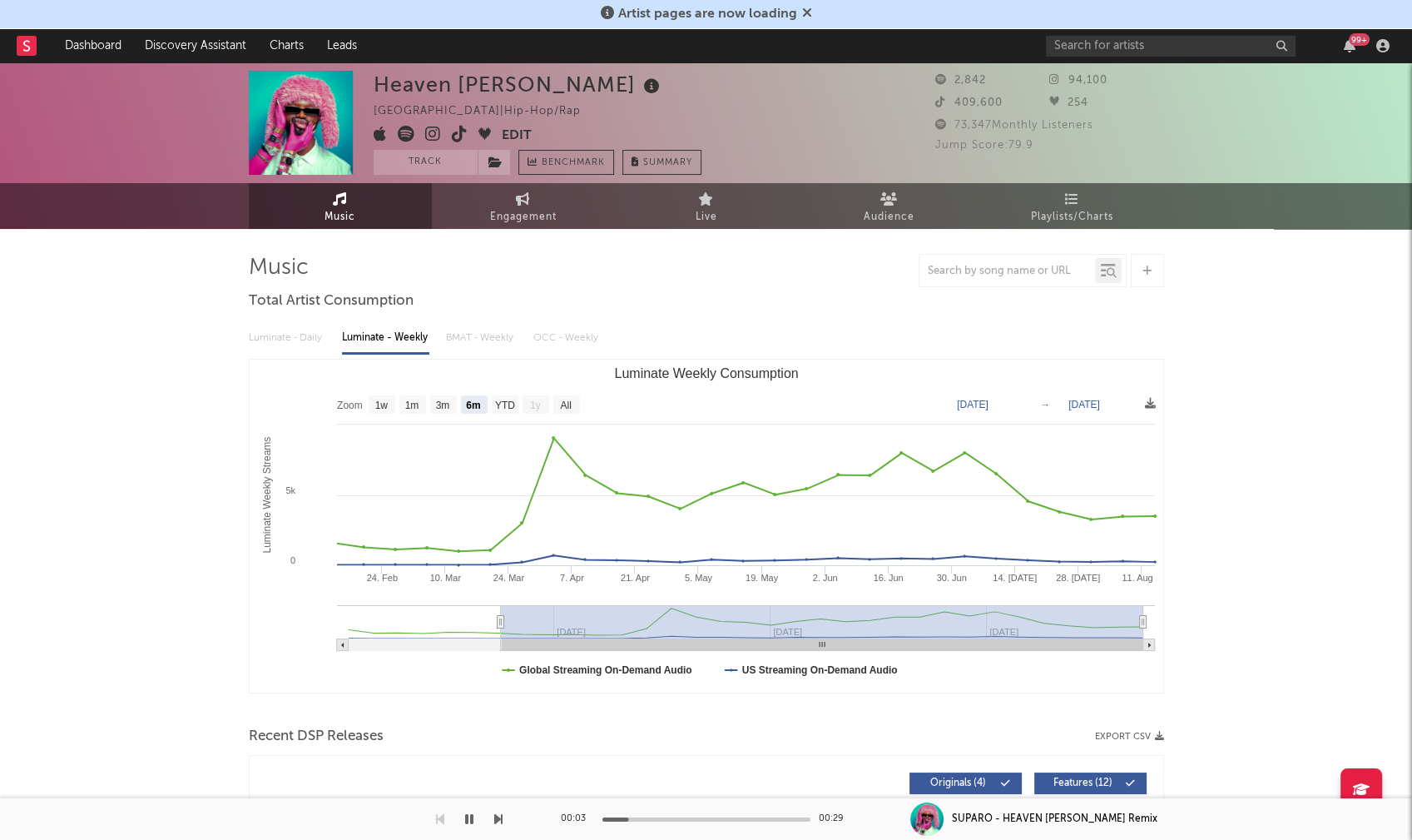
click at [433, 131] on icon at bounding box center [433, 134] width 16 height 17
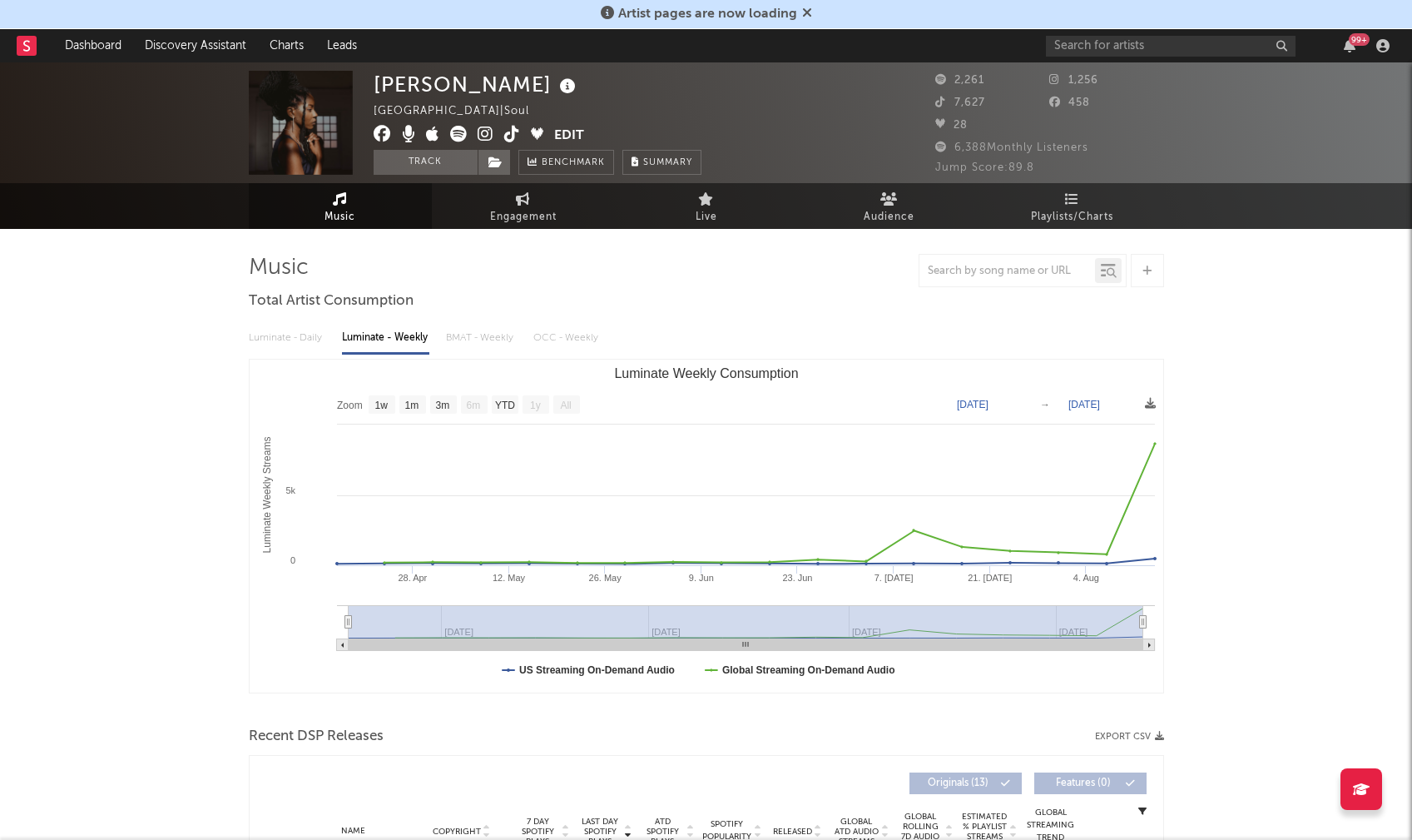
select select "1w"
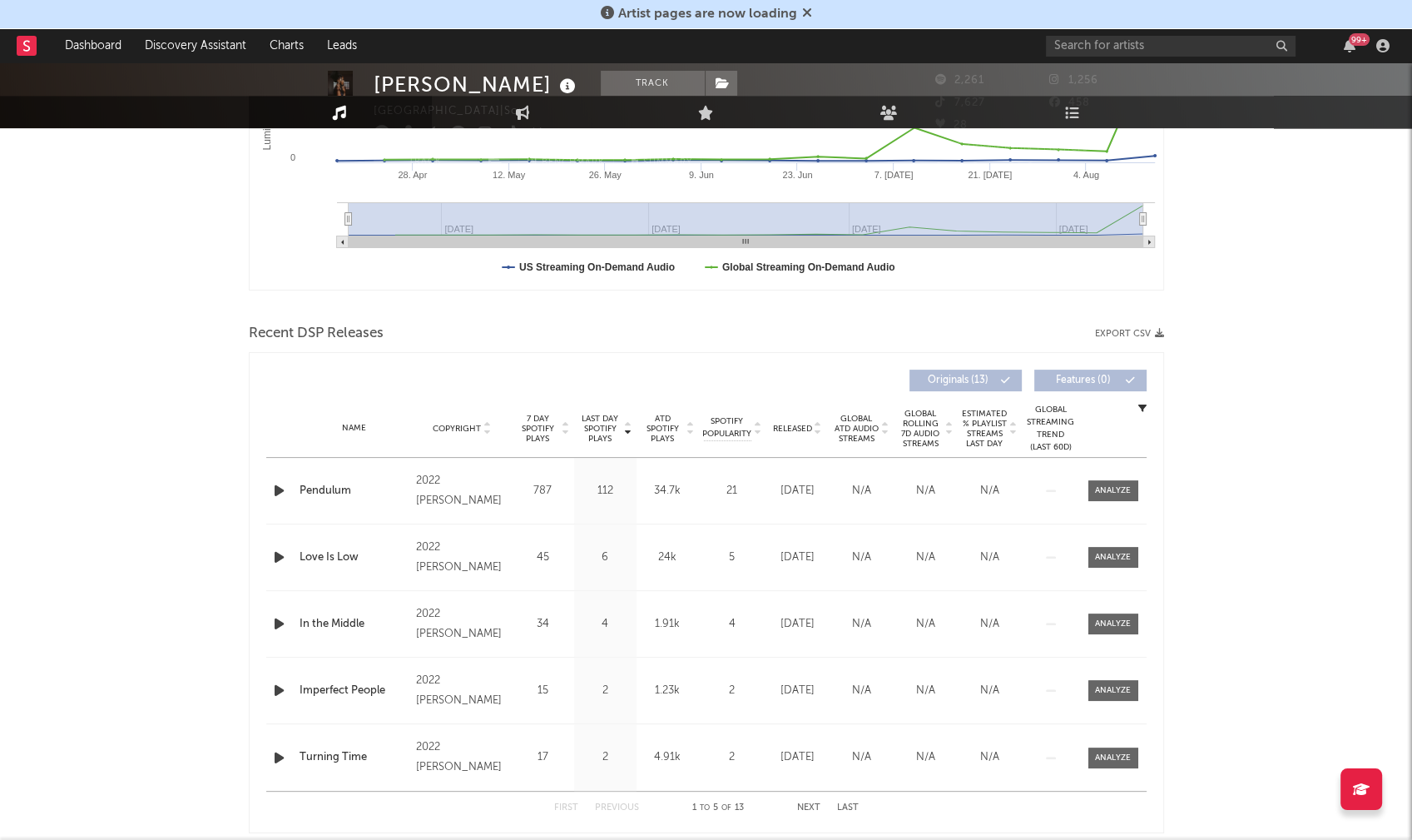
scroll to position [406, 0]
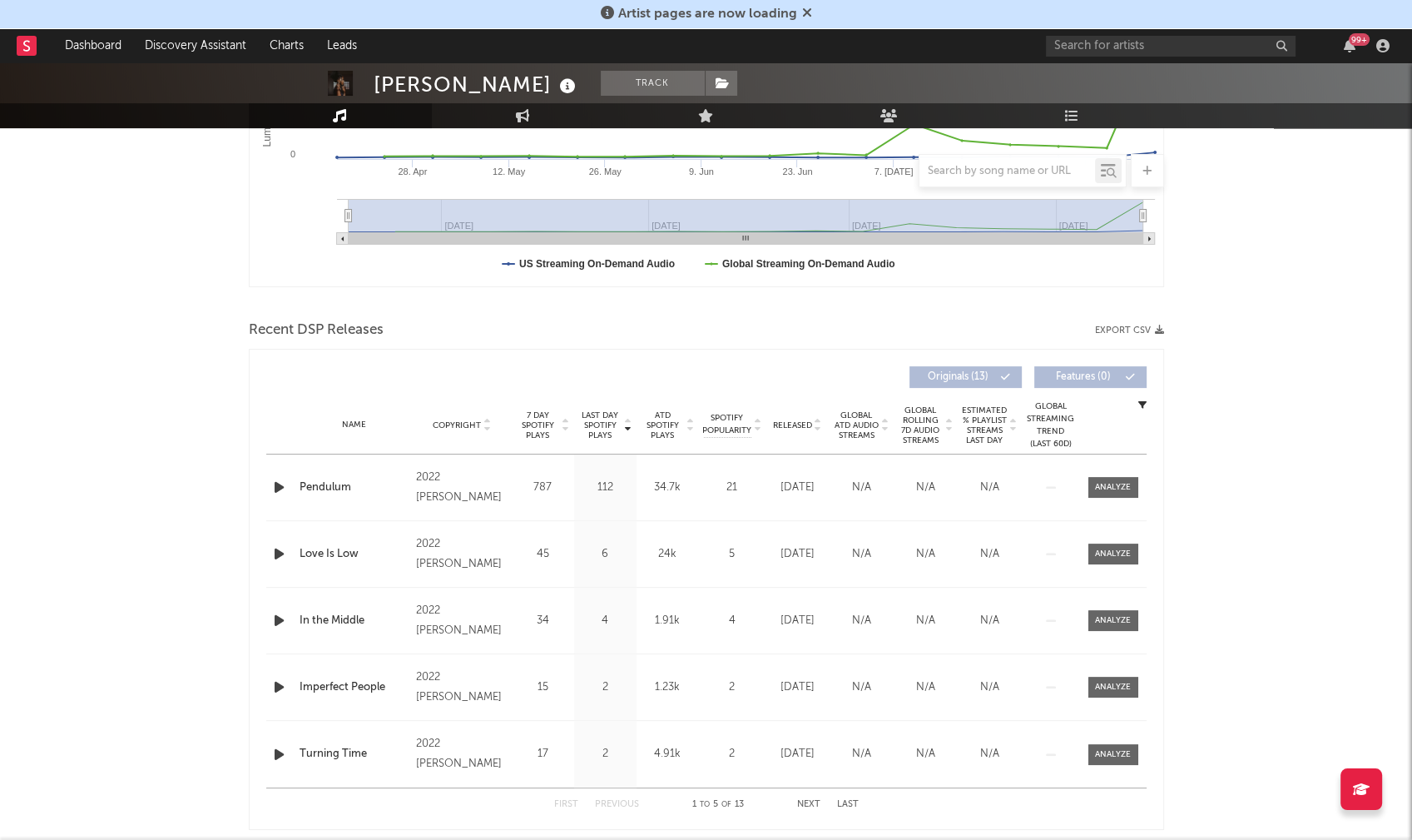
click at [279, 483] on icon "button" at bounding box center [279, 487] width 18 height 21
click at [461, 420] on span "Copyright" at bounding box center [457, 425] width 48 height 10
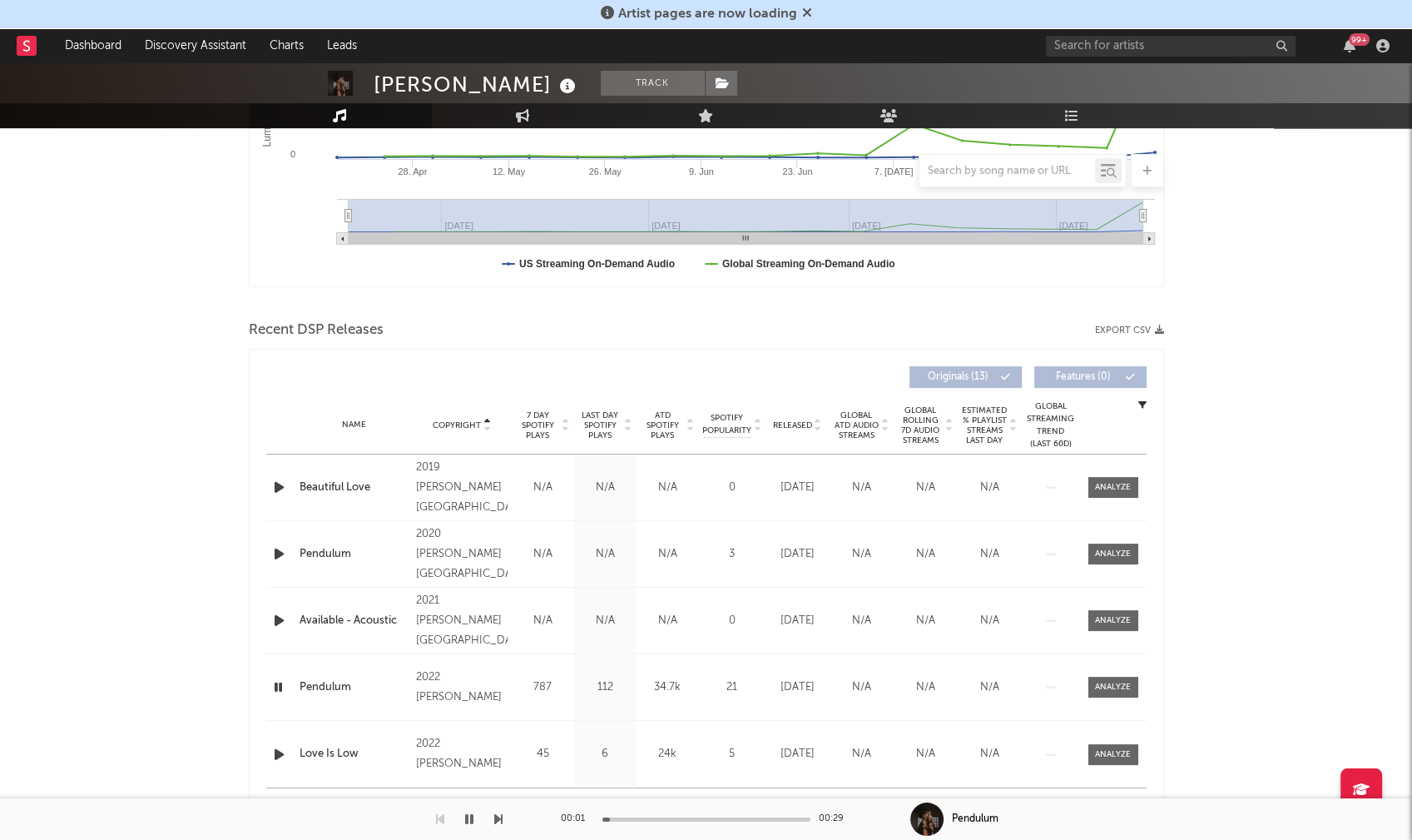
click at [461, 420] on span "Copyright" at bounding box center [457, 425] width 48 height 10
click at [279, 487] on icon "button" at bounding box center [279, 487] width 18 height 21
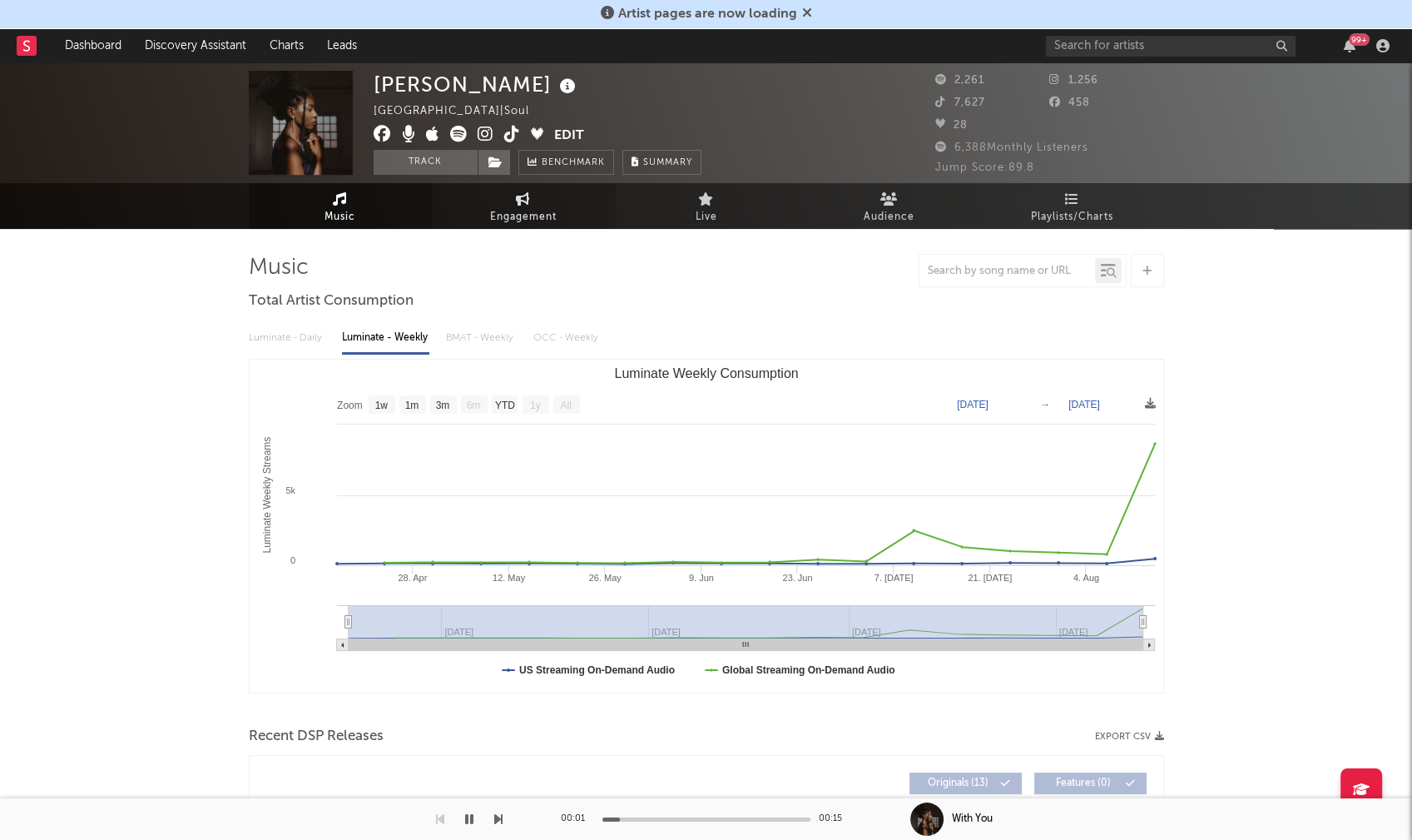
click at [548, 216] on span "Engagement" at bounding box center [523, 217] width 66 height 20
select select "1w"
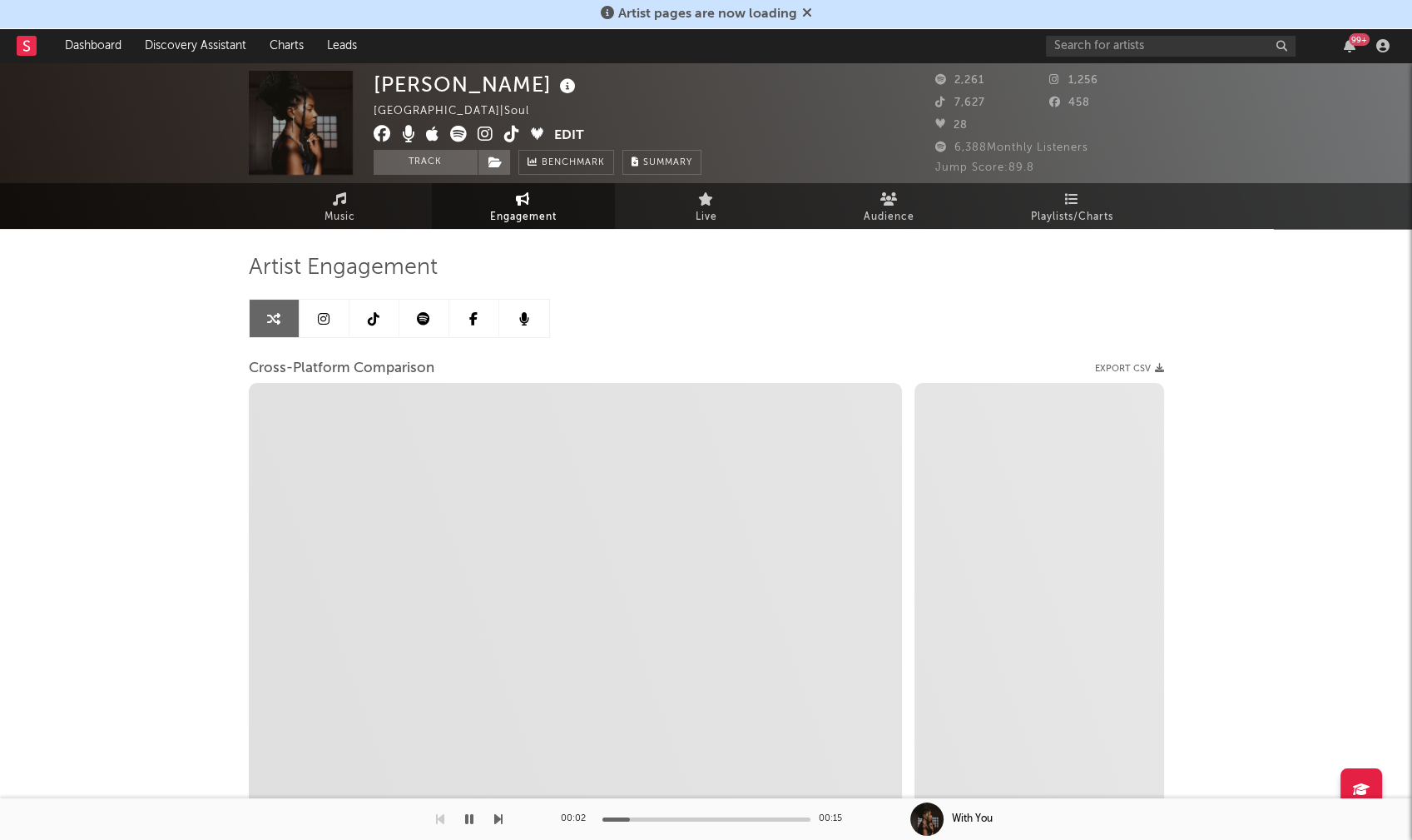
click at [485, 134] on icon at bounding box center [485, 134] width 16 height 17
select select "1m"
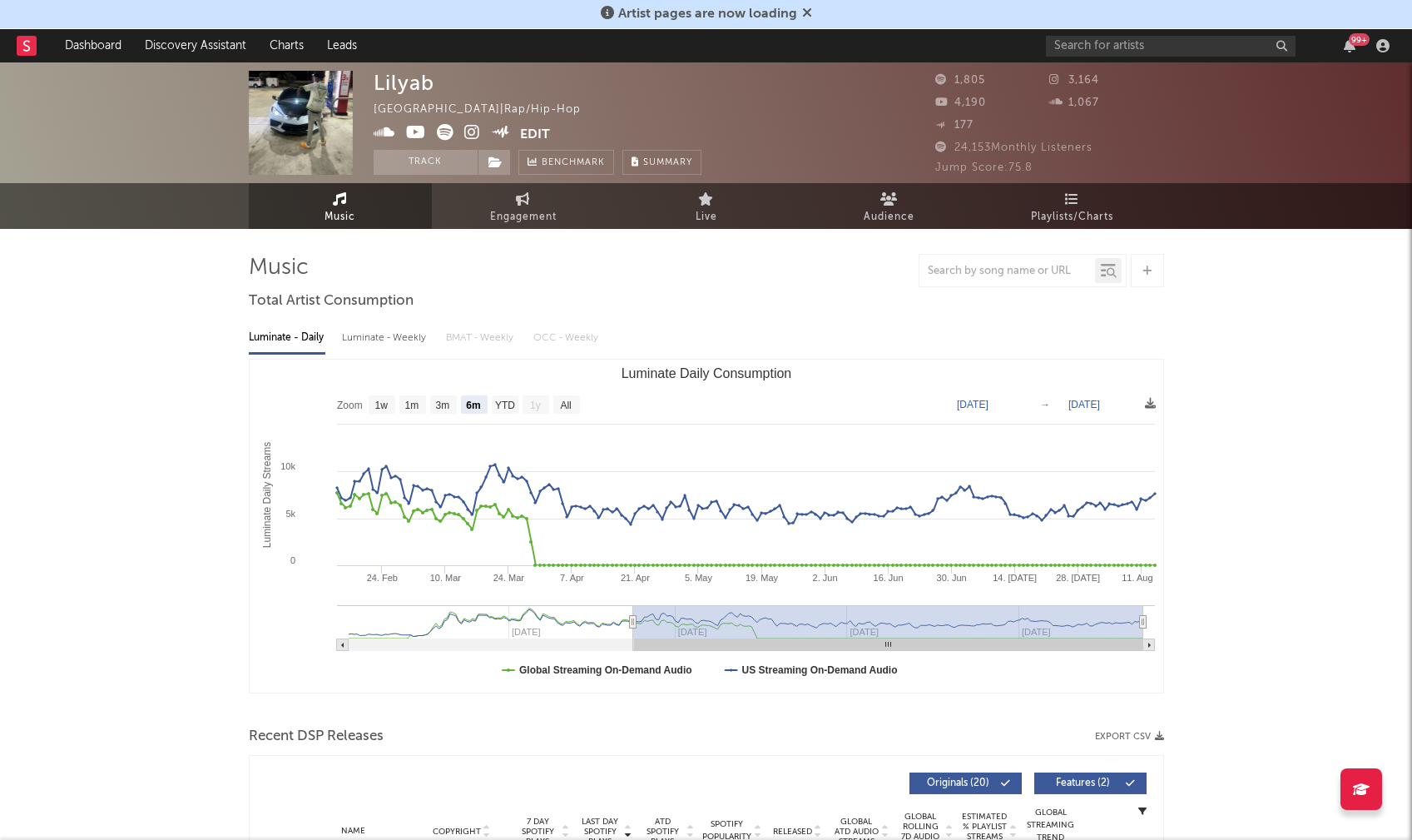
select select "6m"
click at [469, 130] on icon at bounding box center [472, 133] width 16 height 17
click at [413, 131] on icon at bounding box center [416, 133] width 20 height 17
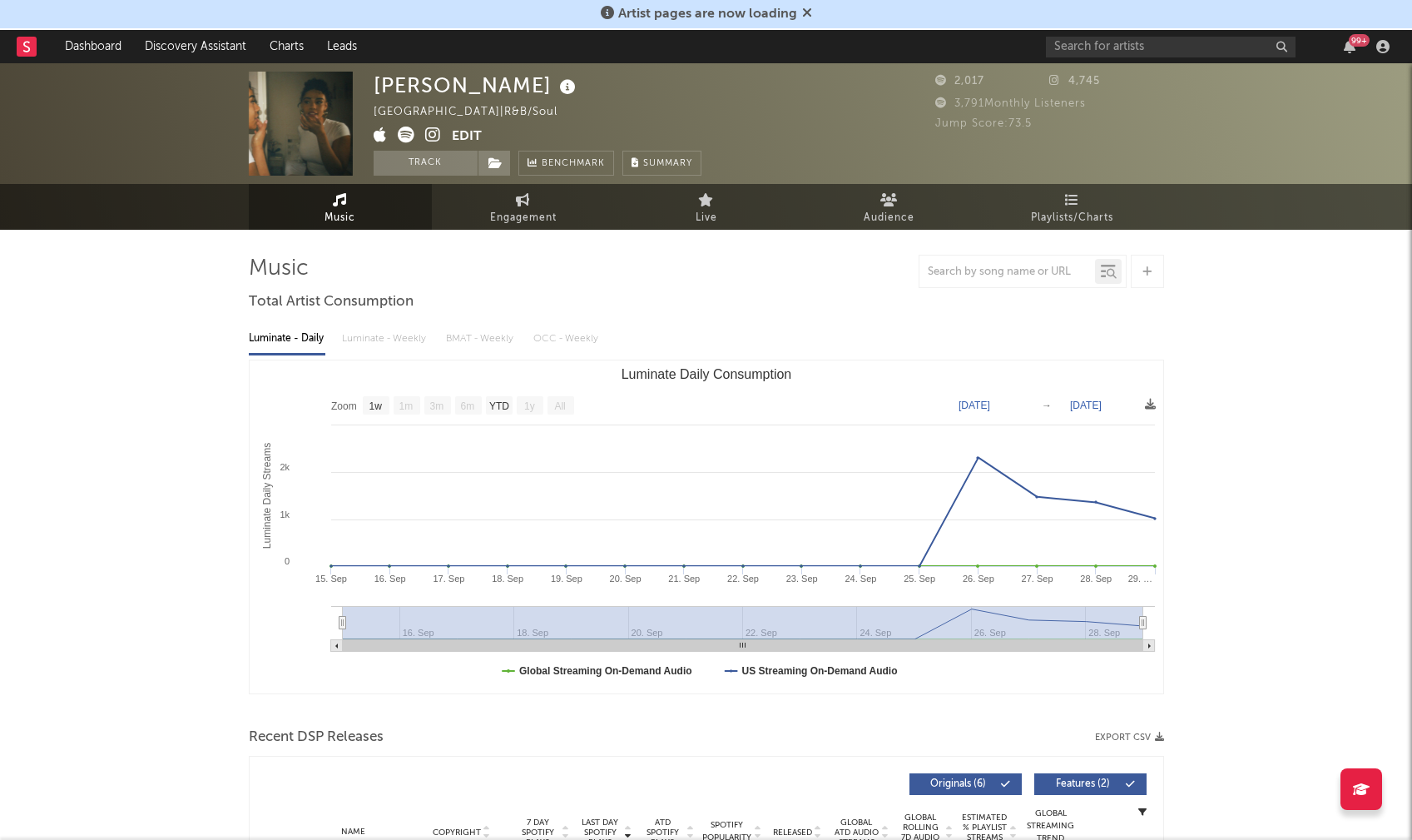
select select "1w"
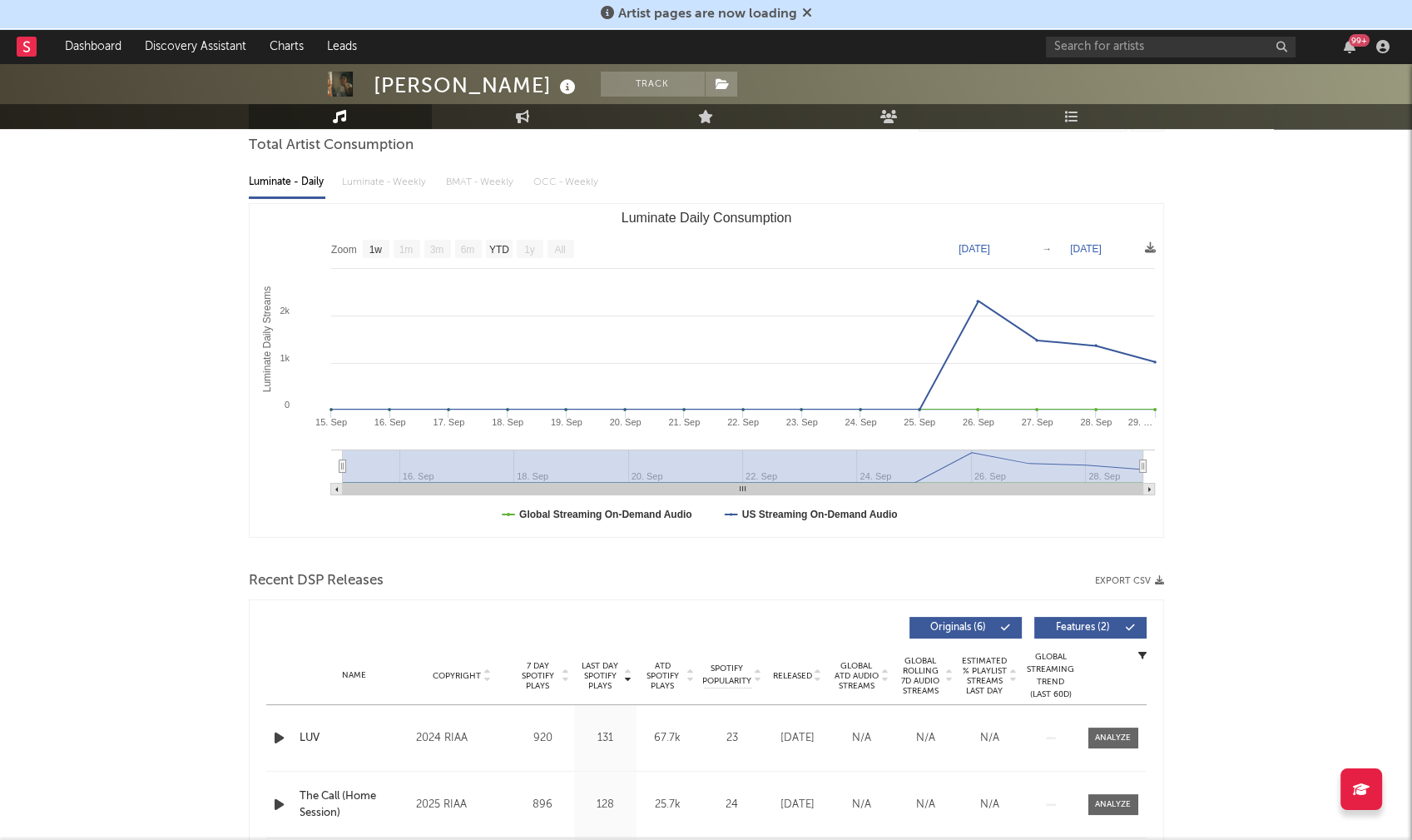
scroll to position [254, 0]
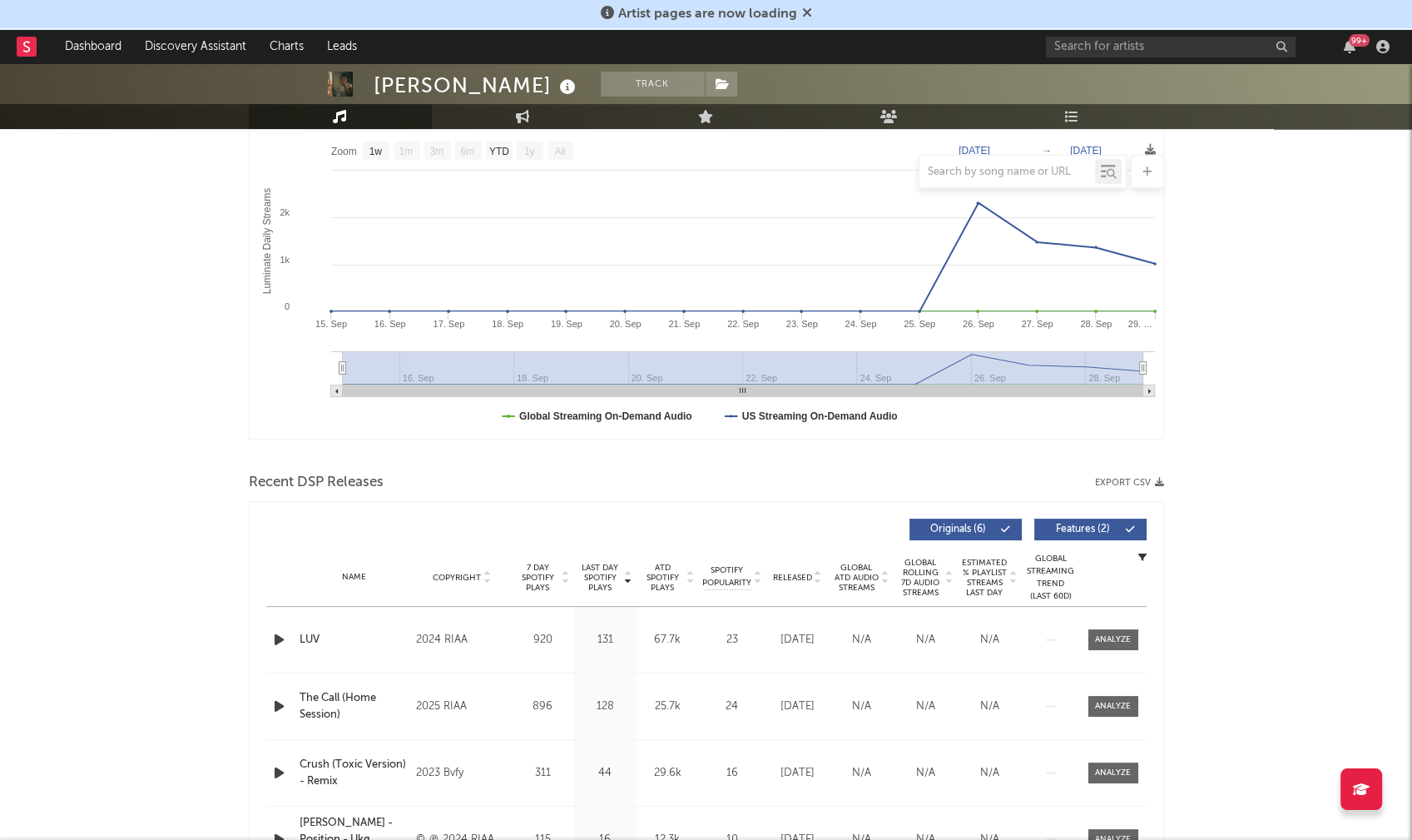
click at [278, 635] on icon "button" at bounding box center [279, 639] width 18 height 21
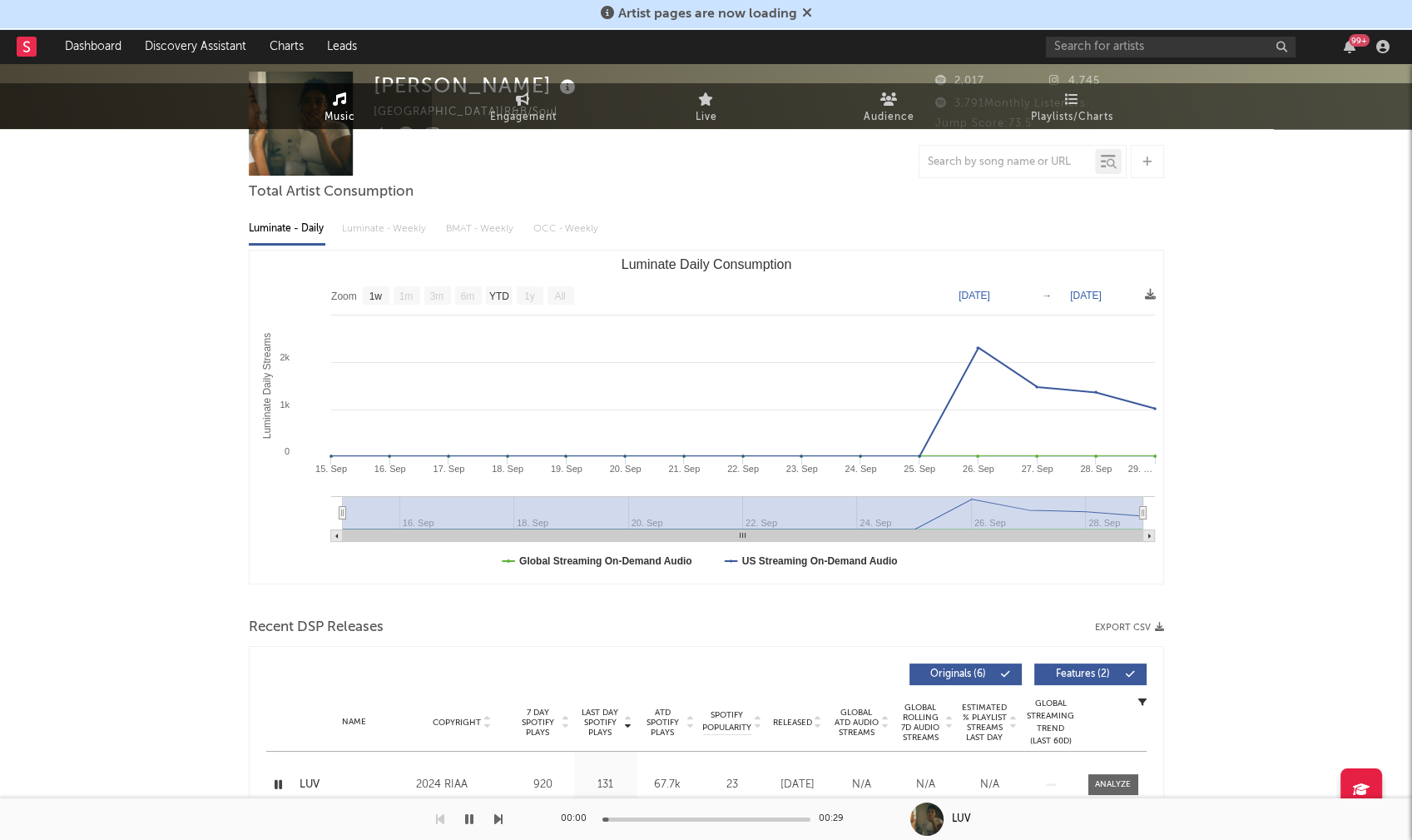
scroll to position [0, 0]
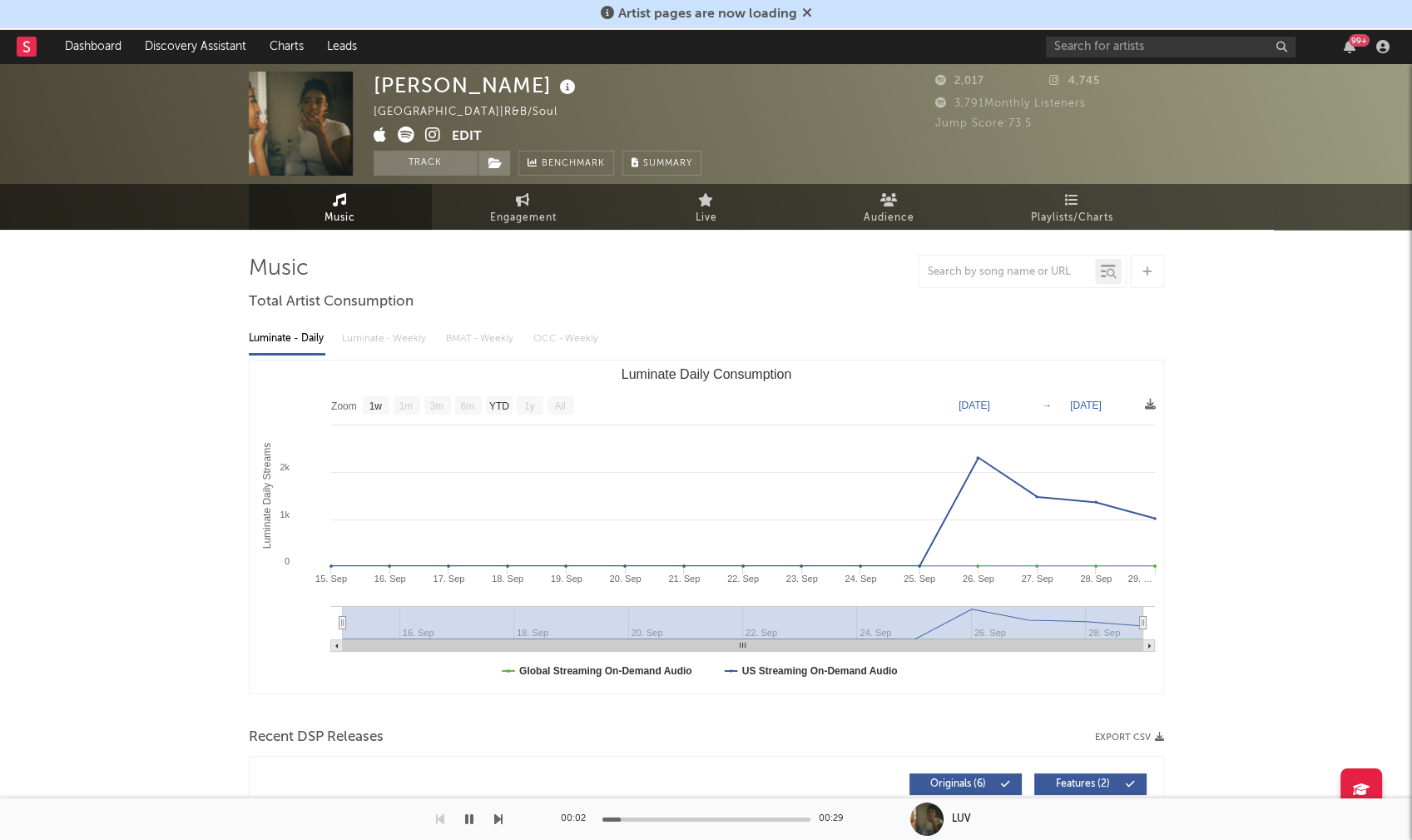
click at [434, 134] on icon at bounding box center [433, 134] width 16 height 17
drag, startPoint x: 376, startPoint y: 87, endPoint x: 486, endPoint y: 86, distance: 110.0
click at [486, 86] on div "Ria Aristide" at bounding box center [477, 86] width 206 height 28
copy div "Ria Aristide"
click at [468, 819] on icon "button" at bounding box center [469, 819] width 8 height 13
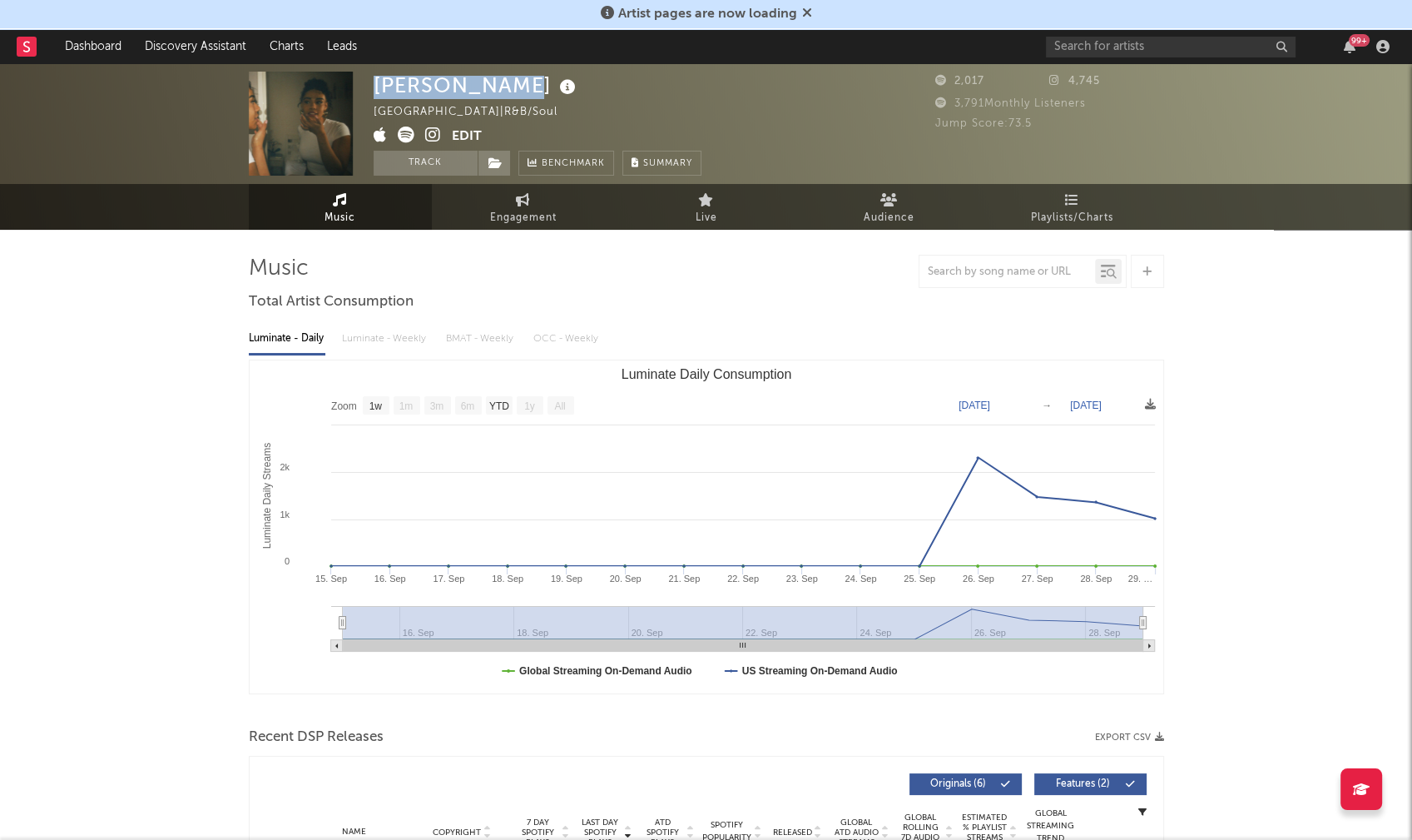
click at [383, 89] on div "Ria Aristide" at bounding box center [477, 86] width 206 height 28
drag, startPoint x: 374, startPoint y: 84, endPoint x: 469, endPoint y: 82, distance: 95.0
click at [469, 82] on div "Ria Aristide" at bounding box center [477, 86] width 206 height 28
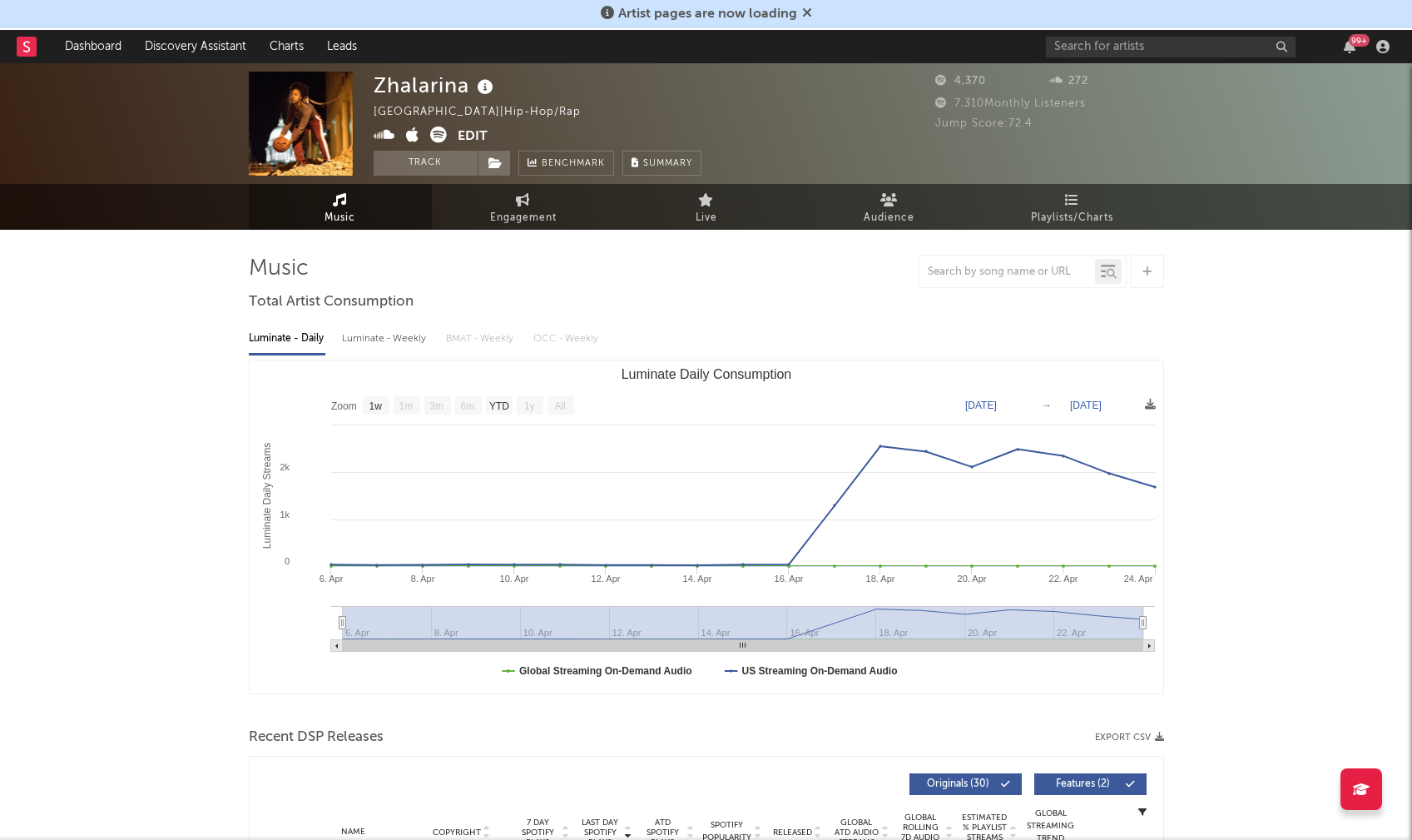
select select "1w"
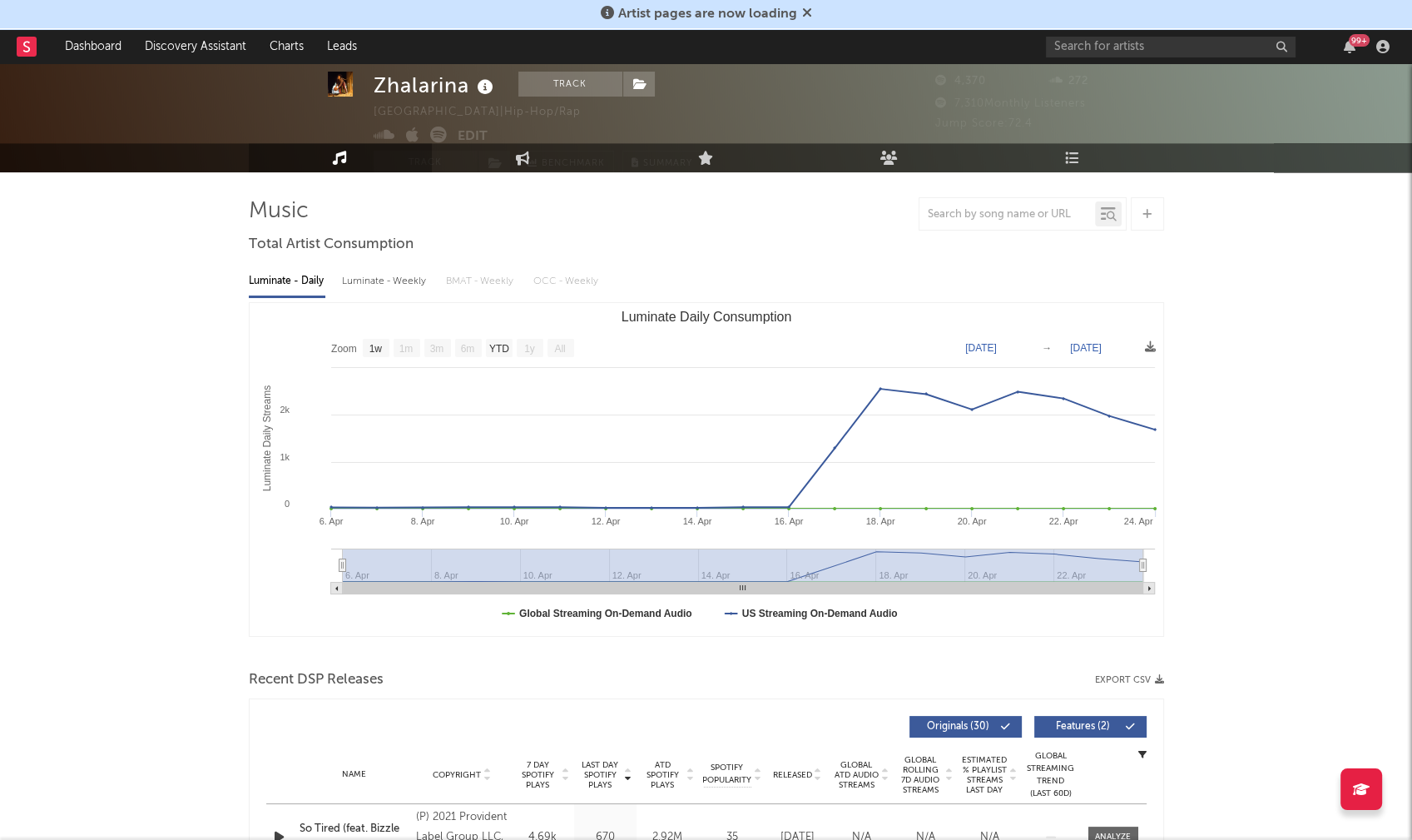
scroll to position [241, 0]
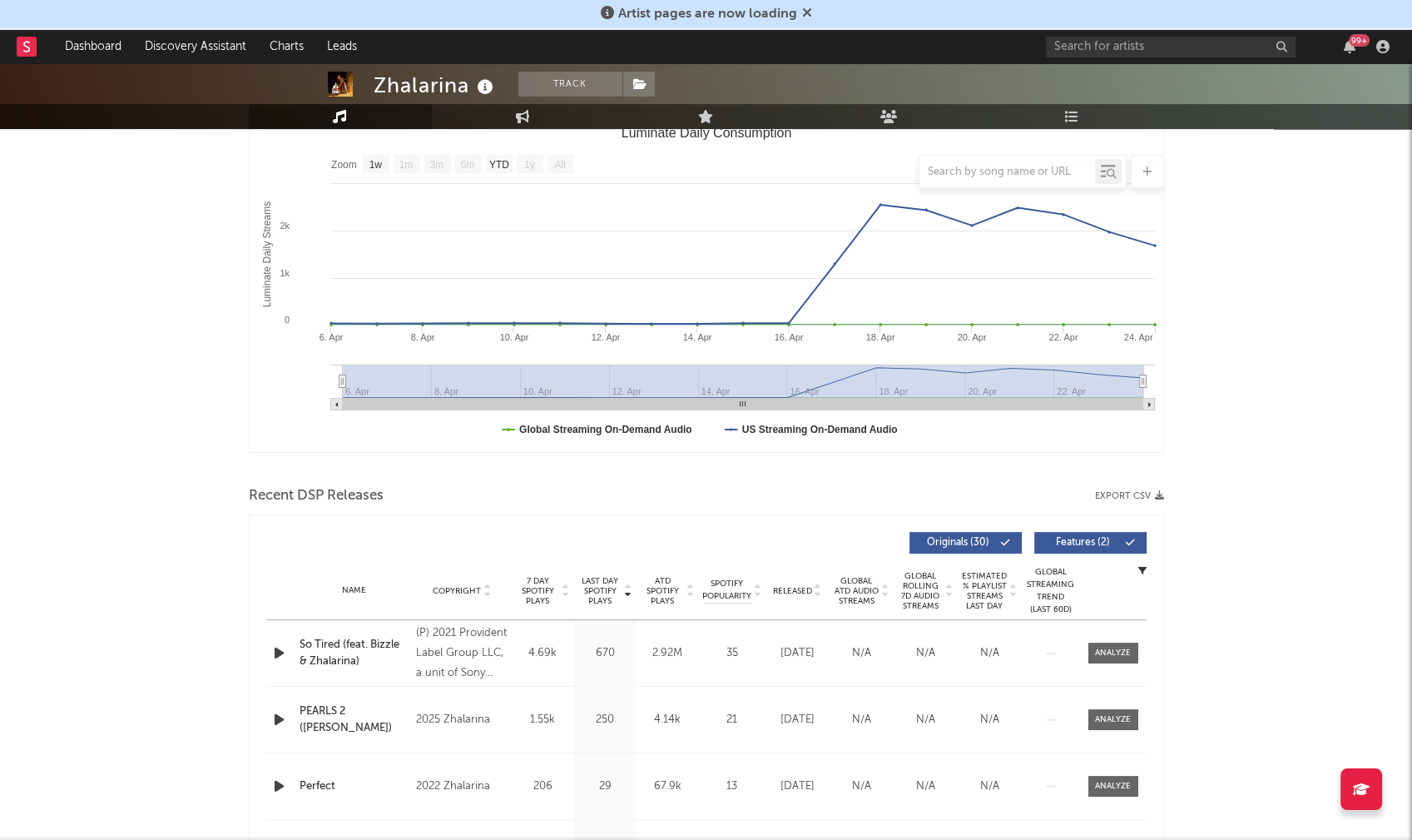
click at [279, 651] on icon "button" at bounding box center [279, 653] width 18 height 21
click at [274, 719] on icon "button" at bounding box center [279, 719] width 18 height 21
click at [462, 586] on span "Copyright" at bounding box center [457, 590] width 48 height 10
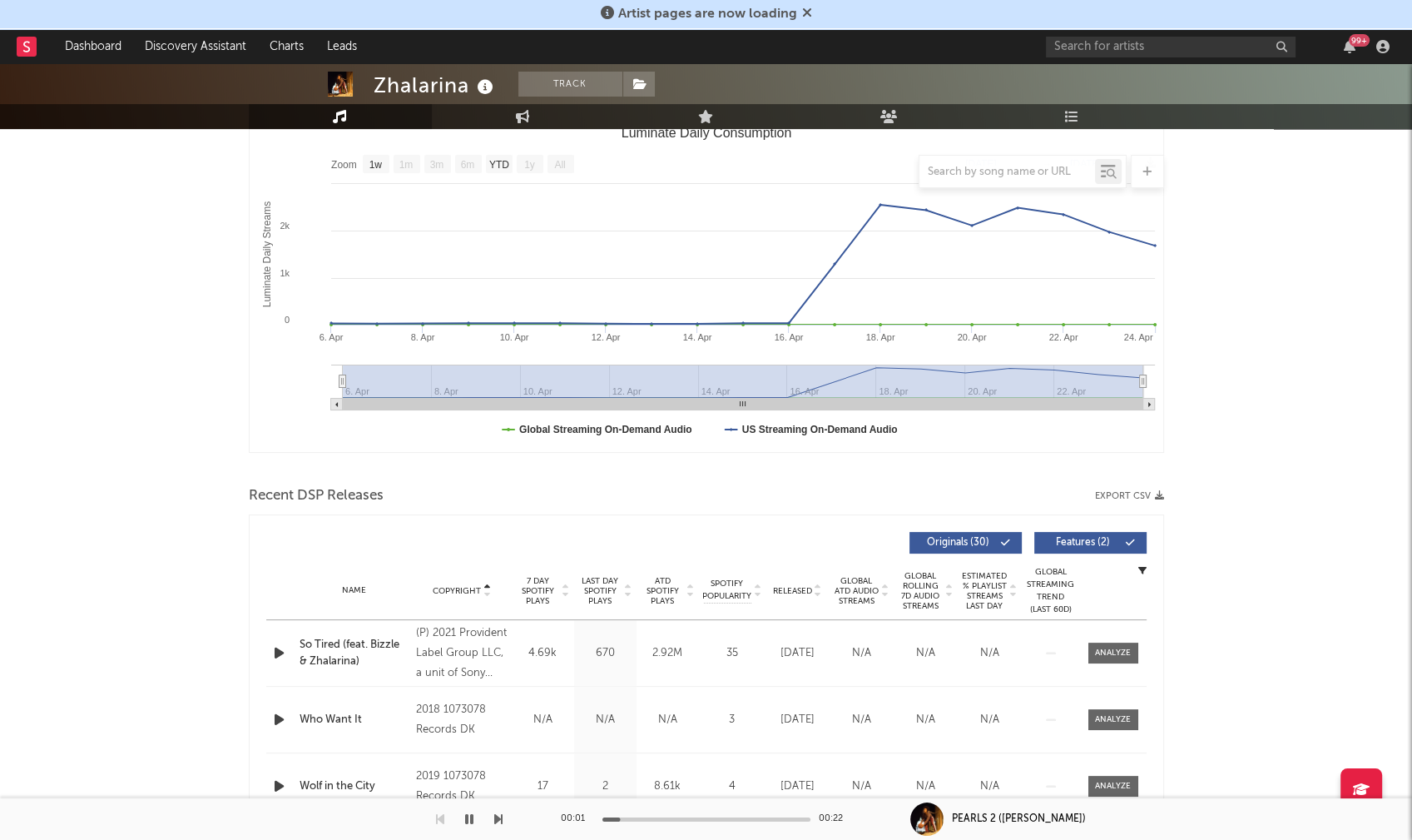
click at [462, 586] on span "Copyright" at bounding box center [457, 590] width 48 height 10
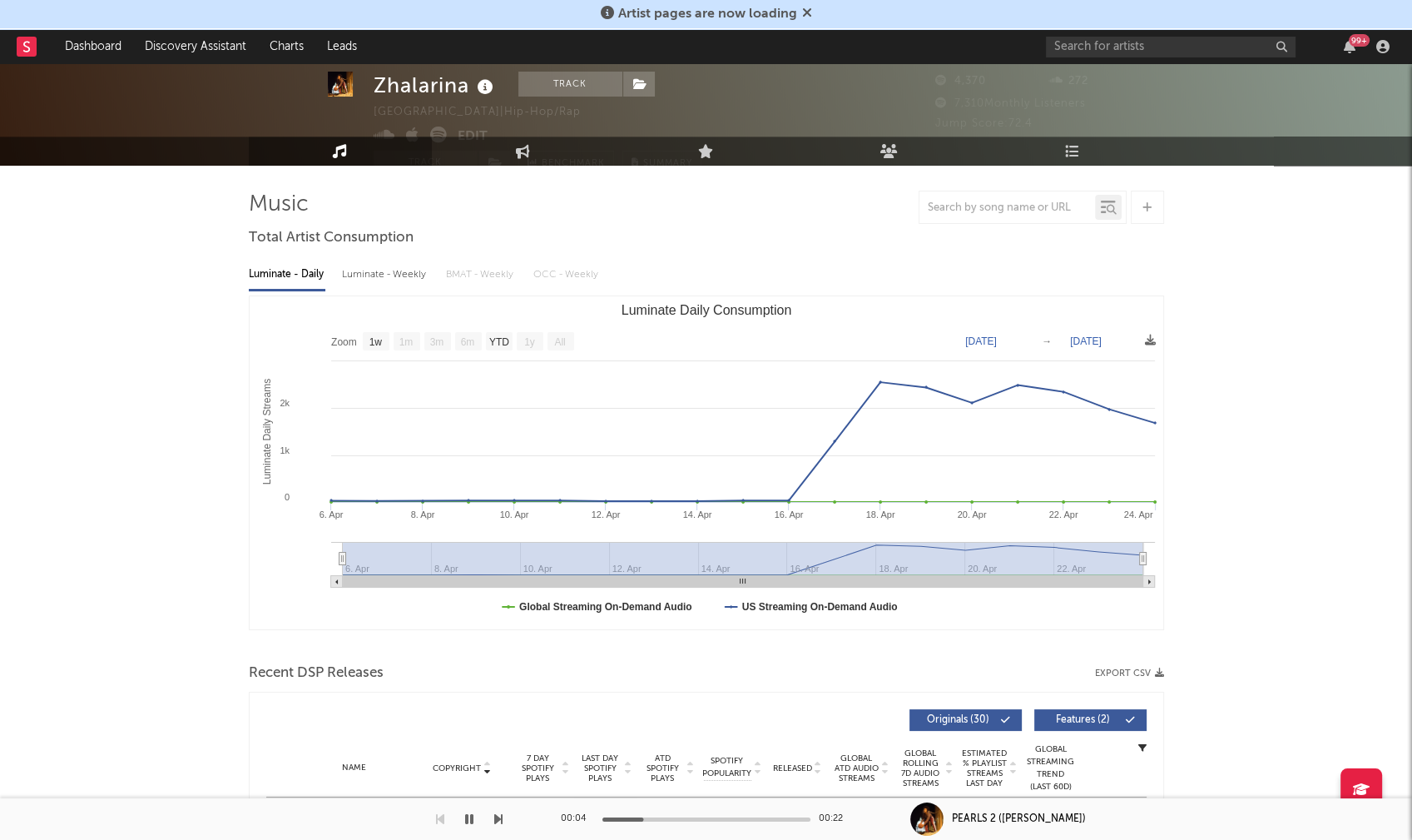
scroll to position [0, 0]
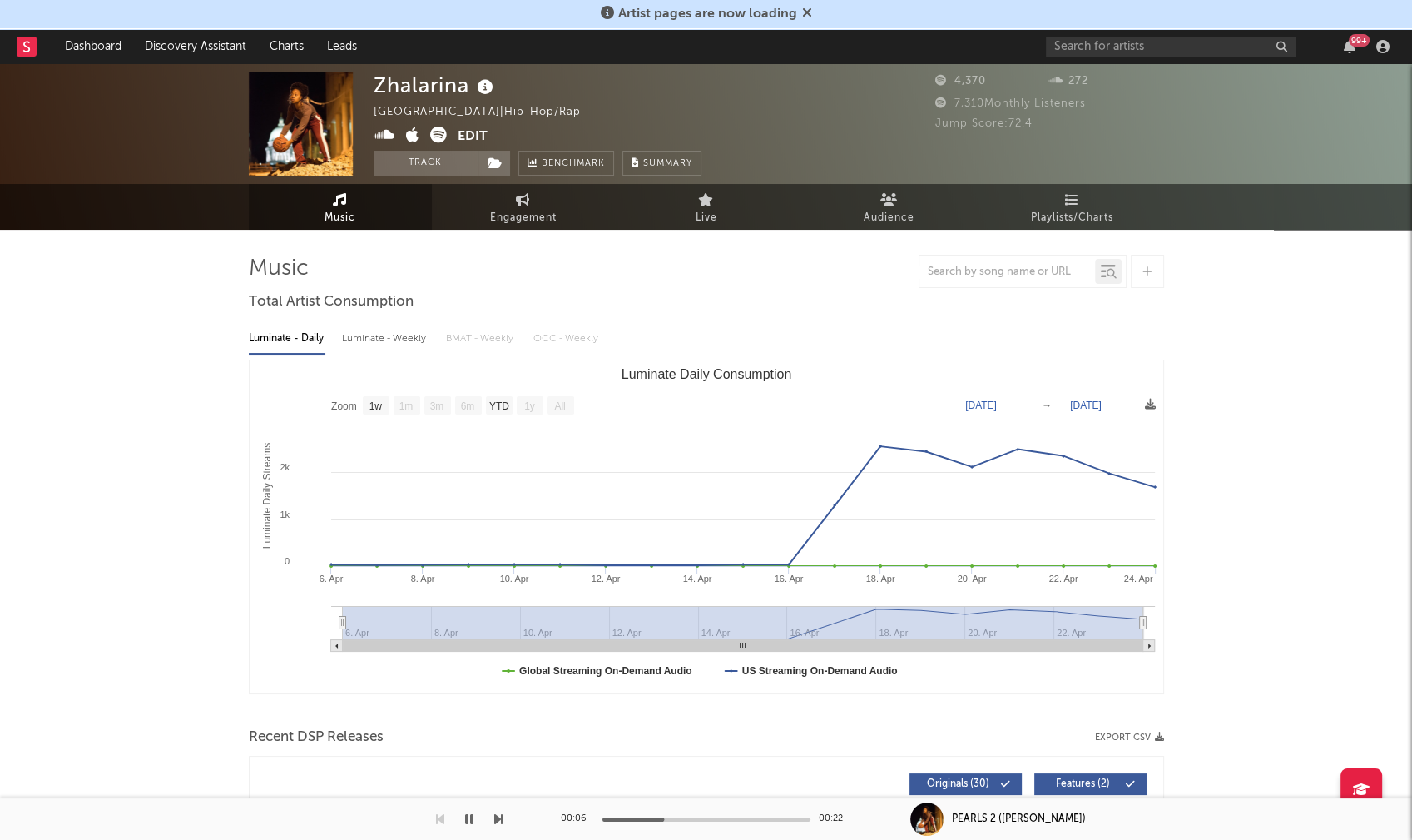
click at [385, 131] on icon at bounding box center [384, 134] width 21 height 17
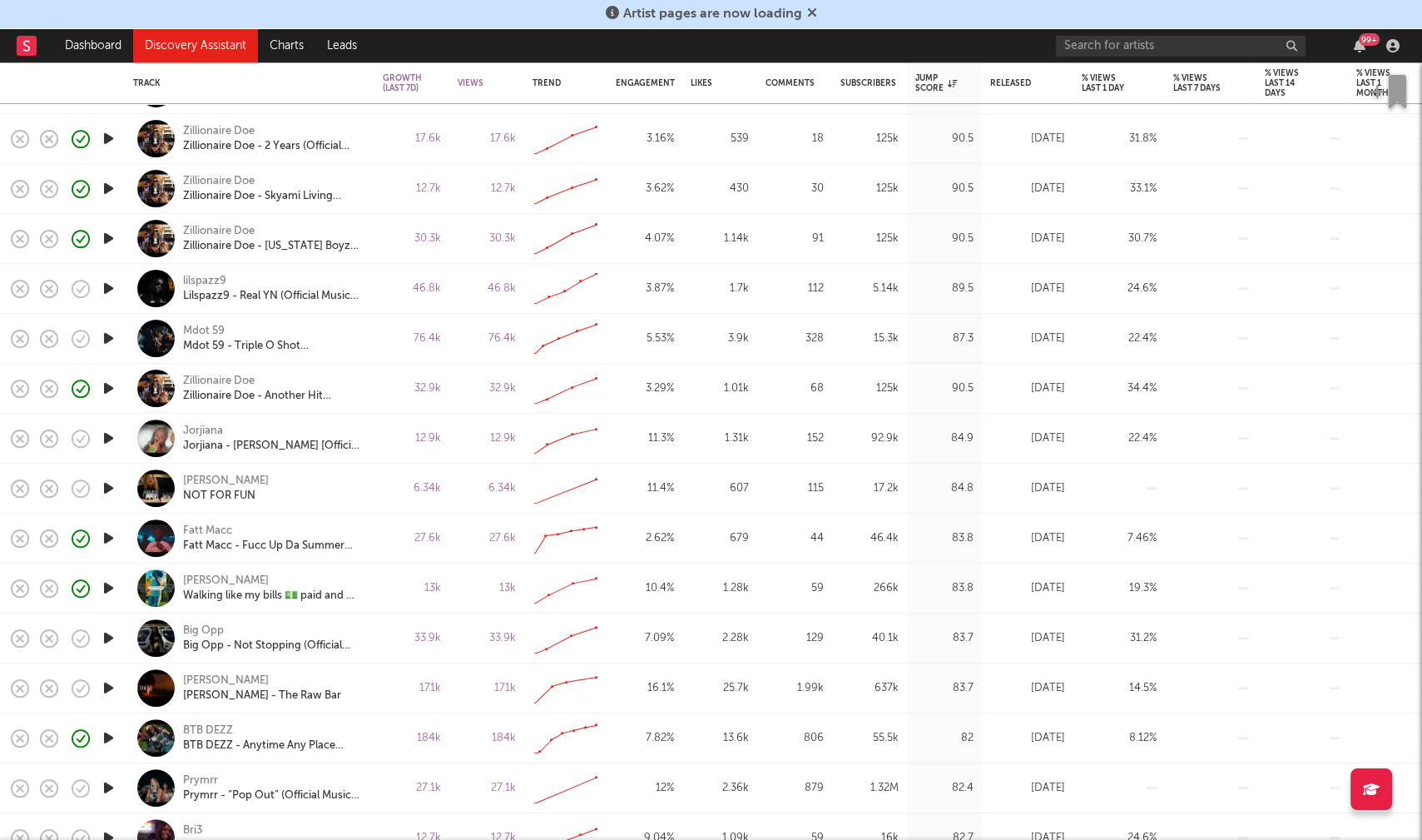
click at [108, 638] on icon "button" at bounding box center [108, 637] width 17 height 21
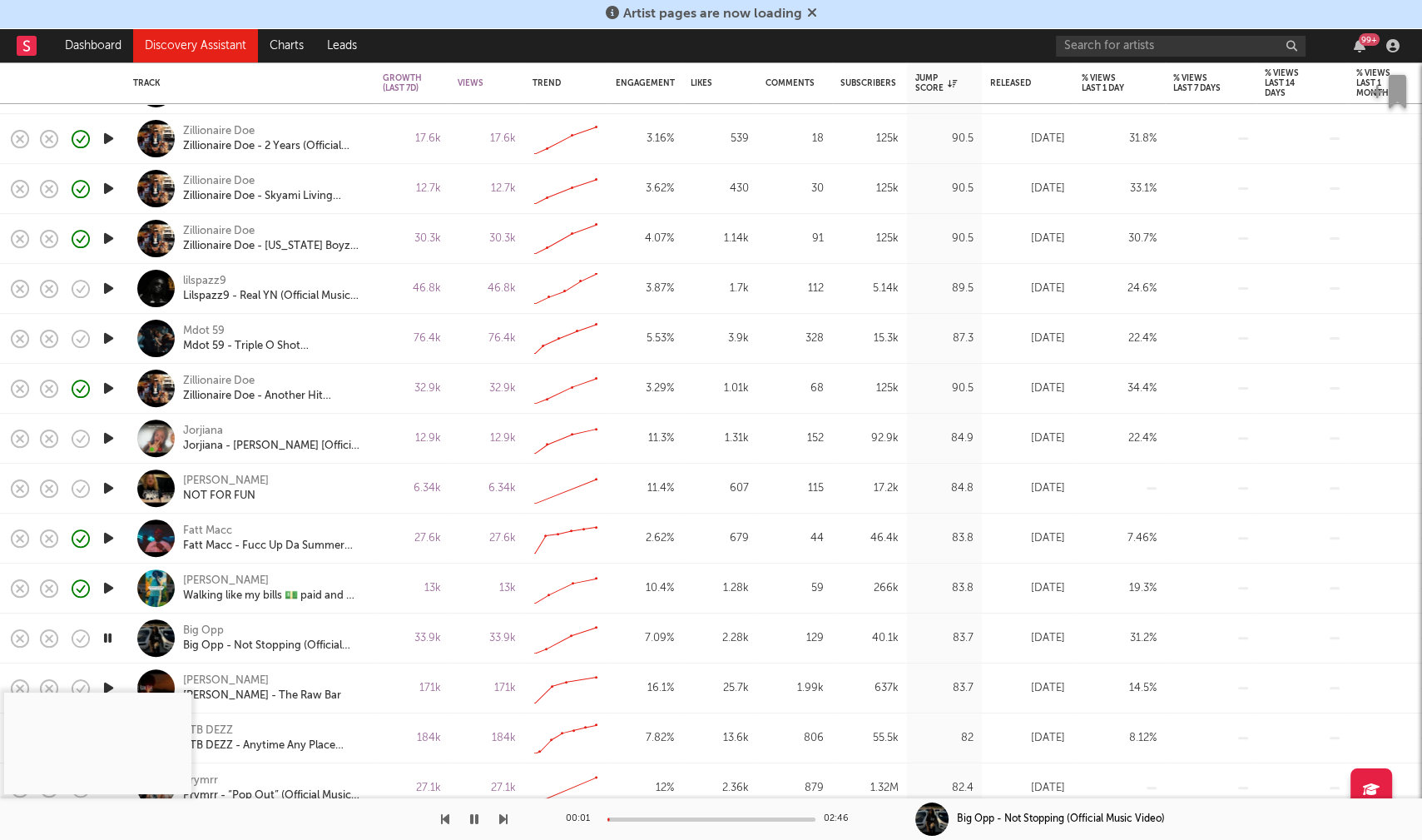
click at [647, 820] on div at bounding box center [712, 819] width 208 height 5
click at [476, 819] on icon "button" at bounding box center [474, 819] width 8 height 13
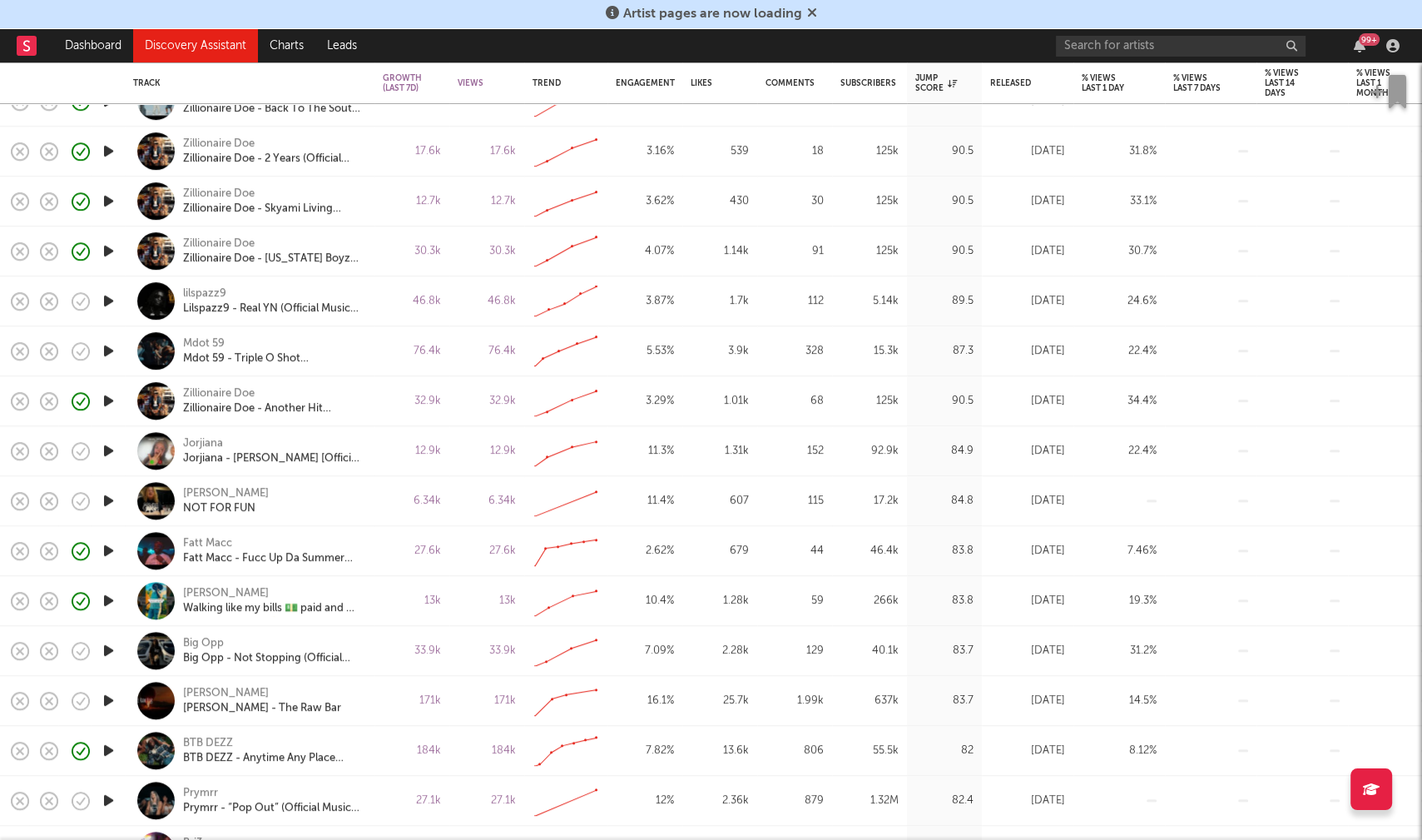
click at [107, 696] on icon "button" at bounding box center [108, 700] width 17 height 21
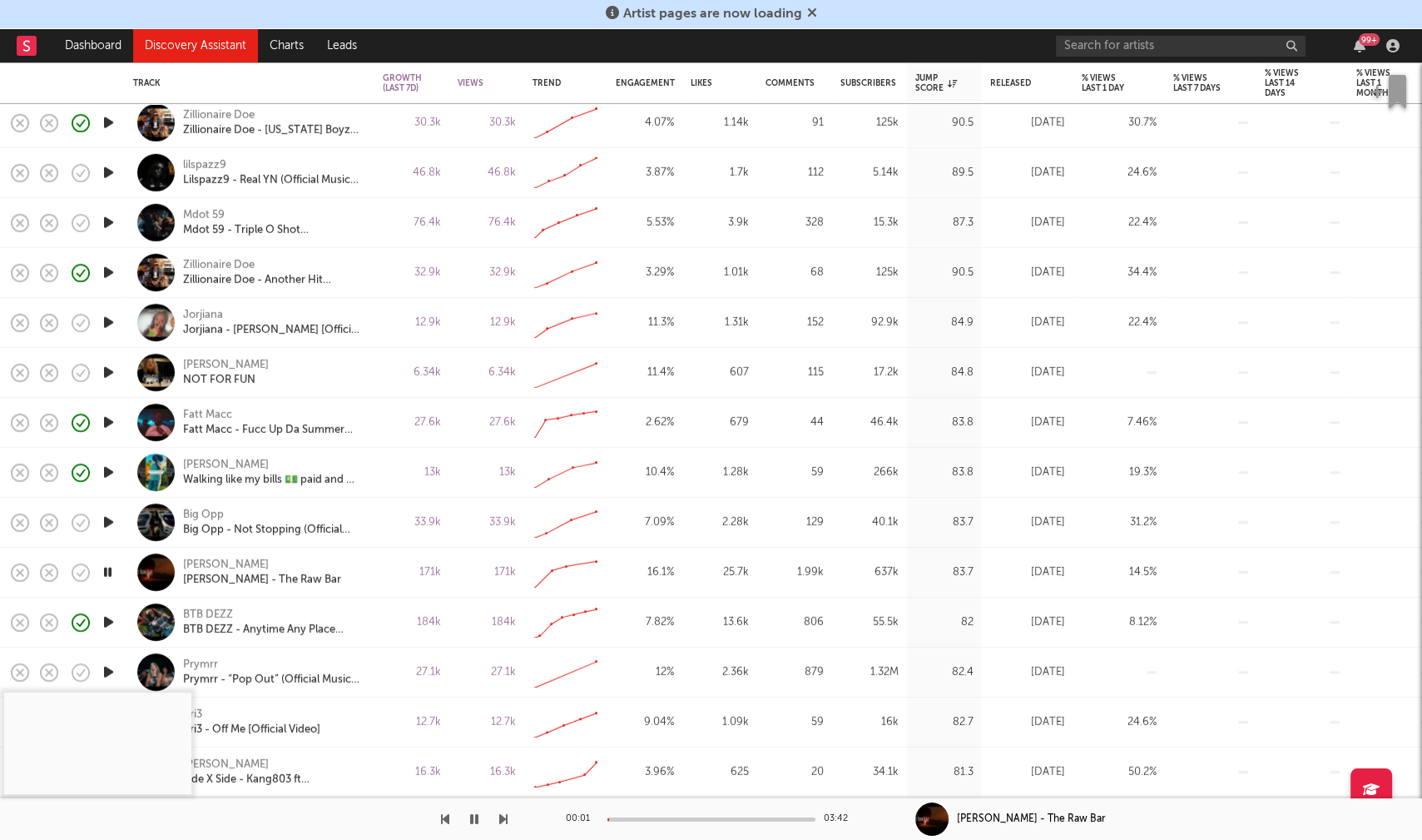
click at [669, 817] on div at bounding box center [712, 819] width 208 height 5
click at [473, 819] on icon "button" at bounding box center [474, 819] width 8 height 13
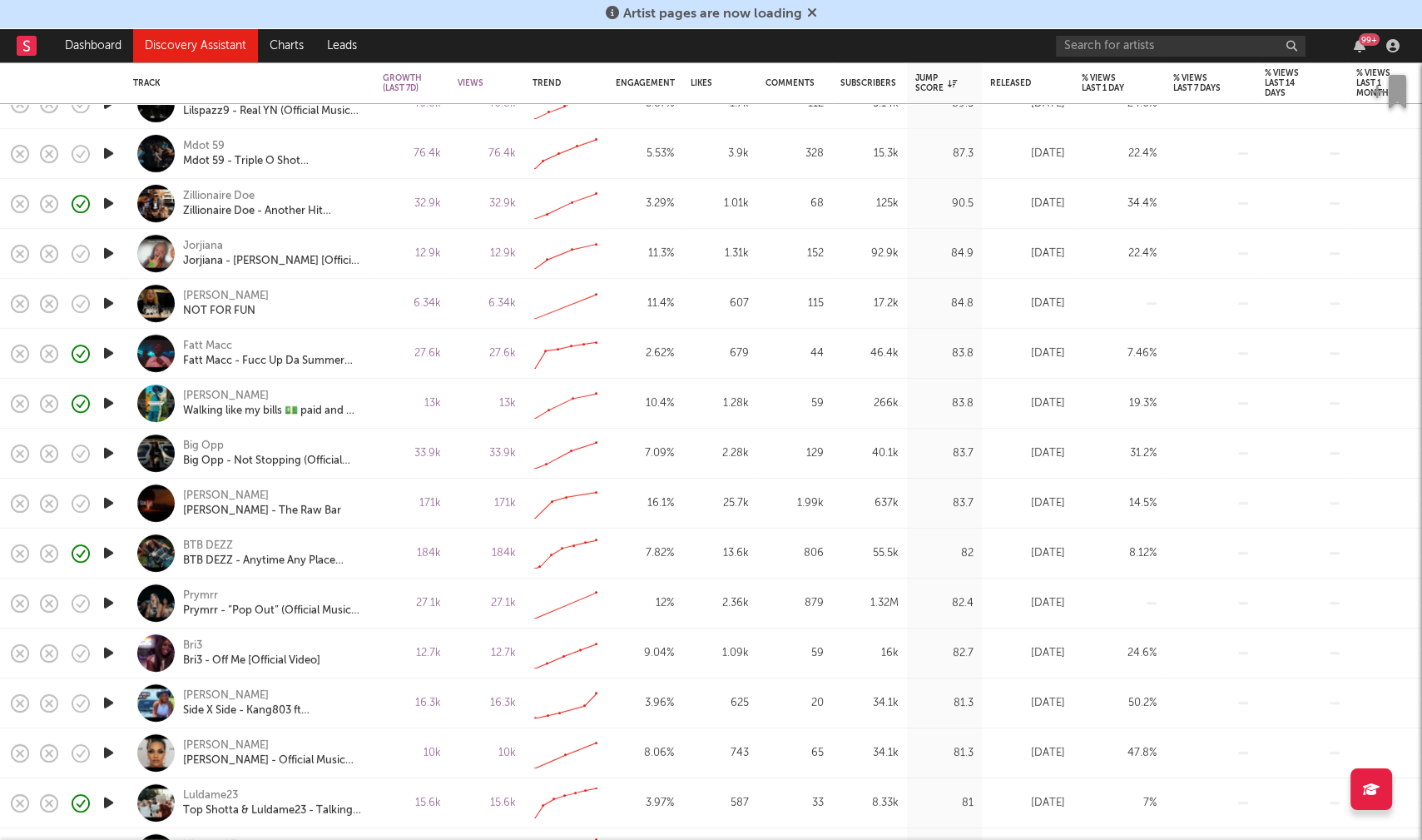
click at [107, 700] on icon "button" at bounding box center [108, 703] width 17 height 21
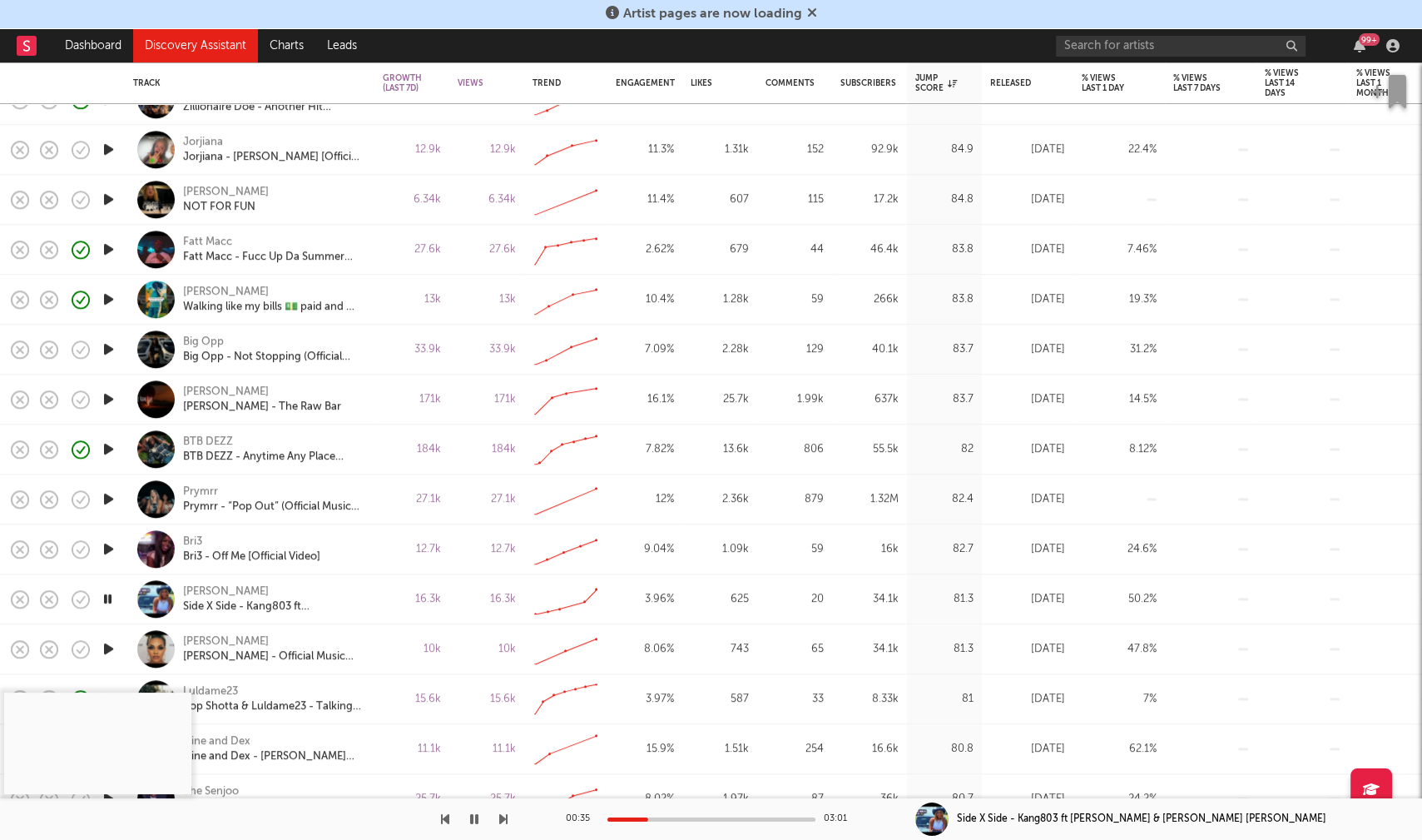
click at [647, 818] on div at bounding box center [712, 819] width 208 height 5
click at [106, 598] on icon "button" at bounding box center [107, 599] width 16 height 21
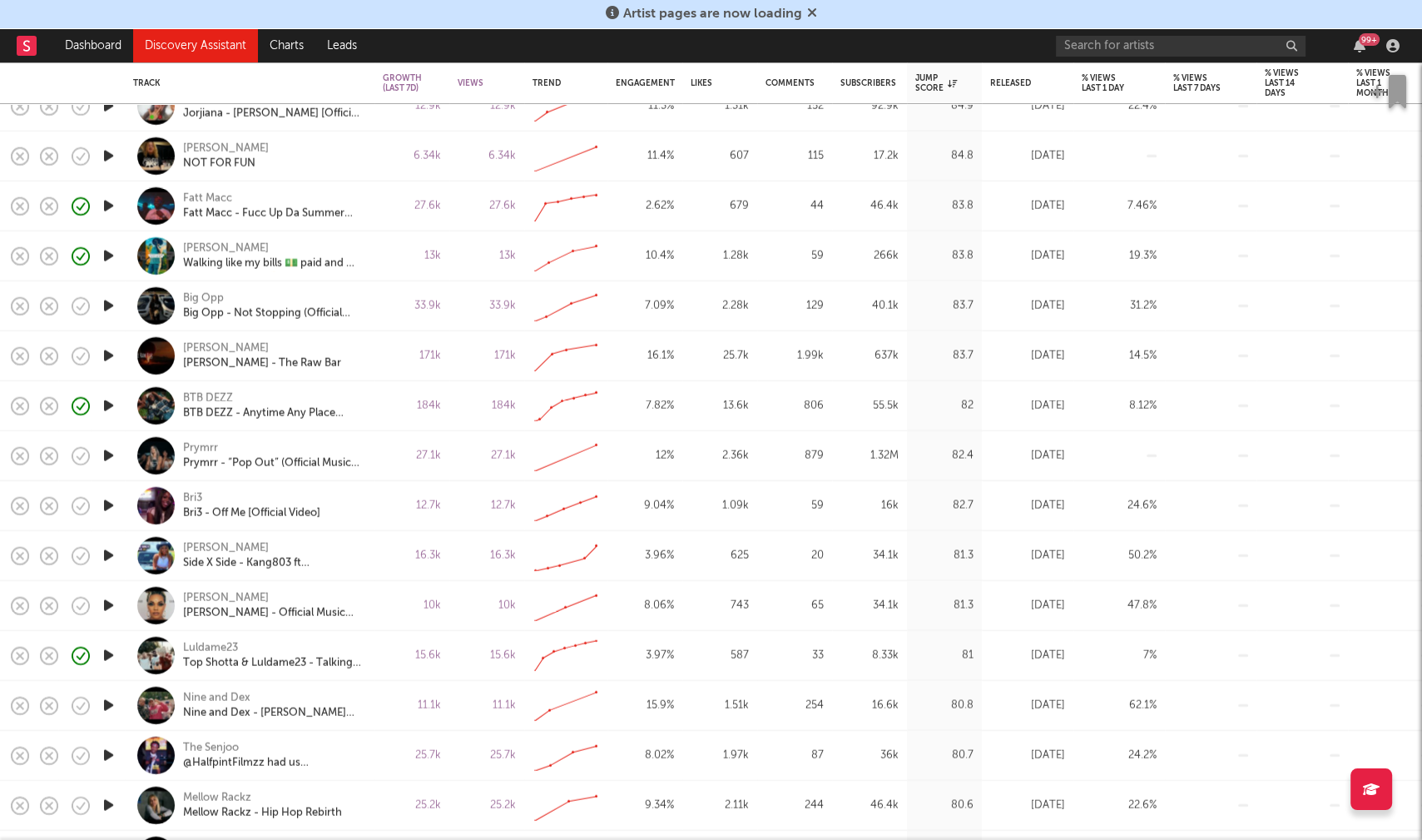
click at [108, 705] on icon "button" at bounding box center [108, 705] width 17 height 21
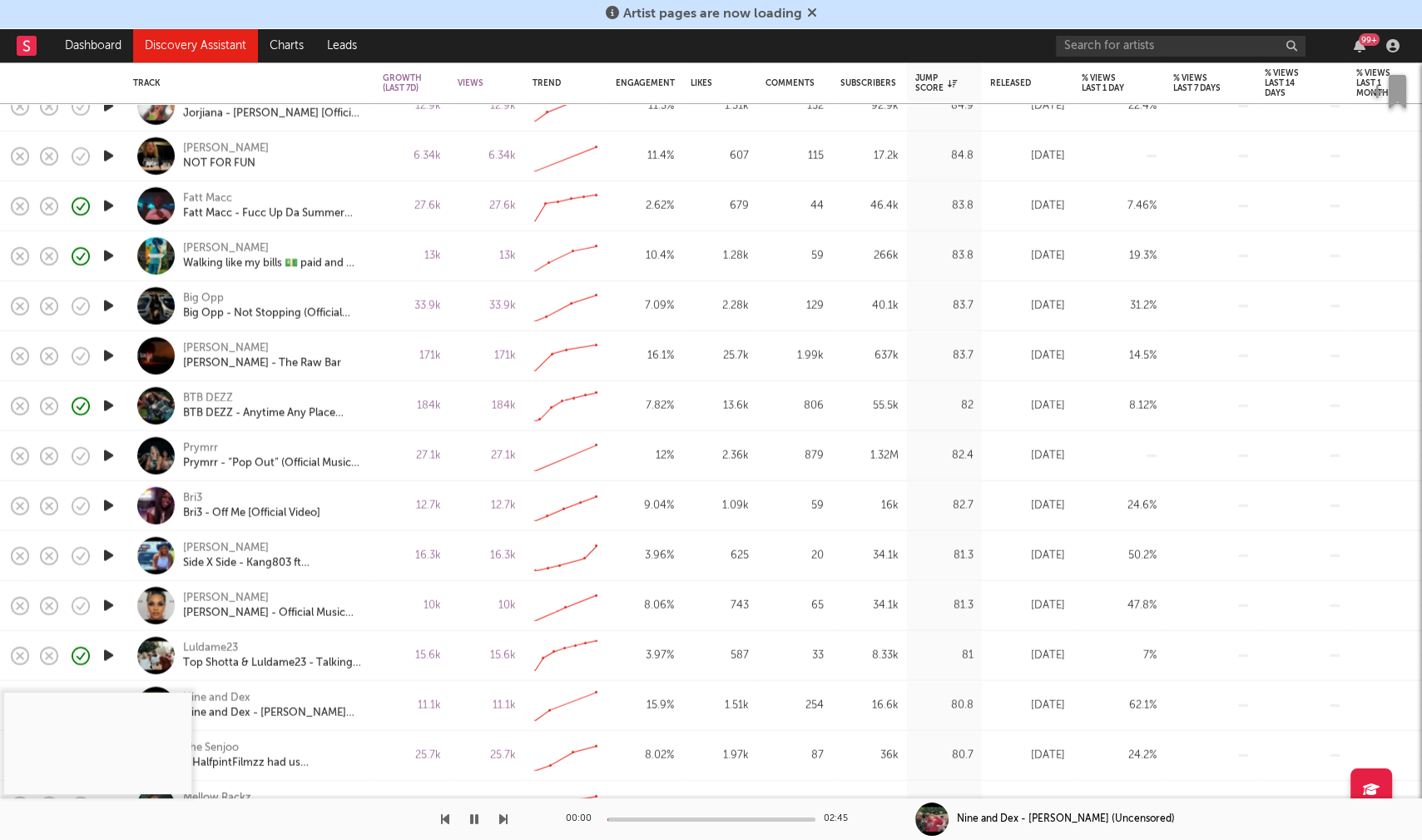
click at [659, 819] on div at bounding box center [712, 819] width 208 height 5
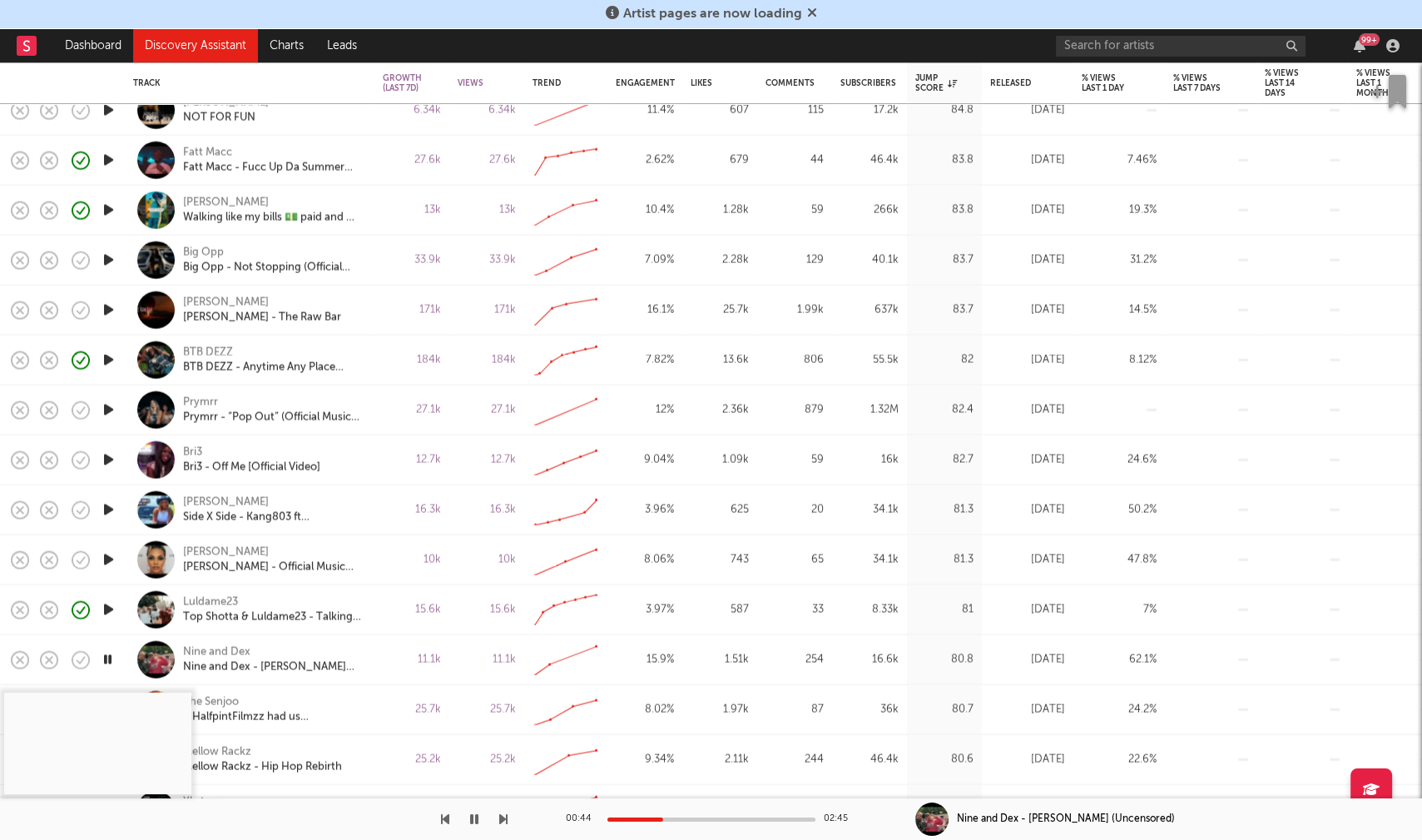
click at [108, 655] on icon "button" at bounding box center [107, 659] width 16 height 21
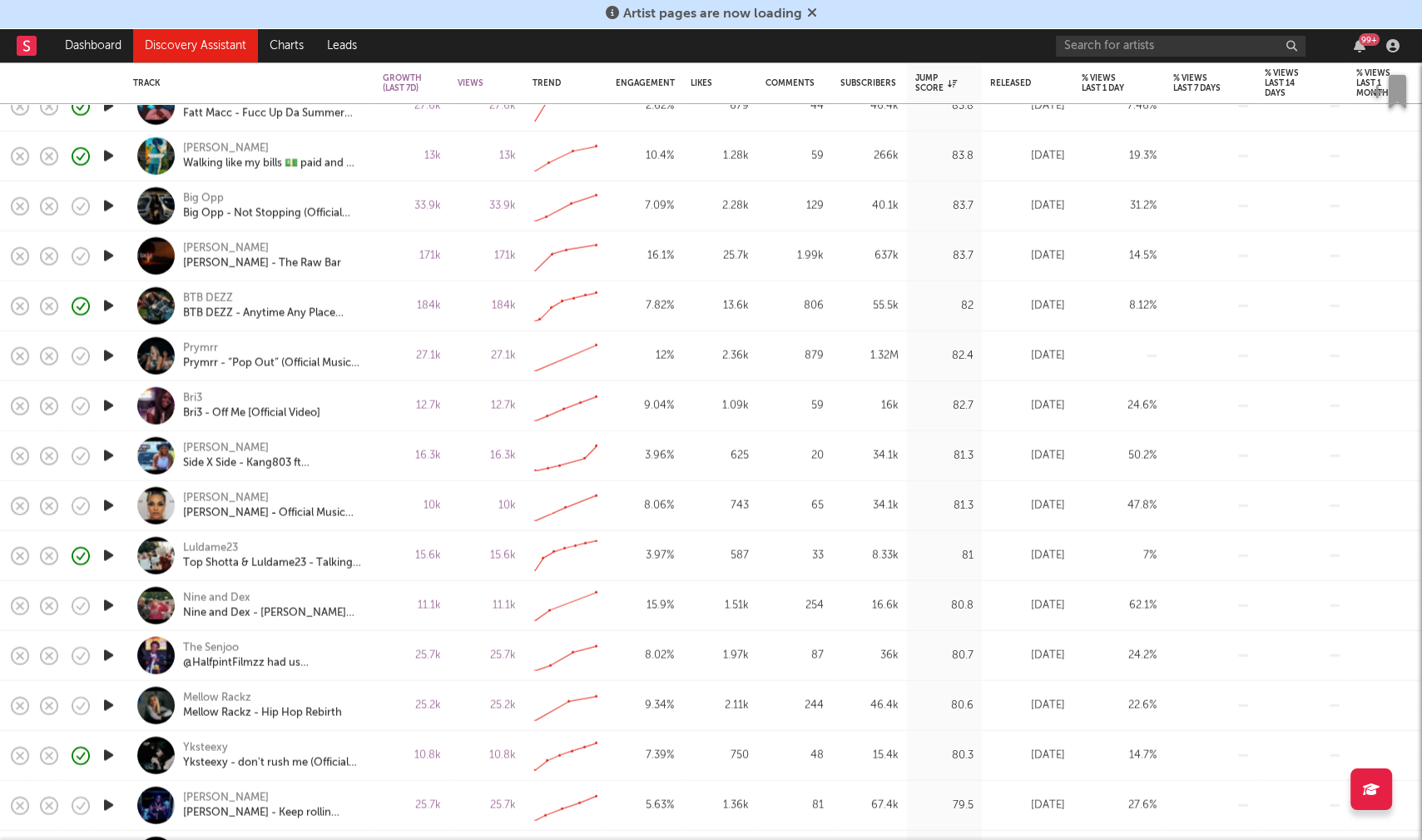
click at [104, 653] on icon "button" at bounding box center [108, 655] width 17 height 21
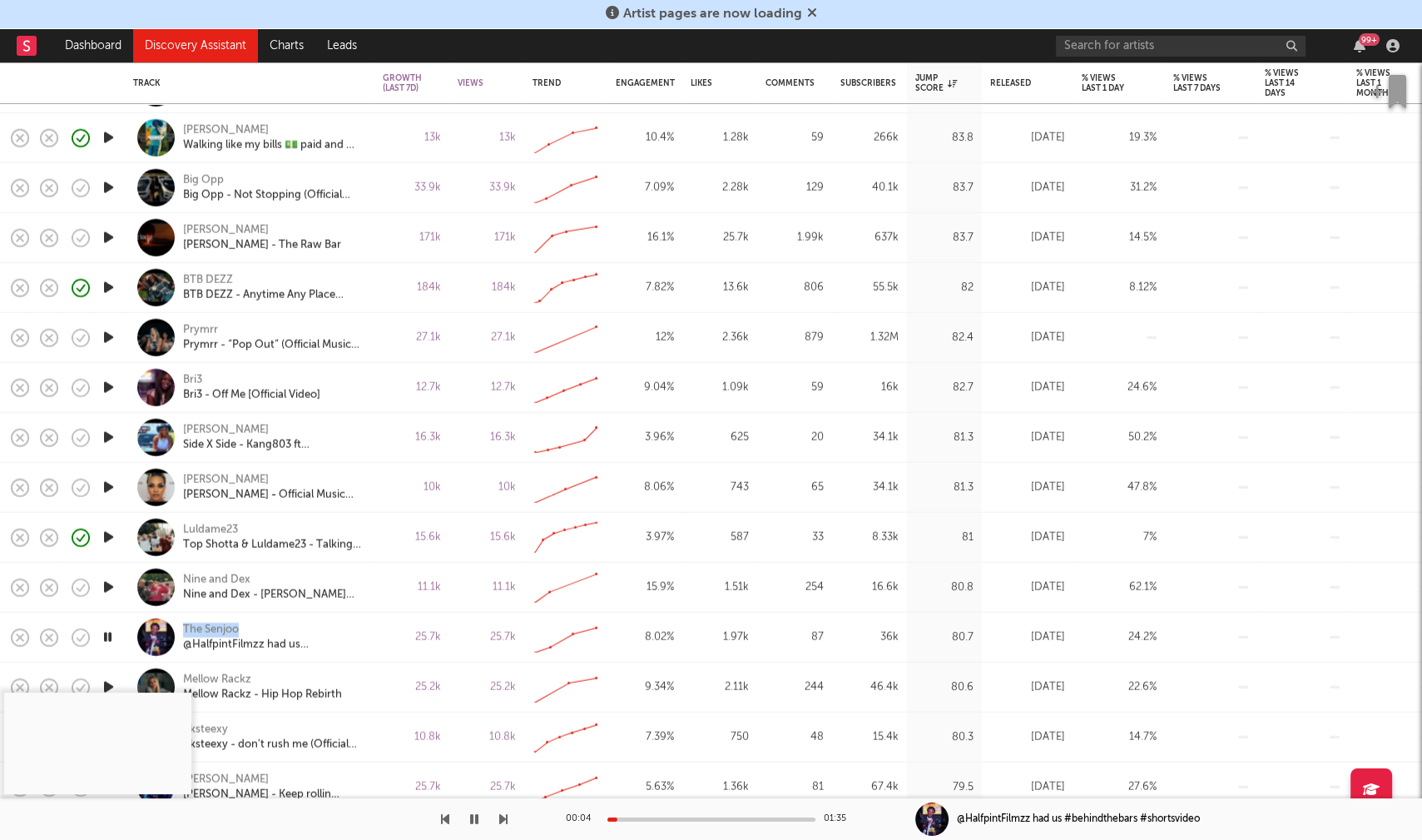
click at [111, 638] on icon "button" at bounding box center [107, 636] width 16 height 21
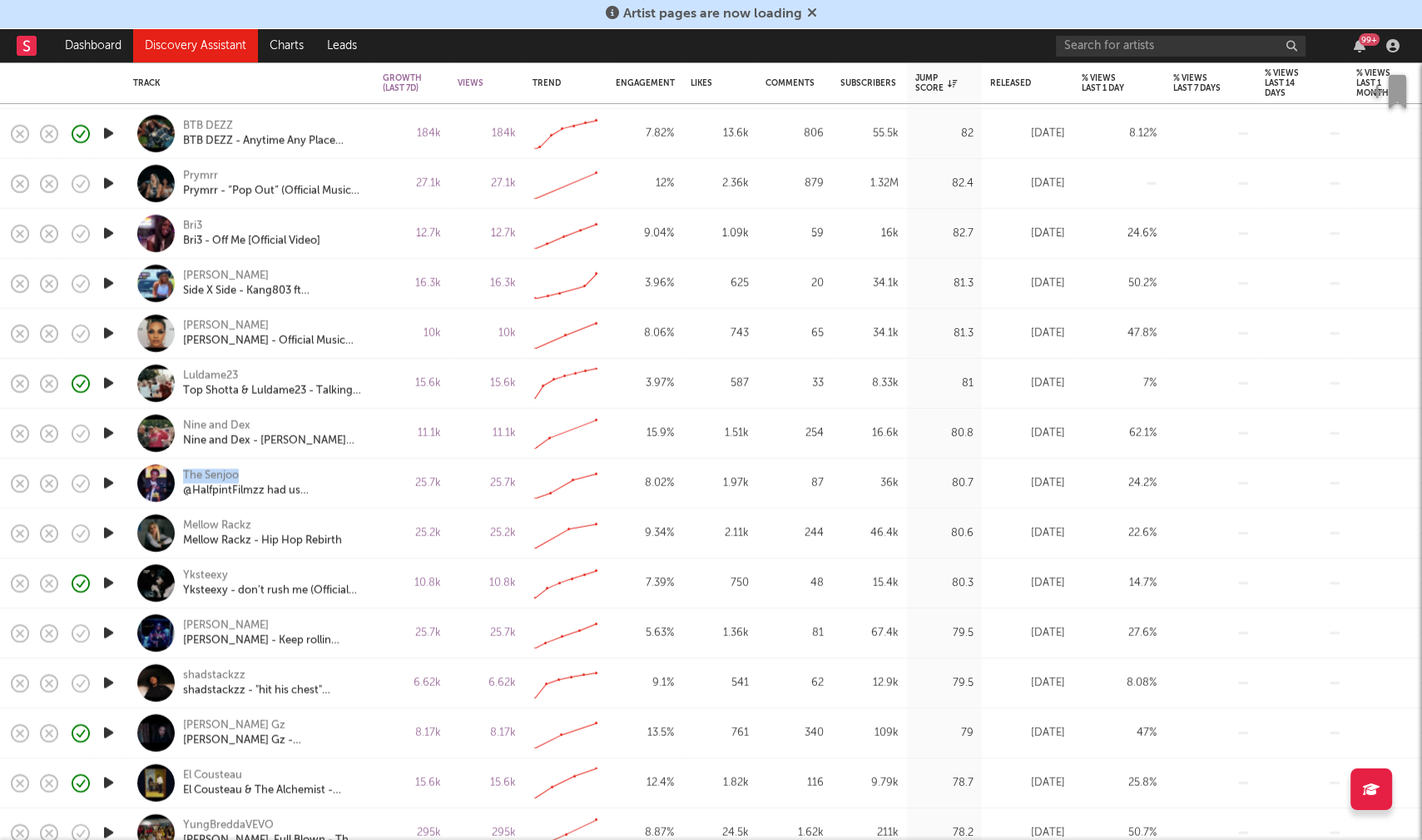
click at [113, 680] on icon "button" at bounding box center [108, 682] width 17 height 21
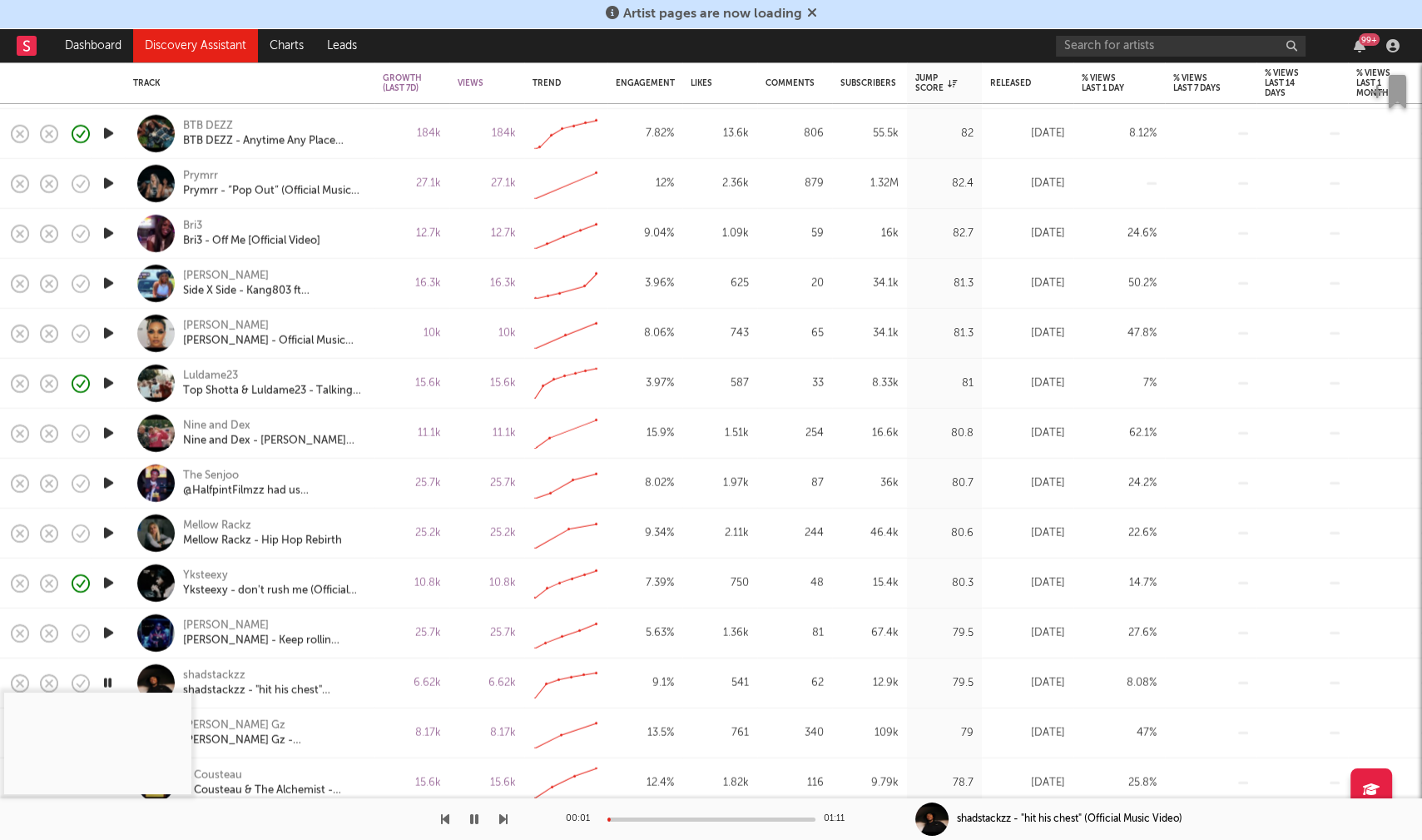
click at [645, 817] on div at bounding box center [712, 819] width 208 height 5
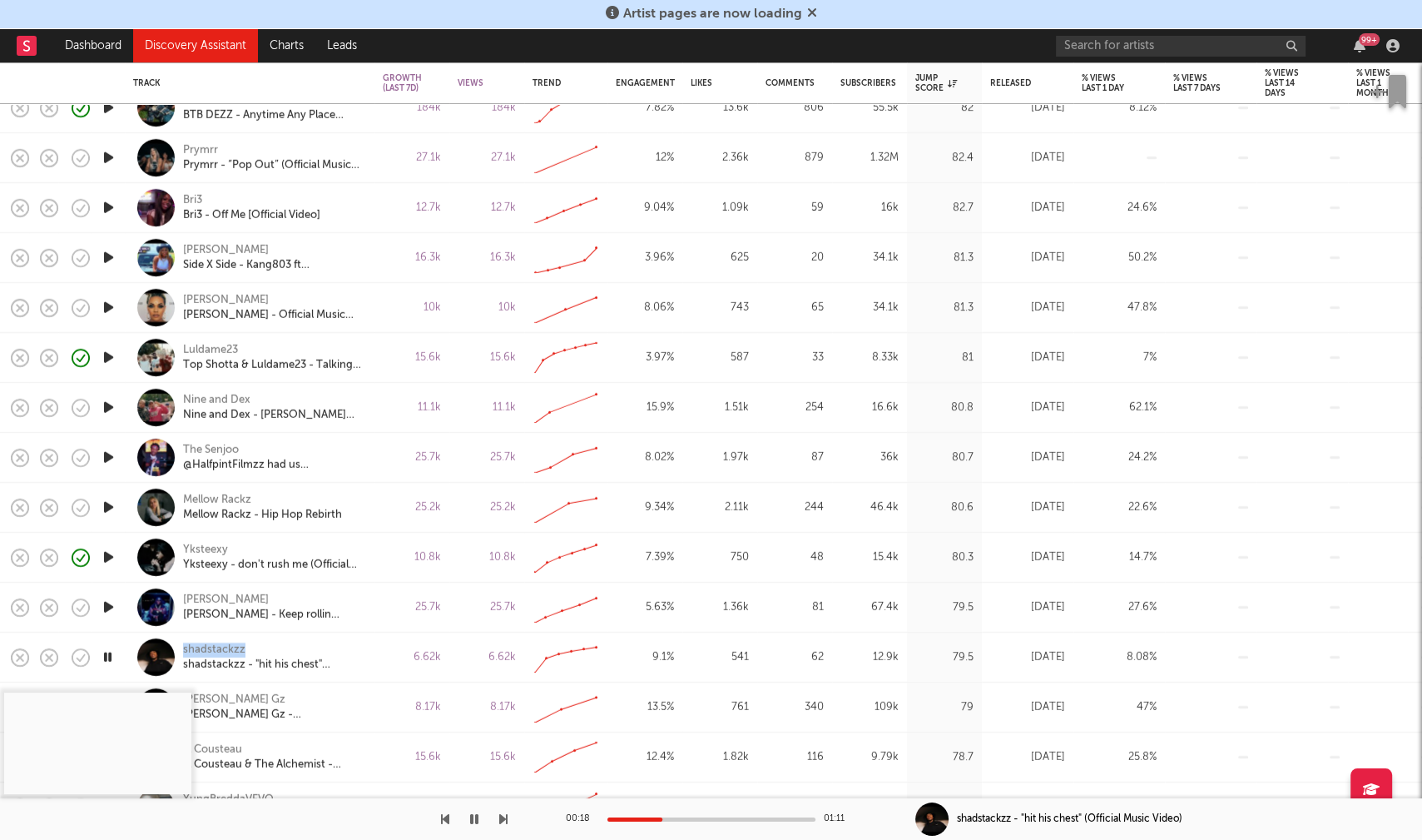
click at [111, 655] on icon "button" at bounding box center [107, 657] width 16 height 21
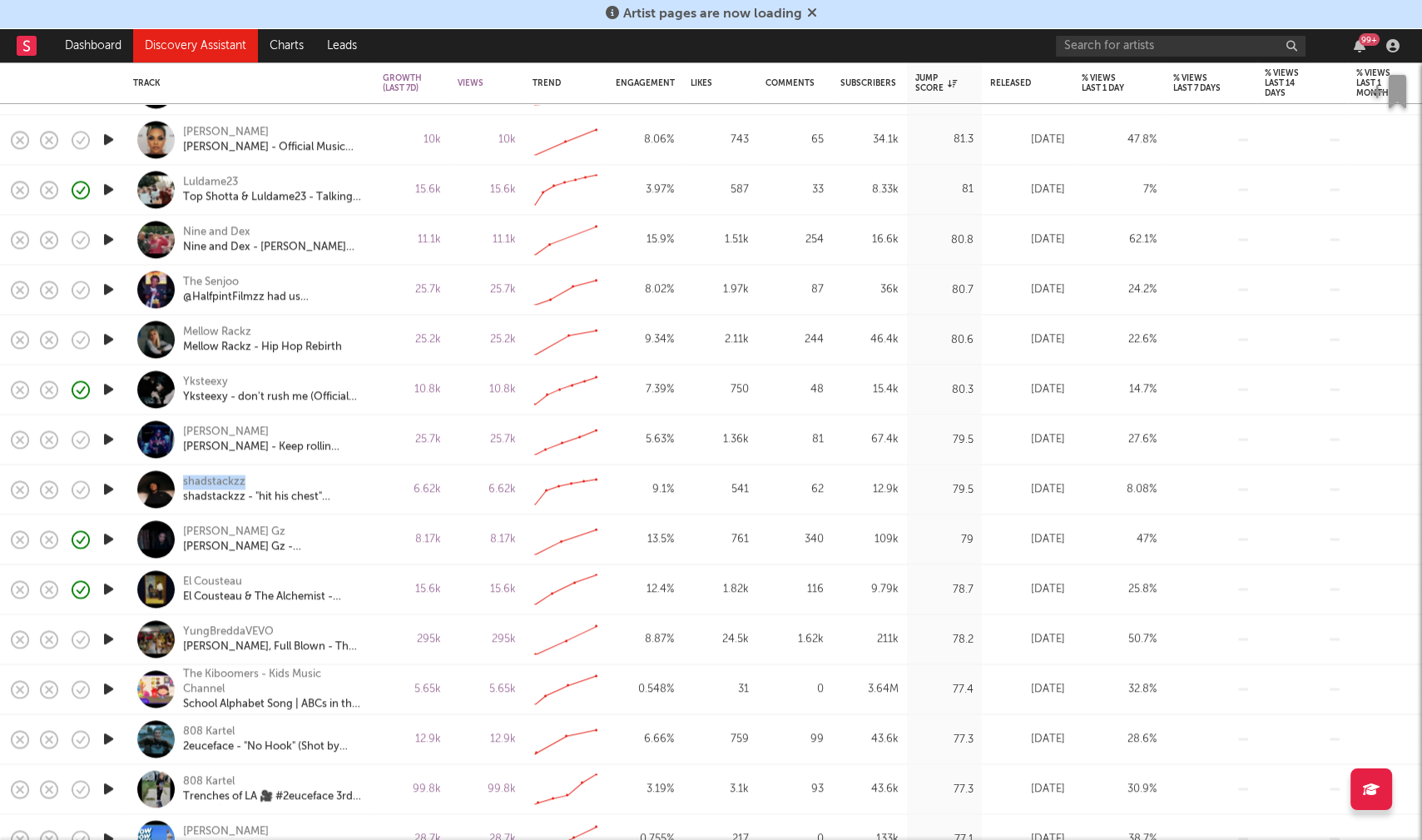
click at [108, 636] on icon "button" at bounding box center [108, 638] width 17 height 21
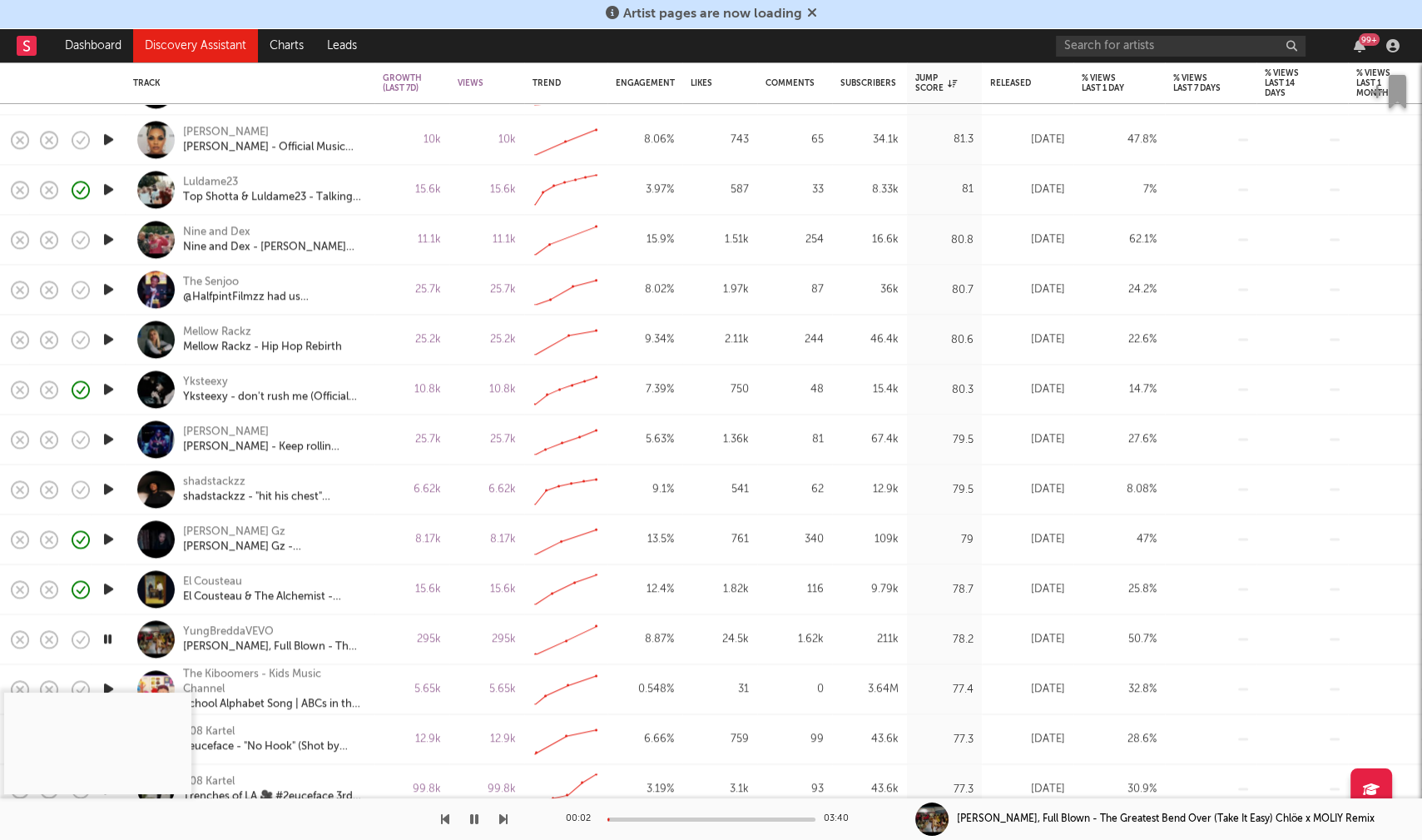
click at [637, 819] on div at bounding box center [712, 819] width 208 height 5
click at [686, 820] on div at bounding box center [712, 819] width 208 height 5
click at [476, 818] on icon "button" at bounding box center [474, 819] width 8 height 13
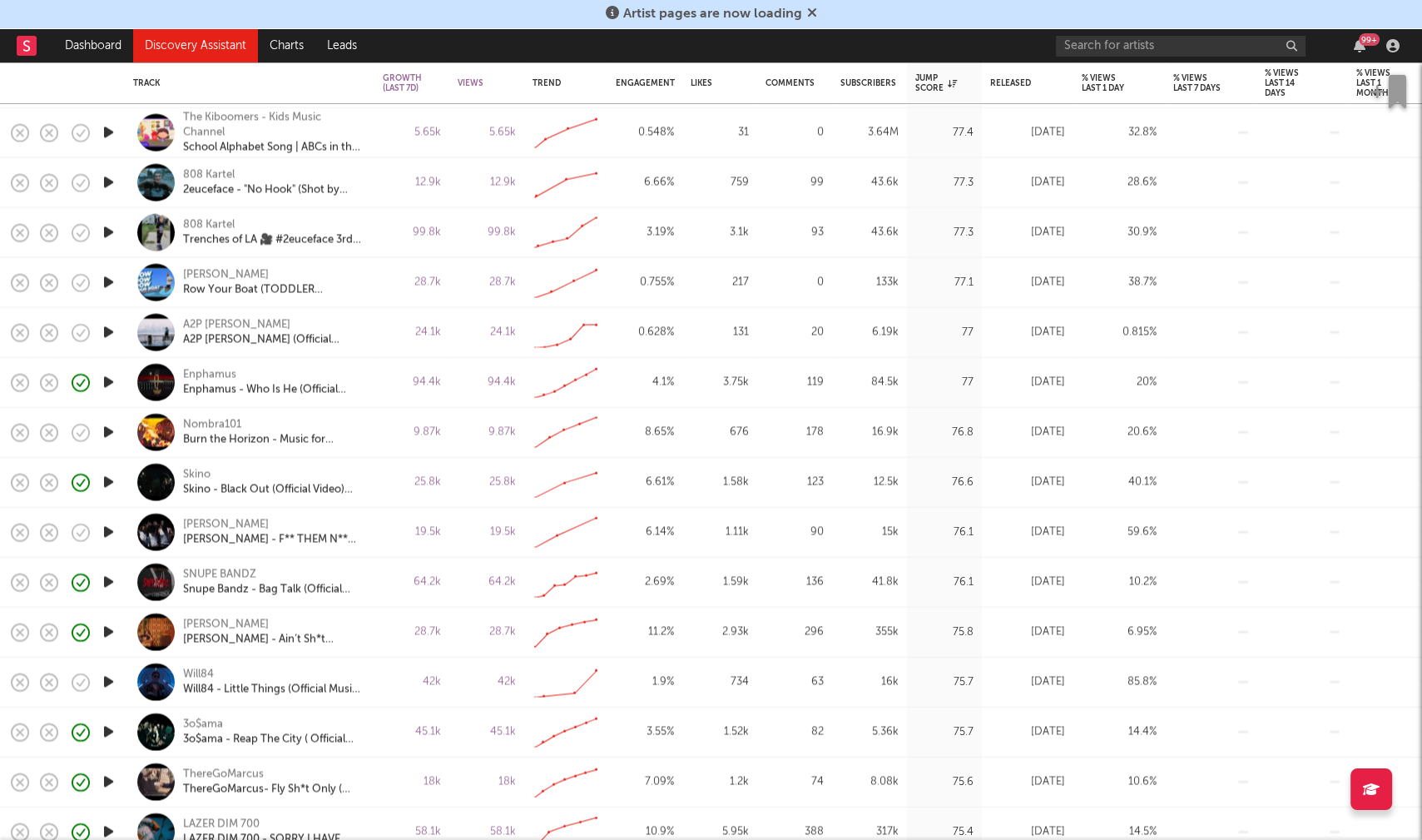
click at [107, 680] on icon "button" at bounding box center [108, 682] width 17 height 21
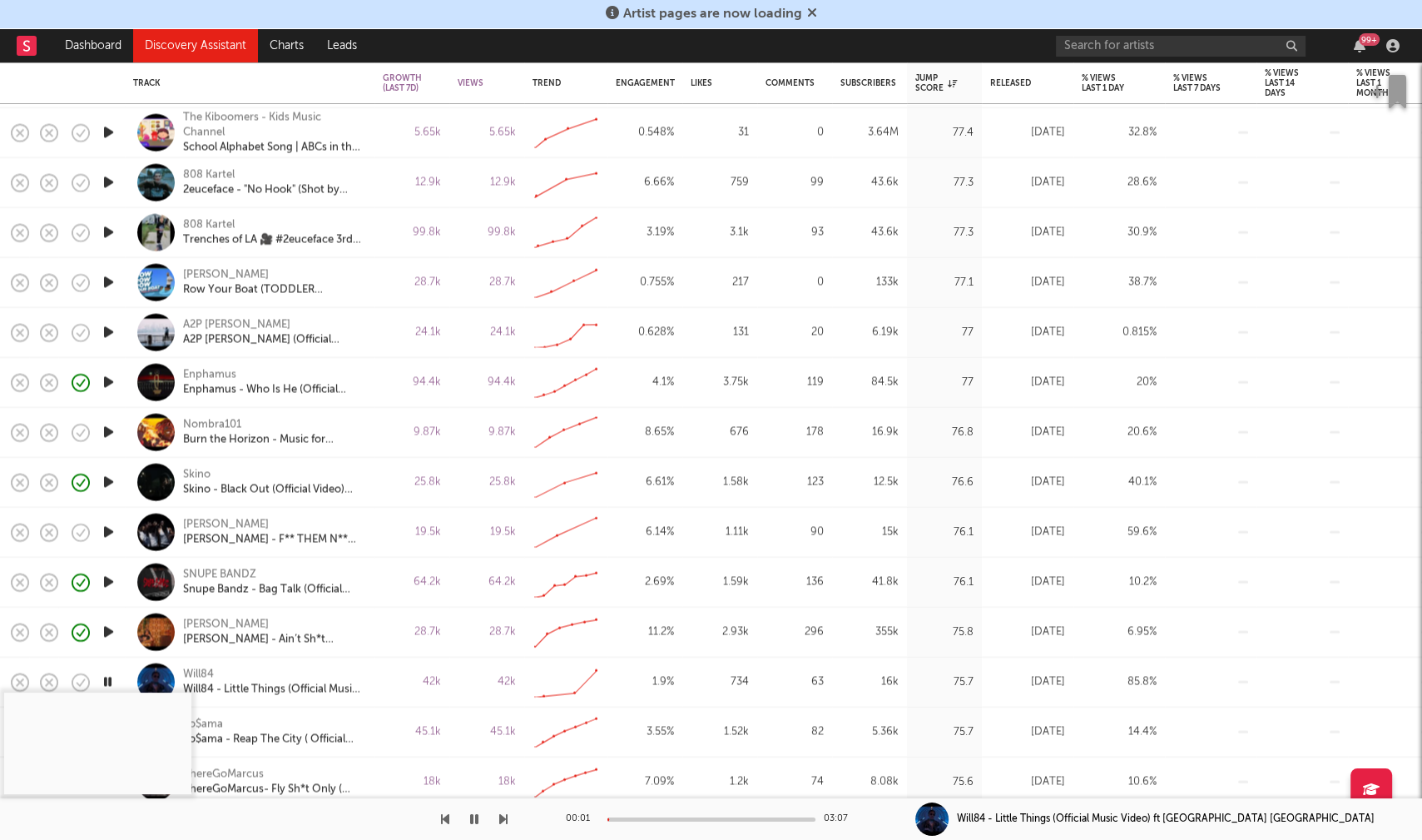
click at [472, 819] on icon "button" at bounding box center [474, 819] width 8 height 13
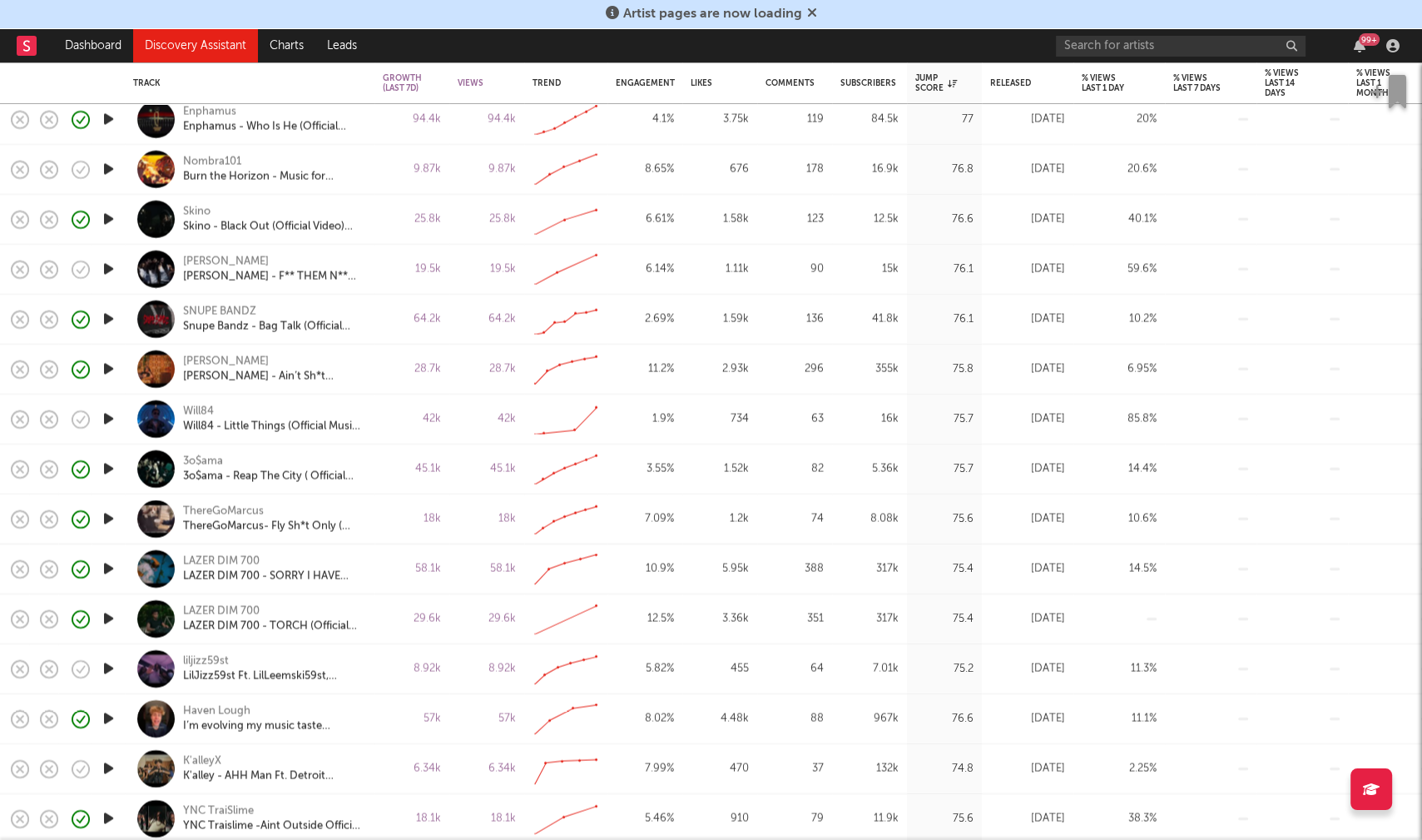
click at [107, 667] on icon "button" at bounding box center [108, 669] width 17 height 21
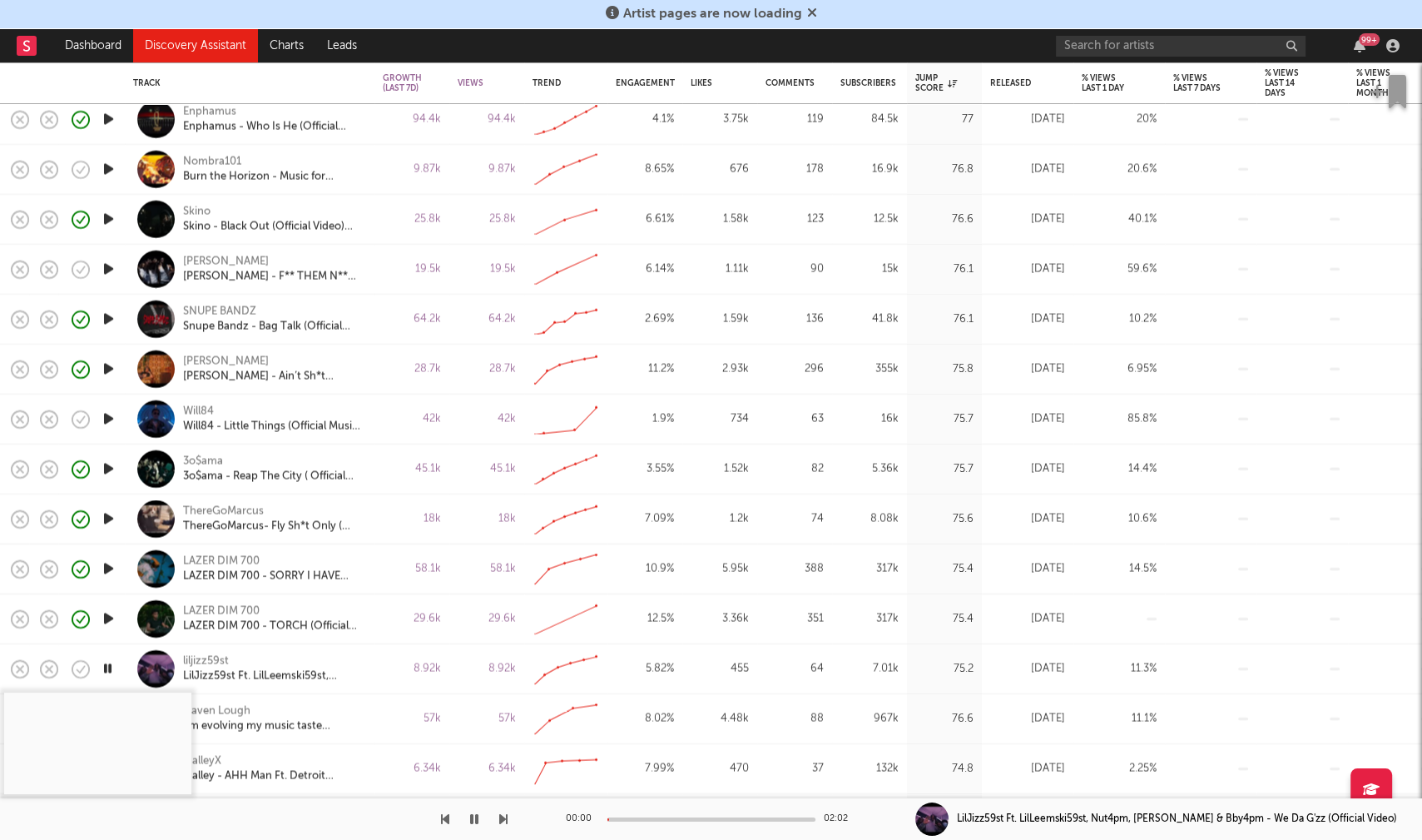
click at [642, 817] on div at bounding box center [712, 819] width 208 height 5
click at [108, 671] on icon "button" at bounding box center [107, 669] width 16 height 21
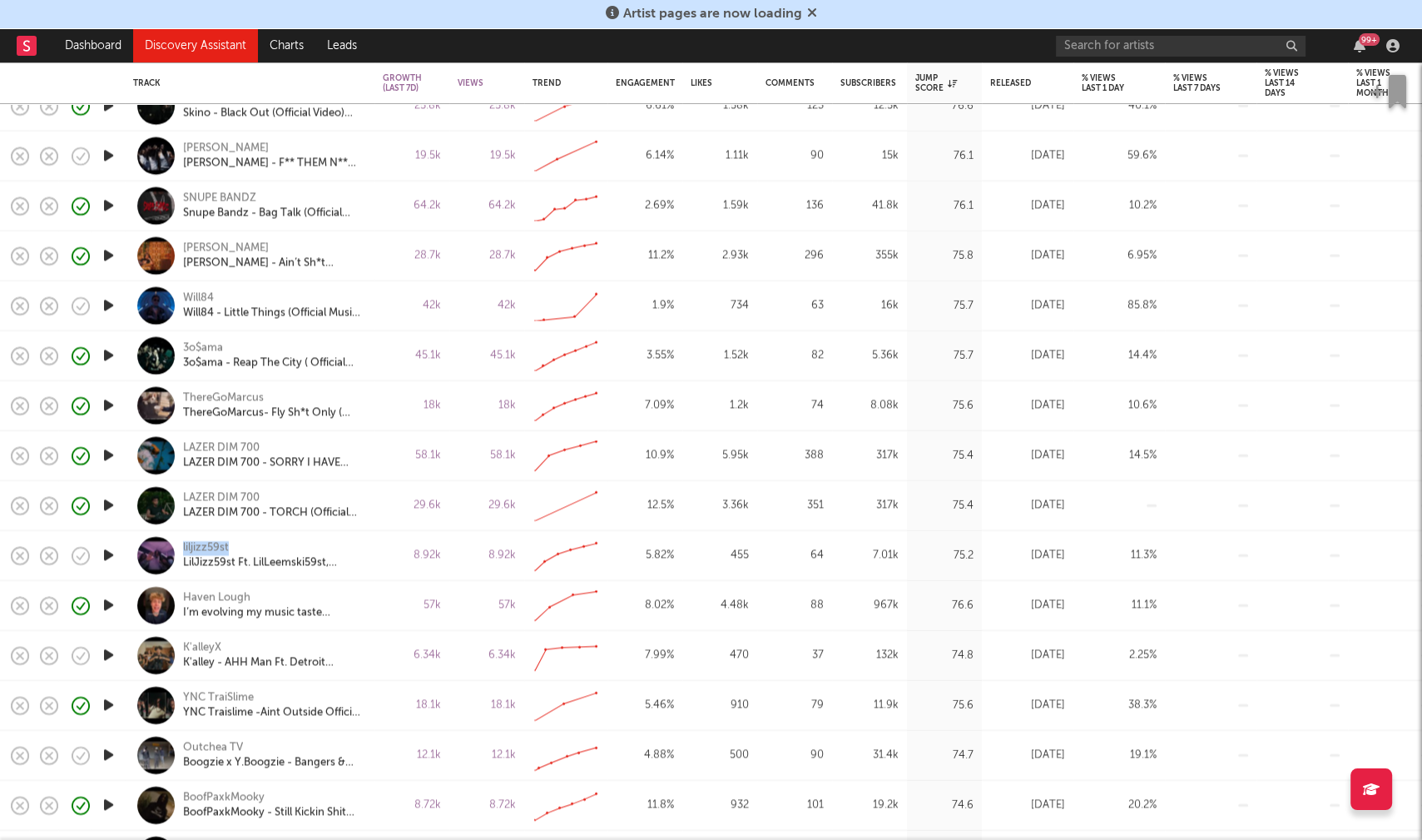
click at [102, 650] on icon "button" at bounding box center [108, 655] width 17 height 21
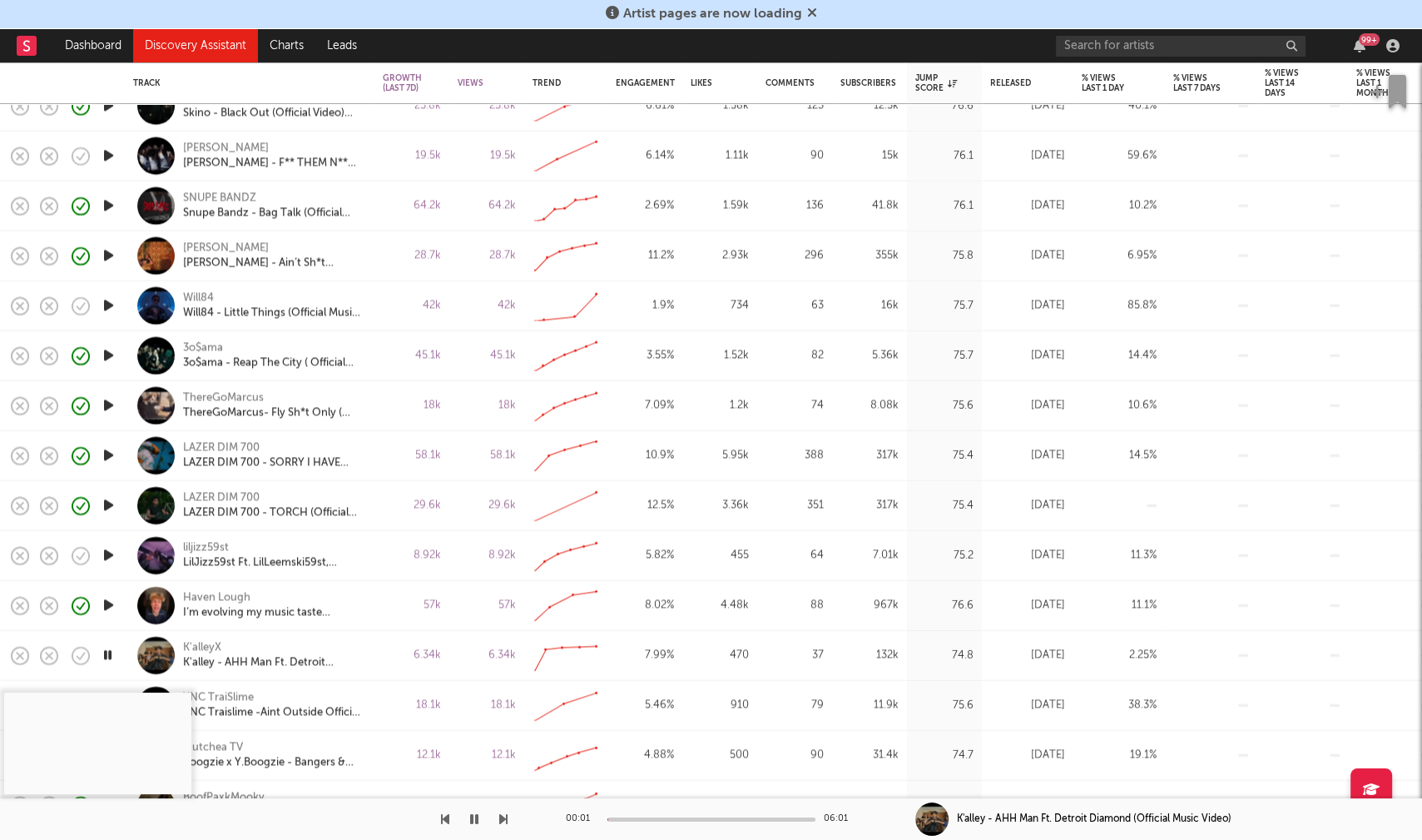
click at [657, 820] on div at bounding box center [712, 819] width 208 height 5
click at [702, 817] on div at bounding box center [712, 819] width 208 height 5
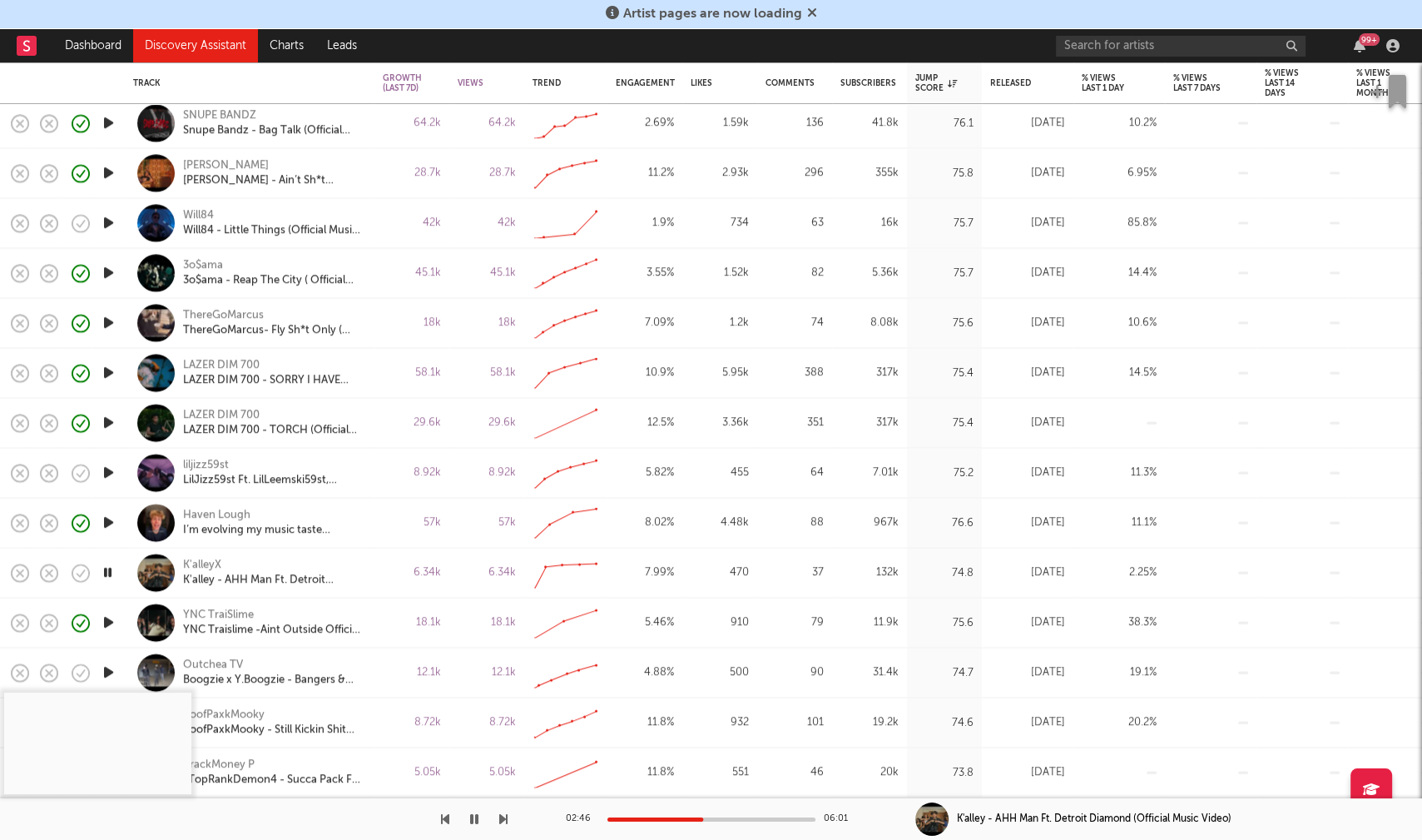
click at [745, 818] on div at bounding box center [712, 819] width 208 height 5
click at [106, 573] on icon "button" at bounding box center [107, 573] width 16 height 21
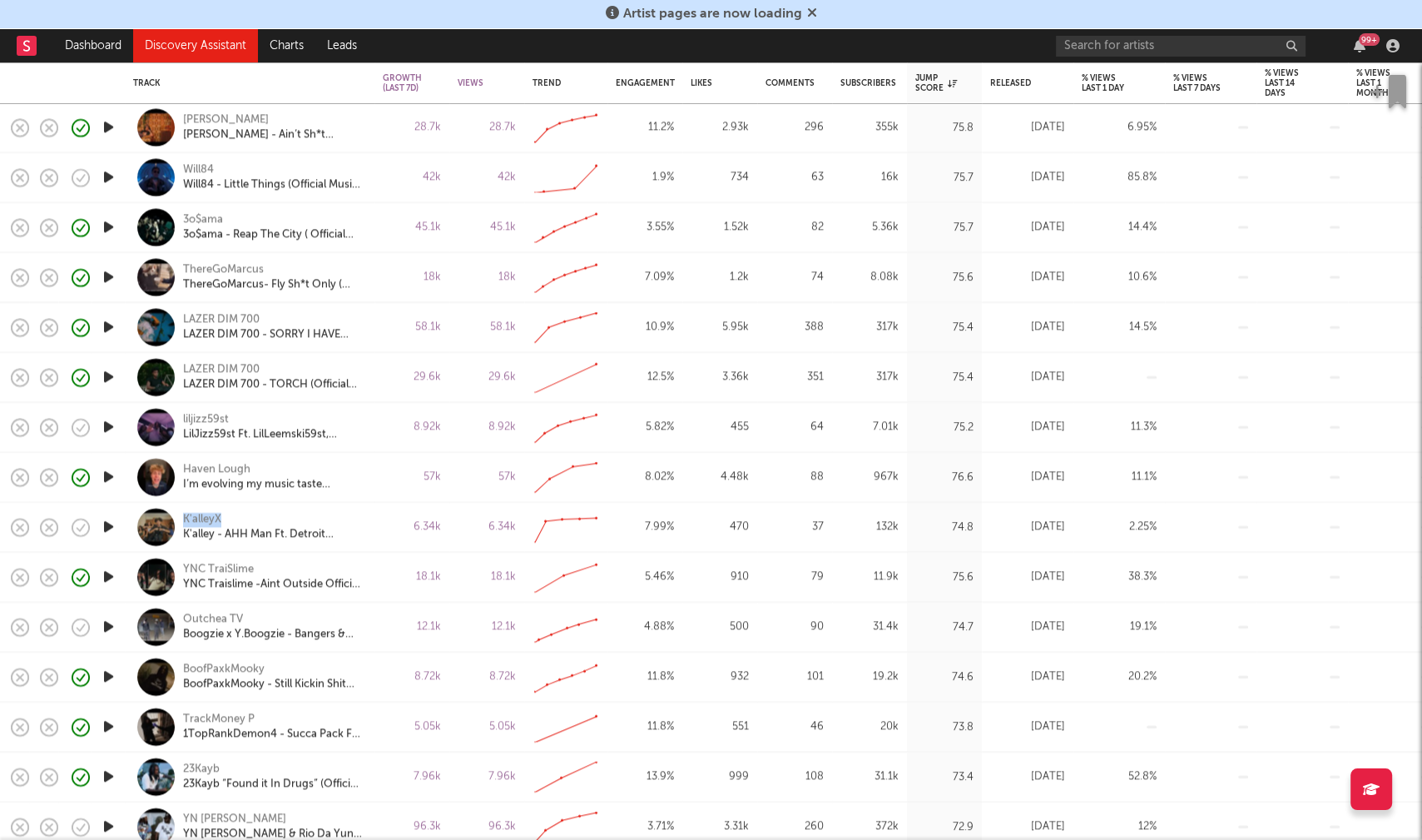
click at [107, 622] on icon "button" at bounding box center [108, 627] width 17 height 21
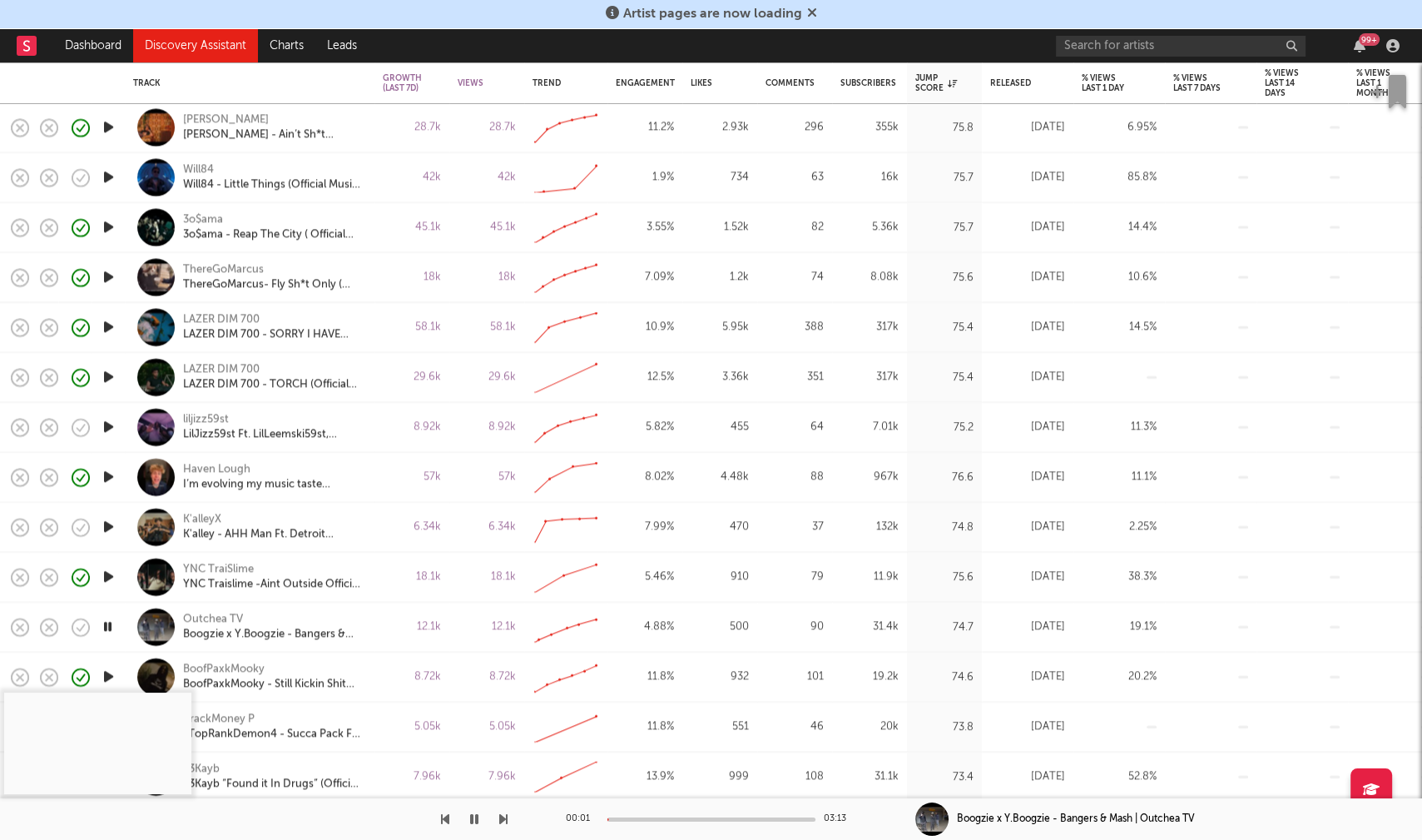
click at [638, 819] on div at bounding box center [712, 819] width 208 height 5
click at [109, 624] on icon "button" at bounding box center [107, 627] width 16 height 21
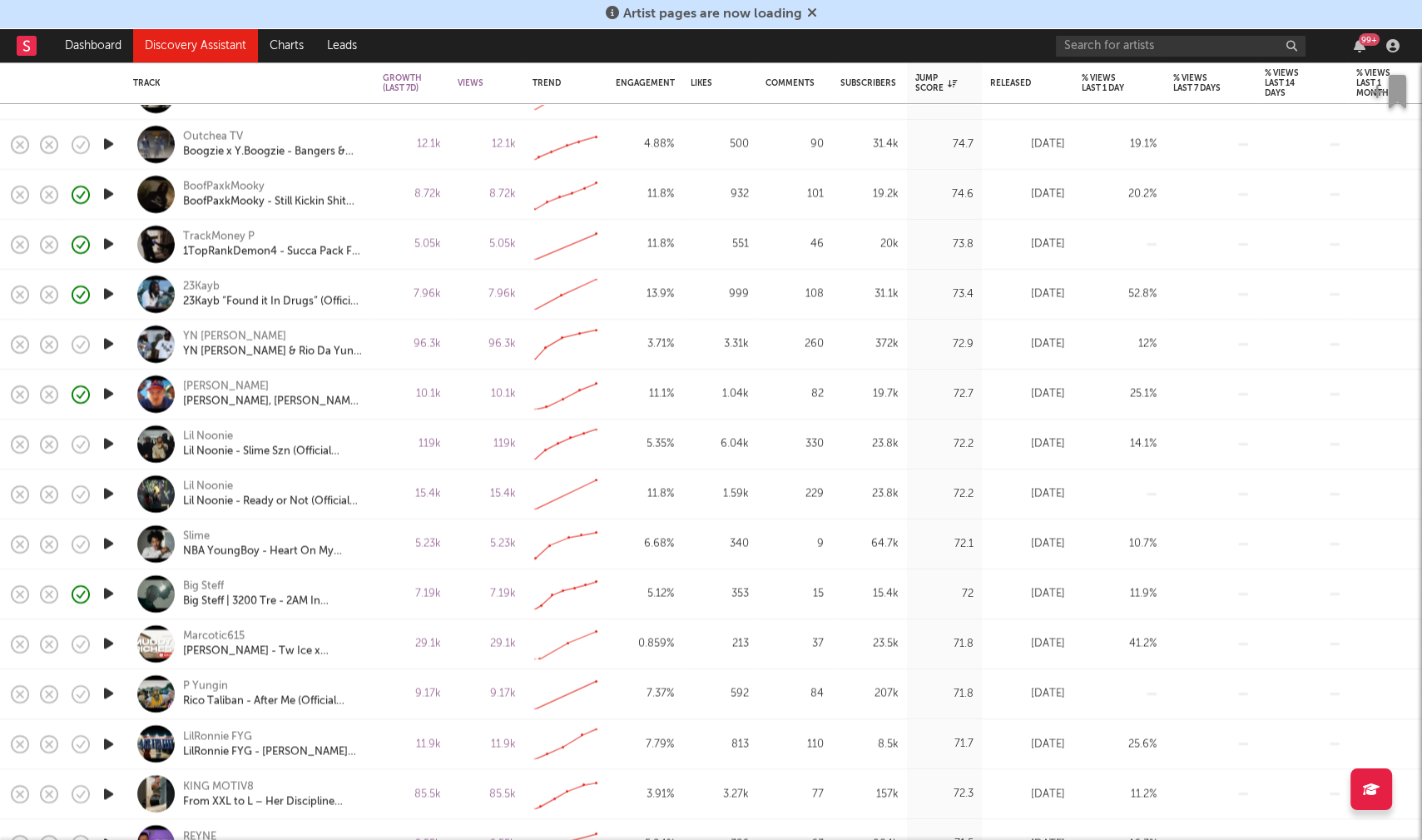
click at [106, 643] on icon "button" at bounding box center [108, 644] width 17 height 21
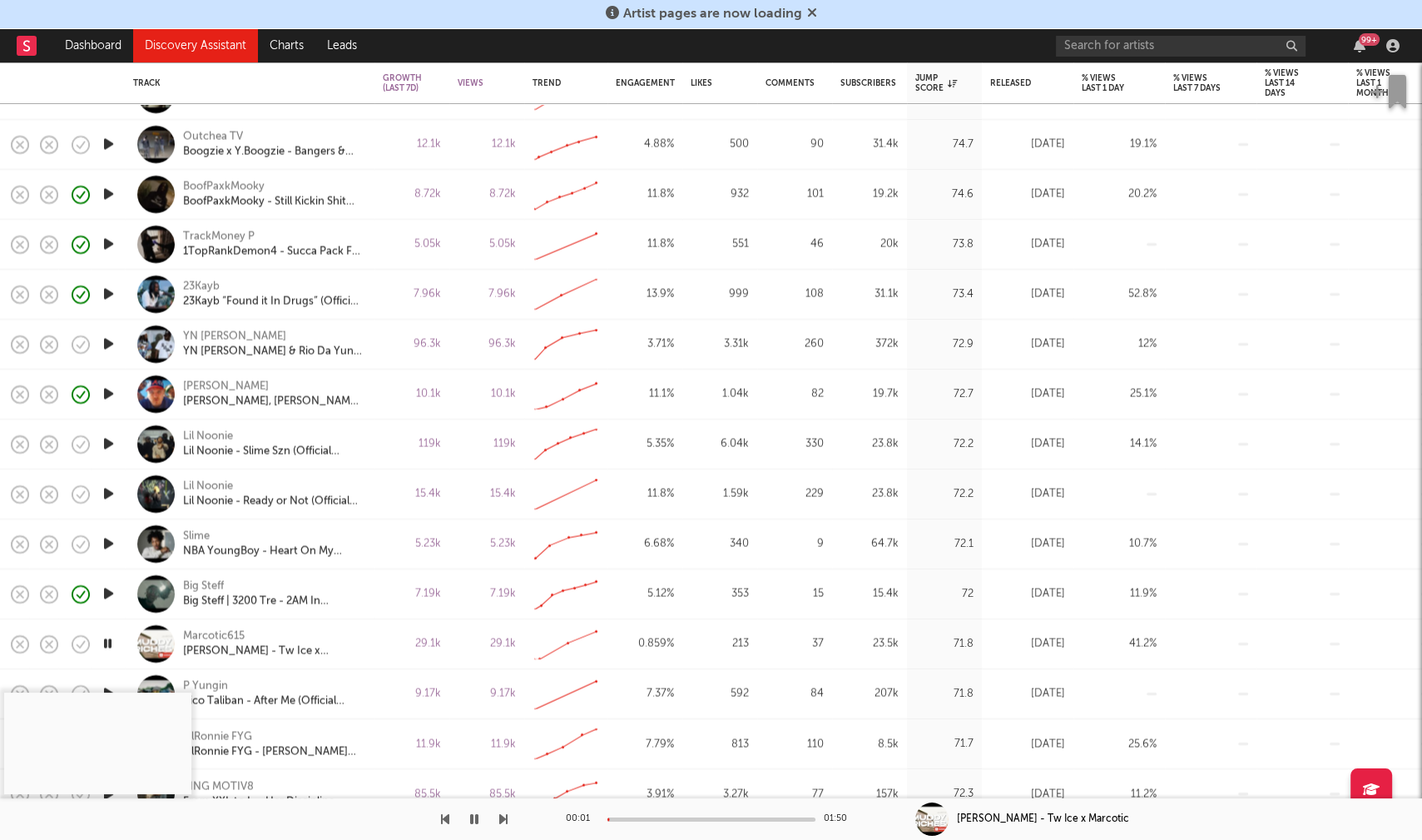
click at [648, 819] on div at bounding box center [712, 819] width 208 height 5
click at [471, 818] on icon "button" at bounding box center [474, 819] width 8 height 13
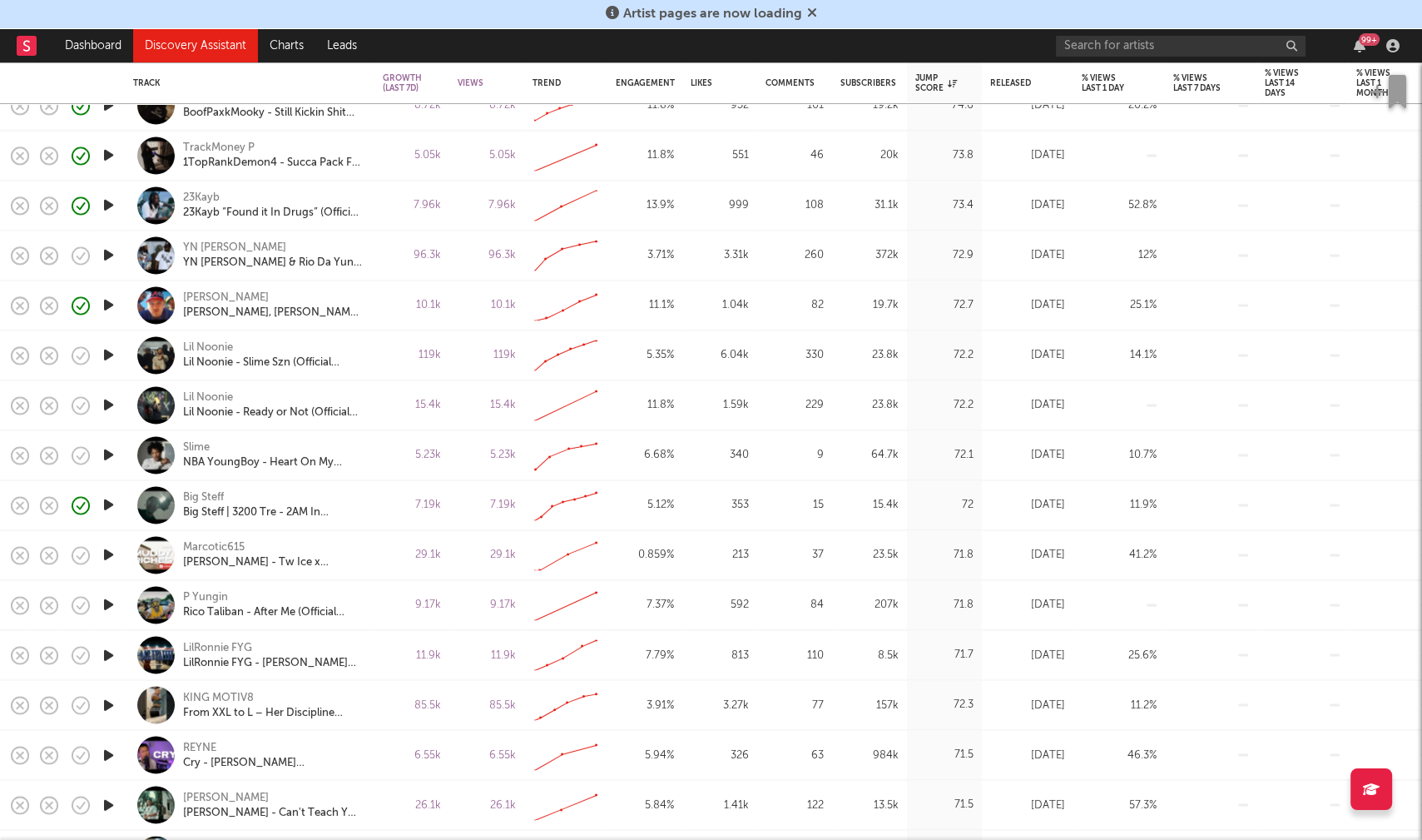
click at [109, 651] on icon "button" at bounding box center [108, 654] width 17 height 21
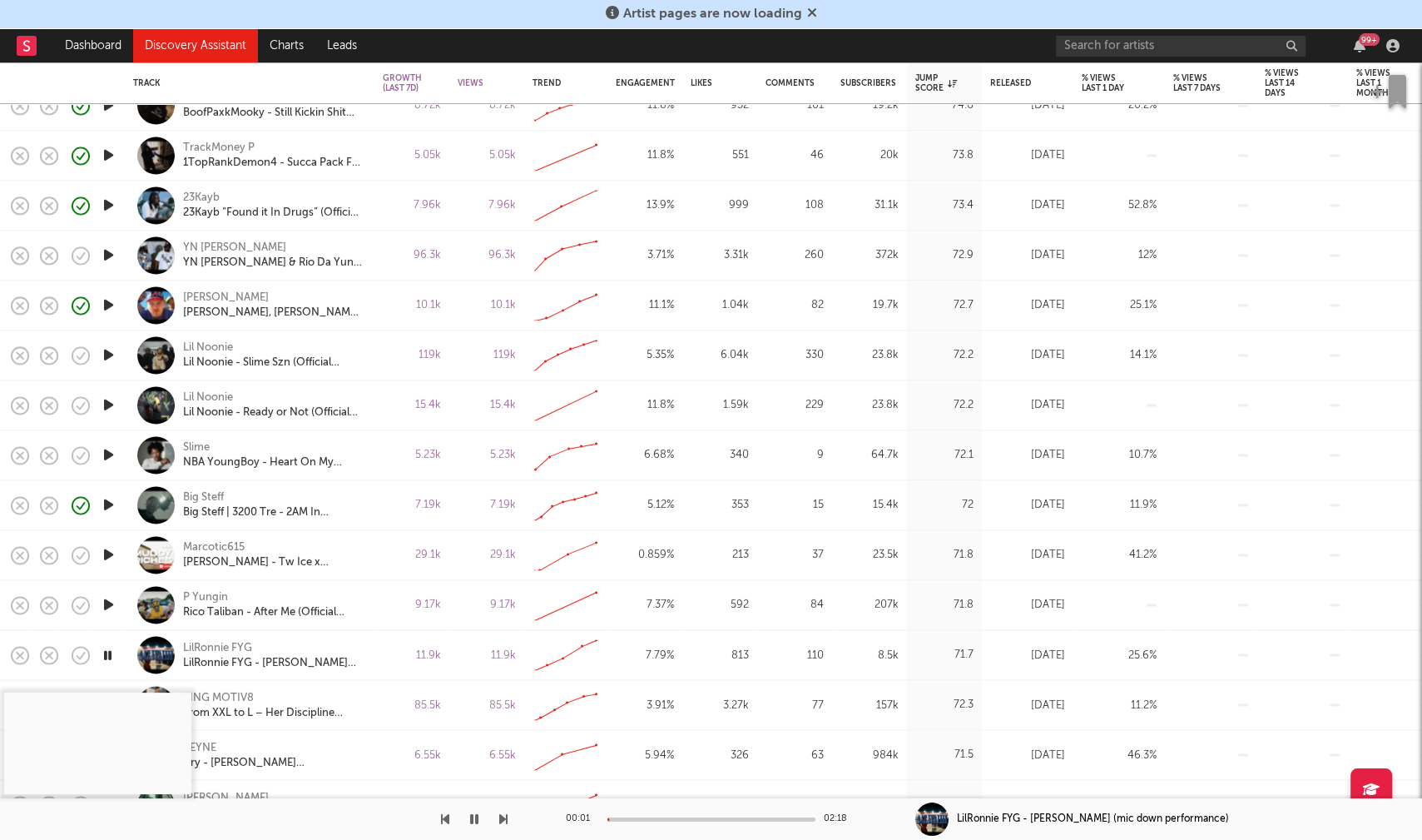
click at [661, 817] on div at bounding box center [712, 819] width 208 height 5
click at [107, 655] on icon "button" at bounding box center [107, 654] width 16 height 21
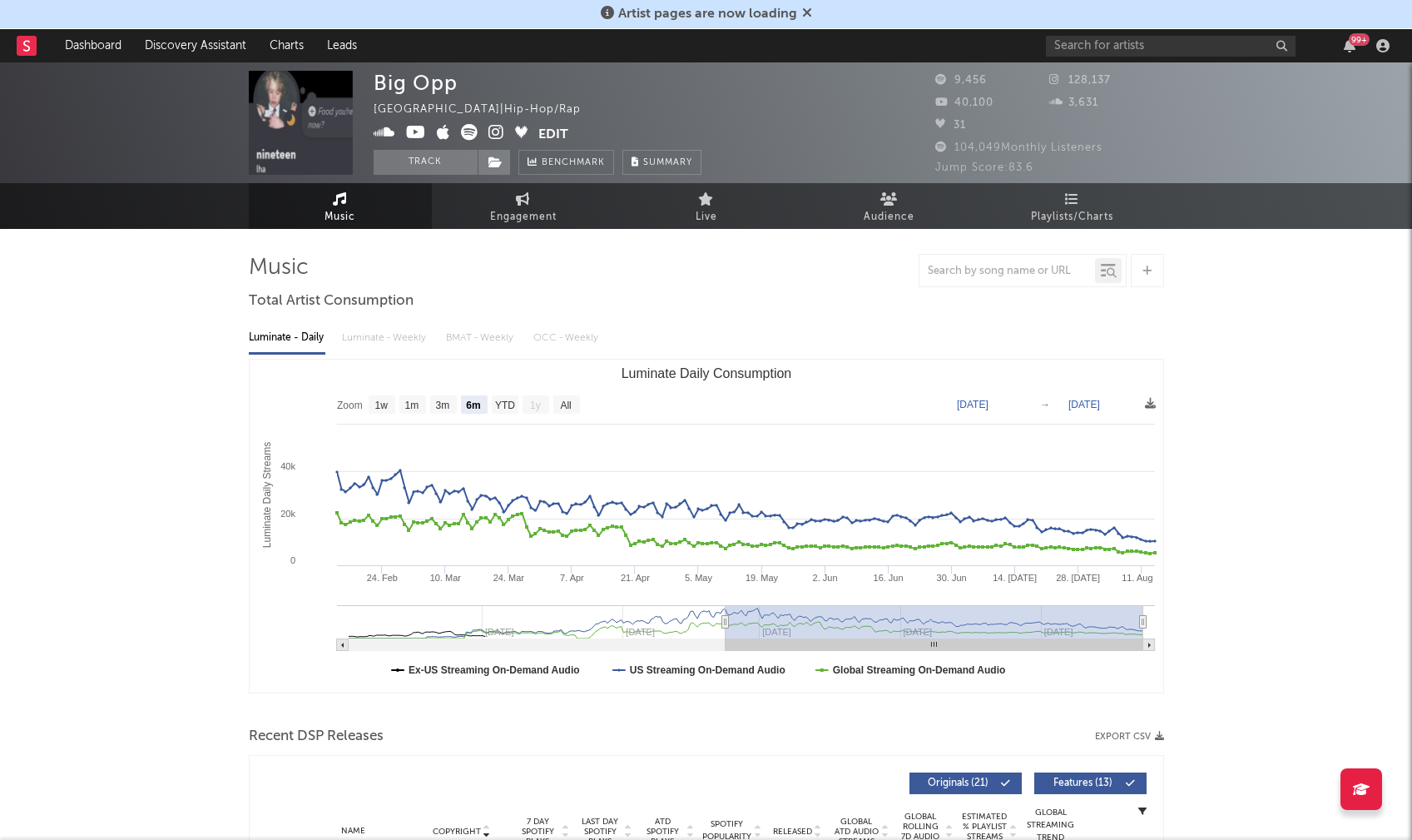
select select "6m"
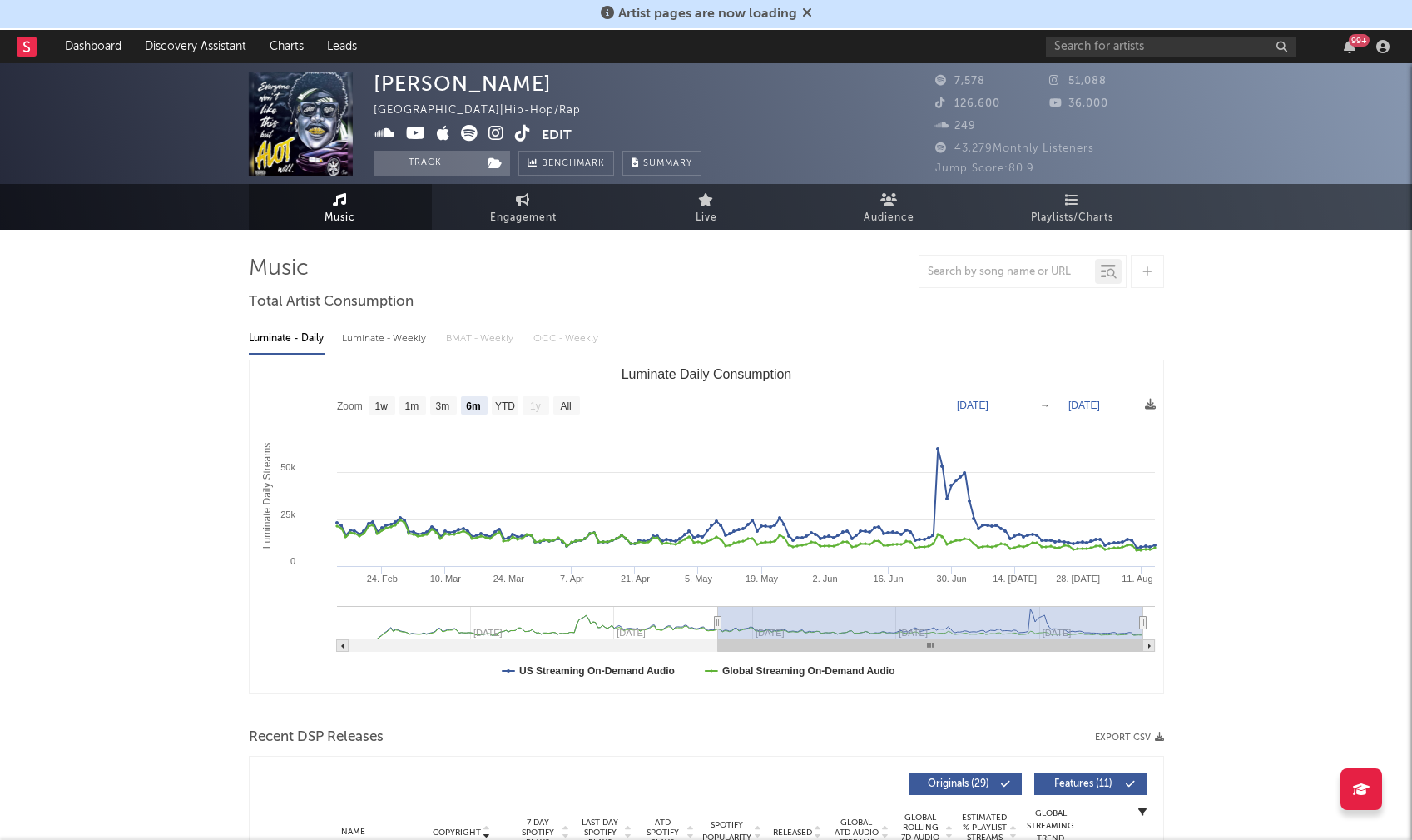
select select "6m"
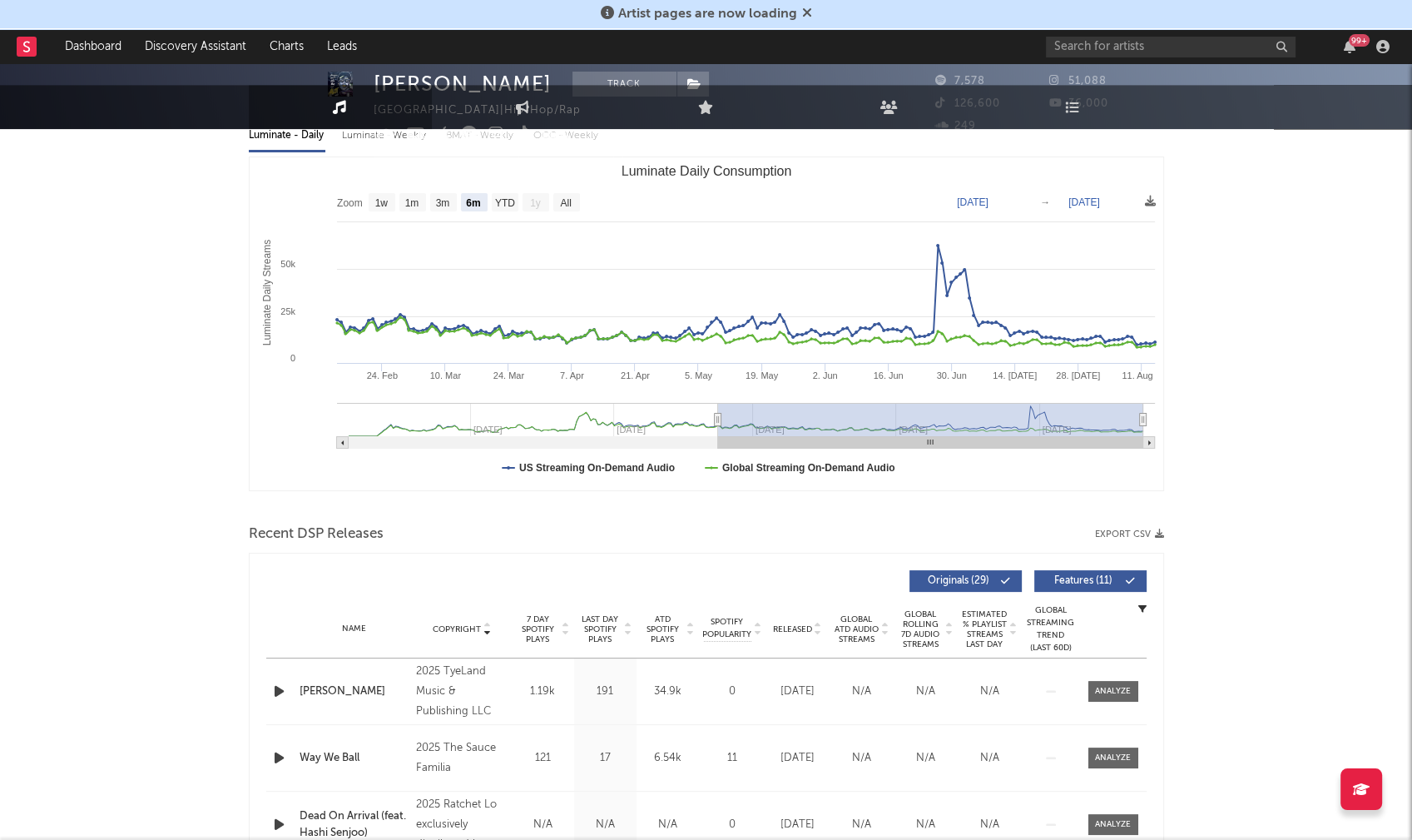
scroll to position [250, 0]
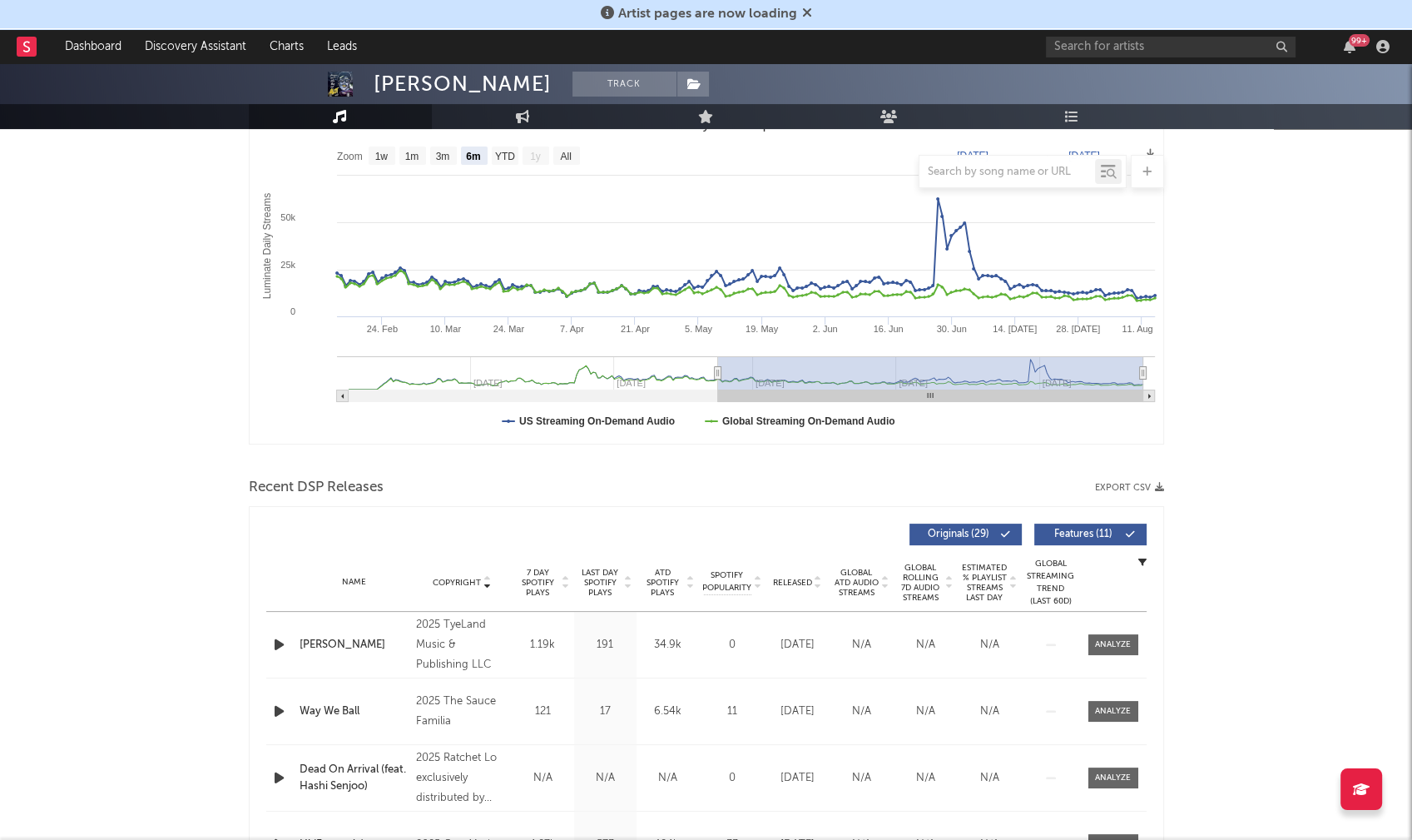
click at [275, 644] on icon "button" at bounding box center [279, 645] width 18 height 21
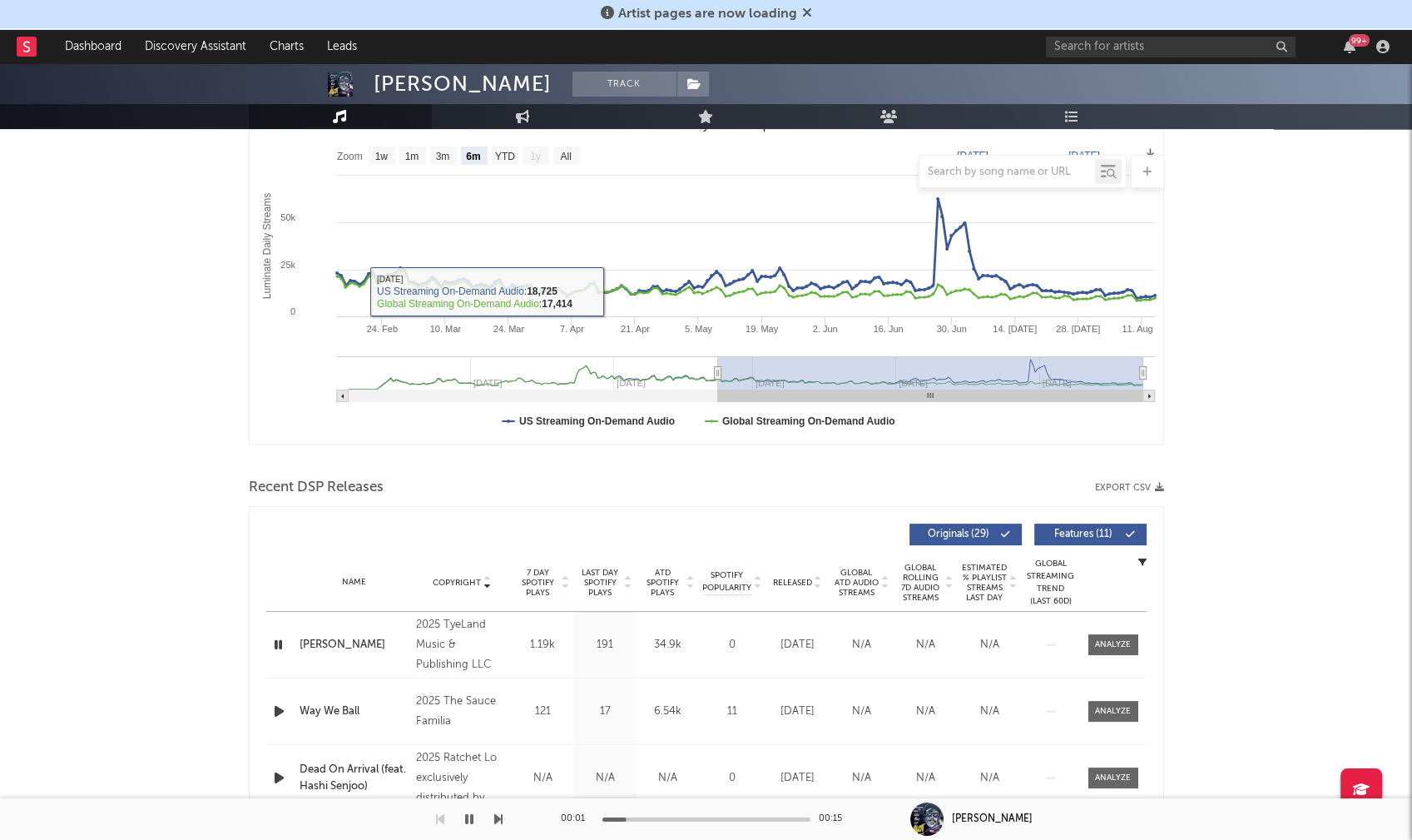
scroll to position [0, 0]
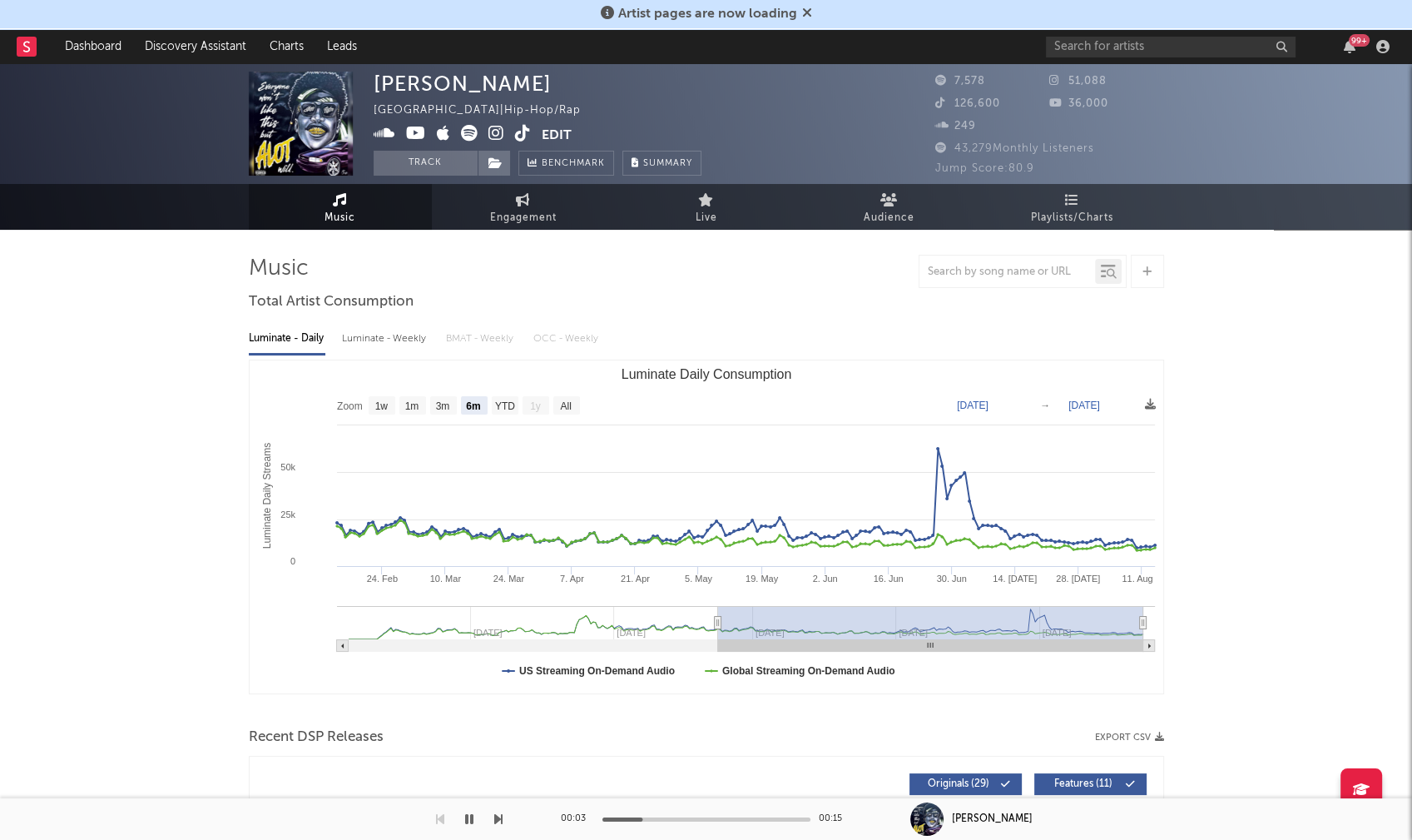
click at [389, 339] on div "Luminate - Weekly" at bounding box center [385, 338] width 88 height 29
select select "6m"
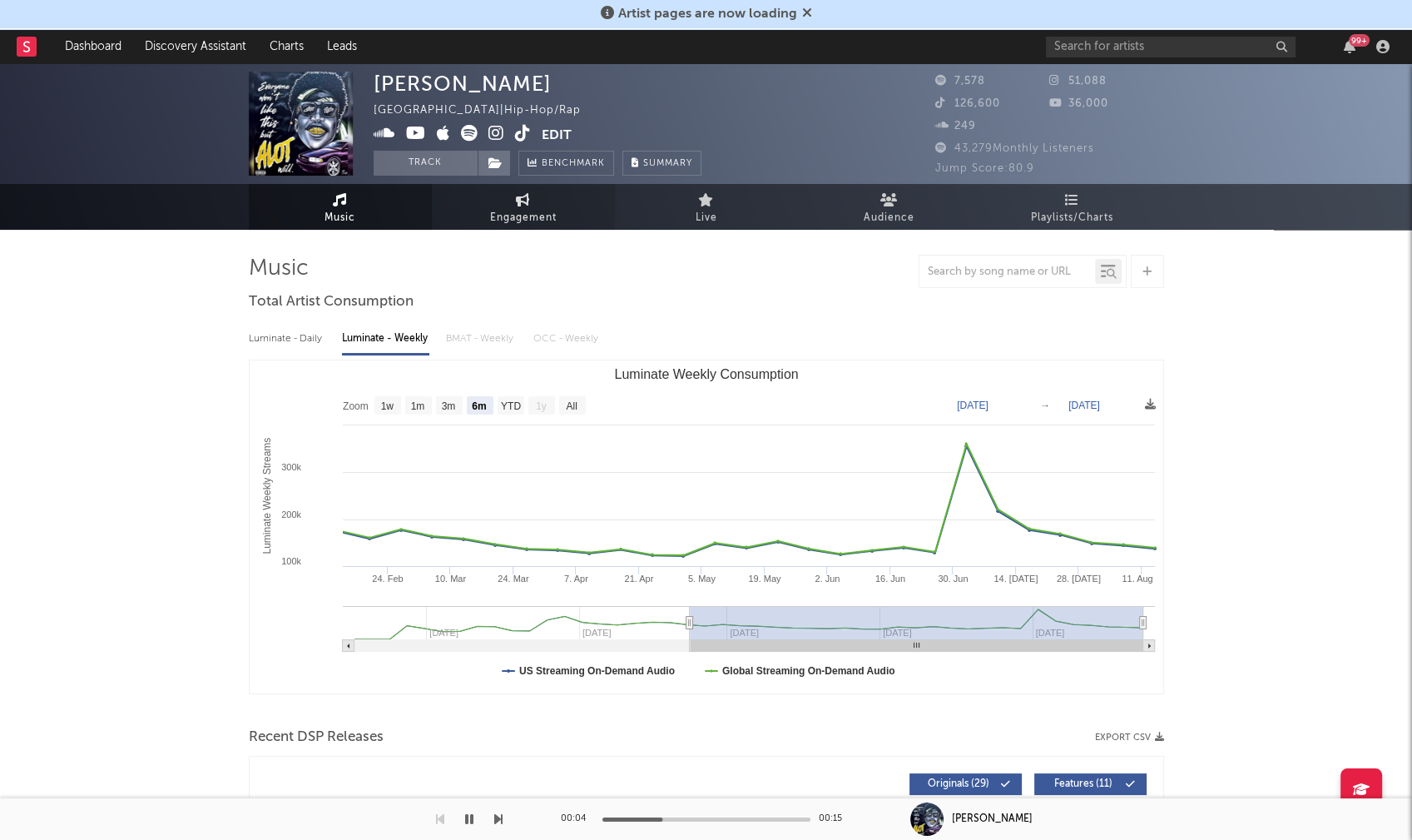
click at [518, 208] on span "Engagement" at bounding box center [523, 218] width 66 height 20
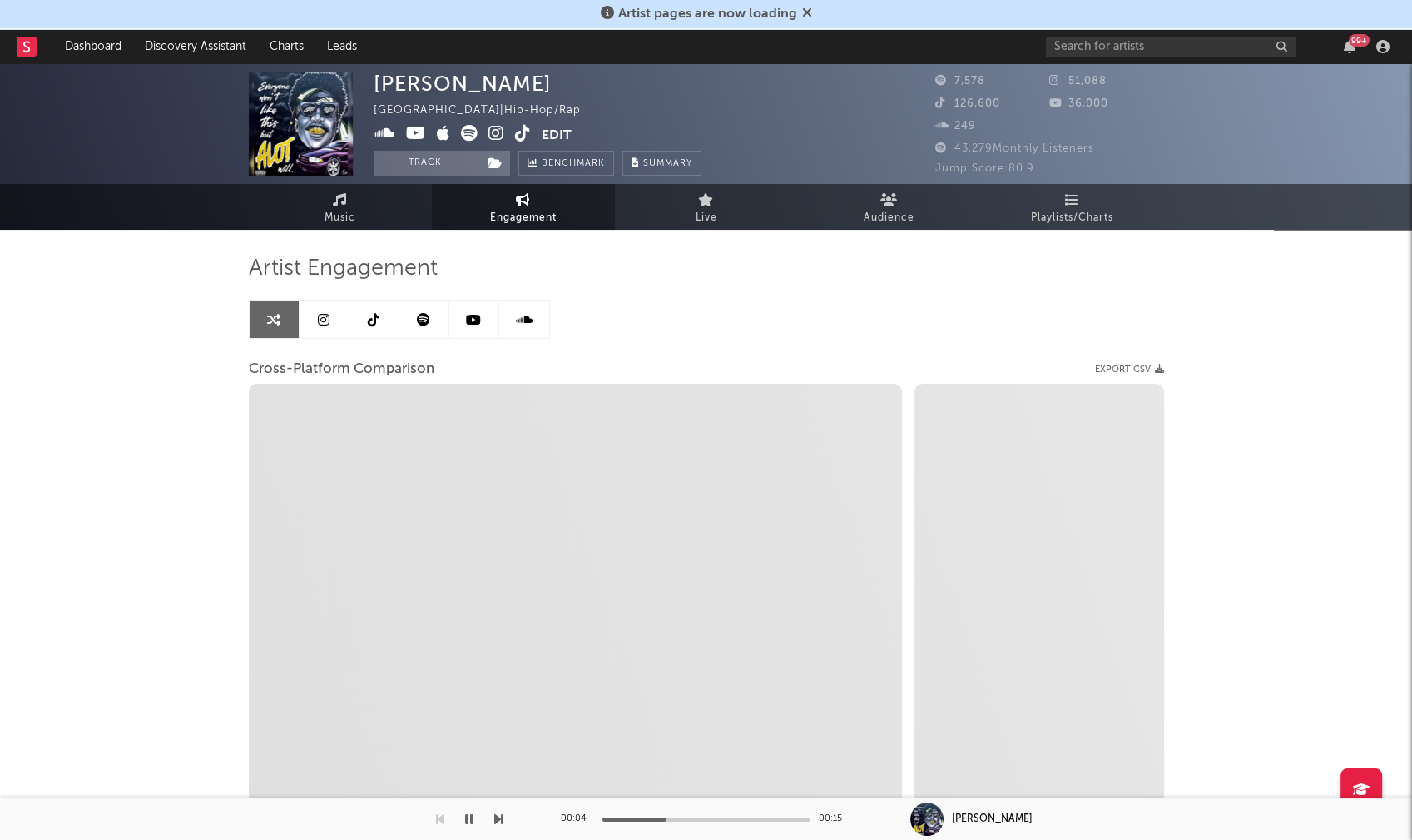
select select "1w"
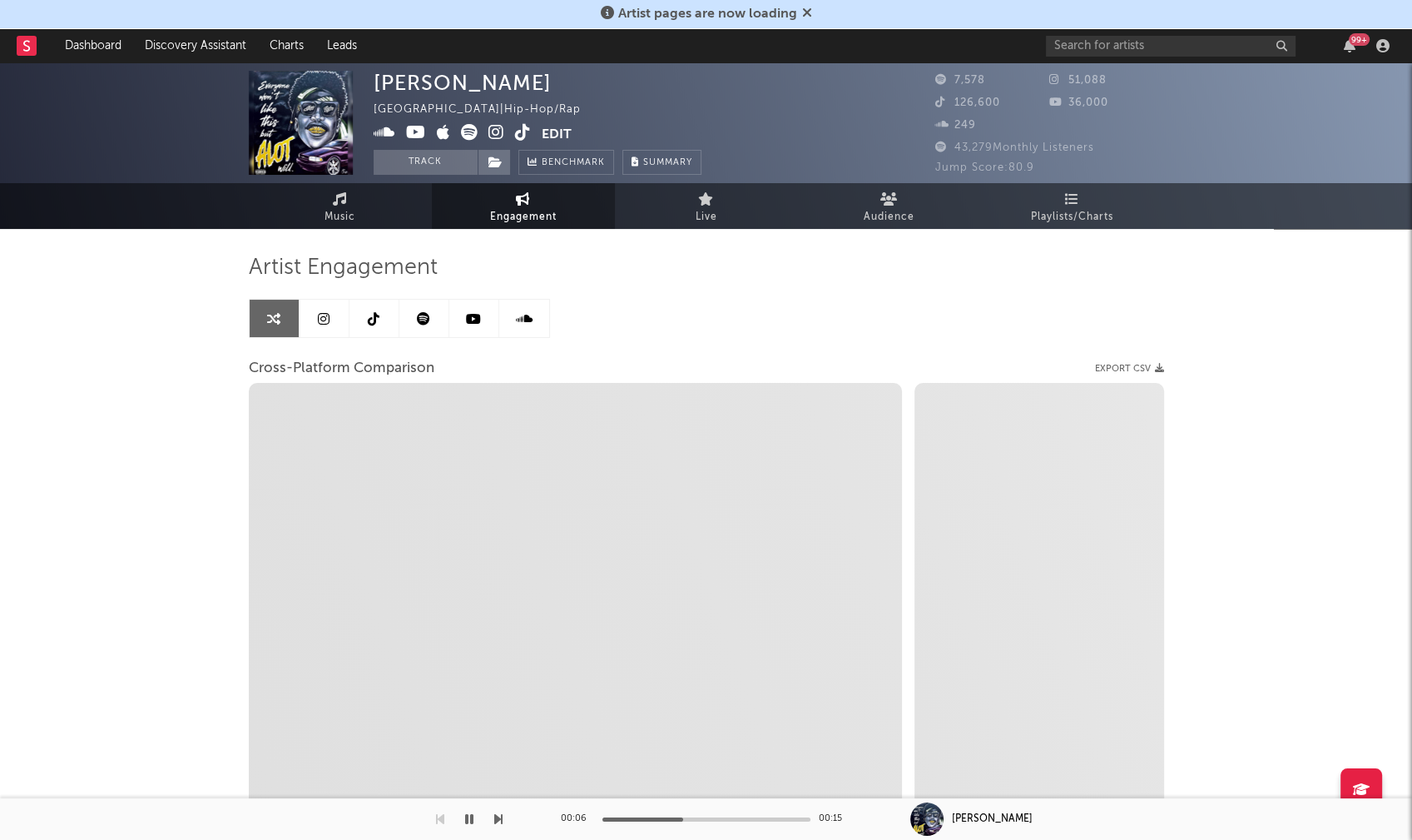
select select "1m"
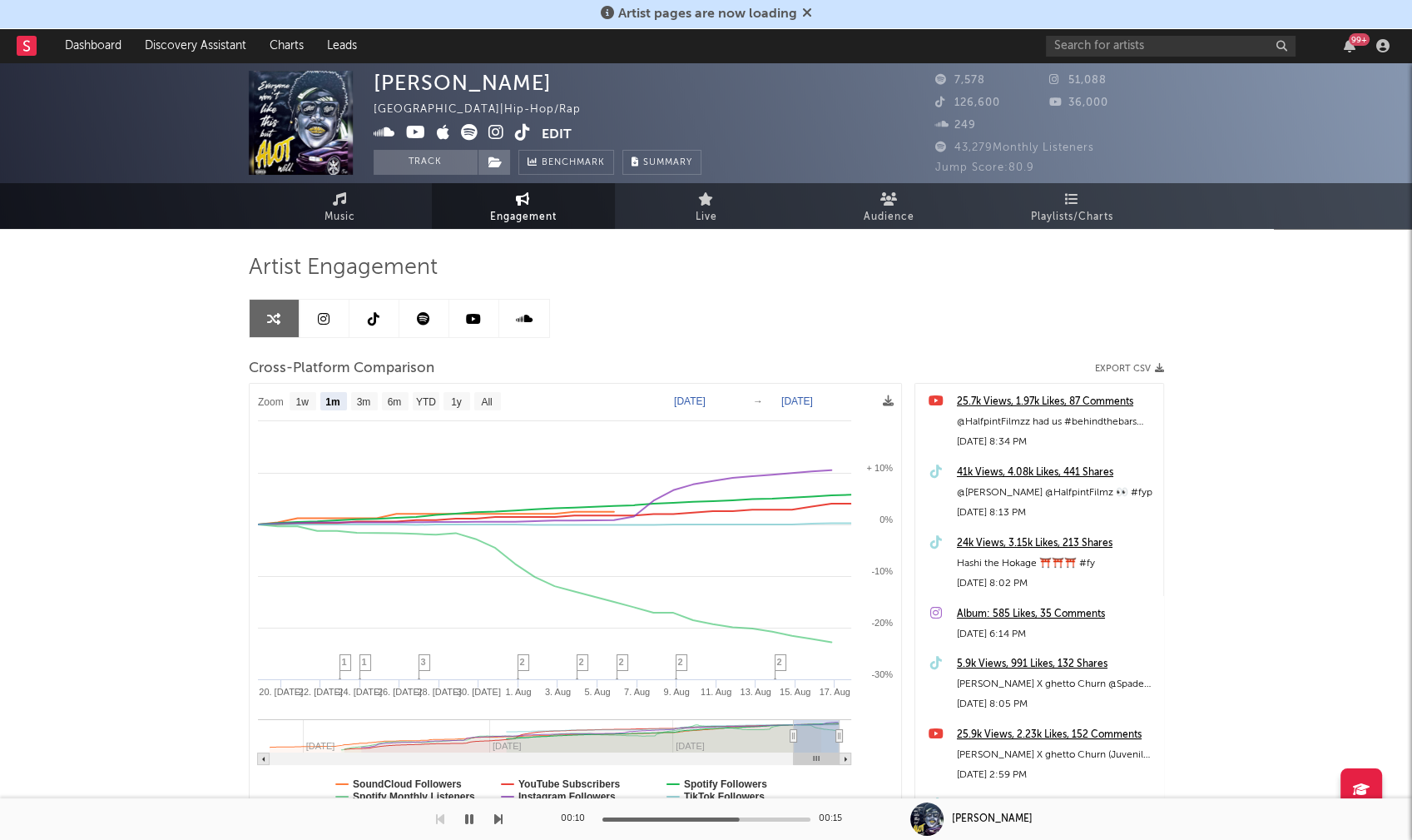
drag, startPoint x: 473, startPoint y: 815, endPoint x: 544, endPoint y: 710, distance: 126.8
click at [473, 813] on button "button" at bounding box center [470, 819] width 17 height 41
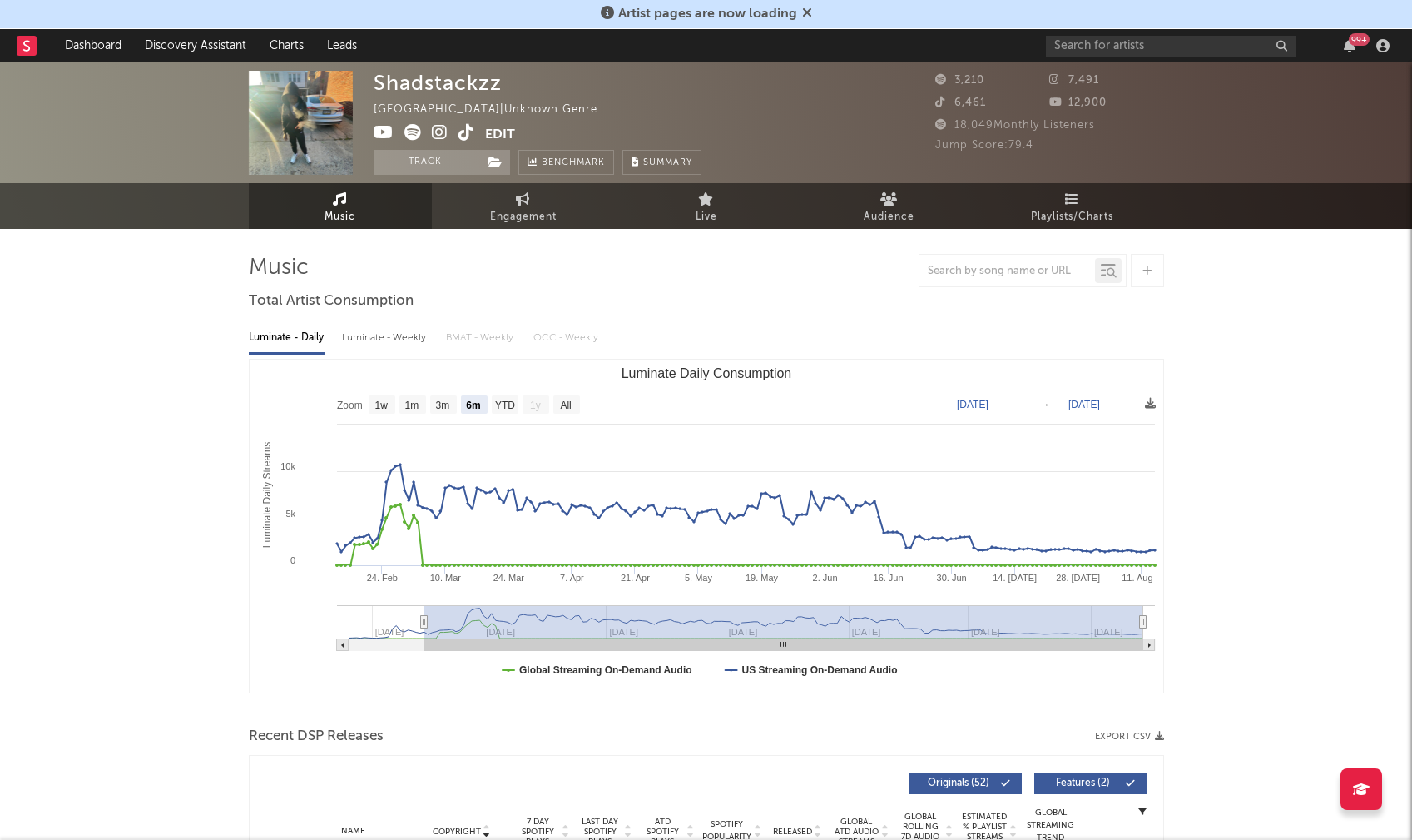
select select "6m"
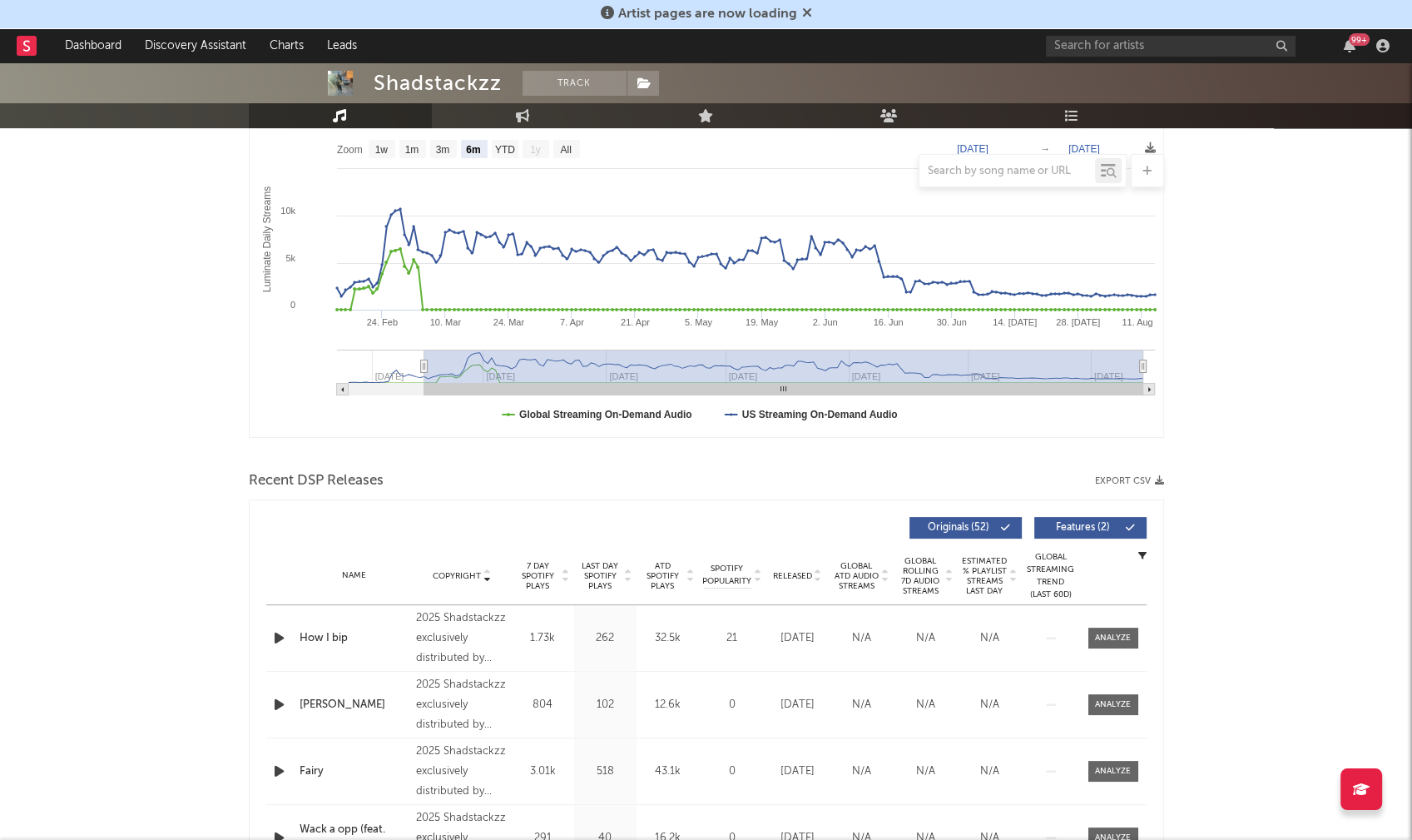
scroll to position [256, 0]
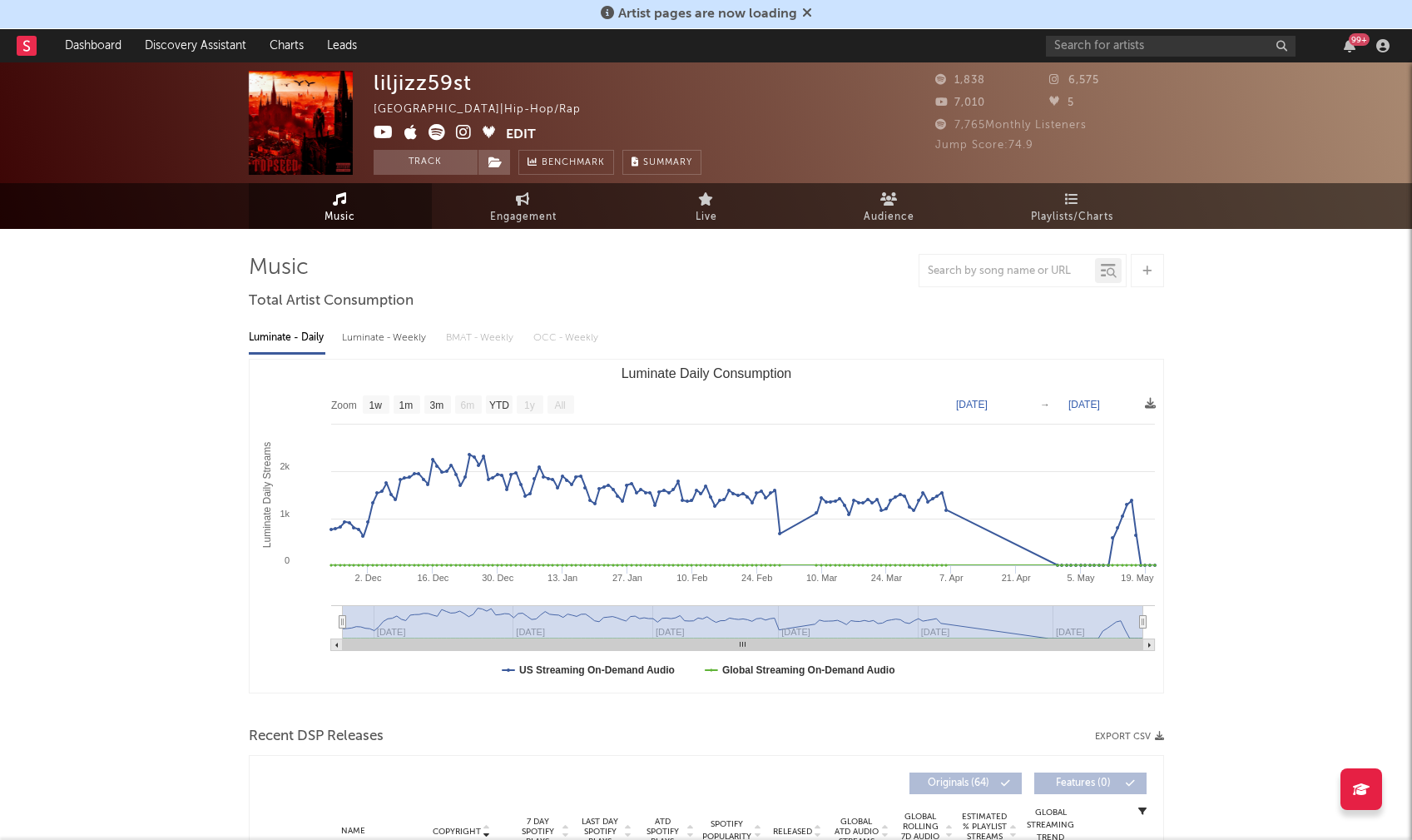
select select "1w"
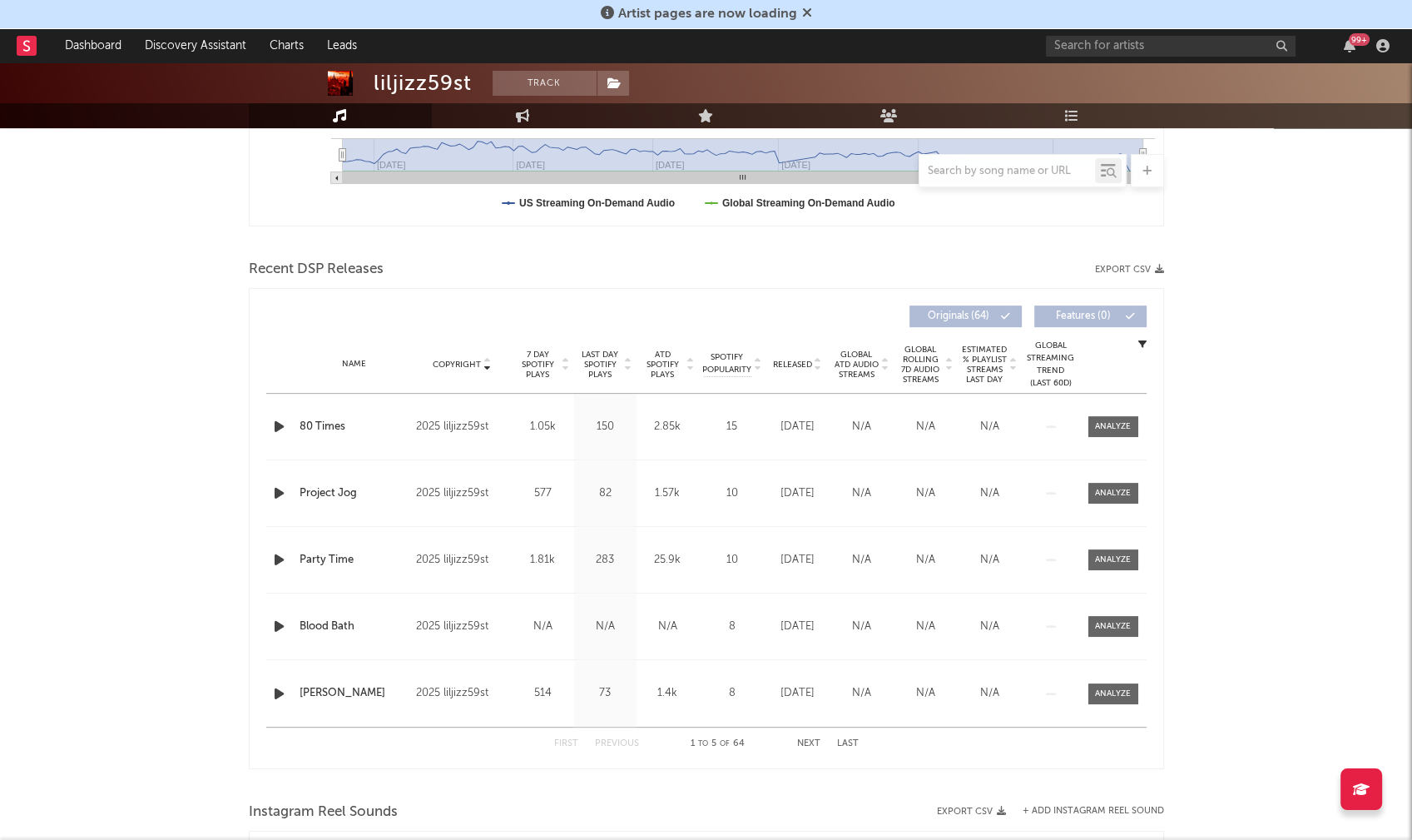
scroll to position [508, 0]
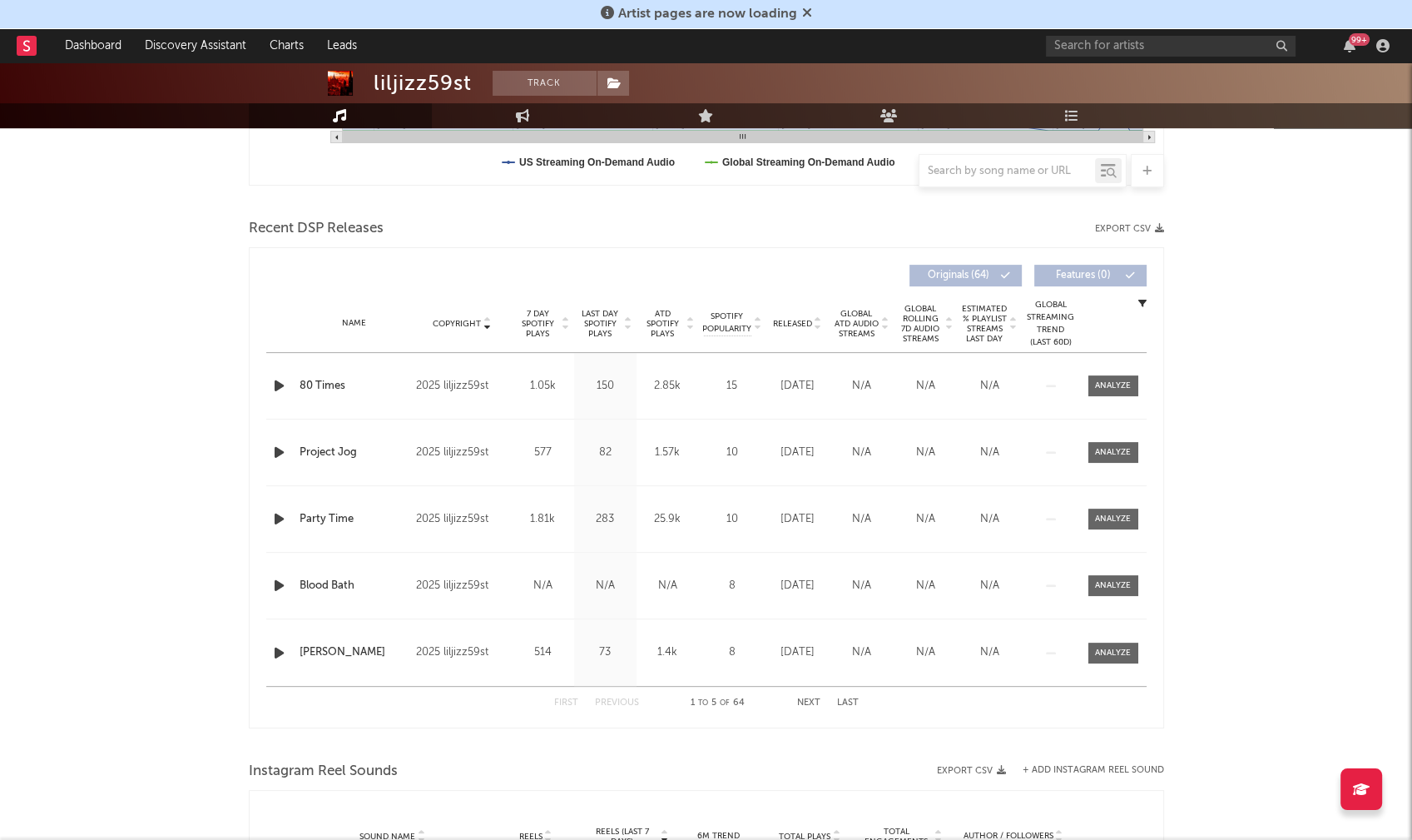
click at [274, 390] on icon "button" at bounding box center [279, 386] width 18 height 21
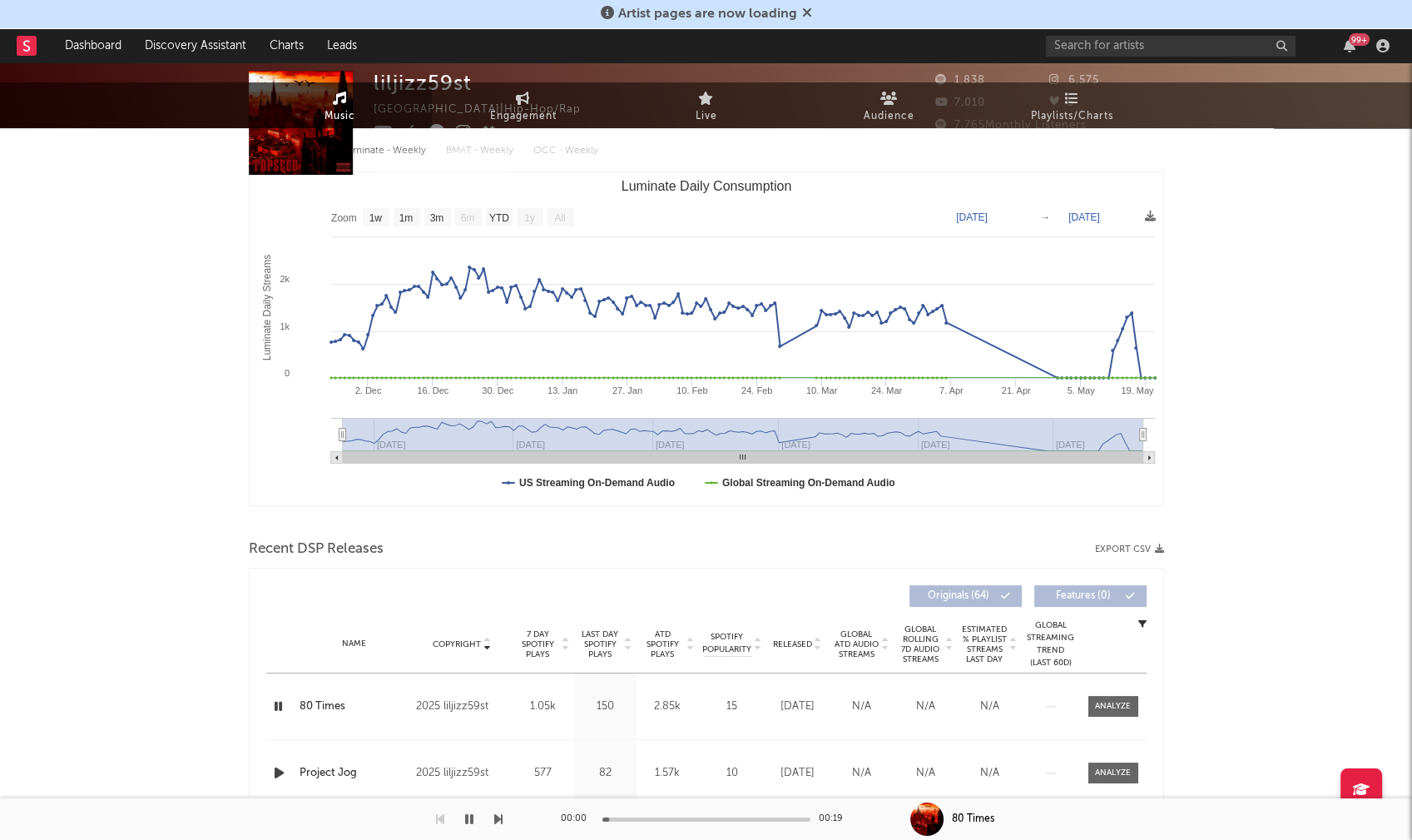
scroll to position [0, 0]
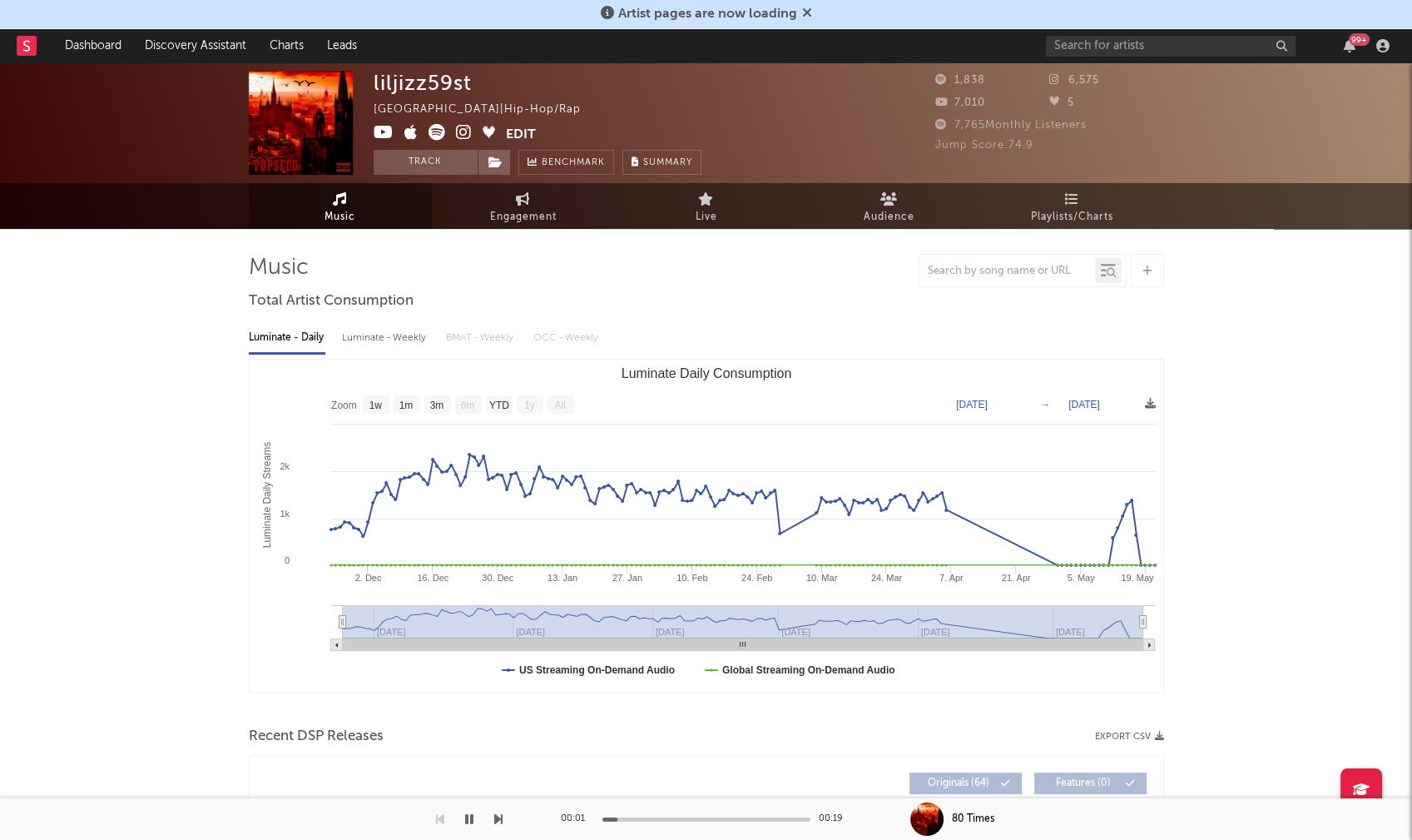
click at [368, 340] on div "Luminate - Weekly" at bounding box center [385, 337] width 88 height 29
select select "6m"
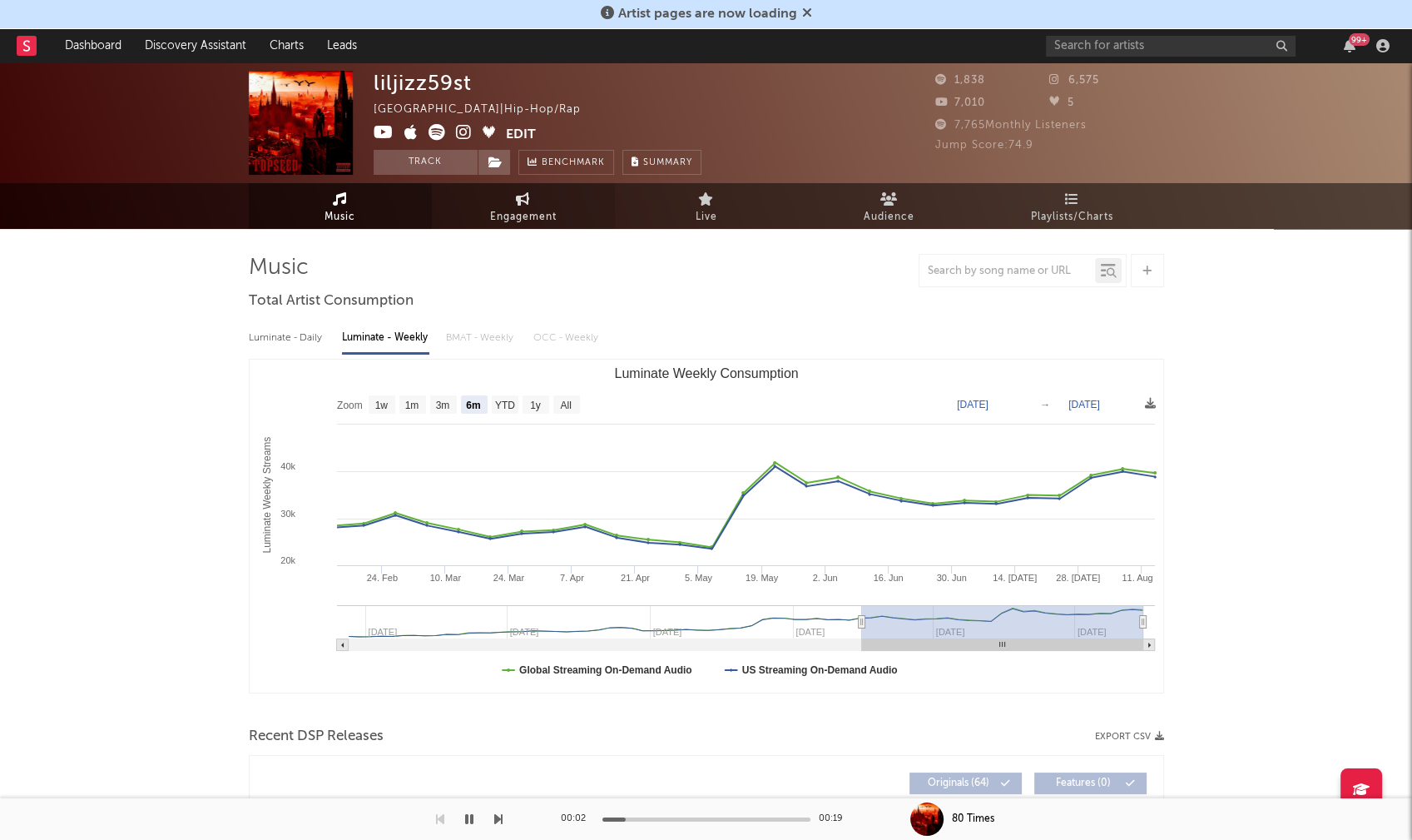
click at [523, 215] on span "Engagement" at bounding box center [523, 217] width 66 height 20
select select "1w"
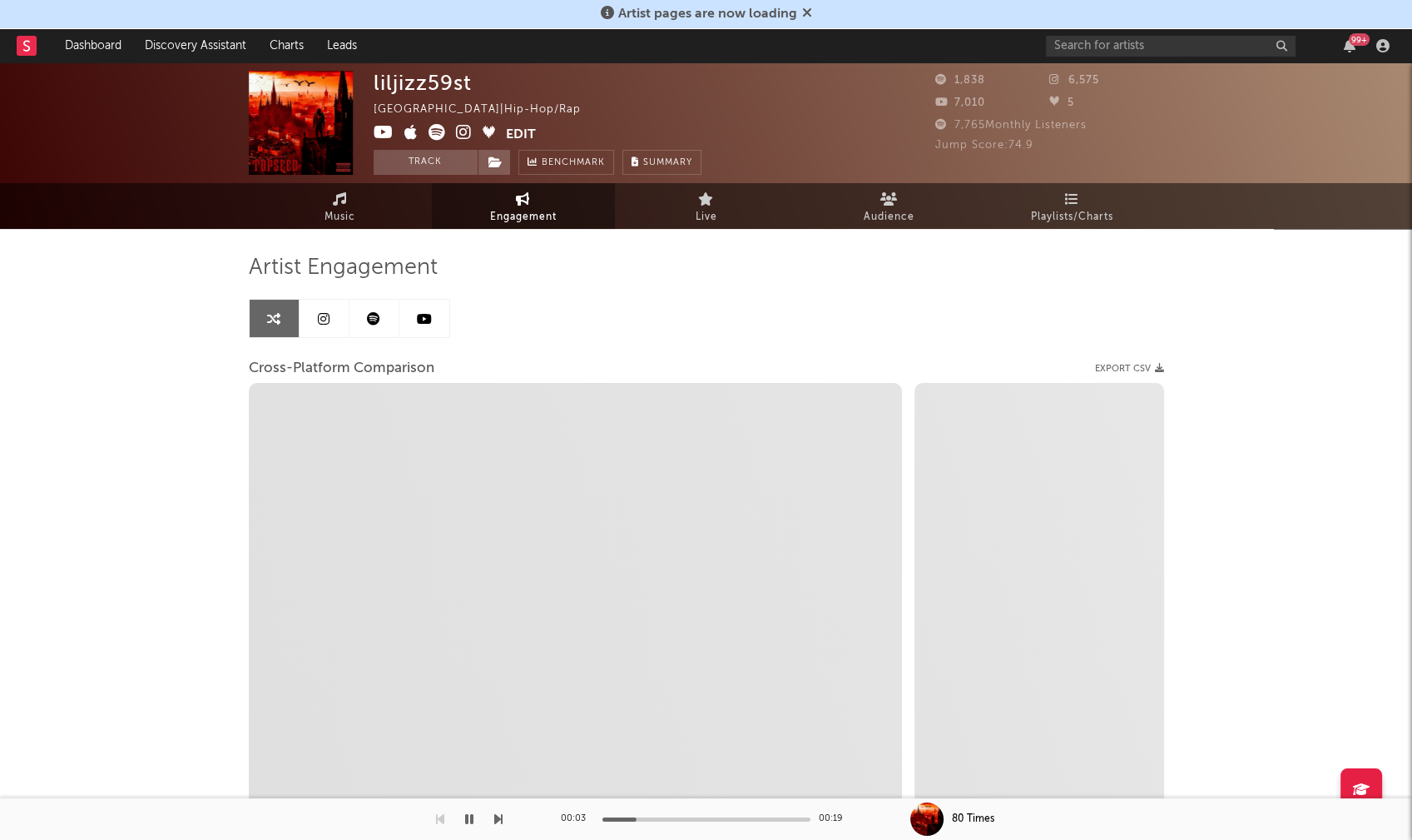
click at [460, 125] on icon at bounding box center [463, 133] width 16 height 17
select select "1m"
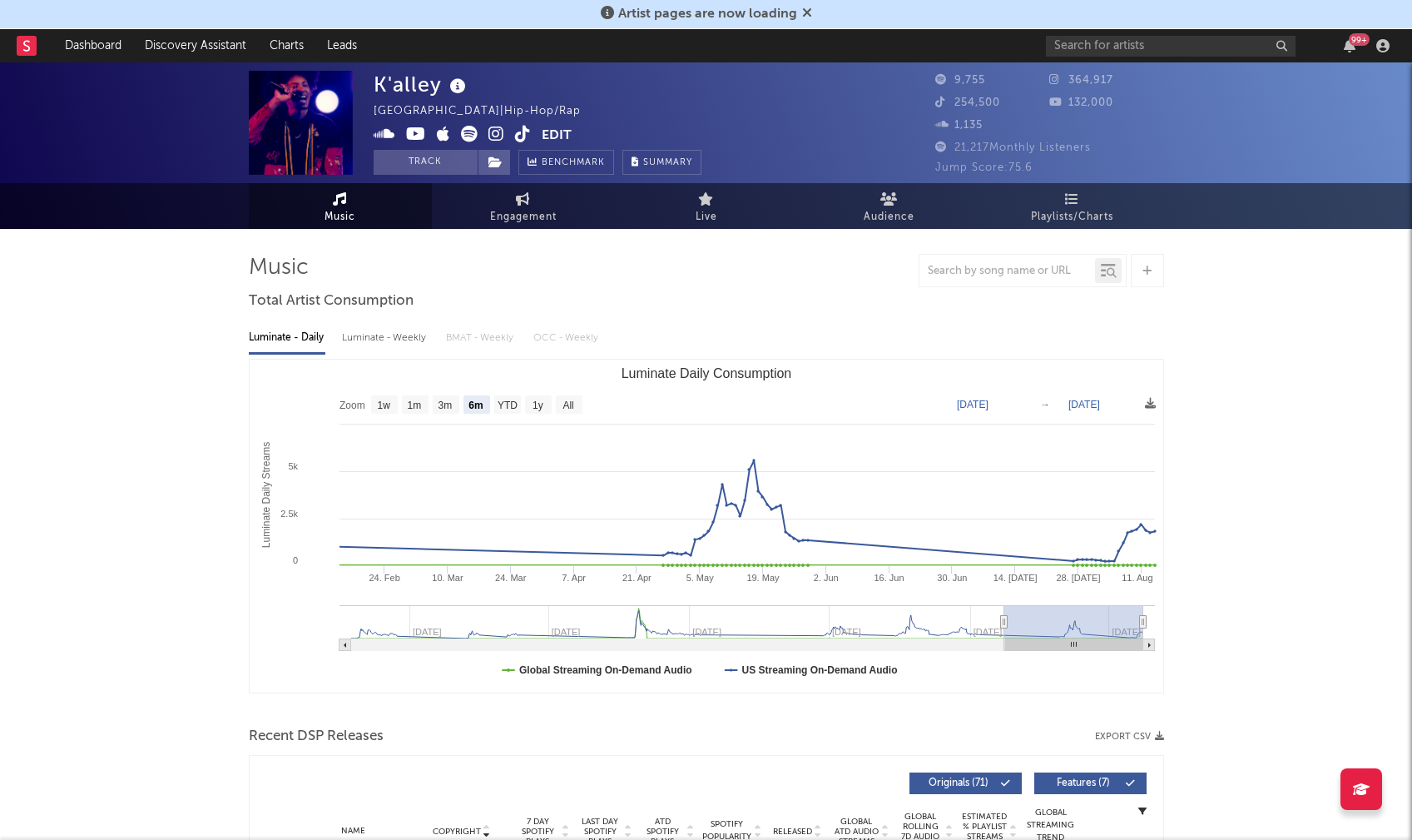
select select "6m"
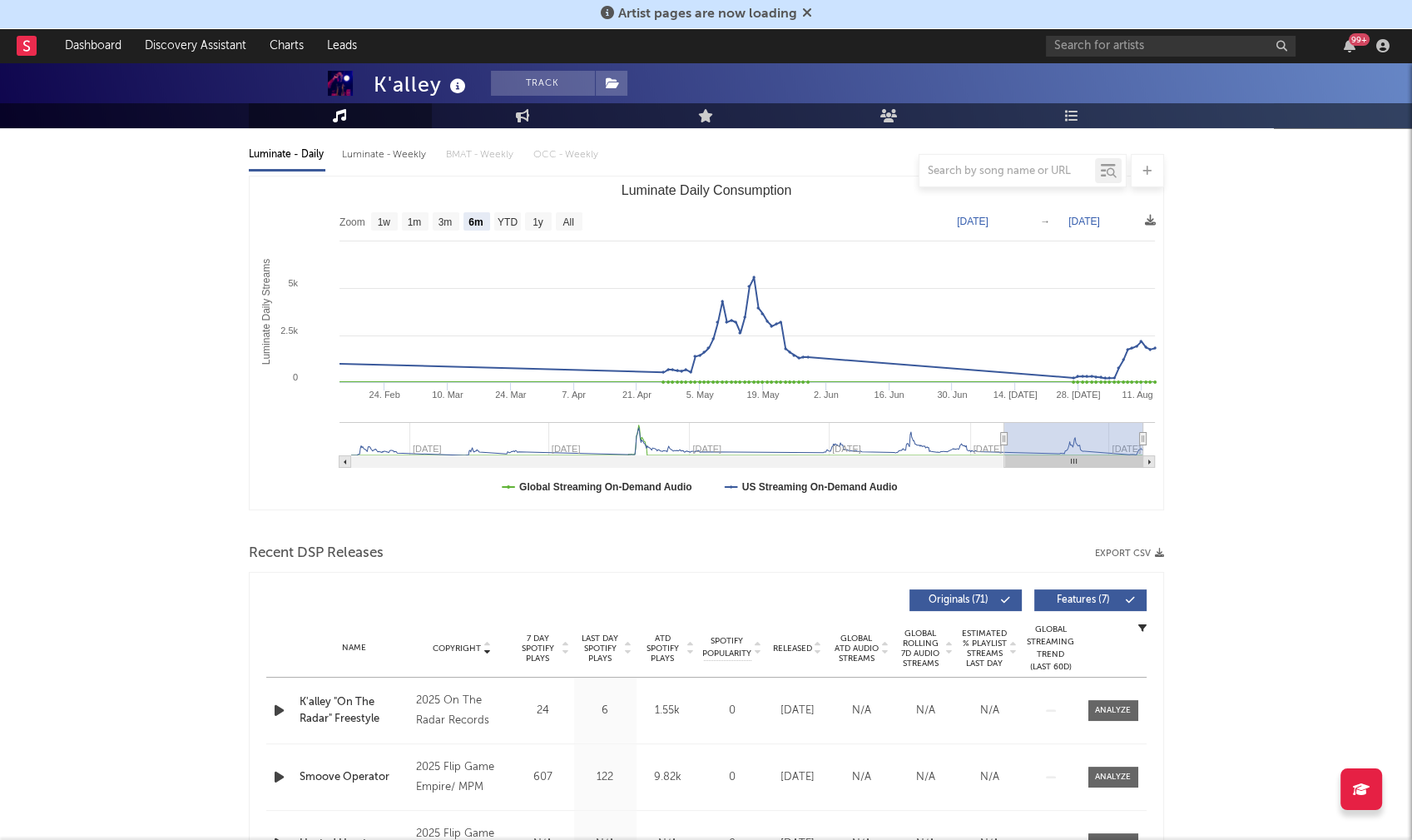
scroll to position [205, 0]
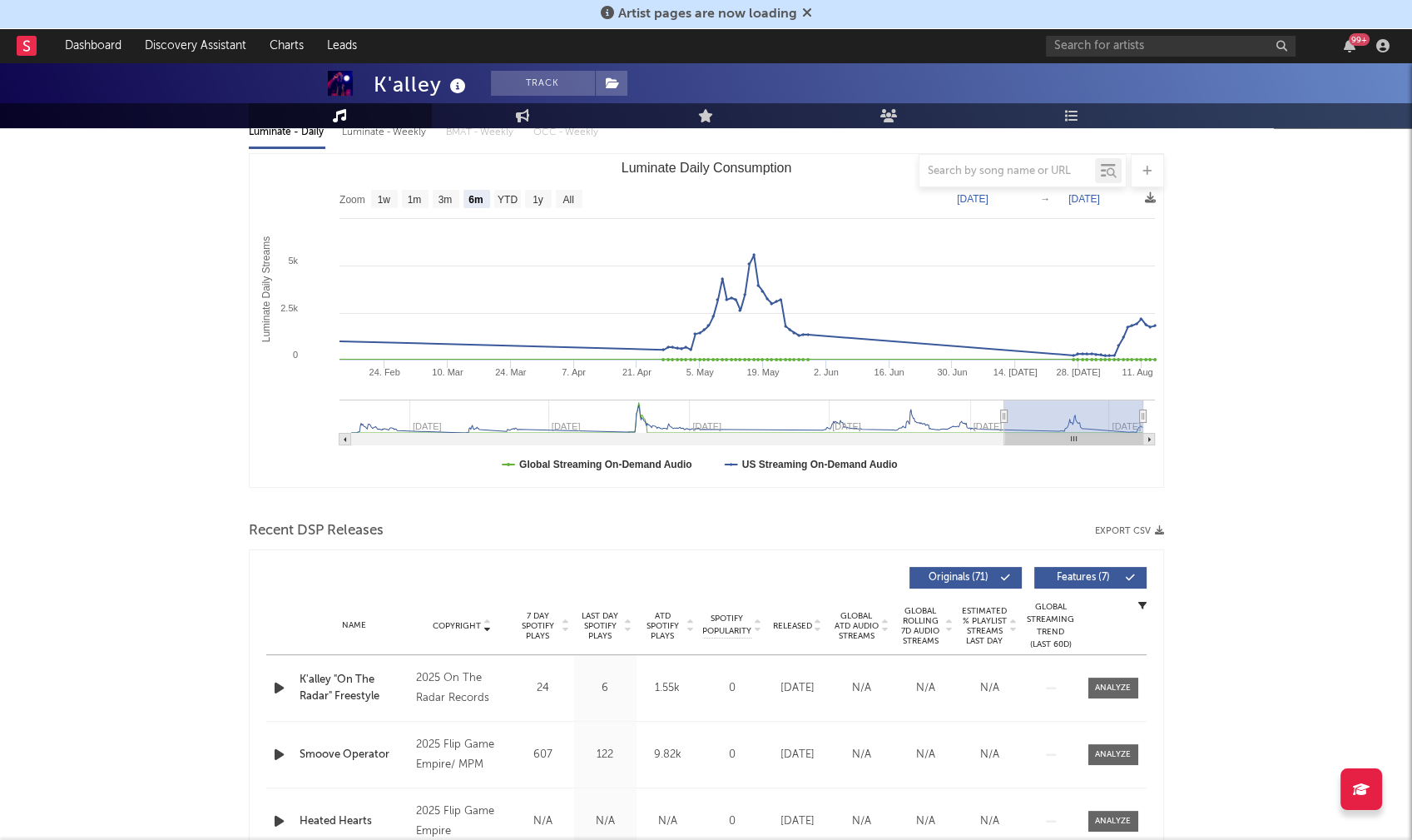
click at [279, 693] on icon "button" at bounding box center [279, 688] width 18 height 21
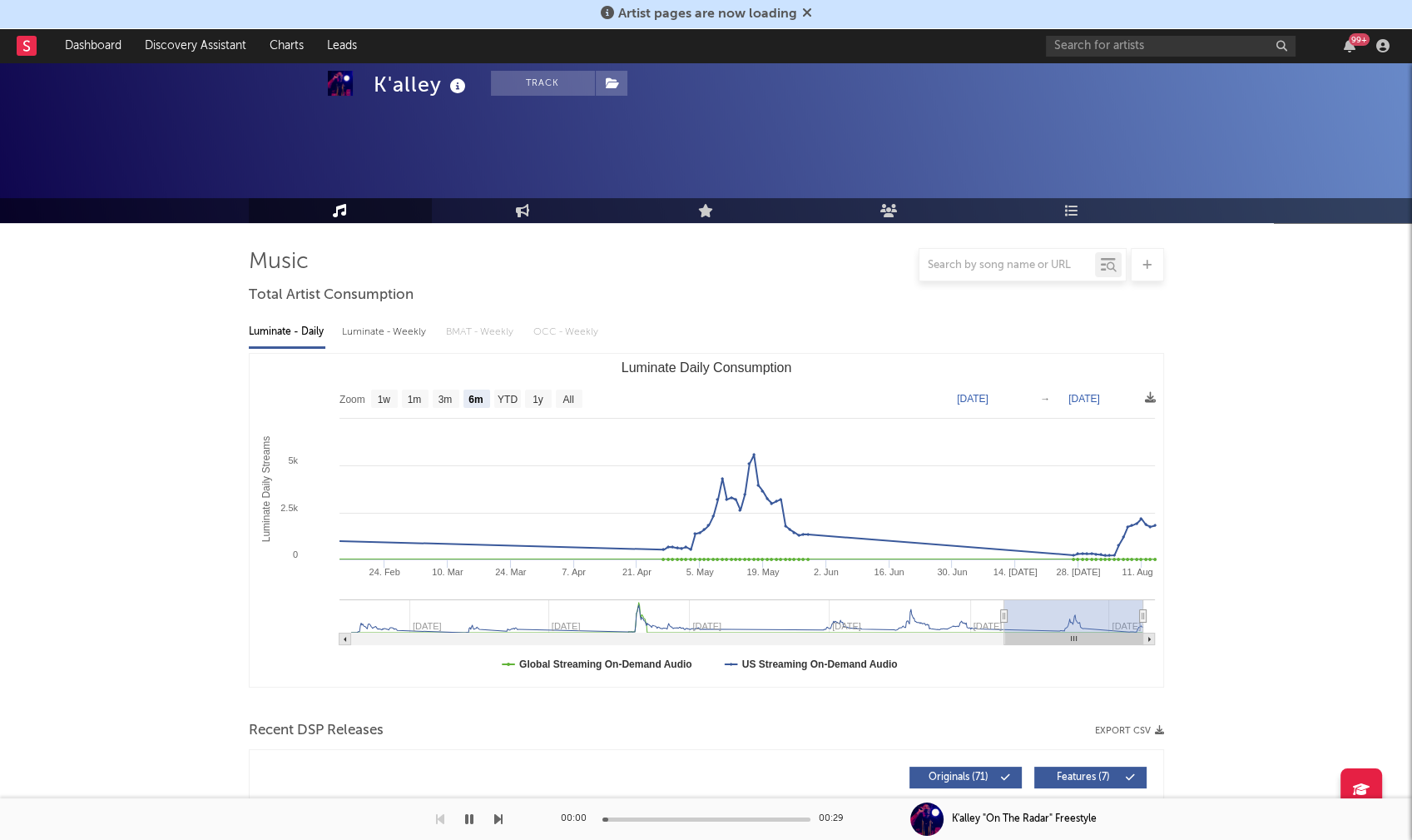
scroll to position [0, 0]
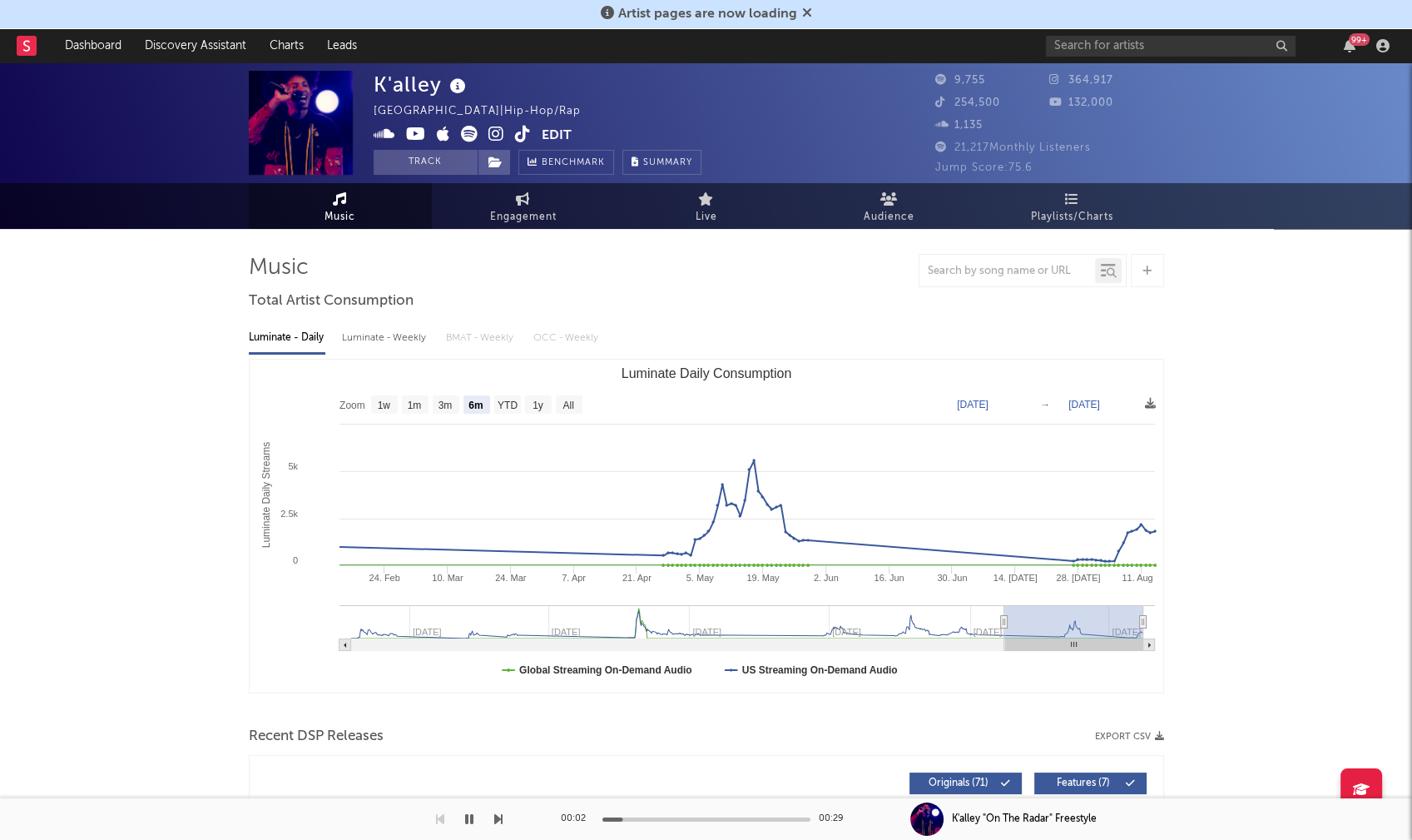
click at [495, 137] on icon at bounding box center [496, 134] width 16 height 17
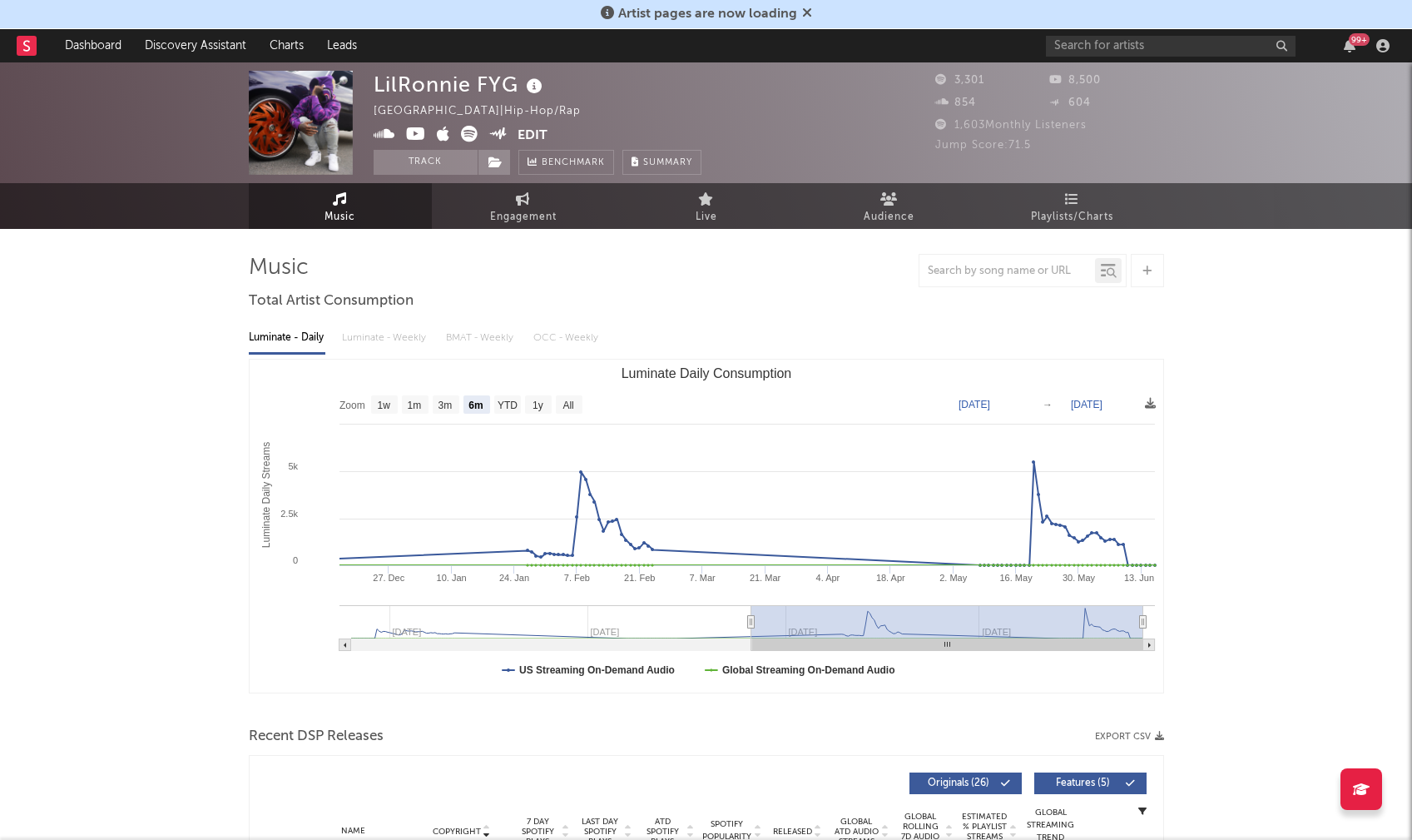
select select "6m"
click at [531, 214] on span "Engagement" at bounding box center [523, 217] width 66 height 20
select select "1w"
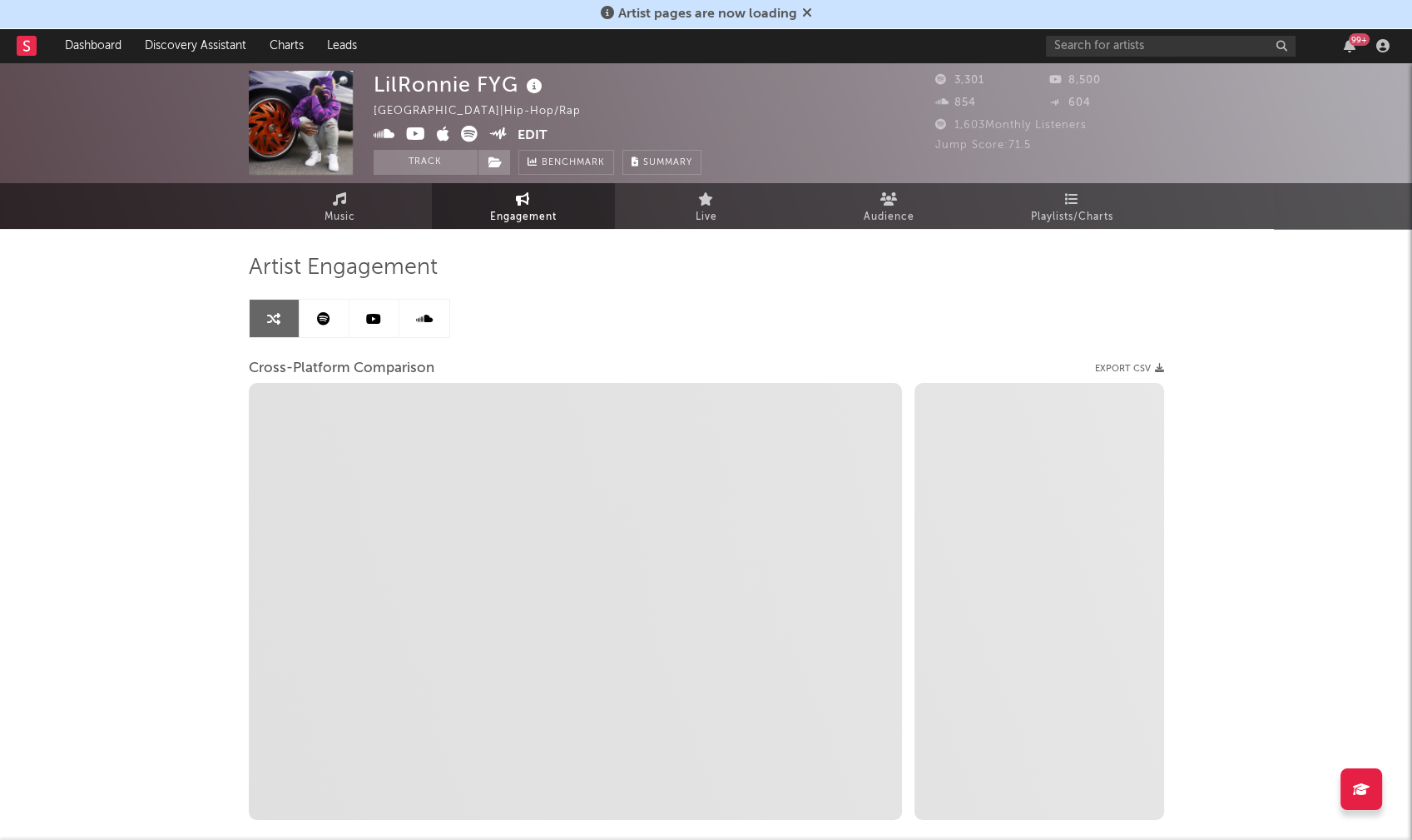
select select "1m"
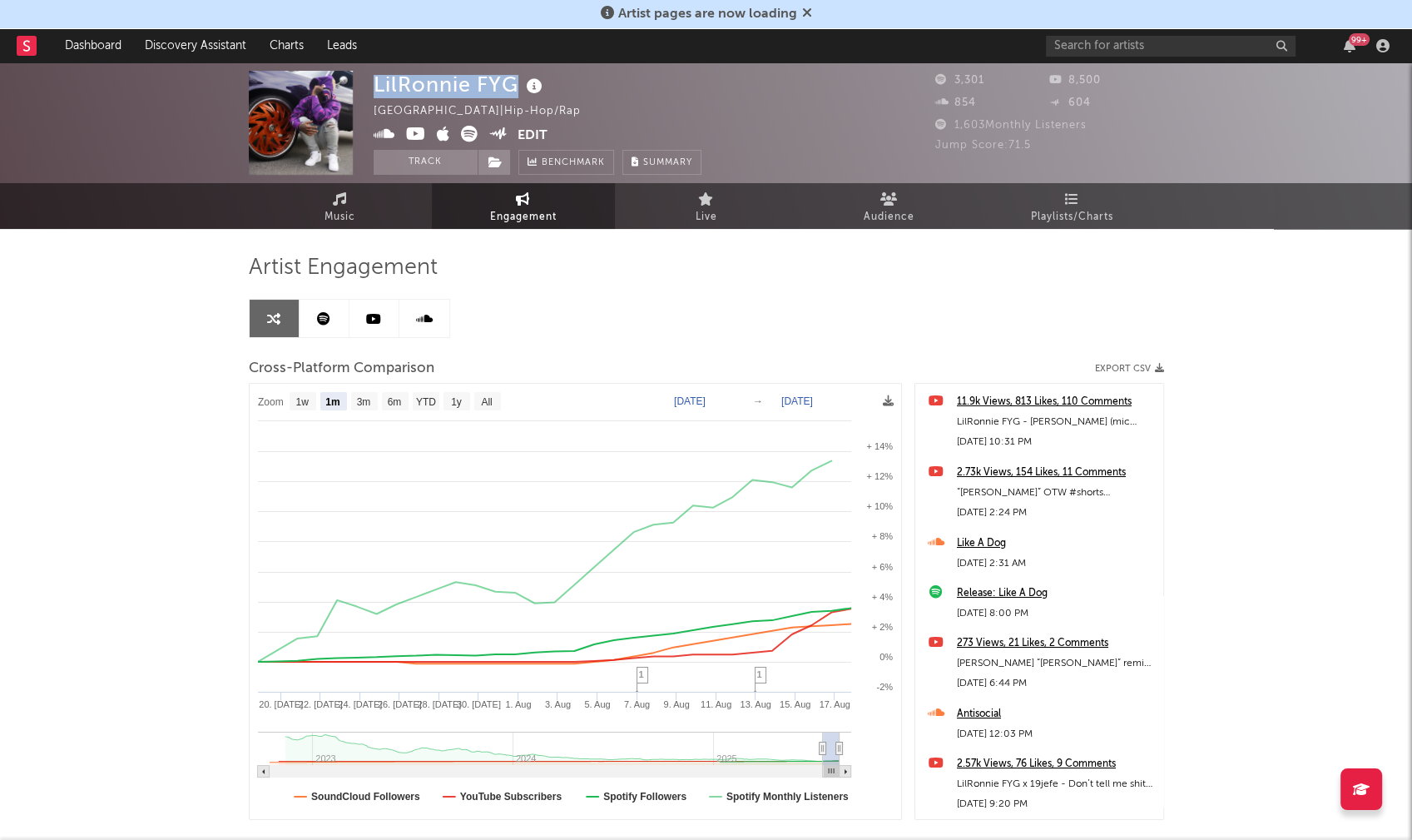
drag, startPoint x: 373, startPoint y: 83, endPoint x: 514, endPoint y: 91, distance: 141.2
click at [514, 91] on div "LilRonnie FYG" at bounding box center [461, 85] width 173 height 28
copy div "LilRonnie FYG"
